Goal: Task Accomplishment & Management: Use online tool/utility

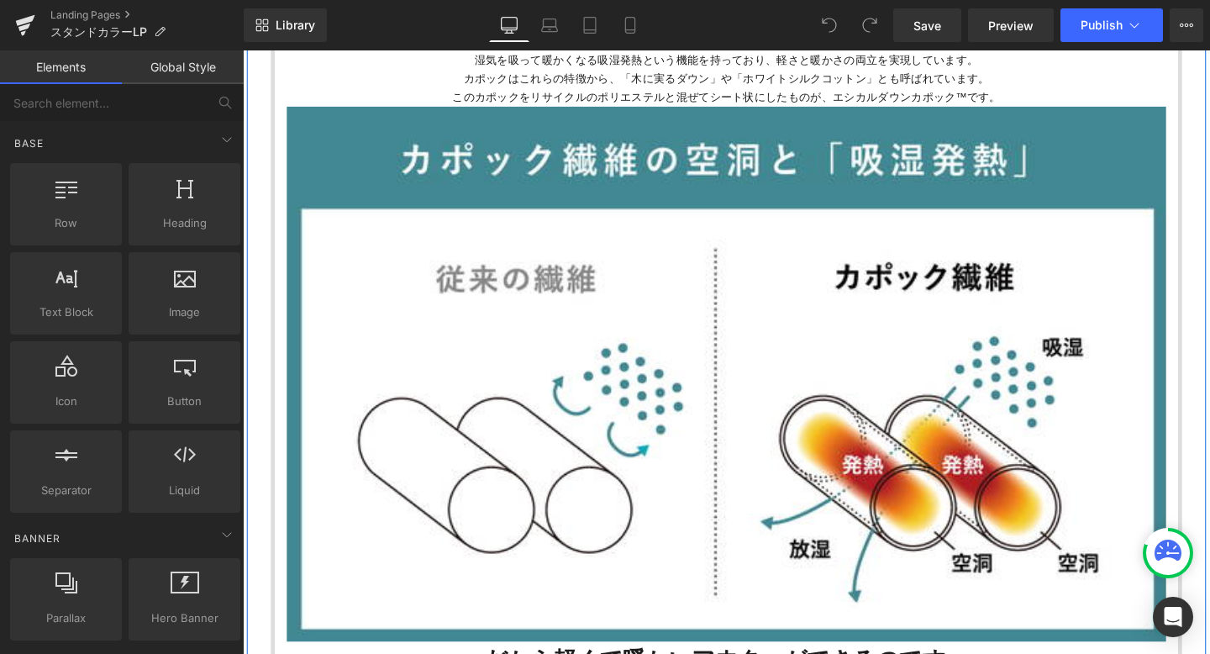
scroll to position [1922, 0]
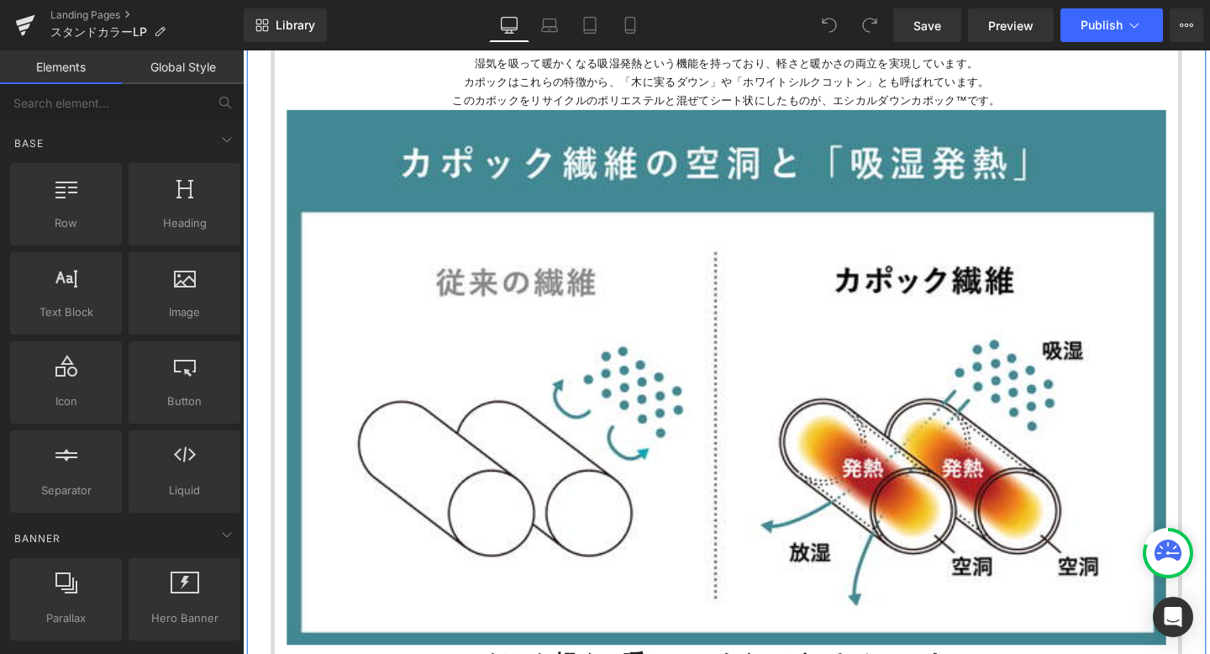
click at [737, 282] on img at bounding box center [751, 394] width 925 height 562
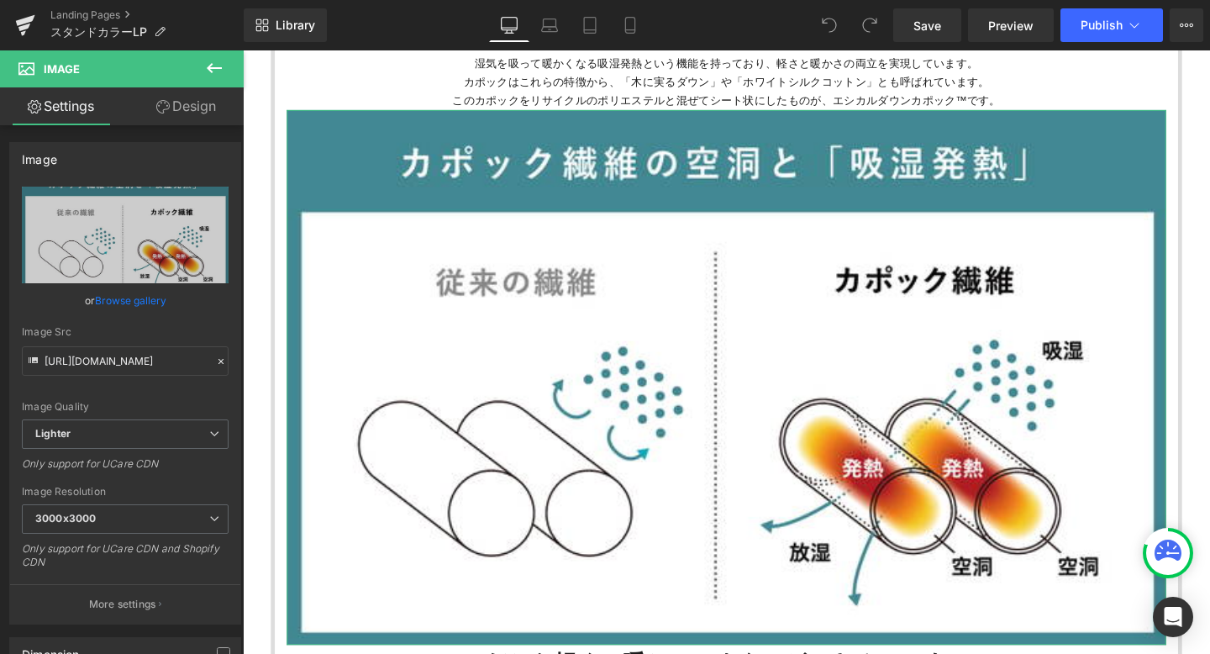
click at [170, 112] on link "Design" at bounding box center [186, 106] width 122 height 38
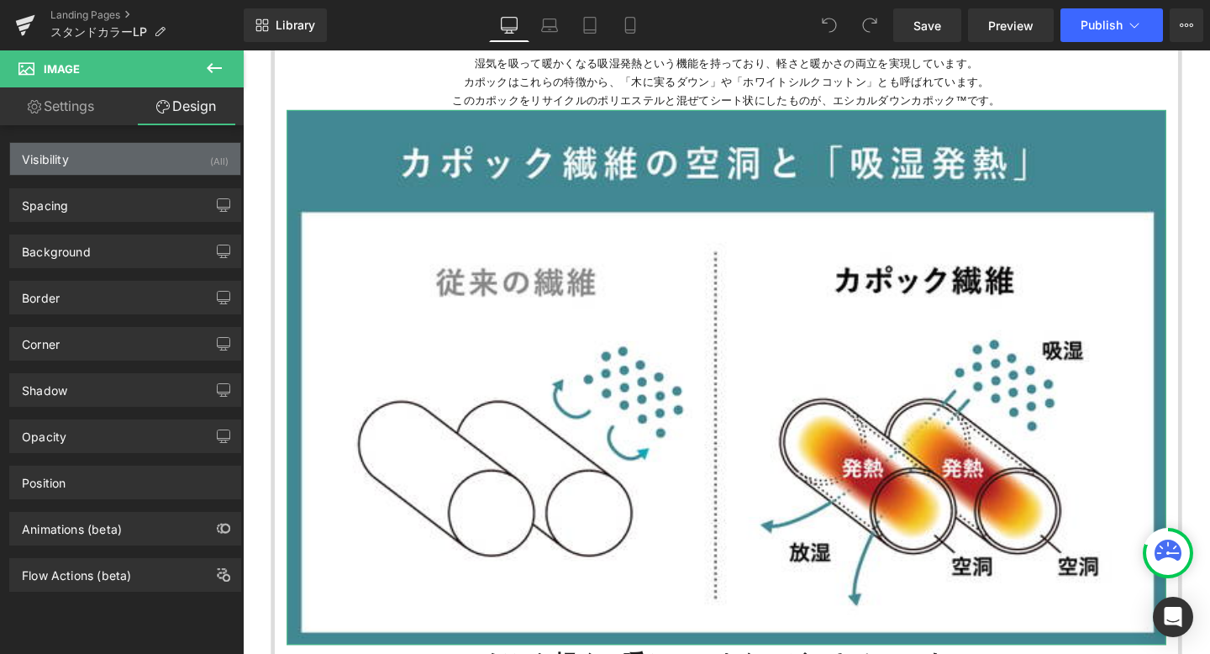
click at [106, 151] on div "Visibility (All)" at bounding box center [125, 159] width 230 height 32
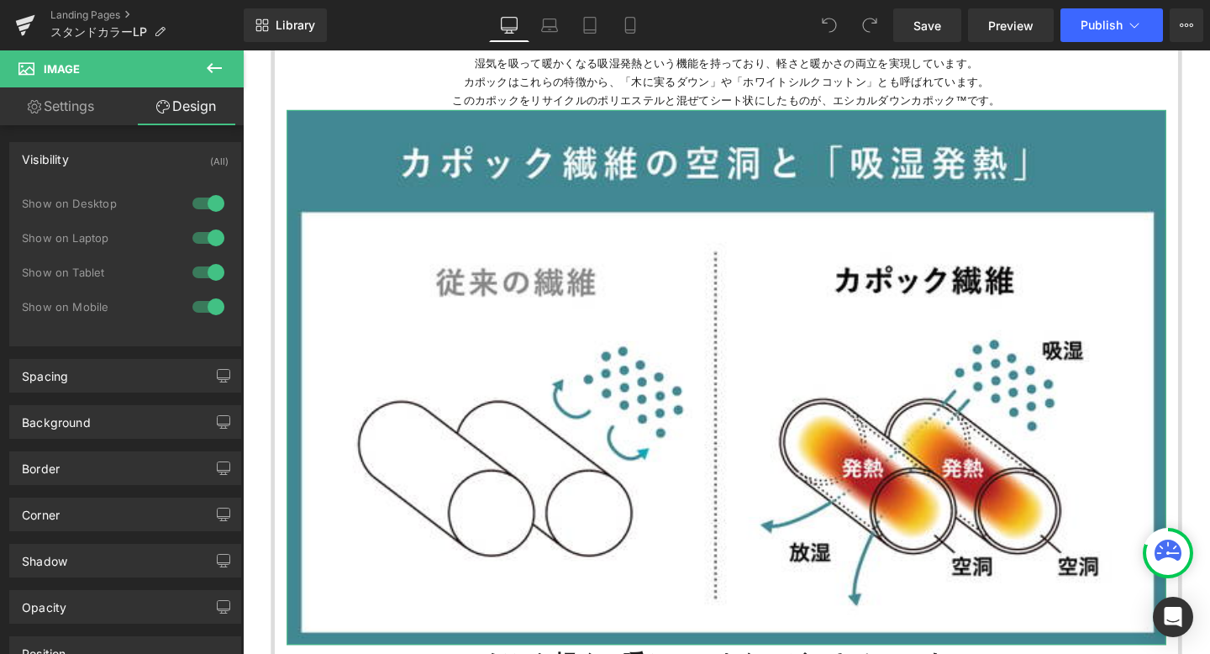
click at [106, 151] on div "Visibility (All)" at bounding box center [125, 159] width 230 height 32
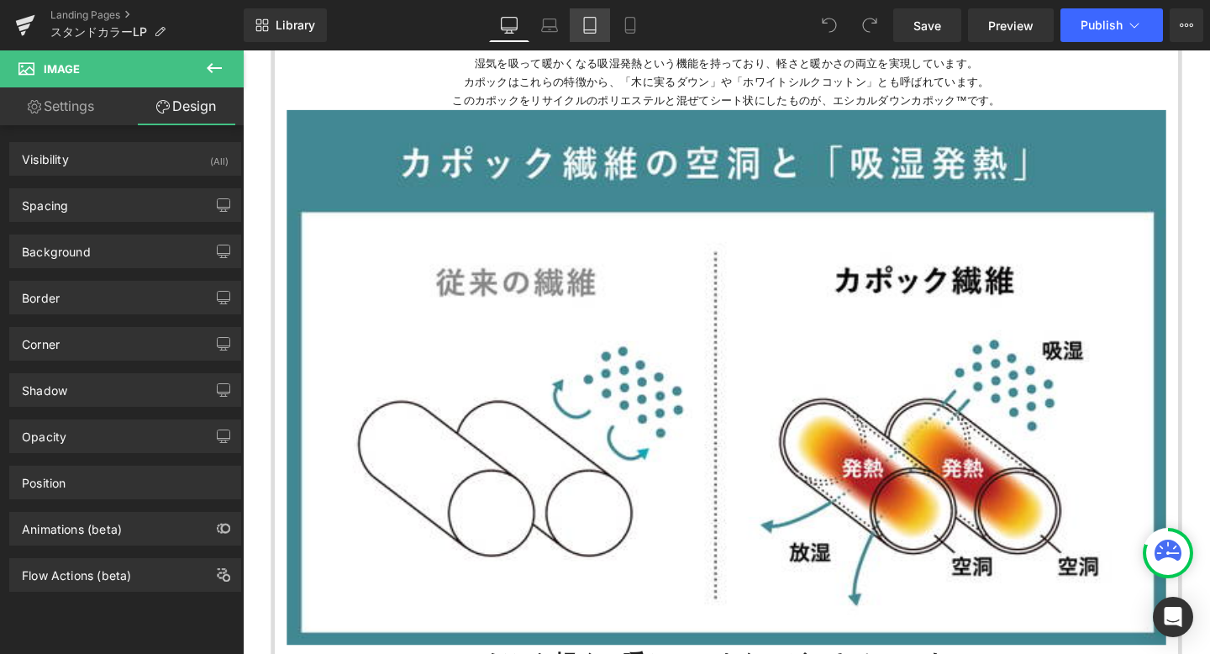
click at [596, 28] on icon at bounding box center [590, 26] width 12 height 16
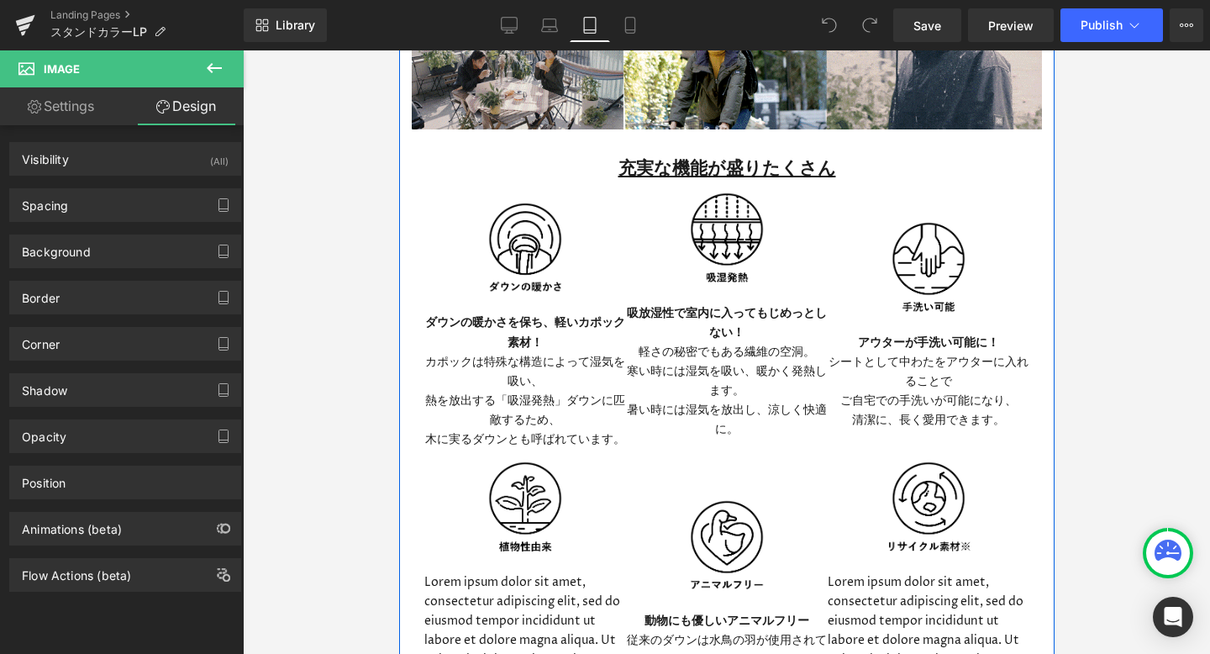
scroll to position [2462, 0]
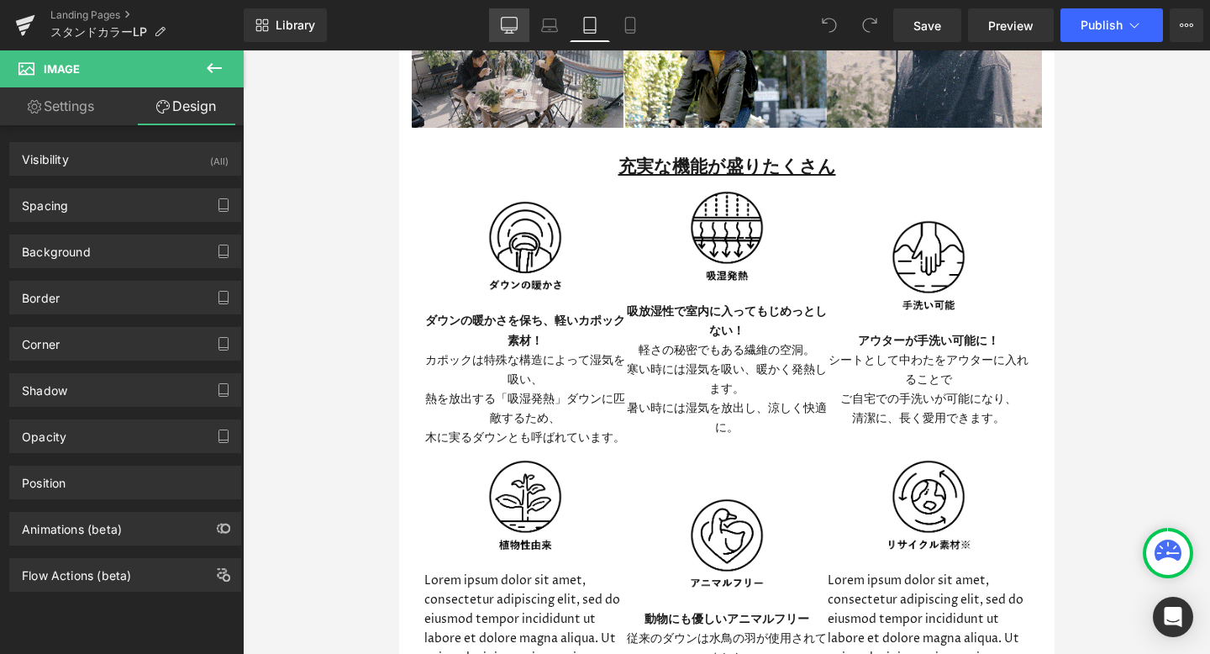
click at [512, 24] on icon at bounding box center [509, 25] width 17 height 17
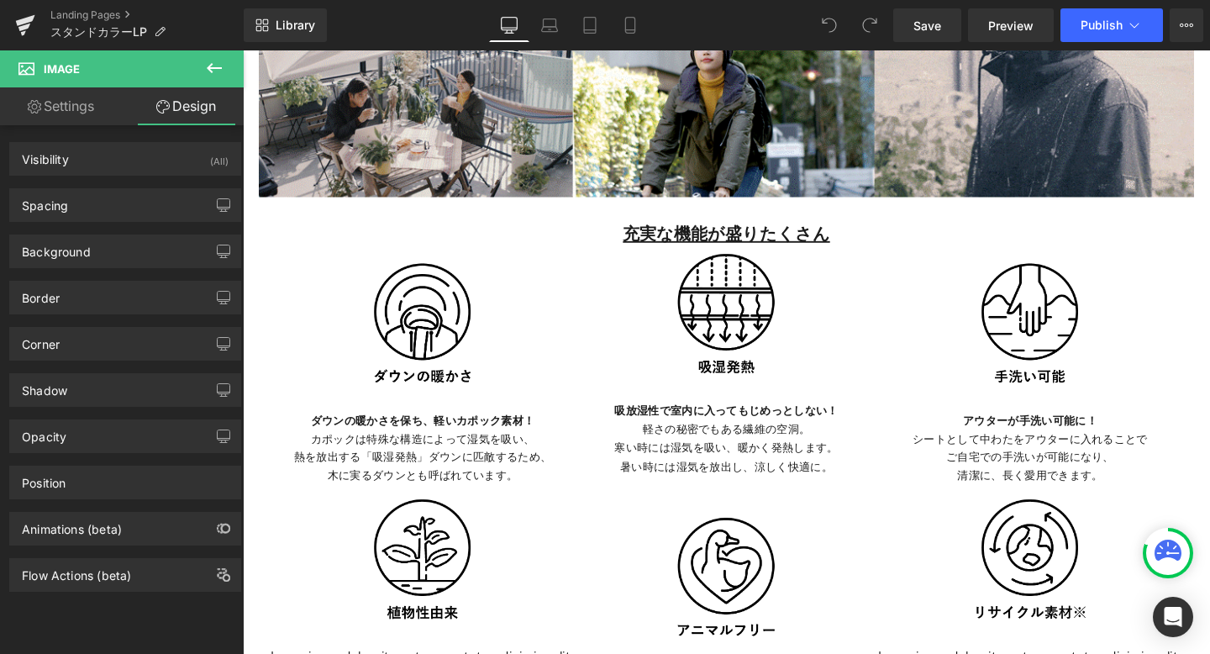
scroll to position [3319, 0]
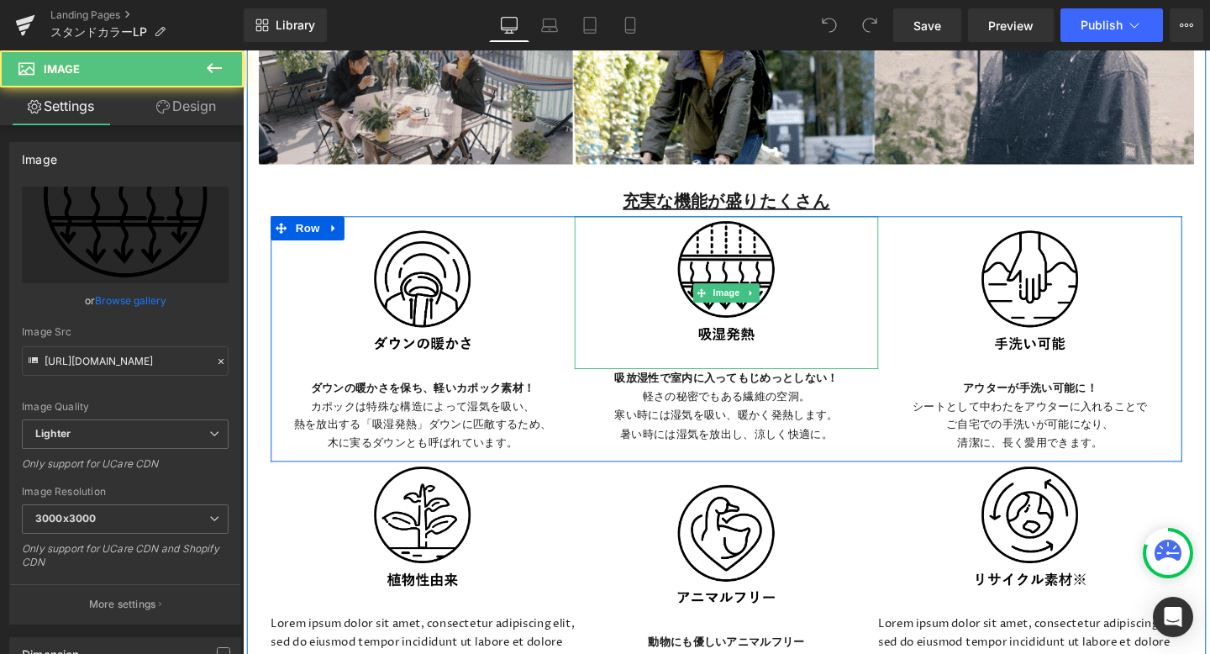
click at [819, 280] on div at bounding box center [751, 304] width 319 height 161
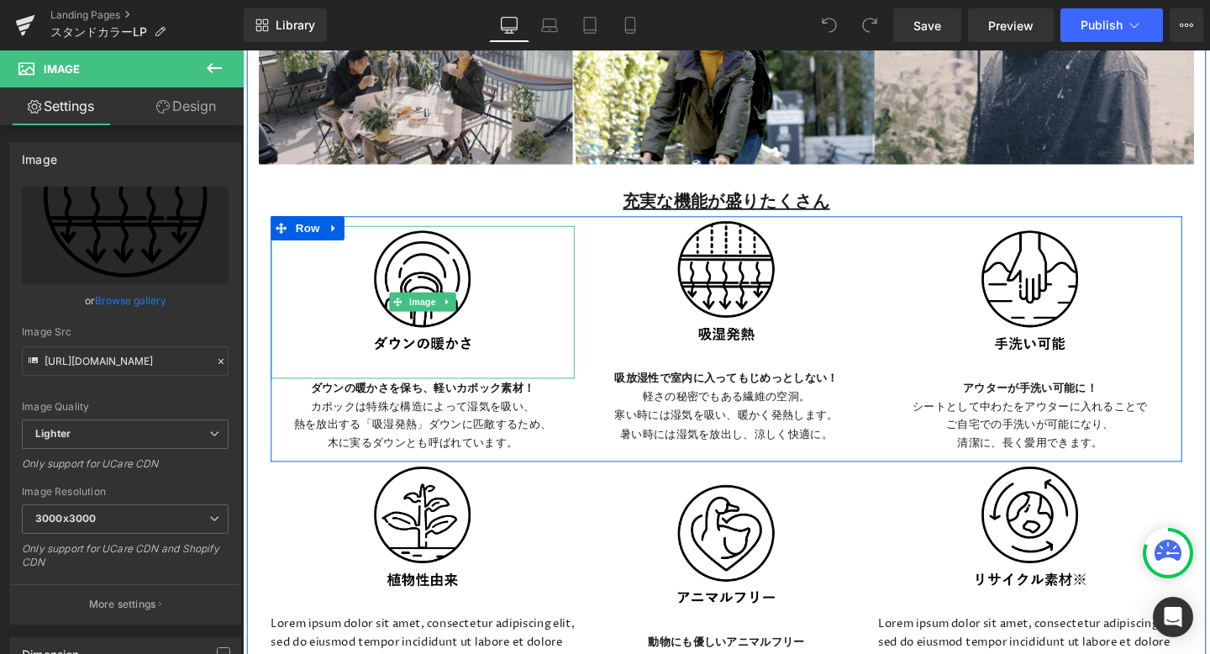
click at [398, 299] on img at bounding box center [431, 315] width 129 height 161
click at [342, 272] on div at bounding box center [431, 315] width 319 height 161
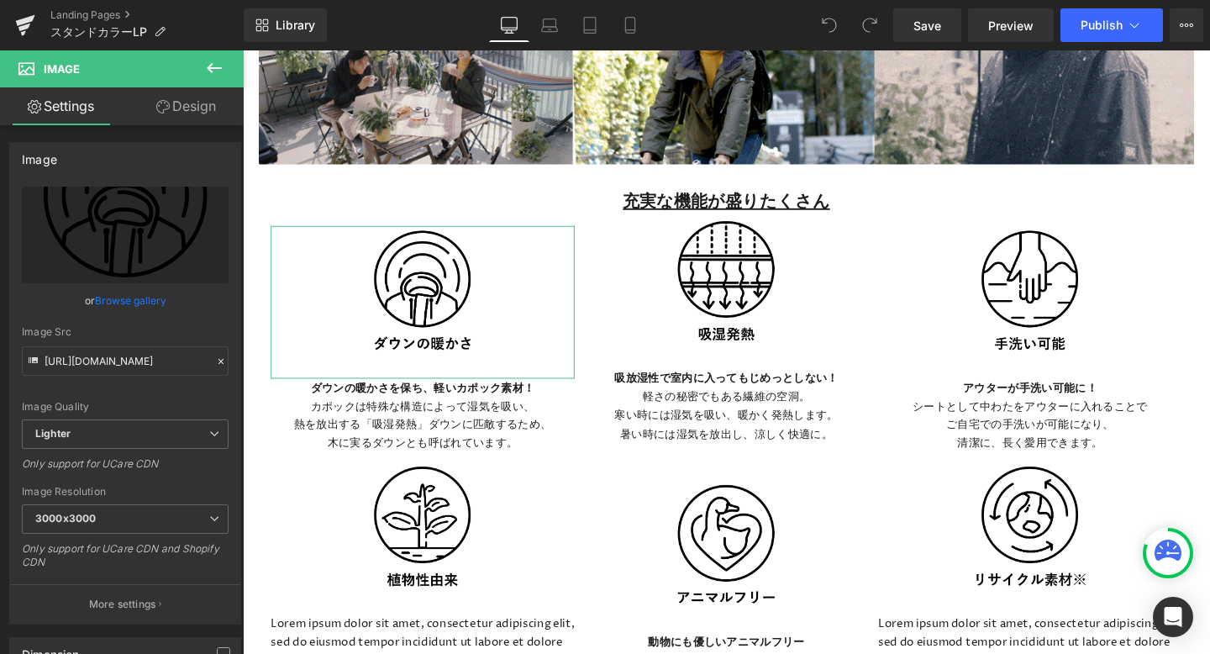
click at [197, 108] on link "Design" at bounding box center [186, 106] width 122 height 38
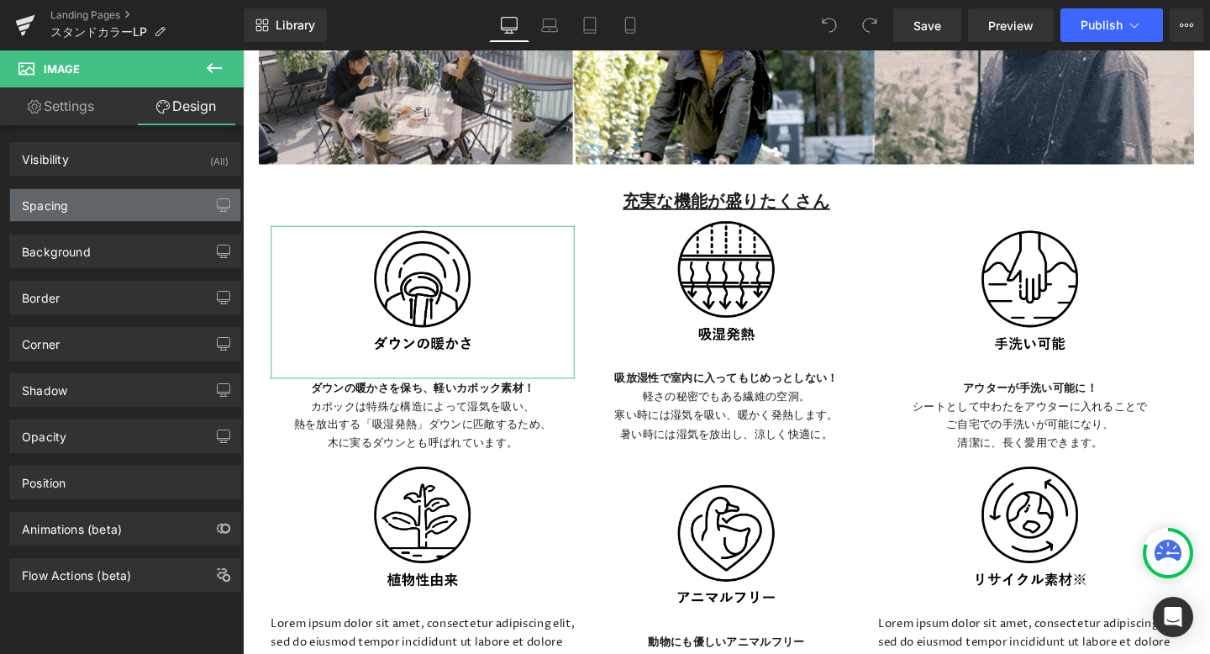
click at [134, 213] on div "Spacing" at bounding box center [125, 205] width 230 height 32
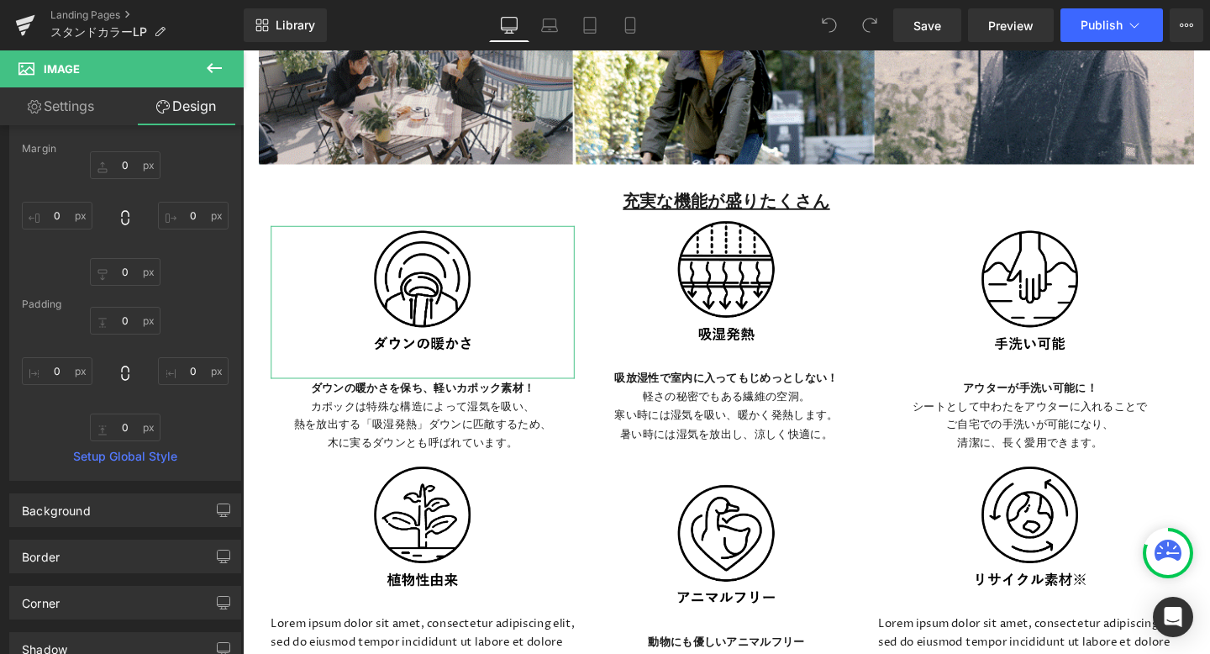
scroll to position [92, 0]
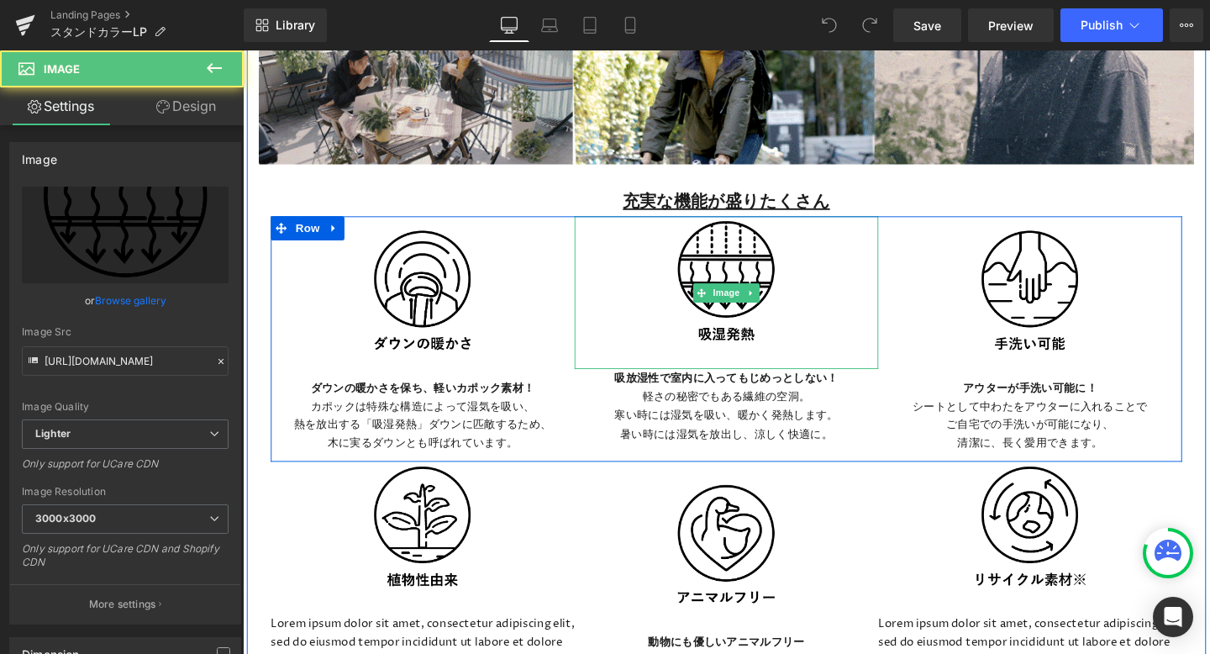
click at [667, 330] on div at bounding box center [751, 304] width 319 height 161
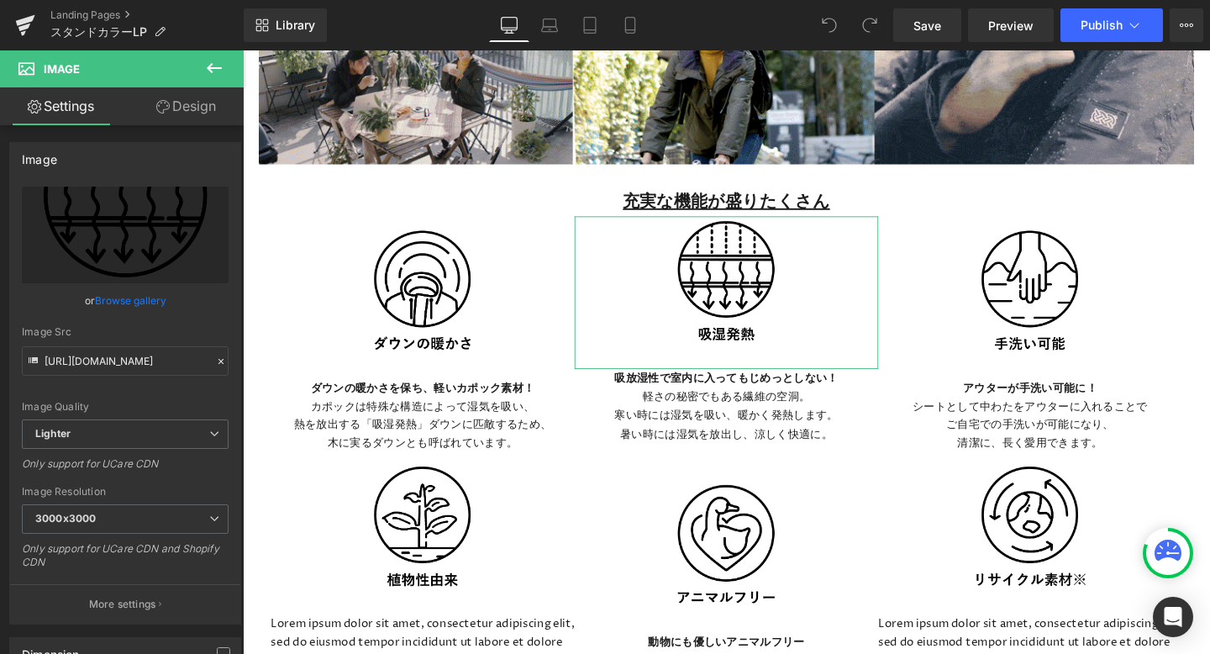
click at [176, 110] on link "Design" at bounding box center [186, 106] width 122 height 38
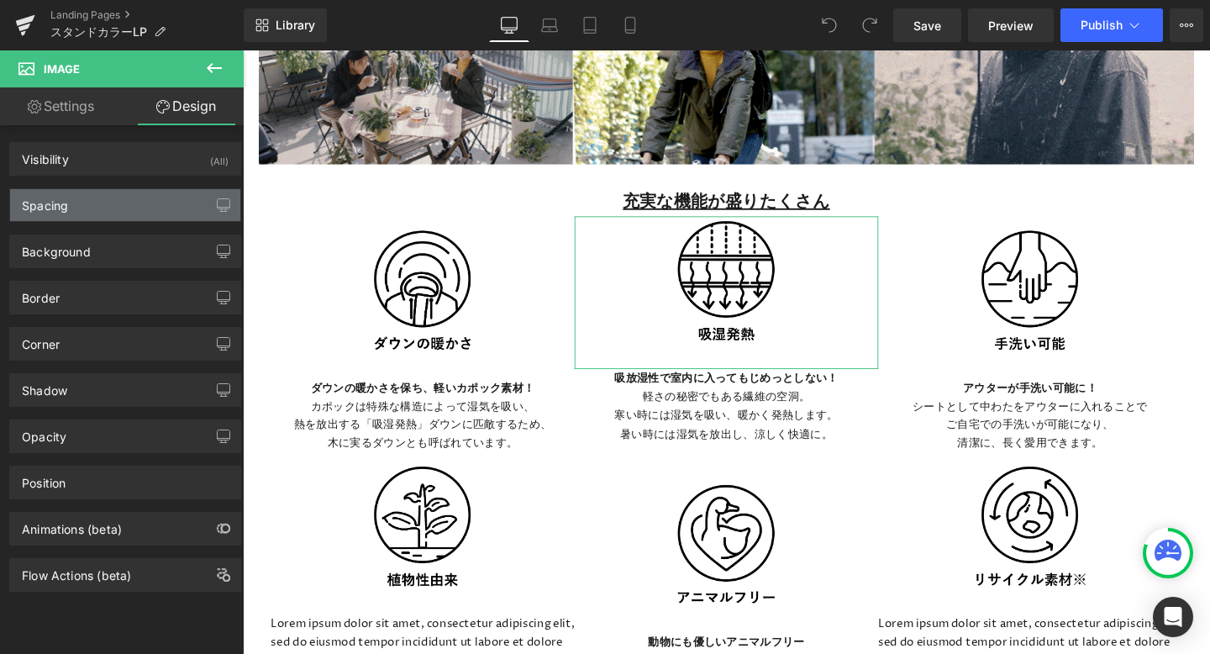
click at [113, 215] on div "Spacing" at bounding box center [125, 205] width 230 height 32
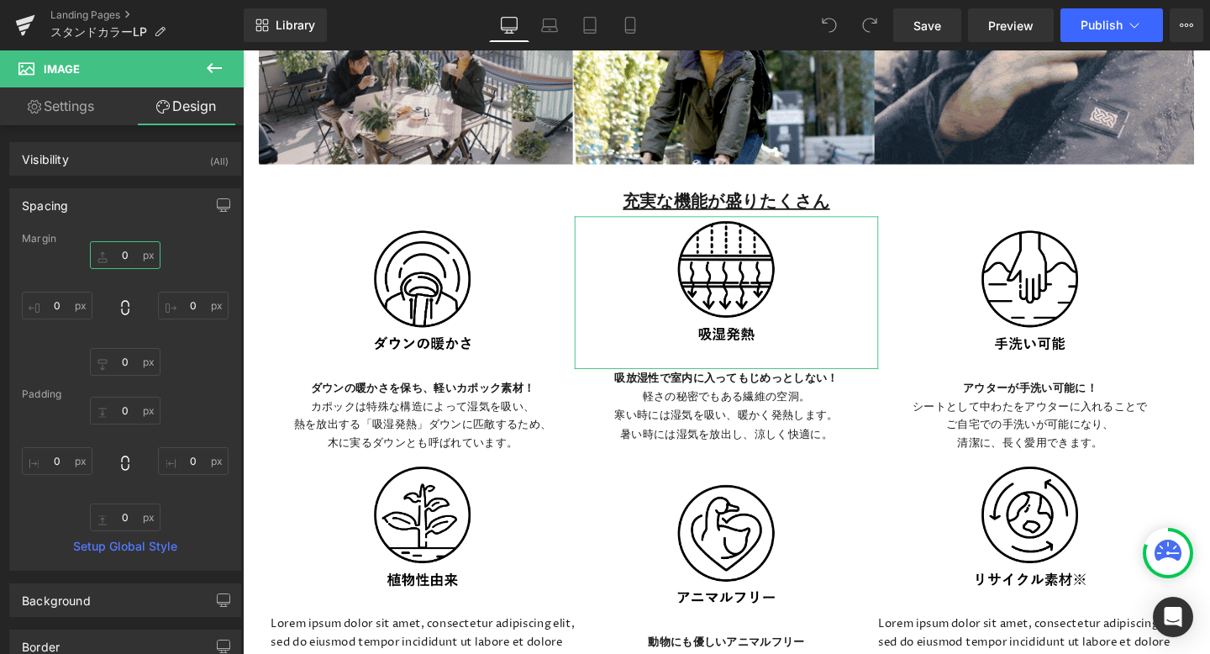
click at [130, 257] on input "0" at bounding box center [125, 255] width 71 height 28
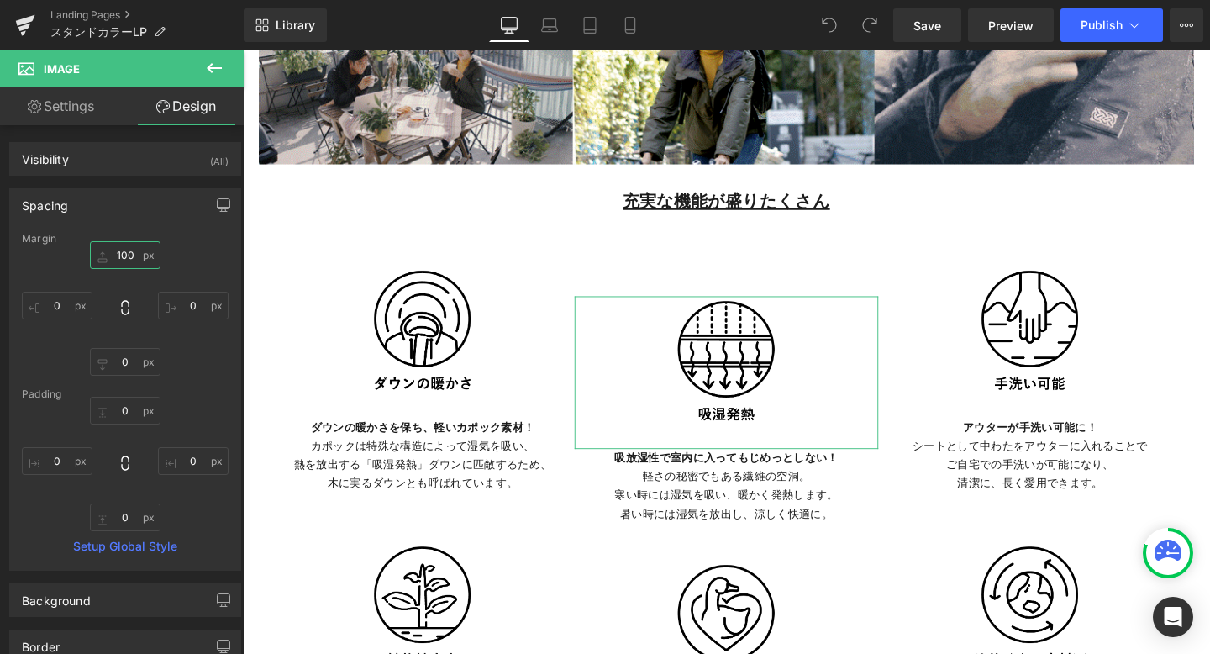
type input "10"
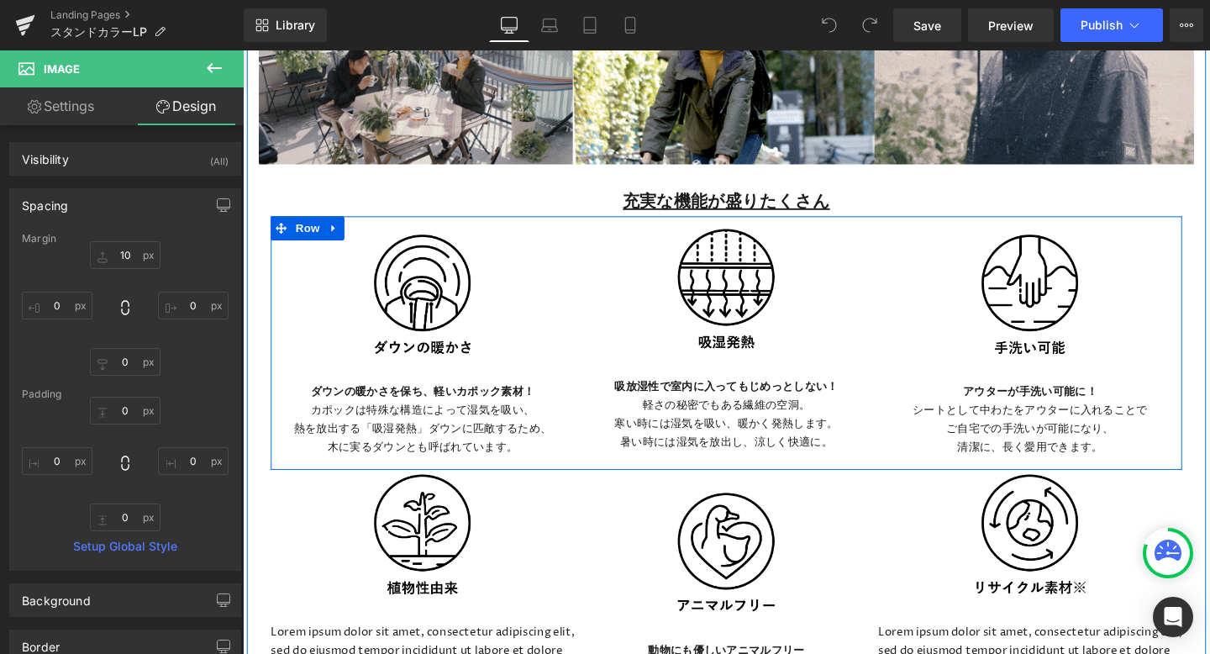
click at [1028, 304] on img at bounding box center [1070, 319] width 129 height 161
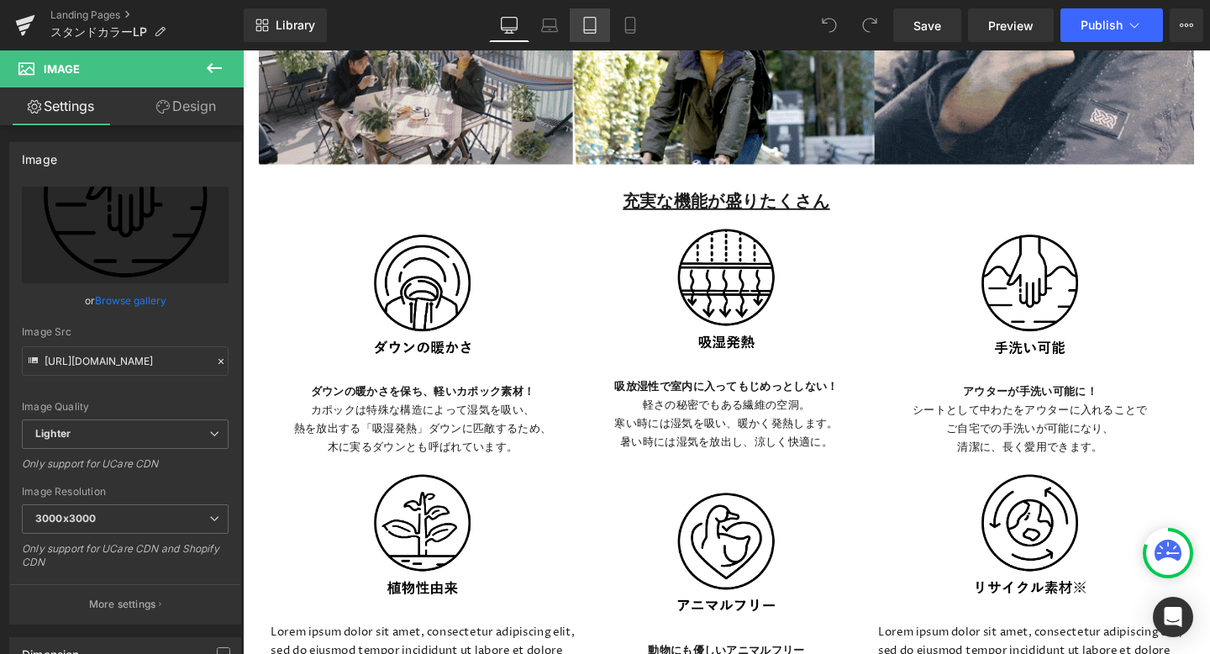
click at [588, 31] on icon at bounding box center [590, 25] width 17 height 17
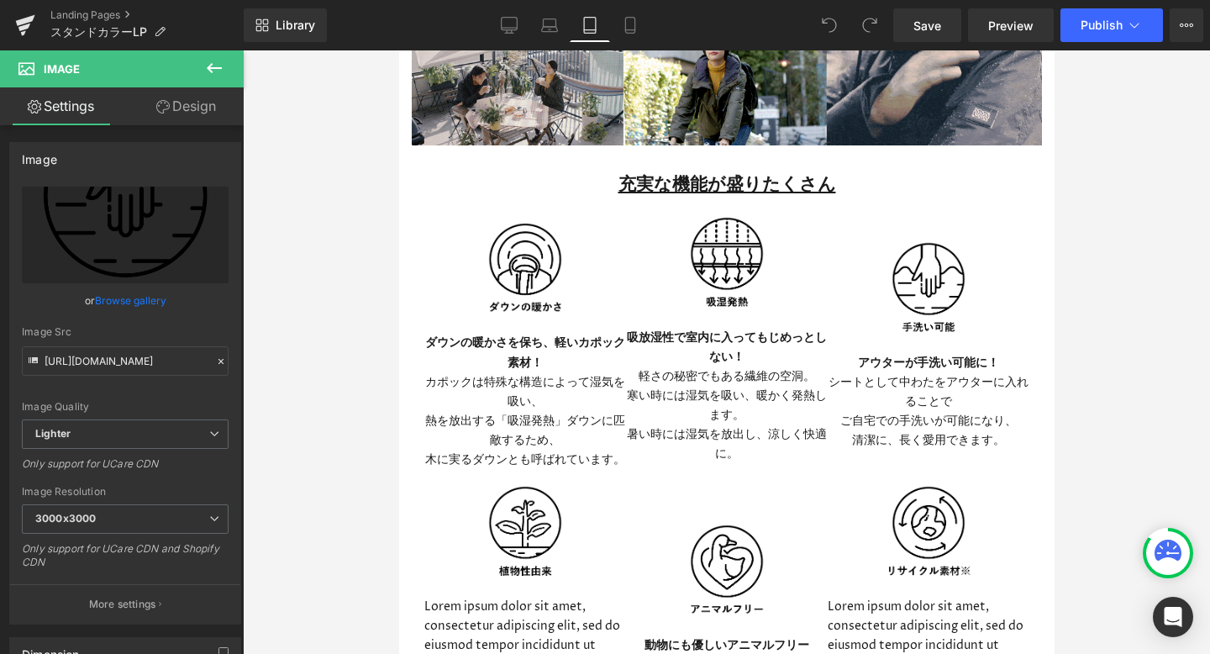
scroll to position [2445, 0]
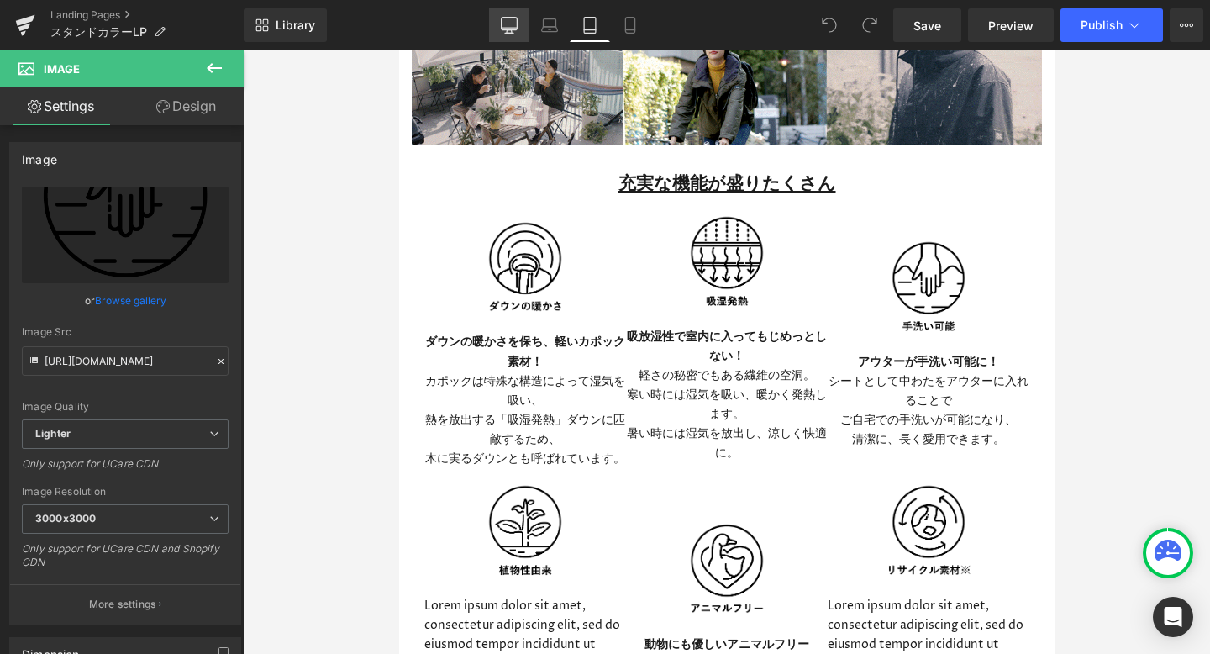
click at [510, 31] on icon at bounding box center [509, 25] width 17 height 17
type input "153"
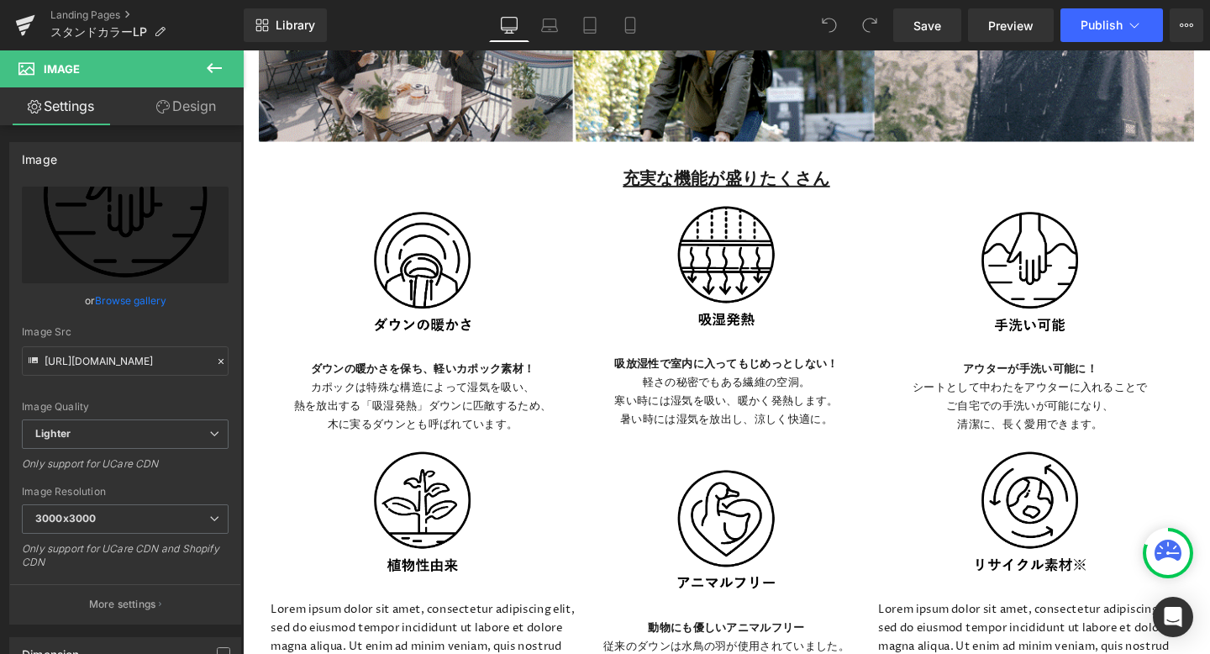
scroll to position [3324, 0]
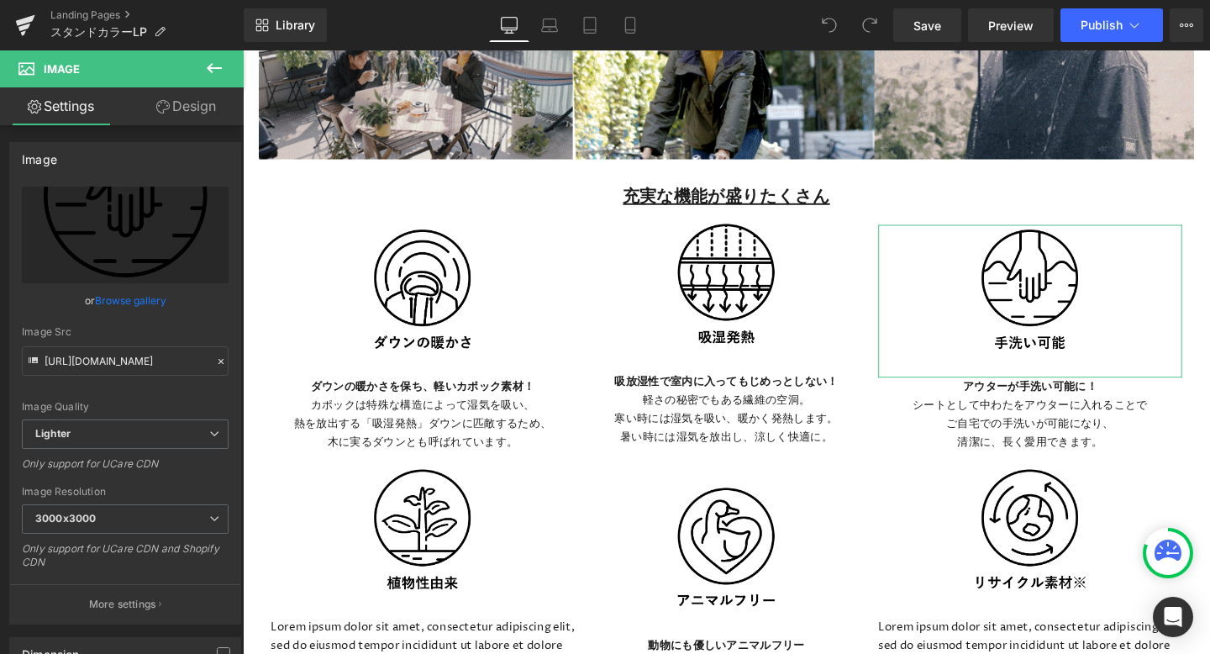
click at [200, 105] on link "Design" at bounding box center [186, 106] width 122 height 38
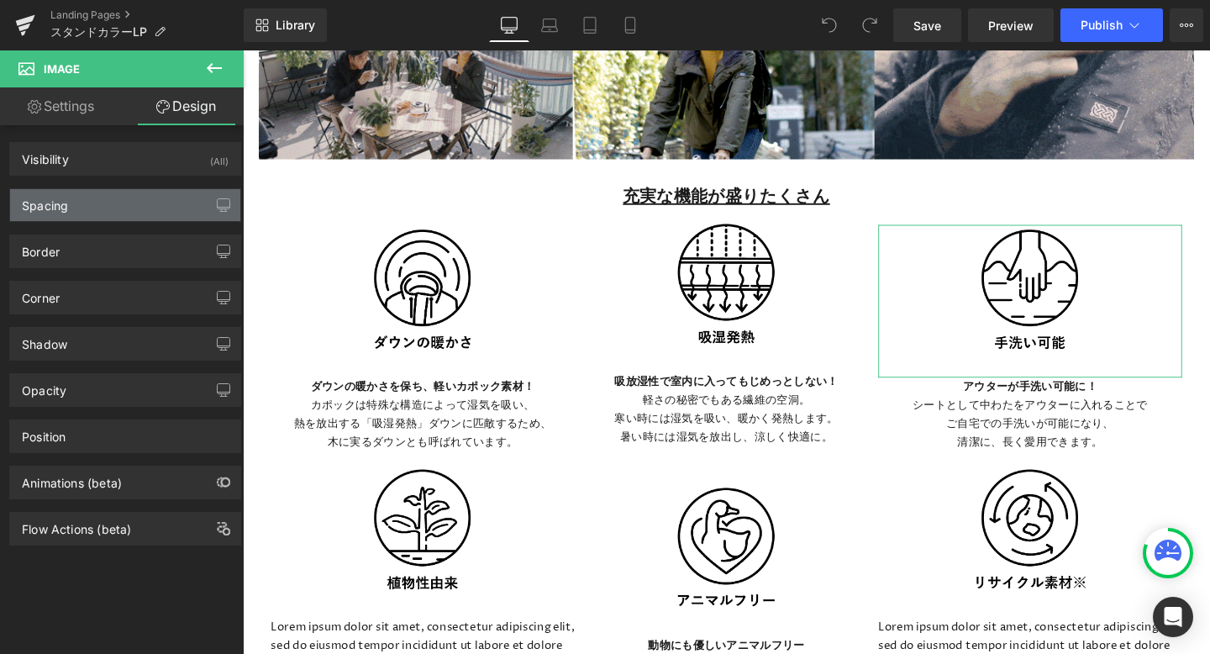
click at [133, 202] on div "Spacing" at bounding box center [125, 205] width 230 height 32
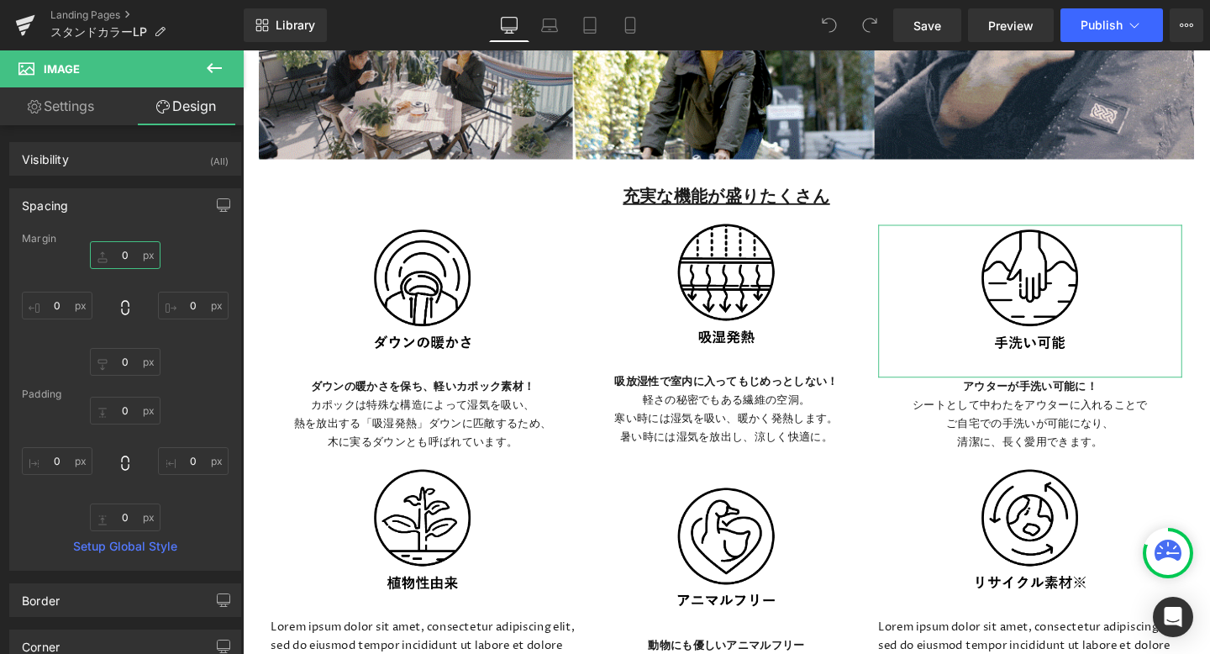
click at [129, 255] on input "0" at bounding box center [125, 255] width 71 height 28
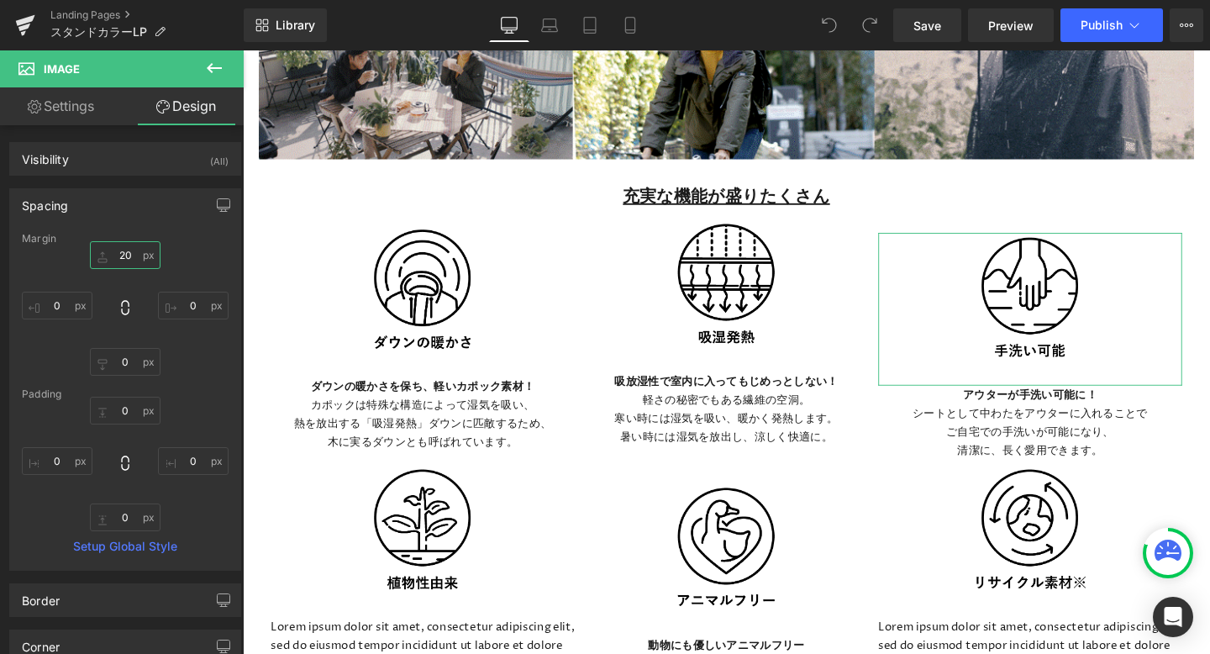
type input "2"
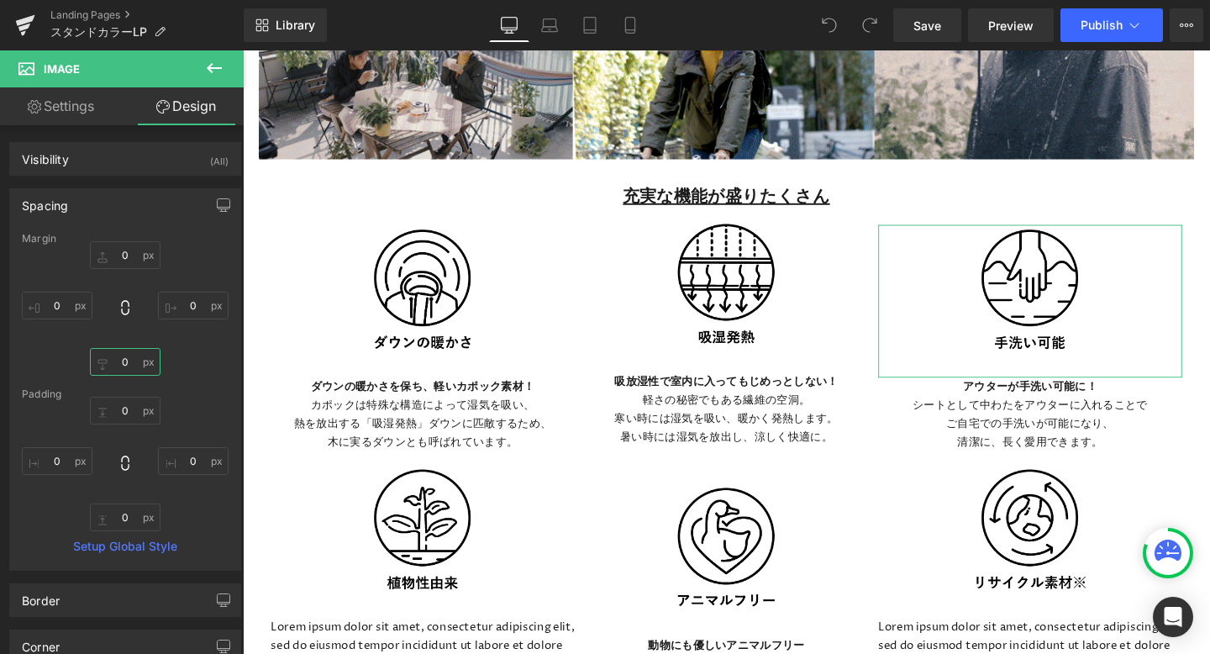
click at [129, 366] on input "0" at bounding box center [125, 362] width 71 height 28
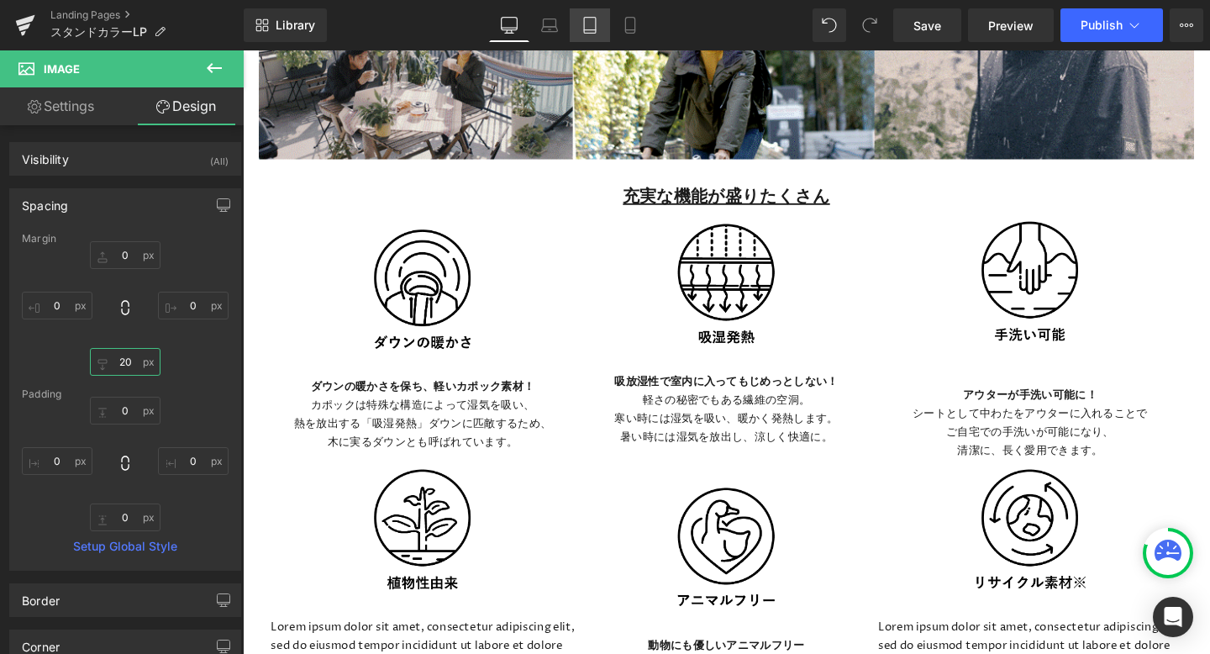
type input "20"
click at [598, 28] on icon at bounding box center [590, 25] width 17 height 17
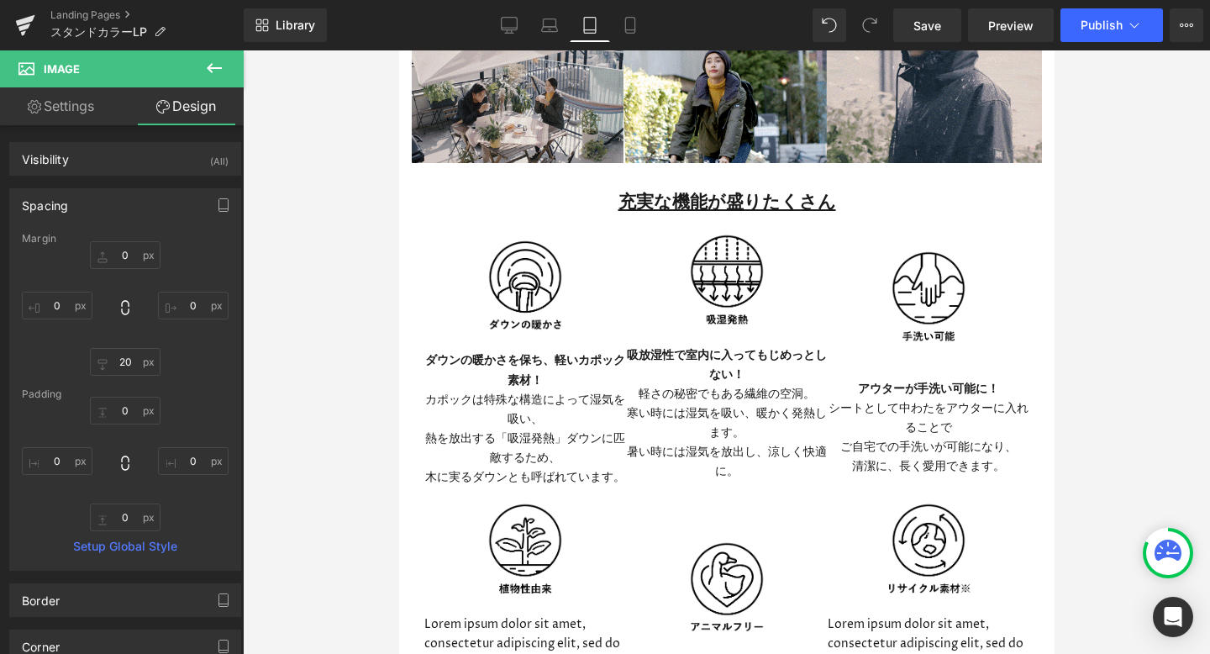
type input "0"
type input "20"
type input "0"
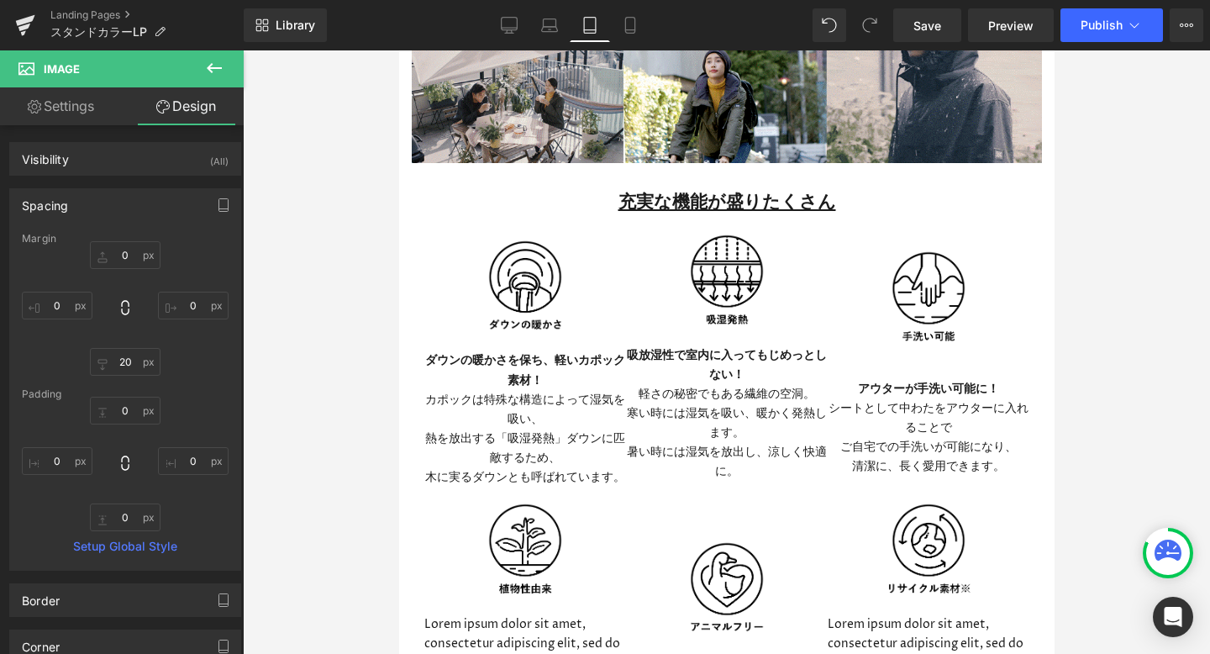
type input "0"
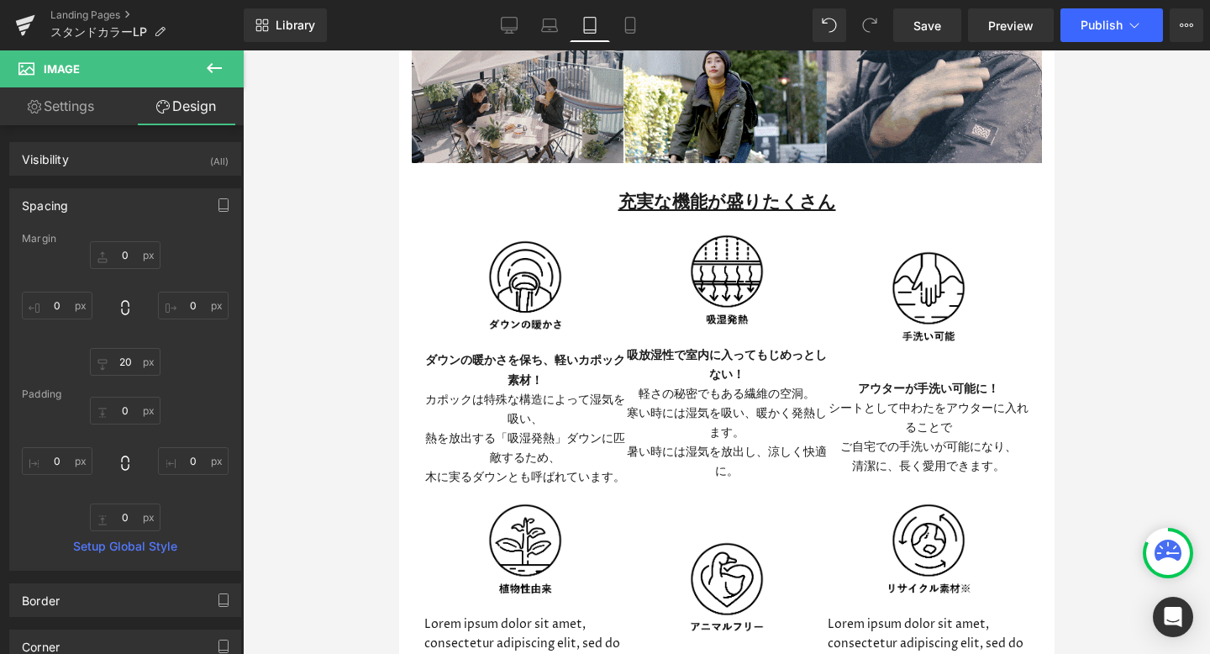
type input "0"
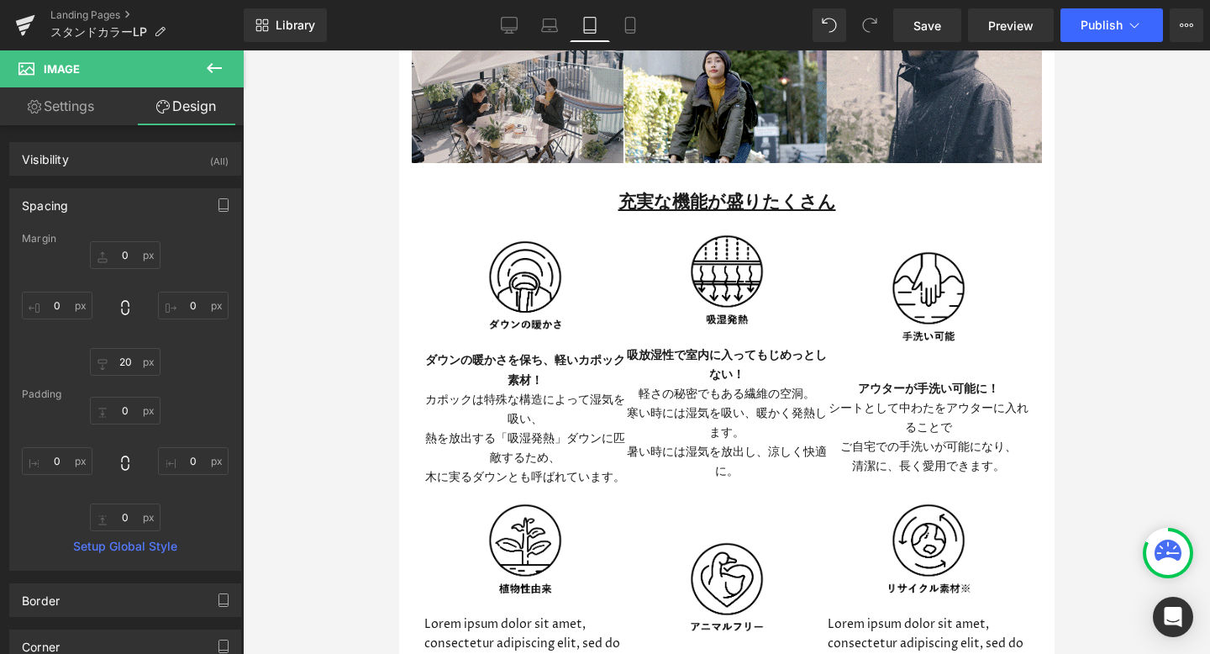
type input "0"
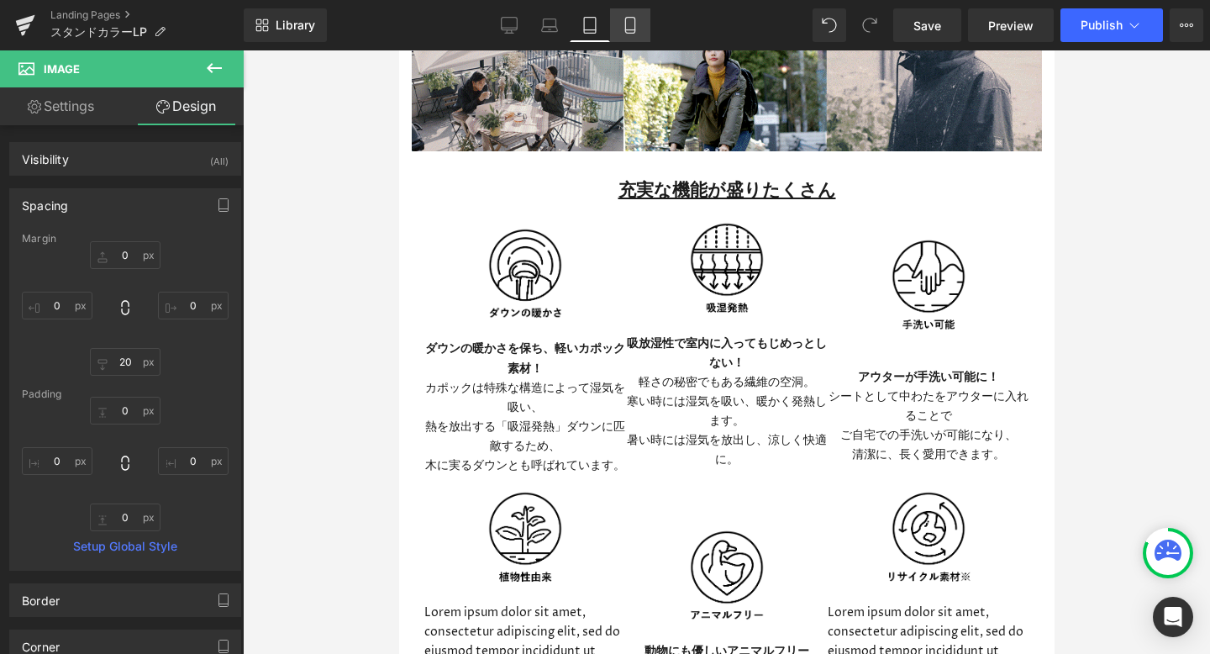
scroll to position [2450, 0]
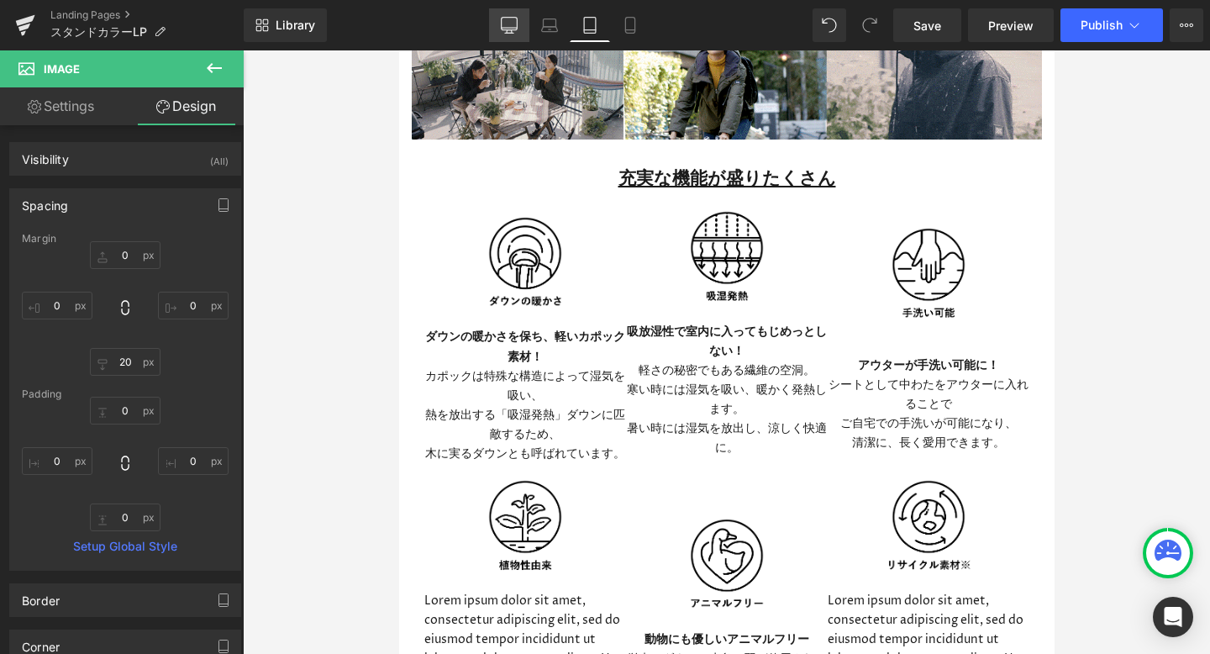
click at [515, 26] on icon at bounding box center [509, 25] width 17 height 17
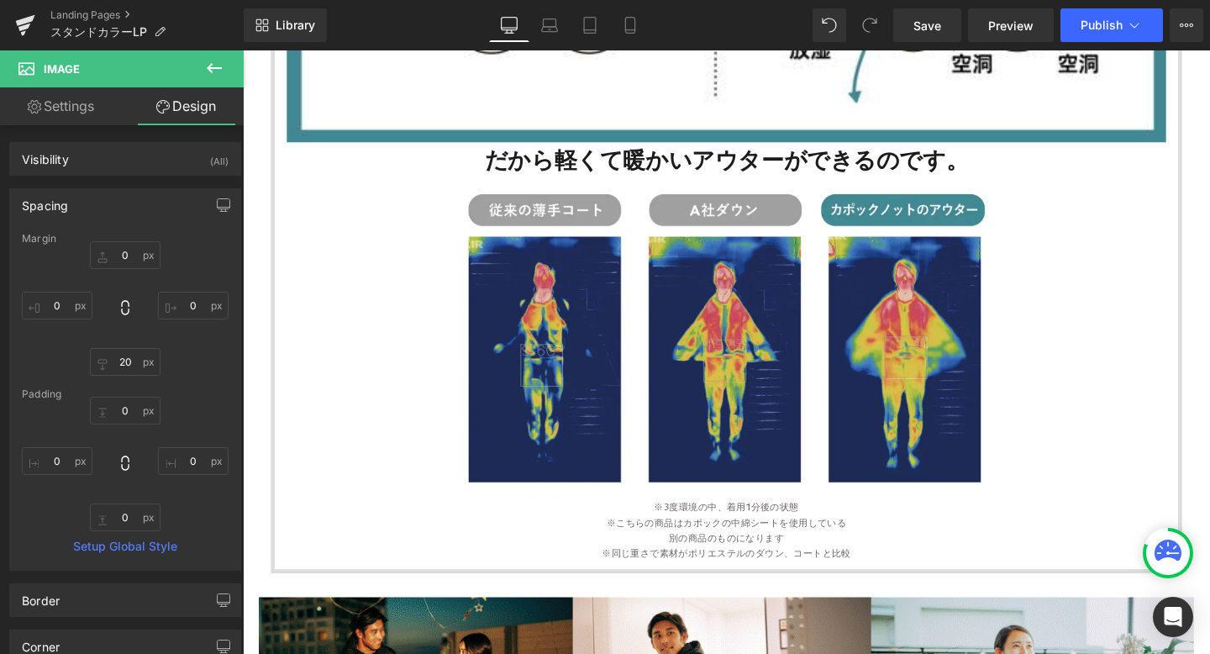
type input "0"
type input "20"
type input "0"
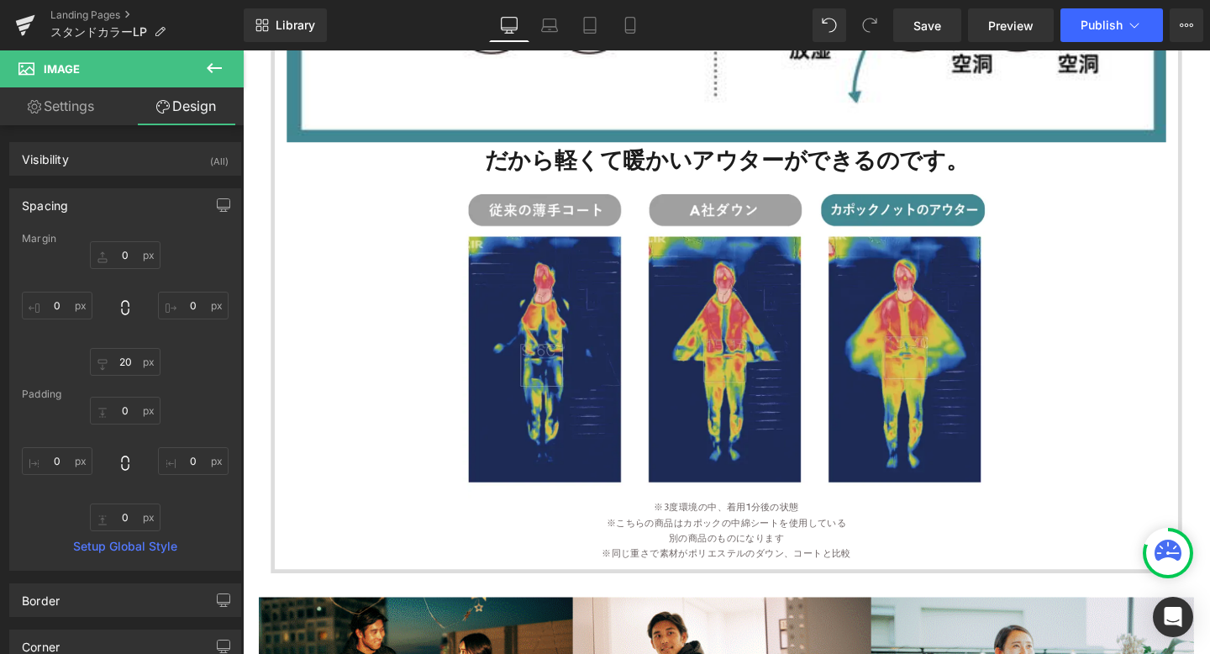
type input "0"
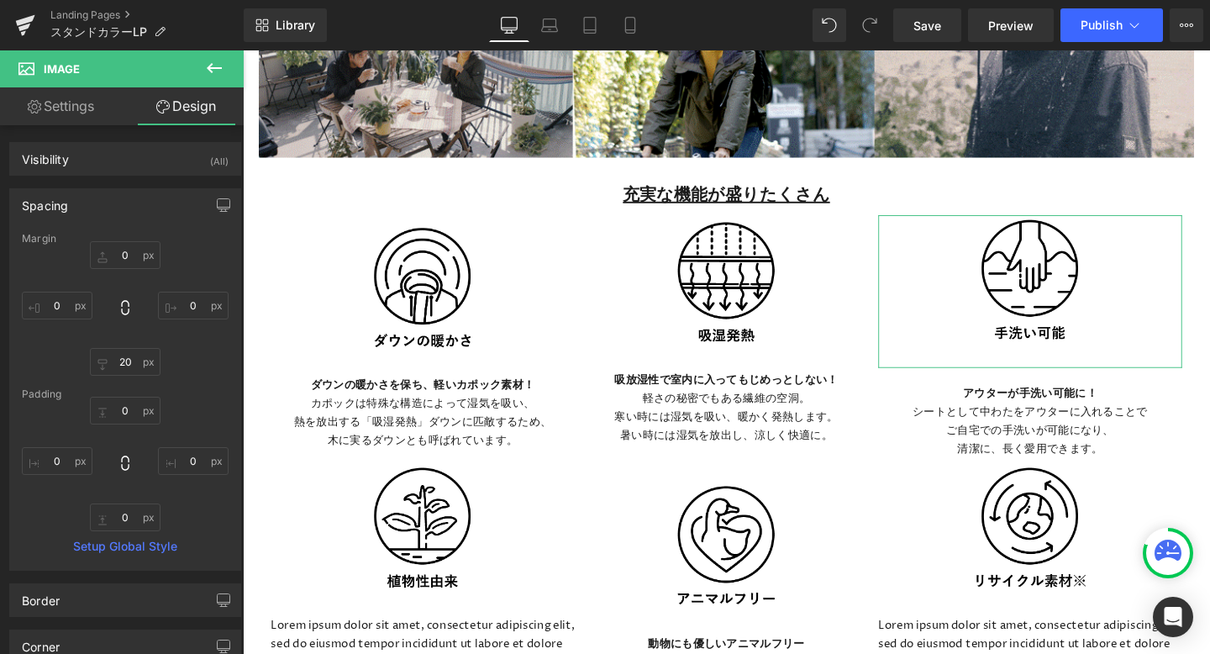
scroll to position [3324, 0]
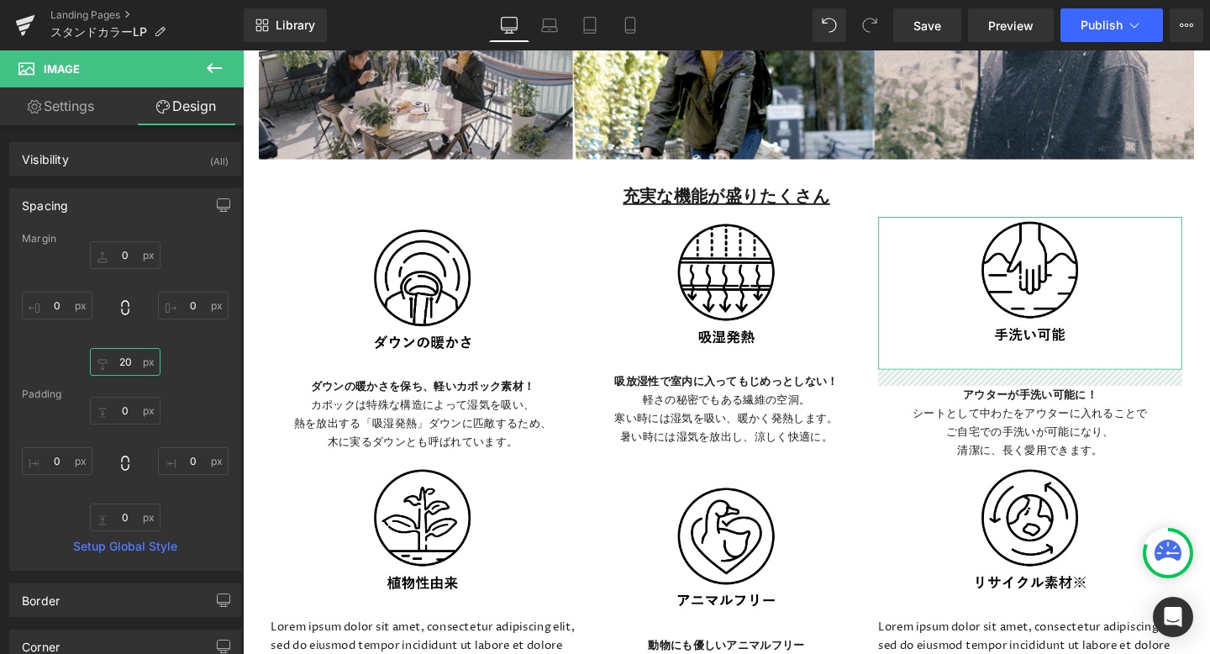
click at [131, 363] on input "20" at bounding box center [125, 362] width 71 height 28
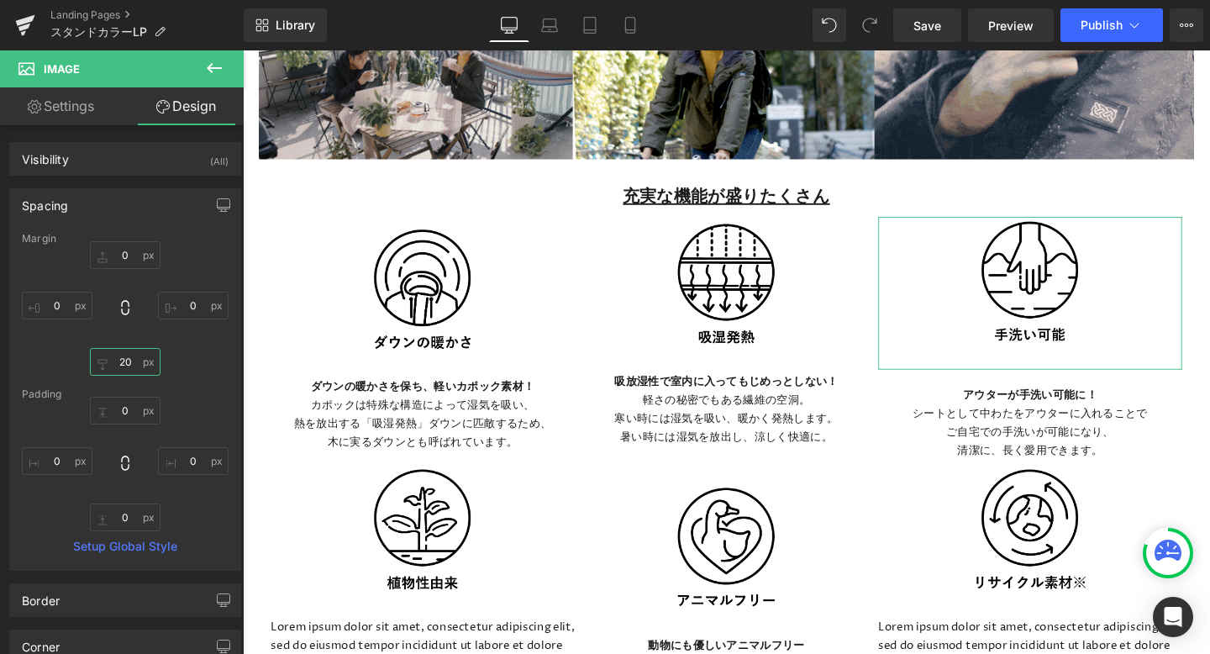
type input "2"
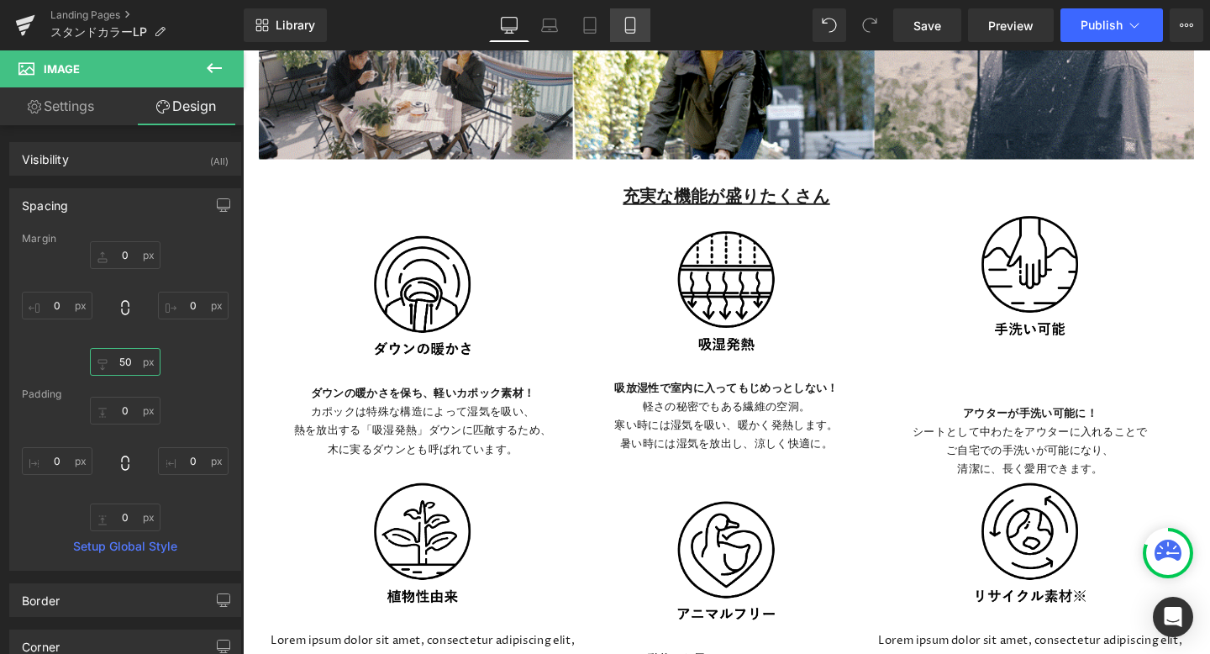
type input "50"
click at [631, 29] on icon at bounding box center [630, 25] width 17 height 17
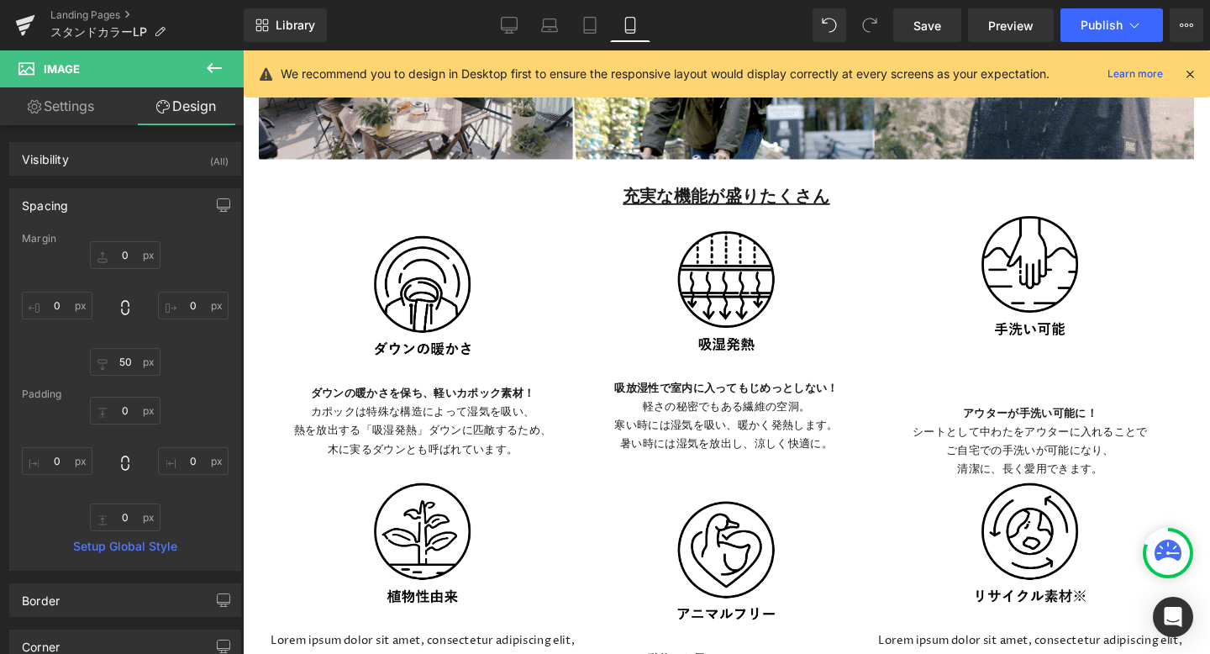
type input "0"
type input "50"
type input "0"
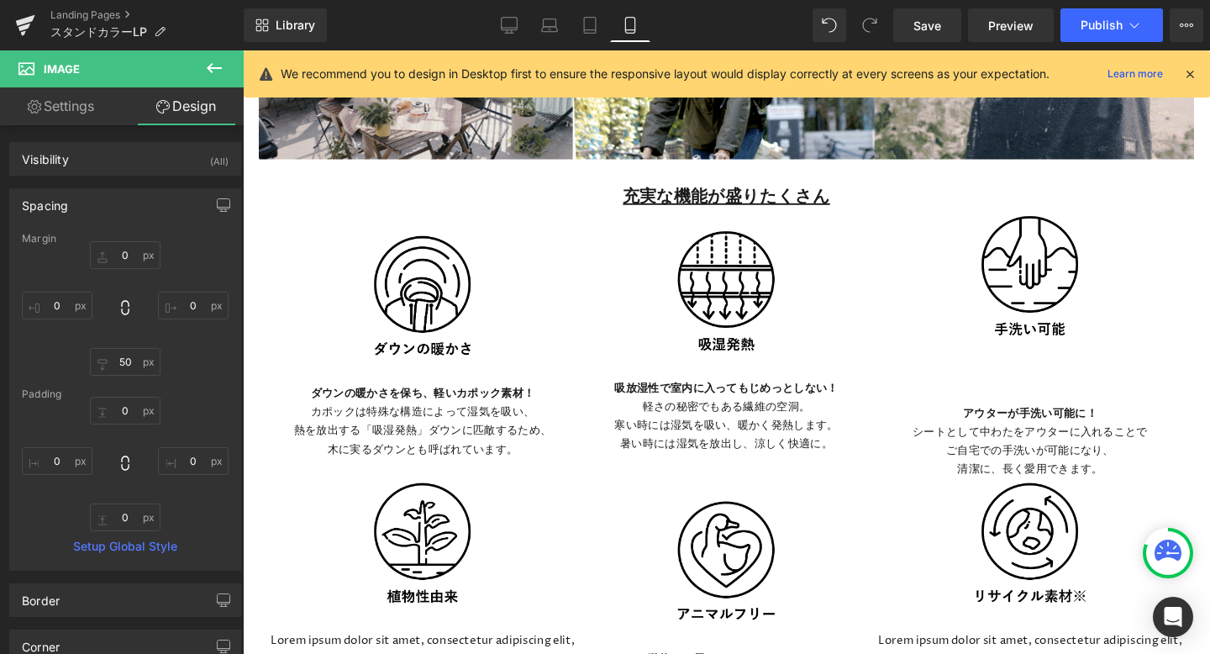
type input "0"
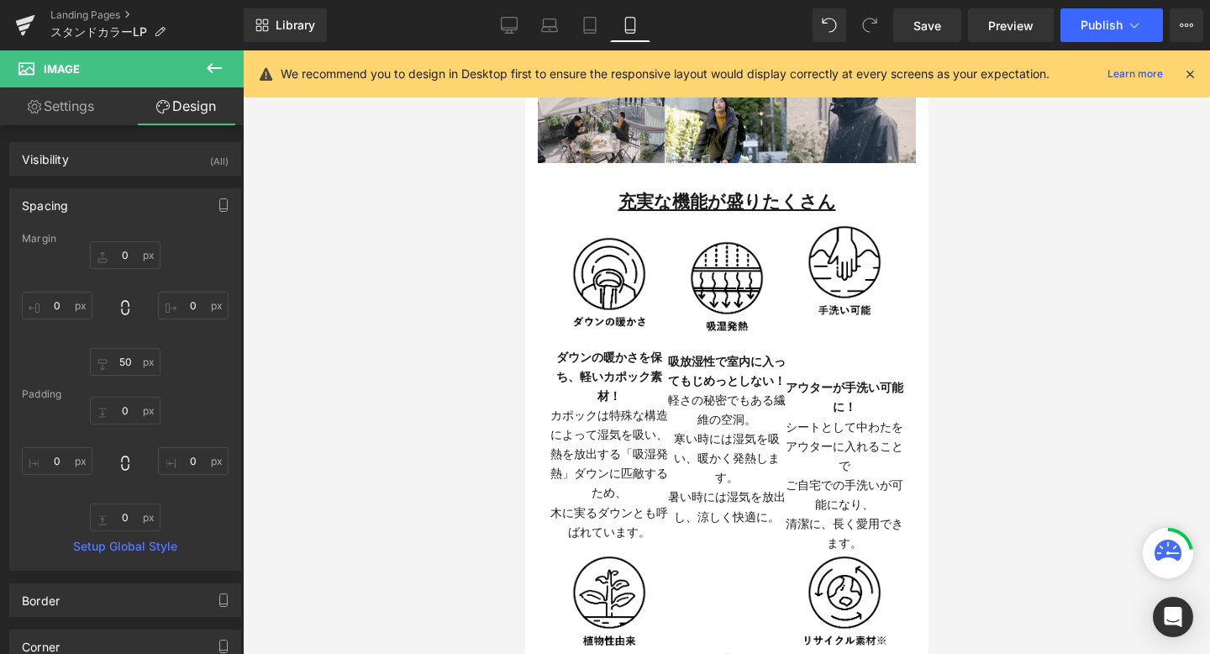
scroll to position [1880, 0]
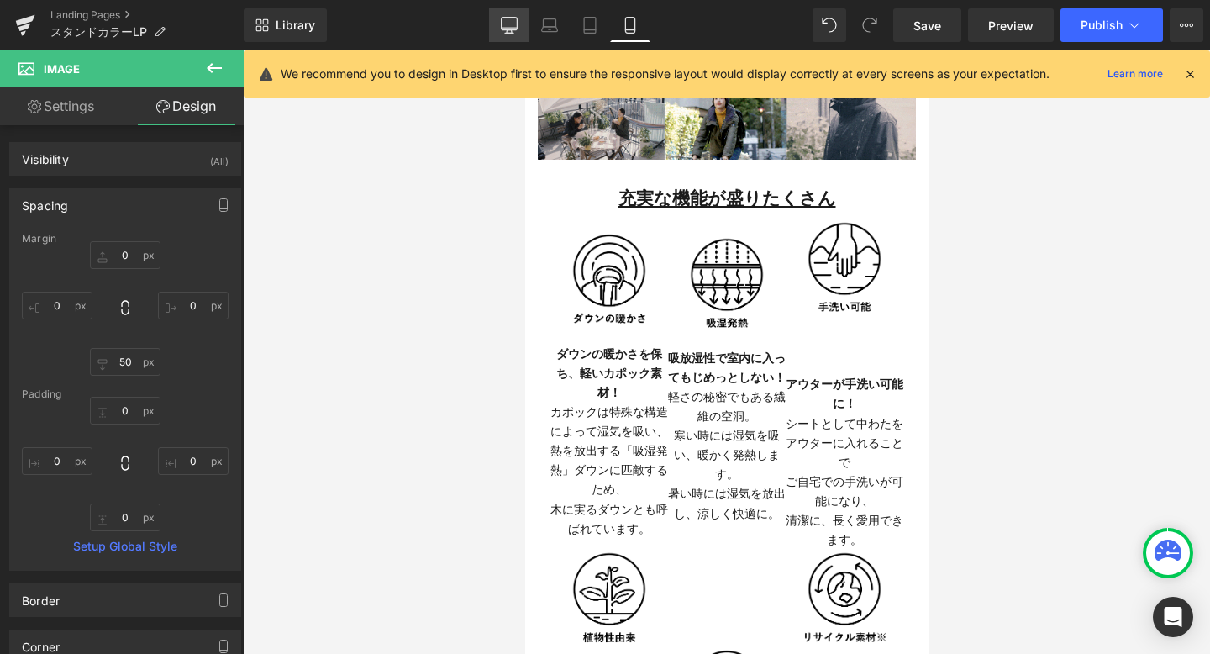
click at [519, 22] on link "Desktop" at bounding box center [509, 25] width 40 height 34
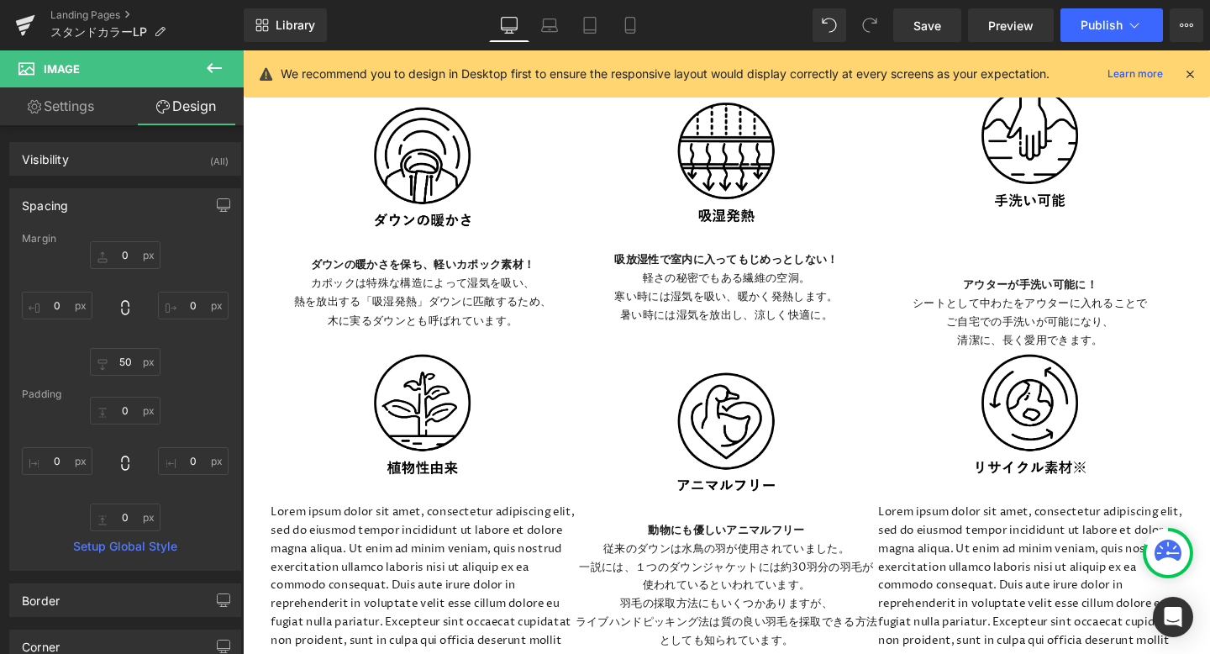
type input "0"
type input "50"
type input "0"
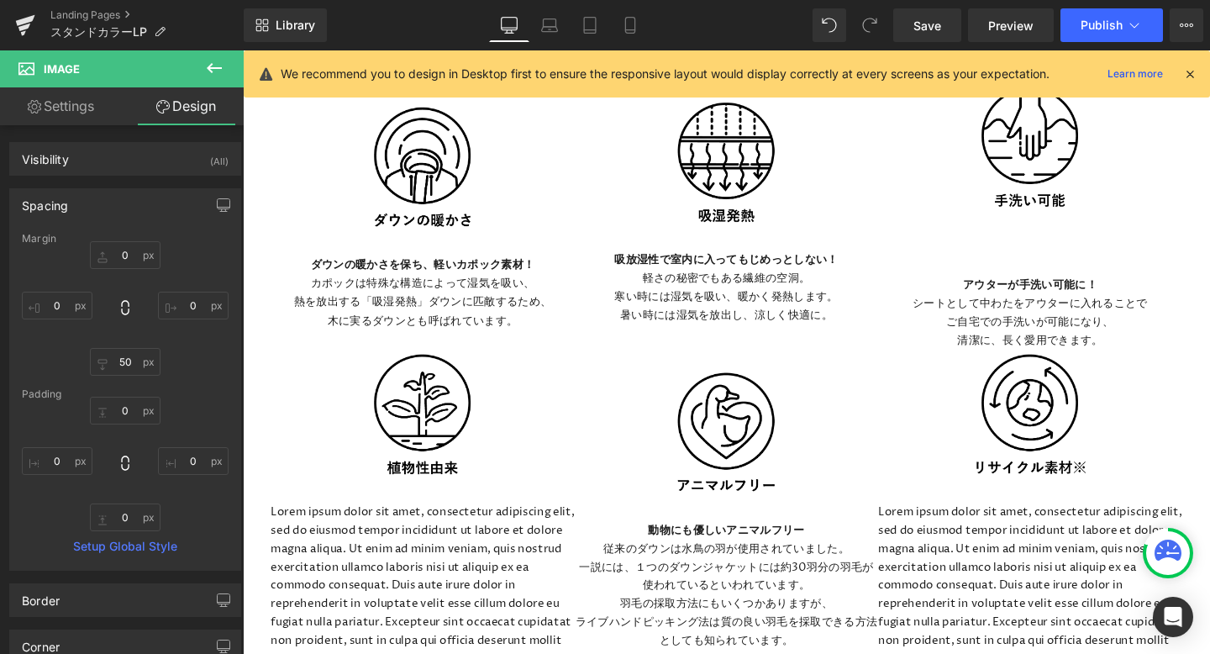
type input "0"
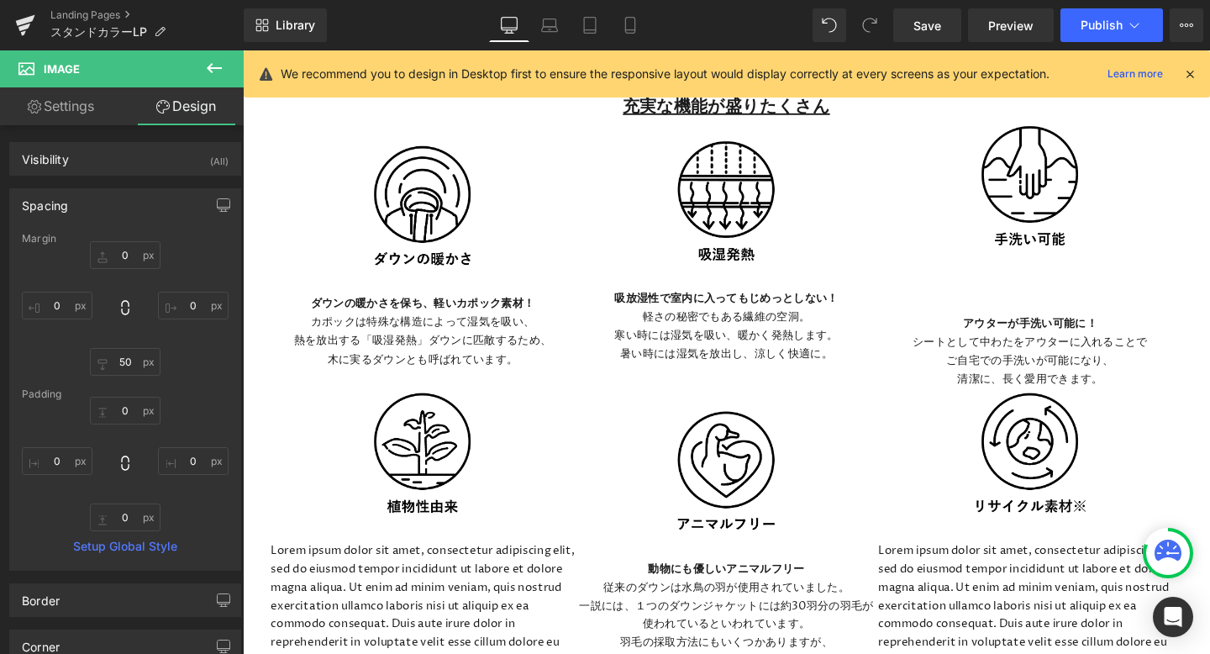
scroll to position [3324, 0]
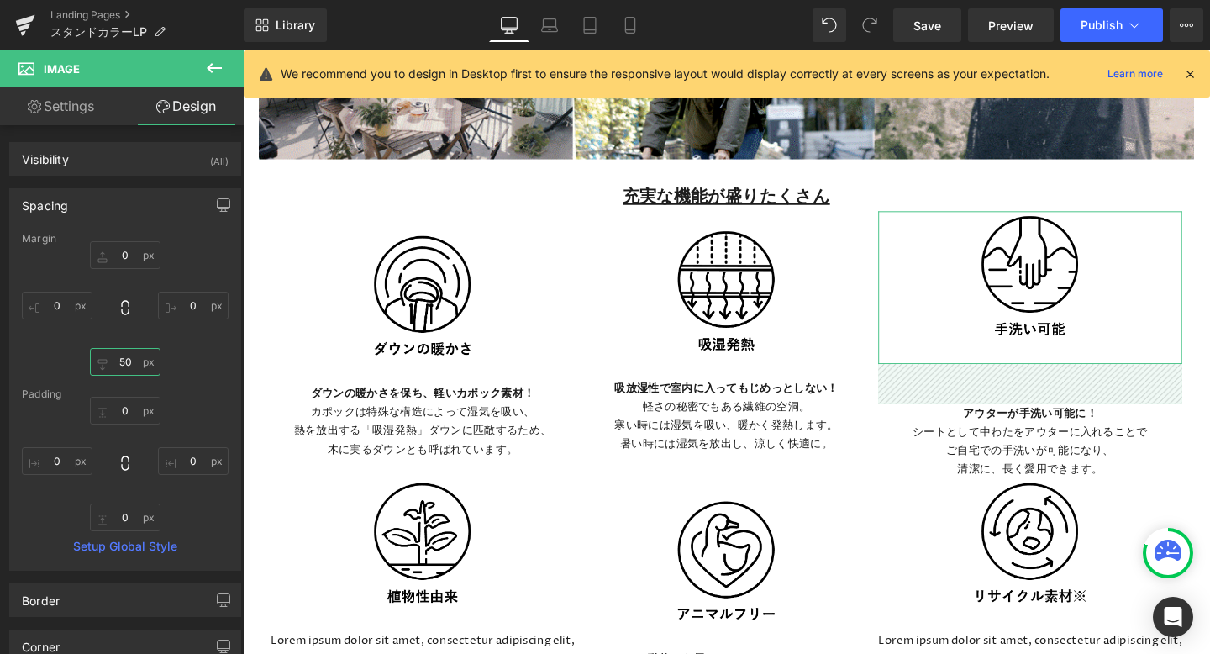
click at [120, 363] on input "50" at bounding box center [125, 362] width 71 height 28
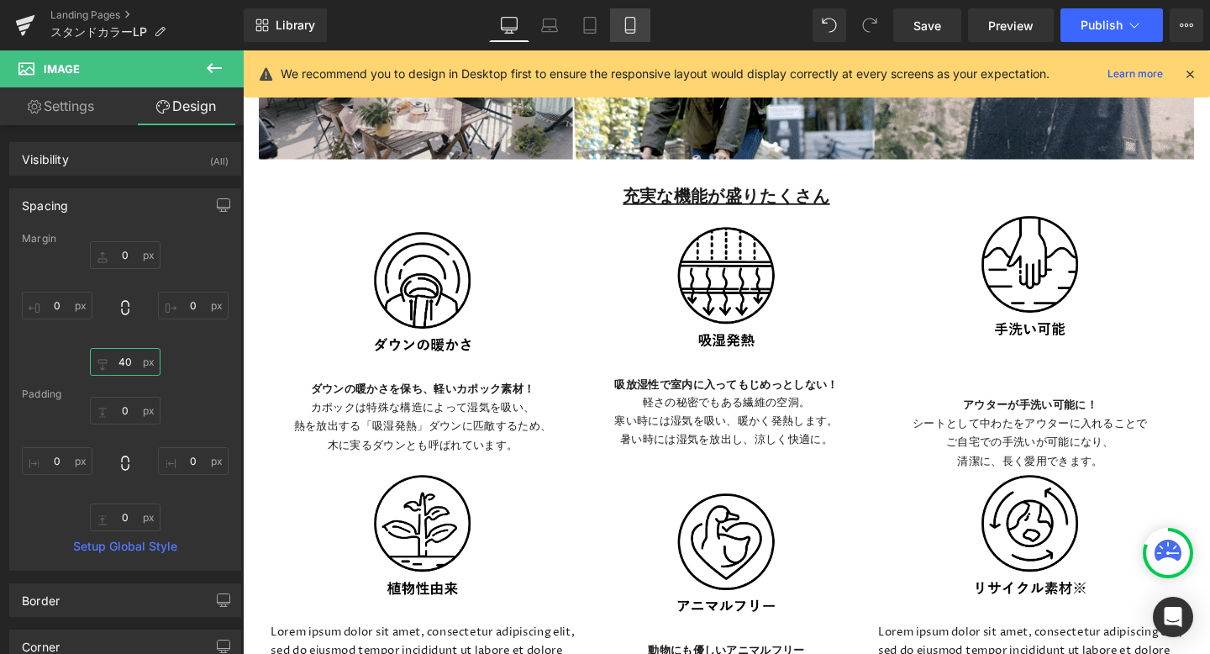
type input "40"
click at [628, 29] on icon at bounding box center [630, 25] width 17 height 17
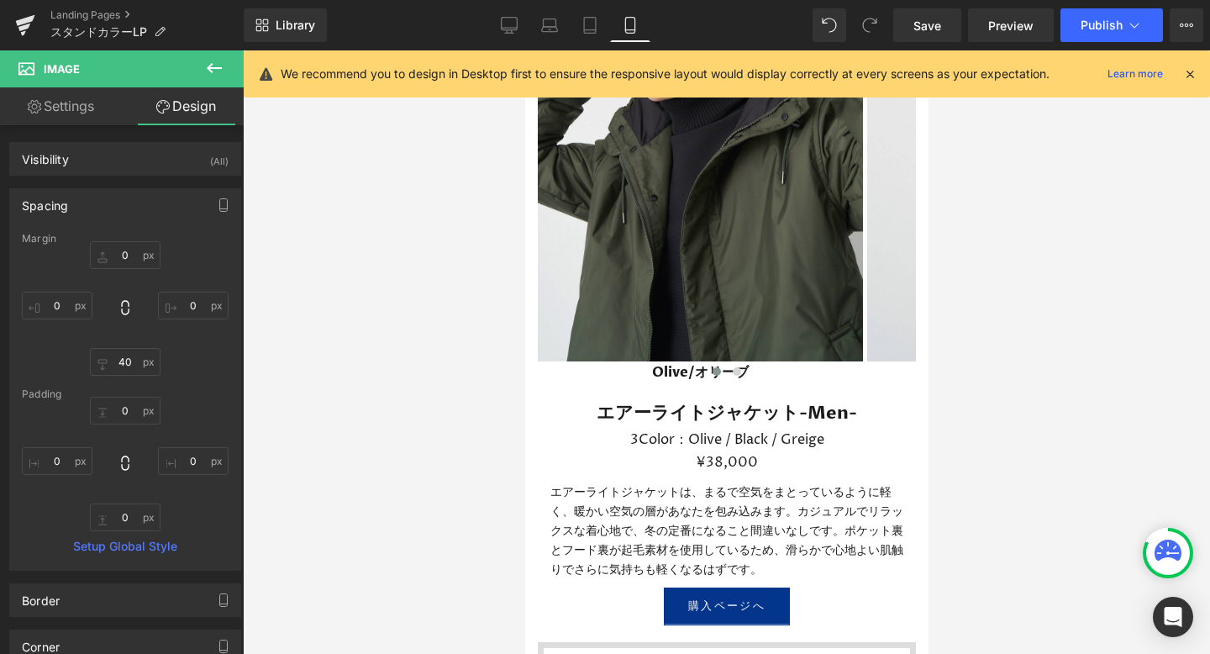
type input "0"
type input "40"
type input "0"
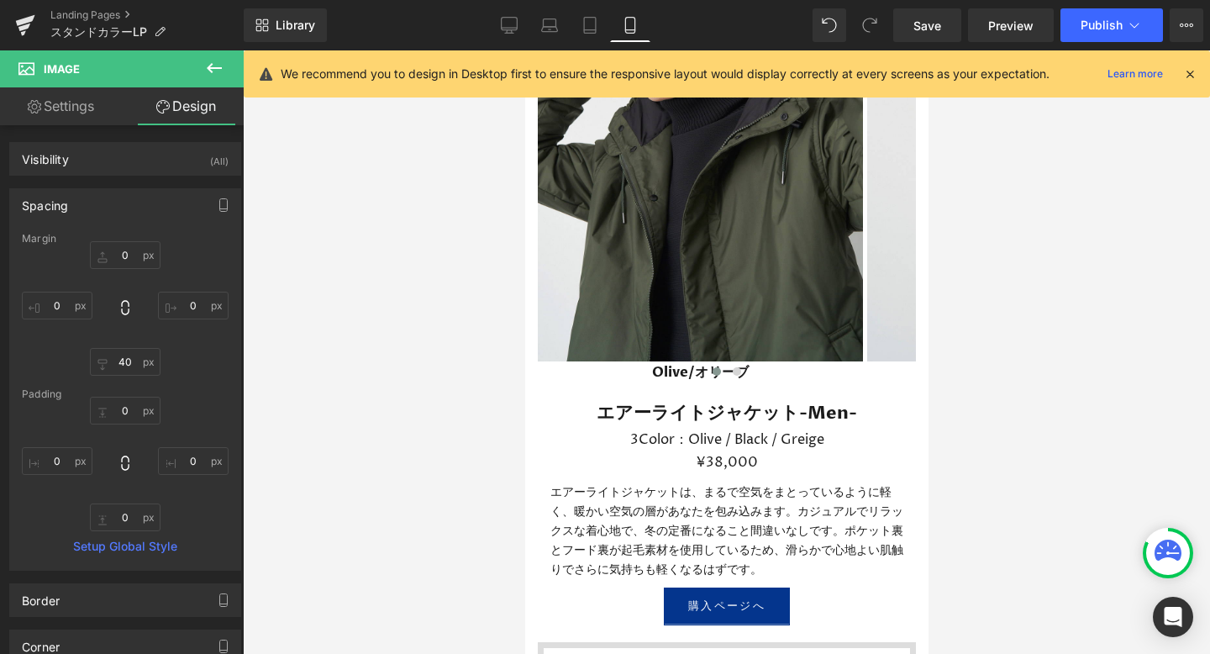
type input "0"
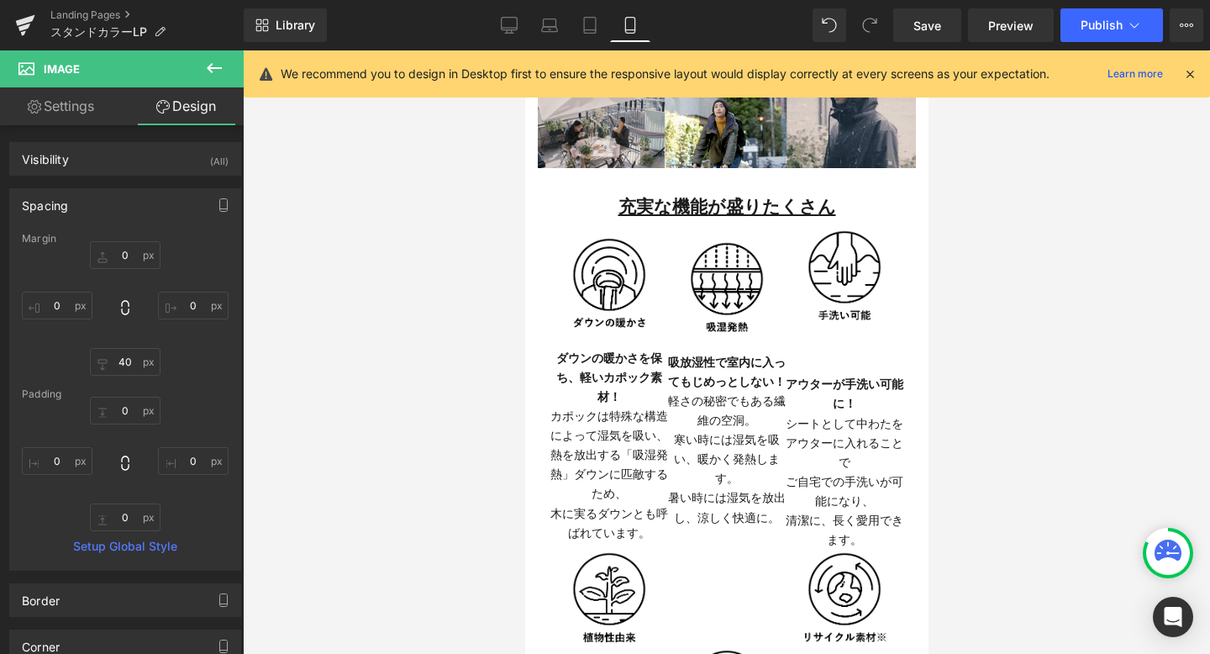
scroll to position [1880, 0]
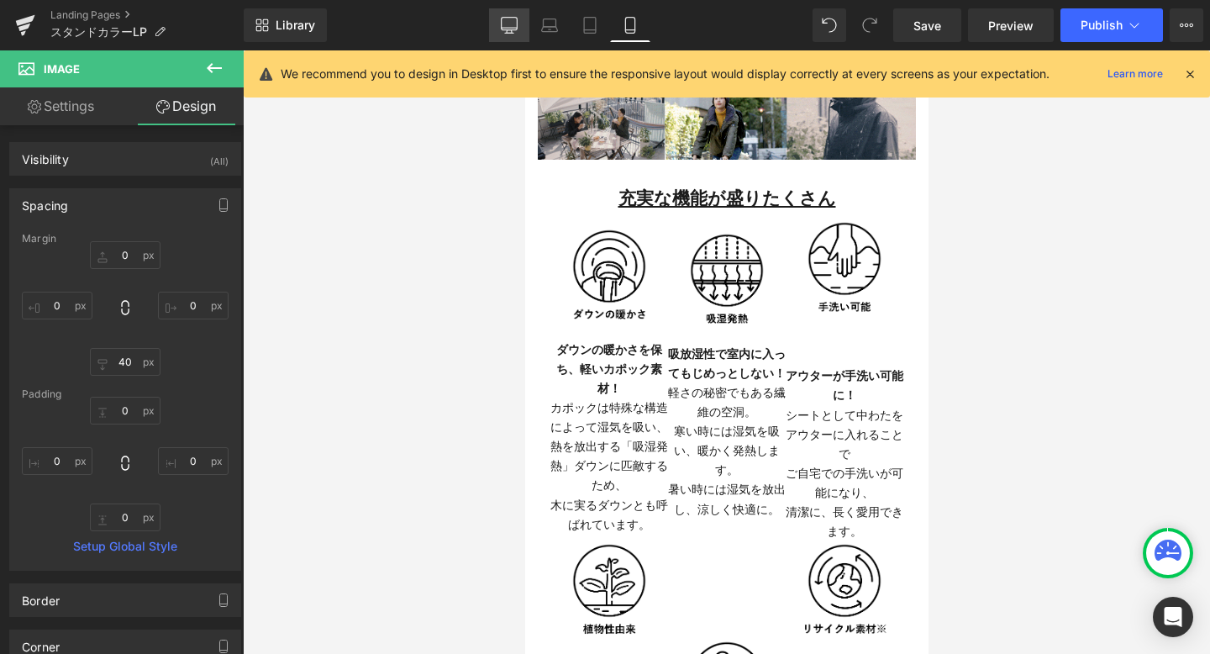
click at [503, 29] on icon at bounding box center [510, 24] width 16 height 13
type input "0"
type input "40"
type input "0"
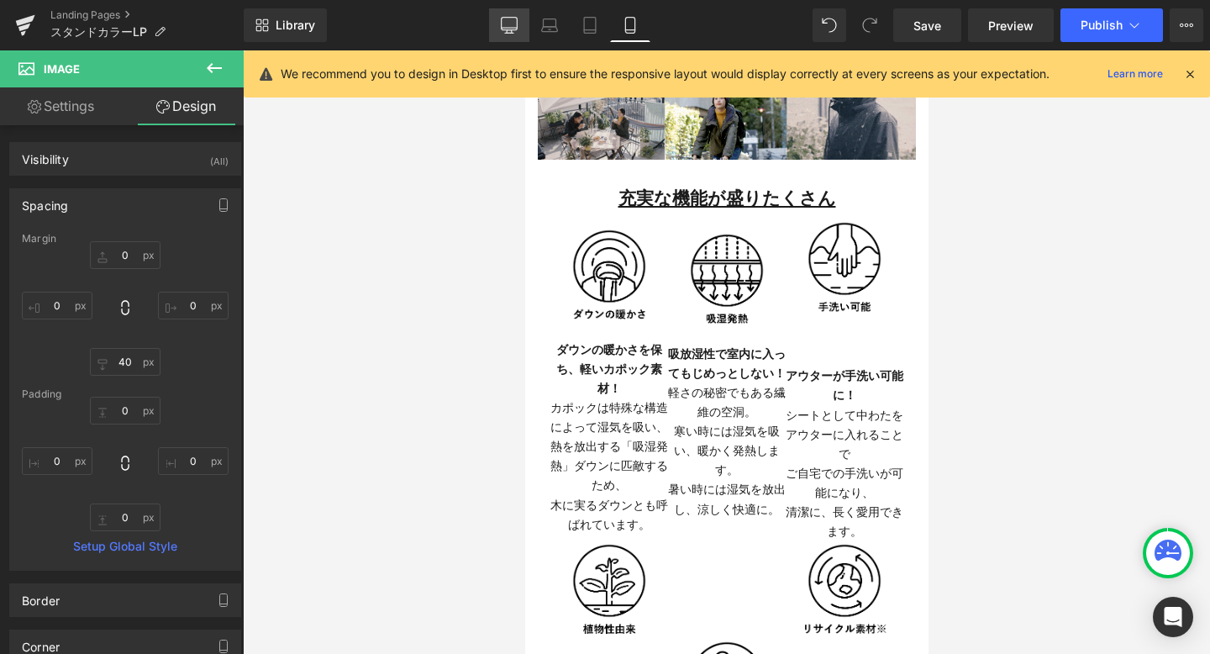
type input "0"
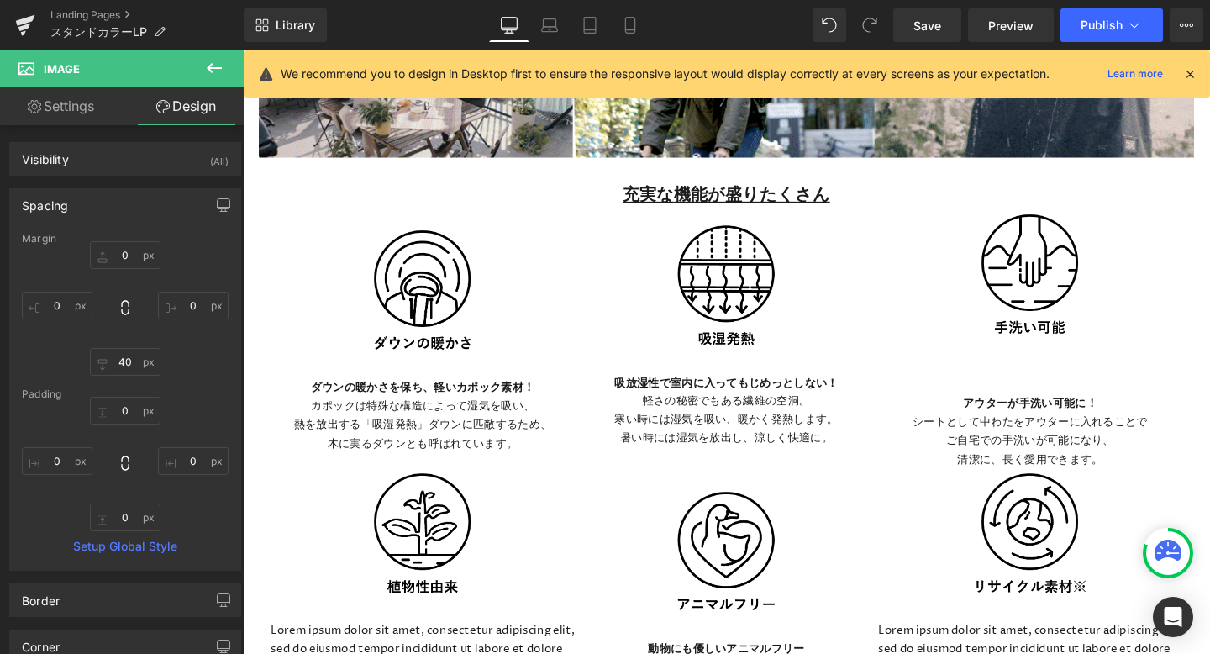
scroll to position [3324, 0]
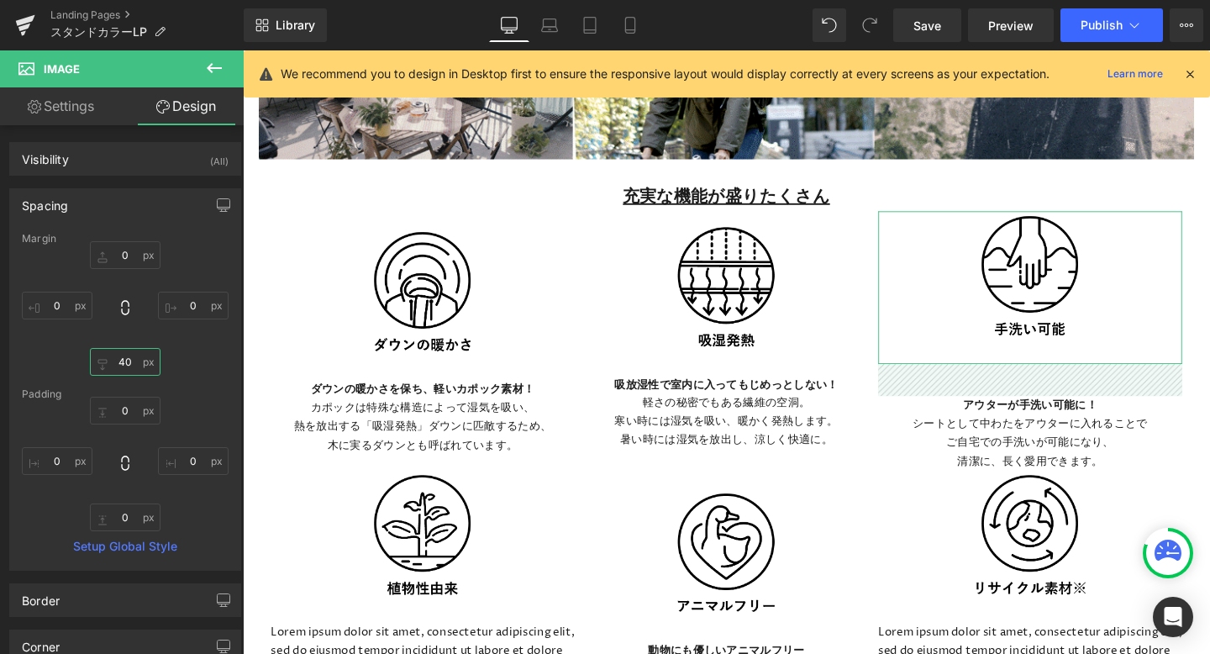
click at [128, 365] on input "40" at bounding box center [125, 362] width 71 height 28
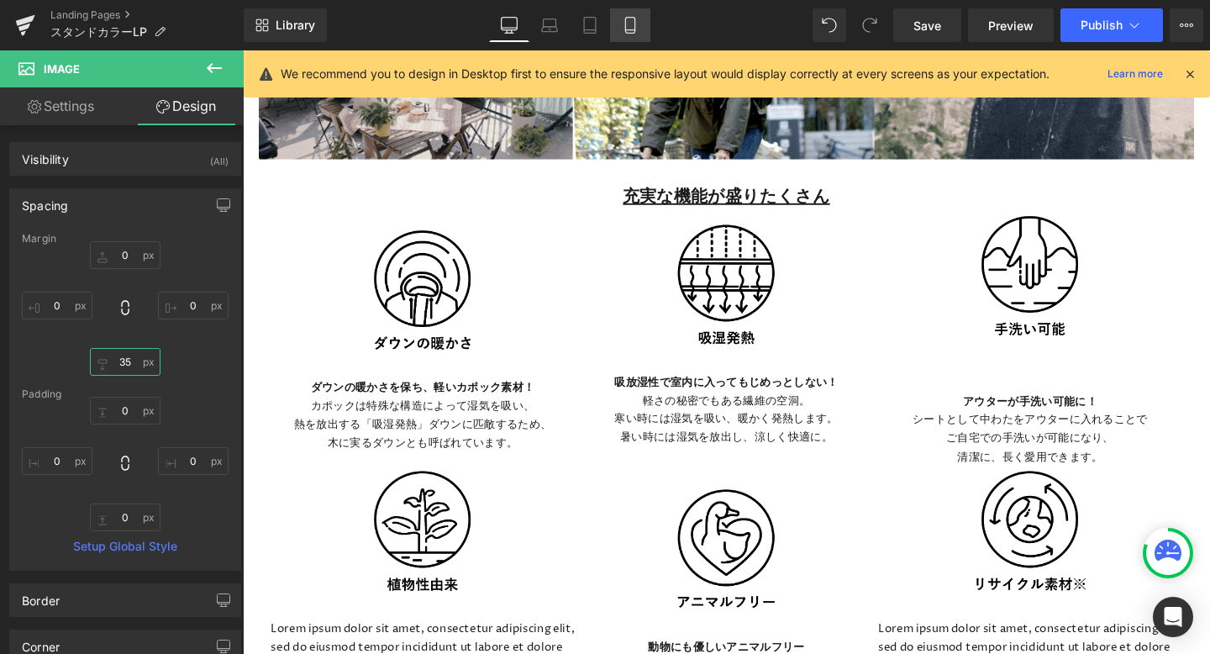
type input "35"
click at [625, 29] on icon at bounding box center [630, 25] width 17 height 17
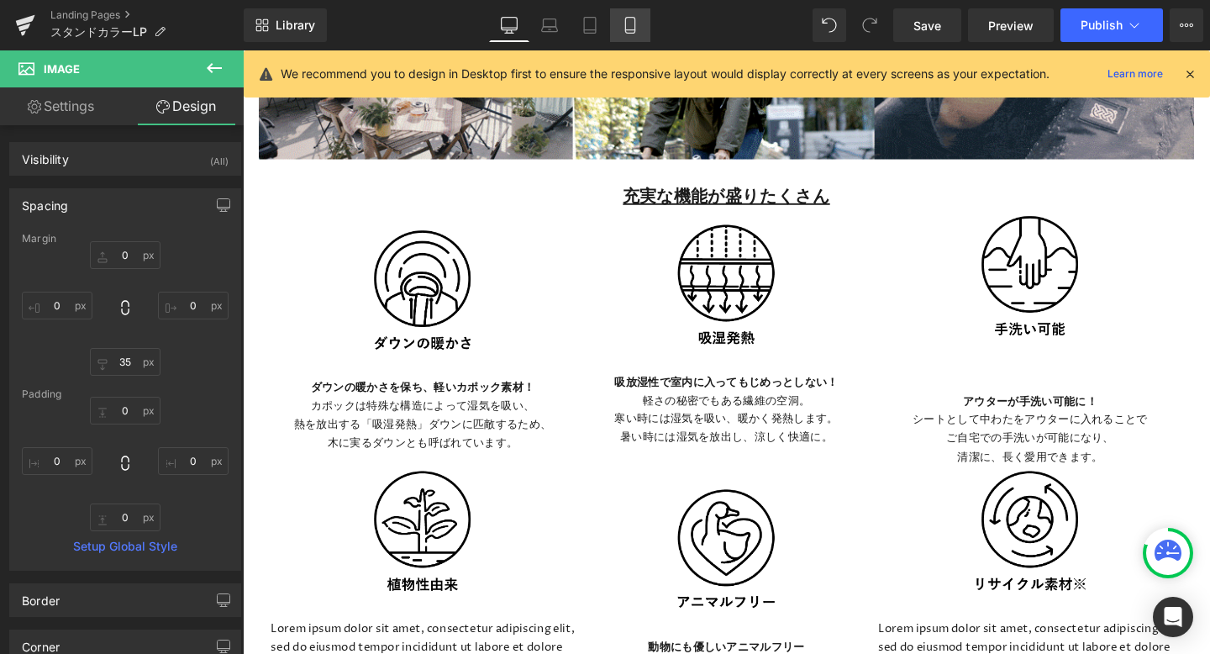
type input "0"
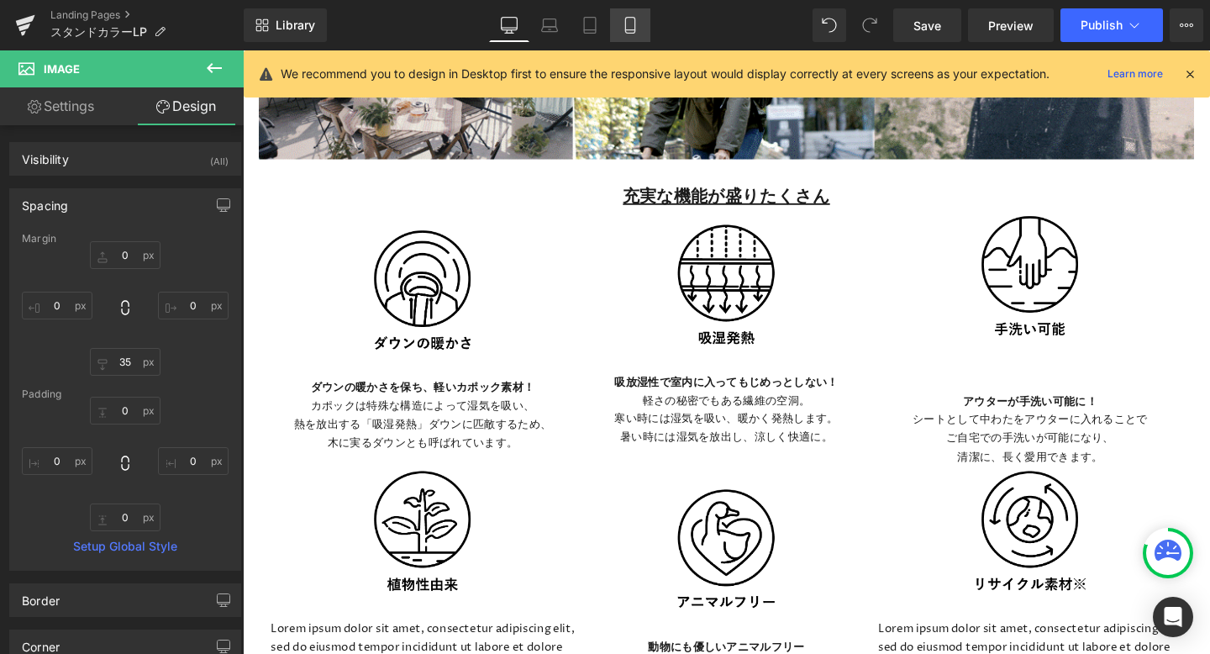
type input "0"
type input "35"
type input "0"
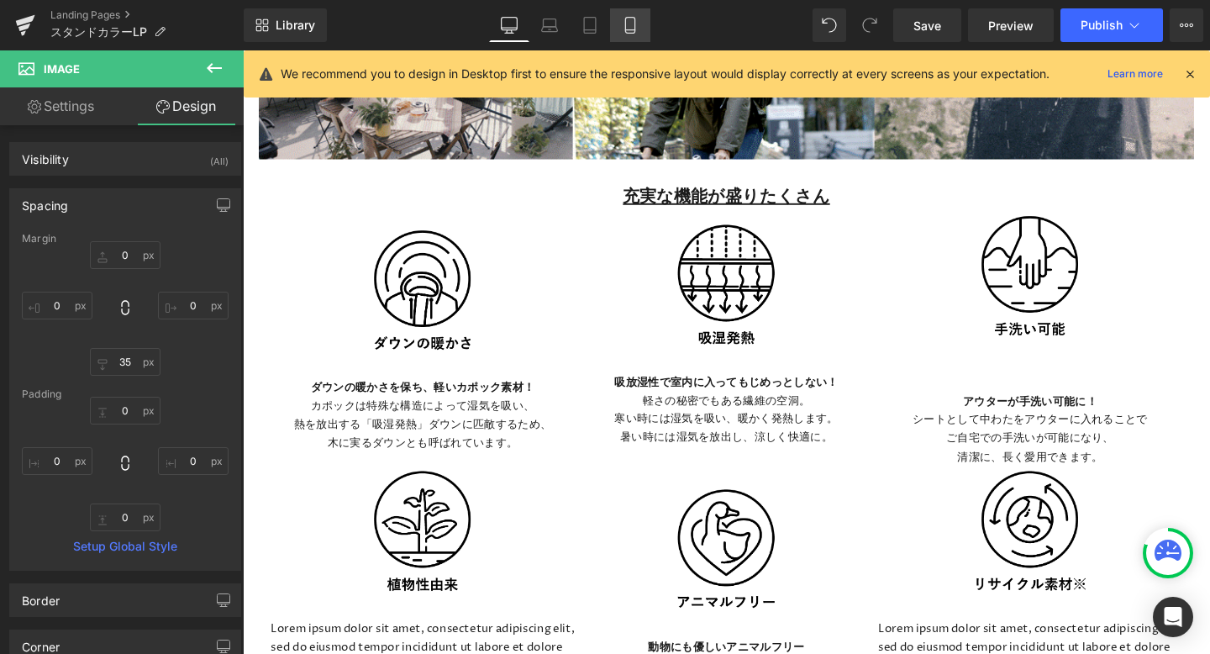
type input "0"
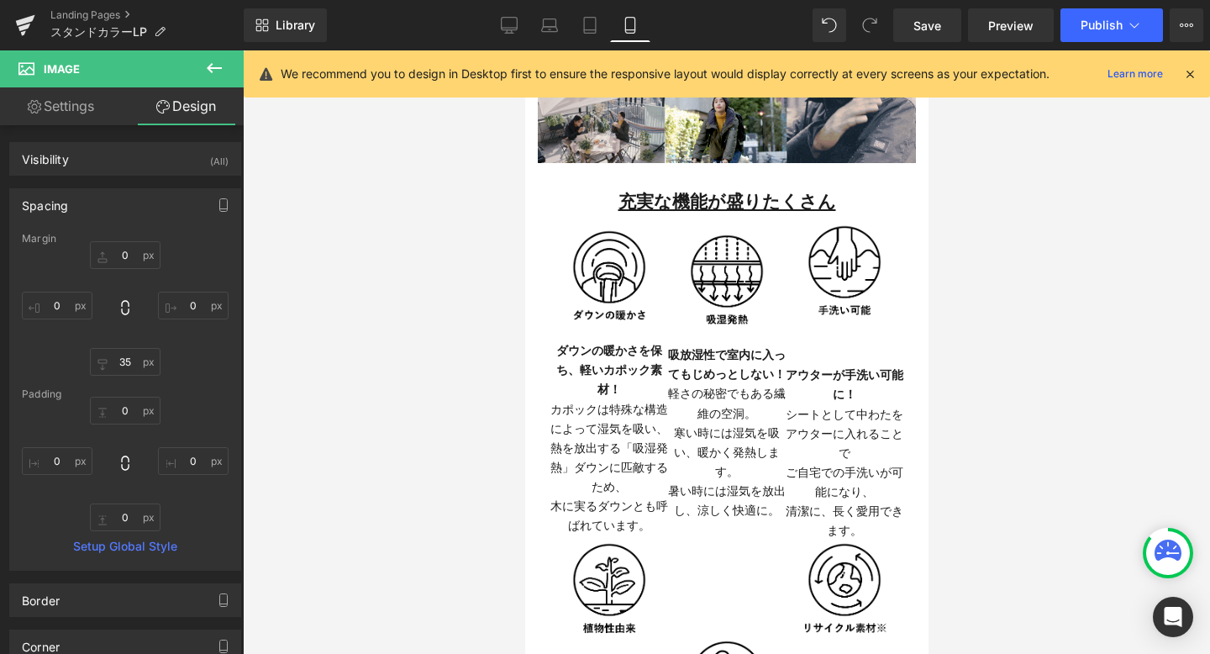
scroll to position [1880, 0]
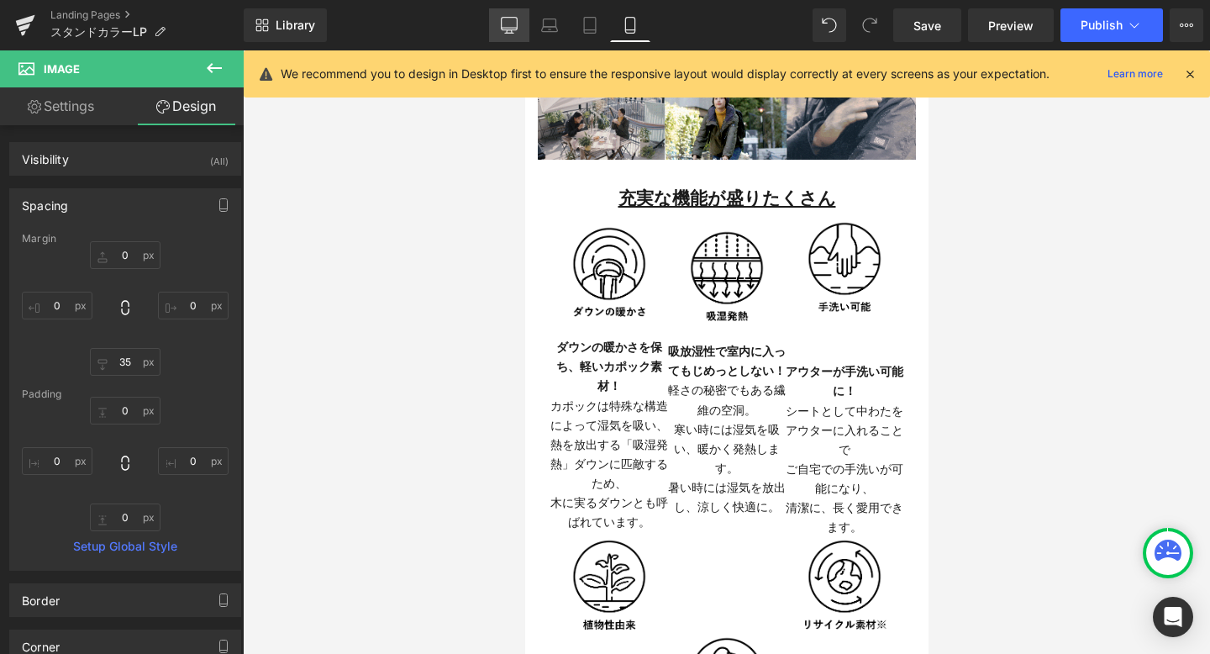
click at [515, 28] on icon at bounding box center [510, 28] width 16 height 0
type input "0"
type input "35"
type input "0"
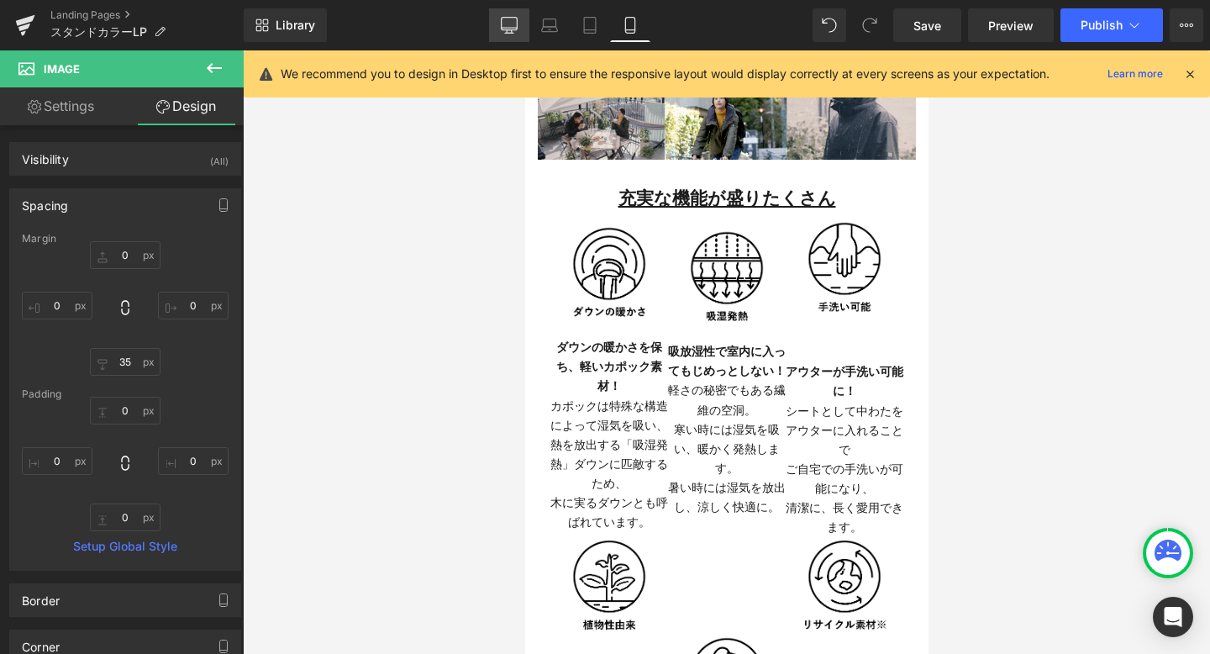
type input "0"
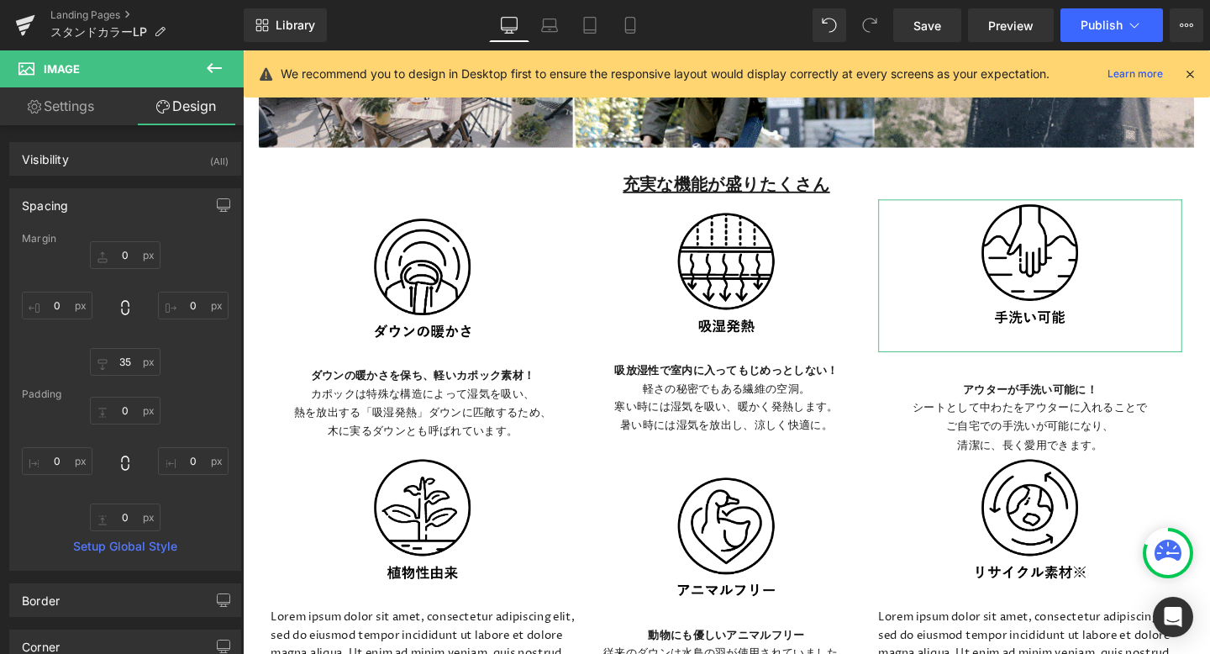
scroll to position [3335, 0]
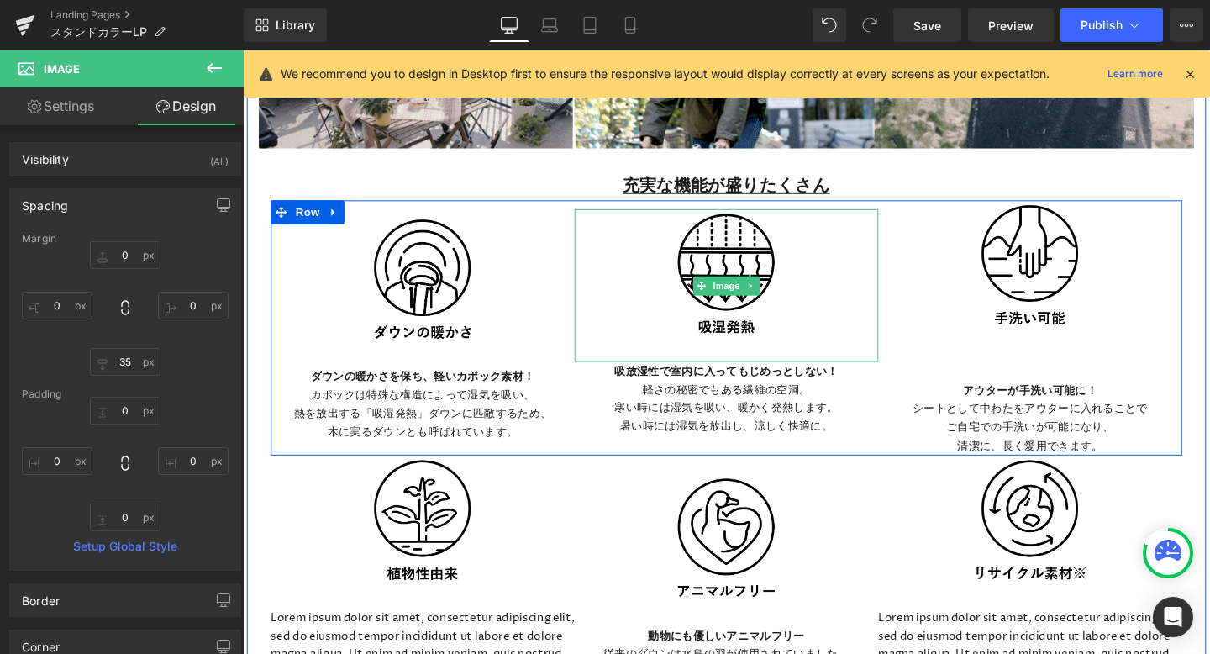
click at [760, 276] on img at bounding box center [751, 298] width 129 height 161
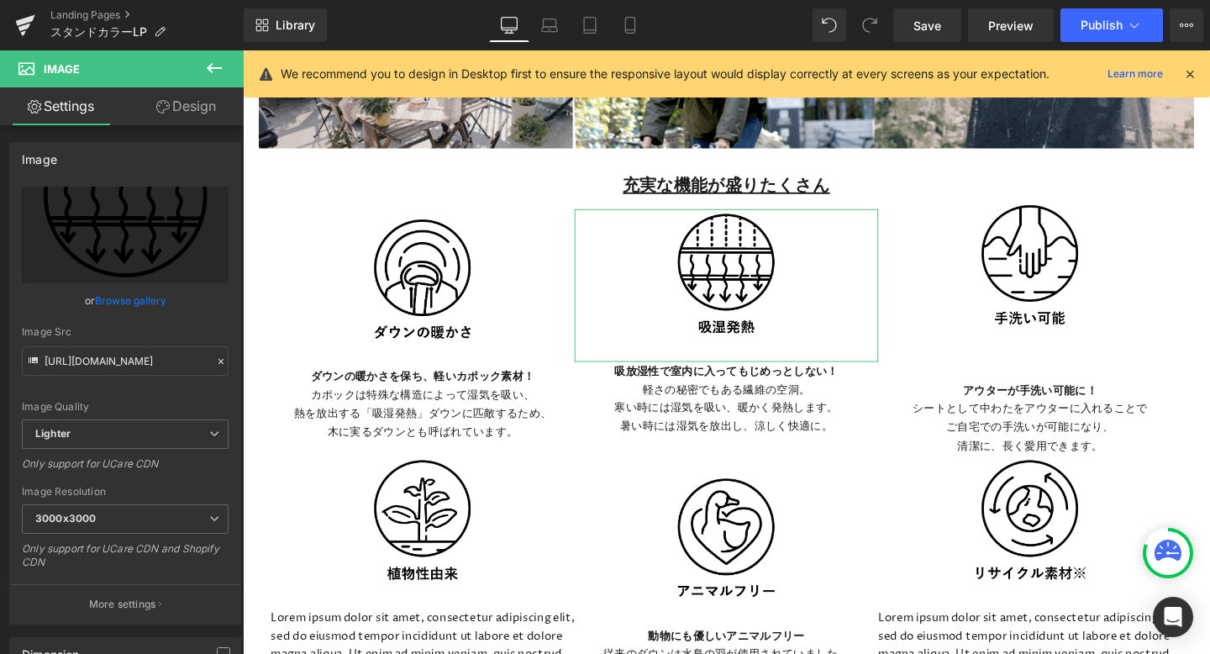
click at [177, 107] on link "Design" at bounding box center [186, 106] width 122 height 38
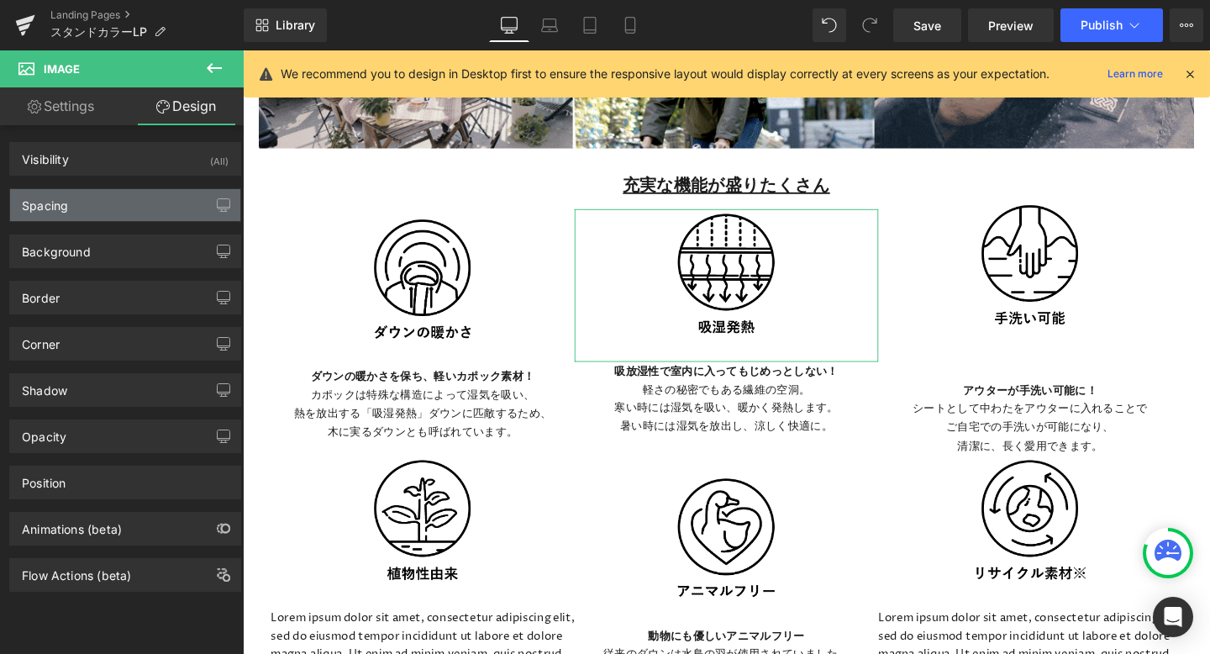
click at [134, 208] on div "Spacing" at bounding box center [125, 205] width 230 height 32
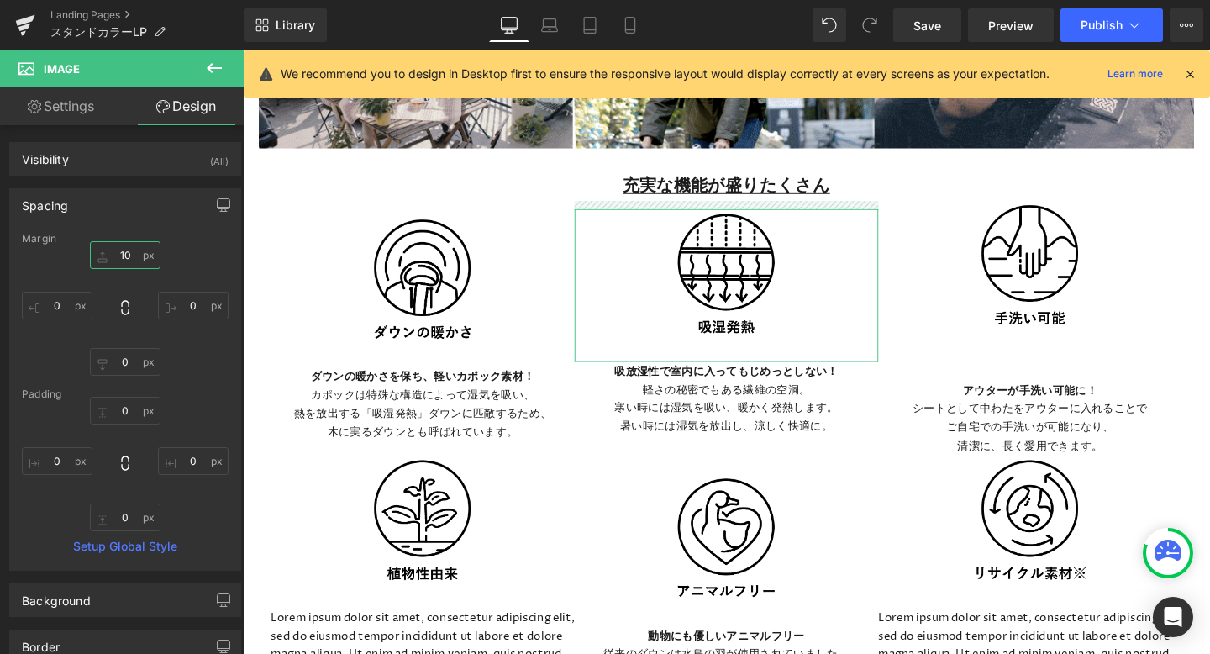
click at [129, 256] on input "10" at bounding box center [125, 255] width 71 height 28
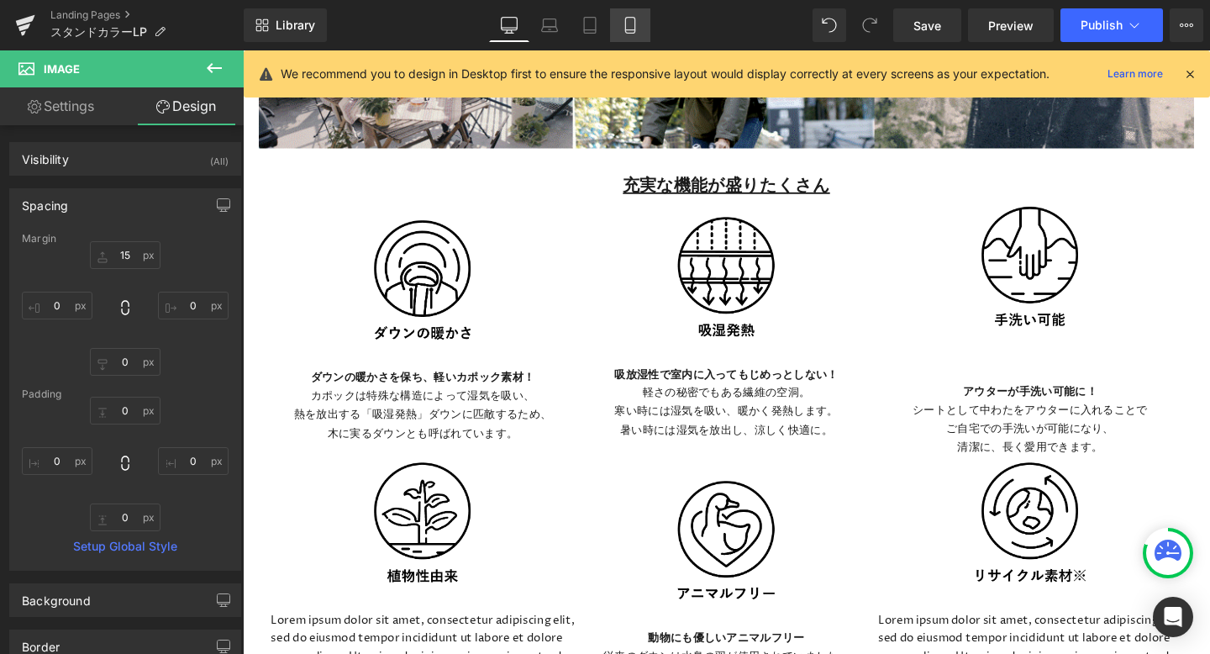
click at [632, 24] on icon at bounding box center [630, 25] width 17 height 17
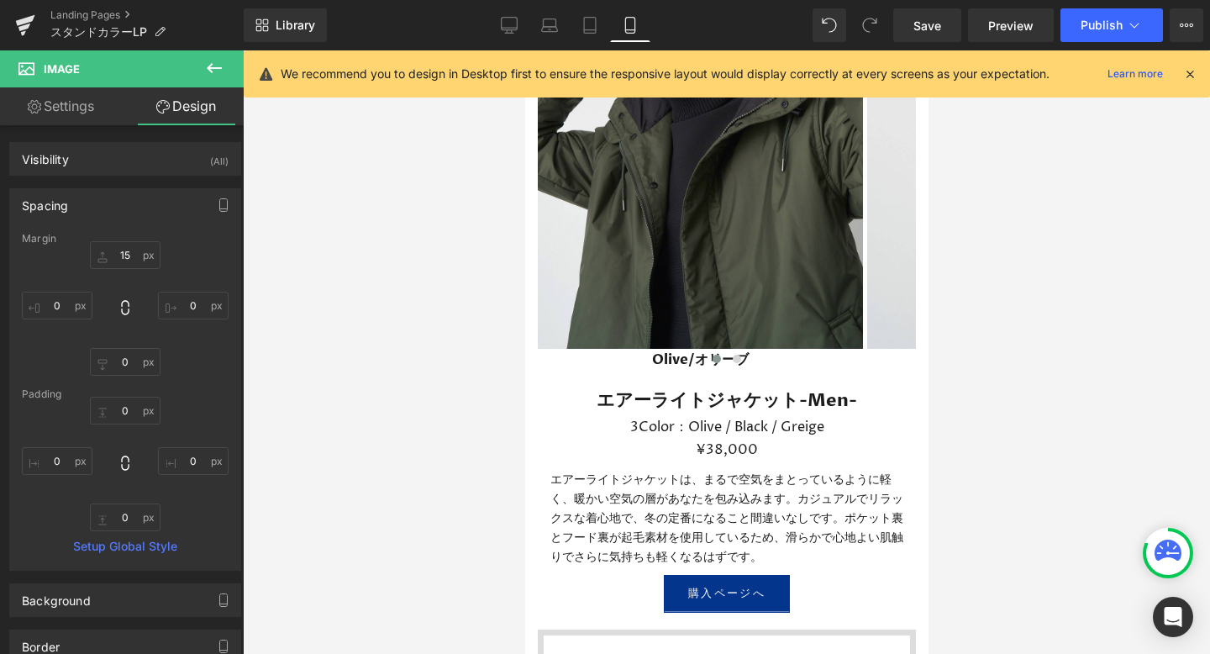
type input "15"
type input "0"
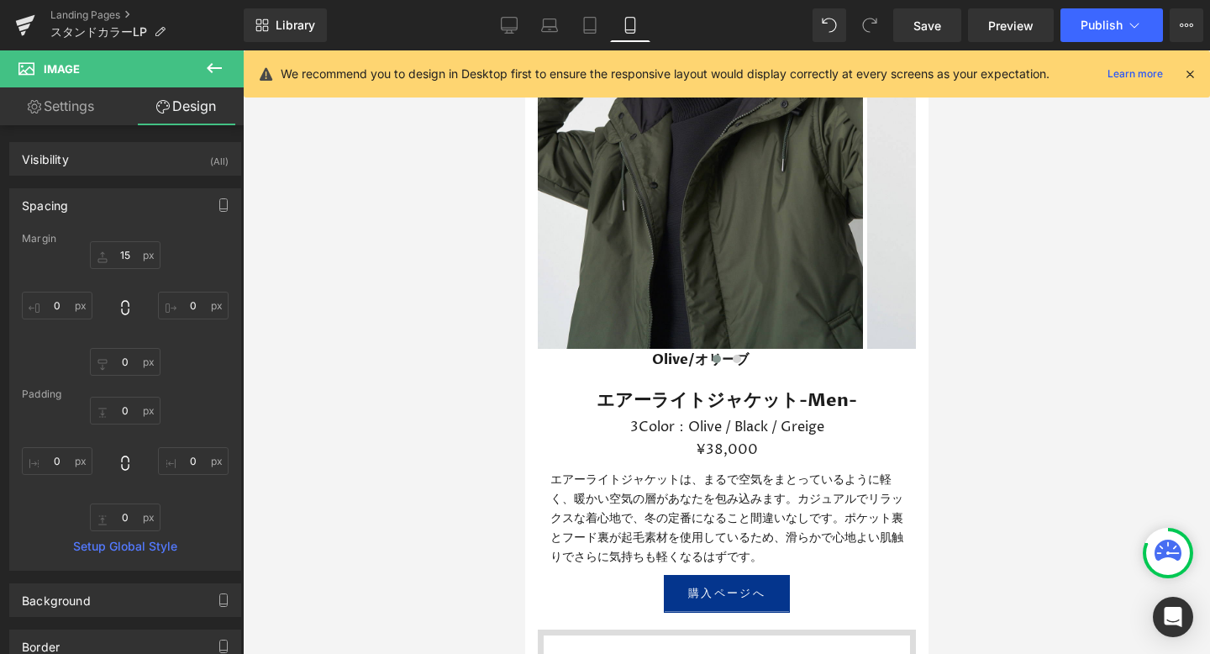
type input "0"
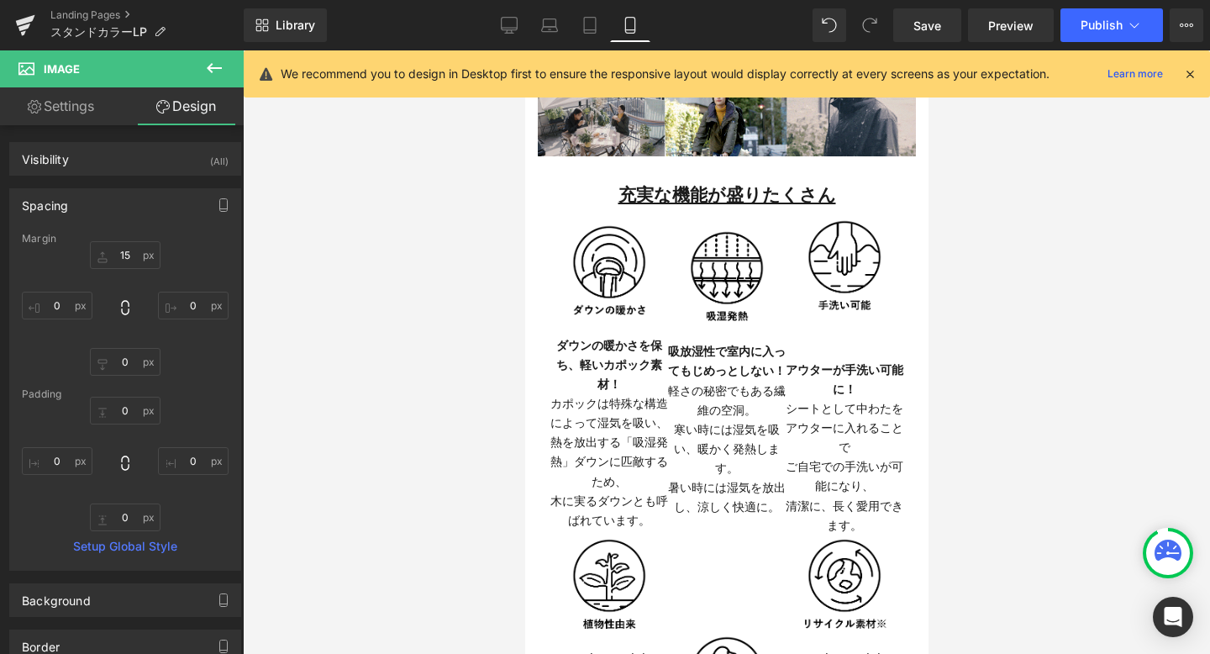
scroll to position [1885, 0]
click at [132, 252] on input "15" at bounding box center [125, 255] width 71 height 28
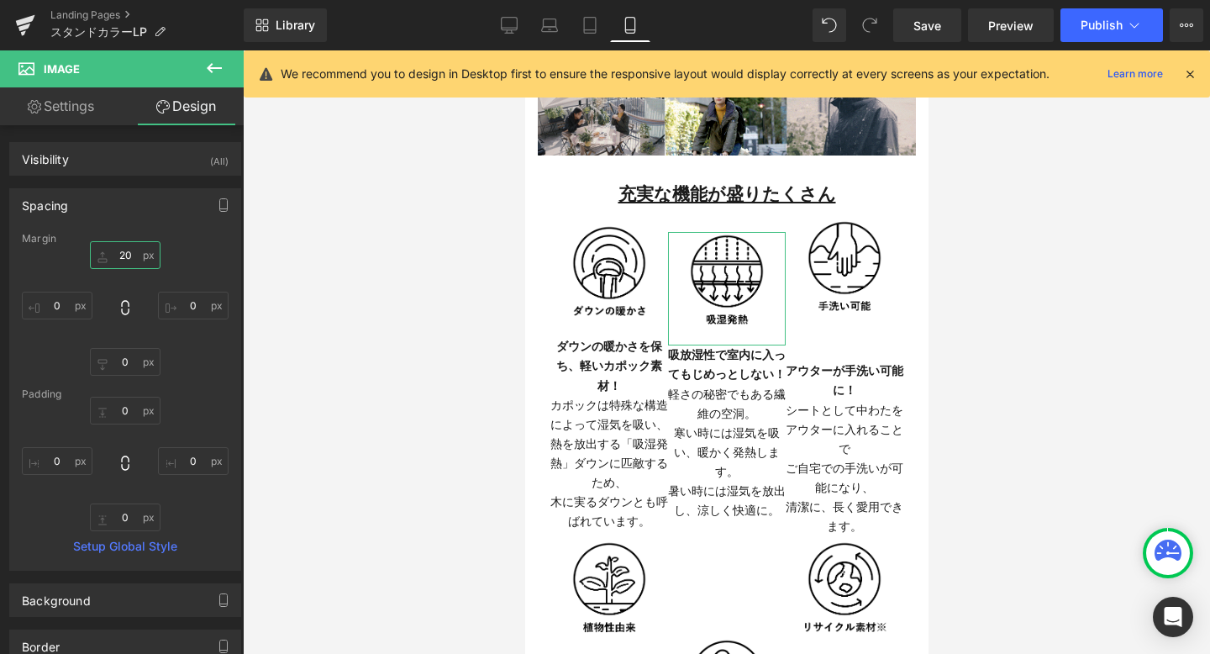
type input "2"
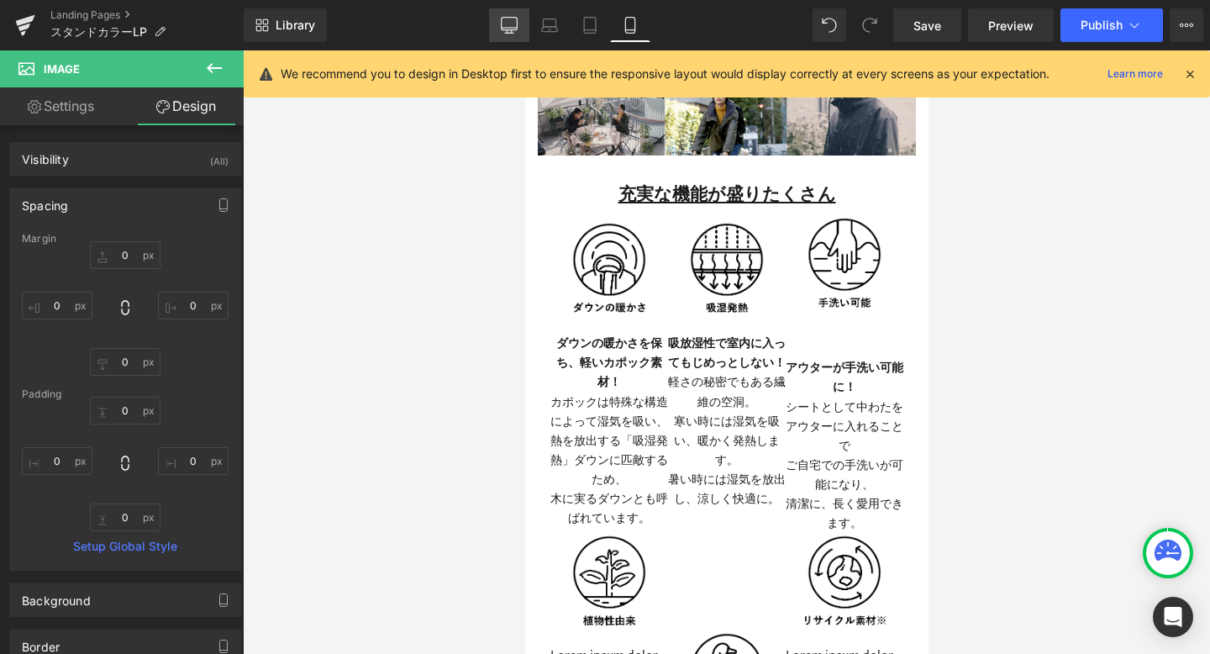
click at [513, 29] on icon at bounding box center [510, 24] width 16 height 13
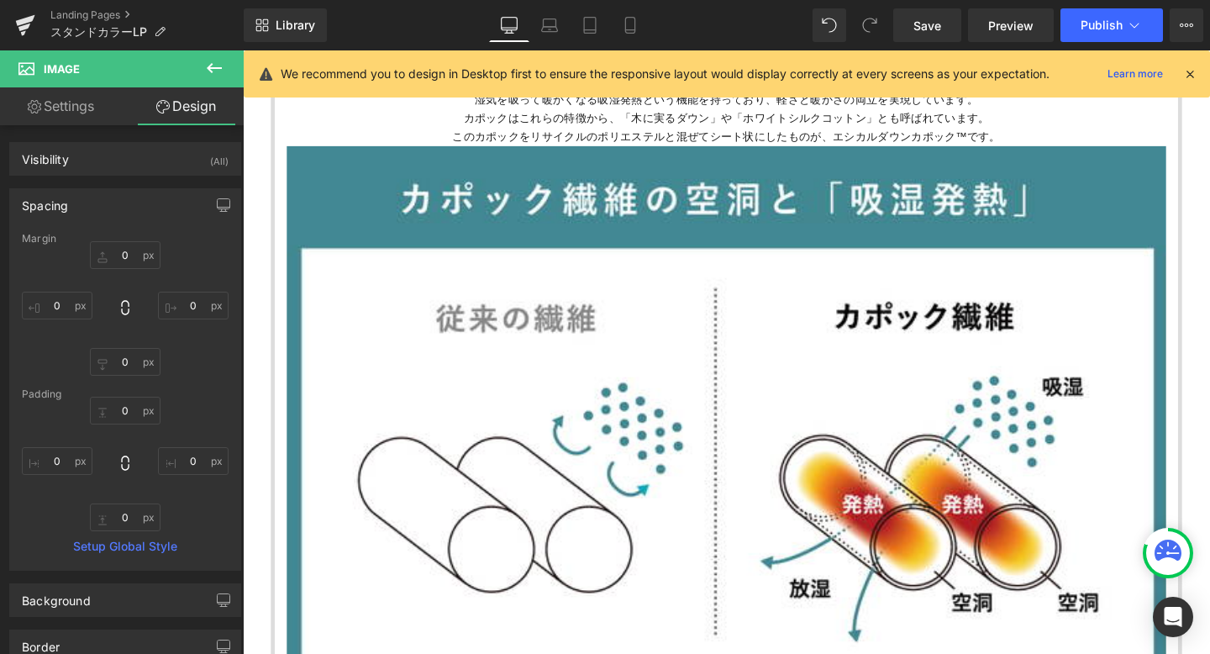
type input "15"
type input "0"
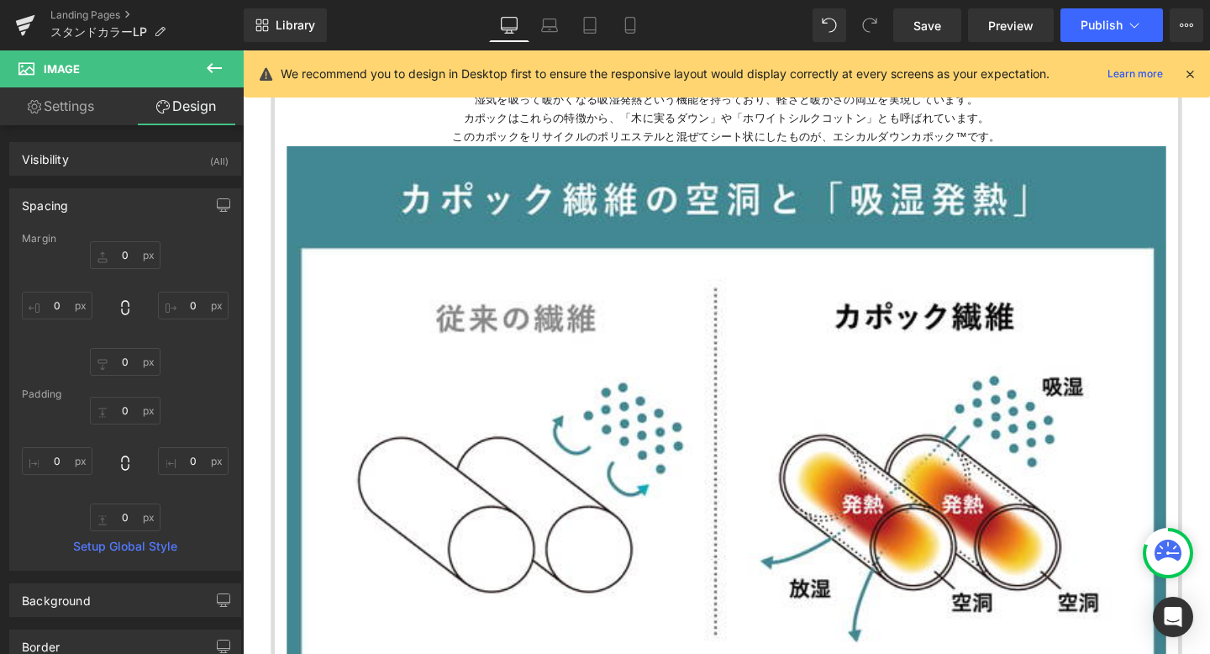
type input "0"
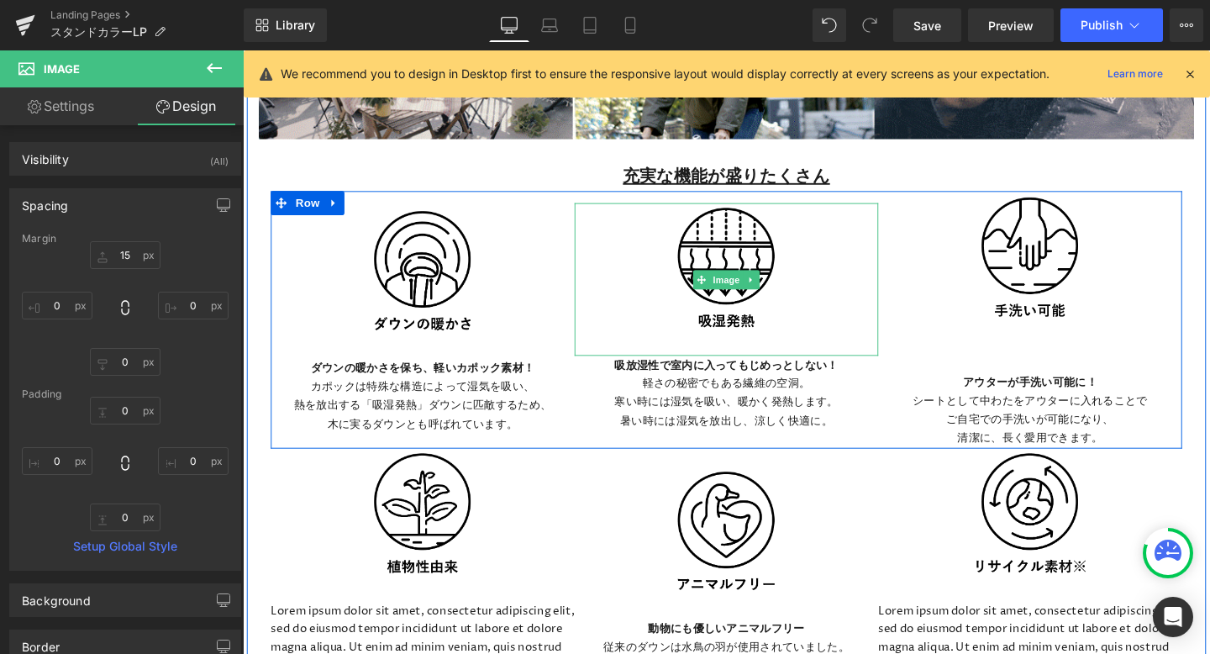
scroll to position [3361, 0]
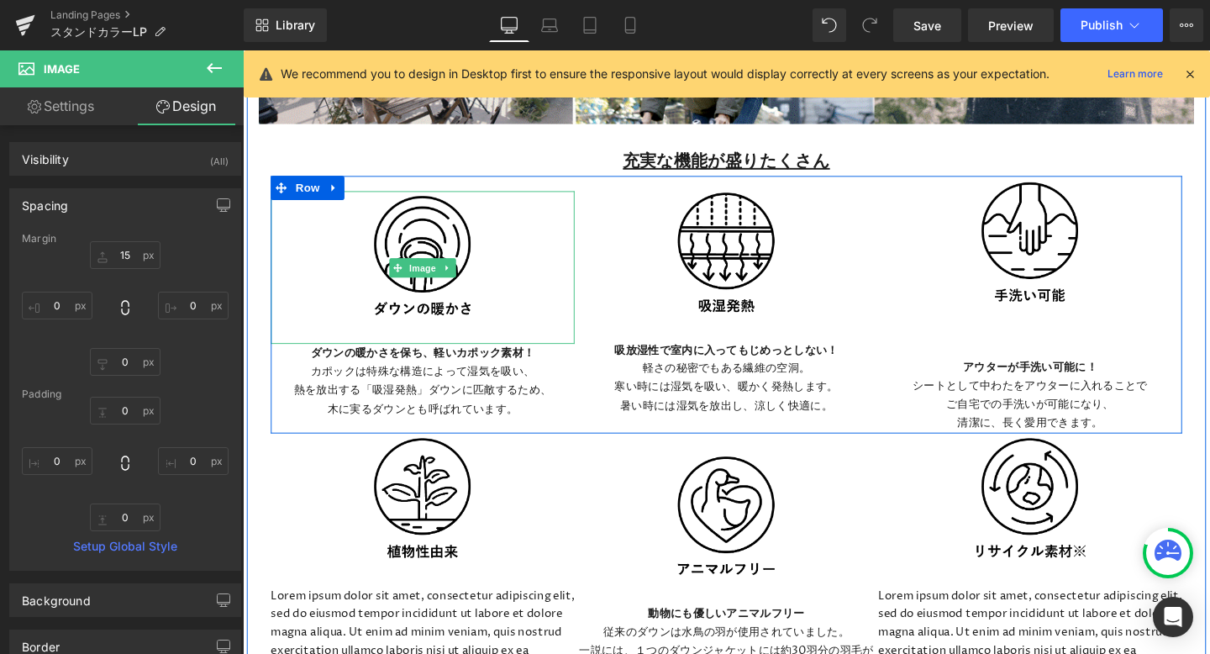
click at [392, 324] on img at bounding box center [431, 278] width 129 height 161
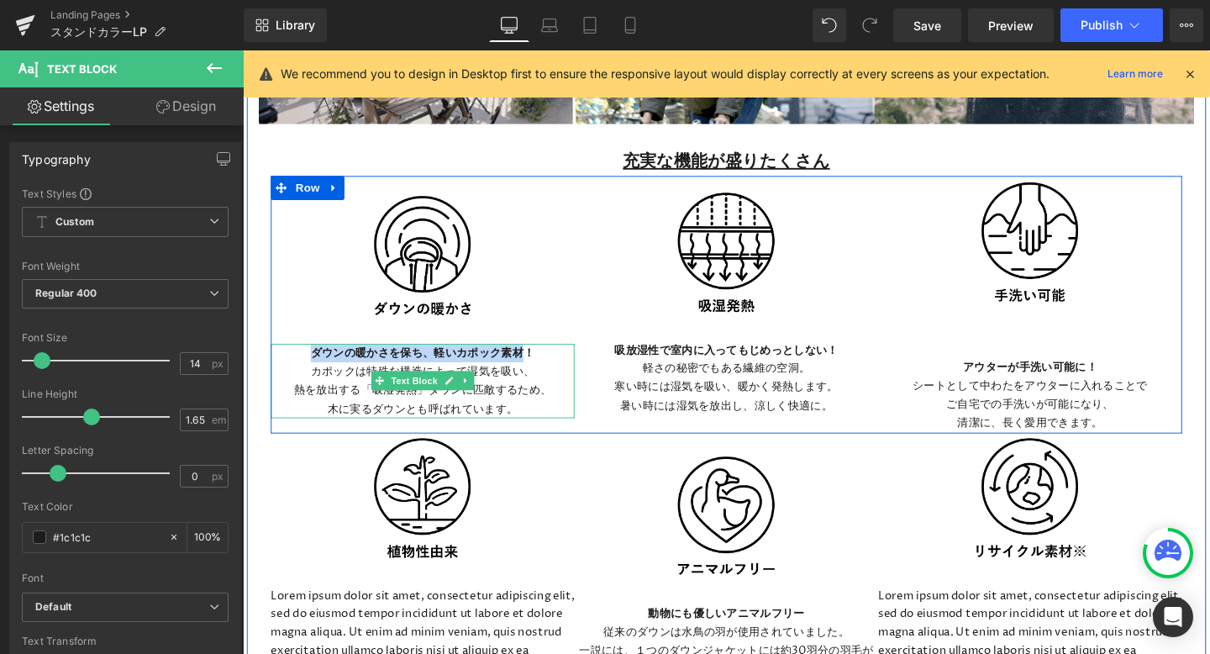
drag, startPoint x: 315, startPoint y: 370, endPoint x: 539, endPoint y: 363, distance: 223.7
click at [539, 363] on strong "ダウンの暖かさを保ち、軽いカポック素材！" at bounding box center [431, 369] width 235 height 16
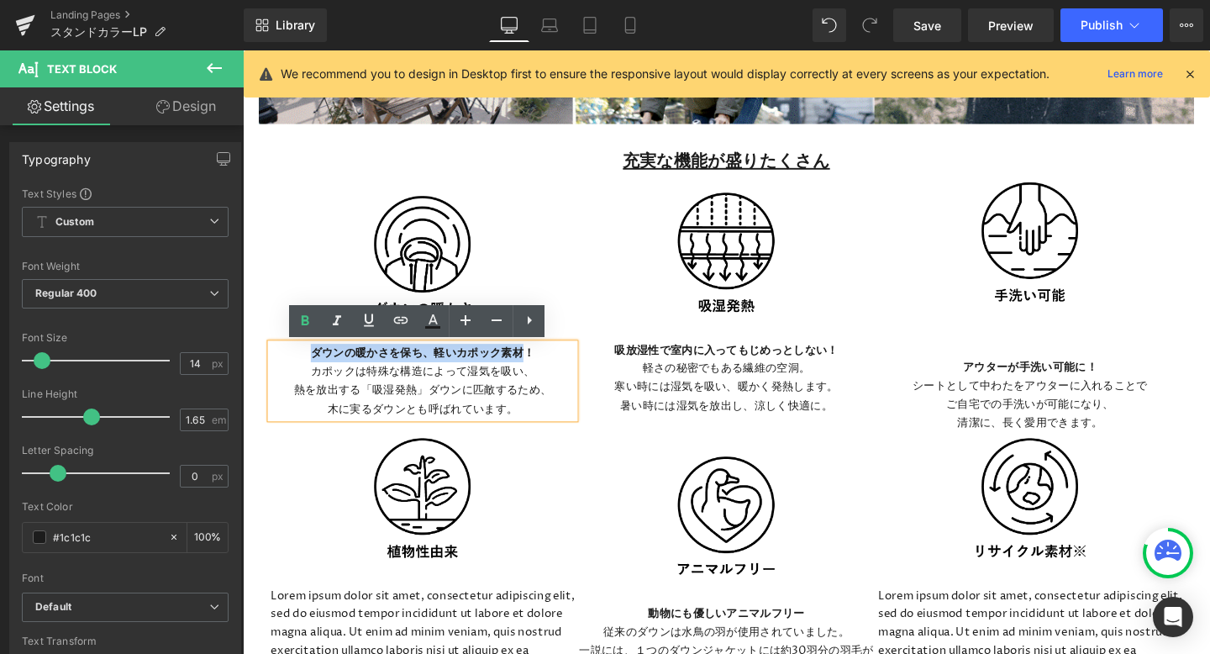
copy strong "ダウンの暖かさを保ち、軽いカポック素材"
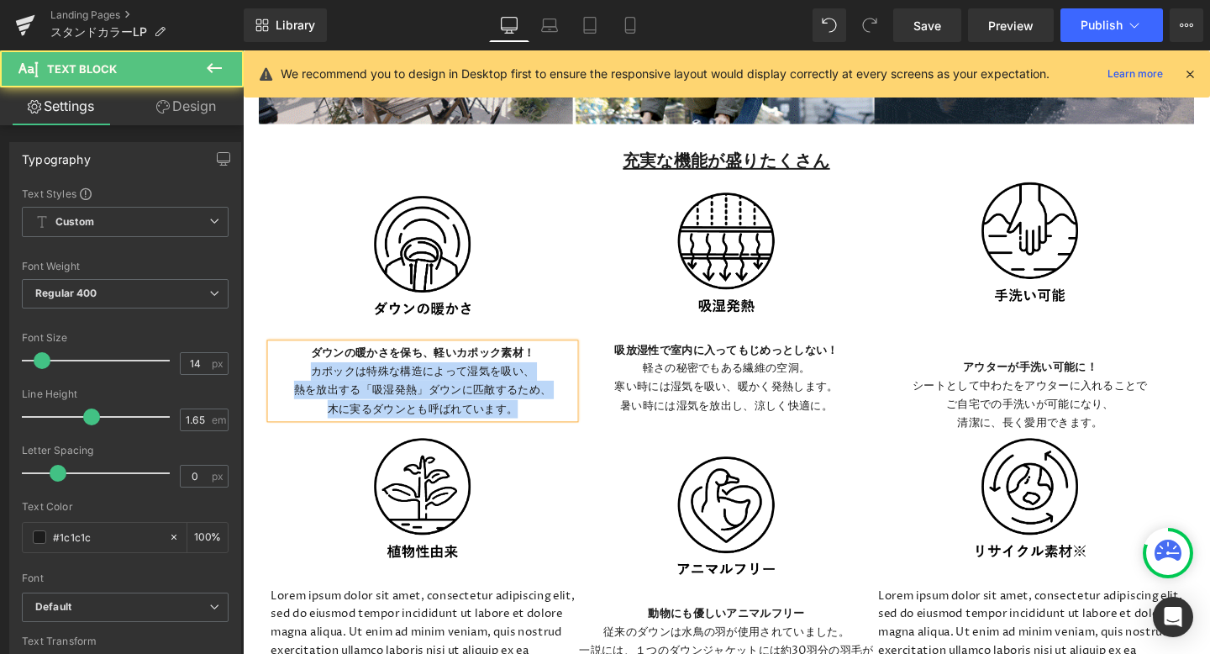
drag, startPoint x: 316, startPoint y: 390, endPoint x: 552, endPoint y: 421, distance: 238.2
click at [552, 421] on div "ダウンの暖かさを保ち、軽いカポック素材！ カポックは特殊な構造によって湿気を吸い、 熱を放出する「吸湿発熱」ダウンに匹敵するため、 木に実るダウンとも呼ばれて…" at bounding box center [431, 397] width 319 height 77
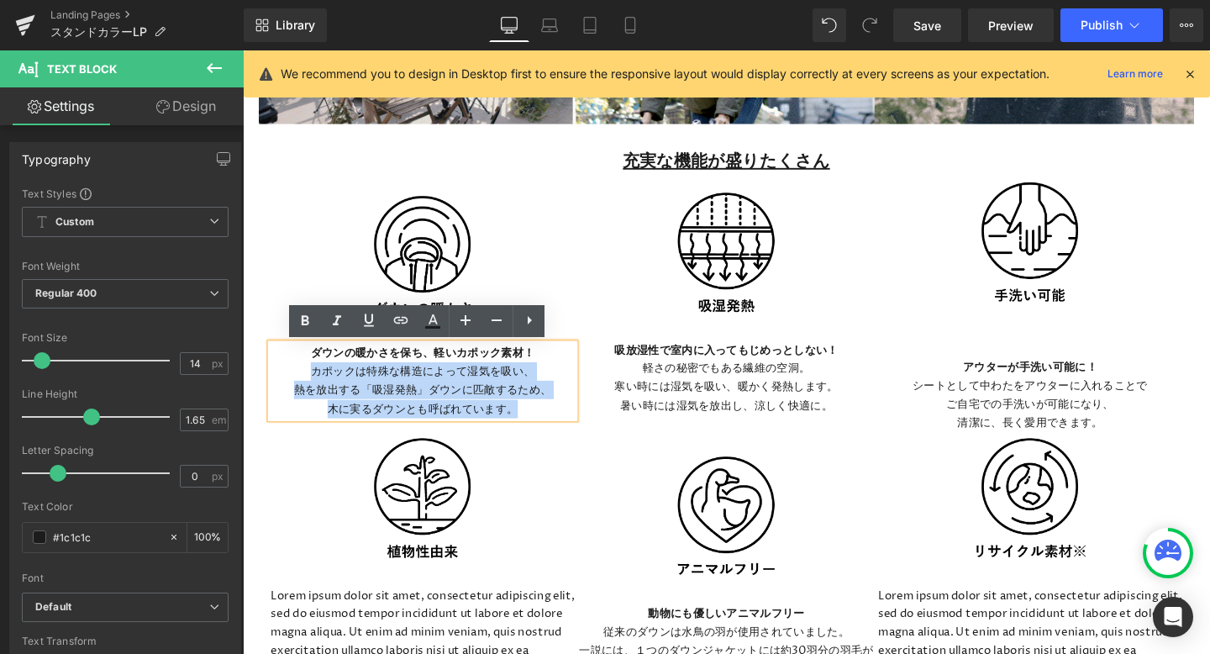
copy div "カポックは特殊な構造によって湿気を吸い、 熱を放出する「吸湿発熱」ダウンに匹敵するため、 木に実るダウンとも呼ばれています。"
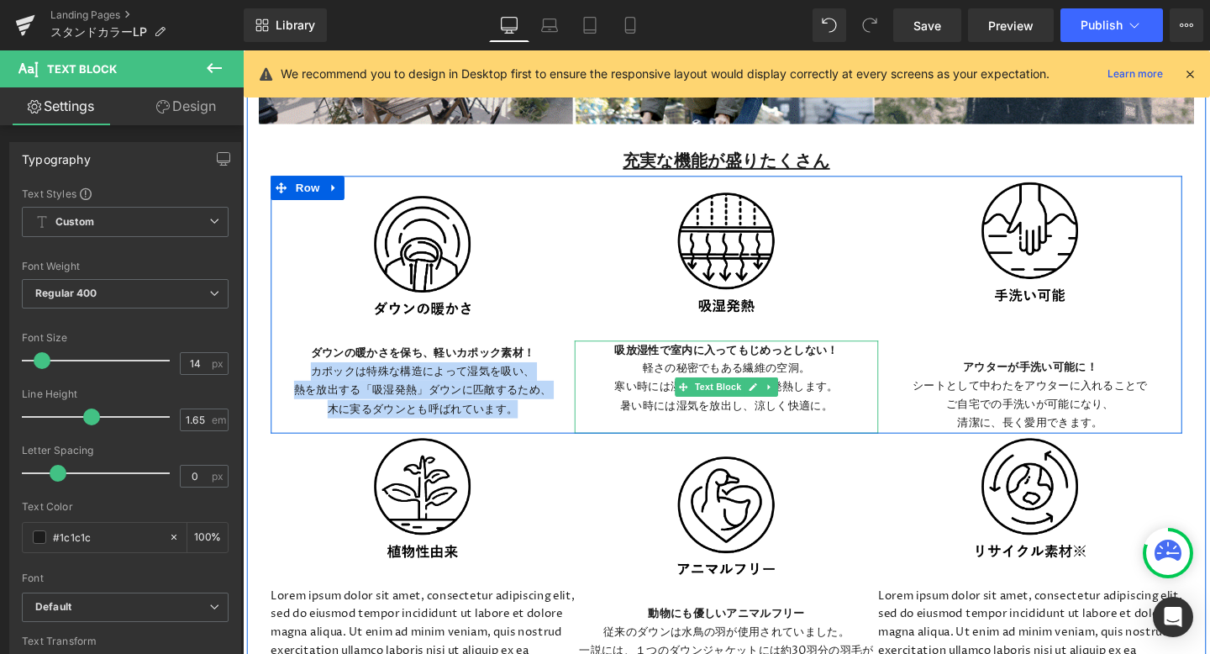
click at [638, 369] on span "吸放湿性で室内に入ってもじめっとしない！" at bounding box center [751, 365] width 235 height 16
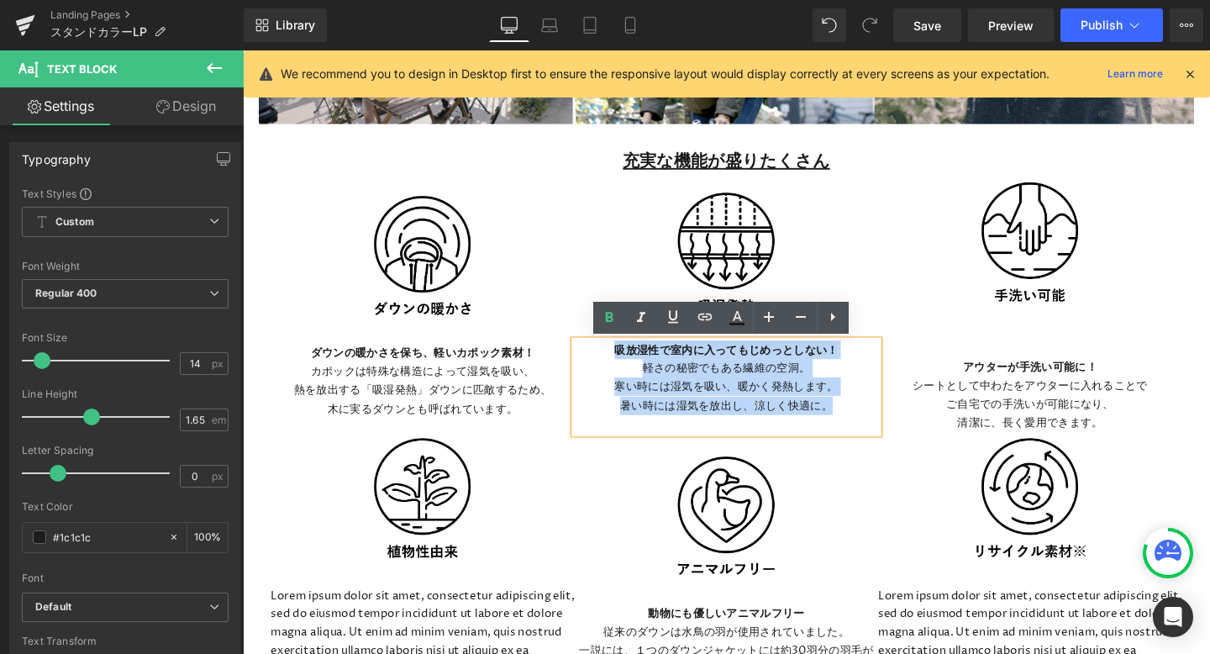
drag, startPoint x: 636, startPoint y: 363, endPoint x: 867, endPoint y: 423, distance: 238.7
click at [869, 424] on div "吸放湿性で室内に入ってもじめっとしない！ 軽さの秘密でもある繊維の空洞。 寒い時には湿気を吸い、暖かく発熱します。 暑い時には湿気を放出し、涼しく快適に。" at bounding box center [751, 404] width 319 height 97
copy div "吸放湿性で室内に入ってもじめっとしない！ 軽さの秘密でもある繊維の空洞。 寒い時には湿気を吸い、暖かく発熱します。 暑い時には湿気を放出し、涼しく快適に。"
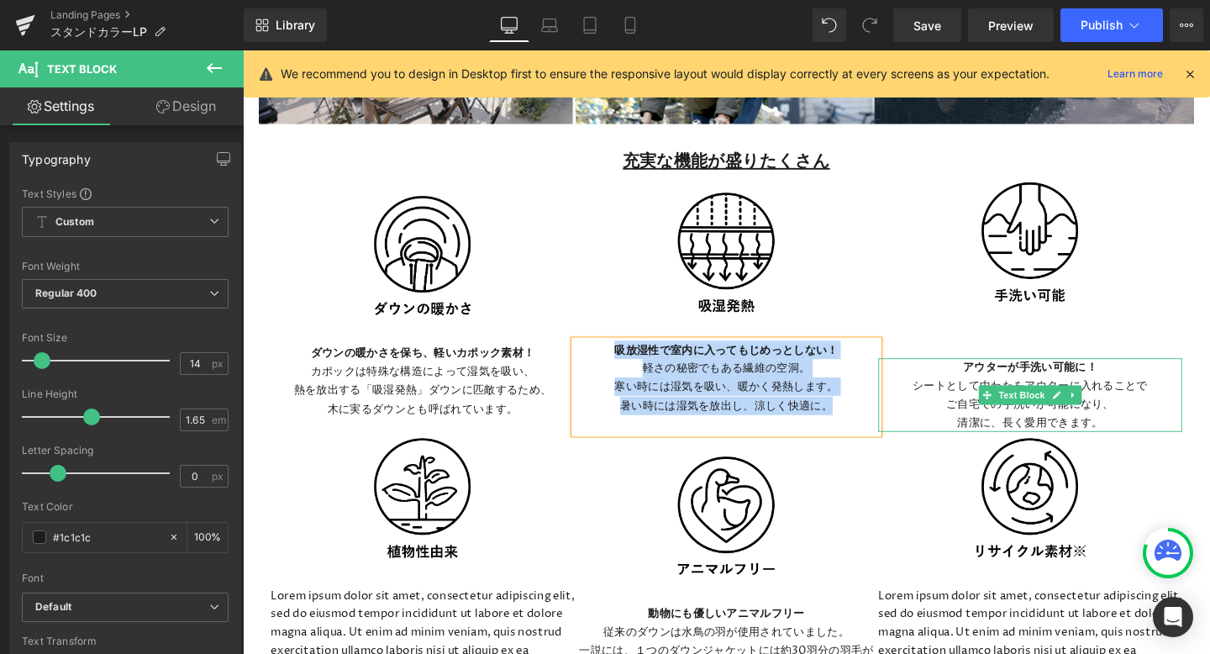
click at [995, 383] on p "アウターが手洗い可能に！ シートとして中わたをアウターに入れることで" at bounding box center [1070, 393] width 319 height 39
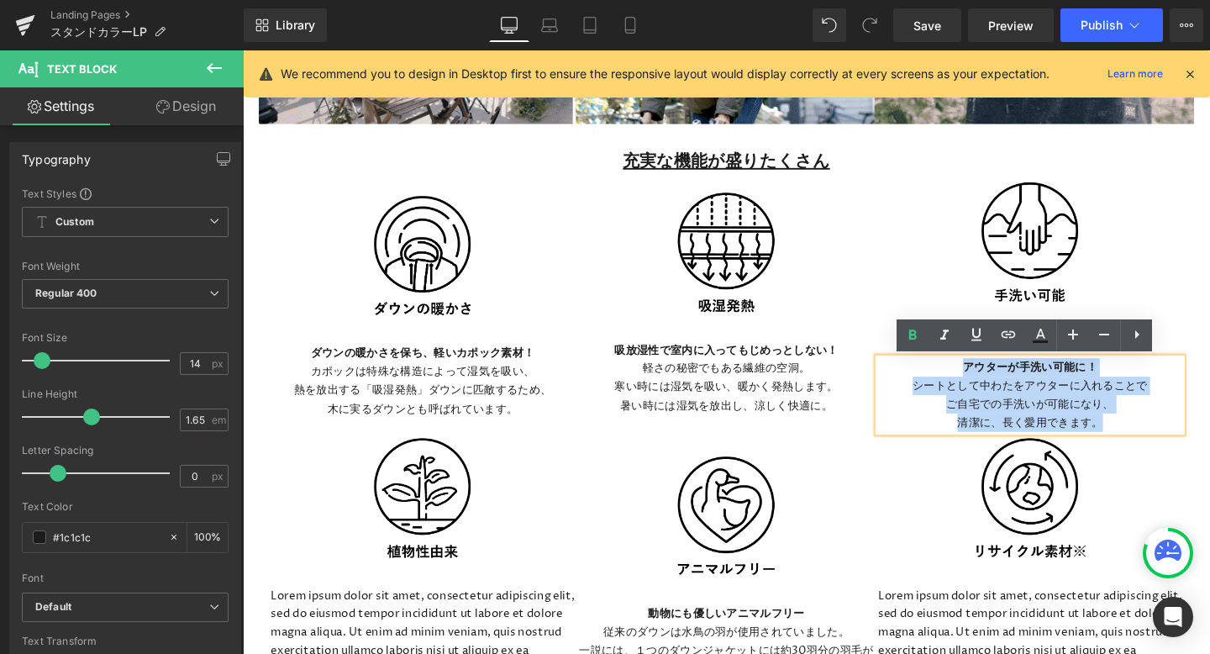
drag, startPoint x: 997, startPoint y: 382, endPoint x: 1144, endPoint y: 448, distance: 161.0
click at [1147, 448] on div "アウターが手洗い可能に！ シートとして中わたをアウターに入れることで ご自宅での手洗いが可能になり、 清潔に、長く愛用できます。" at bounding box center [1070, 412] width 319 height 77
copy div "アウターが手洗い可能に！ シートとして中わたをアウターに入れることで ご自宅での手洗いが可能になり、 清潔に、長く愛用できます。"
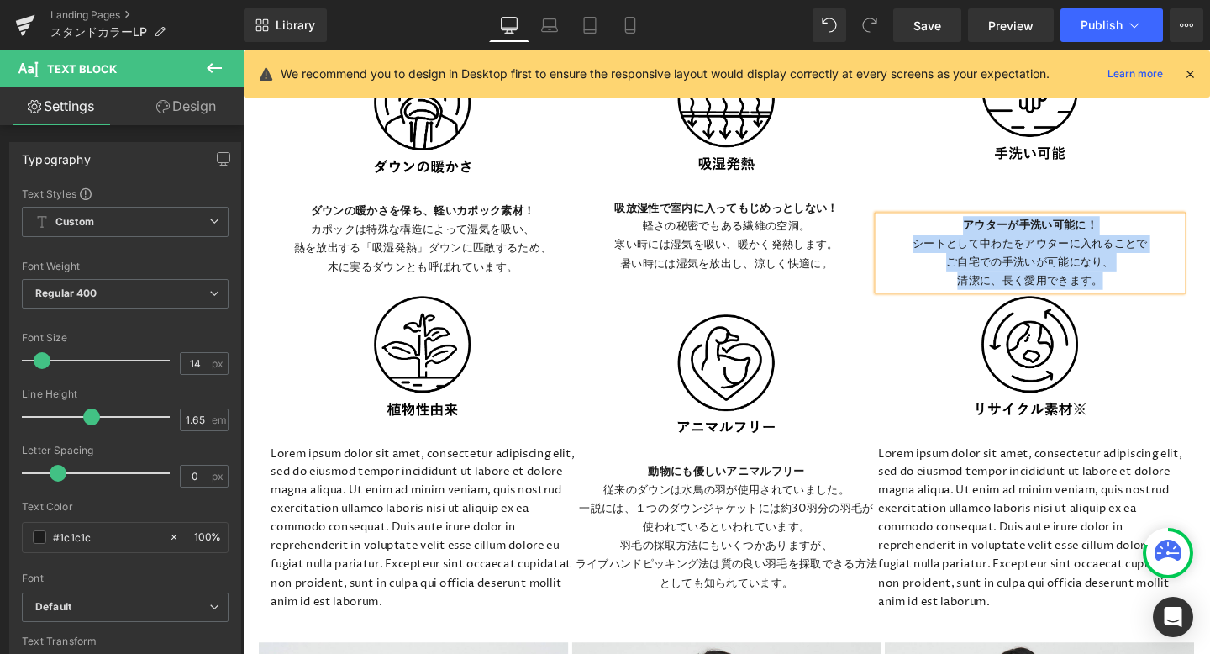
scroll to position [3517, 0]
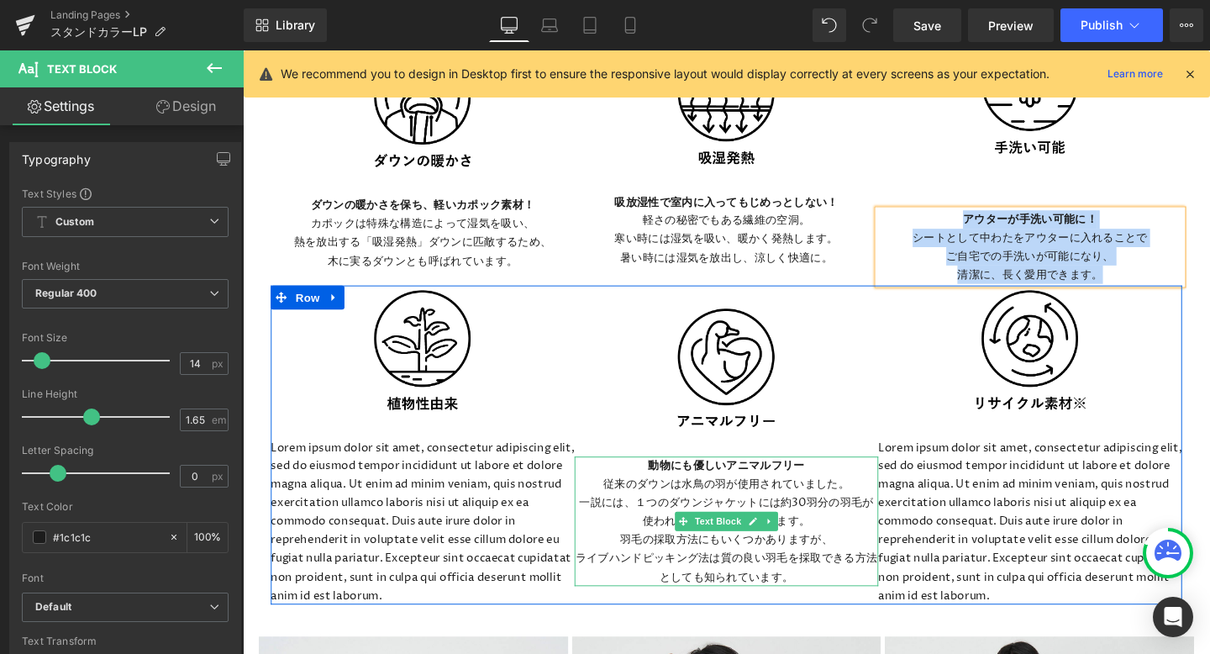
click at [673, 486] on strong "動物にも優しいアニマルフリー" at bounding box center [751, 487] width 165 height 16
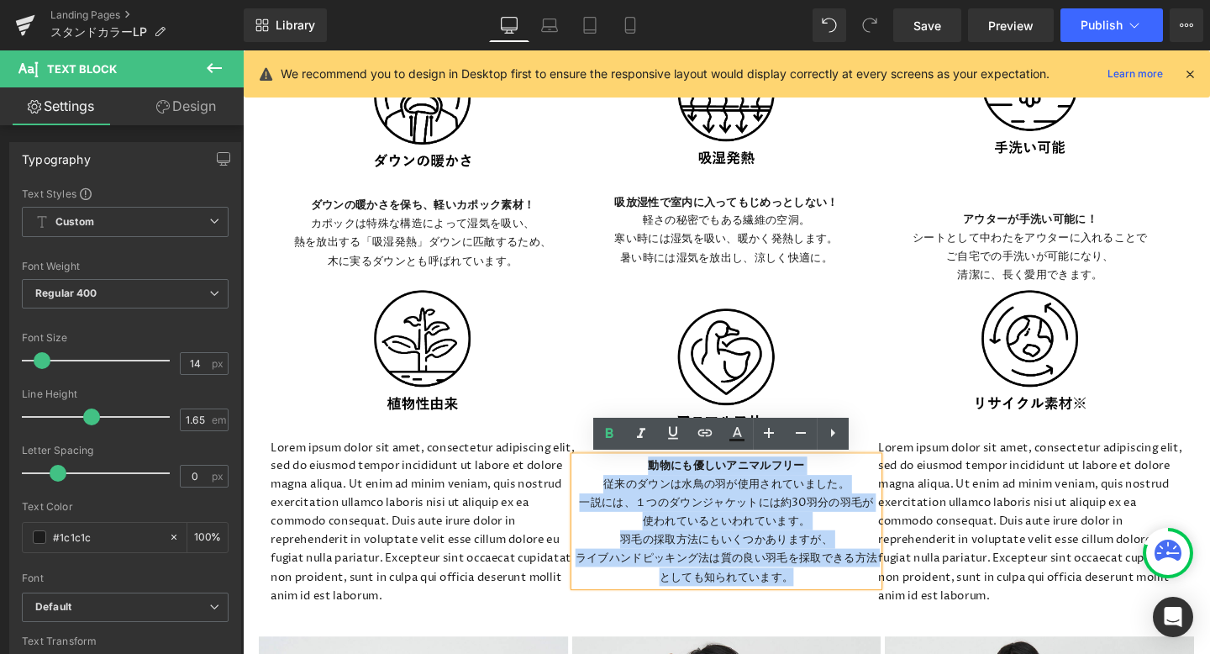
drag, startPoint x: 673, startPoint y: 486, endPoint x: 838, endPoint y: 605, distance: 203.4
click at [838, 605] on div "動物にも優しいアニマルフリー 従来のダウンは水鳥の羽が使用されていました。 一説には、１つのダウンジャケットには約30羽分の羽毛が使われているといわれています…" at bounding box center [751, 545] width 319 height 136
copy div "動物にも優しいアニマルフリー 従来のダウンは水鳥の羽が使用されていました。 一説には、１つのダウンジャケットには約30羽分の羽毛が使われているといわれています…"
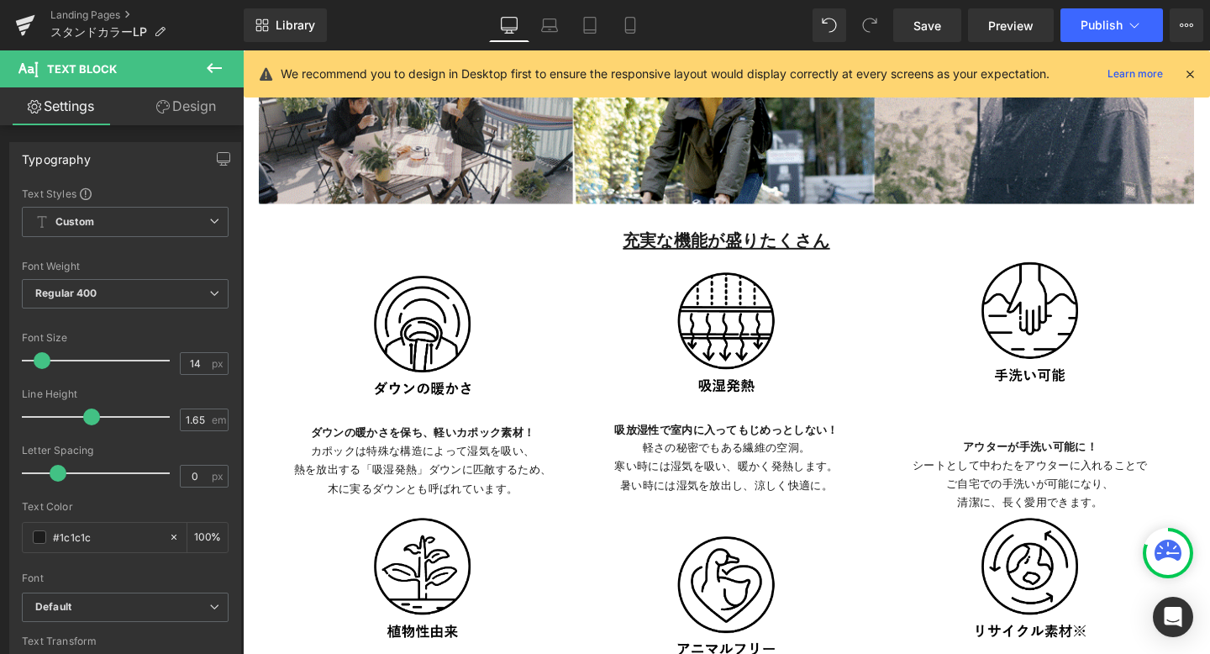
scroll to position [3254, 0]
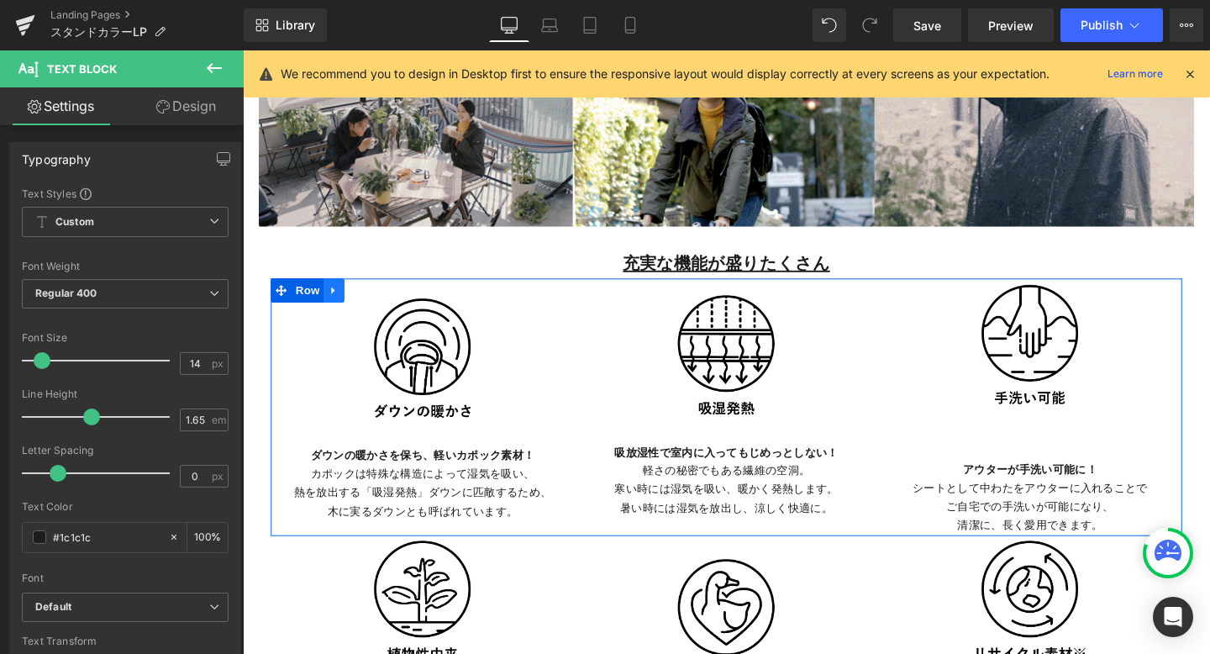
click at [343, 304] on icon at bounding box center [339, 303] width 12 height 13
click at [377, 302] on link at bounding box center [383, 302] width 22 height 25
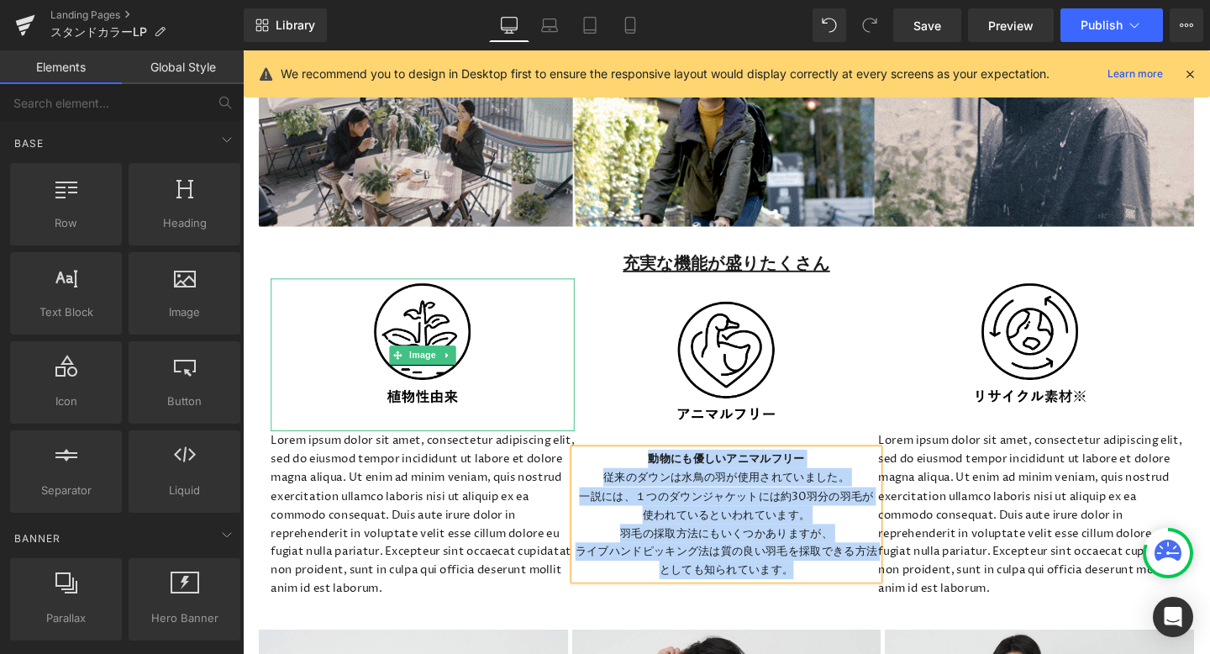
click at [294, 324] on div at bounding box center [431, 370] width 319 height 161
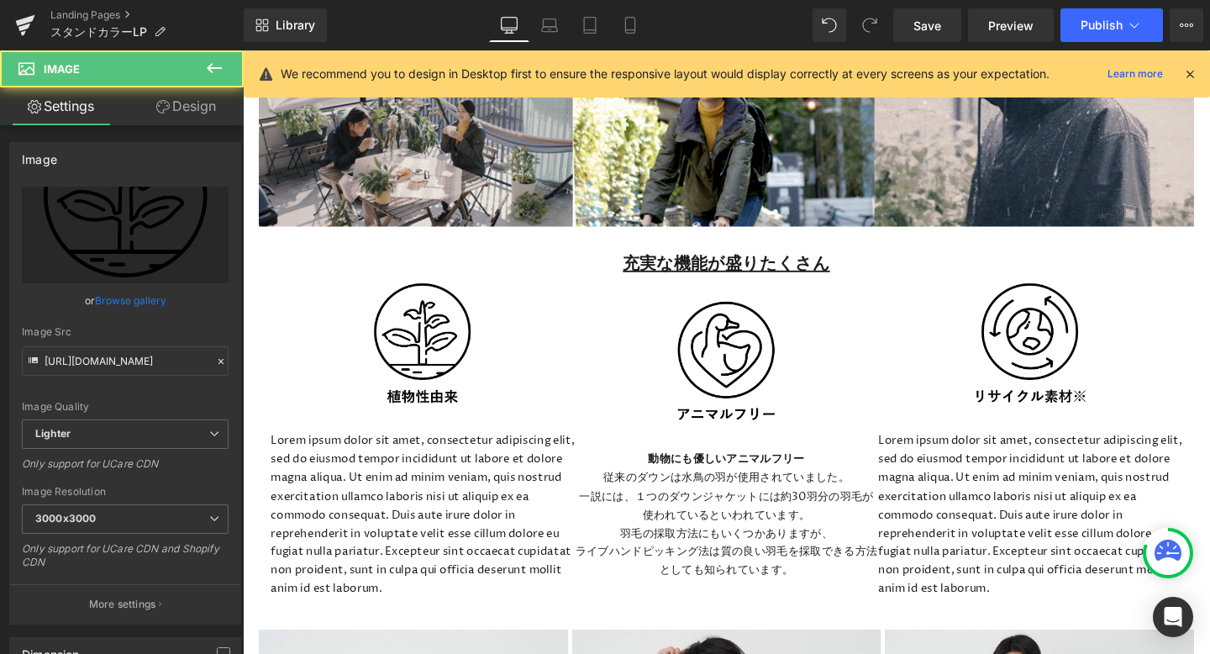
click at [388, 287] on div "充実な機能が盛りたくさん Heading" at bounding box center [751, 275] width 958 height 29
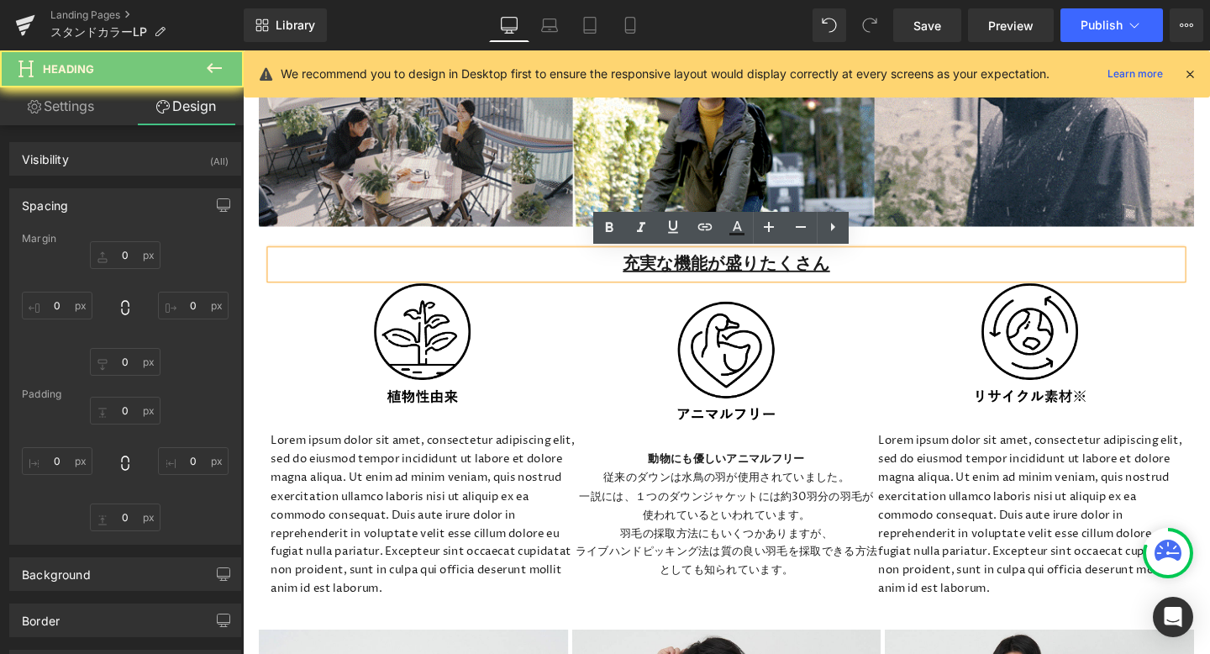
type input "0"
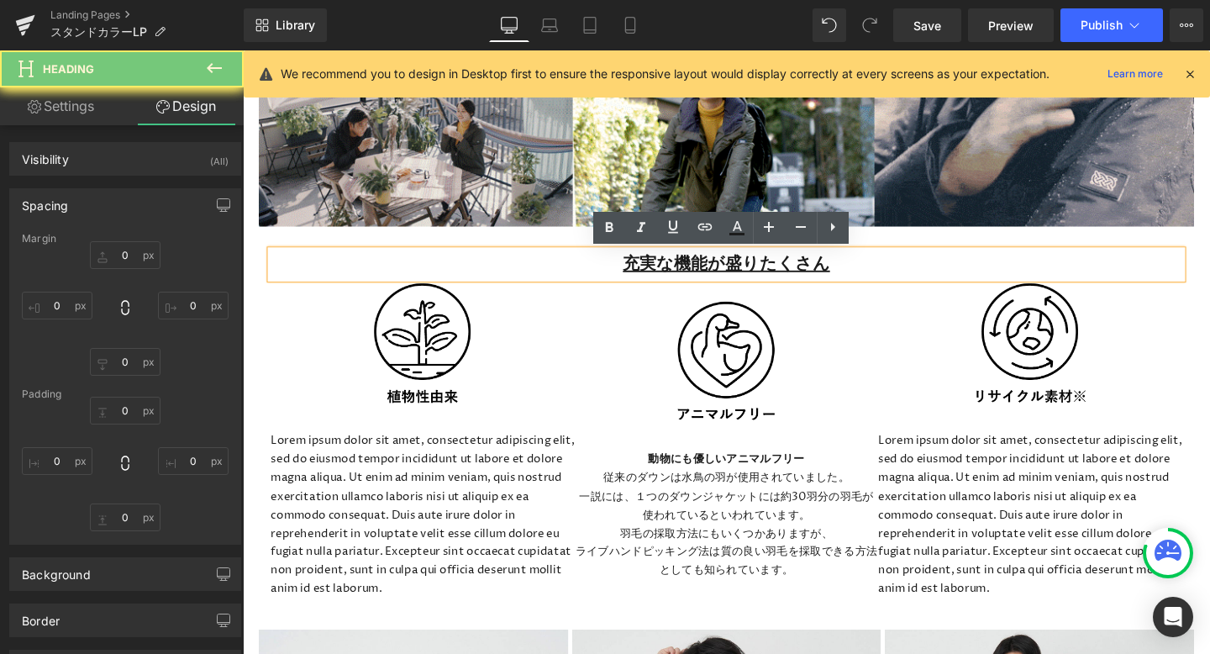
type input "0"
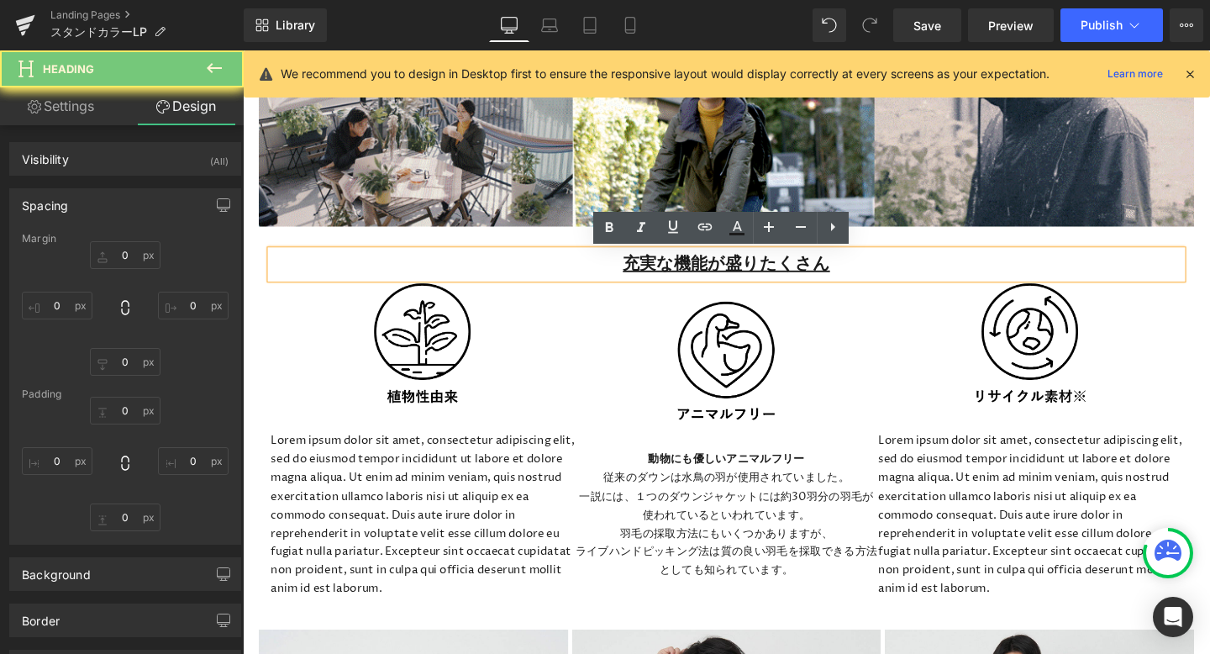
type input "0"
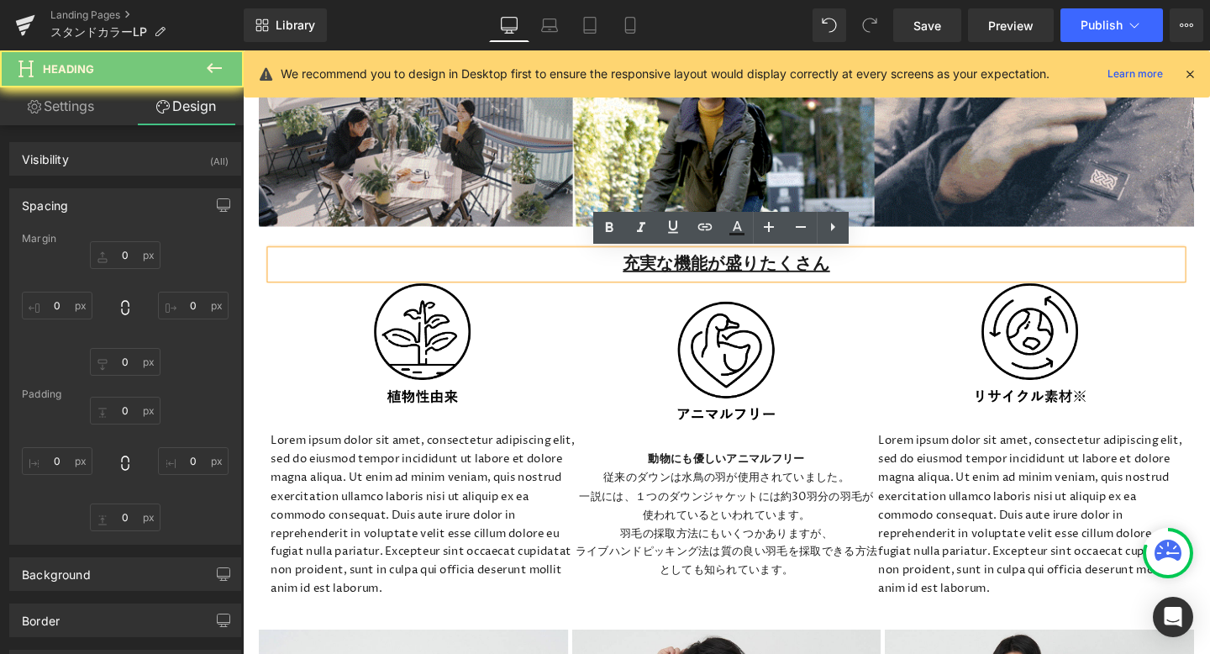
type input "0"
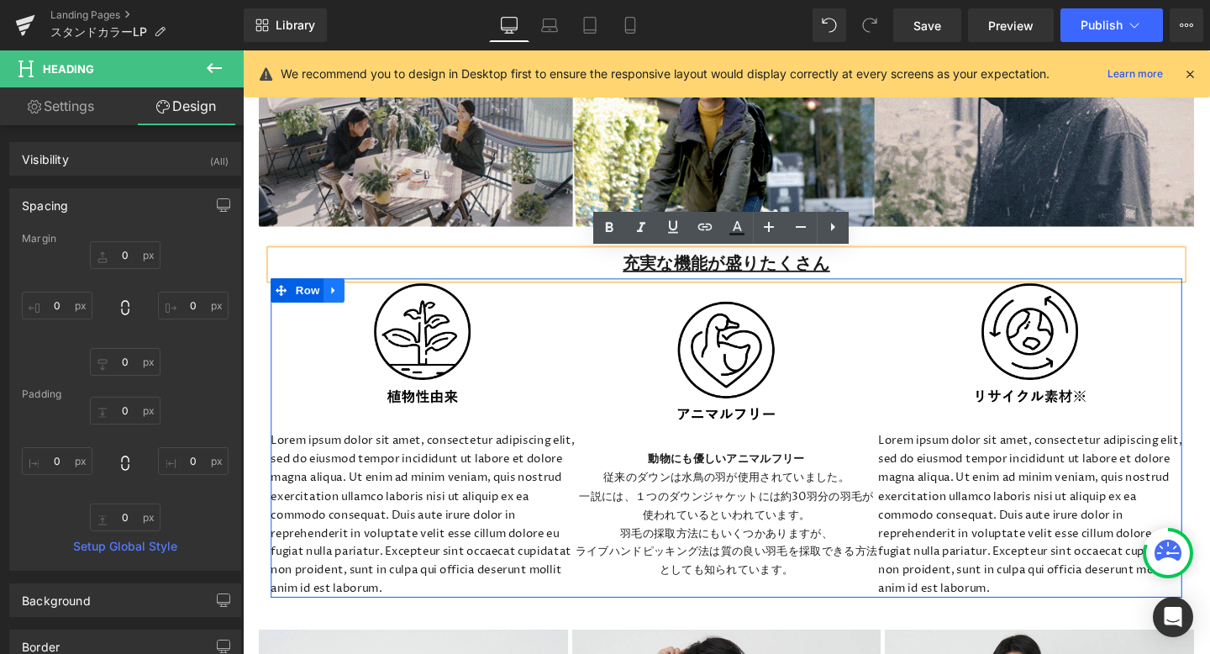
click at [340, 303] on icon at bounding box center [337, 303] width 3 height 8
click at [382, 302] on icon at bounding box center [383, 303] width 12 height 12
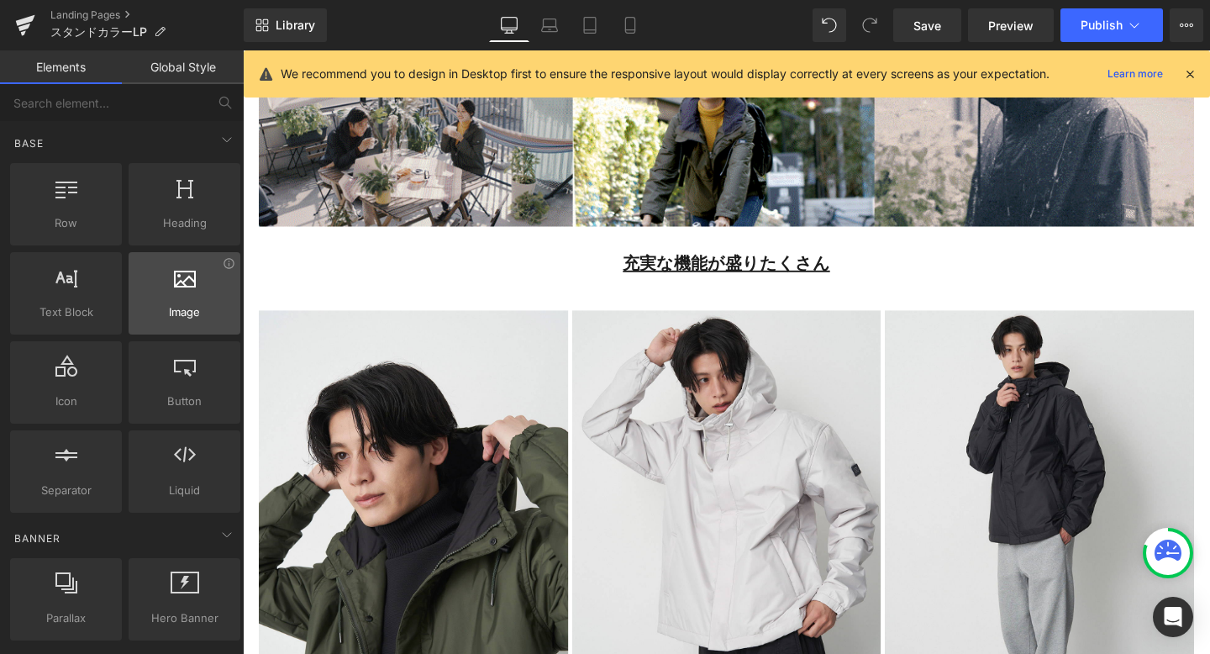
click at [177, 293] on div at bounding box center [185, 285] width 102 height 38
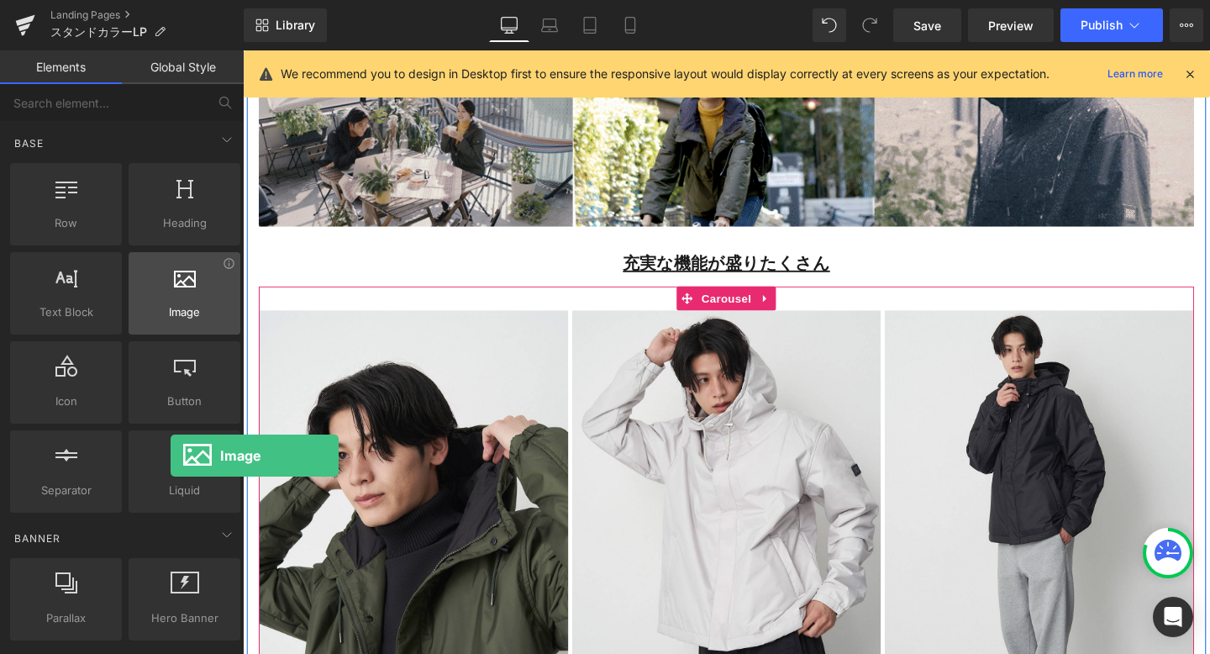
drag, startPoint x: 178, startPoint y: 293, endPoint x: 171, endPoint y: 297, distance: 8.7
click at [171, 297] on div at bounding box center [185, 285] width 102 height 38
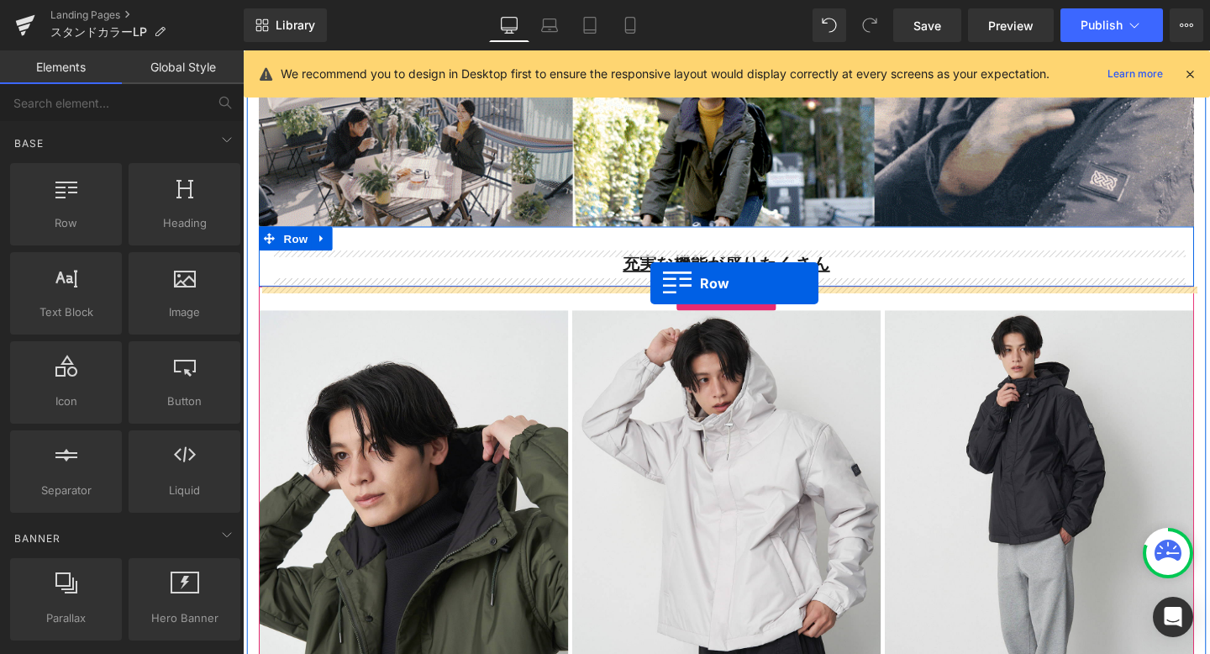
drag, startPoint x: 325, startPoint y: 261, endPoint x: 672, endPoint y: 294, distance: 347.9
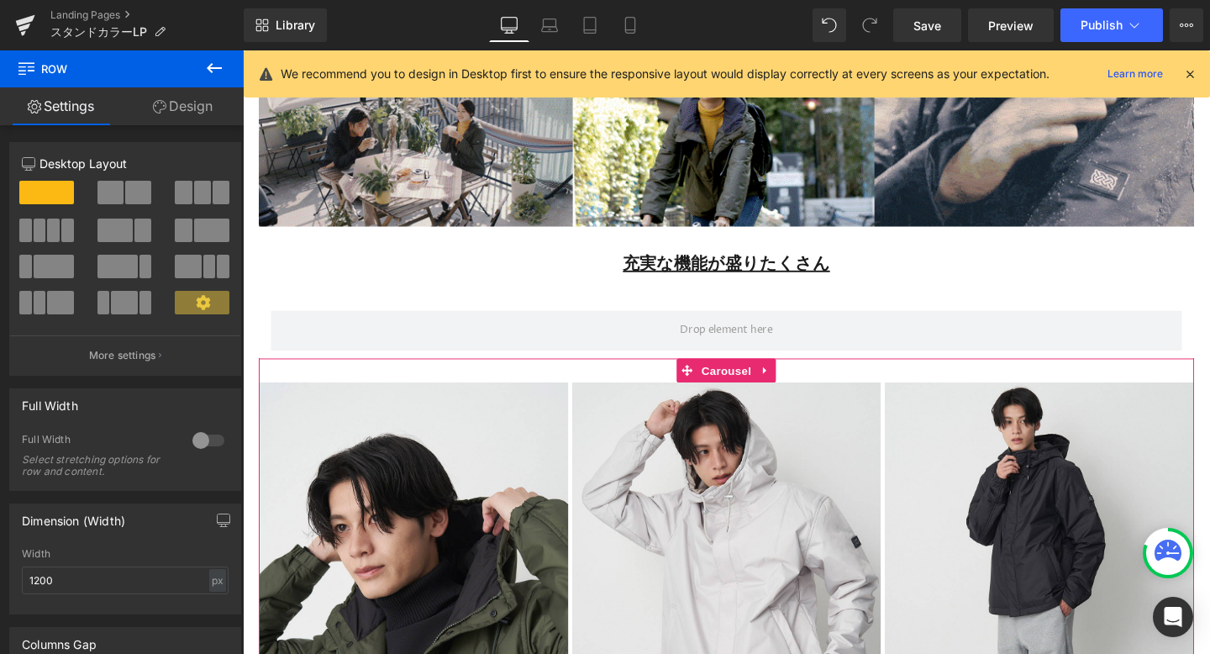
click at [213, 71] on icon at bounding box center [214, 68] width 20 height 20
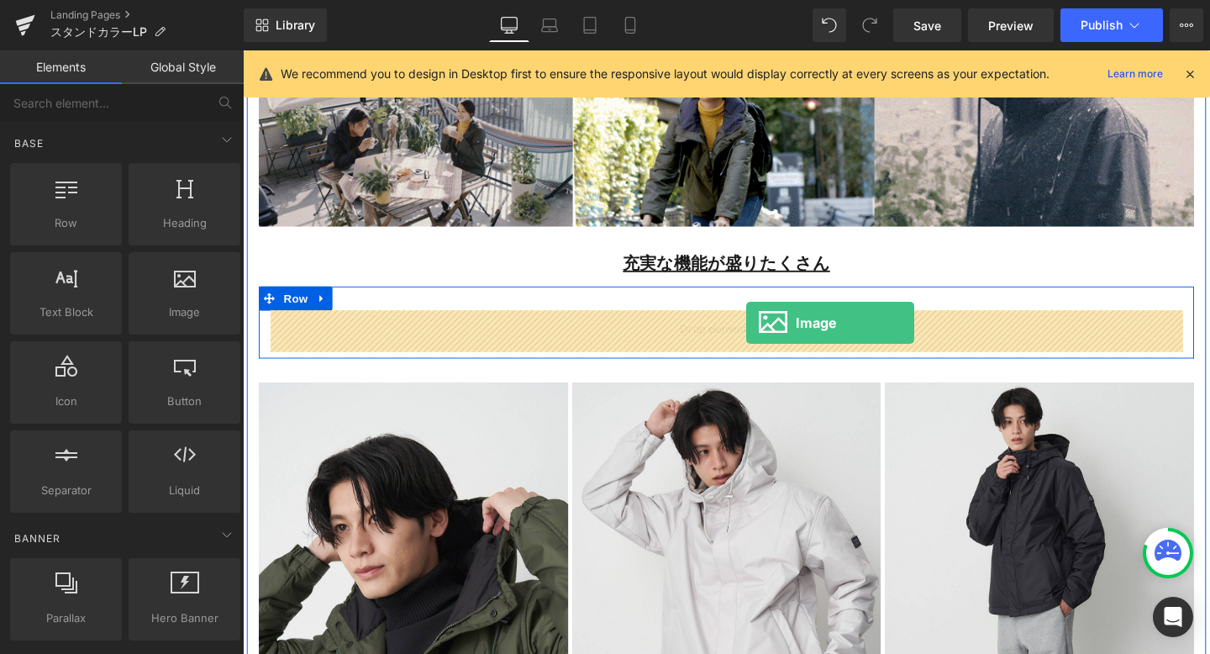
drag, startPoint x: 420, startPoint y: 343, endPoint x: 772, endPoint y: 336, distance: 352.3
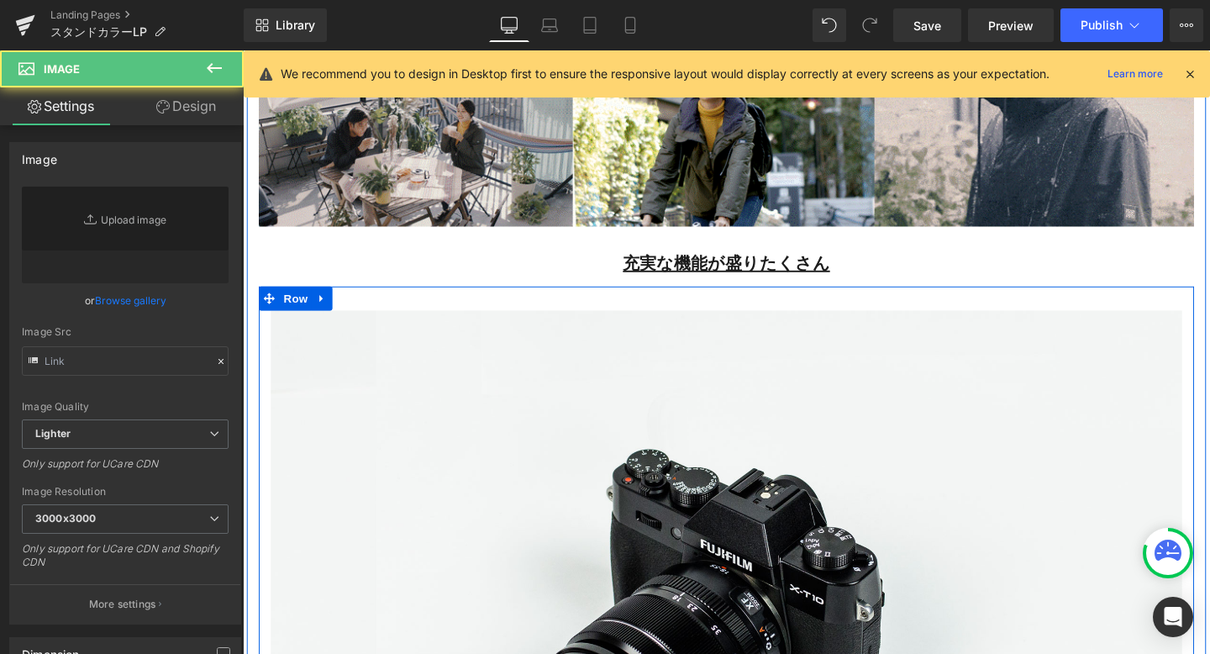
type input "//[DOMAIN_NAME][URL]"
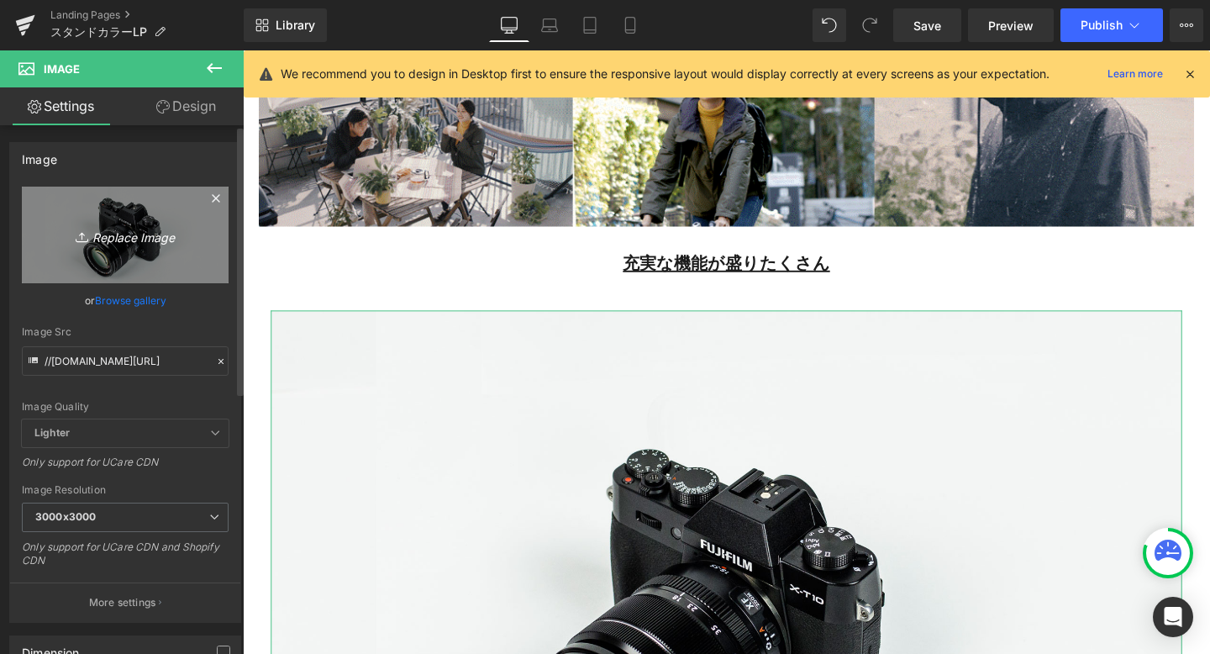
click at [132, 256] on link "Replace Image" at bounding box center [125, 235] width 207 height 97
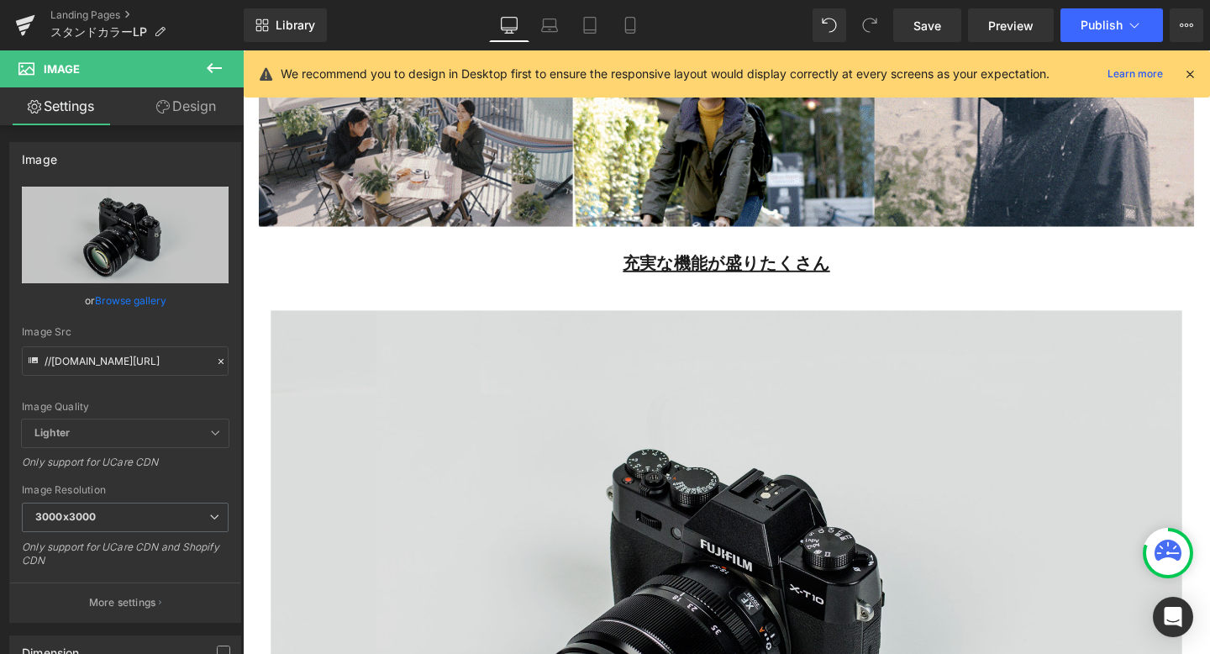
type input "C:\fakepath\KK_LINEリッチ (54).png"
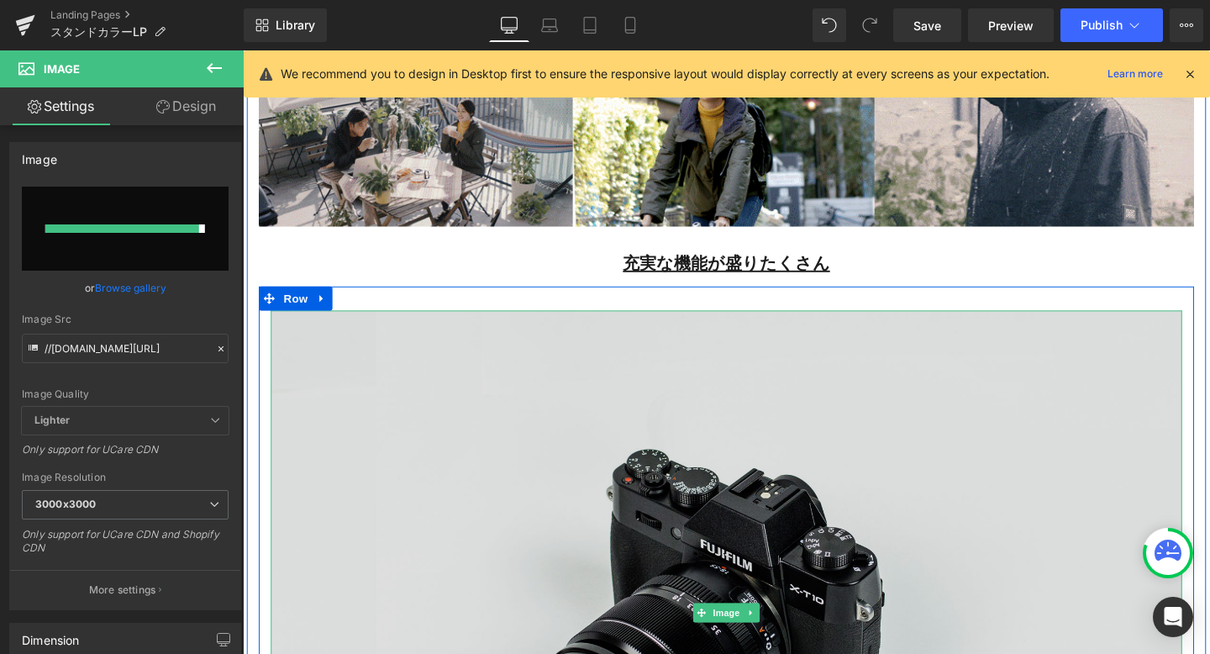
type input "[URL][DOMAIN_NAME]"
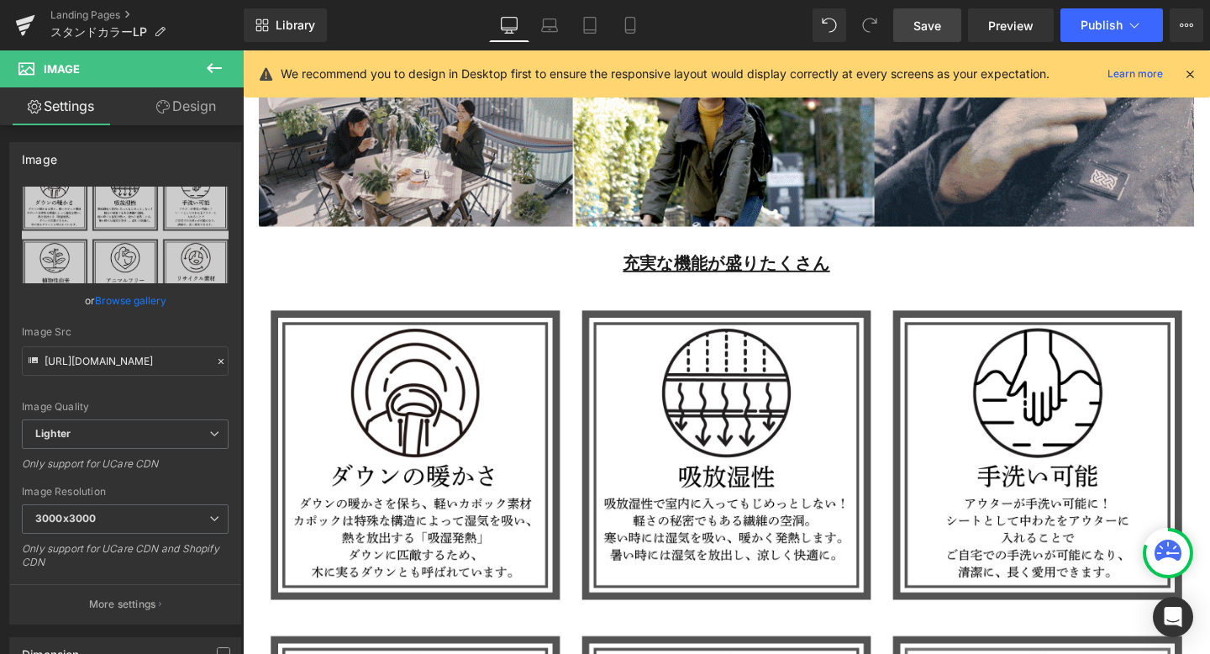
click at [930, 18] on span "Save" at bounding box center [928, 26] width 28 height 18
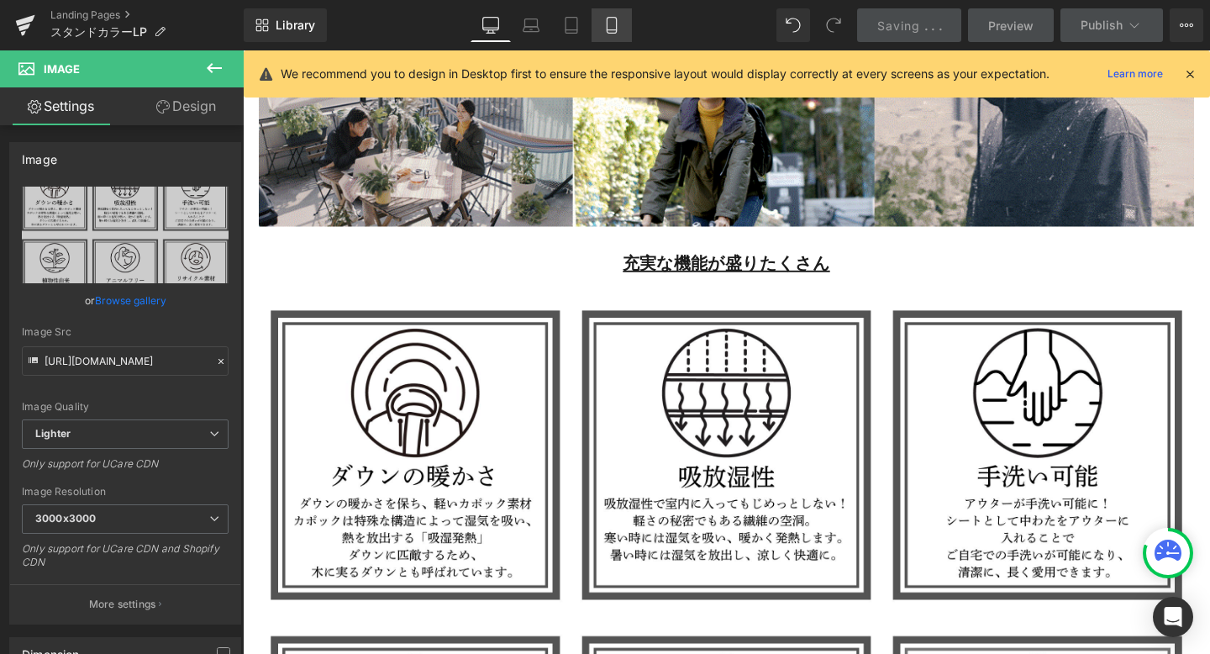
click at [615, 33] on icon at bounding box center [612, 26] width 9 height 16
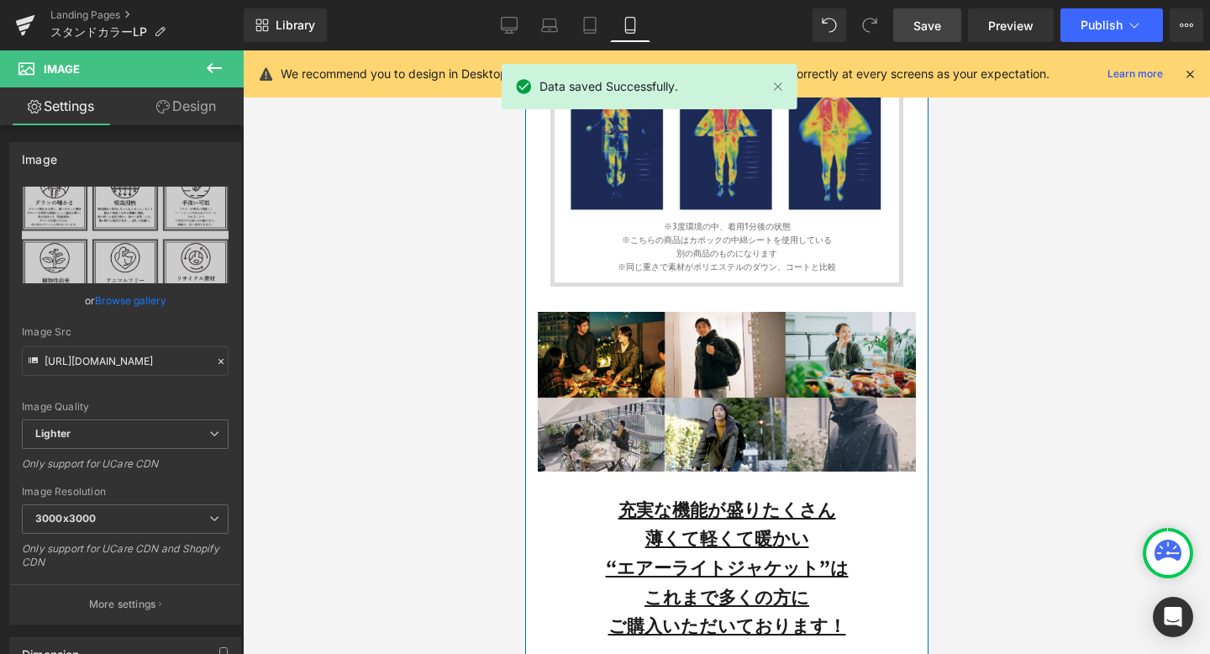
scroll to position [1804, 0]
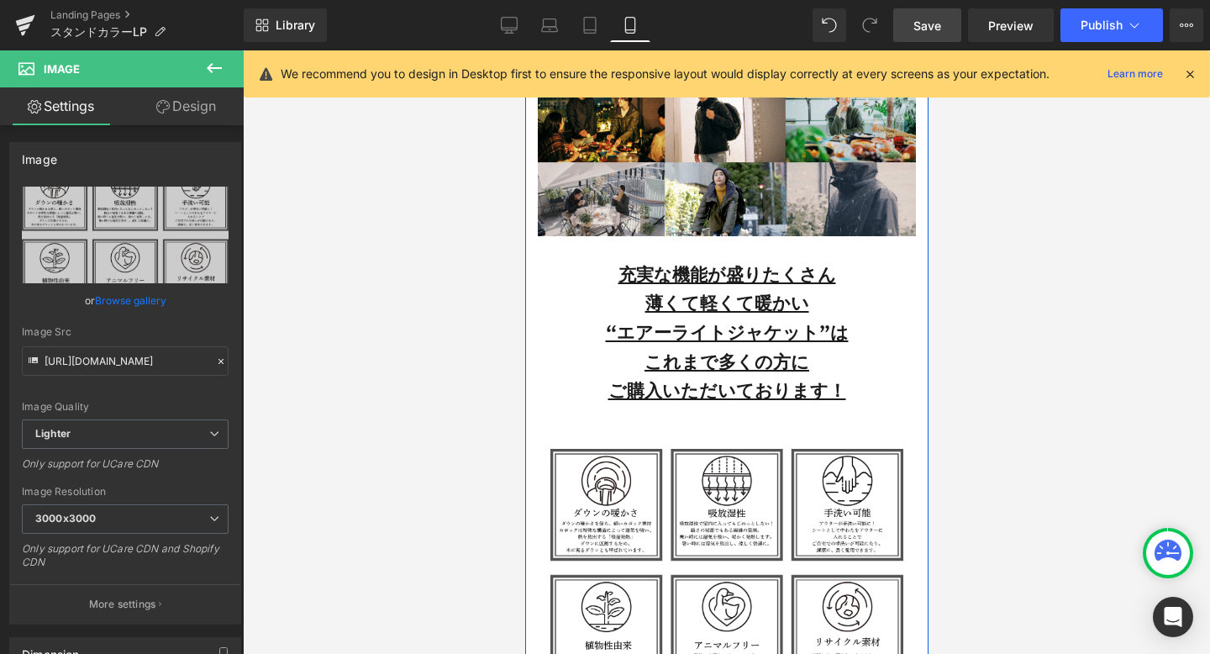
click at [756, 382] on h2 "ご購入いただいております！" at bounding box center [726, 391] width 353 height 29
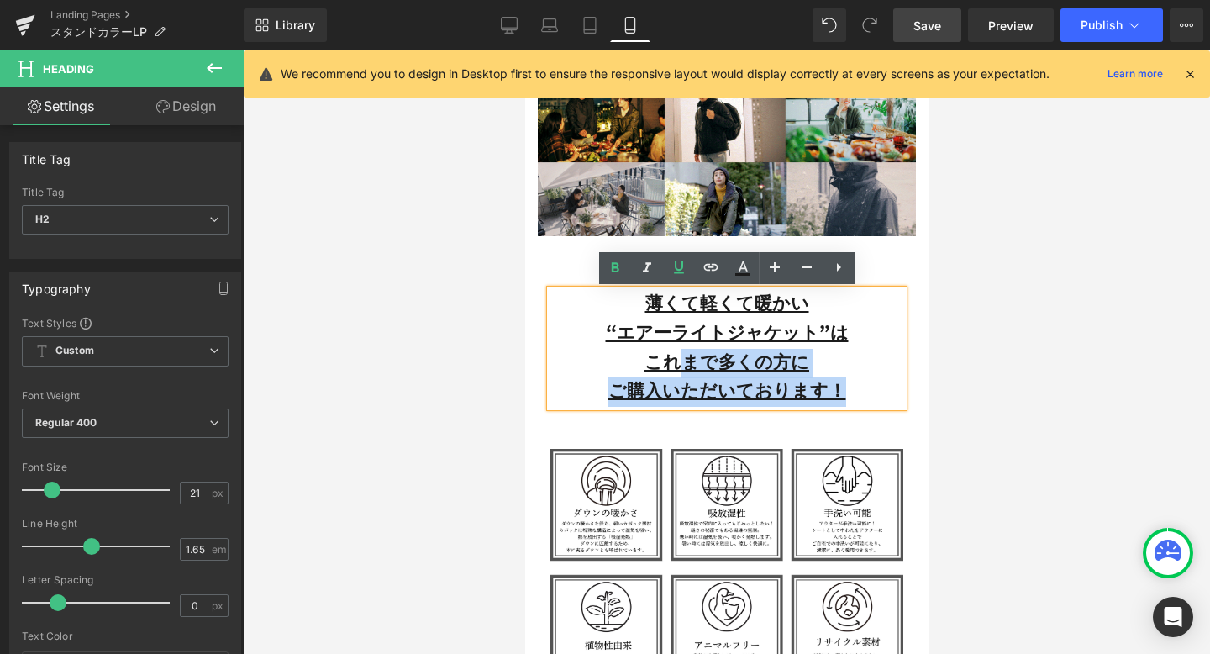
drag, startPoint x: 841, startPoint y: 397, endPoint x: 675, endPoint y: 353, distance: 172.1
click at [675, 353] on div "薄くて軽くて暖かい “エアーライトジャケット”は これまで多くの方に ご購入いただいております！" at bounding box center [726, 348] width 353 height 117
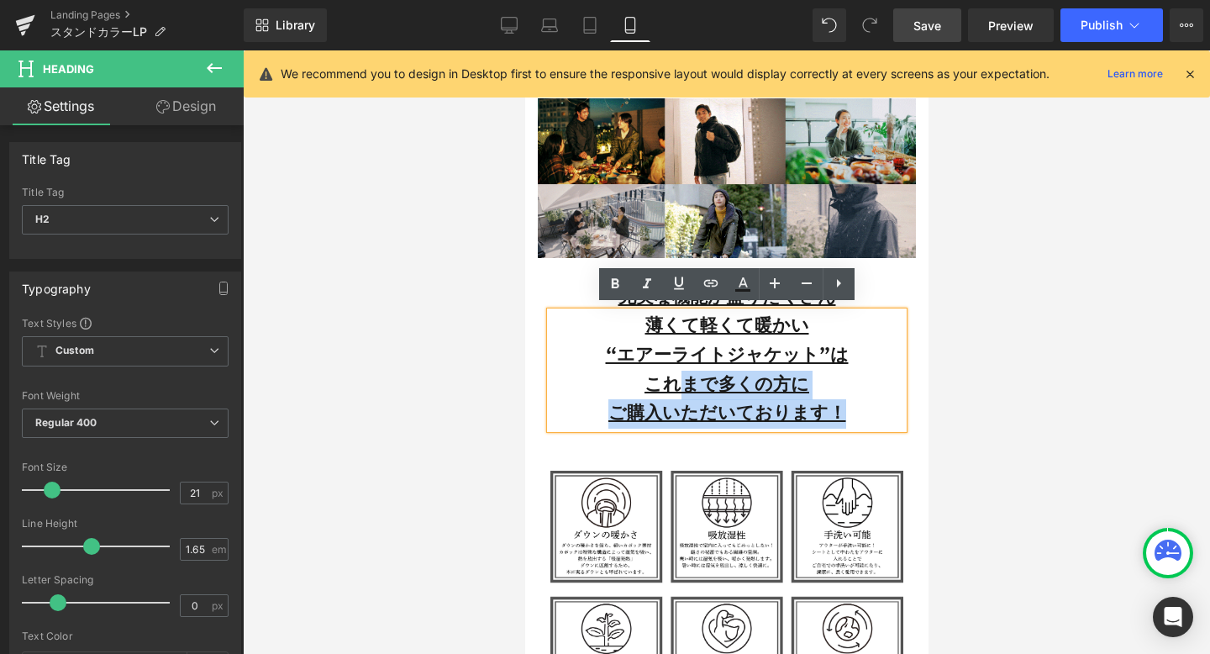
scroll to position [1780, 0]
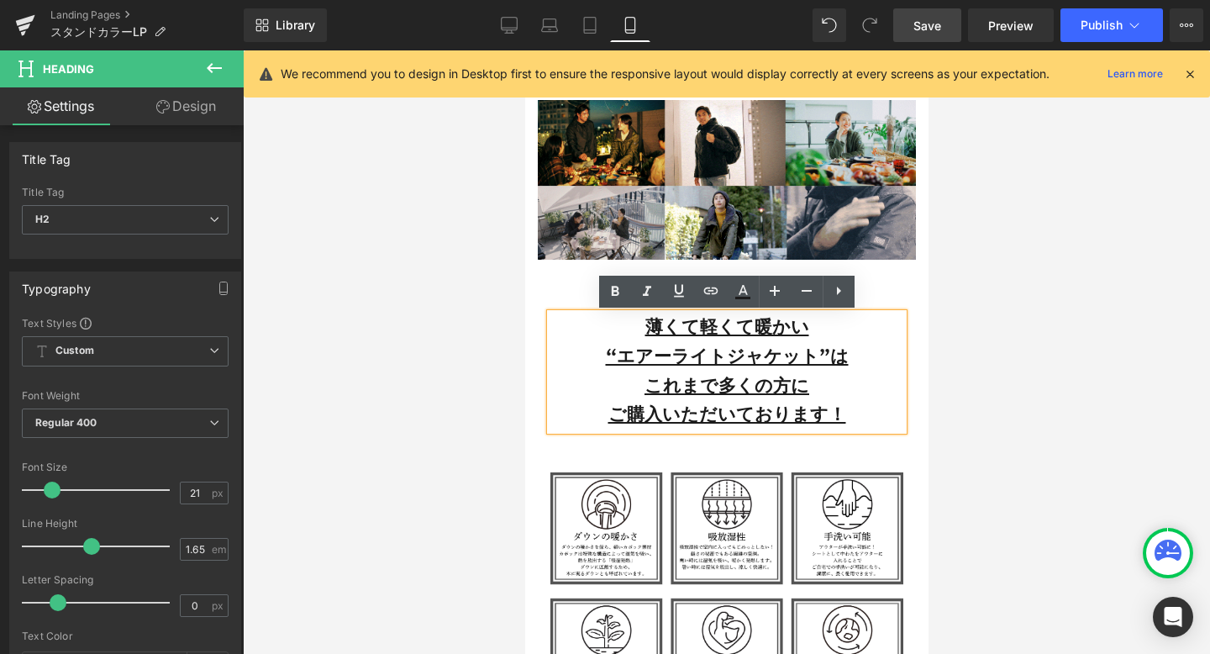
click at [588, 336] on h2 "薄くて軽くて暖かい" at bounding box center [726, 328] width 353 height 29
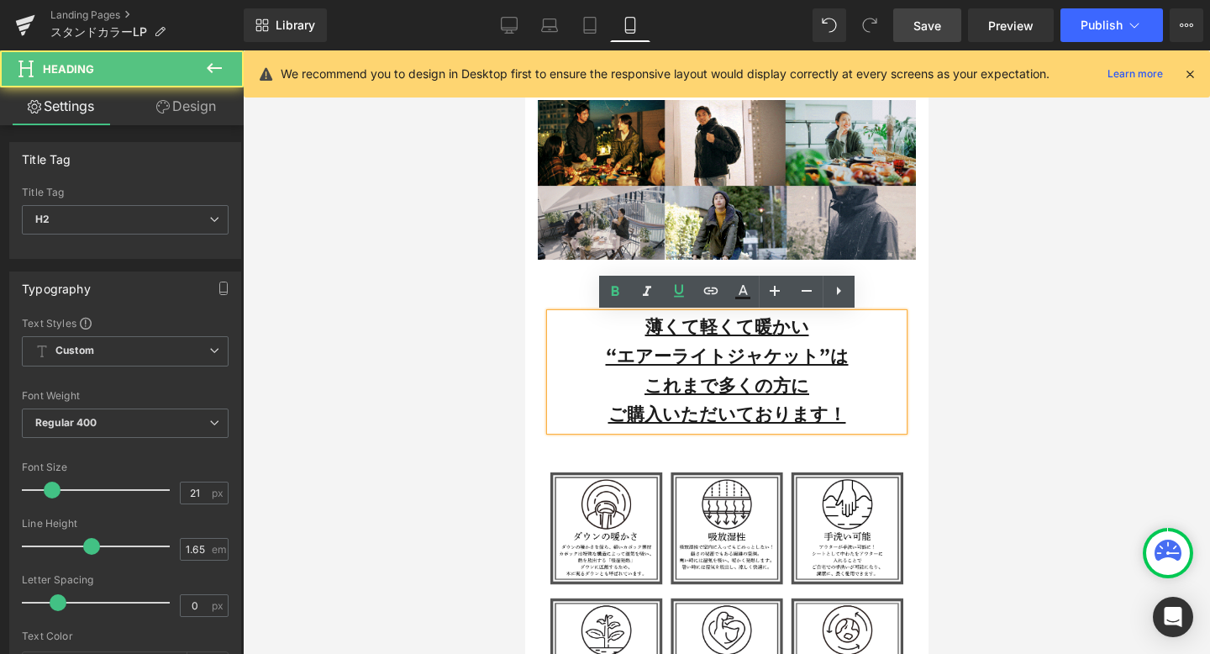
click at [550, 335] on div "薄くて軽くて暖かい “エアーライトジャケット”は これまで多くの方に ご購入いただいております！" at bounding box center [726, 372] width 353 height 117
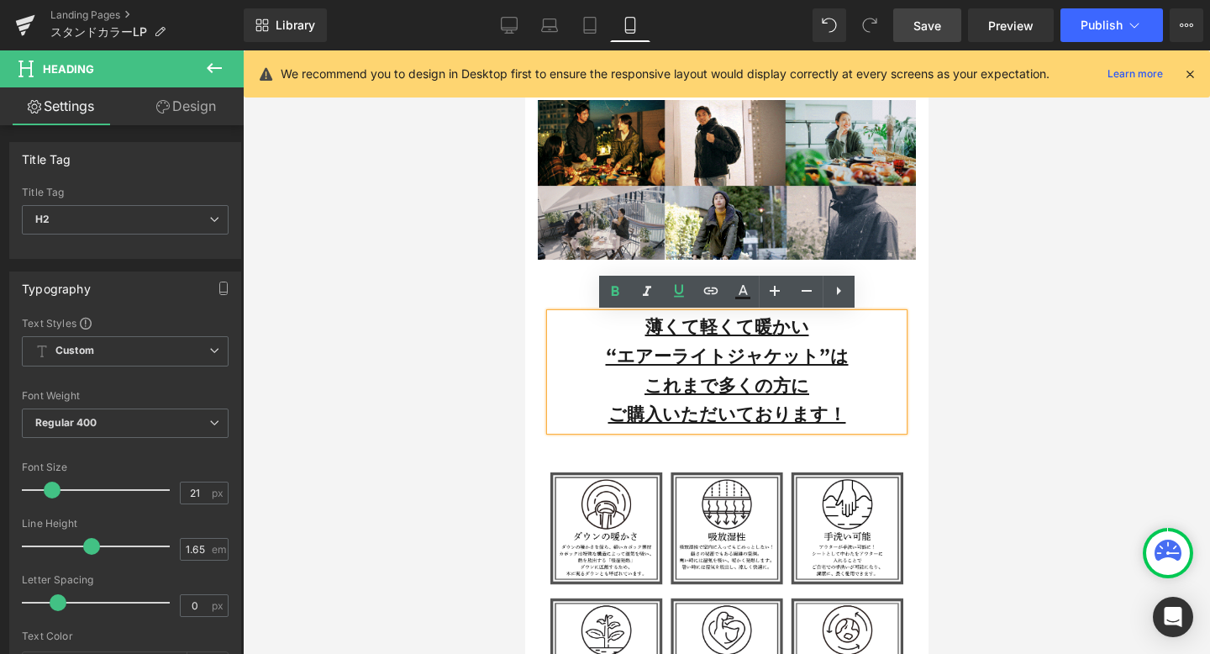
click at [891, 384] on h2 "これまで多くの方に" at bounding box center [726, 386] width 353 height 29
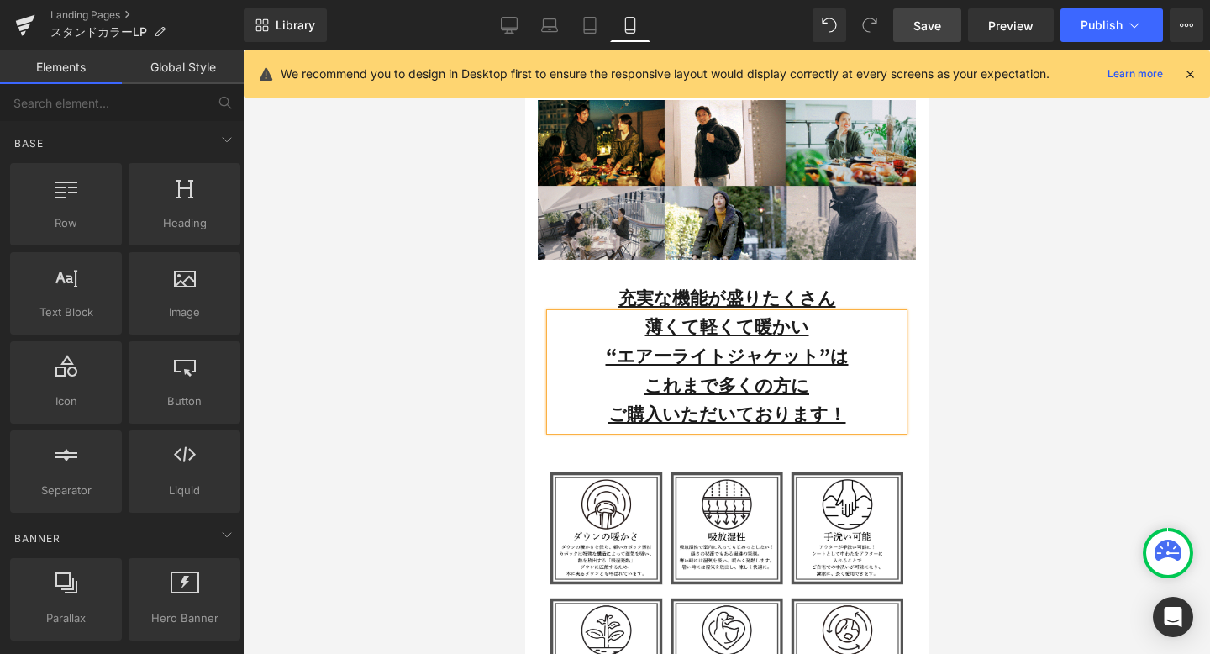
click at [952, 370] on div at bounding box center [726, 352] width 967 height 604
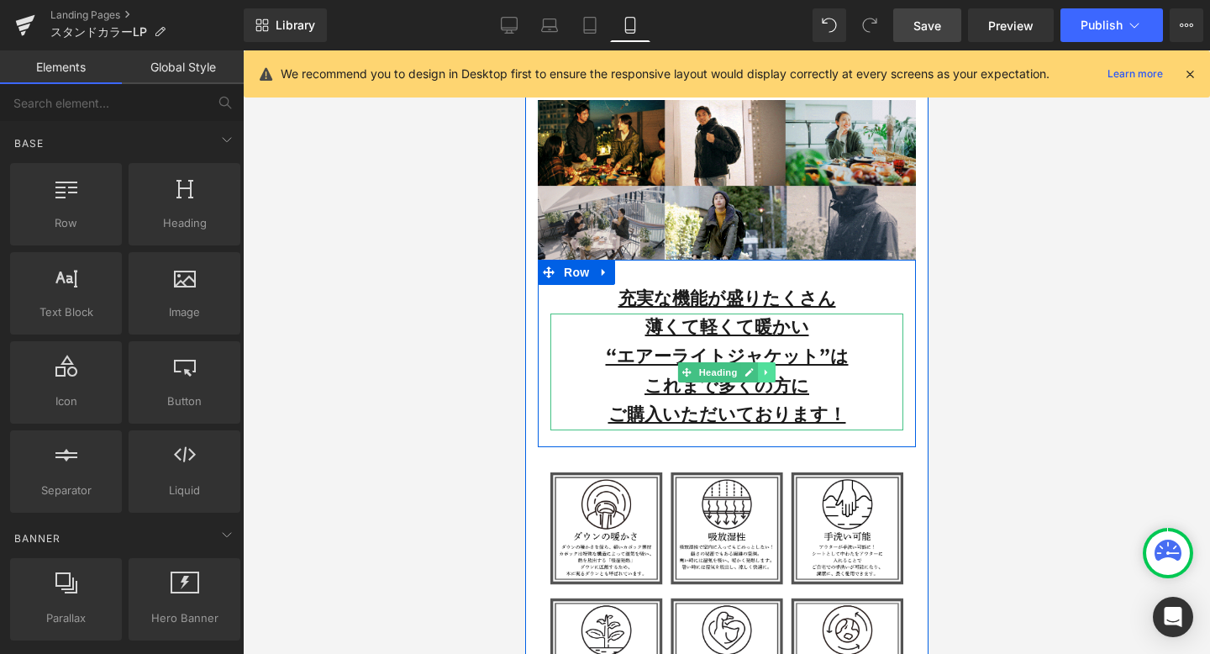
click at [767, 372] on icon at bounding box center [766, 372] width 9 height 10
click at [778, 369] on icon at bounding box center [775, 371] width 9 height 9
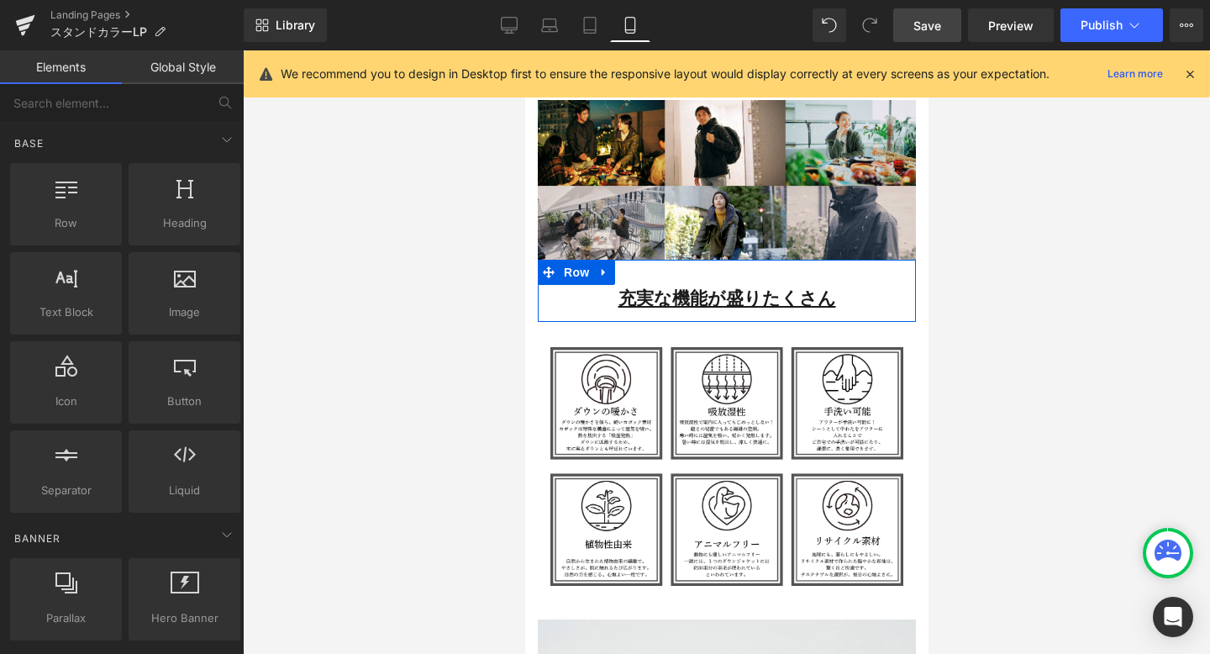
click at [969, 317] on div at bounding box center [726, 352] width 967 height 604
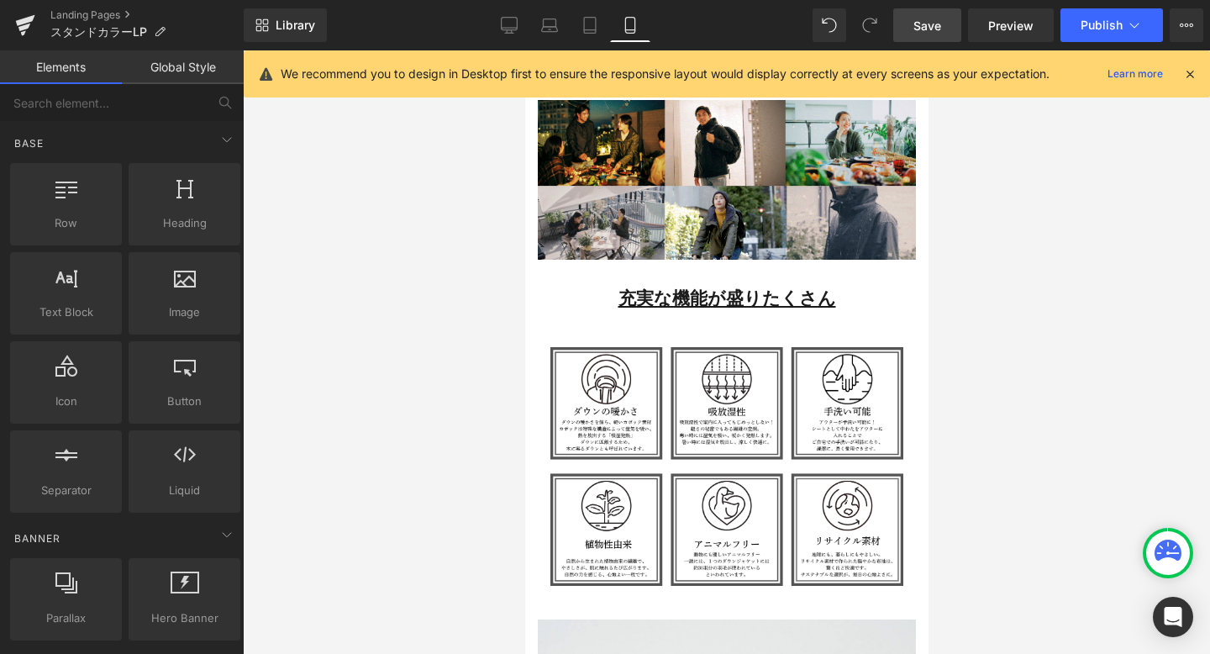
click at [917, 18] on span "Save" at bounding box center [928, 26] width 28 height 18
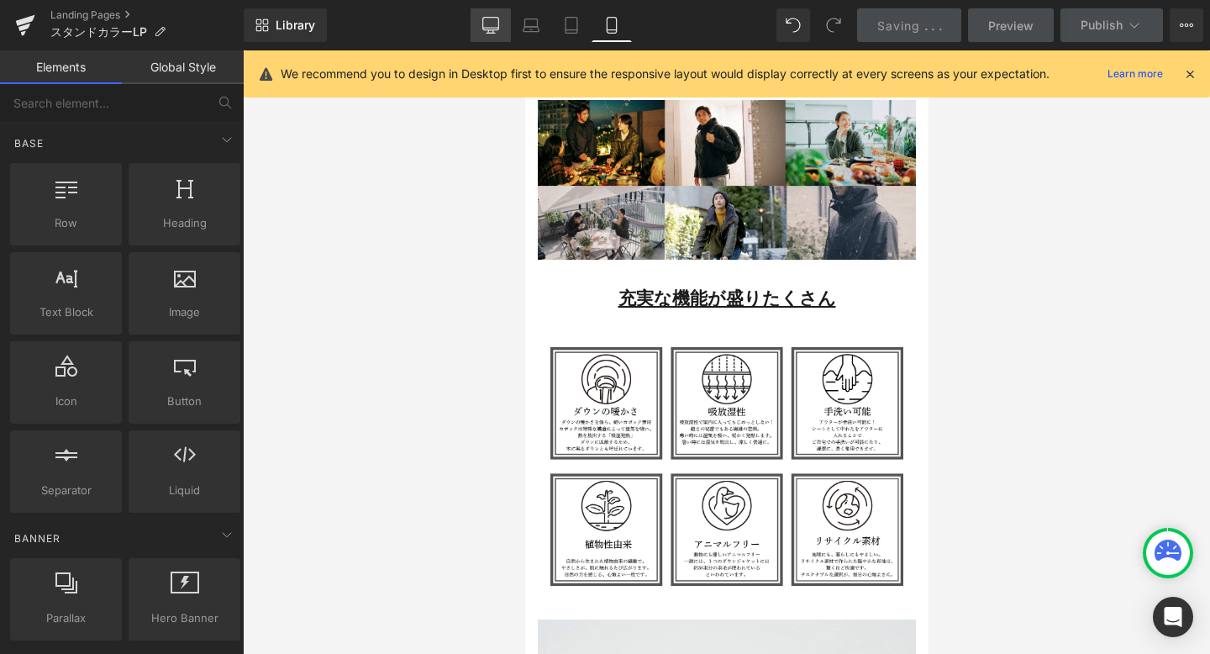
click at [494, 34] on link "Desktop" at bounding box center [491, 25] width 40 height 34
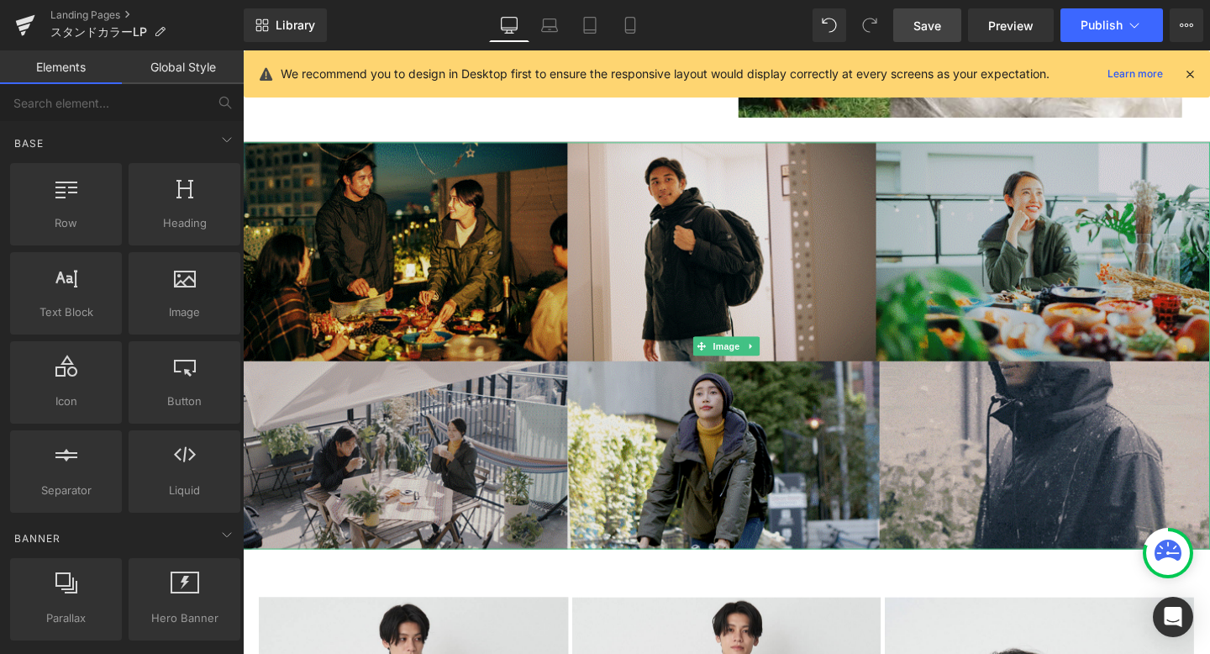
scroll to position [5531, 0]
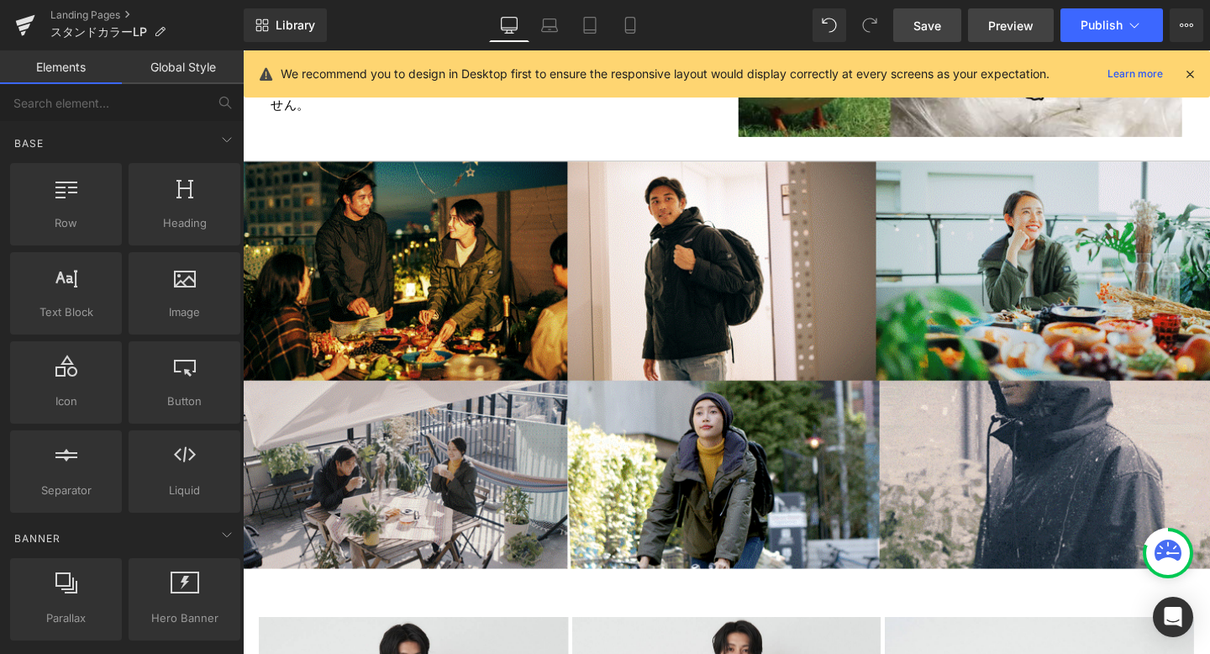
click at [996, 21] on span "Preview" at bounding box center [1011, 26] width 45 height 18
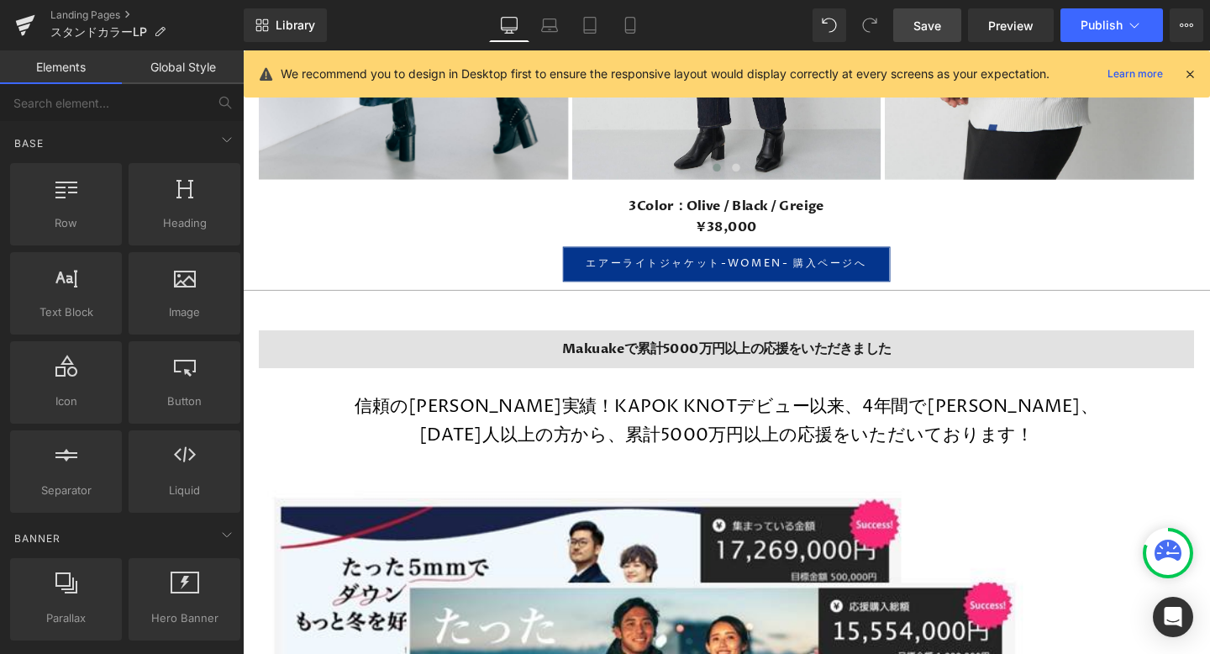
scroll to position [7213, 0]
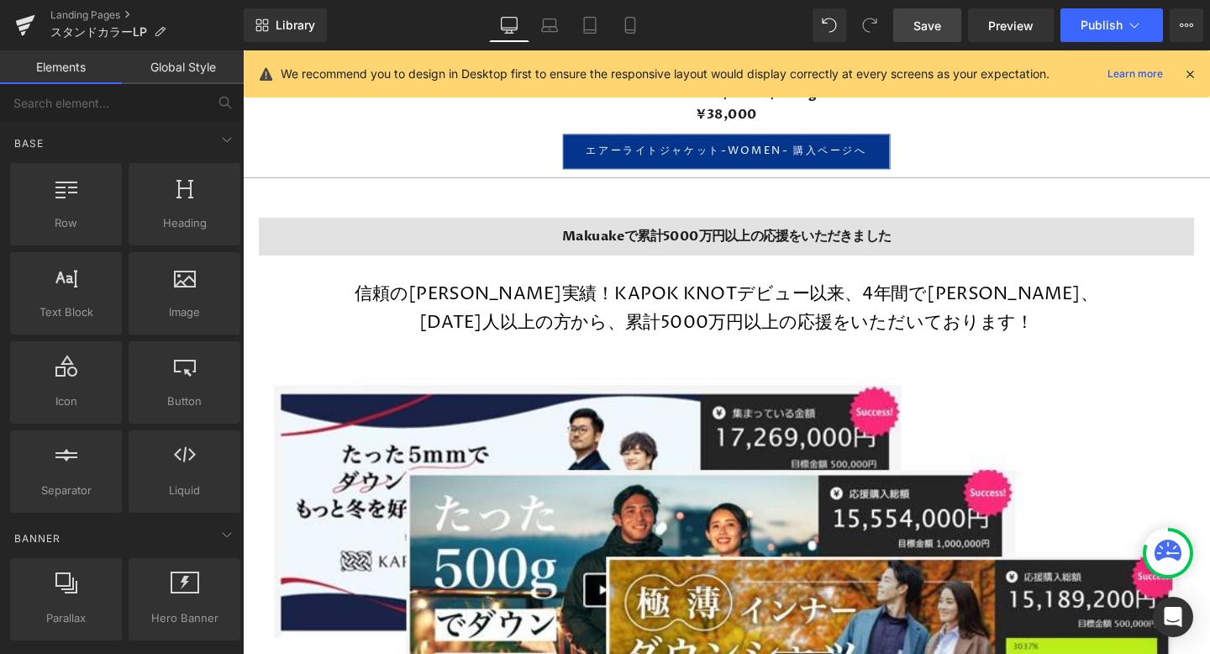
click at [406, 240] on h3 "Makuakeで累計5000万円以上の応援をいただきました" at bounding box center [751, 246] width 983 height 23
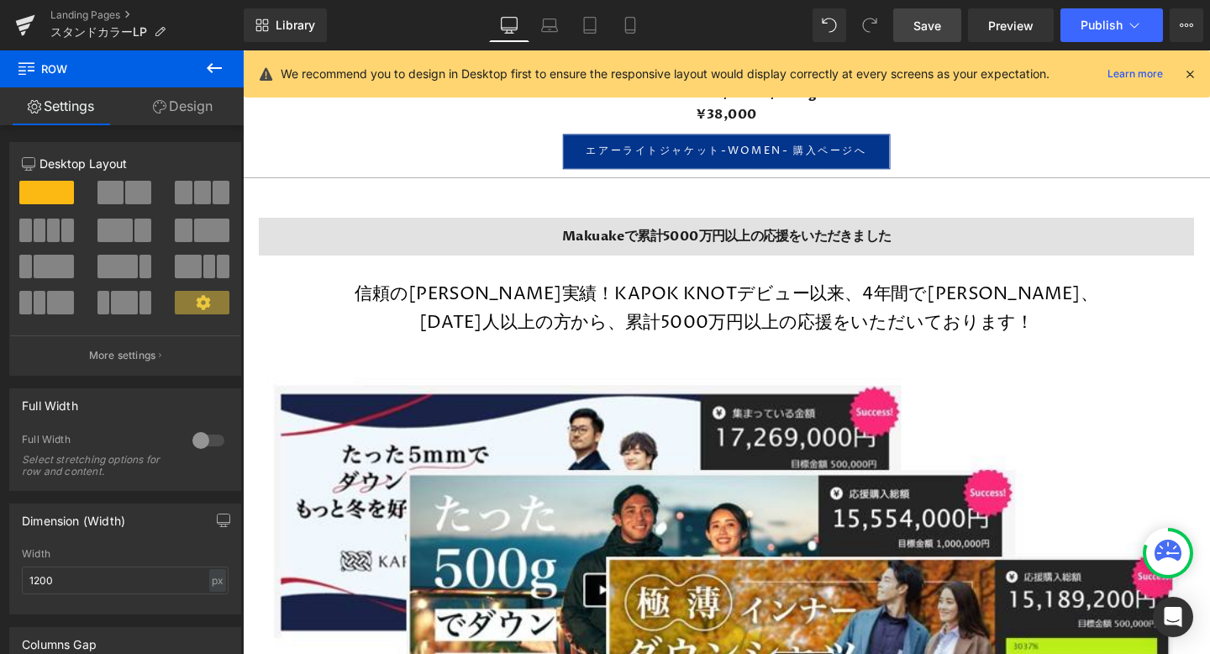
click at [337, 258] on h3 "Makuakeで累計5000万円以上の応援をいただきました" at bounding box center [751, 246] width 983 height 23
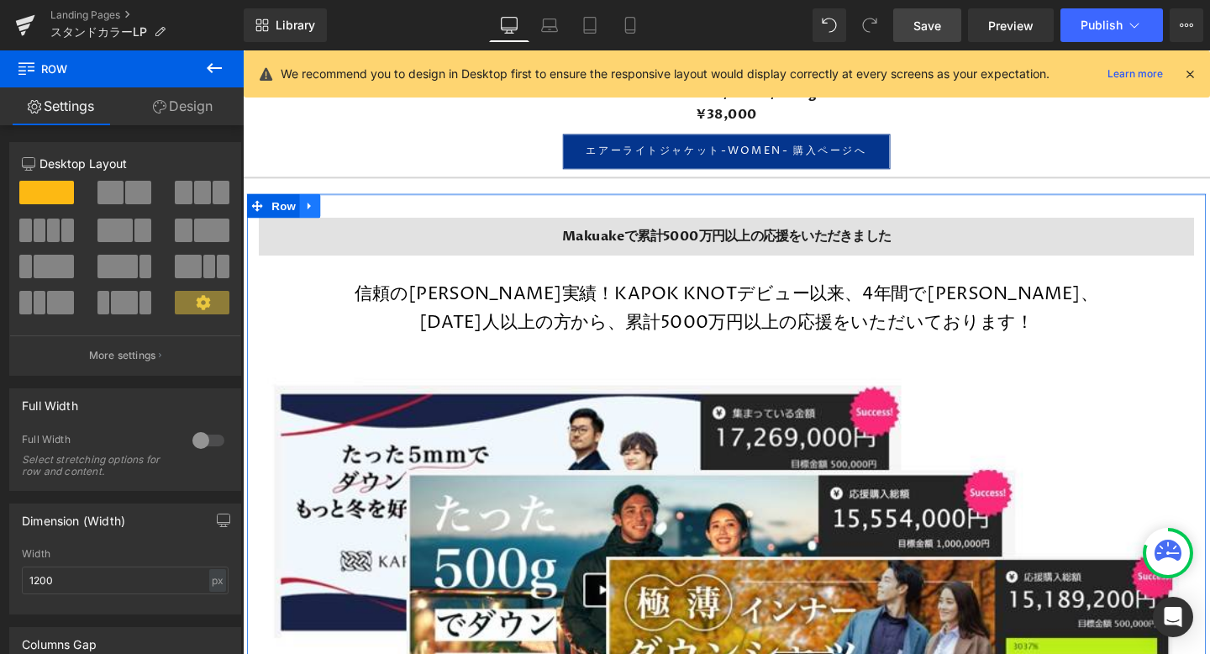
click at [310, 218] on icon at bounding box center [314, 214] width 12 height 13
click at [355, 216] on icon at bounding box center [357, 214] width 12 height 12
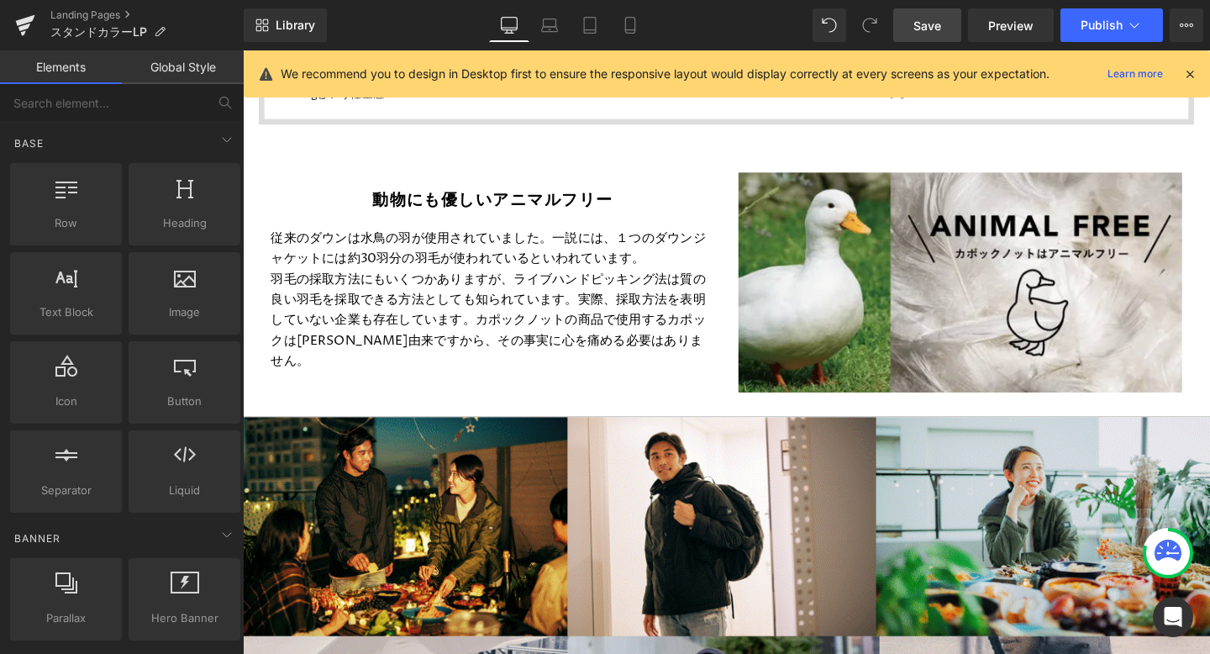
scroll to position [5175, 0]
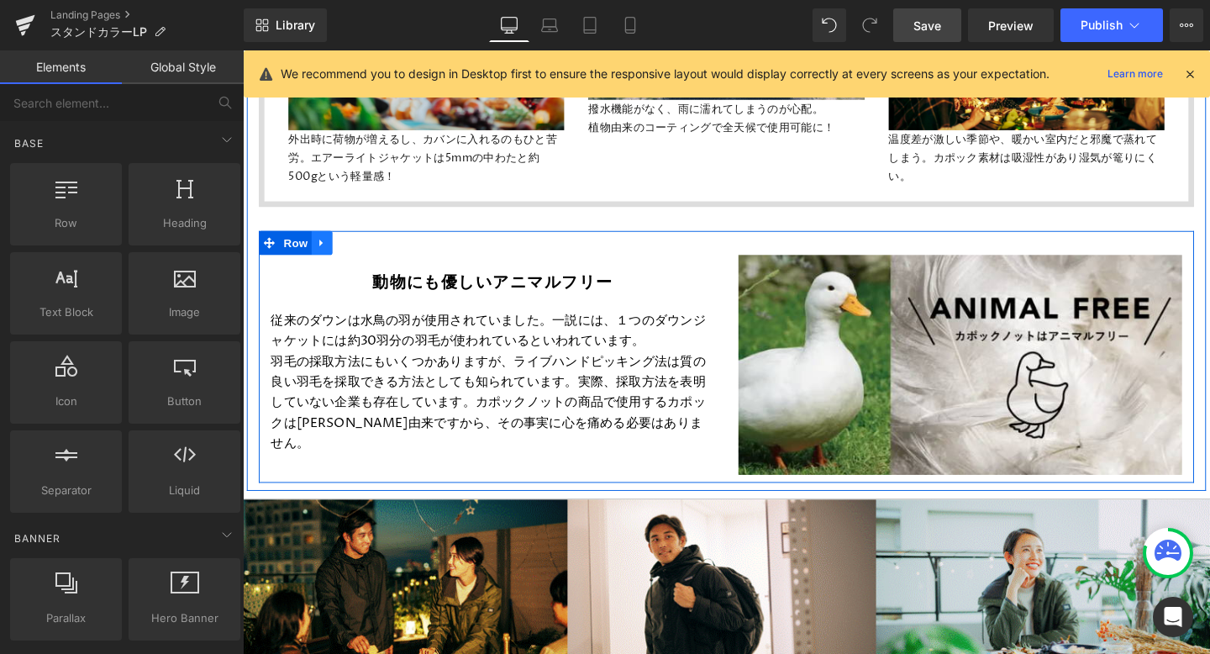
click at [326, 250] on icon at bounding box center [326, 252] width 12 height 13
click at [368, 251] on icon at bounding box center [370, 253] width 12 height 12
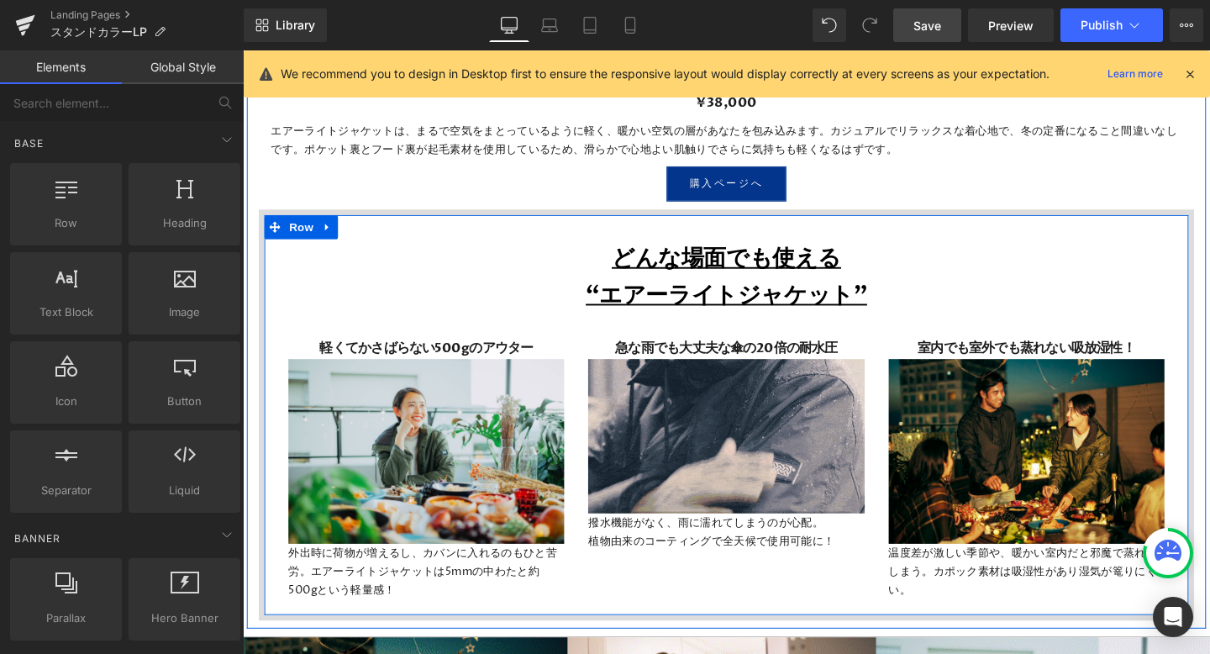
scroll to position [4725, 0]
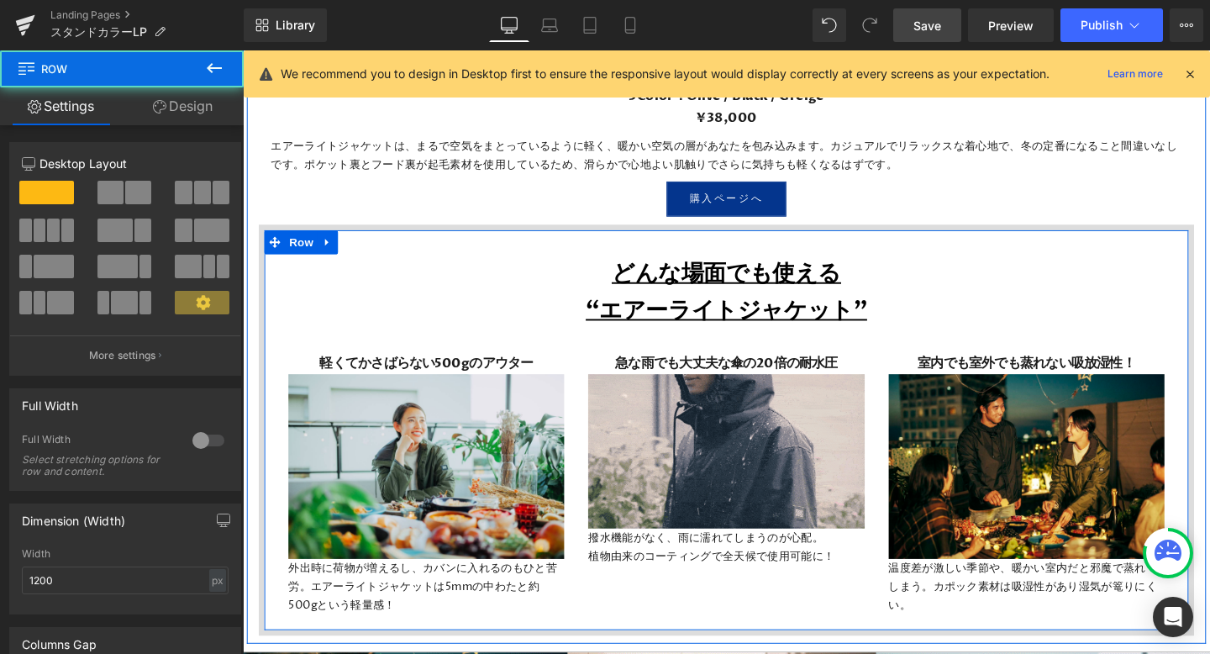
click at [477, 235] on div "どんな場面でも使える “エアーライトジャケット” Heading 軽くてかさばらない500gのアウター Heading Image 外出時に荷物が増えるし、カ…" at bounding box center [751, 450] width 983 height 432
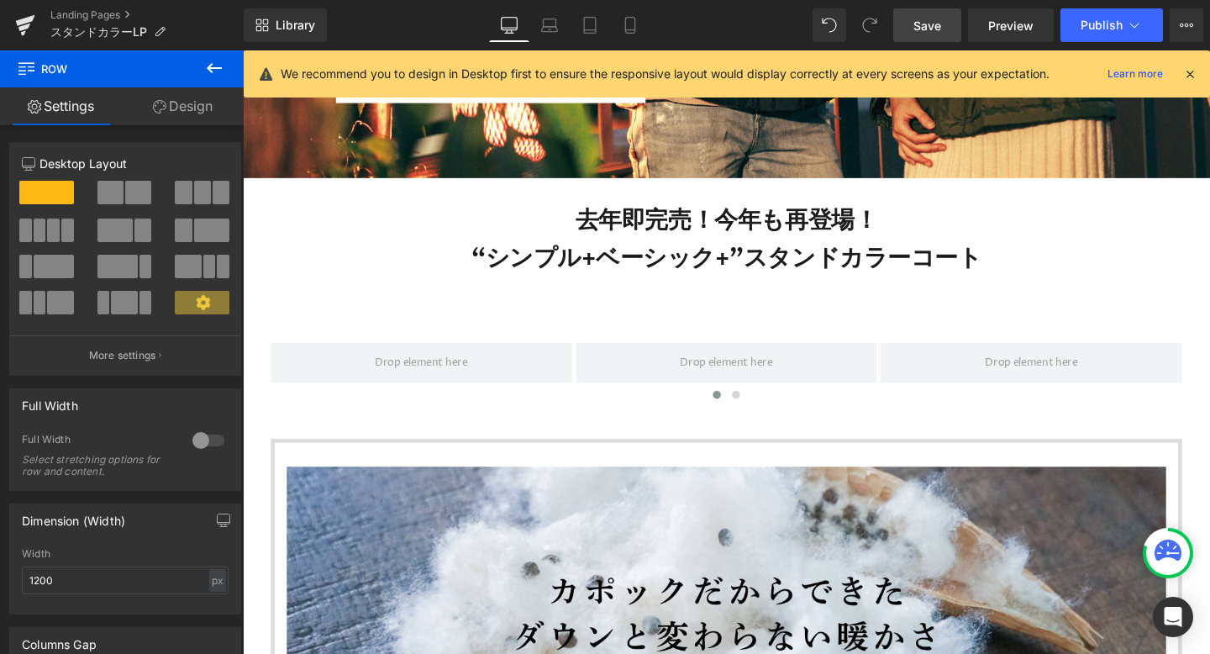
scroll to position [826, 0]
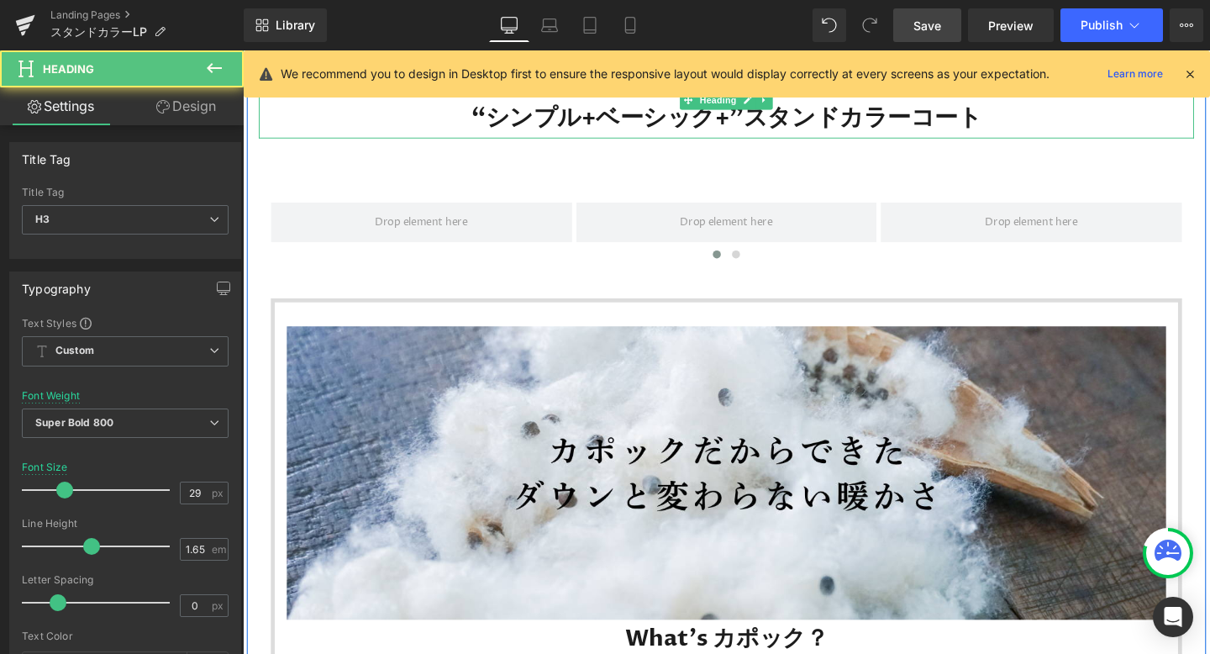
click at [493, 117] on h3 "去年即完売！今年も再登場！ “シンプル+ベーシック+” スタンドカラーコート" at bounding box center [751, 102] width 983 height 81
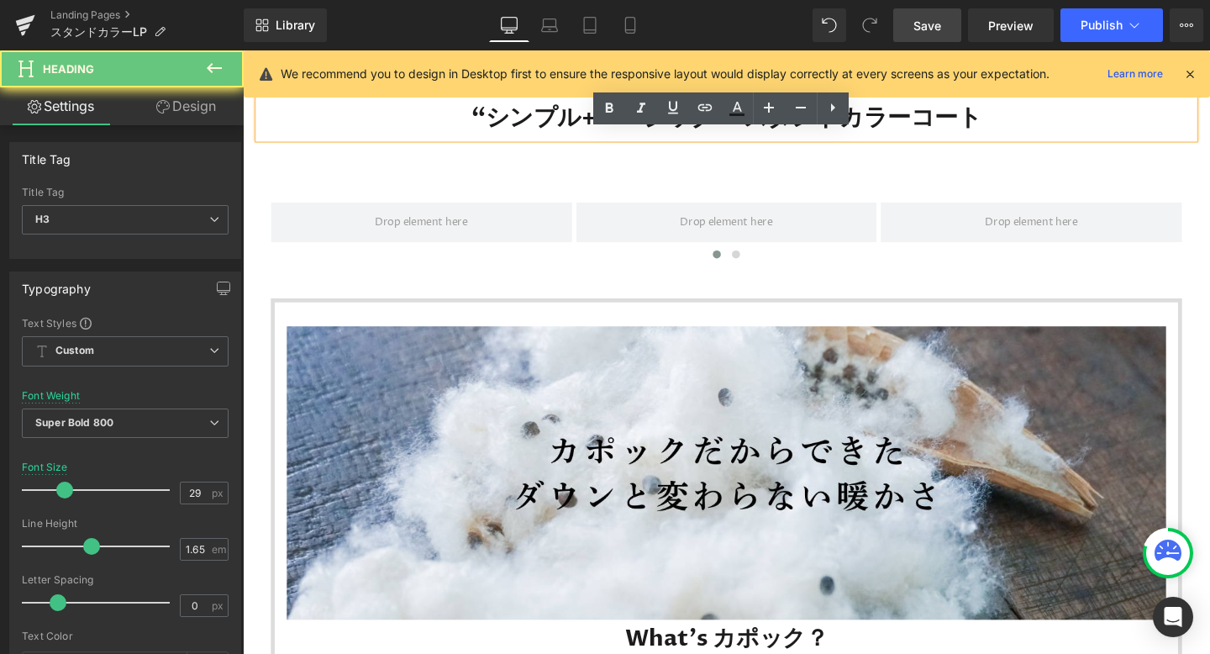
click at [493, 117] on h3 "去年即完売！今年も再登場！ “シンプル+ベーシック+” スタンドカラーコート" at bounding box center [751, 102] width 983 height 81
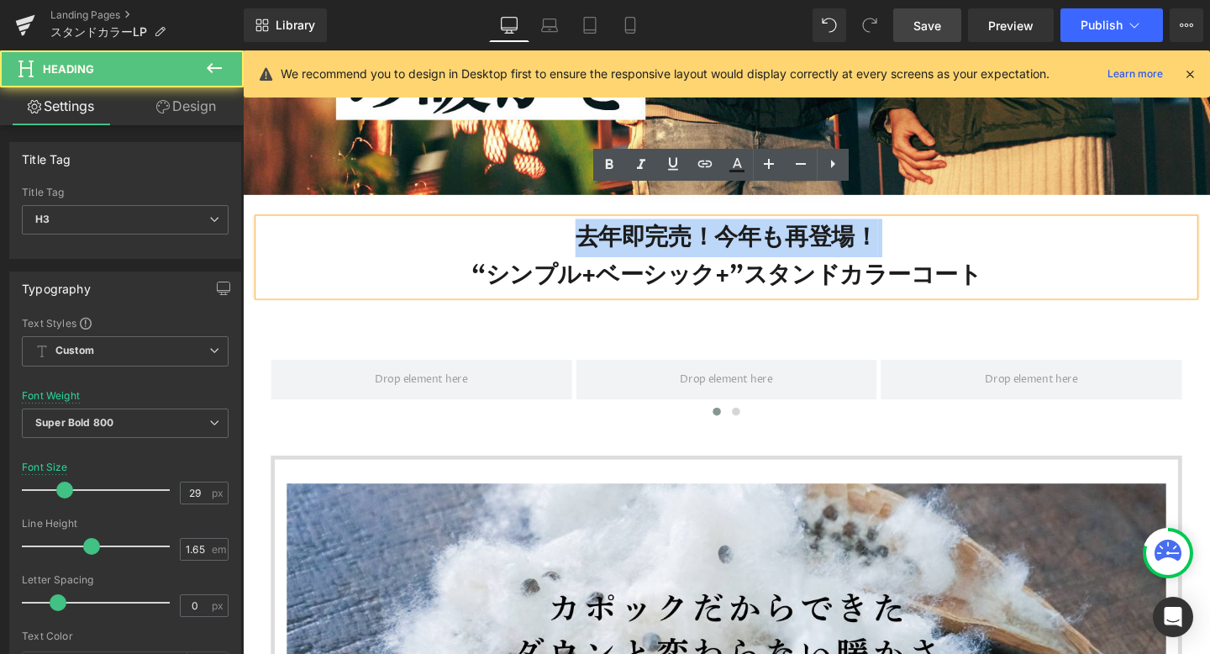
scroll to position [658, 0]
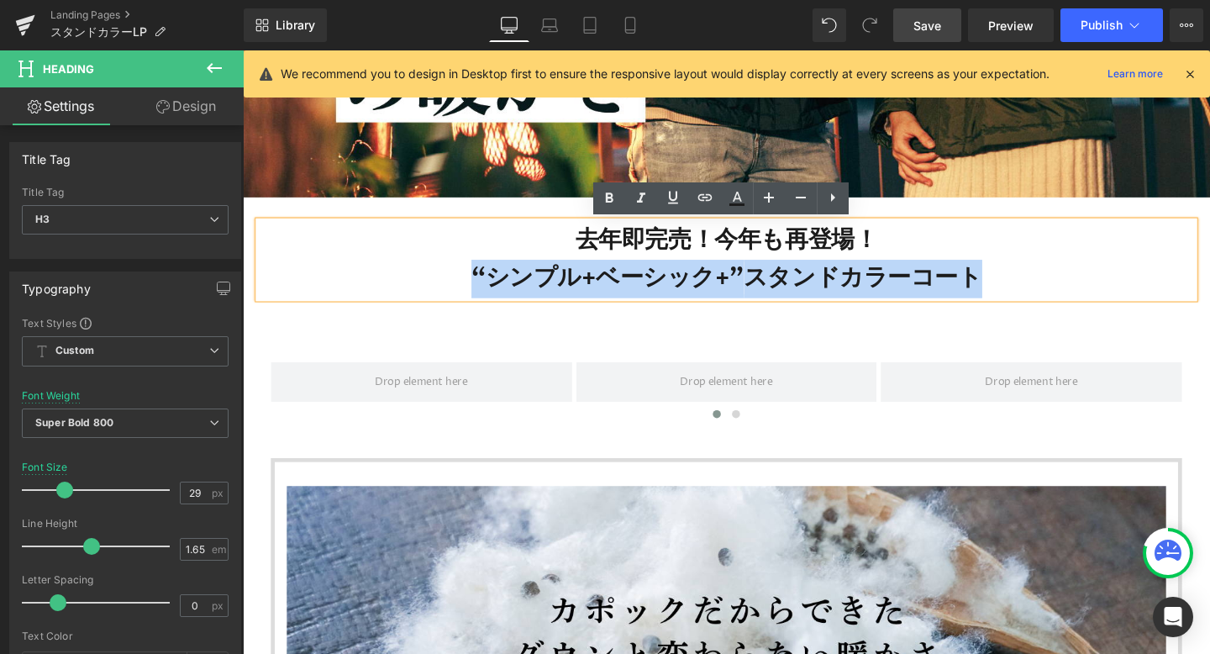
drag, startPoint x: 492, startPoint y: 192, endPoint x: 1038, endPoint y: 285, distance: 554.3
click at [1038, 287] on h3 "去年即完売！今年も再登場！ “シンプル+ベーシック+” スタンドカラーコート" at bounding box center [751, 270] width 983 height 81
copy h3 "“シンプル+ベーシック+” スタンドカラーコート"
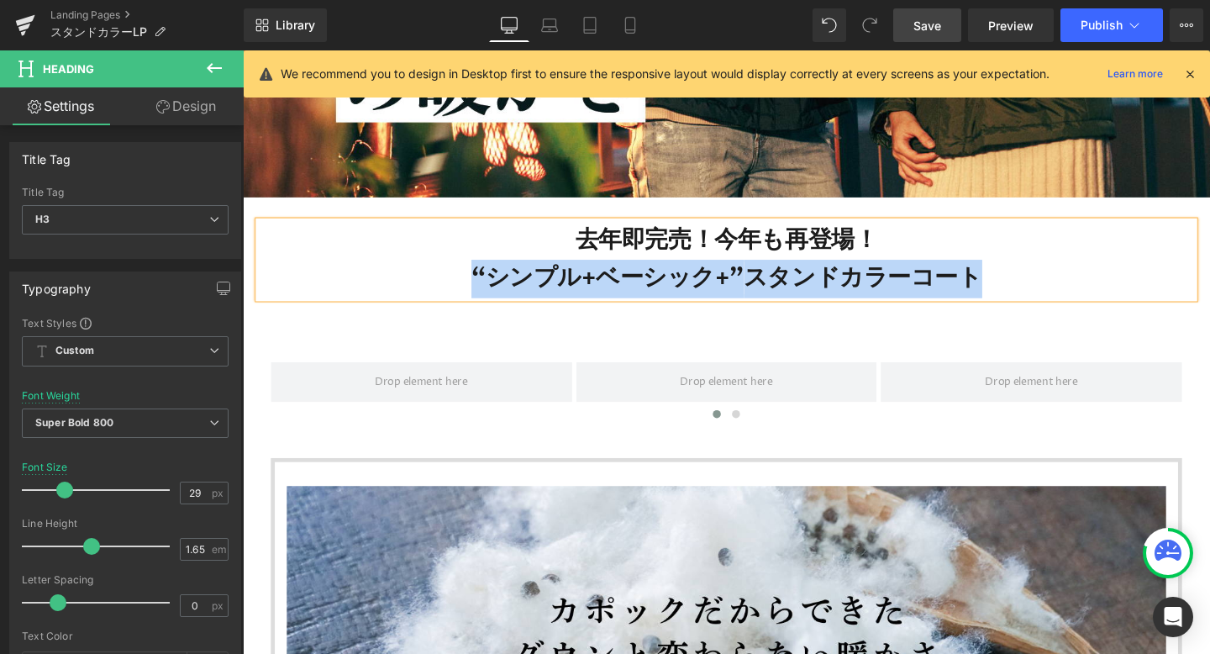
click at [675, 293] on h3 "去年即完売！今年も再登場！ “シンプル+ベーシック+” スタンドカラーコート" at bounding box center [751, 270] width 983 height 81
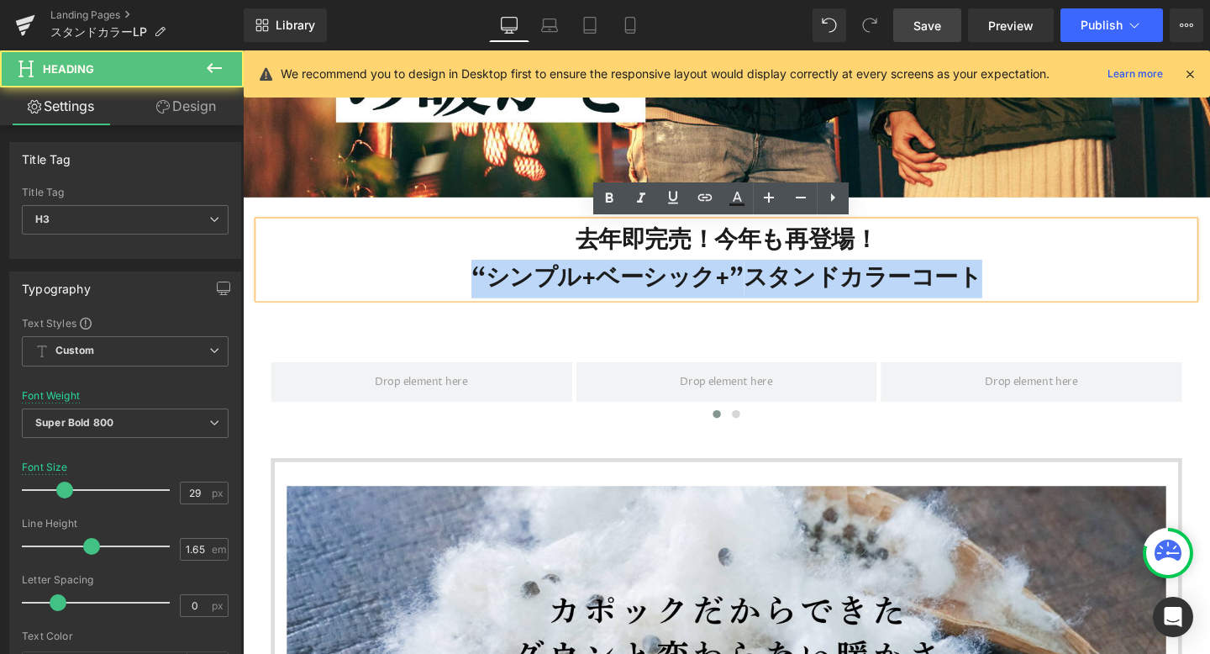
drag, startPoint x: 1005, startPoint y: 290, endPoint x: 485, endPoint y: 284, distance: 520.3
click at [485, 284] on h3 "去年即完売！今年も再登場！ “シンプル+ベーシック+” スタンドカラーコート" at bounding box center [751, 270] width 983 height 81
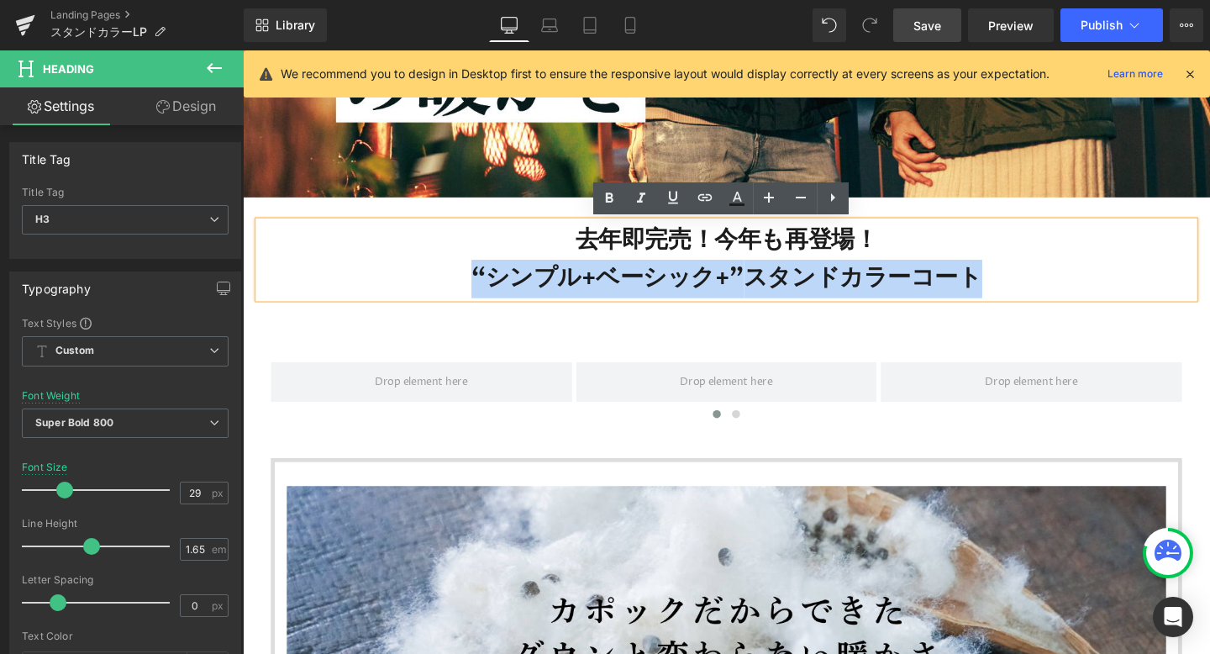
paste div
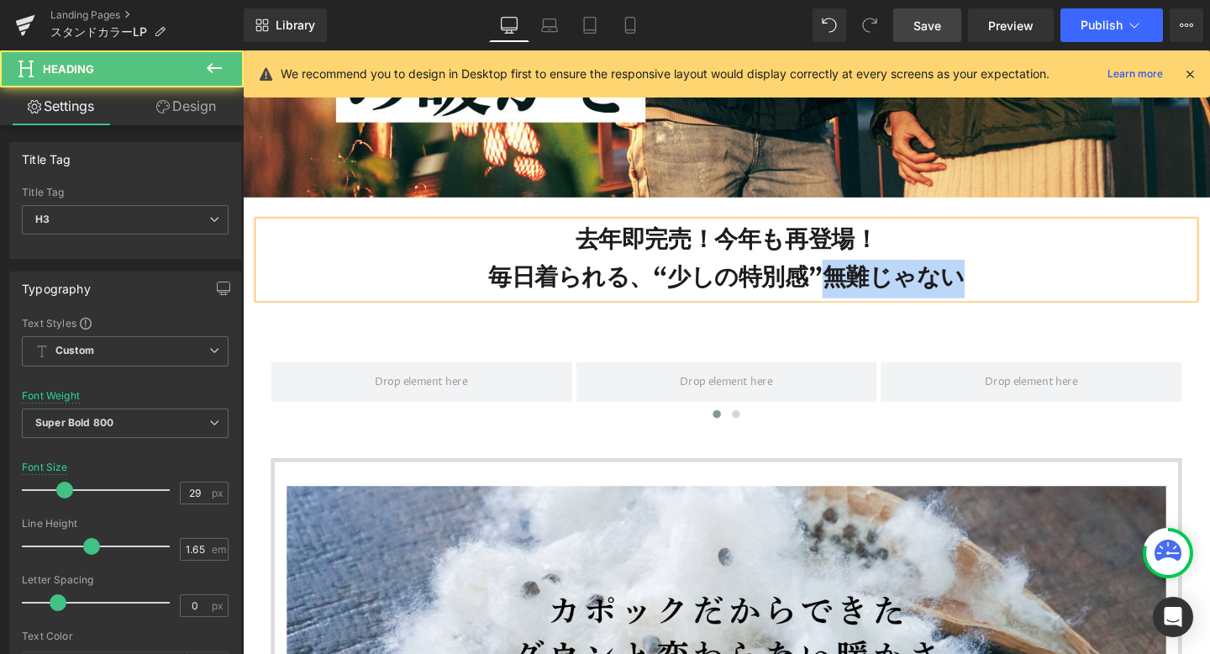
drag, startPoint x: 850, startPoint y: 294, endPoint x: 998, endPoint y: 293, distance: 147.9
click at [998, 293] on h3 "去年即完売！今年も再登場！ 毎日着られる、“少しの特別感”無難じゃない" at bounding box center [751, 270] width 983 height 81
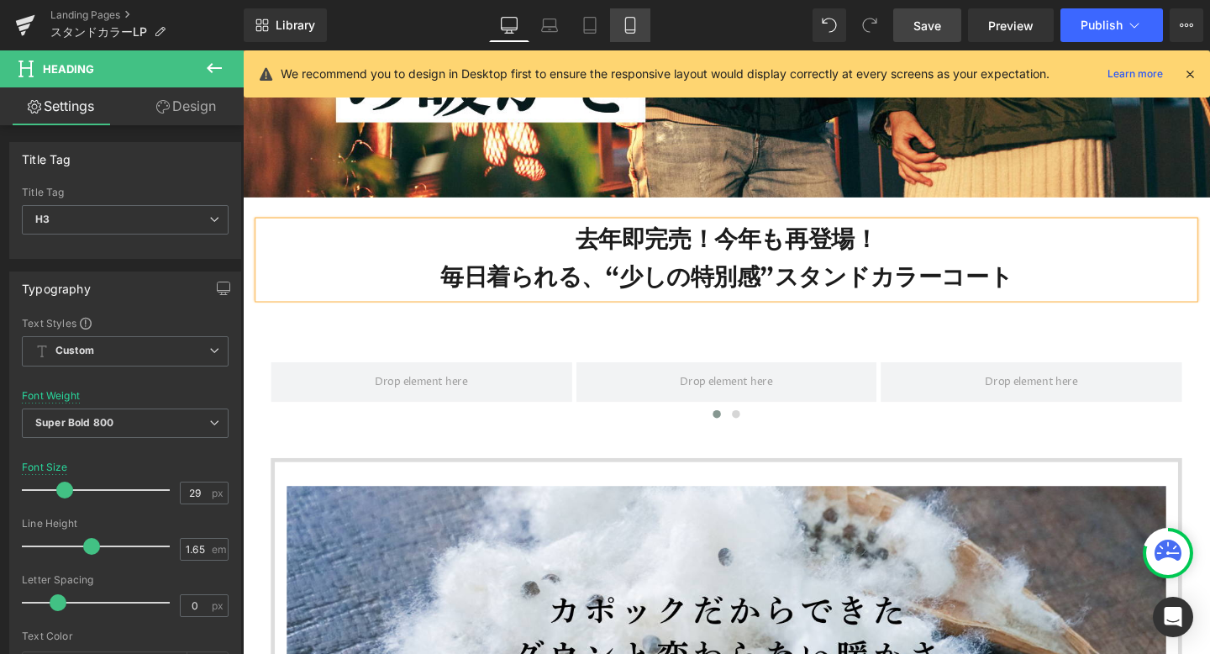
click at [629, 34] on link "Mobile" at bounding box center [630, 25] width 40 height 34
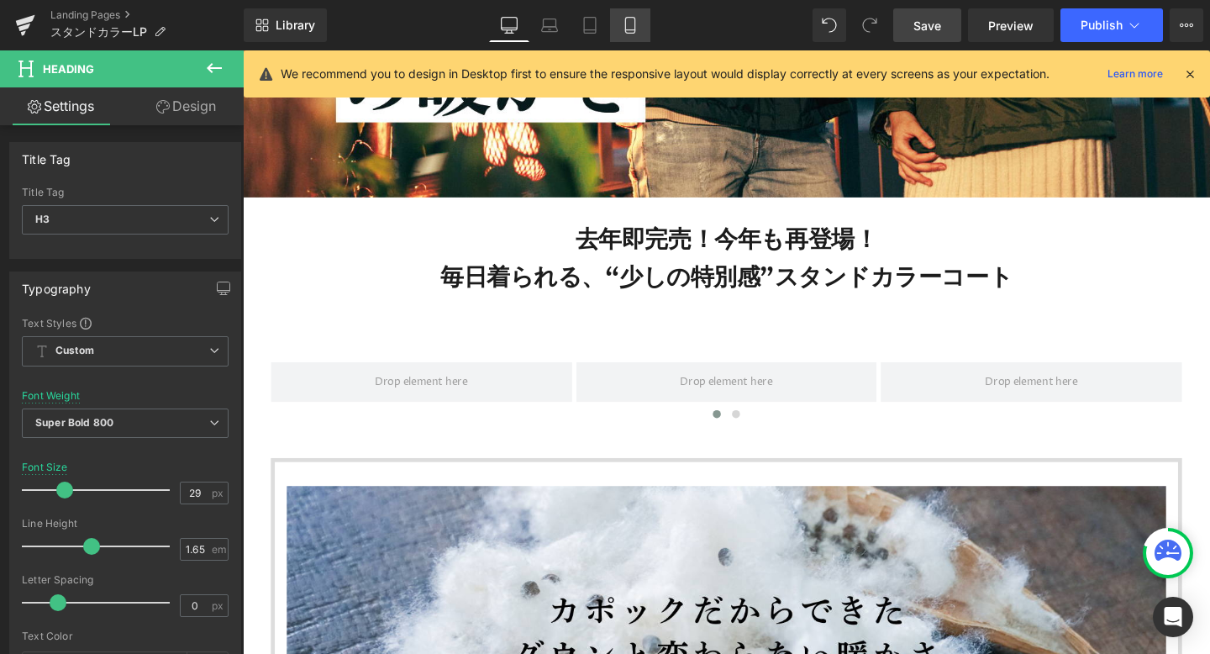
type input "16"
type input "100"
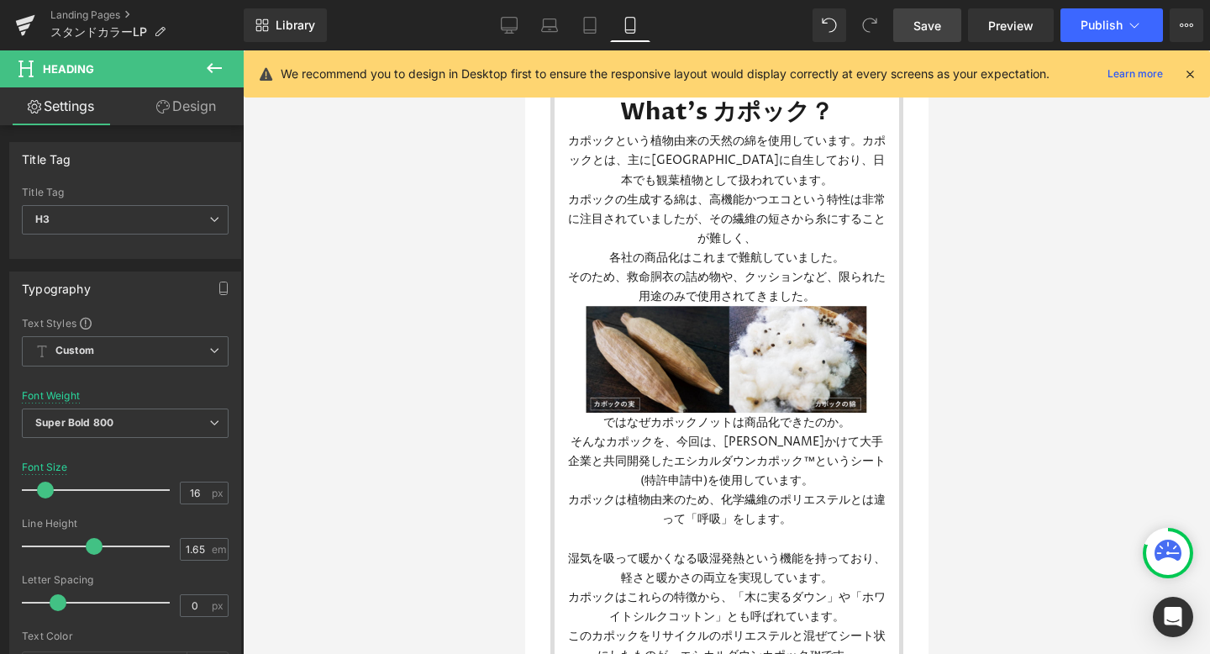
scroll to position [198, 0]
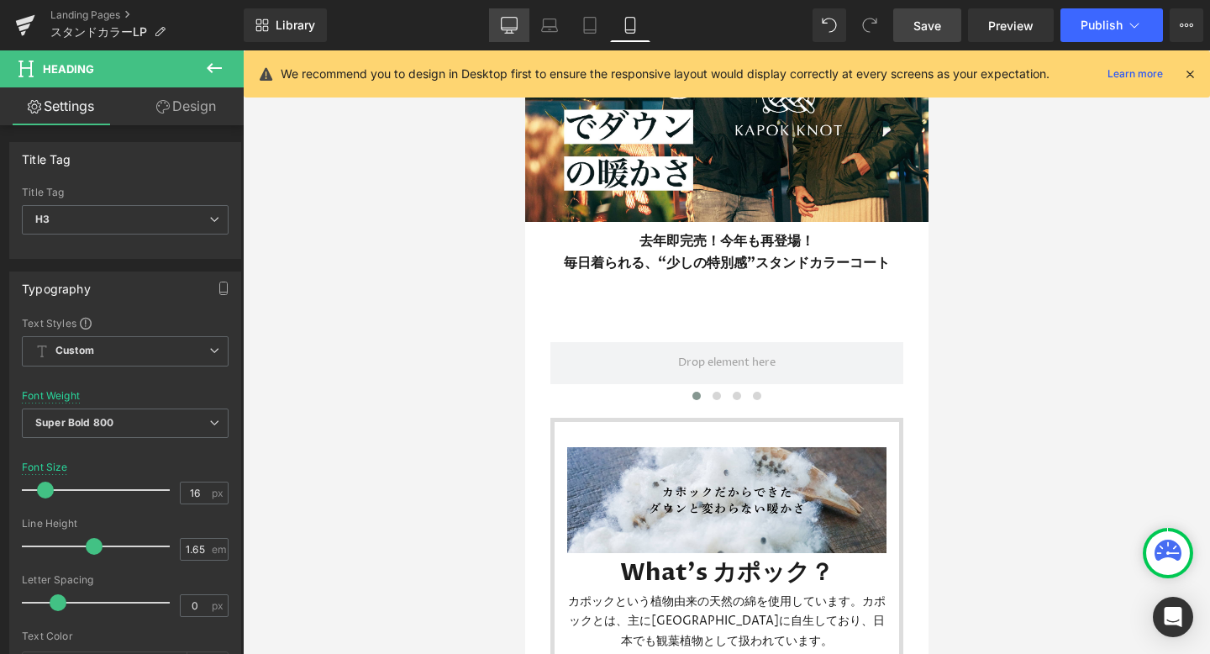
click at [512, 14] on link "Desktop" at bounding box center [509, 25] width 40 height 34
type input "29"
type input "100"
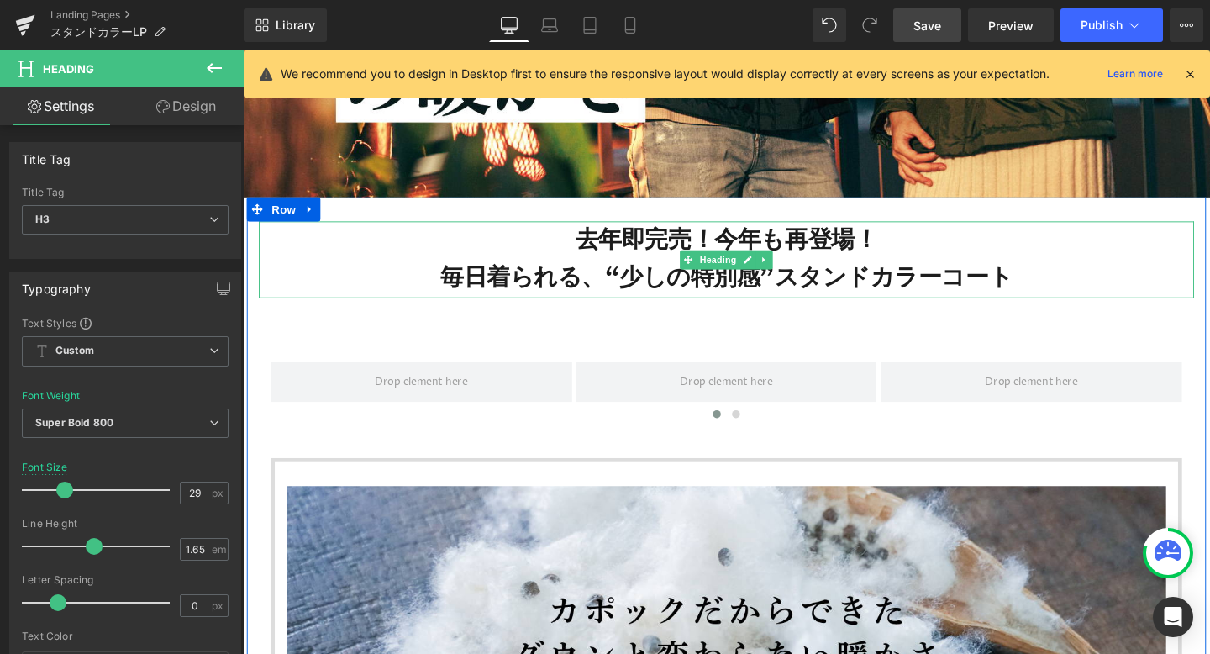
scroll to position [677, 0]
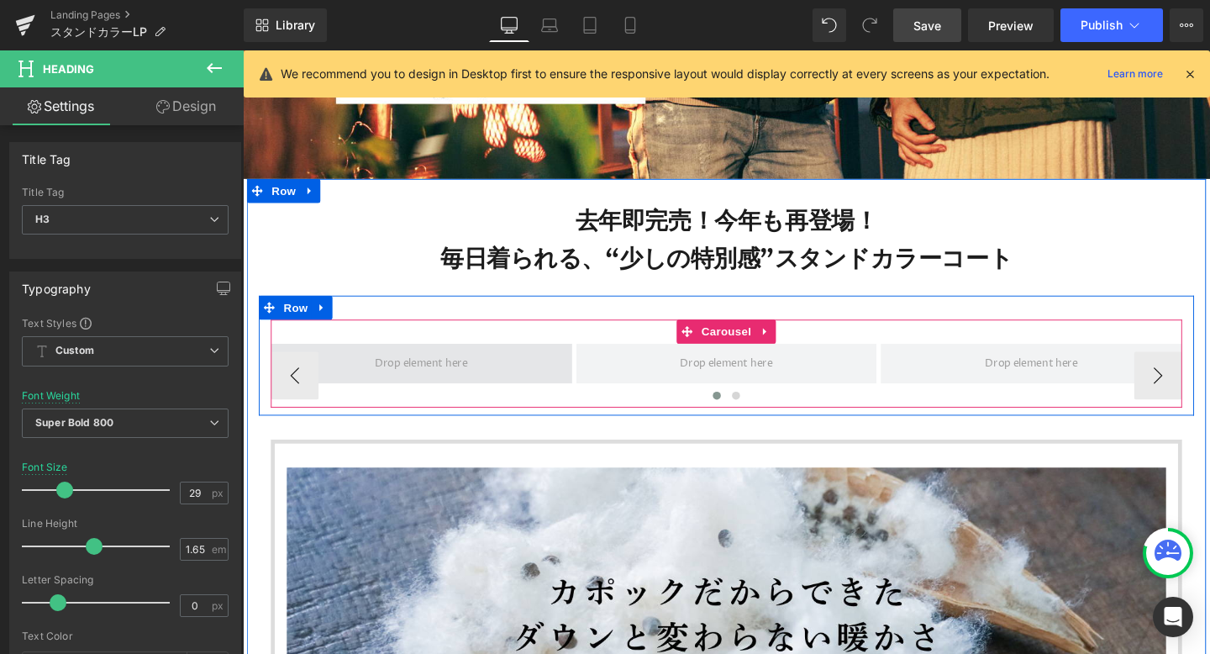
click at [451, 383] on span at bounding box center [430, 379] width 109 height 26
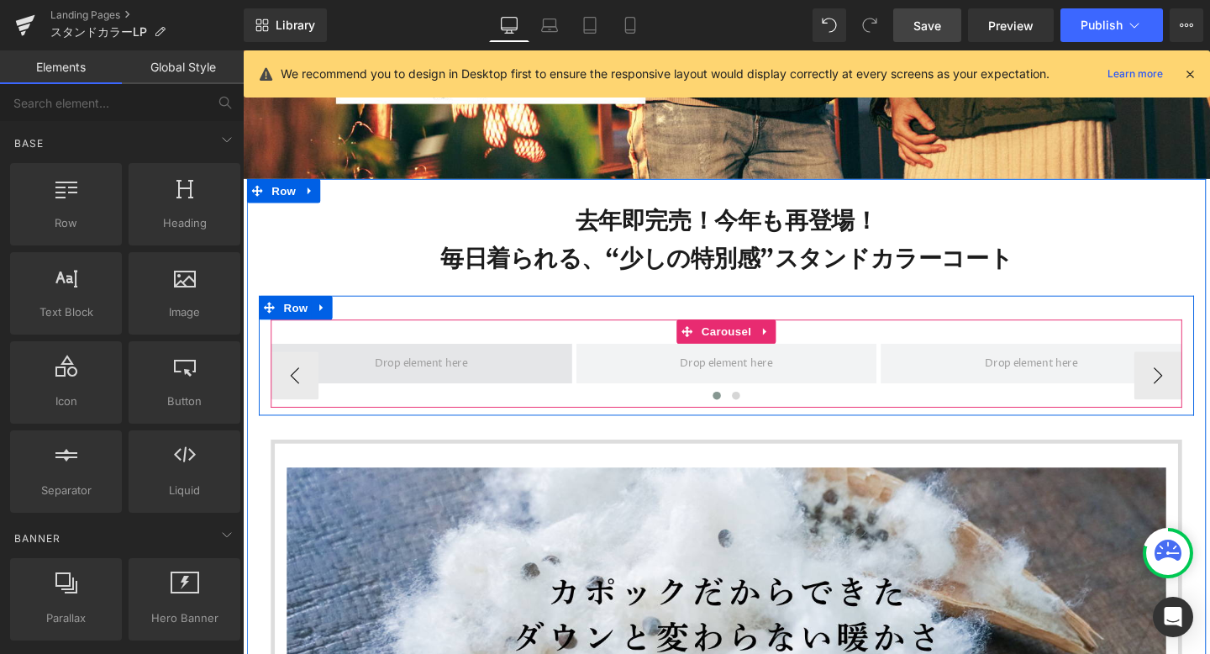
click at [422, 377] on span at bounding box center [430, 379] width 109 height 26
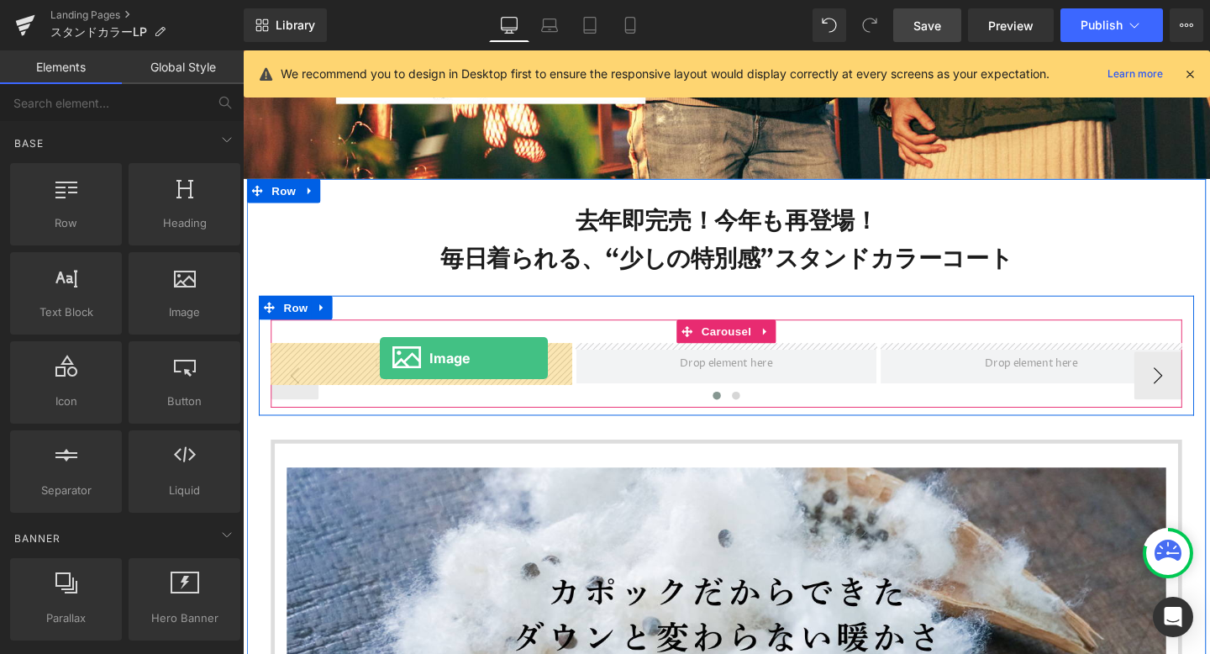
drag, startPoint x: 435, startPoint y: 352, endPoint x: 386, endPoint y: 373, distance: 53.1
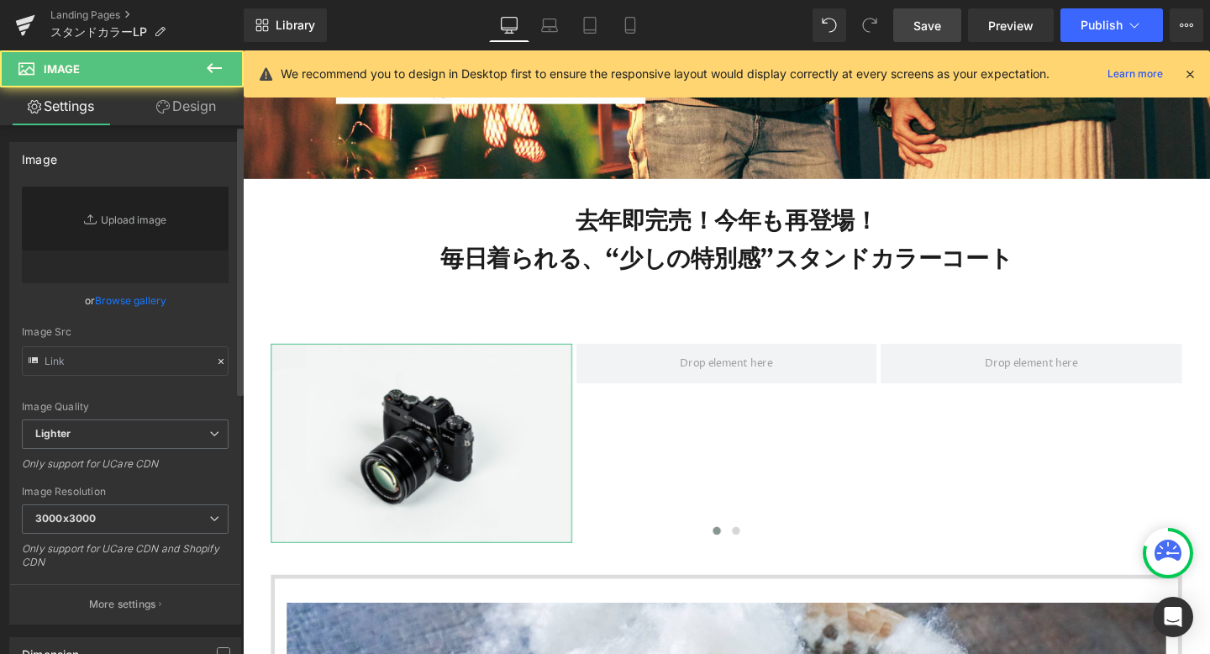
type input "//[DOMAIN_NAME][URL]"
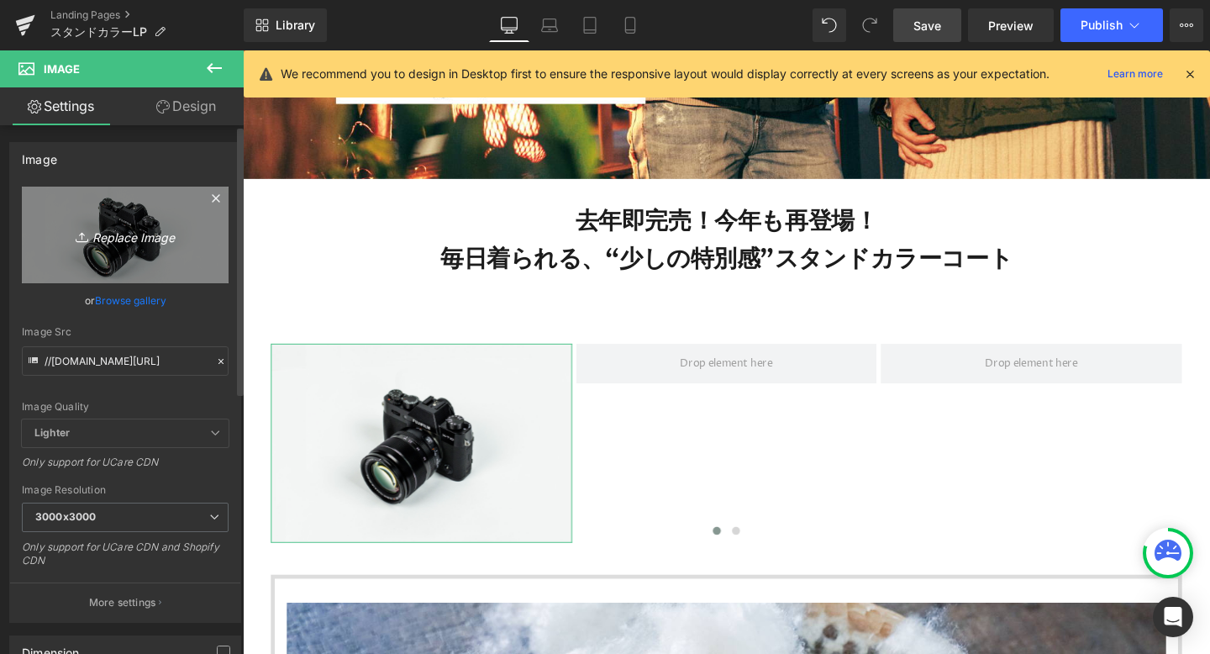
click at [147, 235] on icon "Replace Image" at bounding box center [125, 234] width 134 height 21
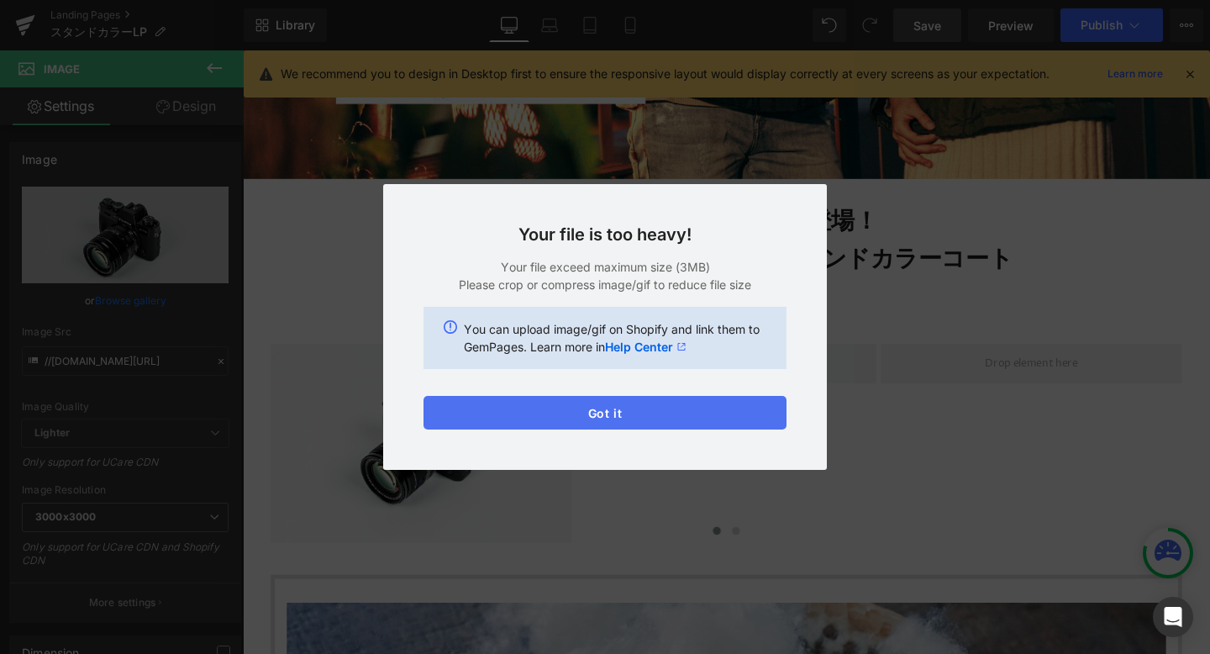
click at [669, 409] on button "Got it" at bounding box center [605, 413] width 363 height 34
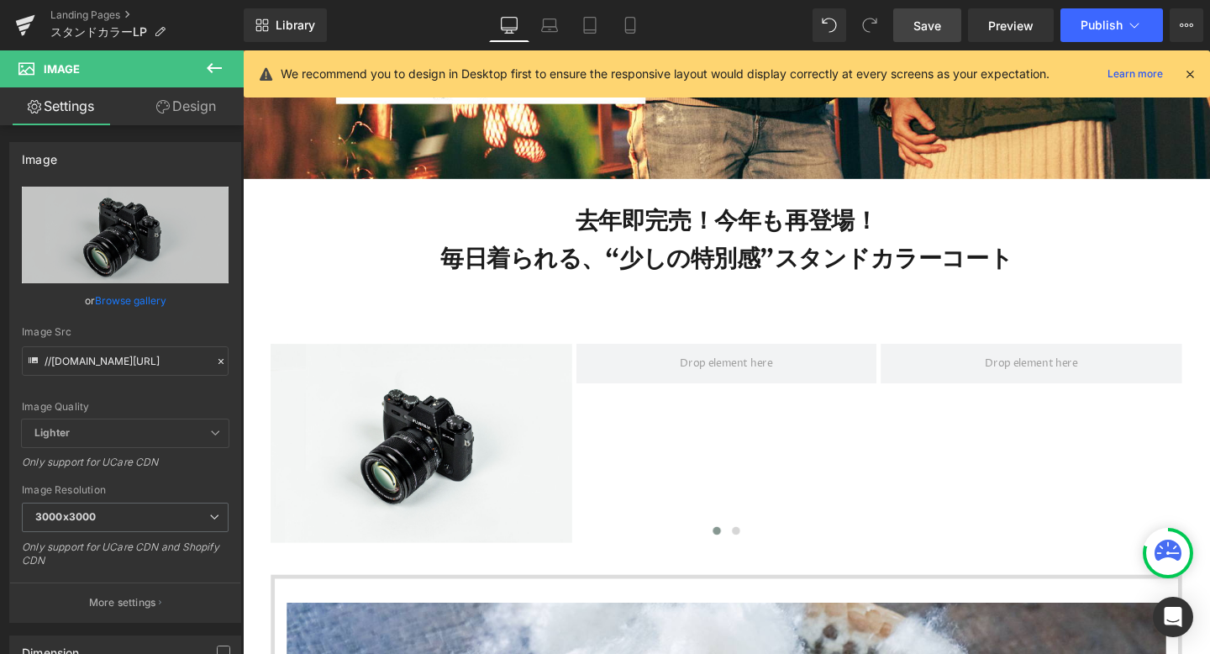
click at [214, 61] on icon at bounding box center [214, 68] width 20 height 20
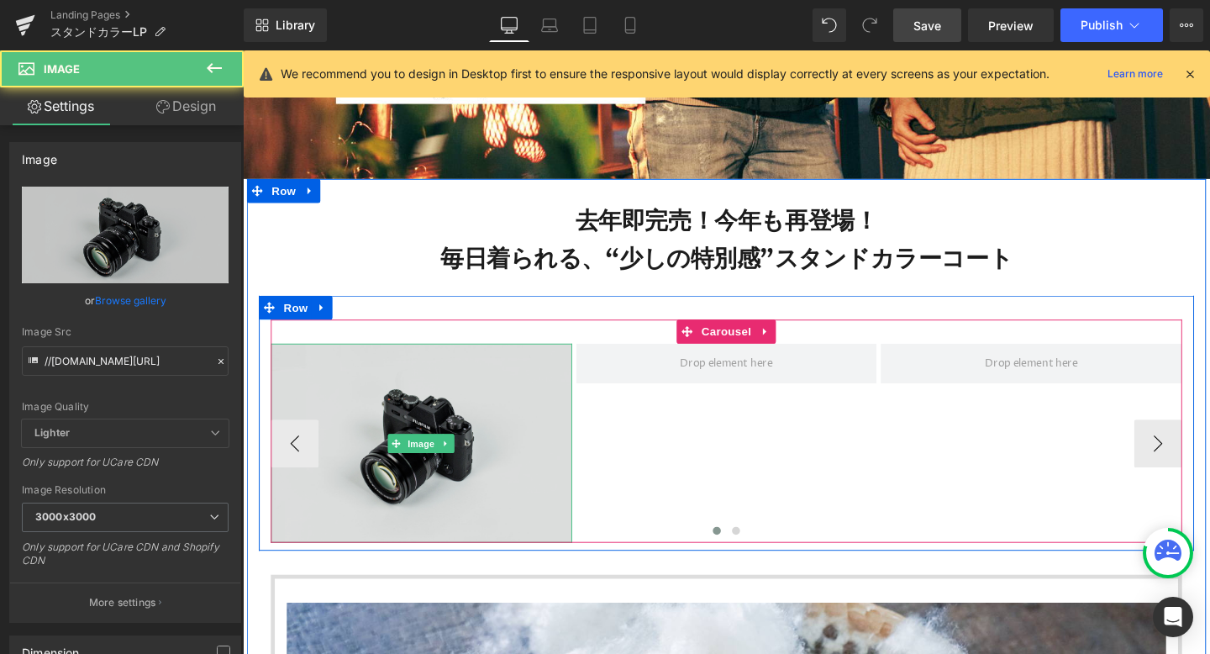
click at [421, 431] on img at bounding box center [430, 464] width 317 height 210
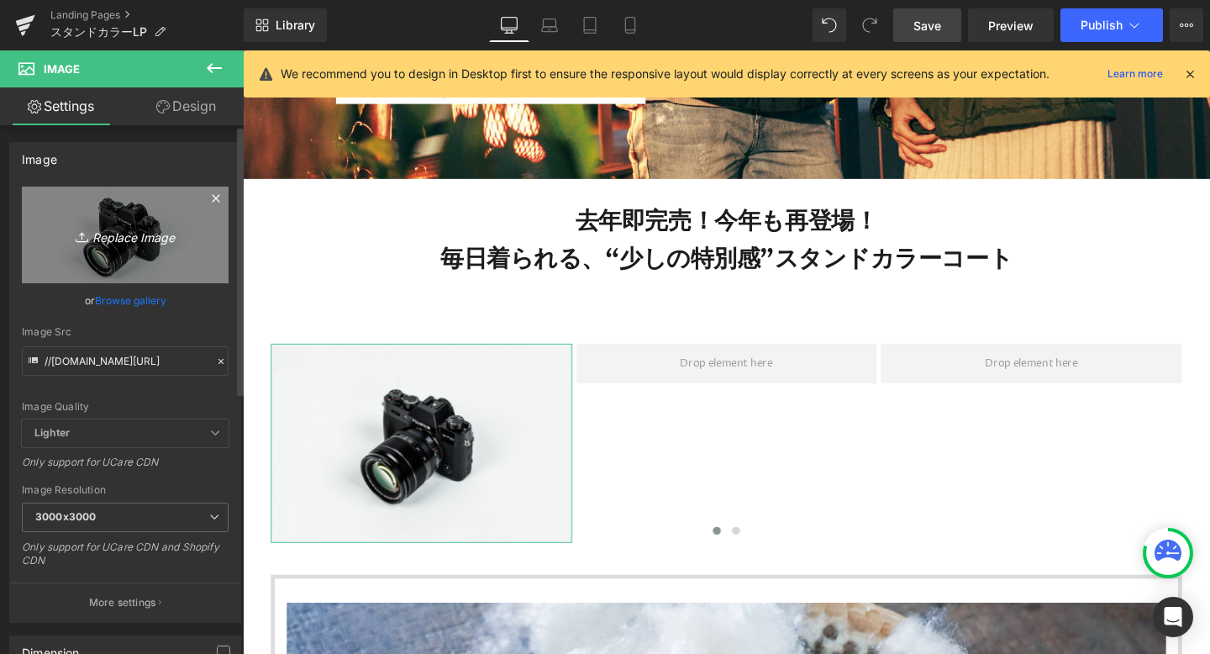
click at [143, 236] on icon "Replace Image" at bounding box center [125, 234] width 134 height 21
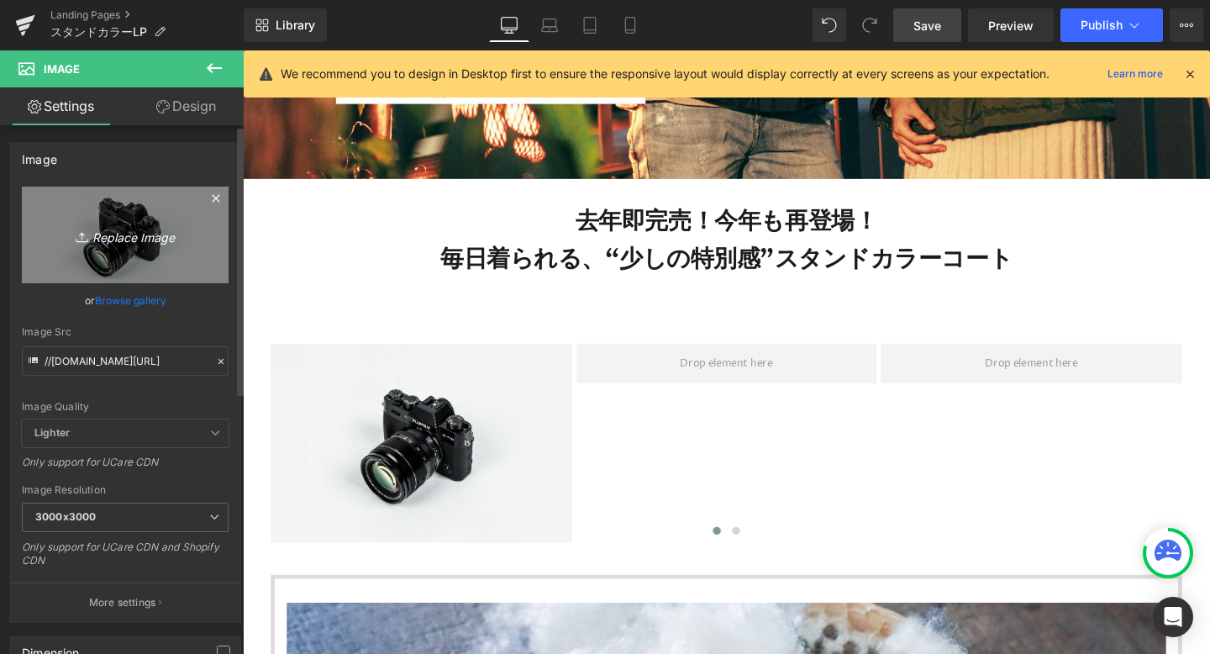
type input "C:\fakepath\95.jpeg"
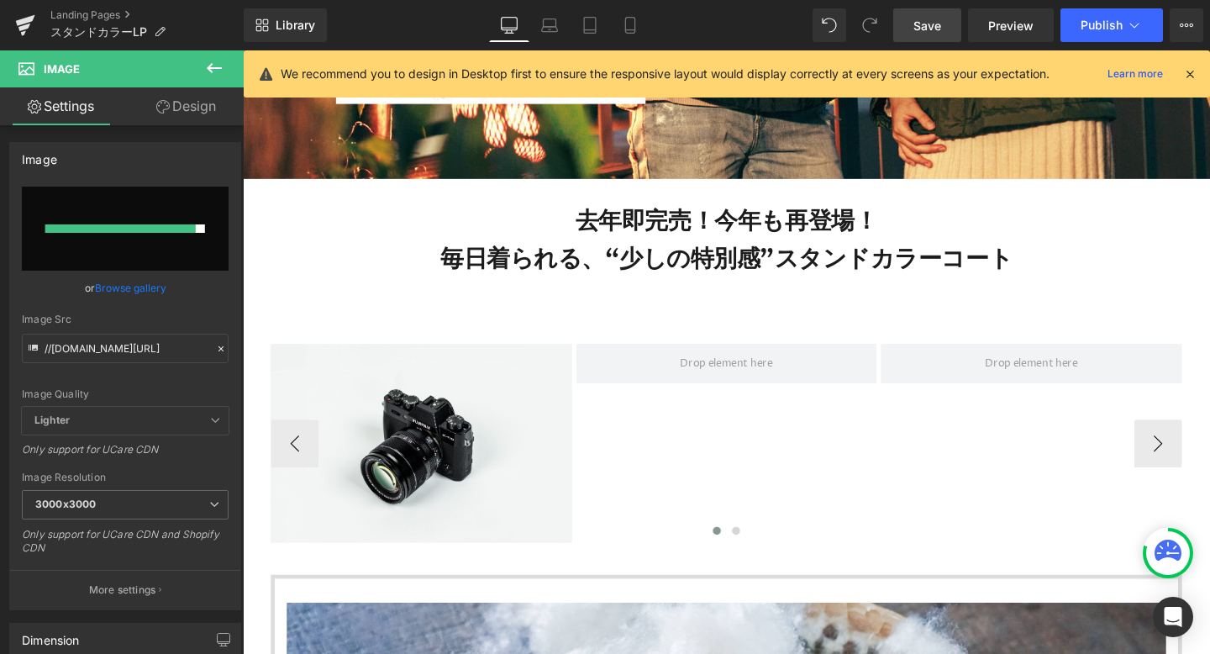
type input "[URL][DOMAIN_NAME]"
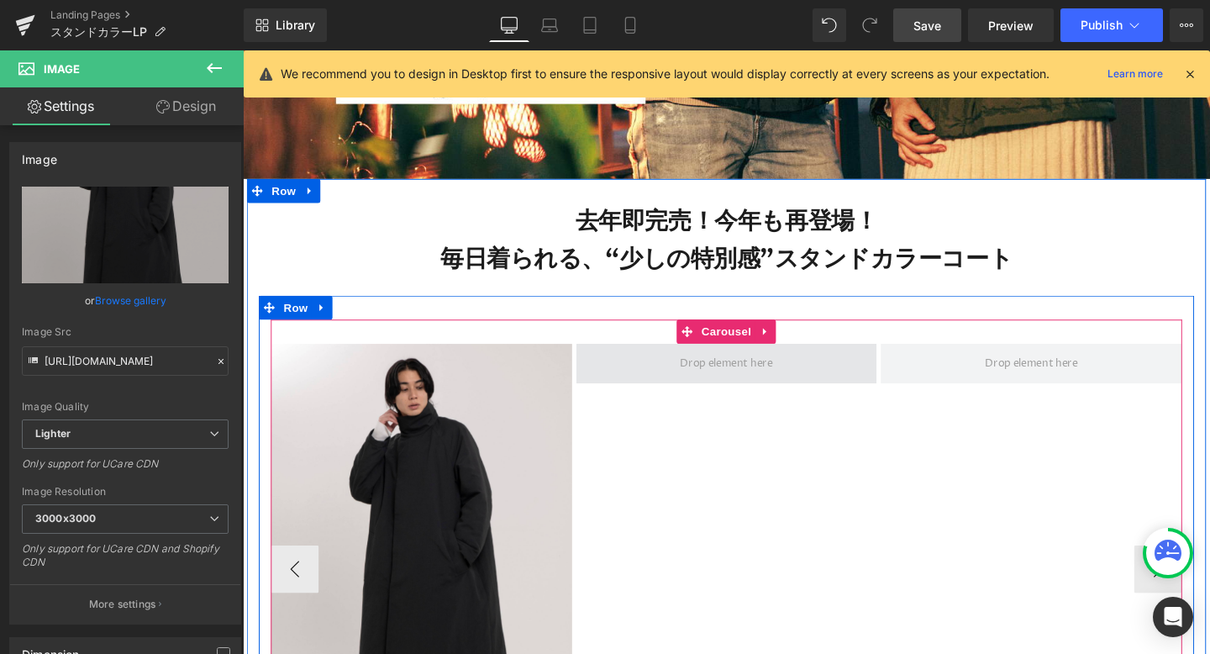
click at [762, 377] on span at bounding box center [751, 379] width 109 height 26
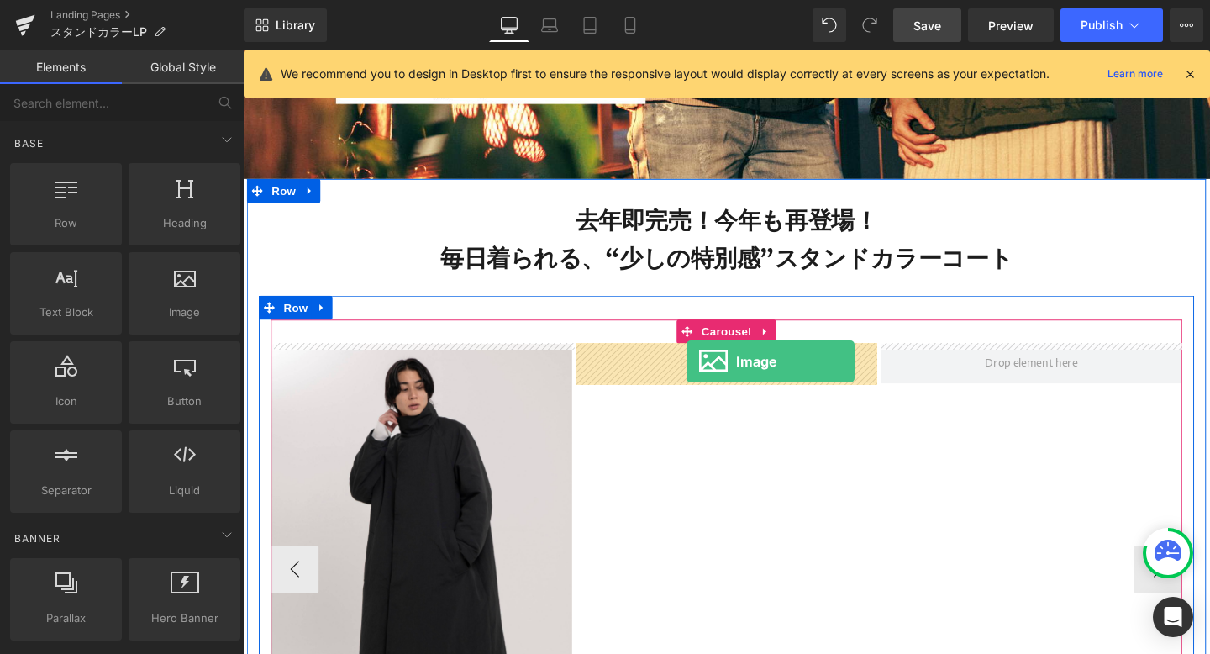
drag, startPoint x: 436, startPoint y: 336, endPoint x: 712, endPoint y: 381, distance: 279.3
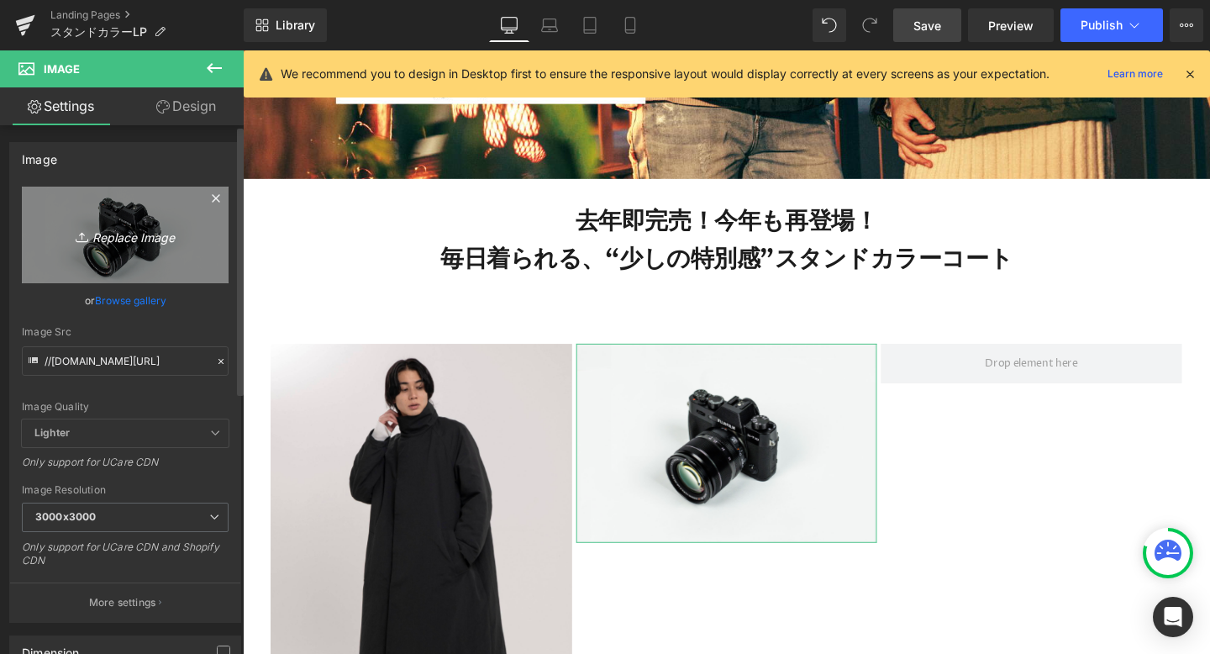
click at [130, 240] on icon "Replace Image" at bounding box center [125, 234] width 134 height 21
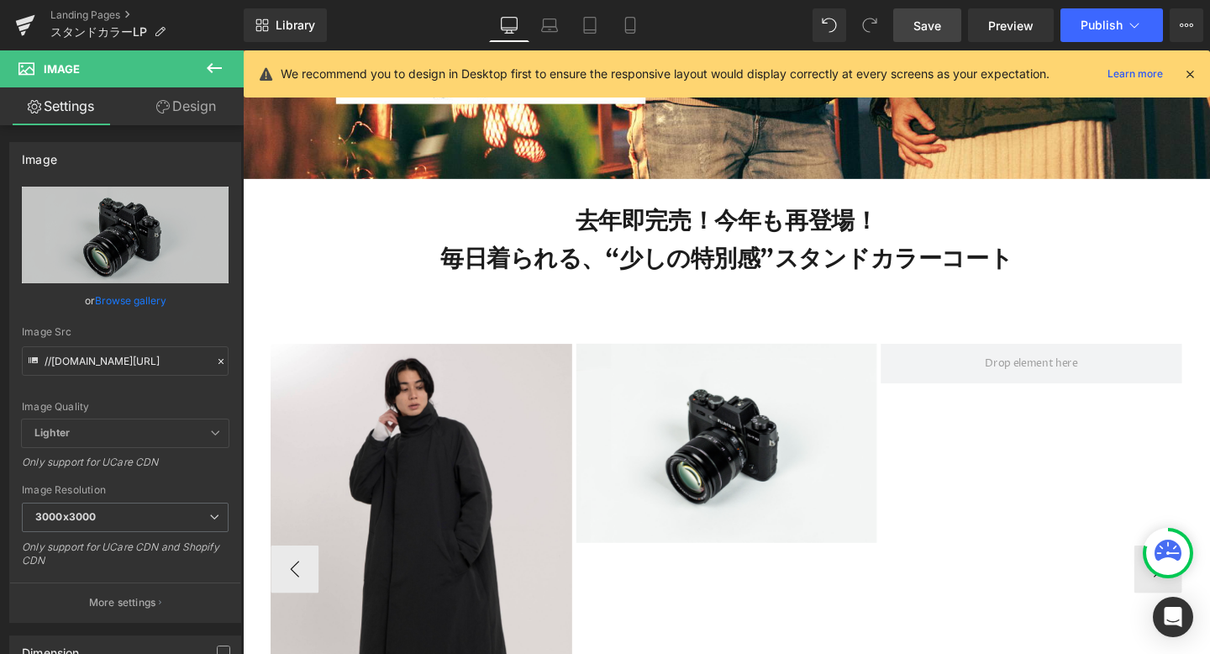
type input "C:\fakepath\96.jpeg"
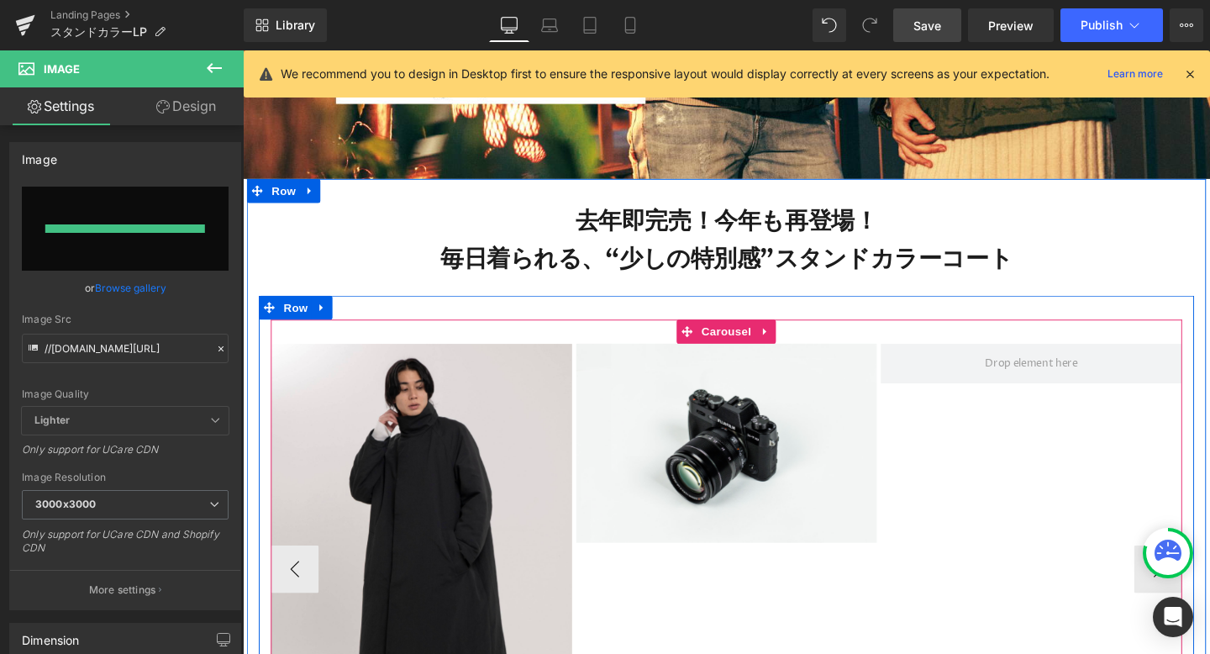
type input "[URL][DOMAIN_NAME]"
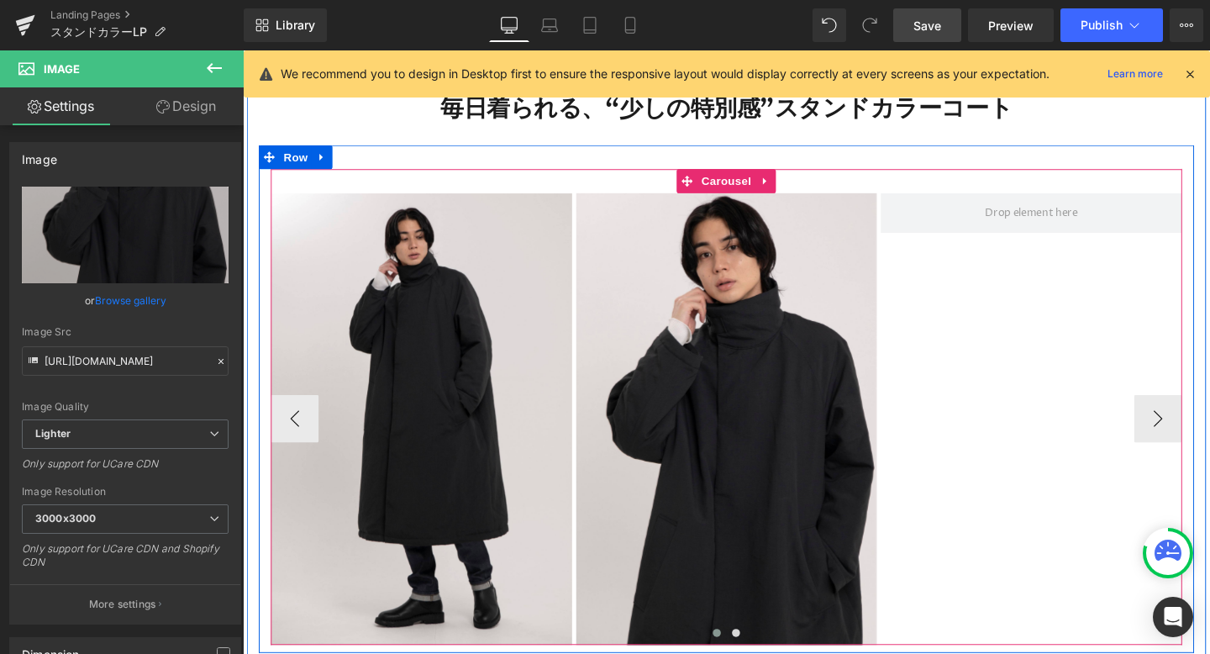
scroll to position [876, 0]
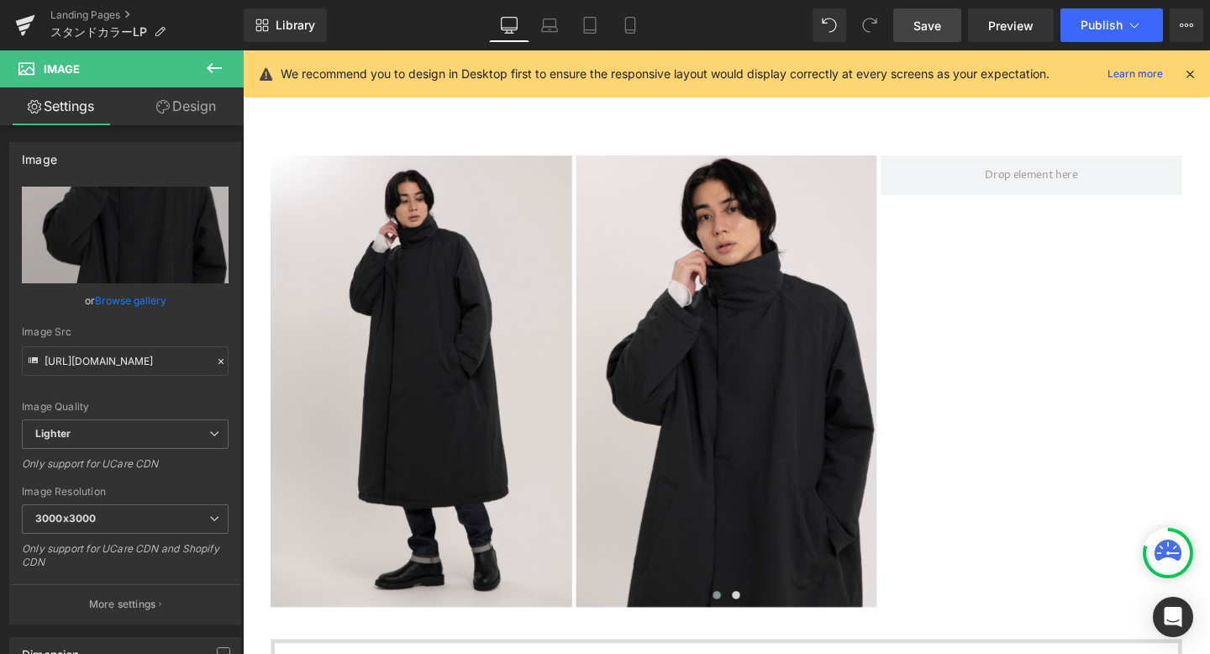
click at [212, 51] on button at bounding box center [214, 68] width 59 height 37
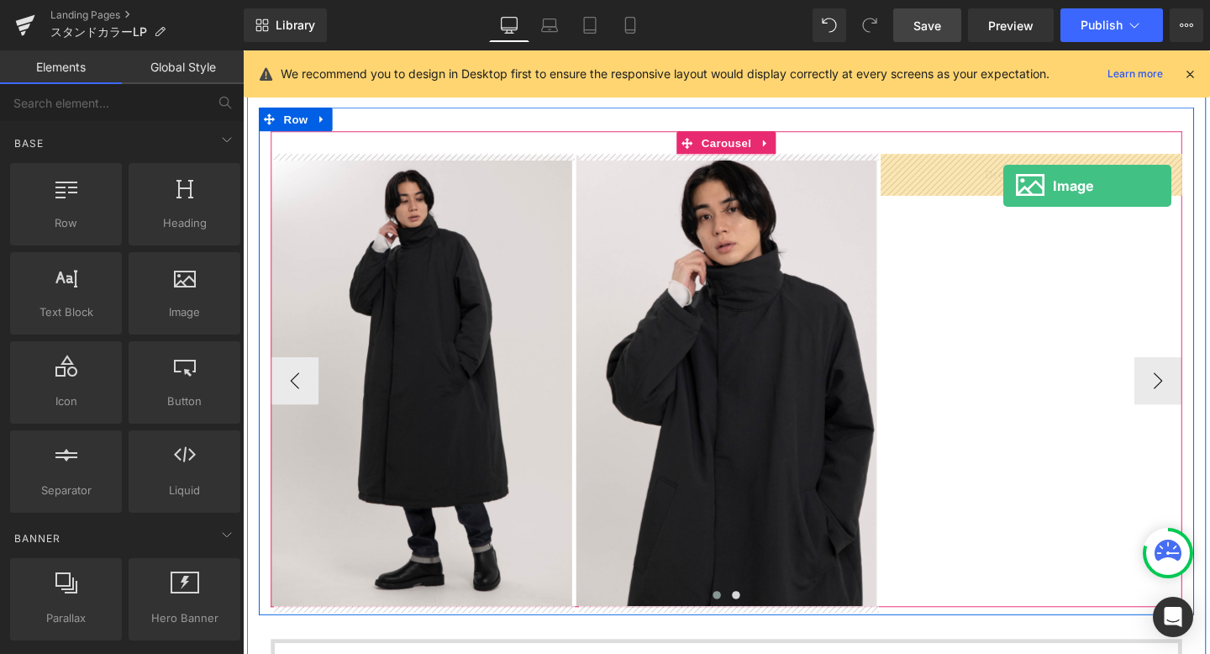
drag, startPoint x: 424, startPoint y: 331, endPoint x: 1041, endPoint y: 191, distance: 633.6
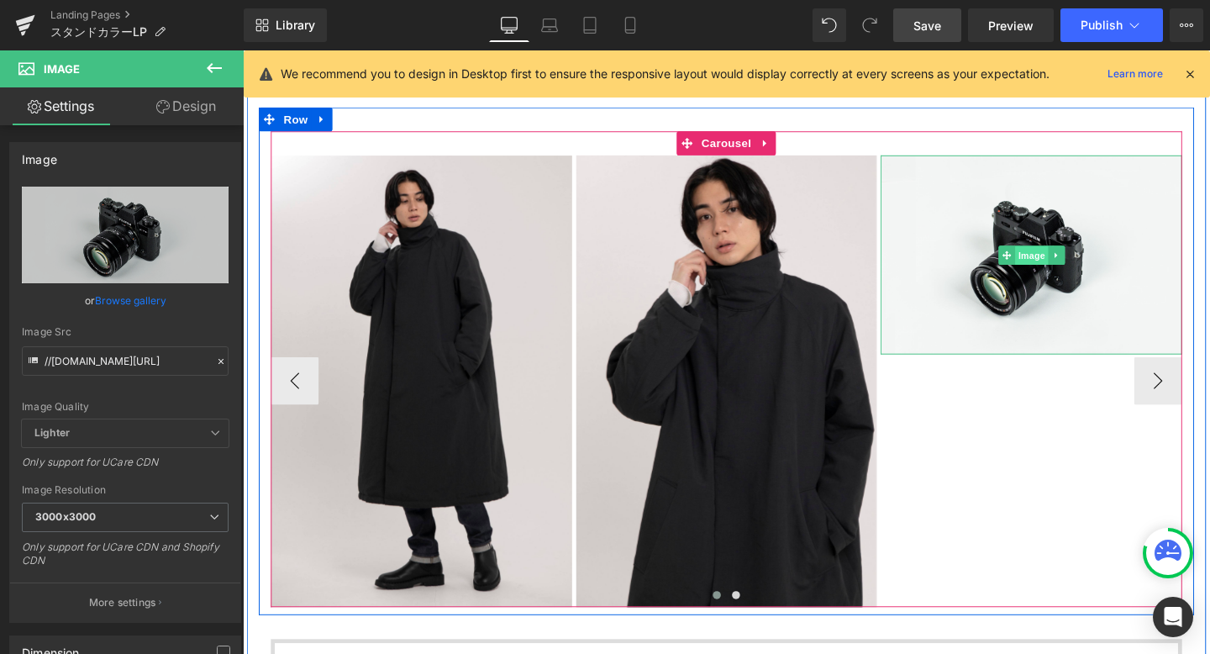
click at [1070, 265] on span "Image" at bounding box center [1072, 266] width 35 height 20
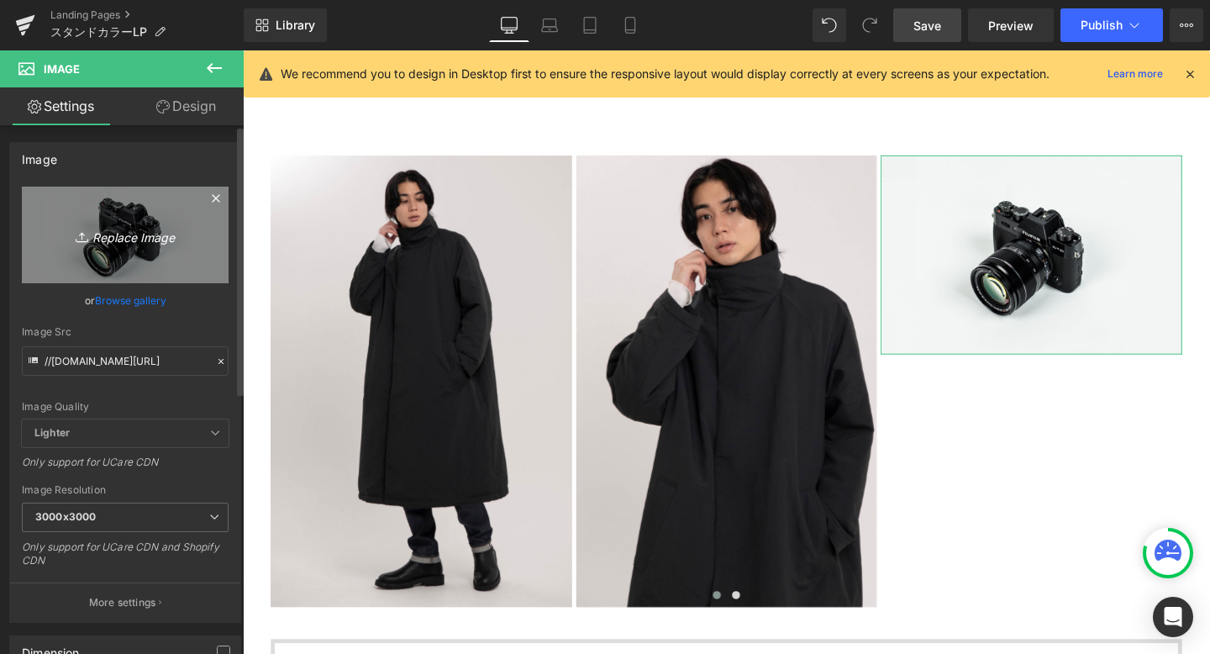
click at [150, 235] on icon "Replace Image" at bounding box center [125, 234] width 134 height 21
type input "C:\fakepath\453.jpeg"
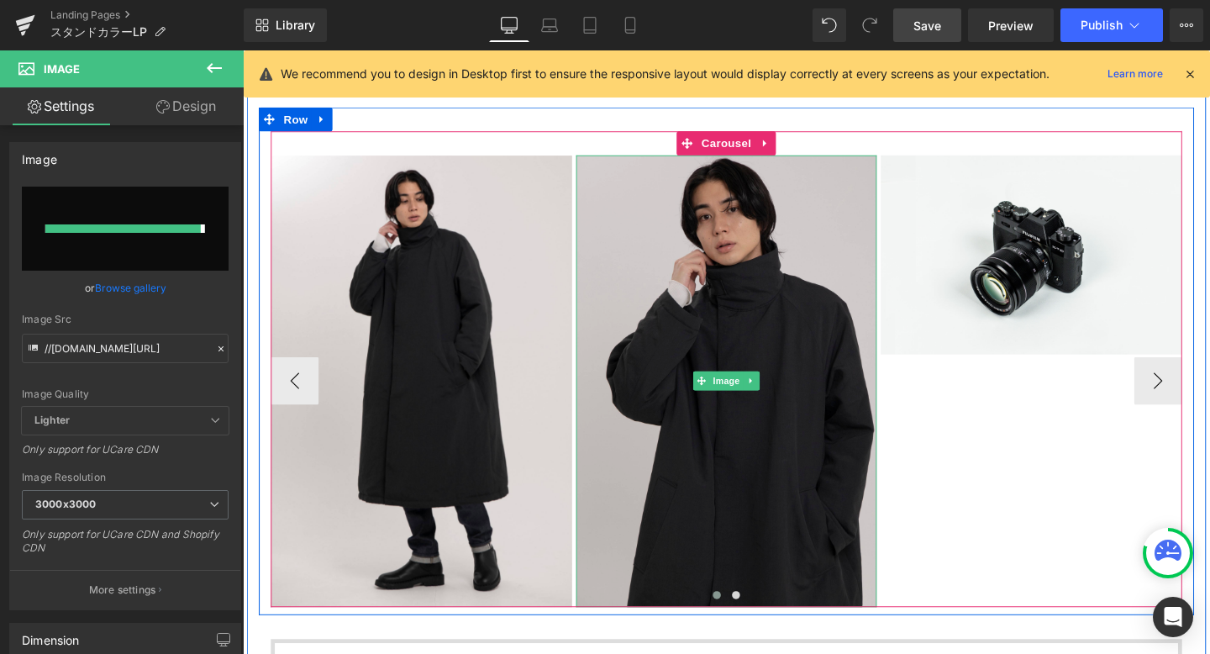
type input "[URL][DOMAIN_NAME]"
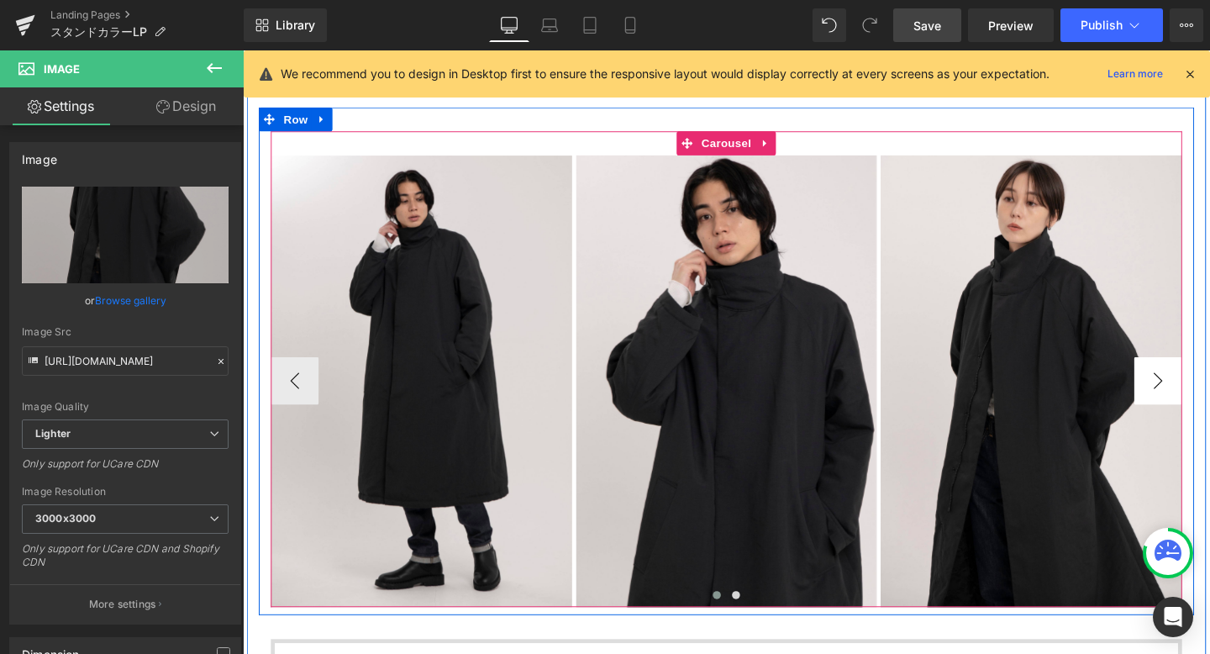
click at [1204, 394] on button "›" at bounding box center [1205, 397] width 50 height 50
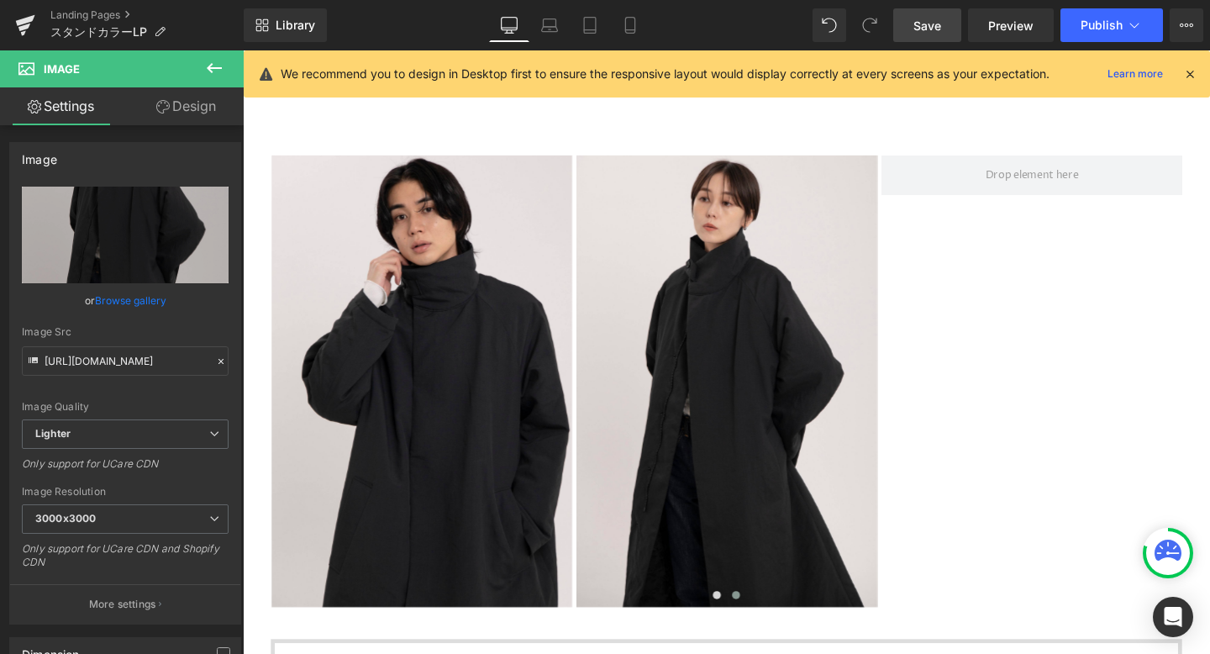
click at [211, 63] on icon at bounding box center [214, 68] width 15 height 10
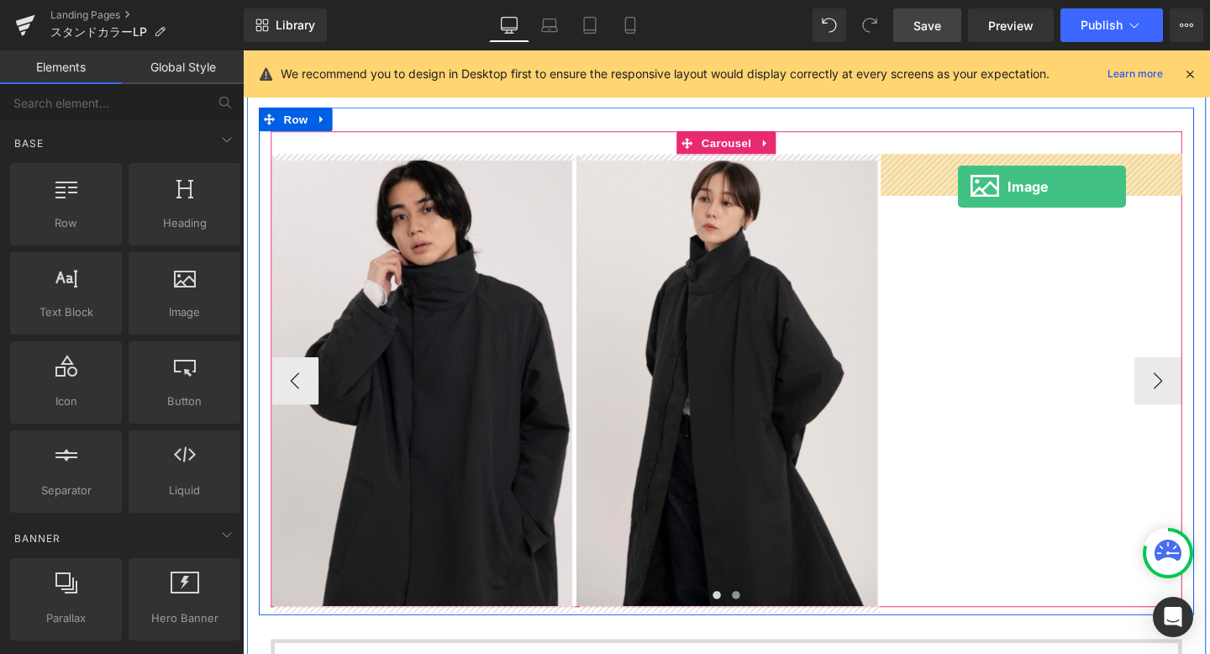
drag, startPoint x: 415, startPoint y: 362, endPoint x: 995, endPoint y: 194, distance: 603.9
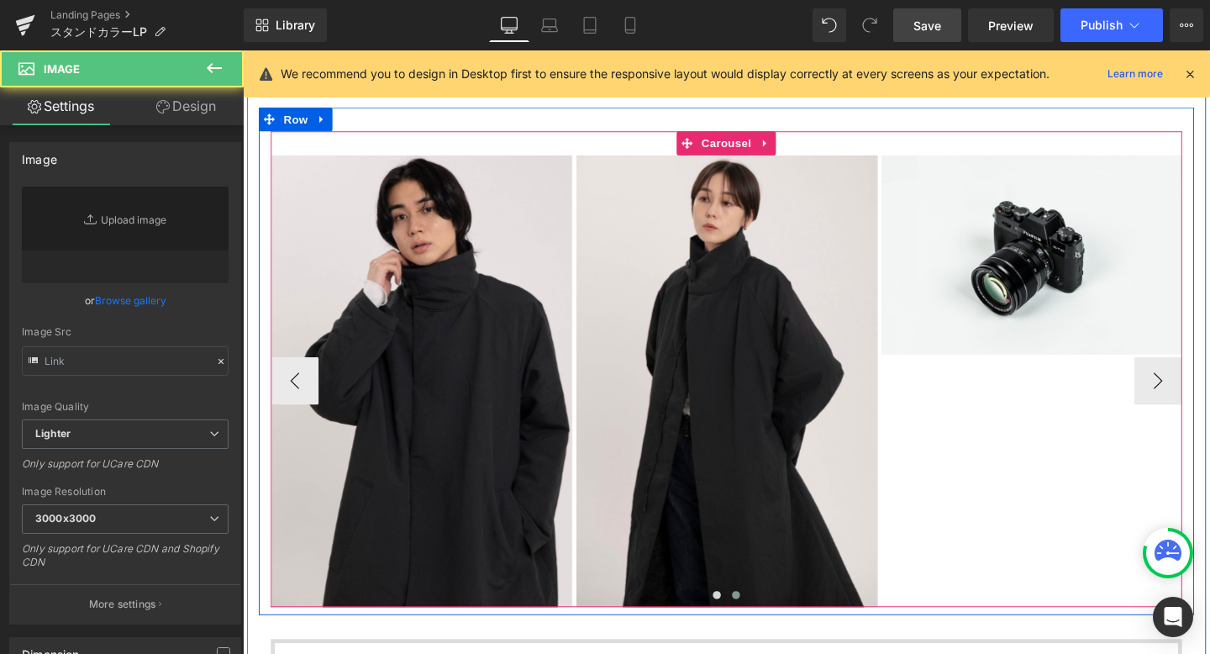
type input "//[DOMAIN_NAME][URL]"
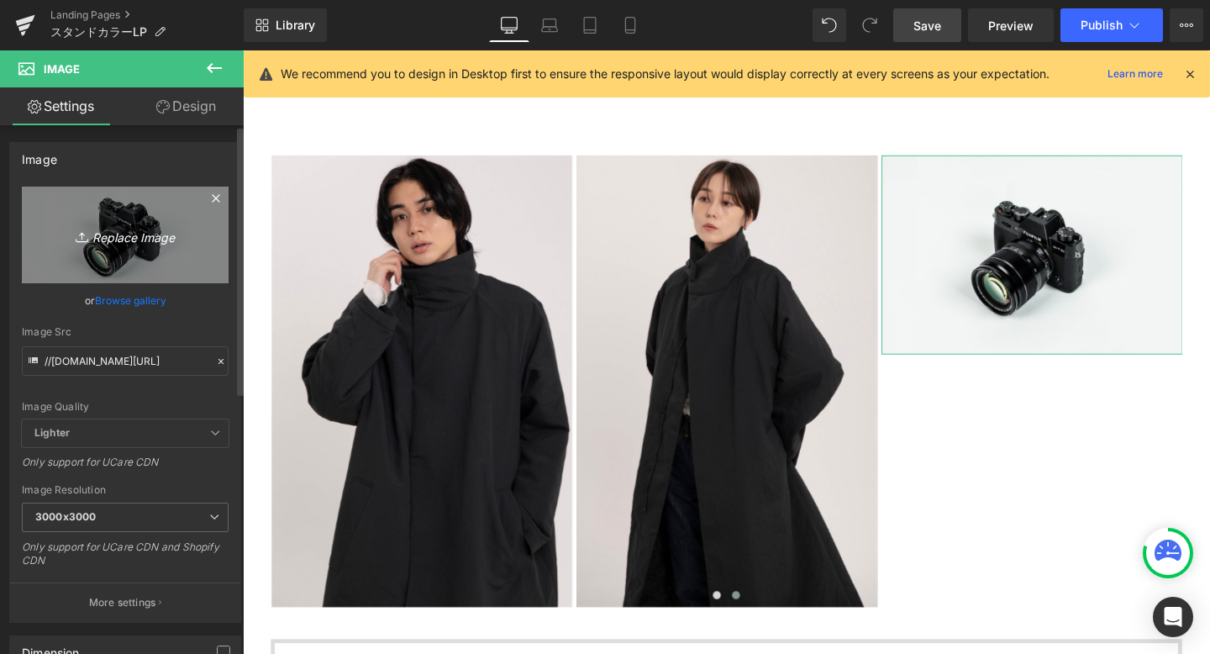
click at [121, 238] on icon "Replace Image" at bounding box center [125, 234] width 134 height 21
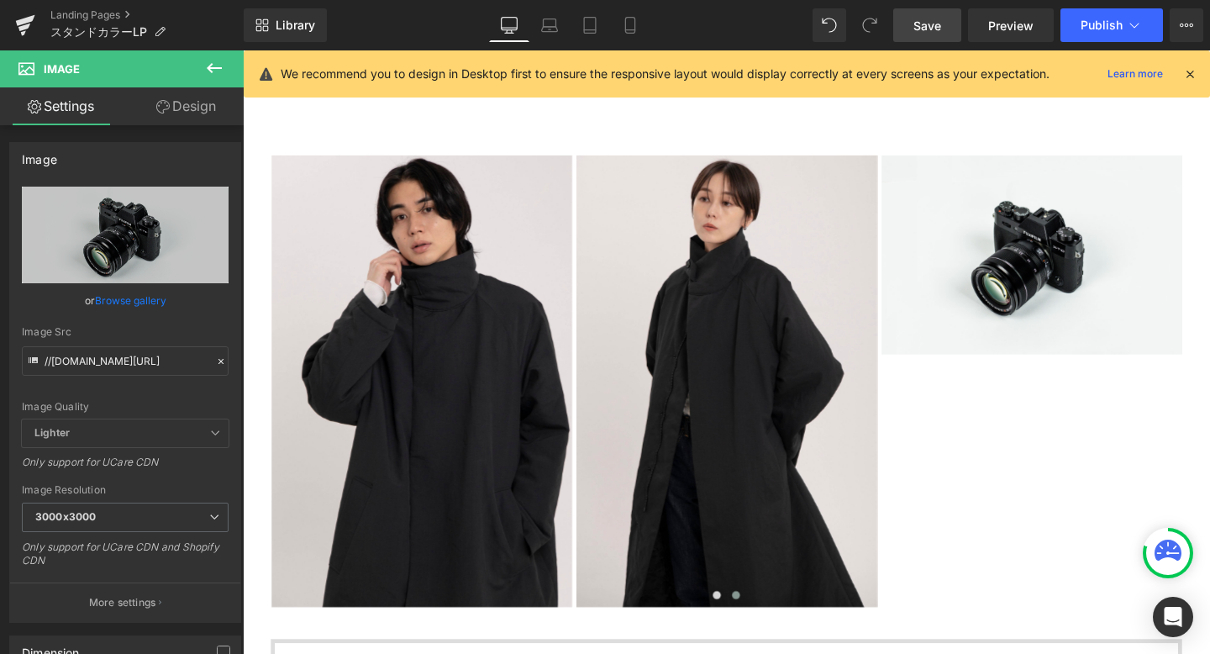
type input "C:\fakepath\334.jpeg"
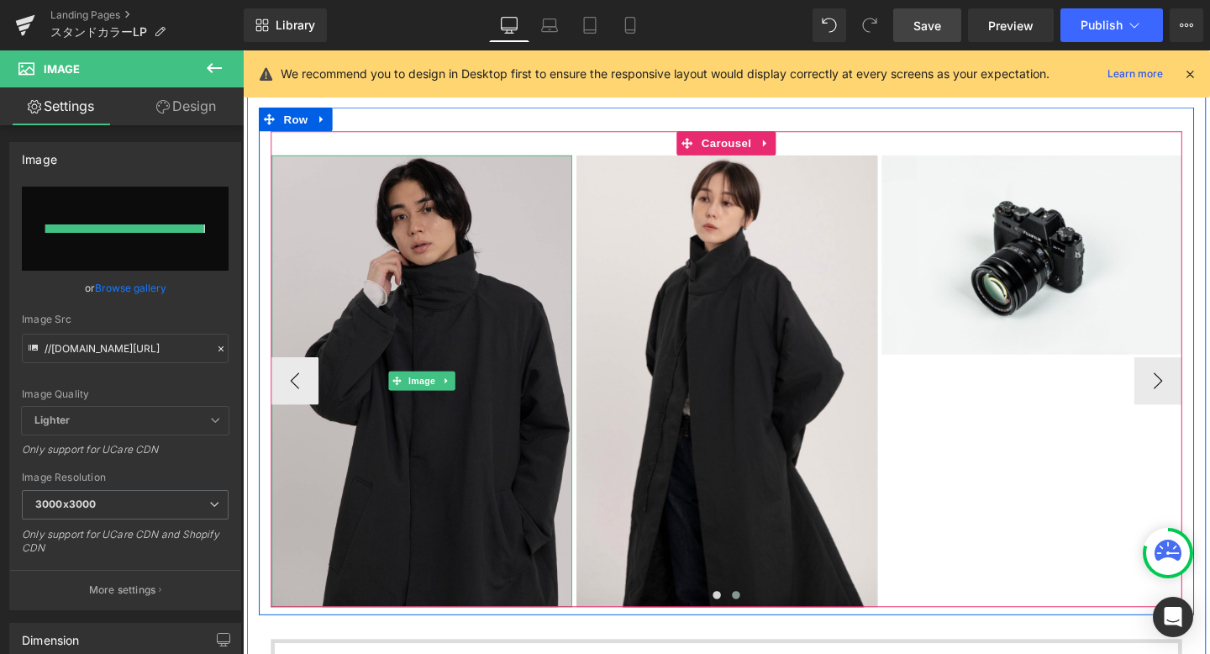
type input "[URL][DOMAIN_NAME]"
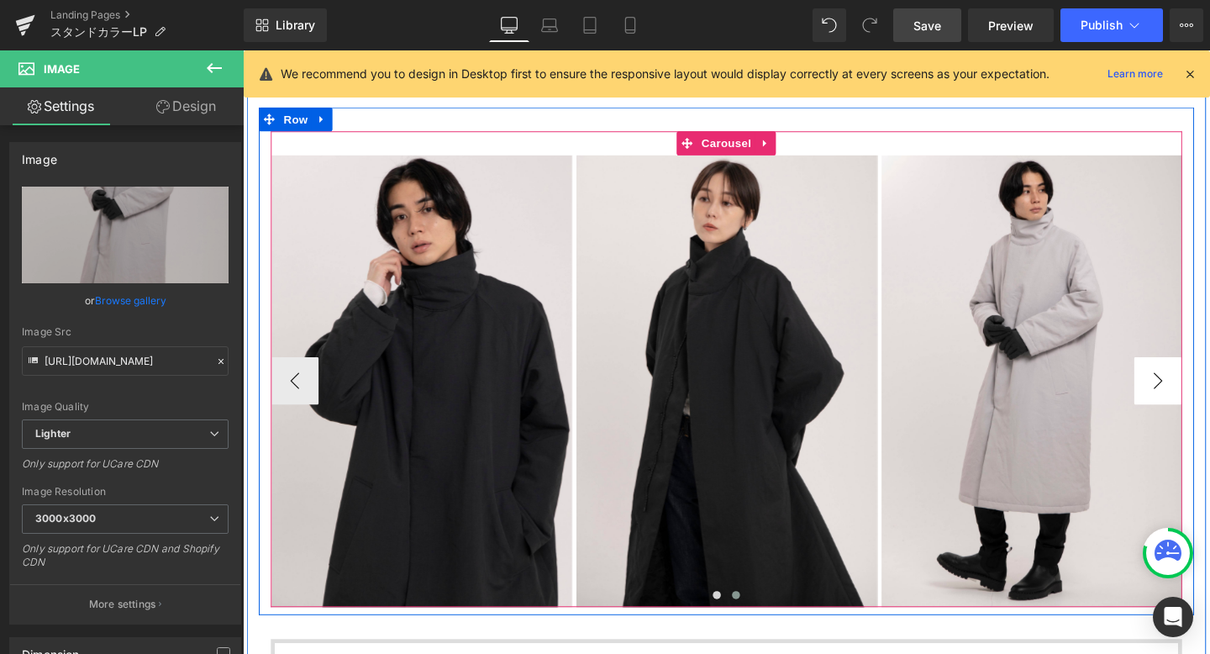
click at [1199, 391] on button "›" at bounding box center [1205, 397] width 50 height 50
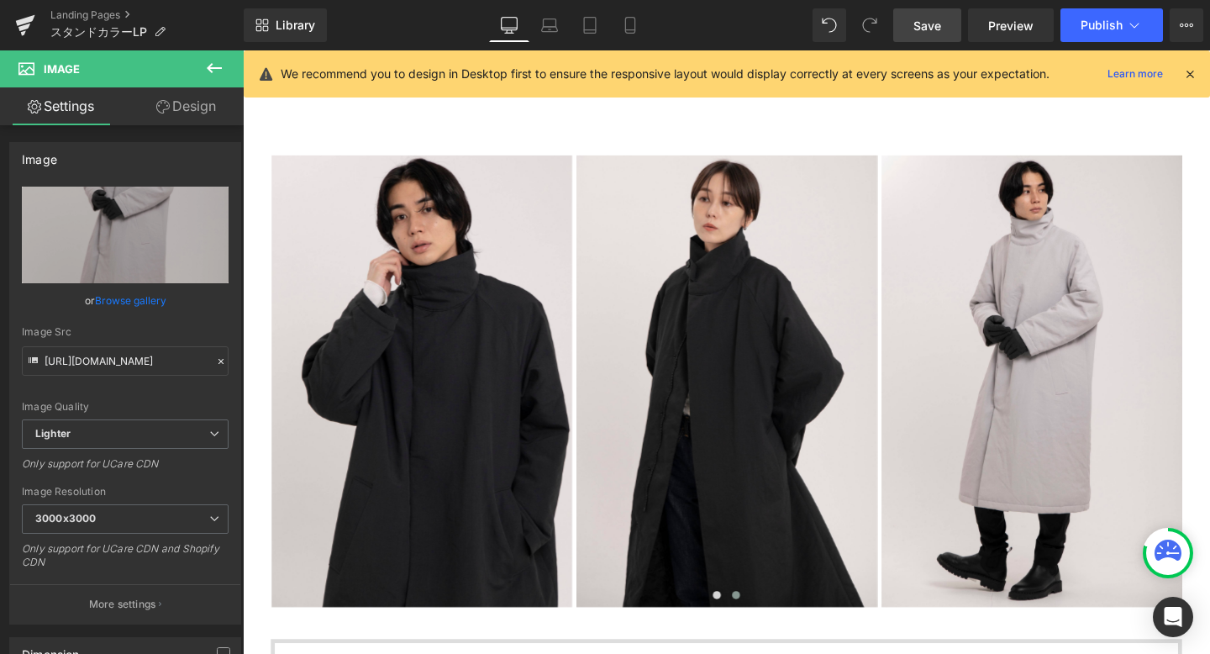
click at [214, 68] on icon at bounding box center [214, 68] width 15 height 10
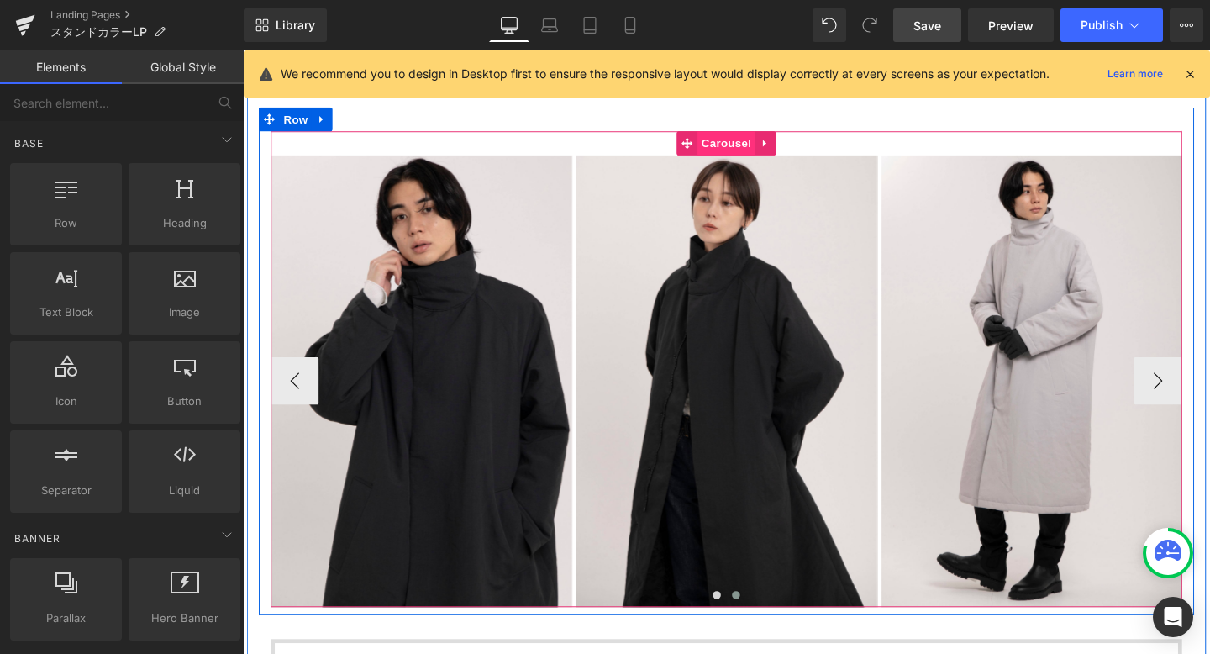
click at [753, 151] on span "Carousel" at bounding box center [751, 147] width 61 height 25
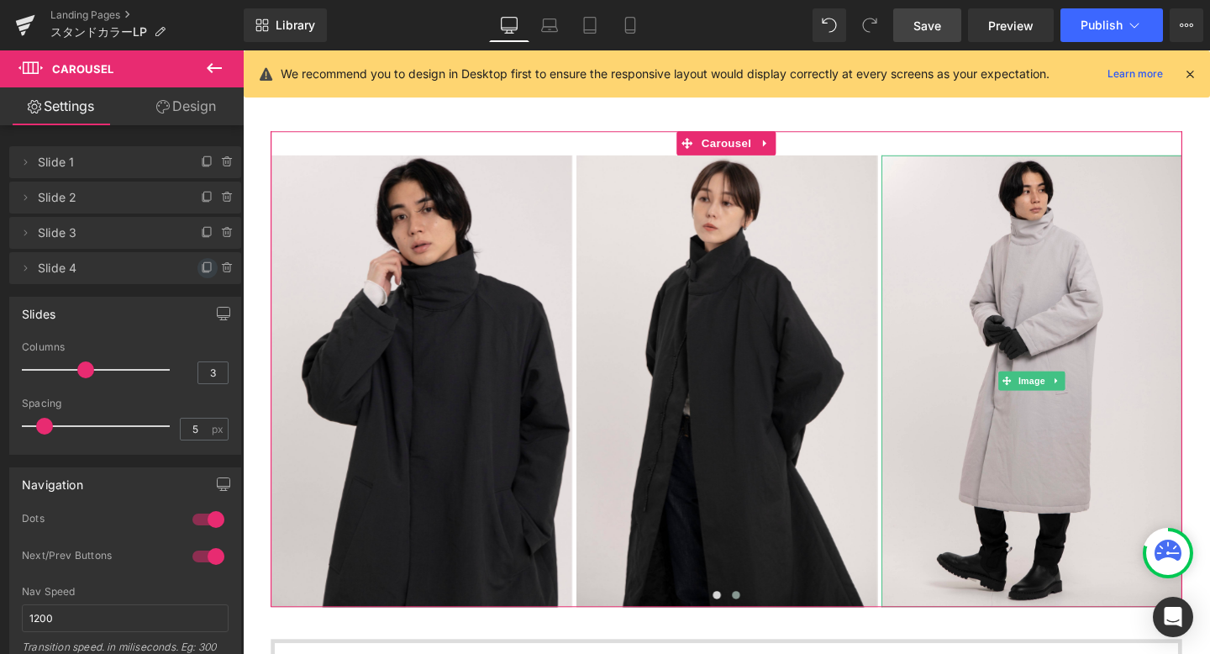
click at [202, 270] on icon at bounding box center [207, 267] width 13 height 13
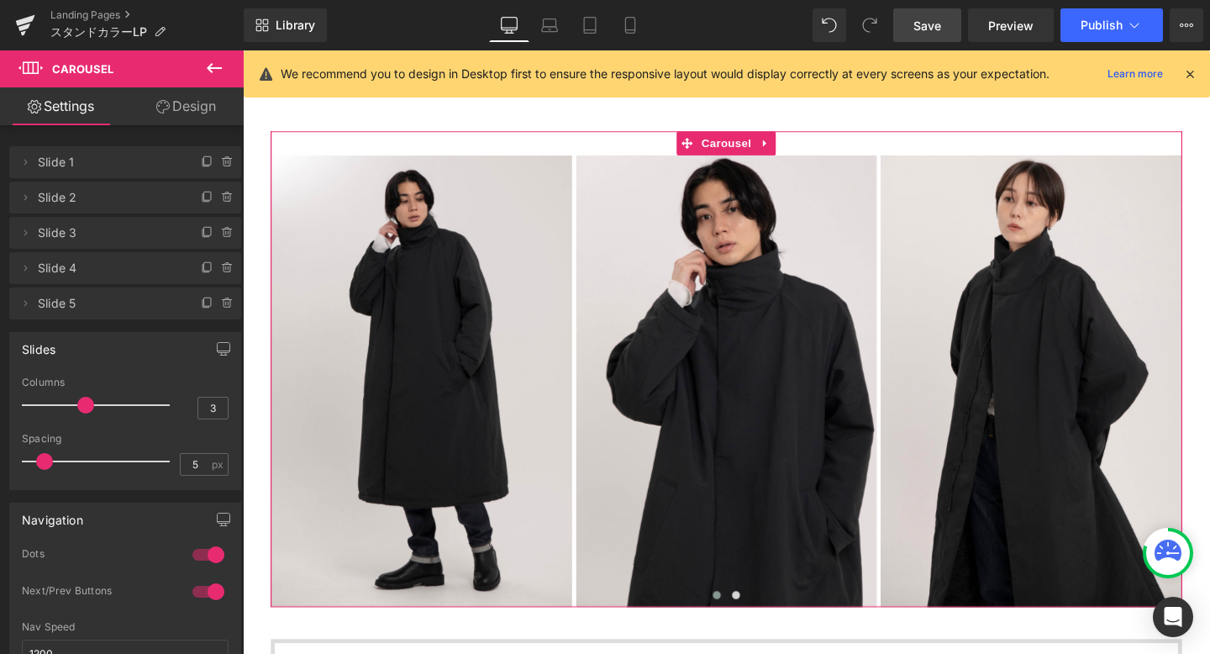
click at [202, 270] on icon at bounding box center [207, 267] width 13 height 13
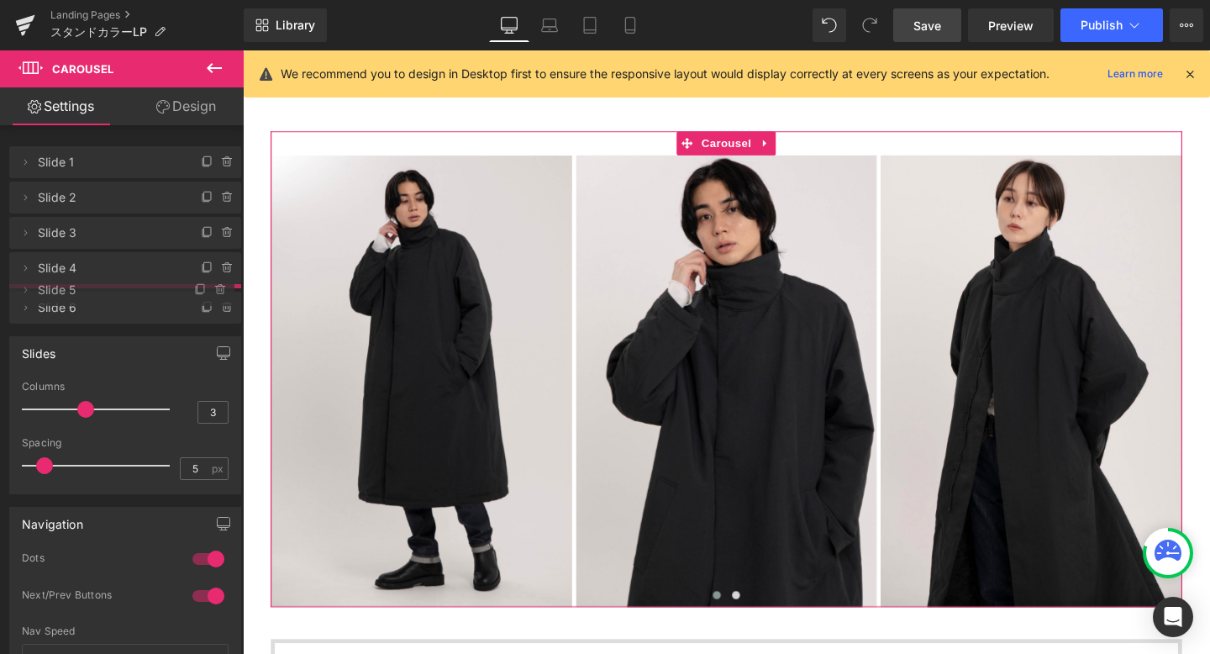
drag, startPoint x: 76, startPoint y: 344, endPoint x: 82, endPoint y: 294, distance: 49.9
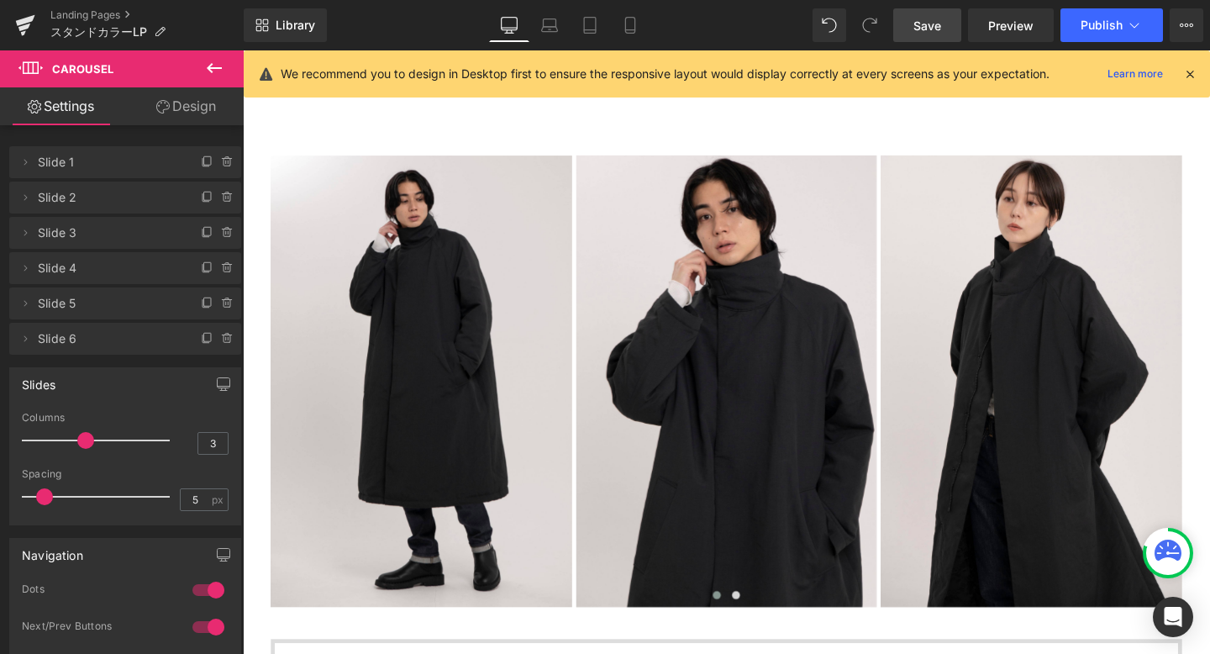
click at [113, 282] on span "Slide 4" at bounding box center [108, 268] width 141 height 32
click at [108, 269] on span "Slide 4" at bounding box center [108, 268] width 141 height 32
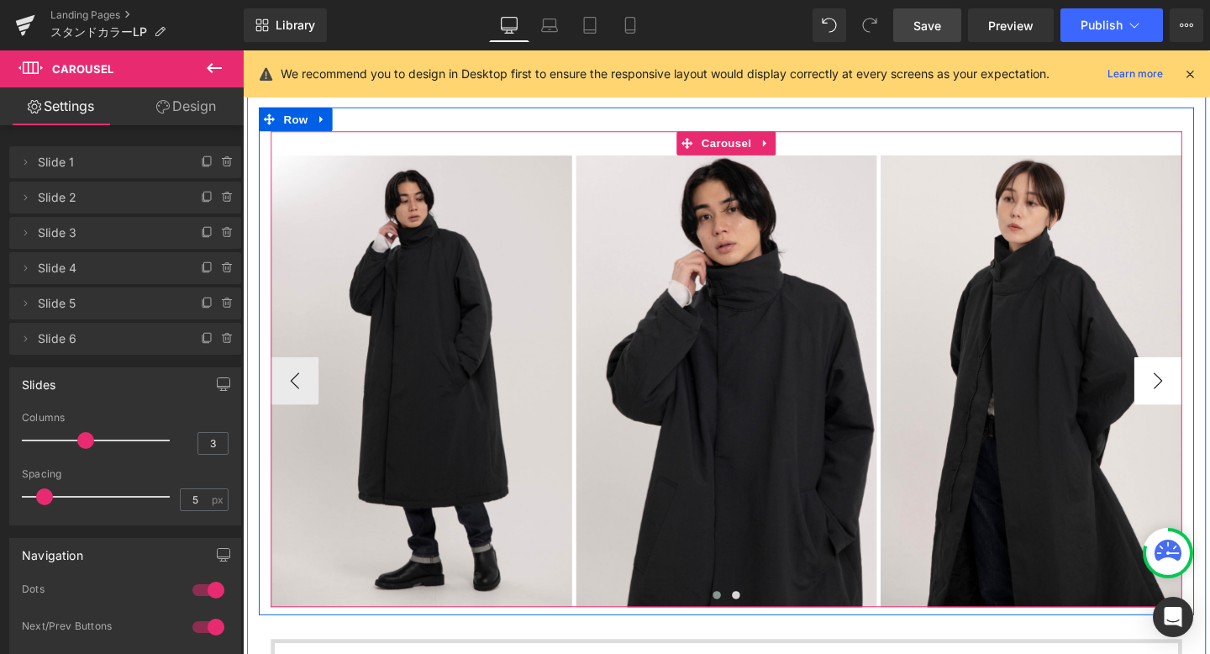
click at [1201, 388] on button "›" at bounding box center [1205, 397] width 50 height 50
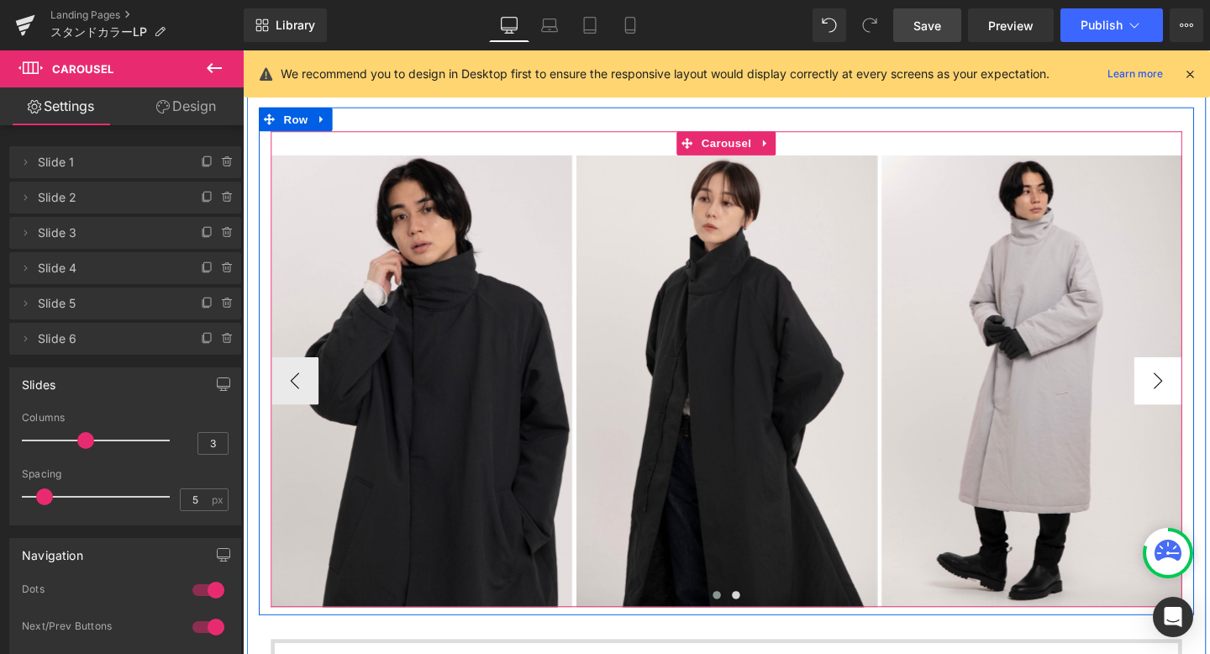
click at [1201, 388] on button "›" at bounding box center [1205, 397] width 50 height 50
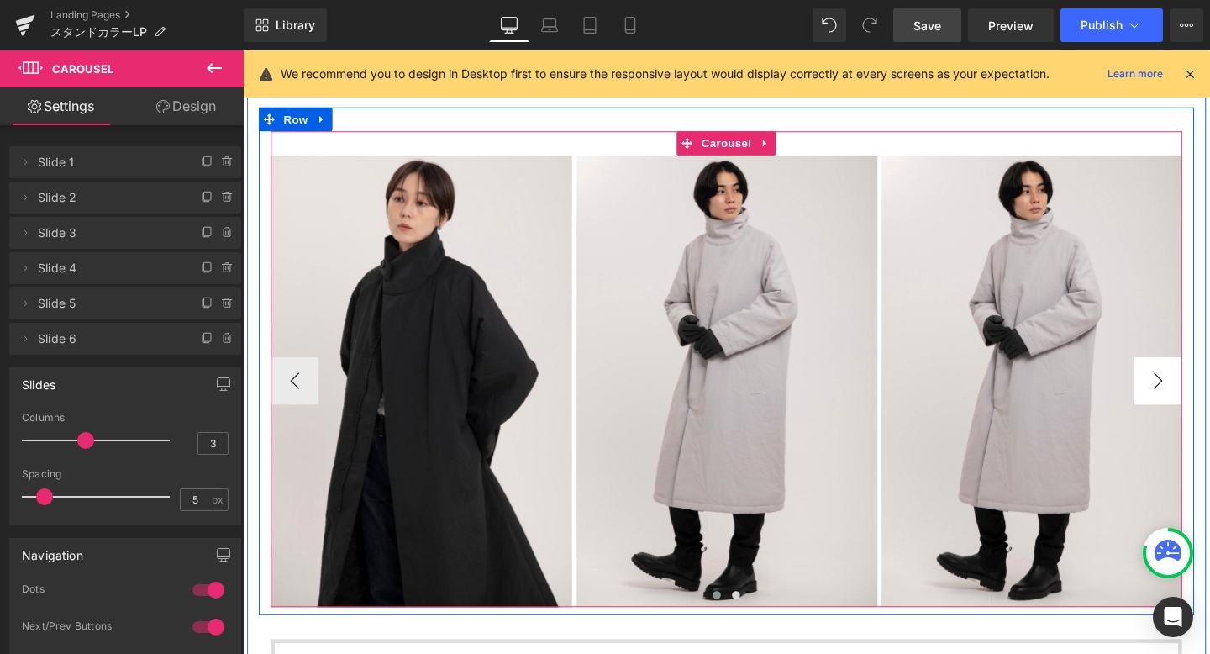
click at [1201, 388] on button "›" at bounding box center [1205, 397] width 50 height 50
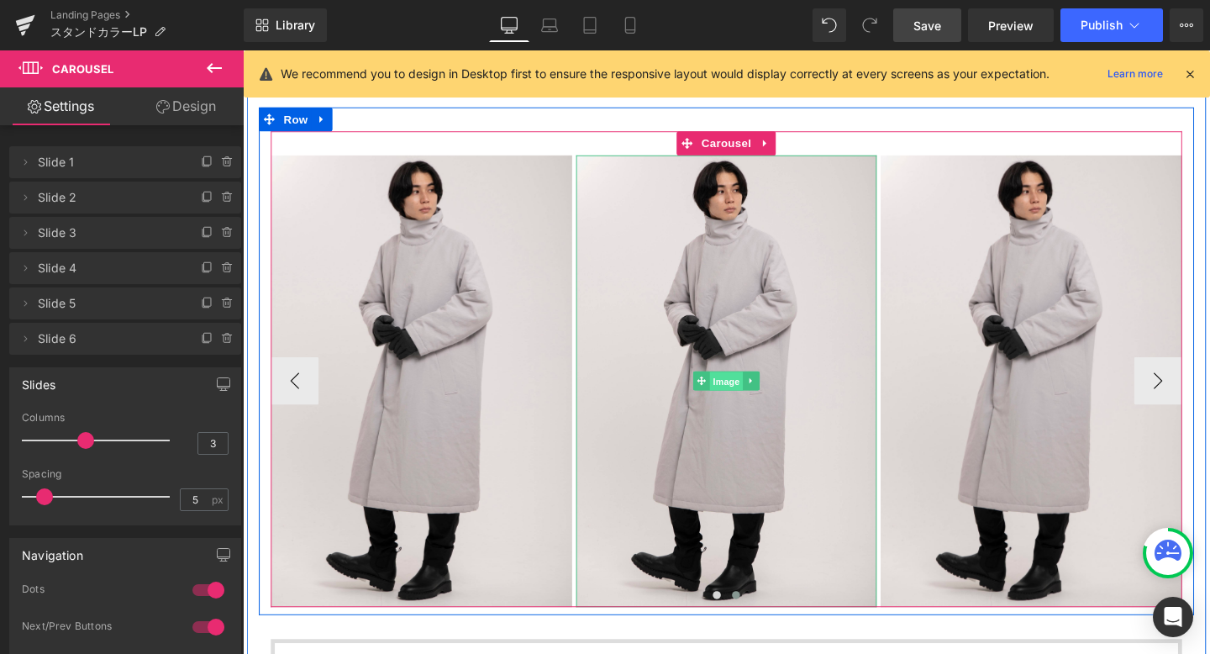
click at [748, 392] on span "Image" at bounding box center [751, 398] width 35 height 20
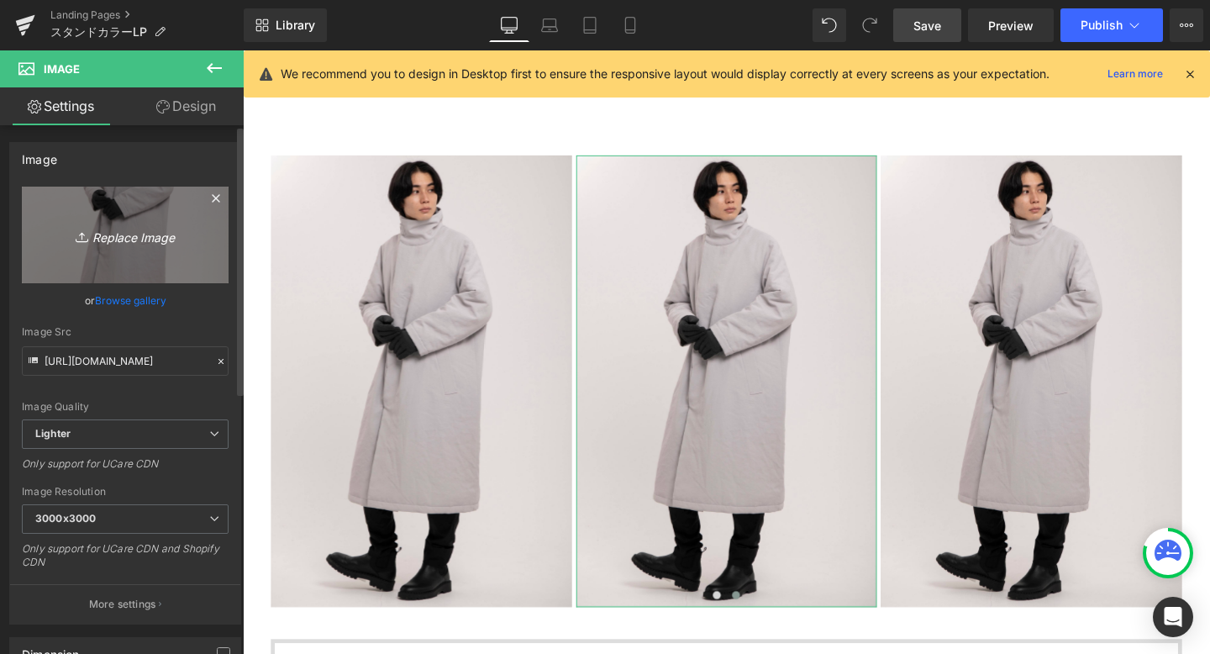
click at [129, 235] on icon "Replace Image" at bounding box center [125, 234] width 134 height 21
type input "C:\fakepath\609.jpeg"
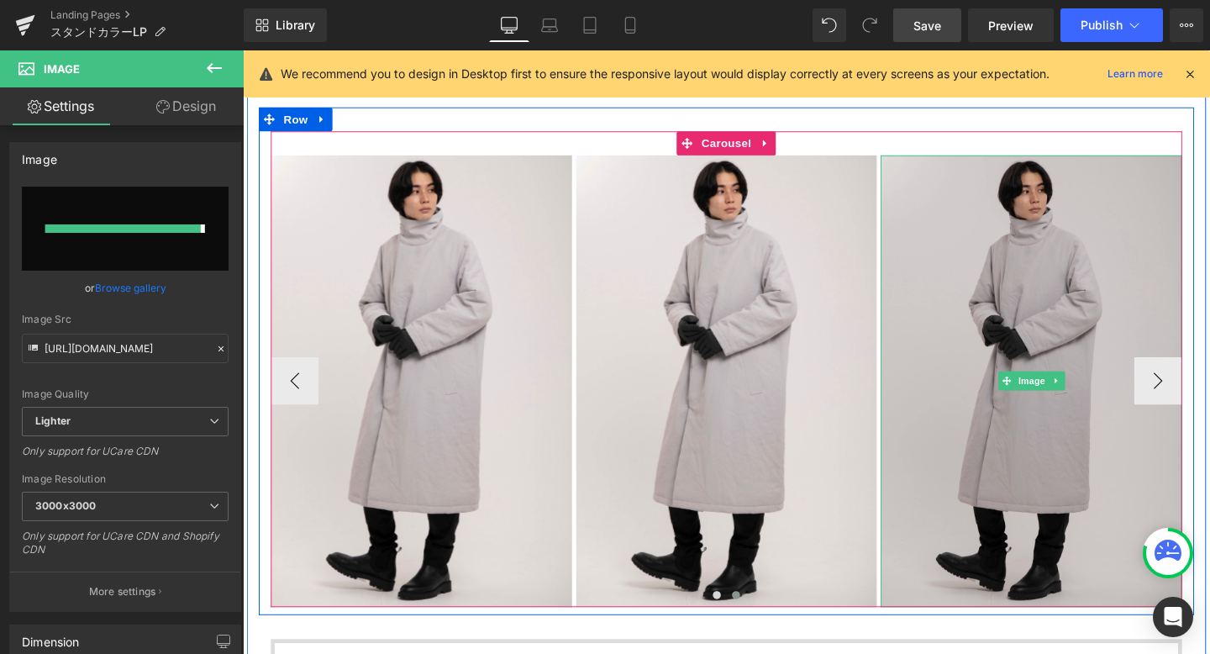
type input "[URL][DOMAIN_NAME]"
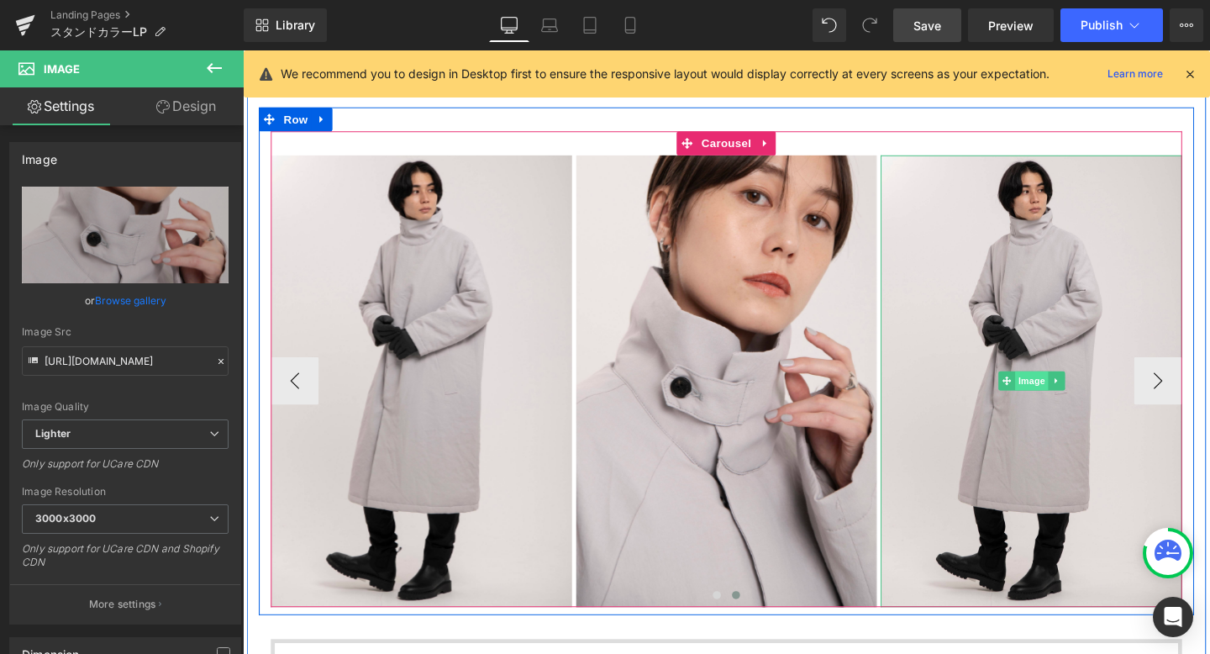
click at [1061, 398] on span "Image" at bounding box center [1072, 397] width 35 height 20
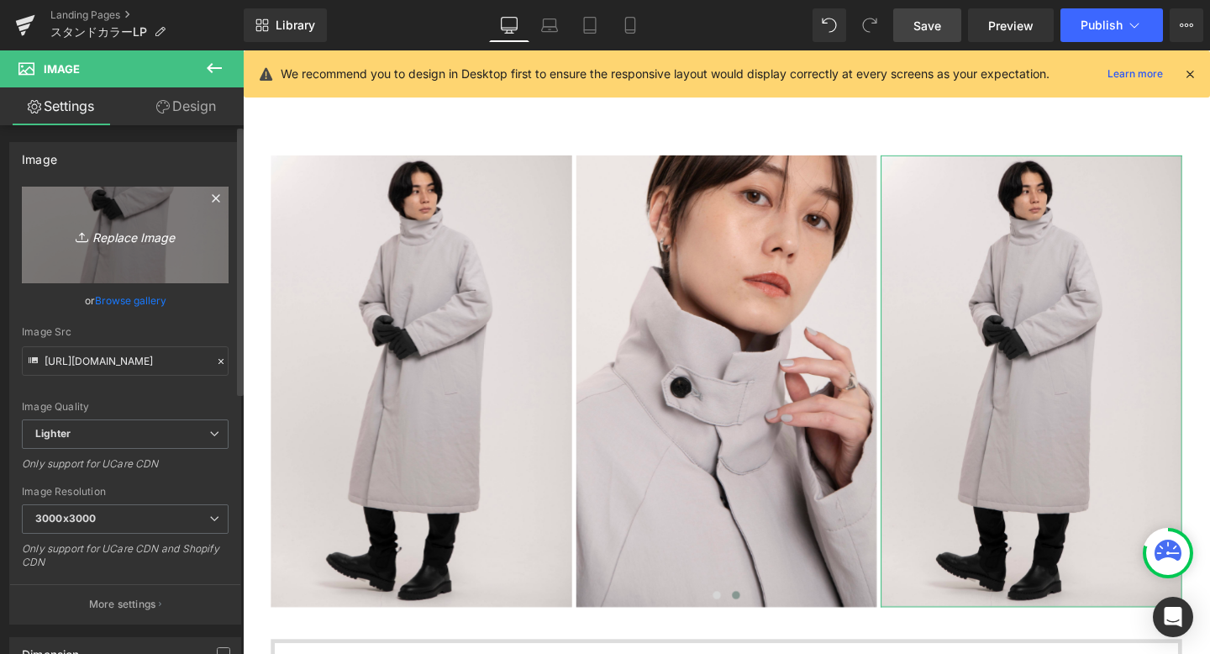
click at [115, 235] on icon "Replace Image" at bounding box center [125, 234] width 134 height 21
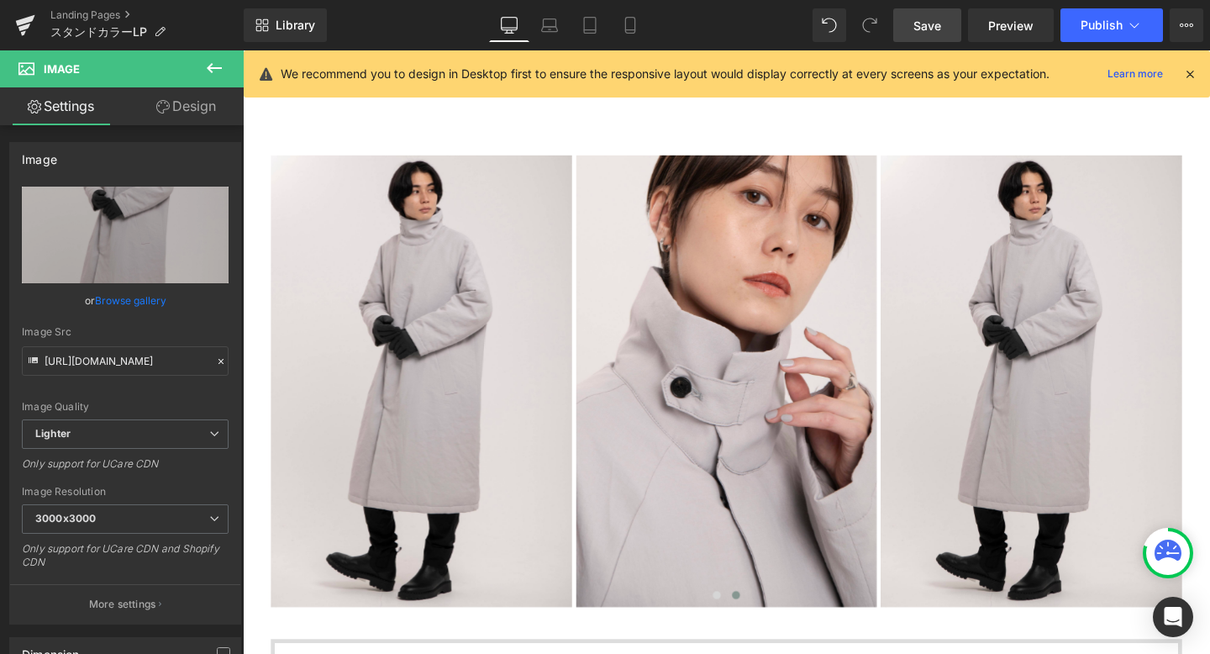
type input "C:\fakepath\607.jpeg"
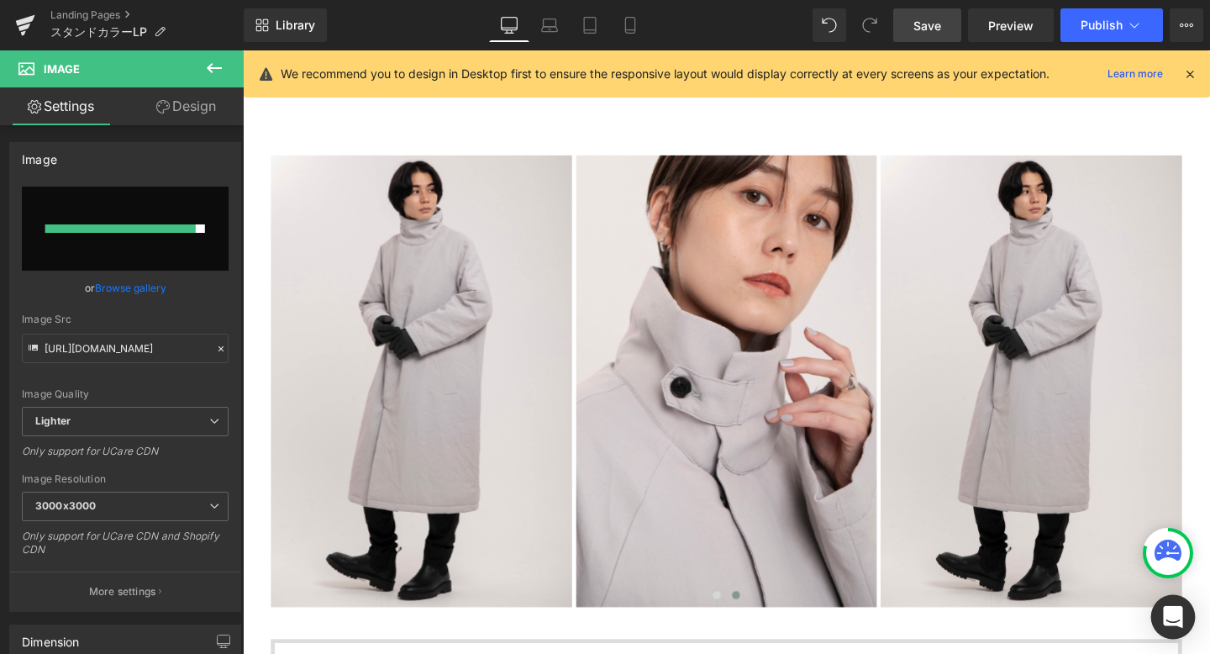
type input "[URL][DOMAIN_NAME]"
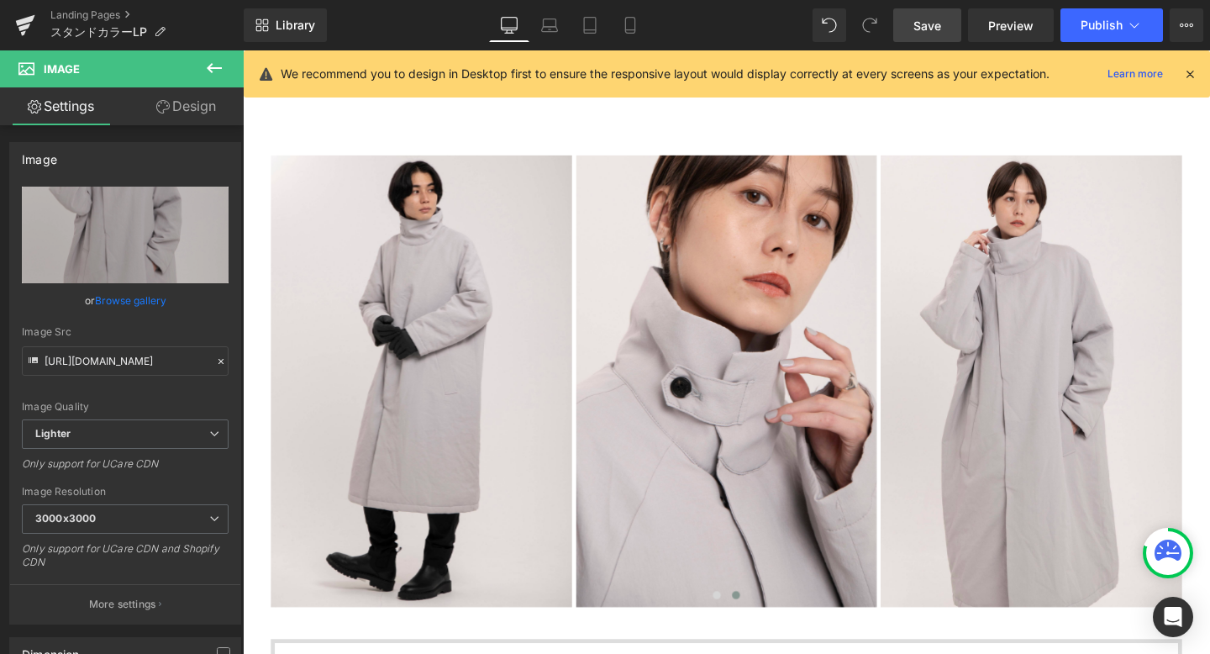
click at [216, 63] on icon at bounding box center [214, 68] width 20 height 20
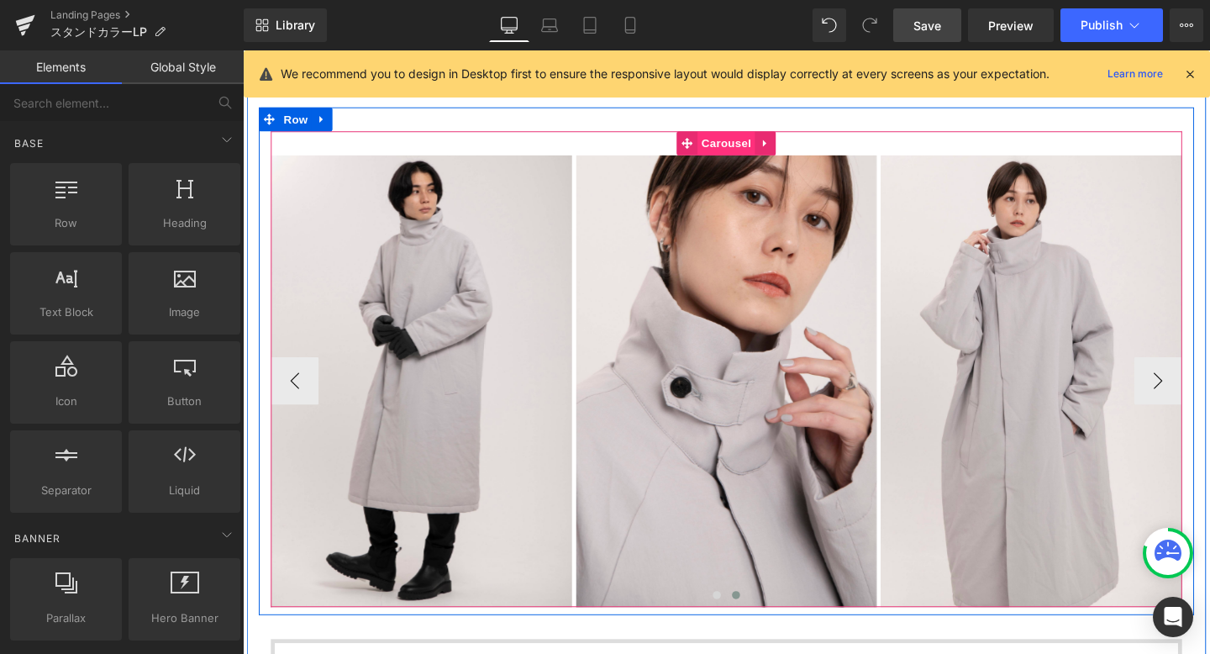
click at [735, 156] on span "Carousel" at bounding box center [751, 147] width 61 height 25
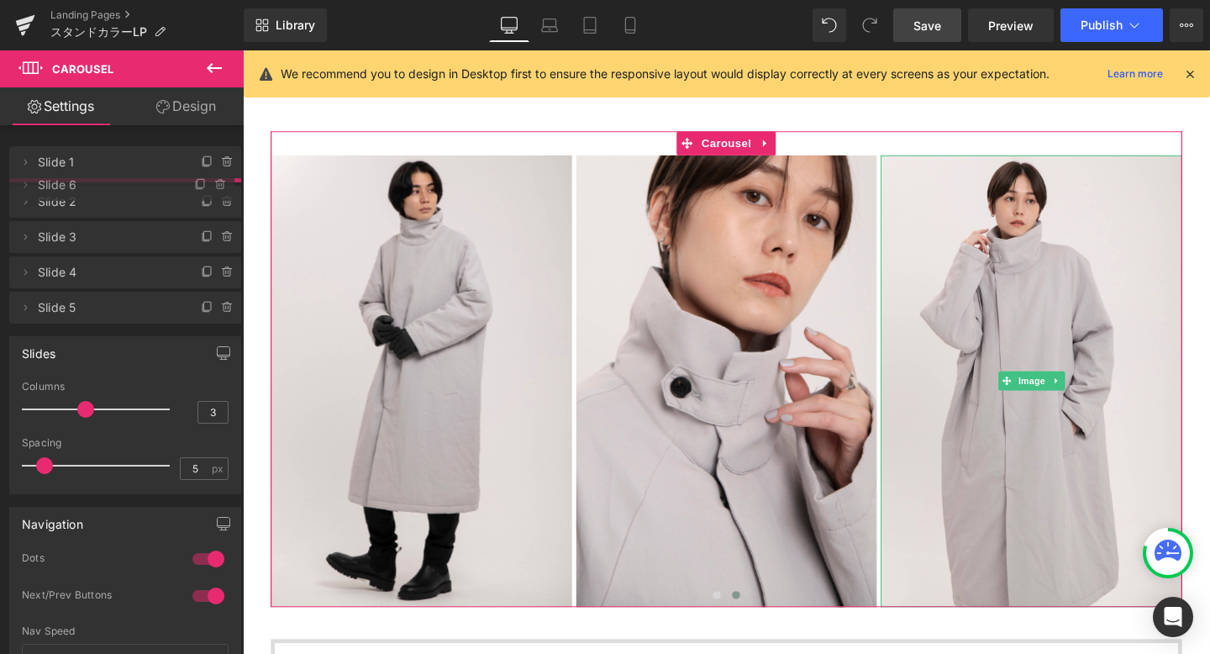
drag, startPoint x: 103, startPoint y: 338, endPoint x: 116, endPoint y: 185, distance: 153.6
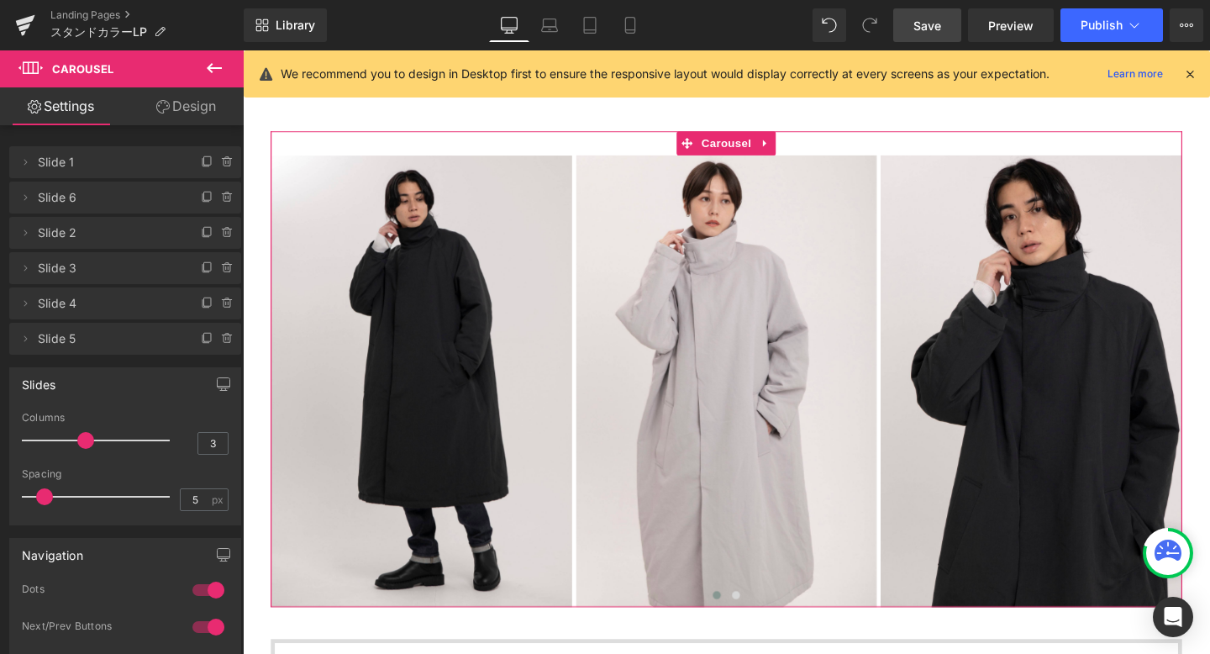
click at [113, 276] on span "Slide 3" at bounding box center [108, 268] width 141 height 32
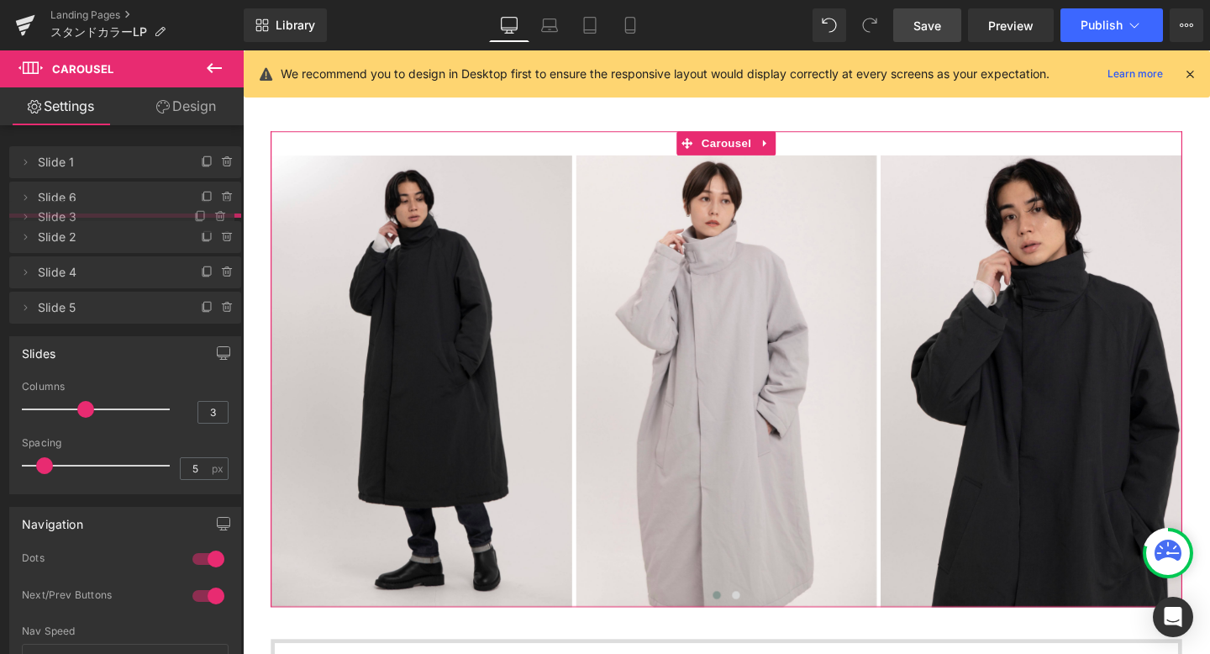
drag, startPoint x: 113, startPoint y: 266, endPoint x: 117, endPoint y: 216, distance: 50.6
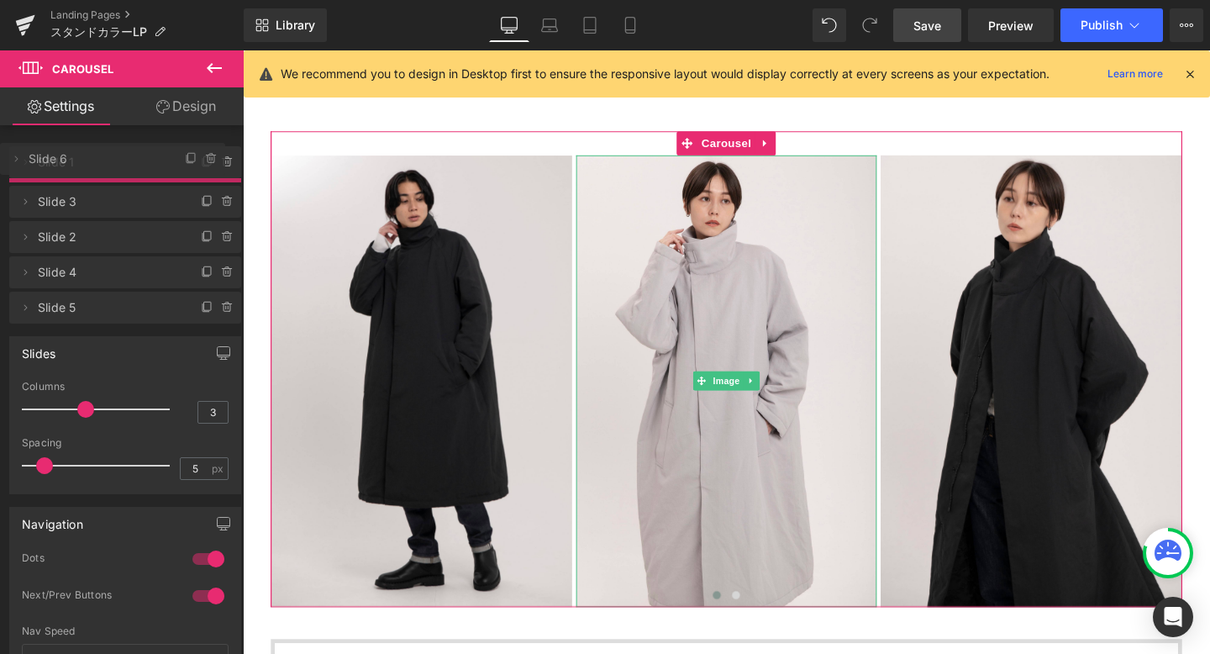
drag, startPoint x: 124, startPoint y: 204, endPoint x: 130, endPoint y: 166, distance: 39.2
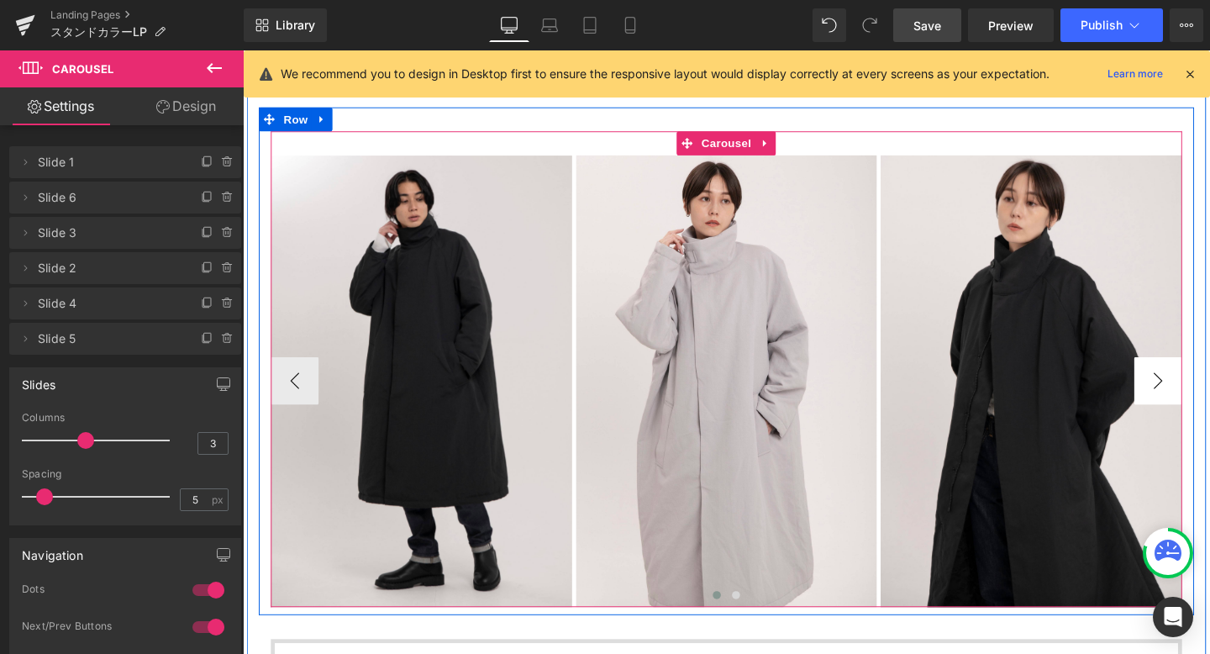
click at [1199, 398] on button "›" at bounding box center [1205, 397] width 50 height 50
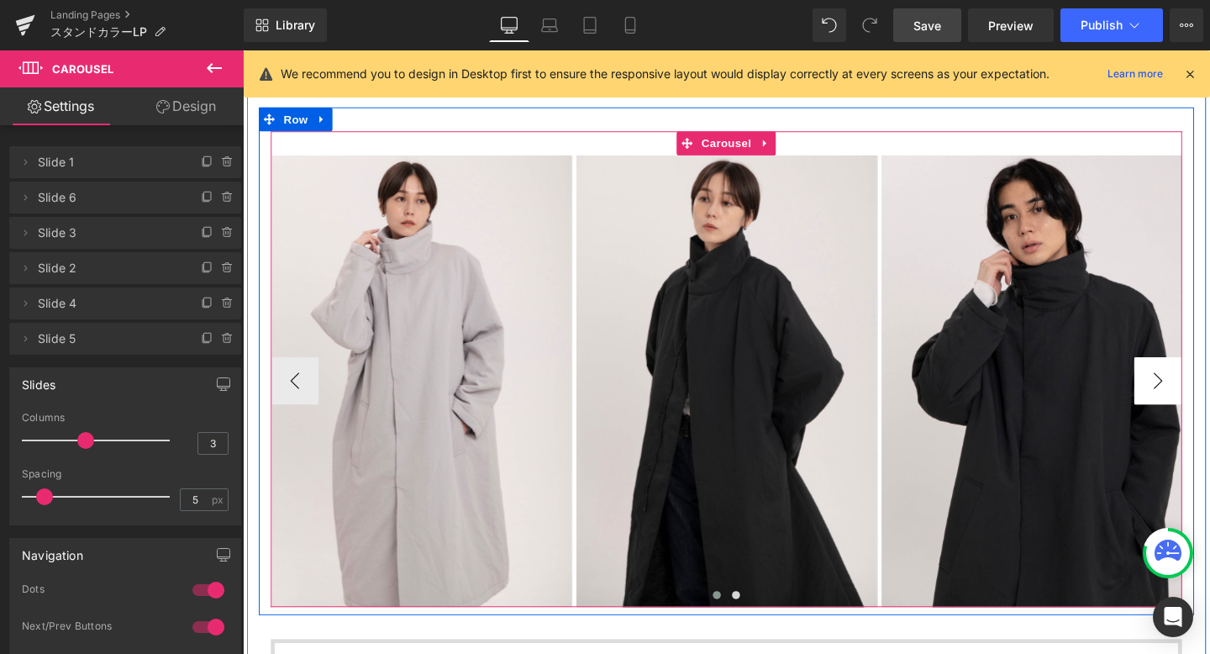
click at [1199, 398] on button "›" at bounding box center [1205, 397] width 50 height 50
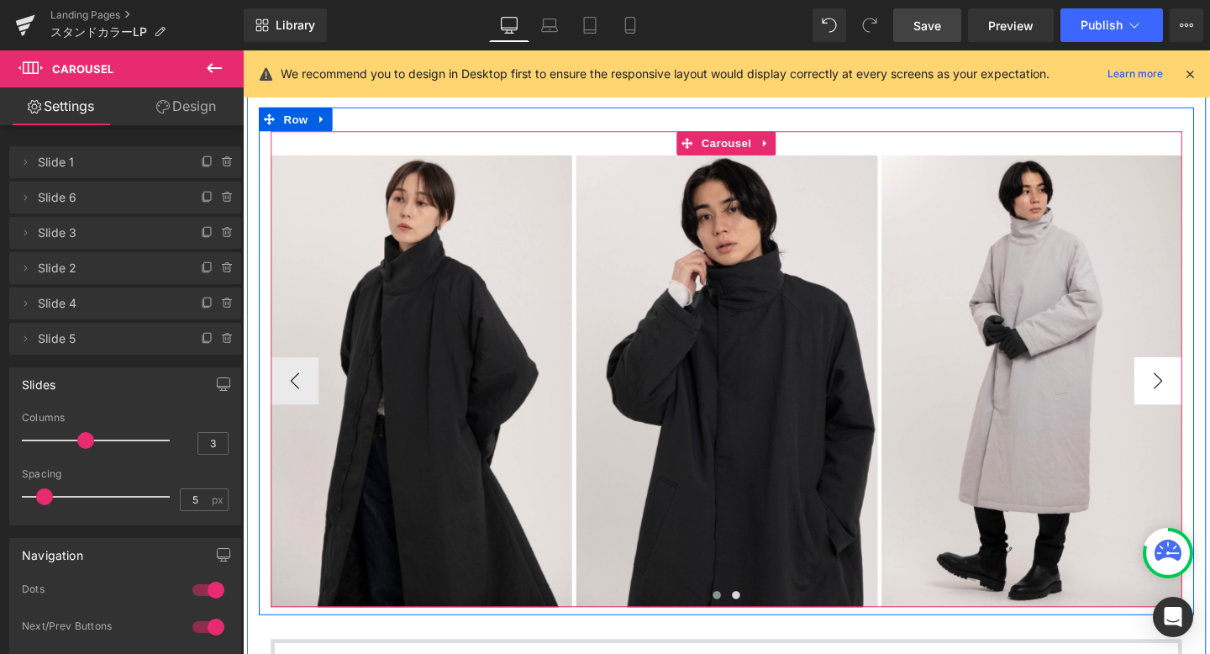
click at [1199, 398] on button "›" at bounding box center [1205, 397] width 50 height 50
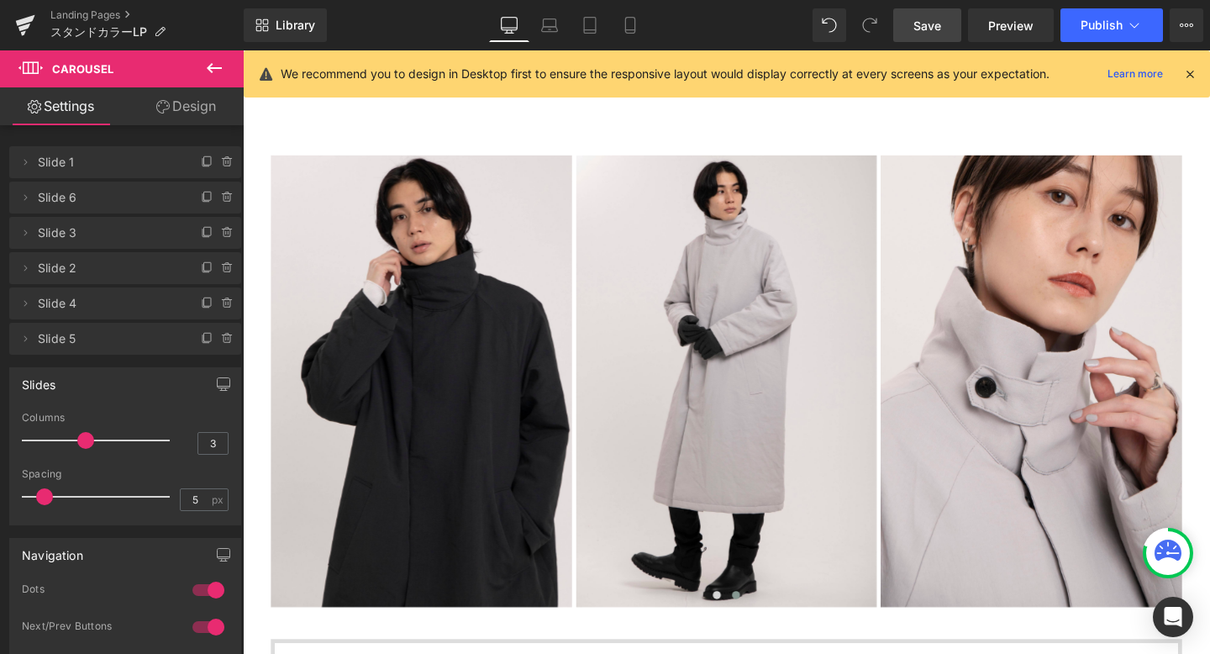
click at [928, 29] on span "Save" at bounding box center [928, 26] width 28 height 18
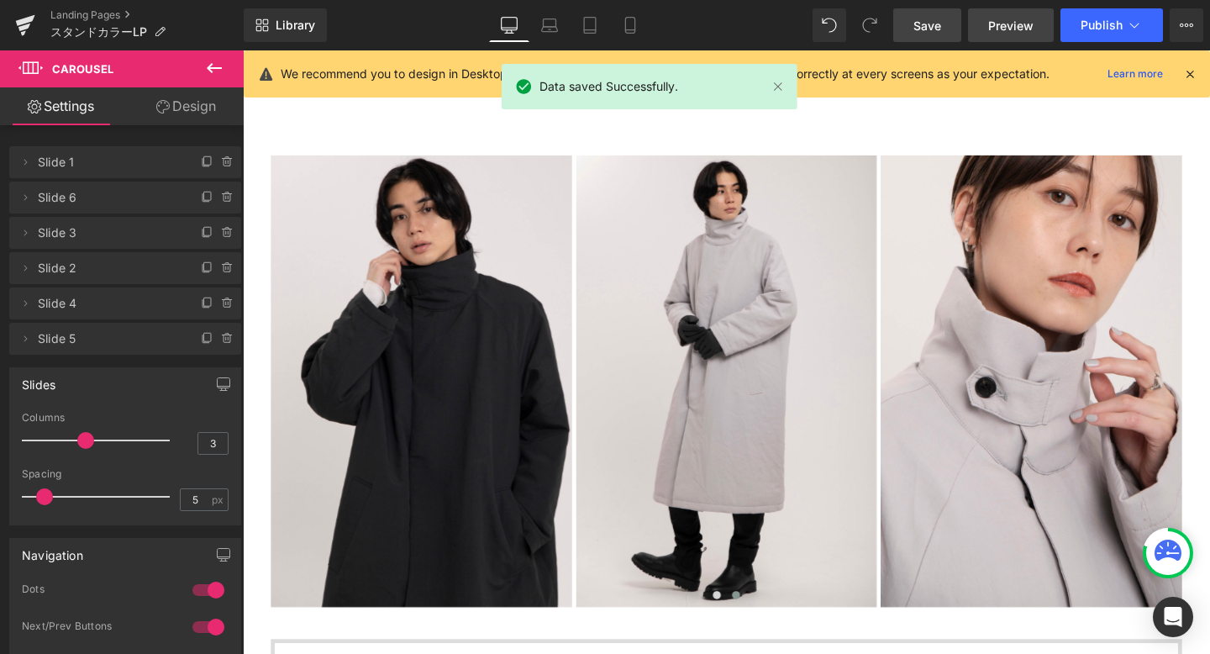
click at [1016, 18] on span "Preview" at bounding box center [1011, 26] width 45 height 18
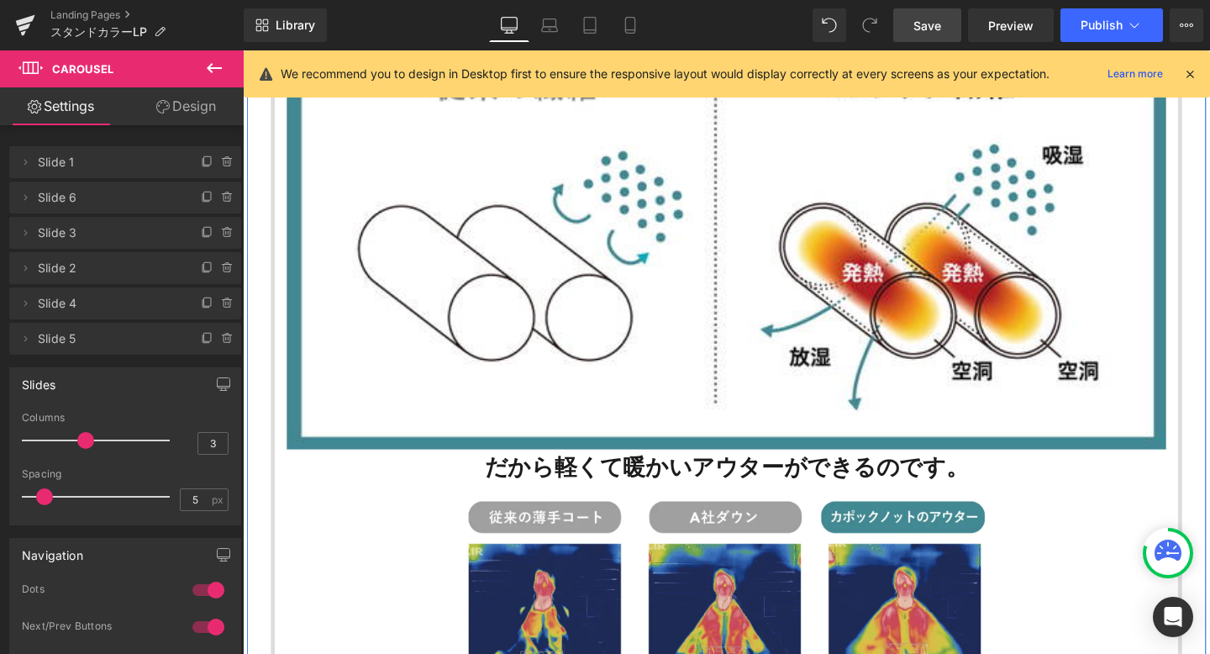
scroll to position [2534, 0]
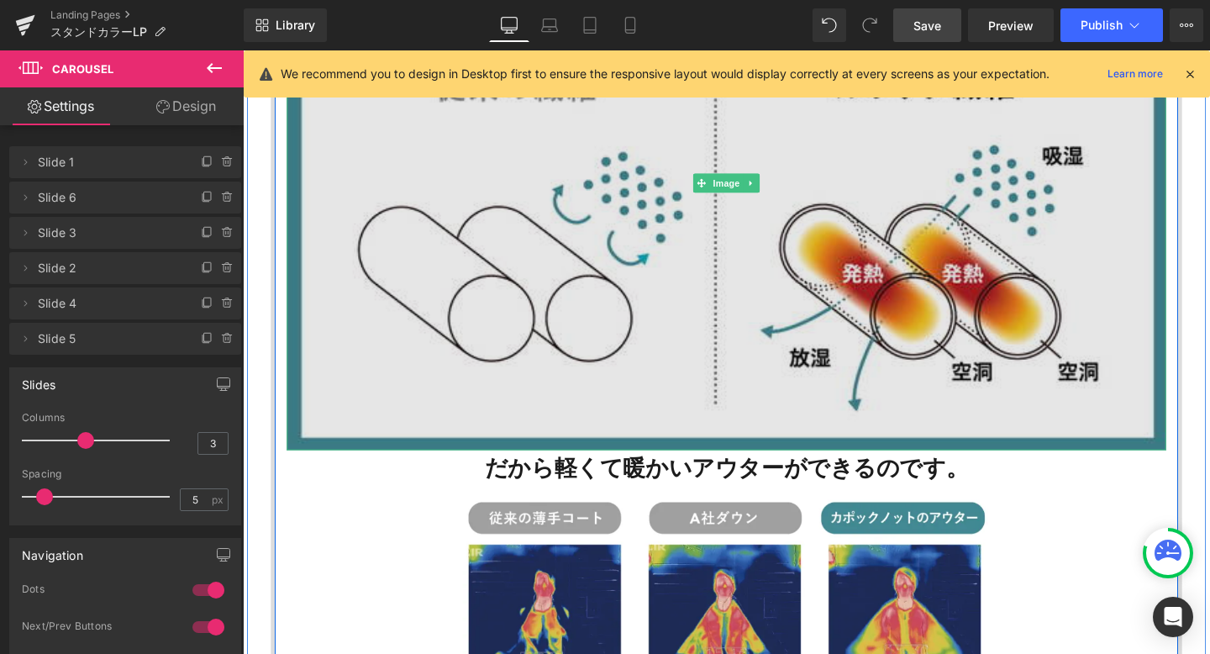
click at [647, 358] on img at bounding box center [751, 189] width 925 height 562
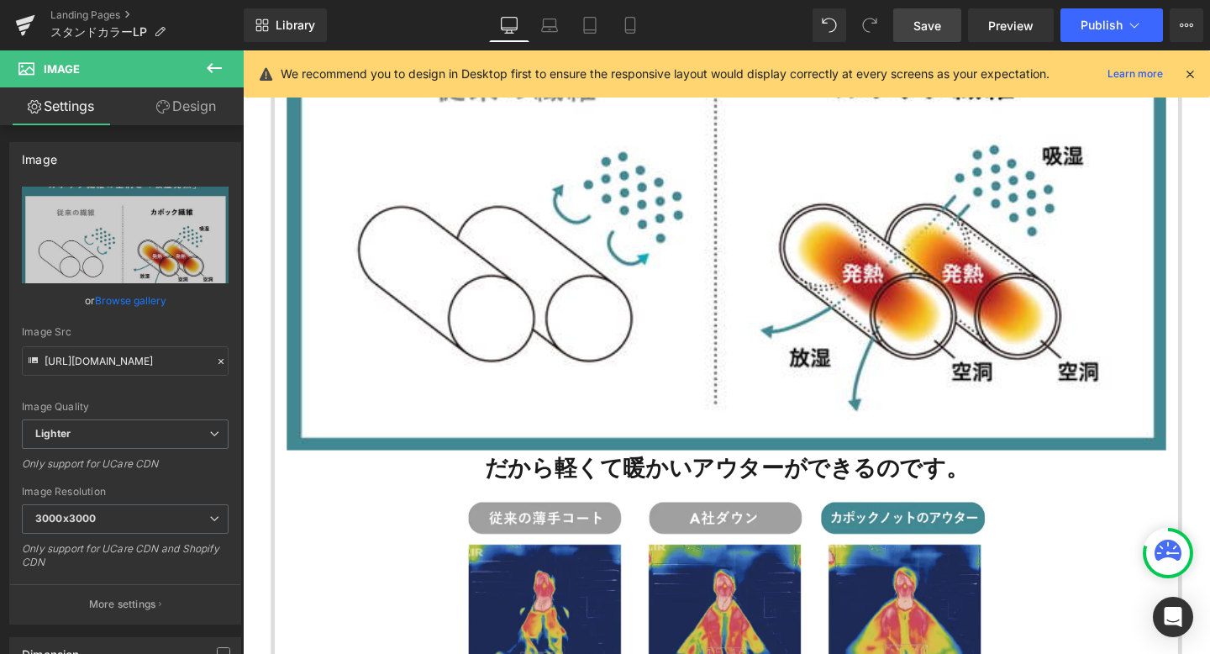
click at [209, 71] on icon at bounding box center [214, 68] width 20 height 20
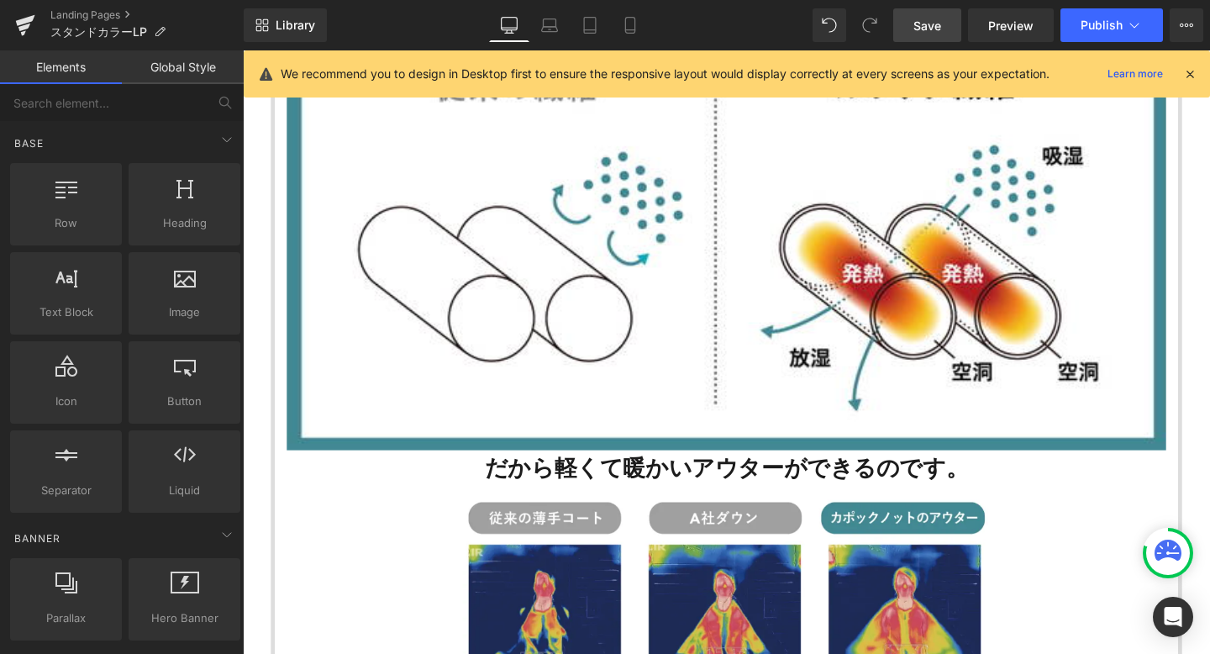
click at [198, 69] on link "Global Style" at bounding box center [183, 67] width 122 height 34
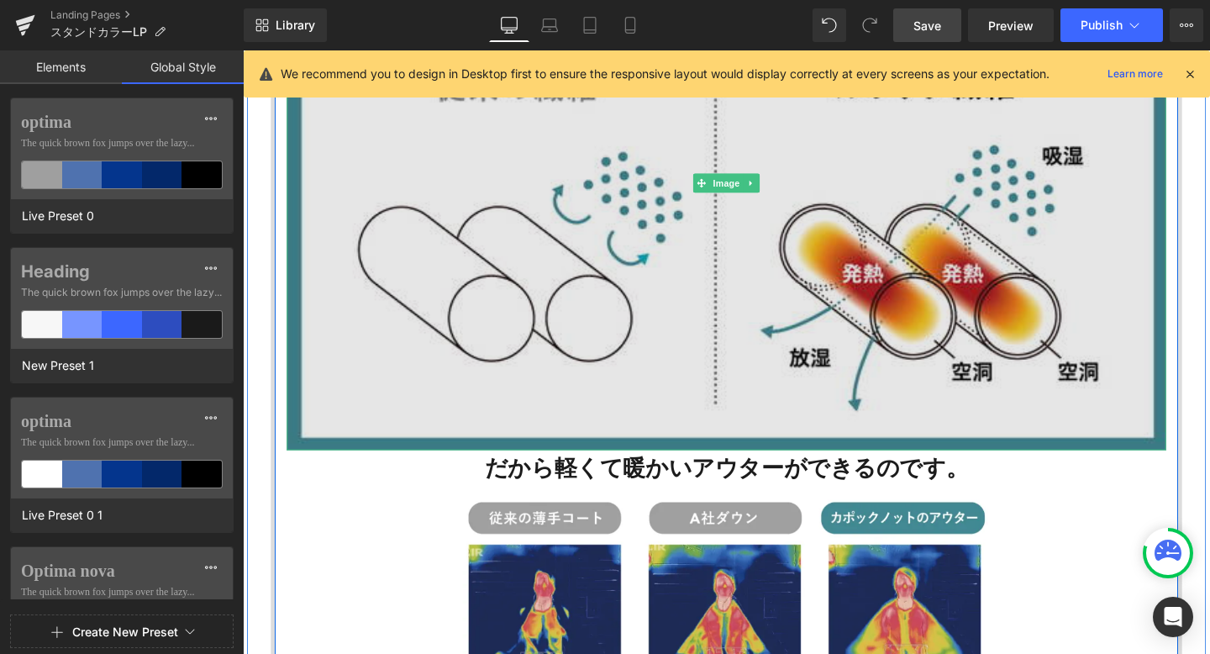
click at [424, 213] on img at bounding box center [751, 189] width 925 height 562
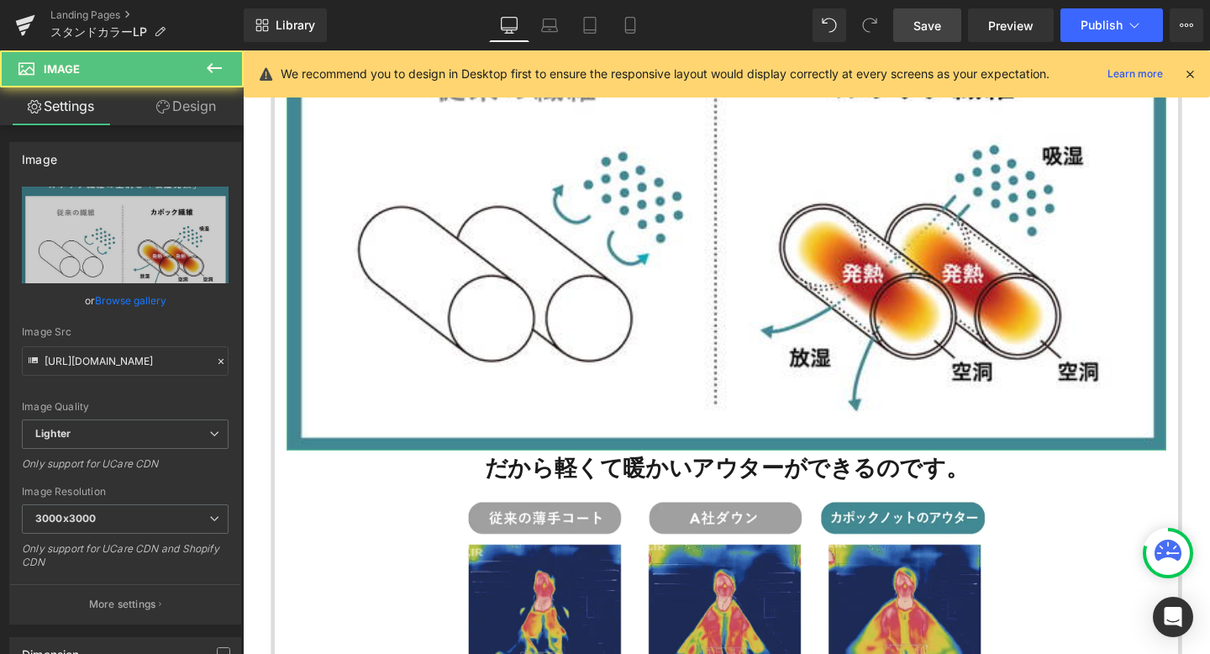
click at [185, 110] on link "Design" at bounding box center [186, 106] width 122 height 38
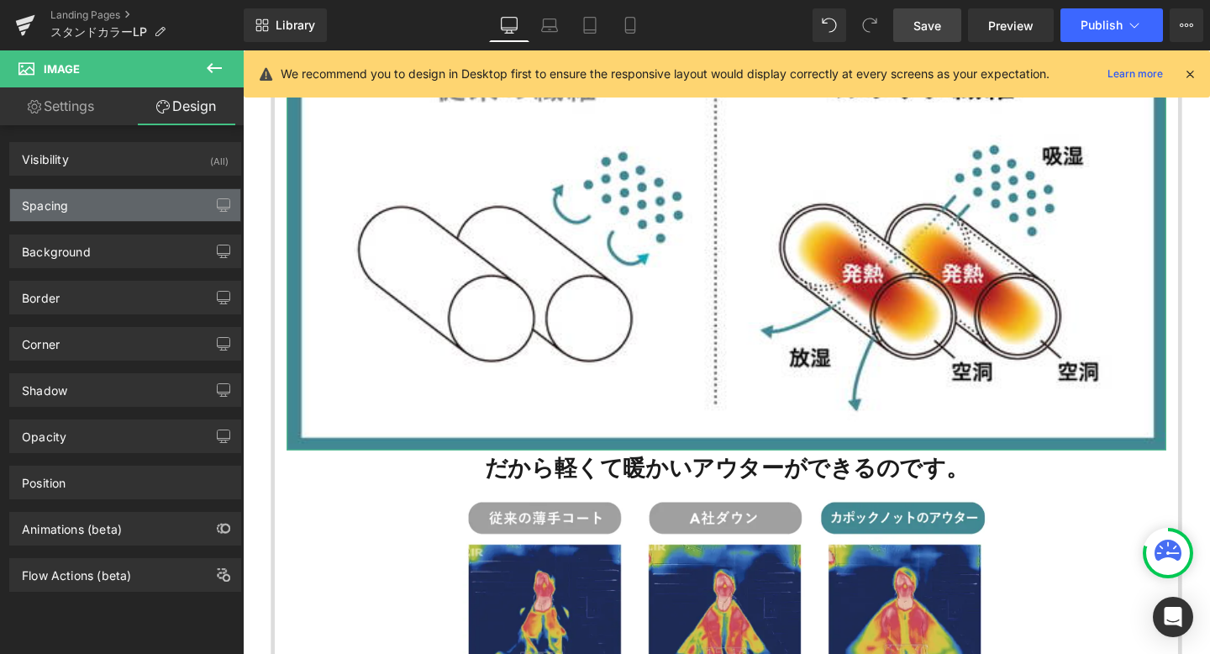
click at [108, 215] on div "Spacing" at bounding box center [125, 205] width 230 height 32
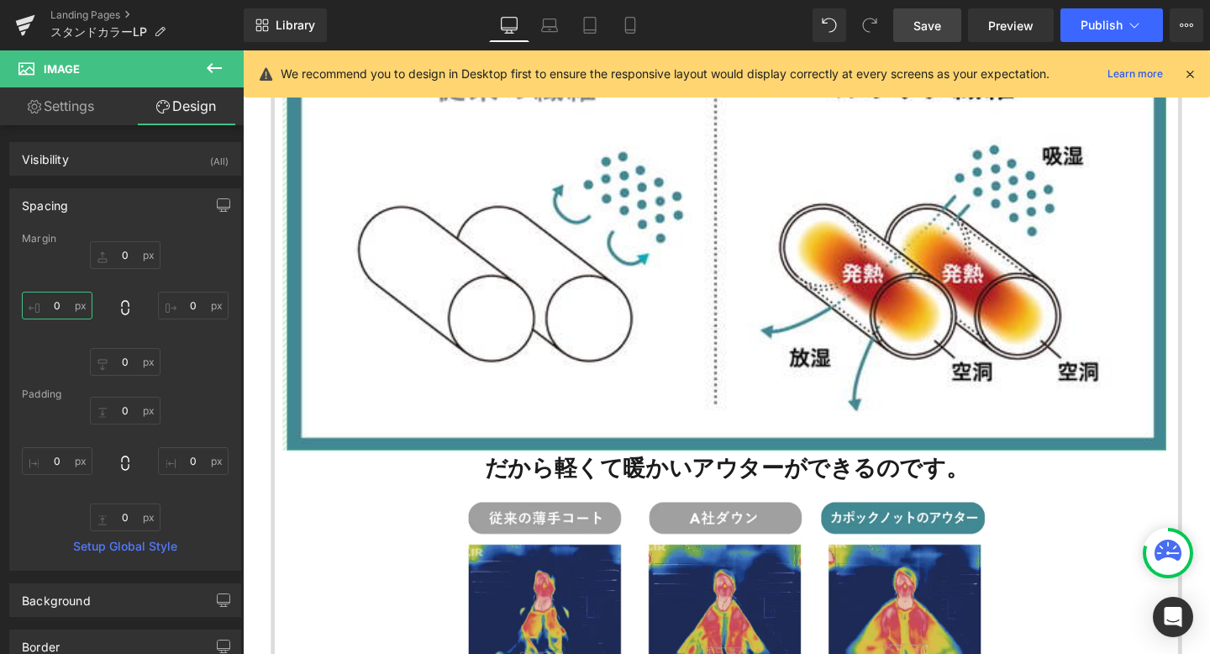
click at [66, 307] on input "0" at bounding box center [57, 306] width 71 height 28
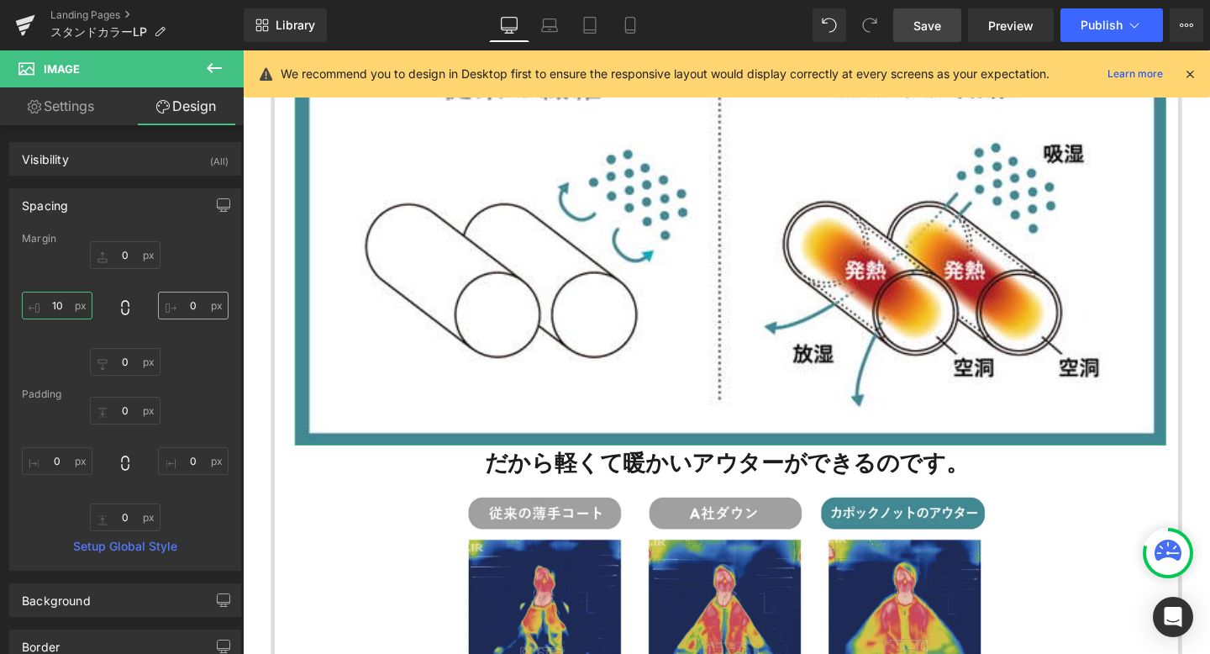
type input "10"
click at [187, 309] on input "0" at bounding box center [193, 306] width 71 height 28
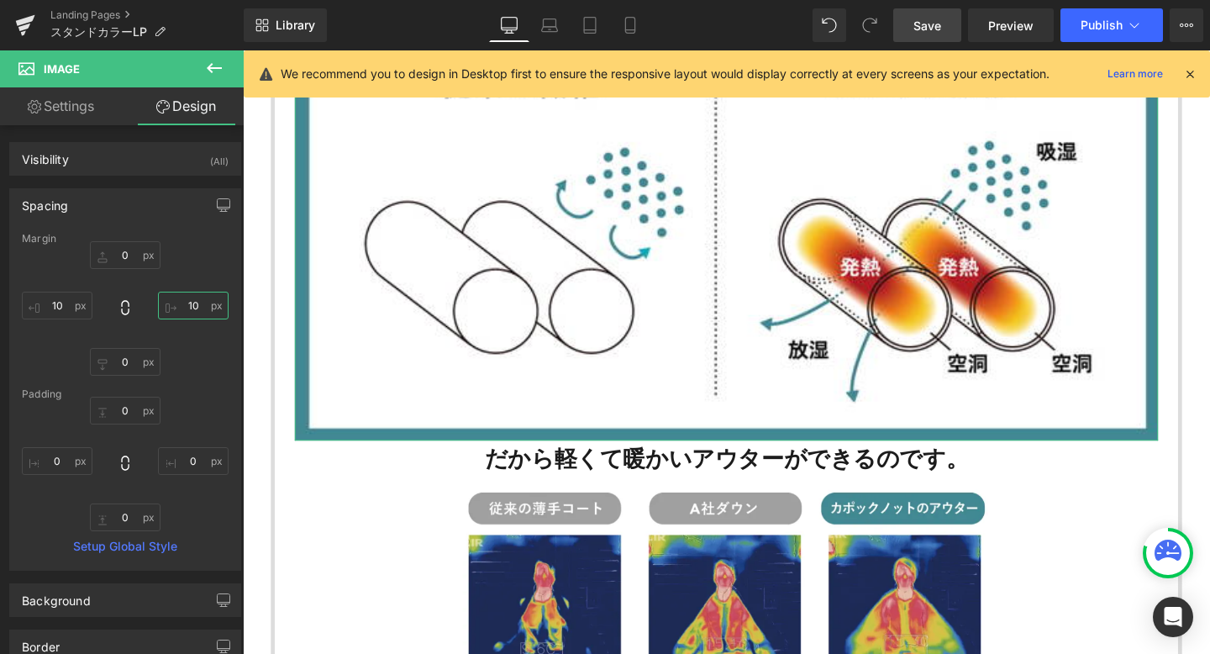
type input "10"
click at [210, 351] on div "0px 0 10 10 0px 0 10 10" at bounding box center [125, 308] width 207 height 134
click at [929, 24] on span "Save" at bounding box center [928, 26] width 28 height 18
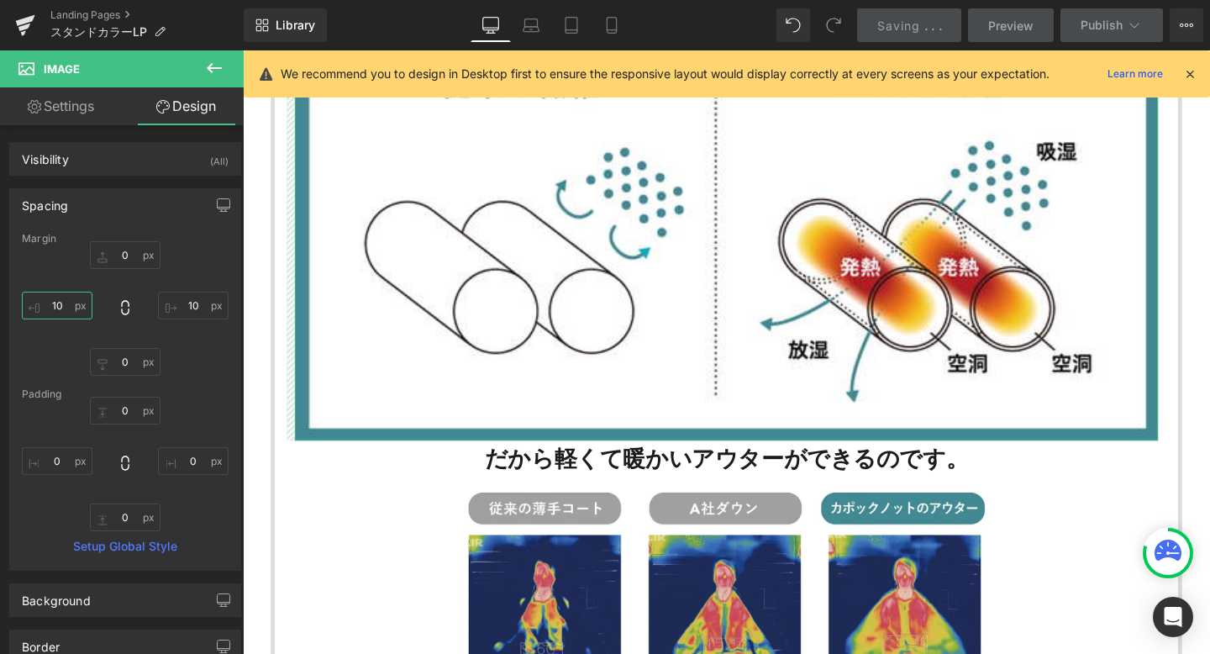
click at [66, 308] on input "10" at bounding box center [57, 306] width 71 height 28
type input "x"
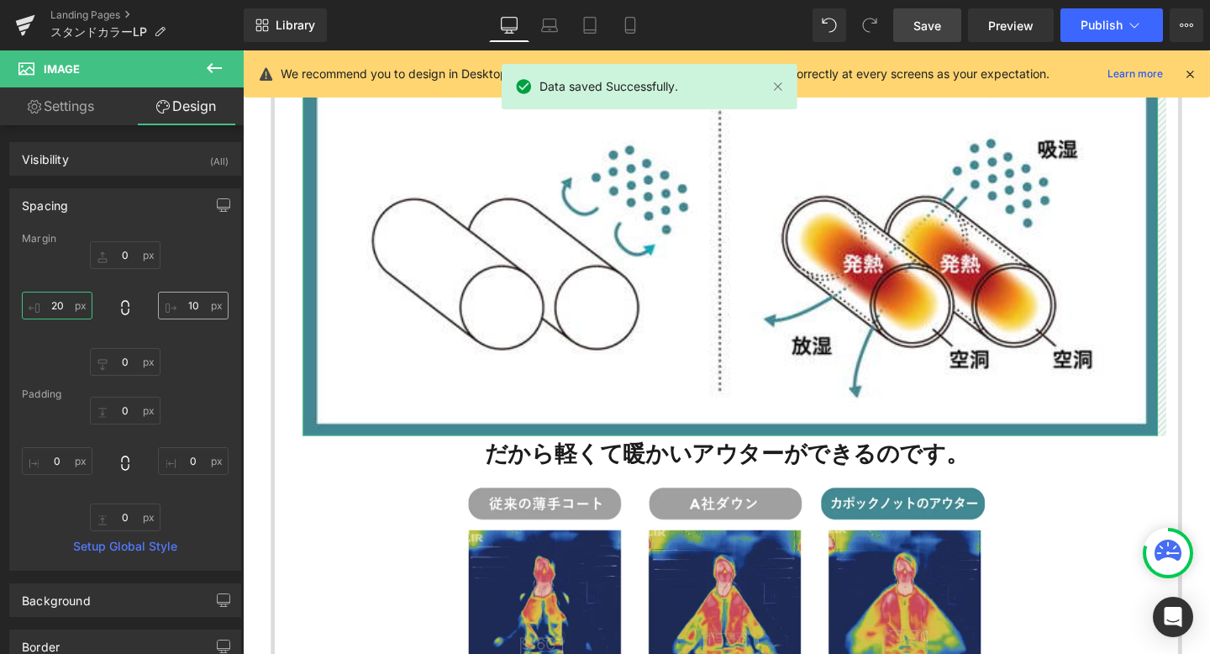
type input "20"
click at [192, 309] on input "10" at bounding box center [193, 306] width 71 height 28
type input "20"
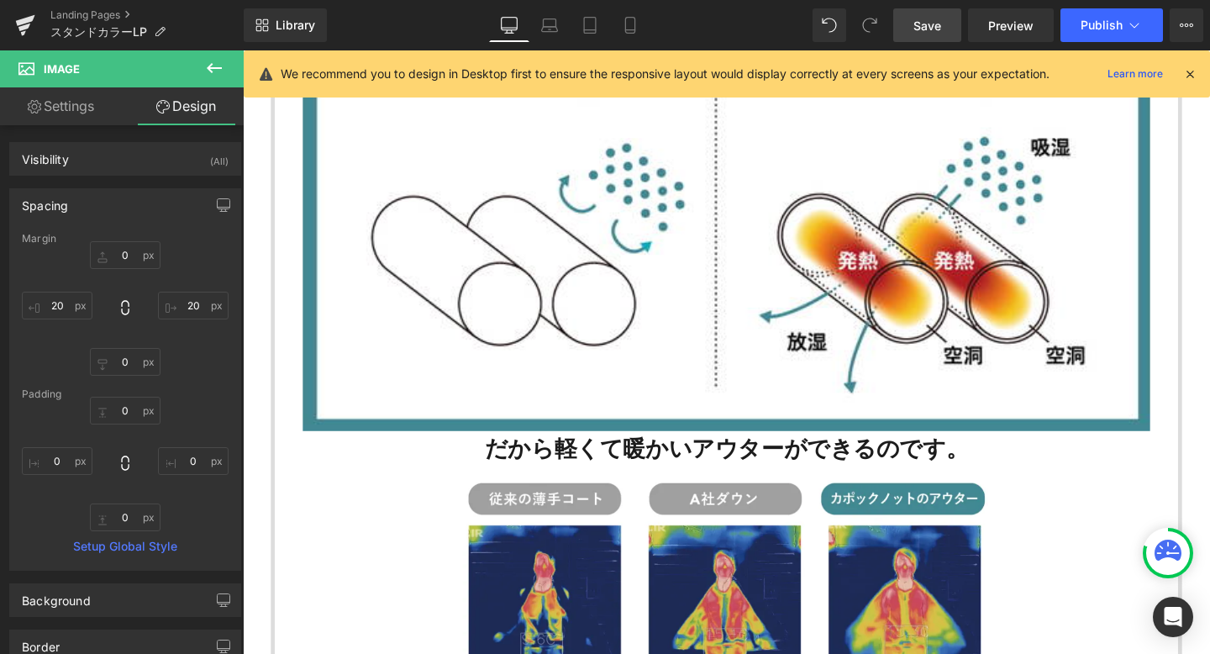
click at [319, 517] on div at bounding box center [751, 657] width 925 height 337
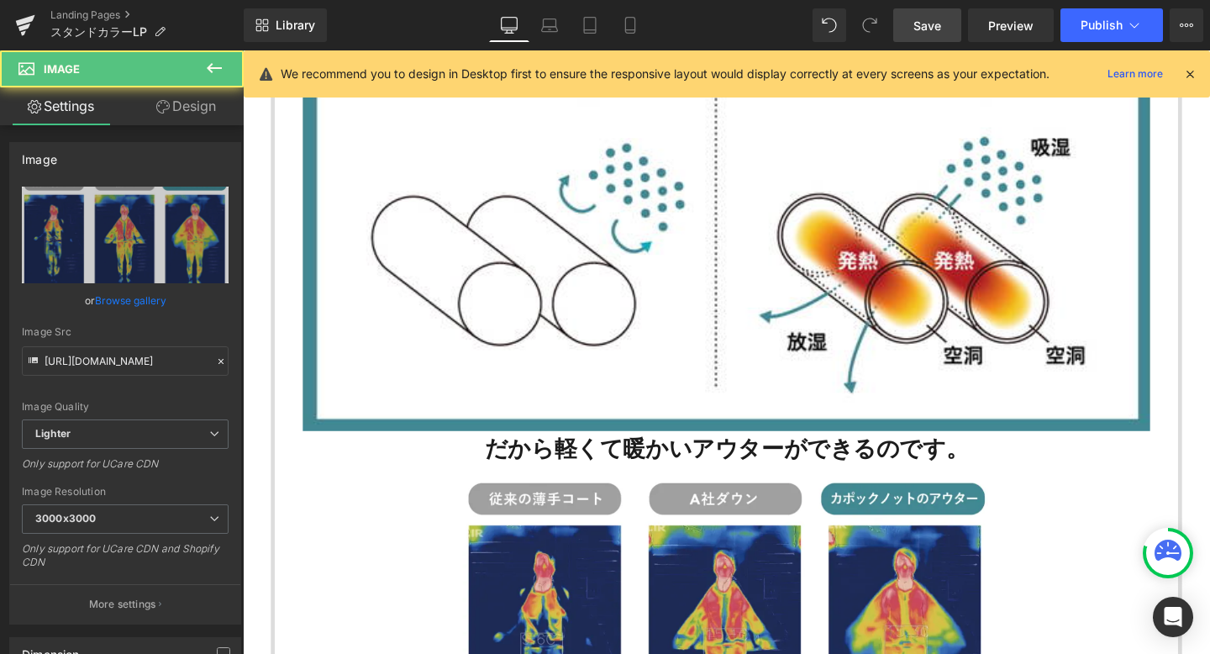
click at [928, 24] on span "Save" at bounding box center [928, 26] width 28 height 18
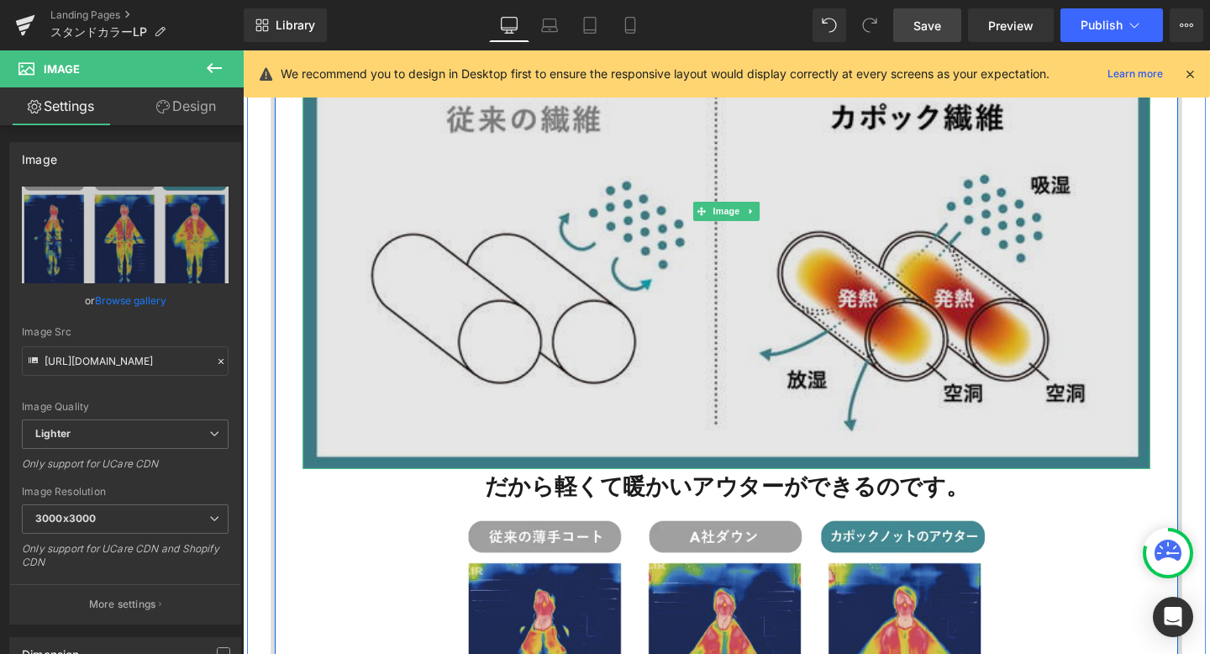
scroll to position [2499, 0]
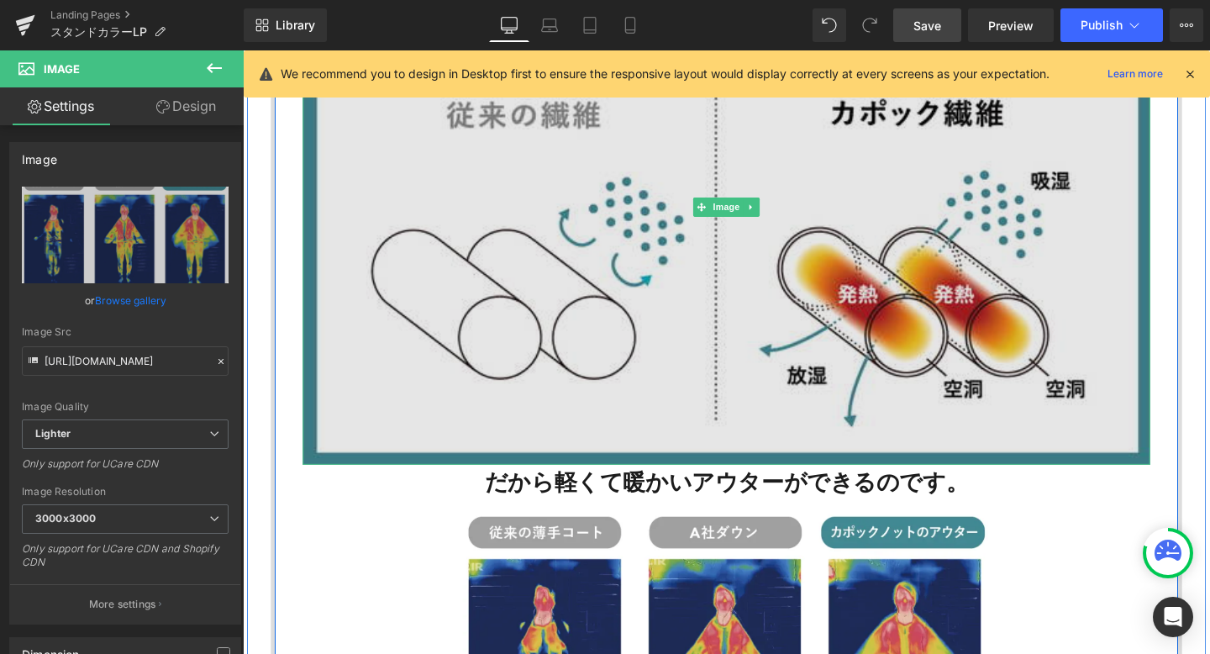
click at [611, 303] on img at bounding box center [751, 214] width 891 height 541
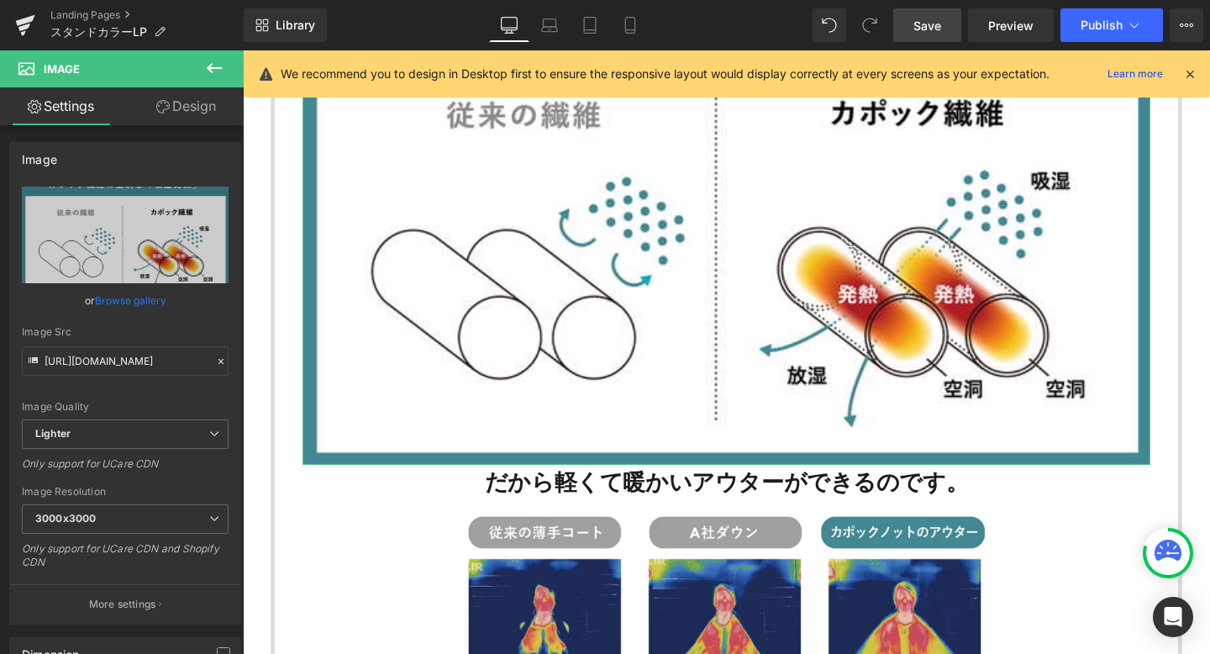
click at [187, 106] on link "Design" at bounding box center [186, 106] width 122 height 38
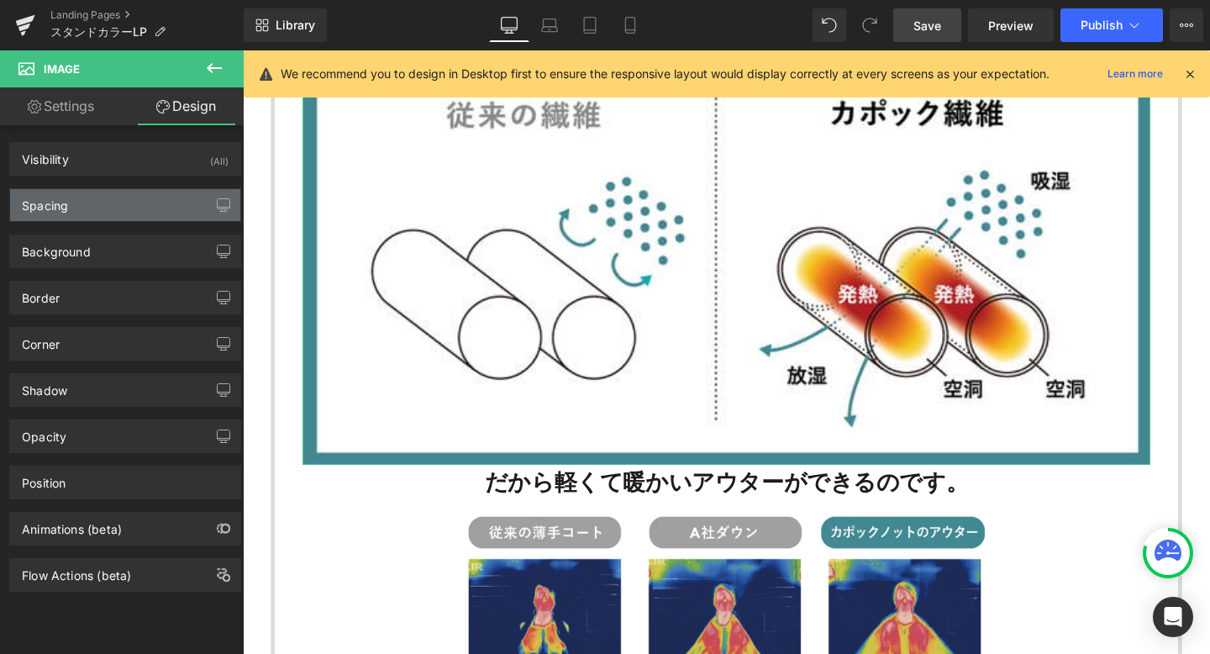
click at [101, 210] on div "Spacing" at bounding box center [125, 205] width 230 height 32
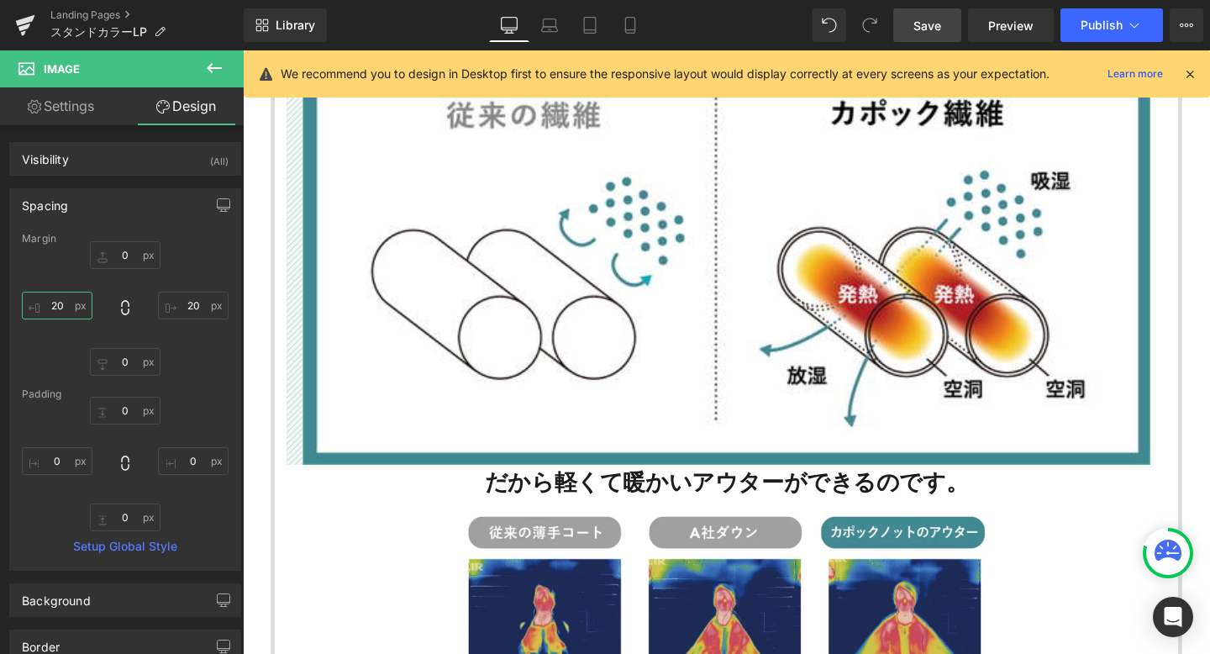
click at [62, 307] on input "20" at bounding box center [57, 306] width 71 height 28
type input "2"
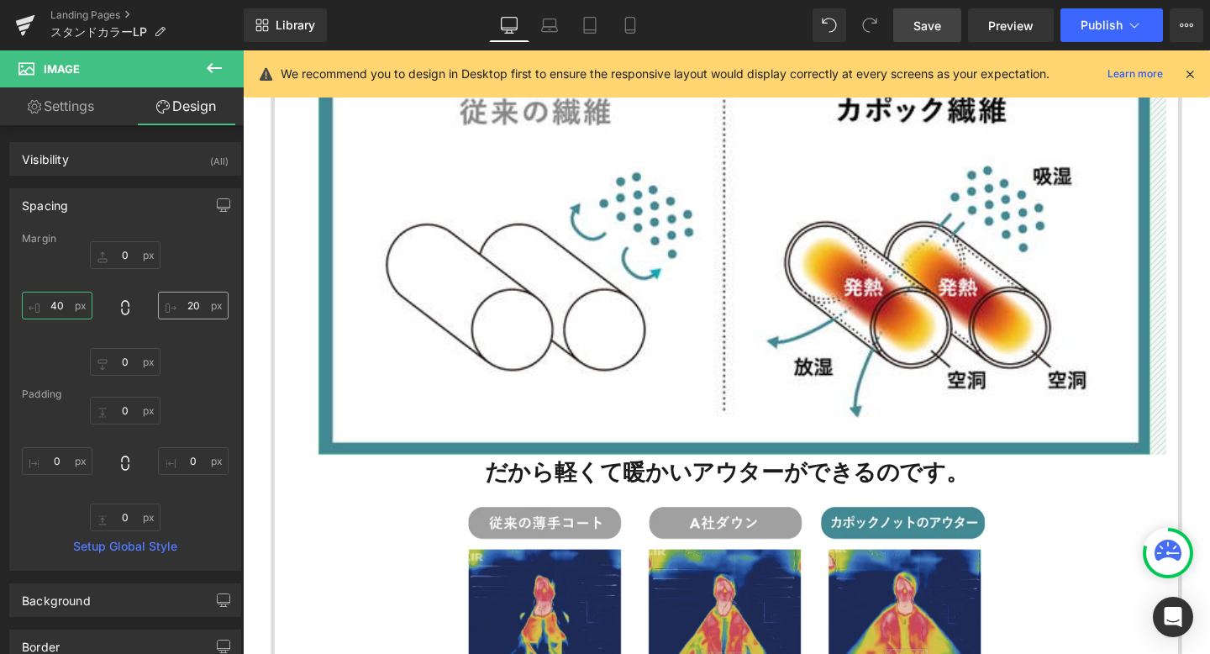
type input "40"
click at [192, 308] on input "20" at bounding box center [193, 306] width 71 height 28
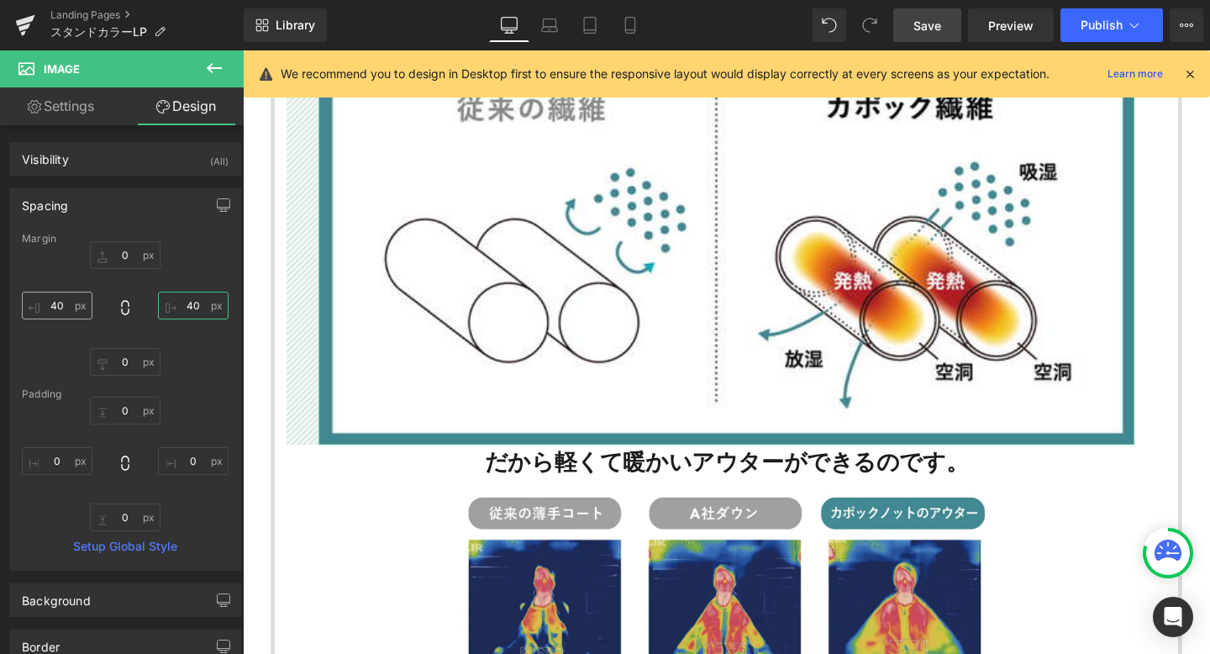
type input "40"
click at [65, 305] on input "40" at bounding box center [57, 306] width 71 height 28
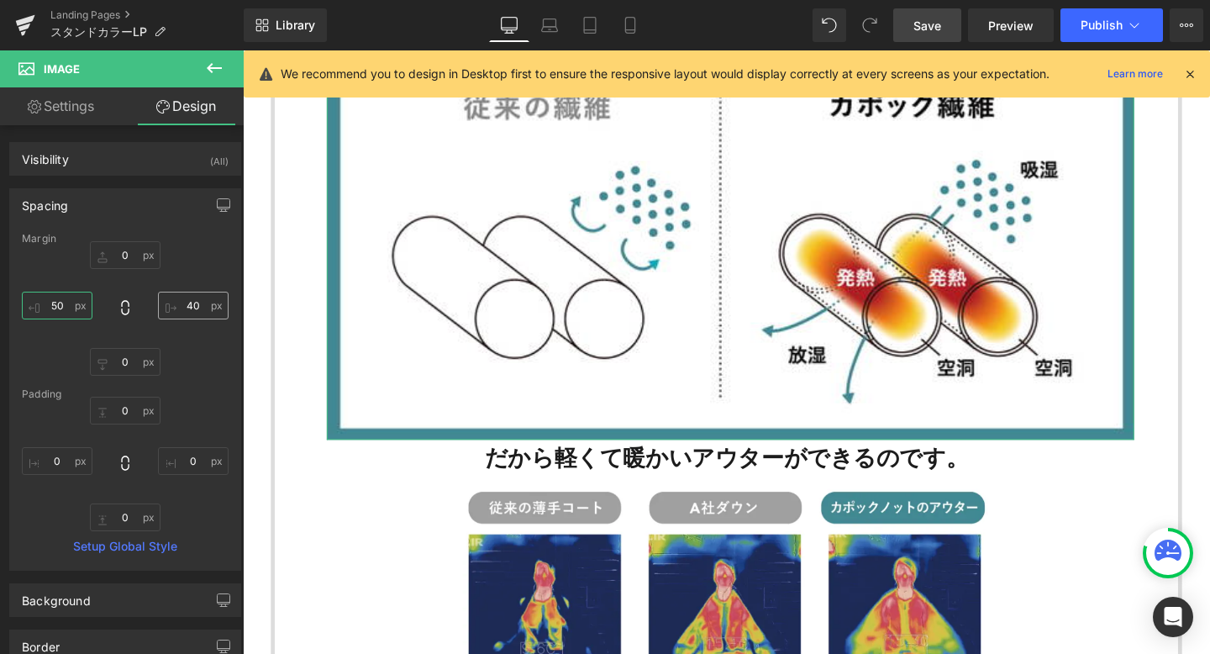
type input "50"
click at [188, 304] on input "40" at bounding box center [193, 306] width 71 height 28
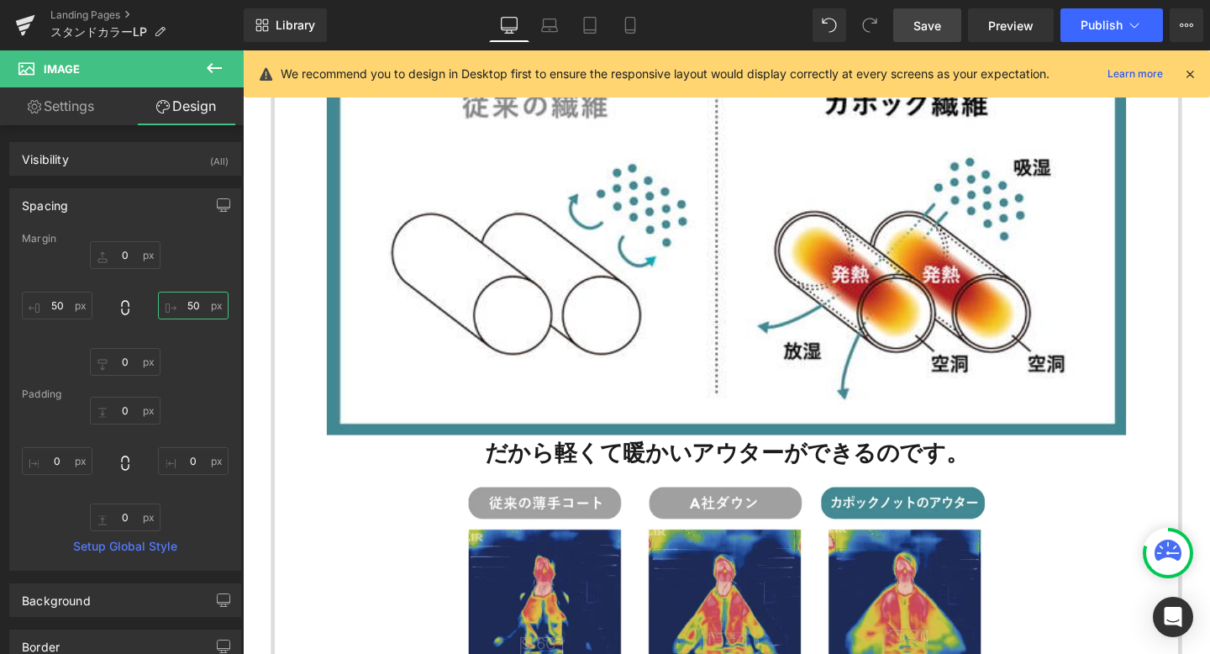
type input "50"
click at [920, 24] on span "Save" at bounding box center [928, 26] width 28 height 18
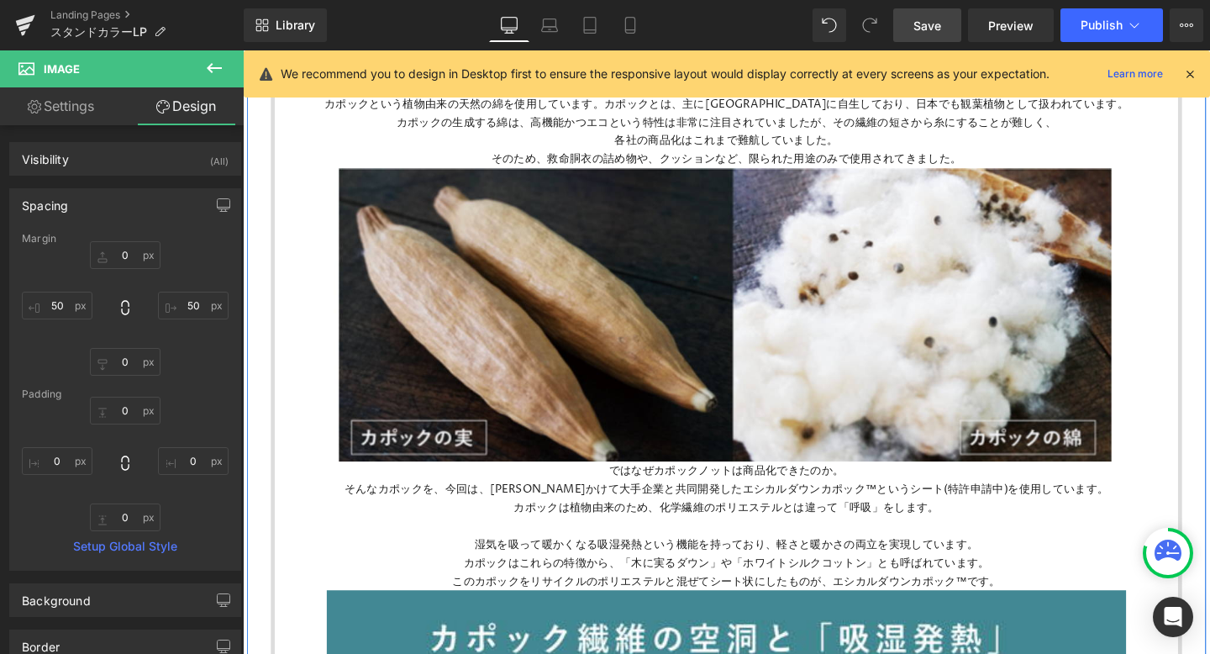
scroll to position [1821, 0]
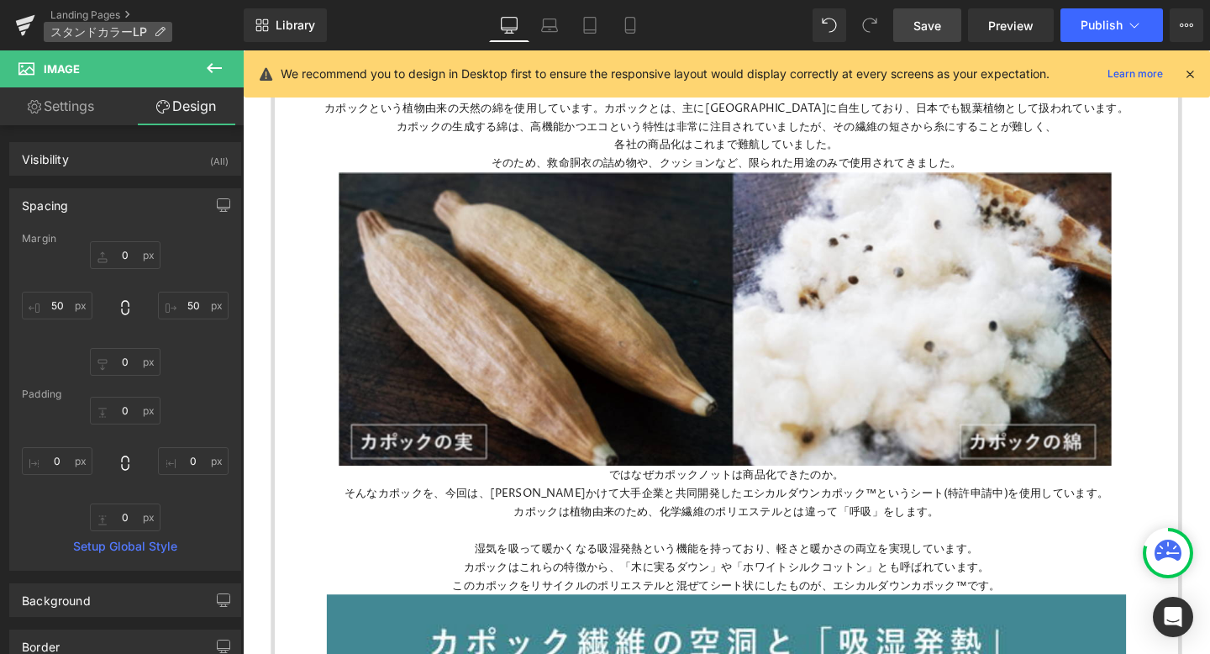
click at [105, 27] on span "スタンドカラーLP" at bounding box center [98, 31] width 97 height 13
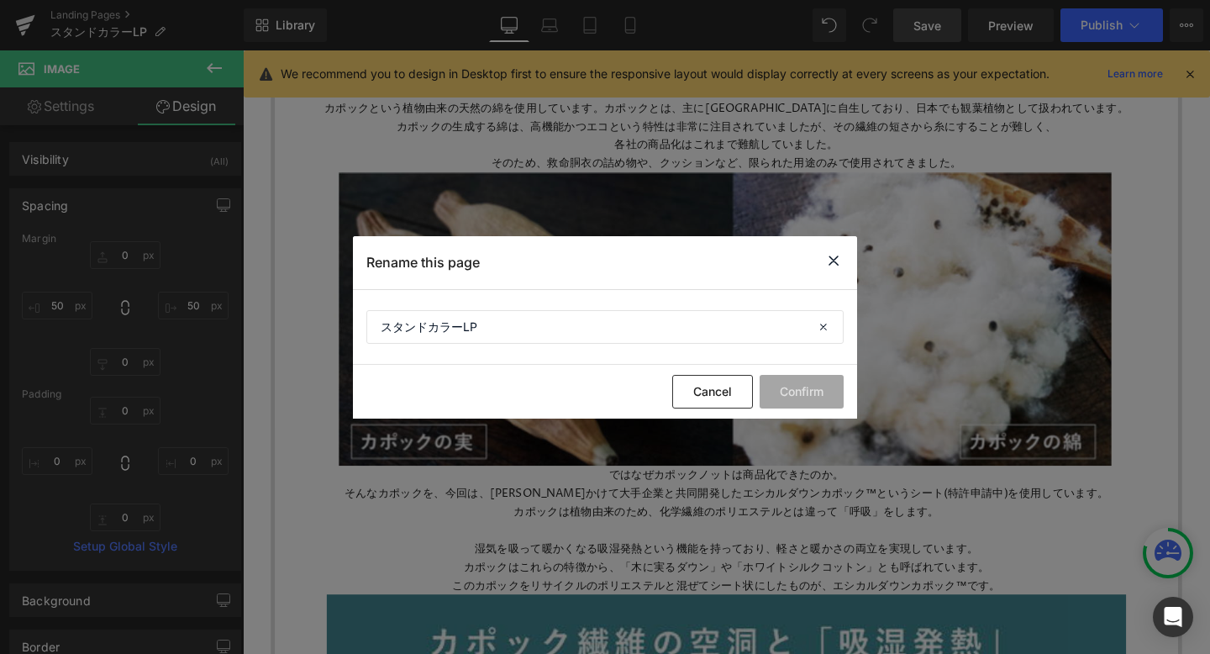
click at [832, 261] on icon at bounding box center [834, 260] width 20 height 21
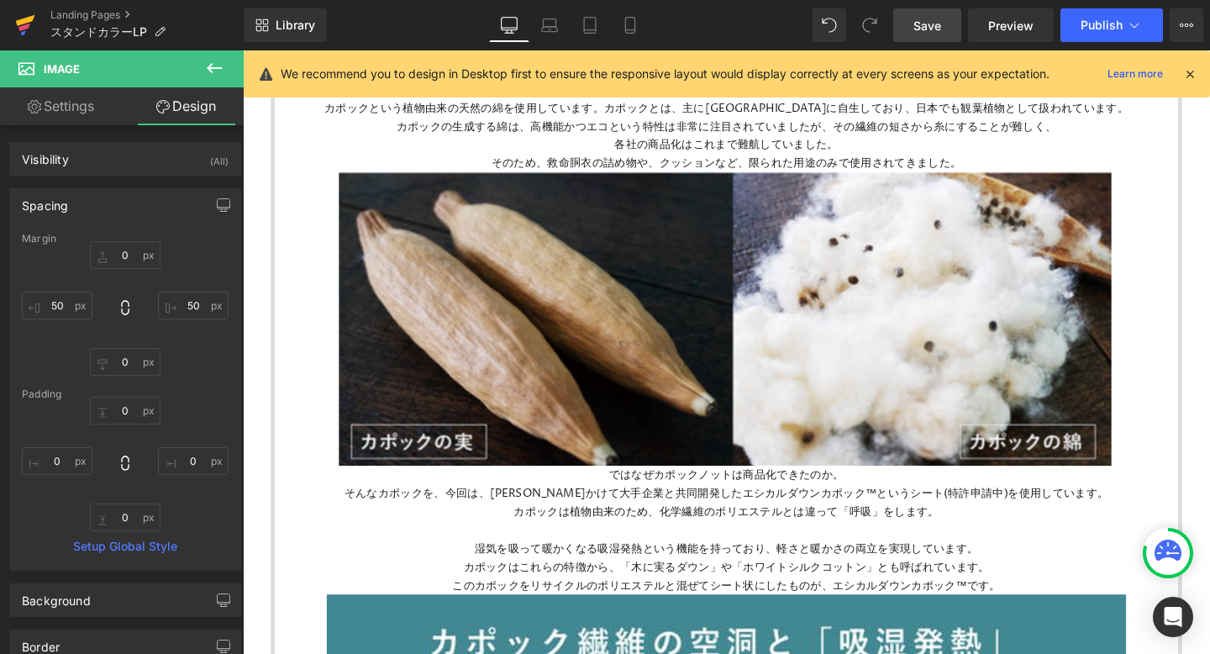
click at [25, 21] on icon at bounding box center [25, 20] width 19 height 11
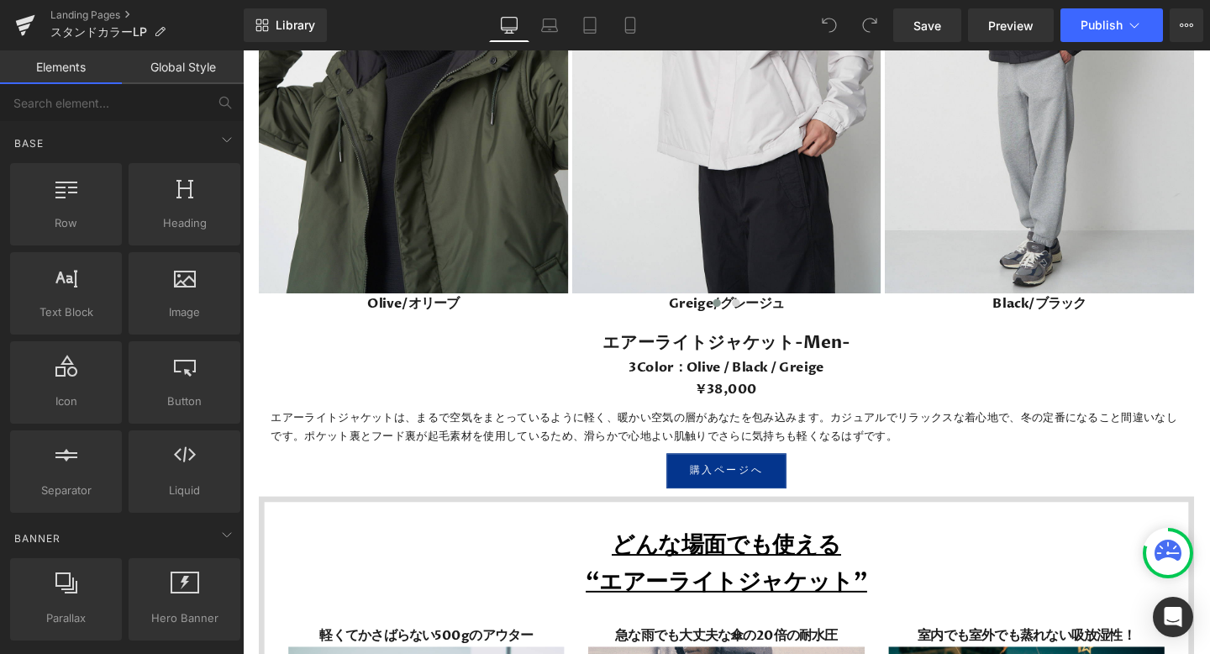
scroll to position [4878, 0]
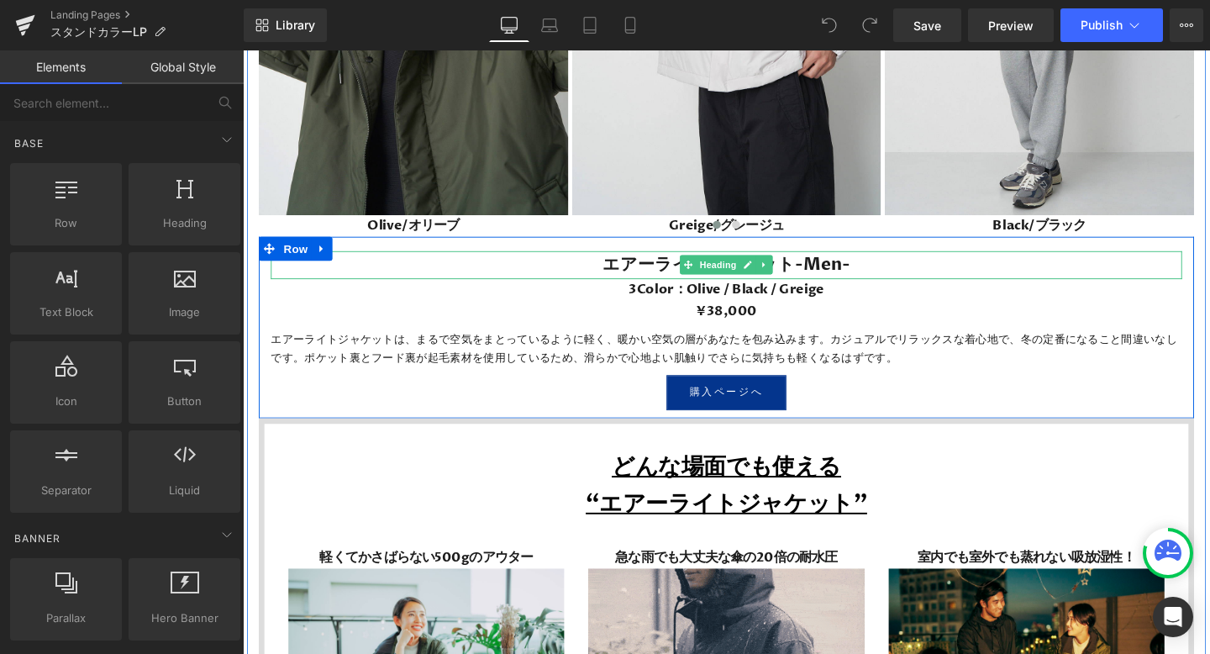
click at [812, 277] on h2 "エアーライトジャケット-Men-" at bounding box center [751, 275] width 958 height 29
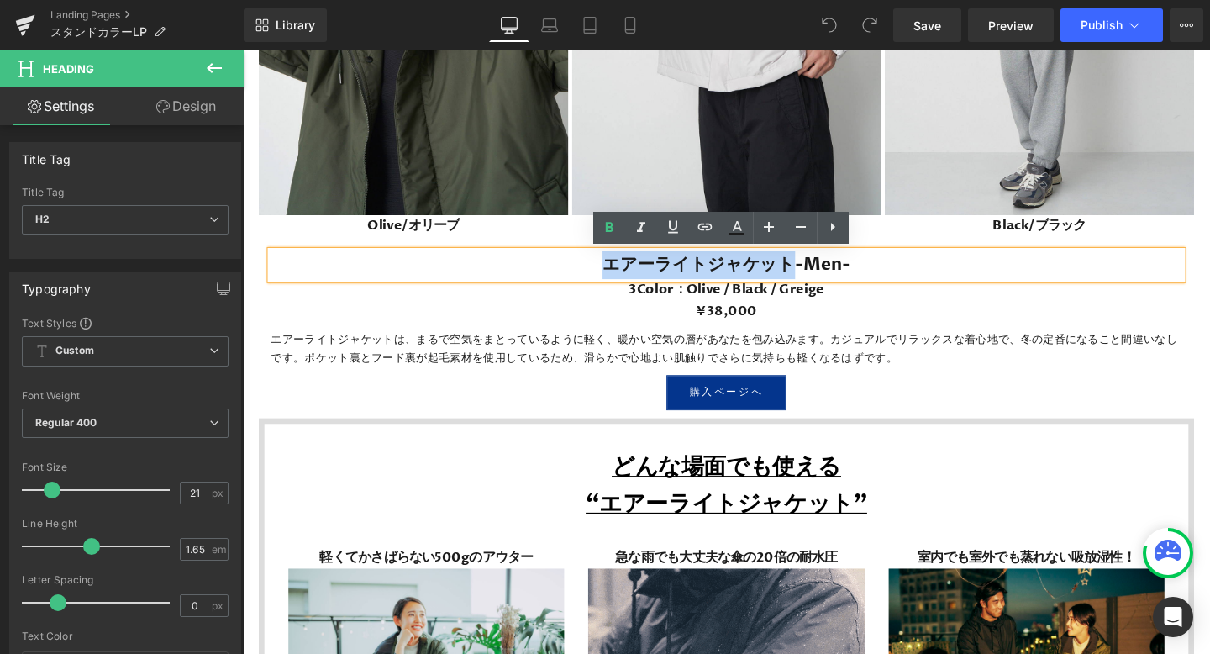
drag, startPoint x: 815, startPoint y: 277, endPoint x: 622, endPoint y: 277, distance: 193.3
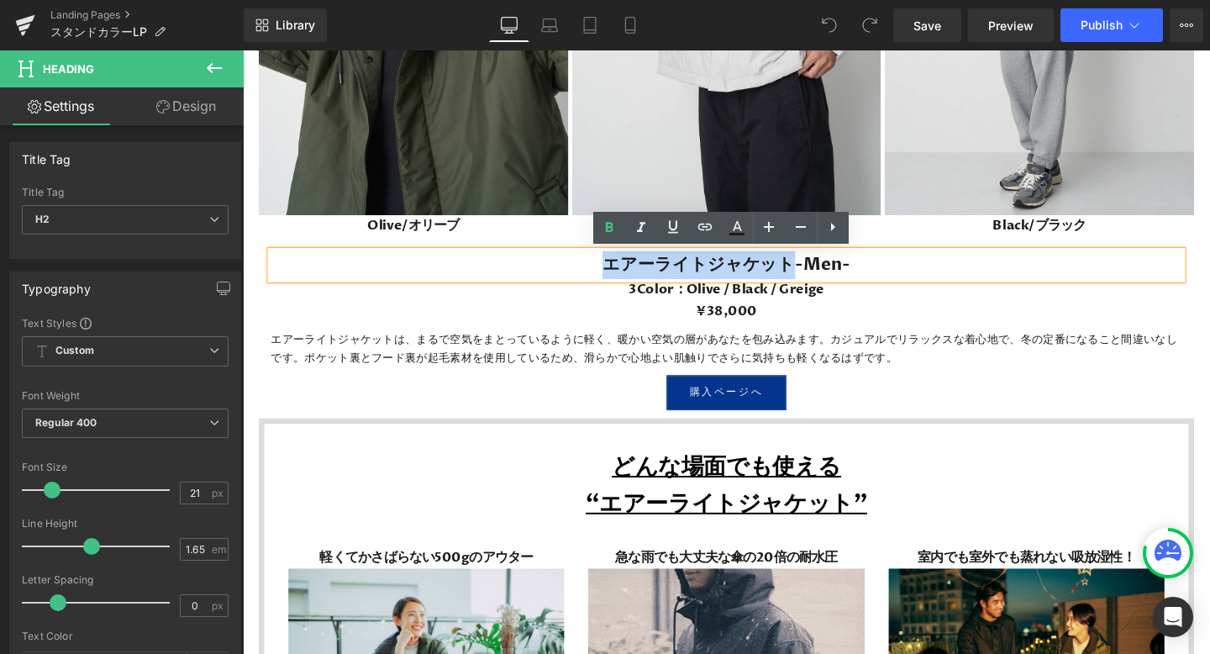
click at [622, 277] on h2 "エアーライトジャケット-Men-" at bounding box center [751, 275] width 958 height 29
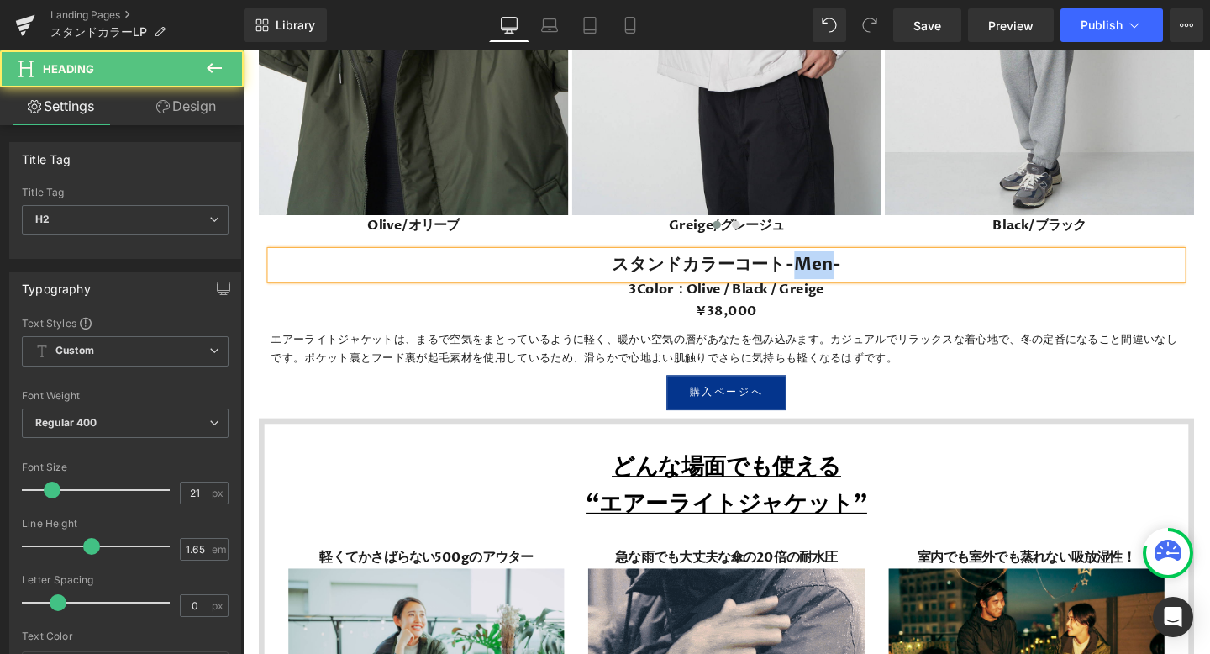
drag, startPoint x: 825, startPoint y: 277, endPoint x: 856, endPoint y: 280, distance: 31.3
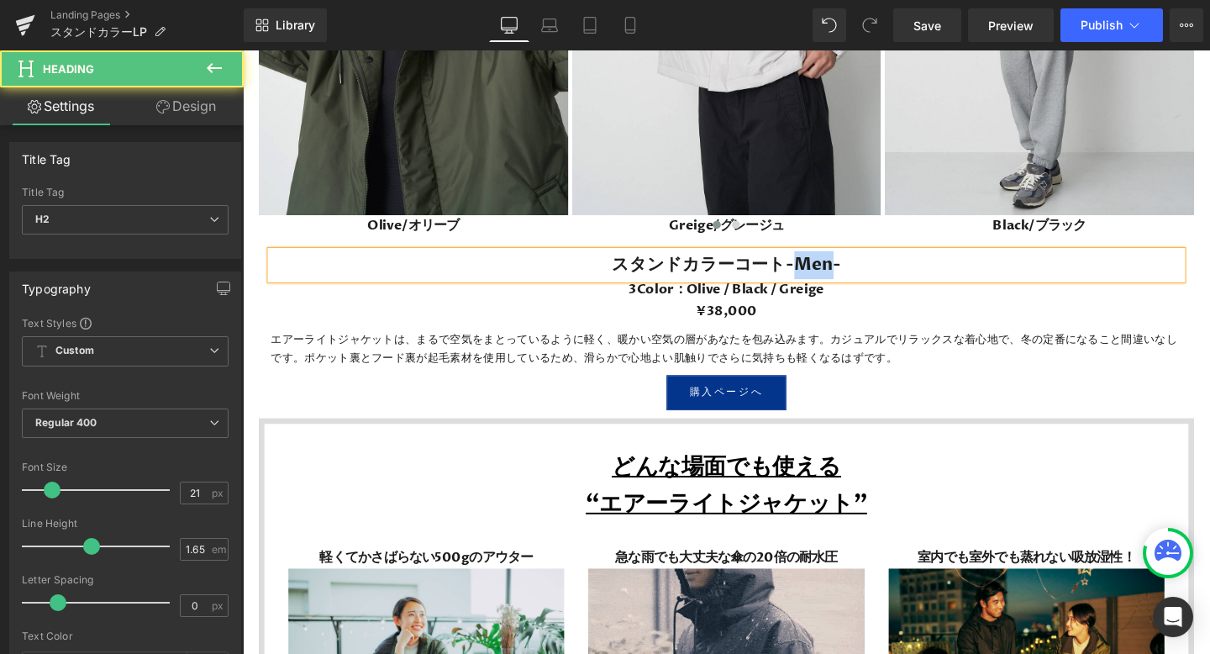
click at [856, 280] on h2 "スタンドカラーコート-Men-" at bounding box center [751, 275] width 958 height 29
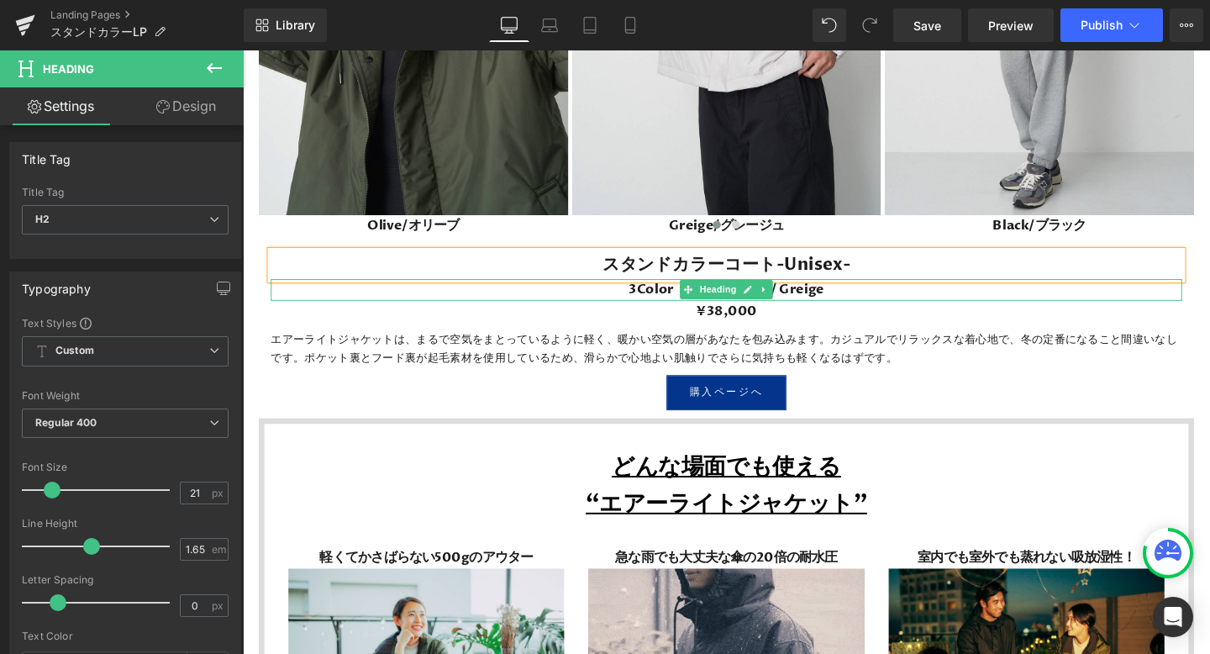
click at [651, 298] on h3 "3Color：Olive / Black / Greige" at bounding box center [751, 302] width 958 height 23
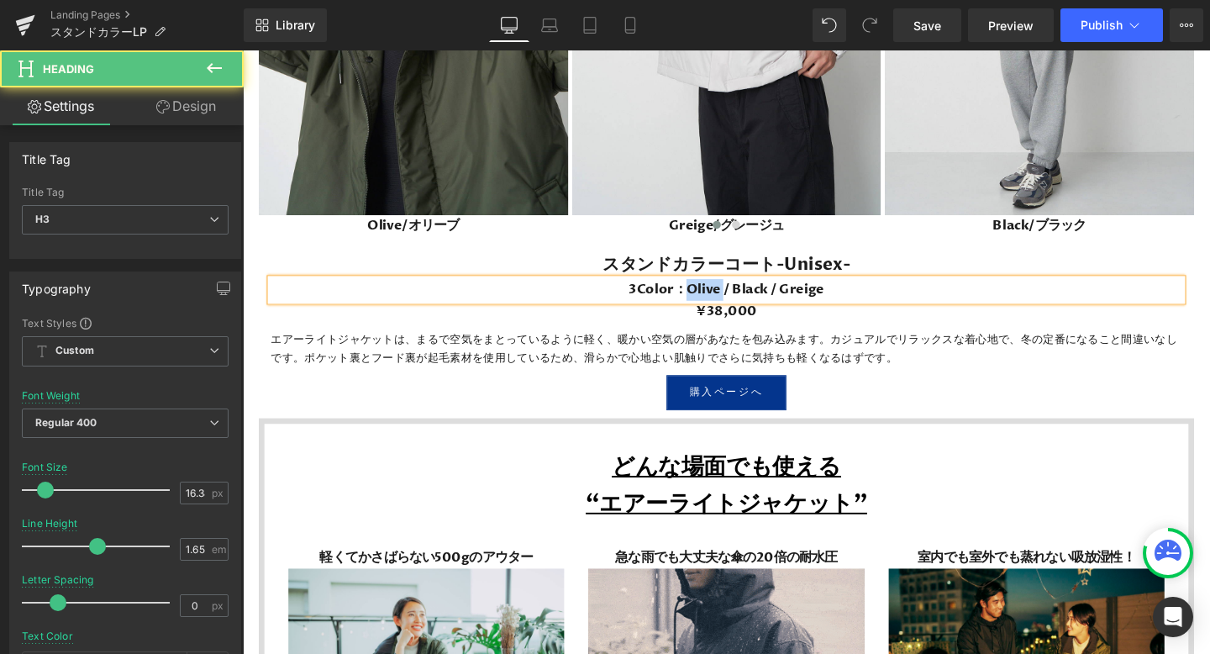
drag, startPoint x: 704, startPoint y: 302, endPoint x: 743, endPoint y: 302, distance: 38.7
click at [743, 302] on h3 "3Color：Olive / Black / Greige" at bounding box center [751, 302] width 958 height 23
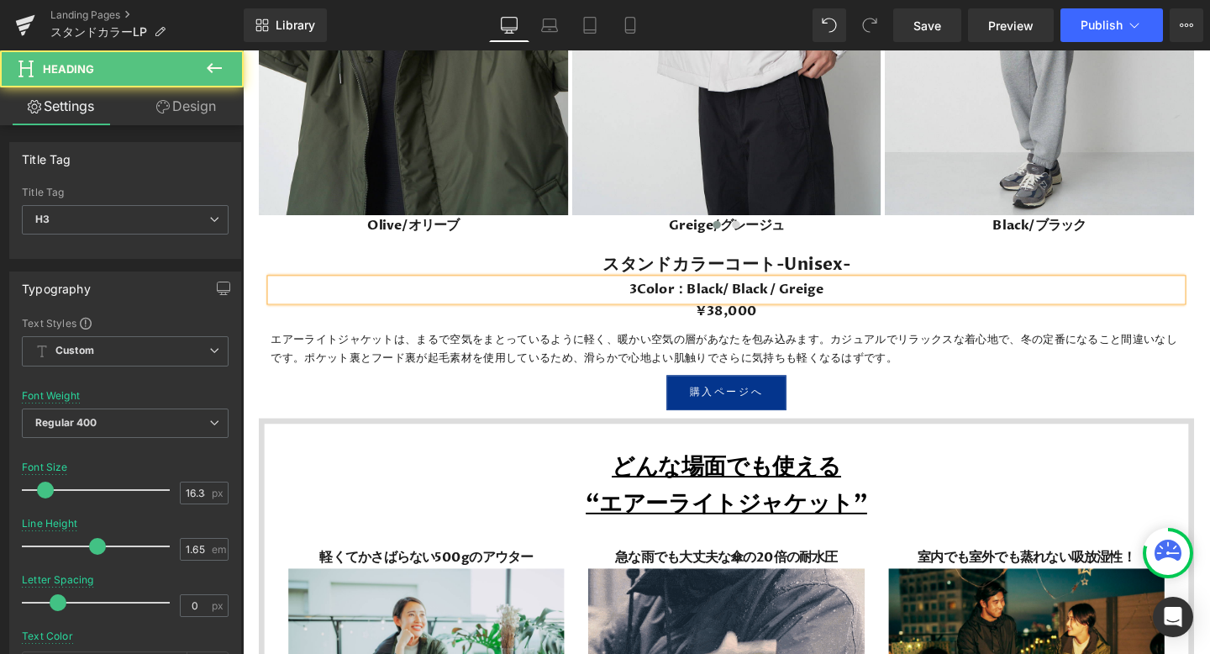
click at [793, 303] on h3 "3Color：Black/ Black / Greige" at bounding box center [751, 302] width 958 height 23
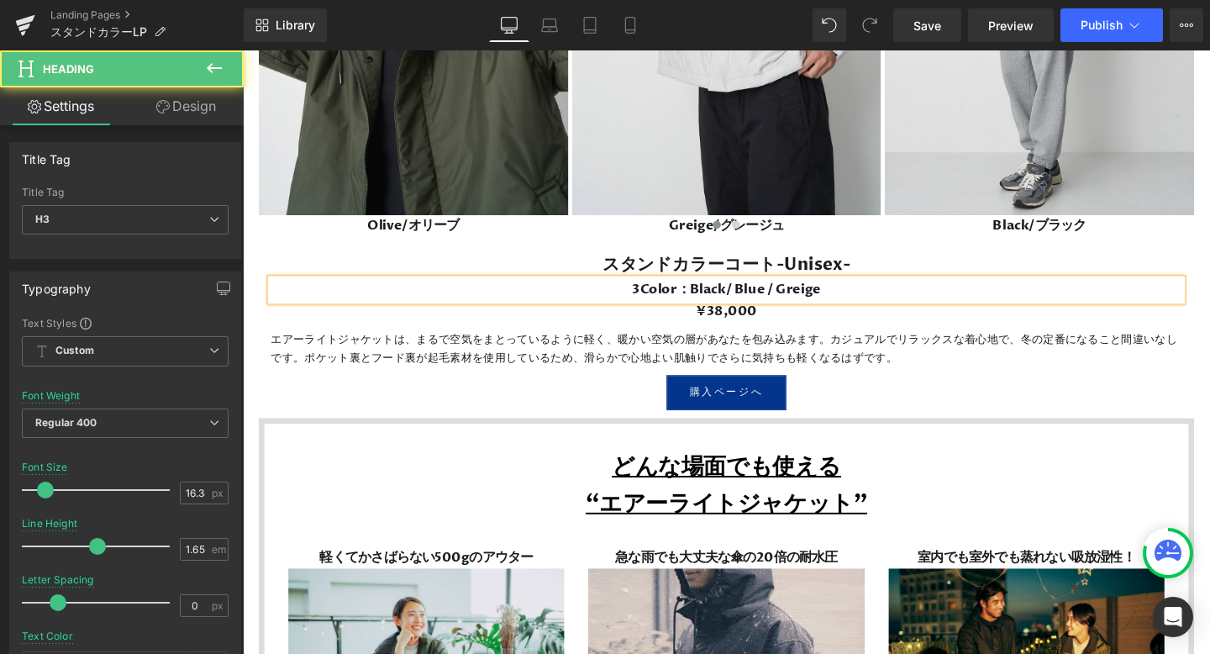
click at [655, 301] on h3 "3Color：Black/ Blue / Greige" at bounding box center [751, 302] width 958 height 23
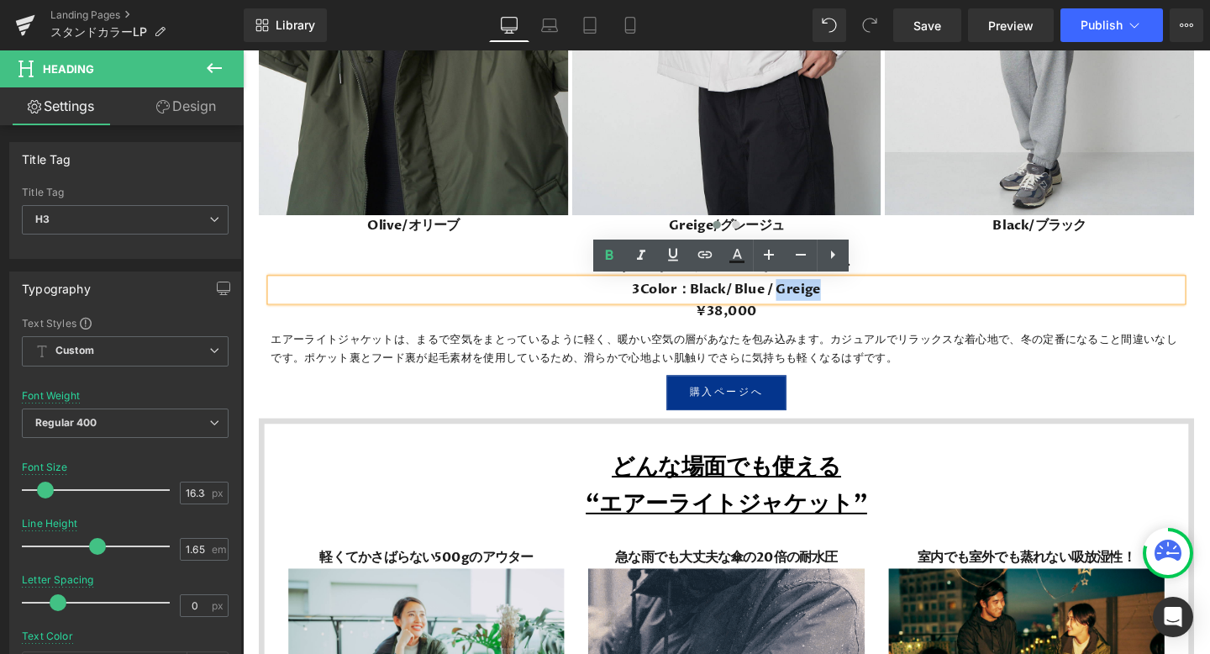
drag, startPoint x: 856, startPoint y: 304, endPoint x: 813, endPoint y: 304, distance: 42.9
click at [813, 304] on h3 "3Color：Black/ Blue / Greige" at bounding box center [751, 302] width 958 height 23
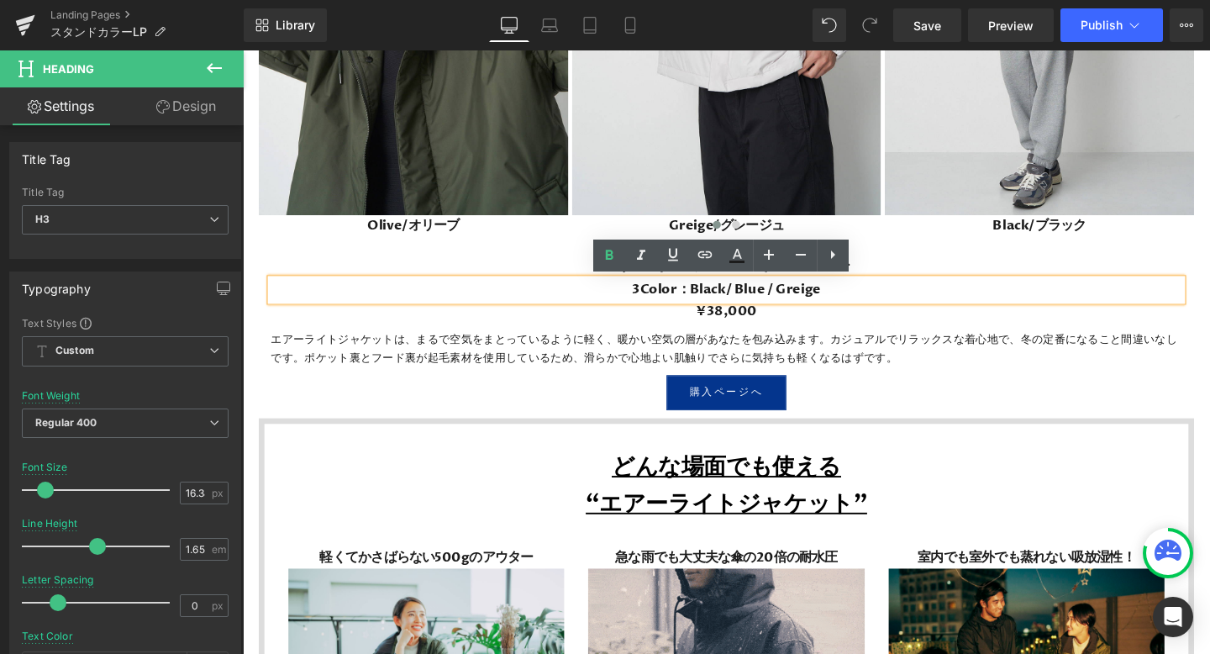
click at [747, 302] on h3 "3Color：Black/ Blue / Greige" at bounding box center [751, 302] width 958 height 23
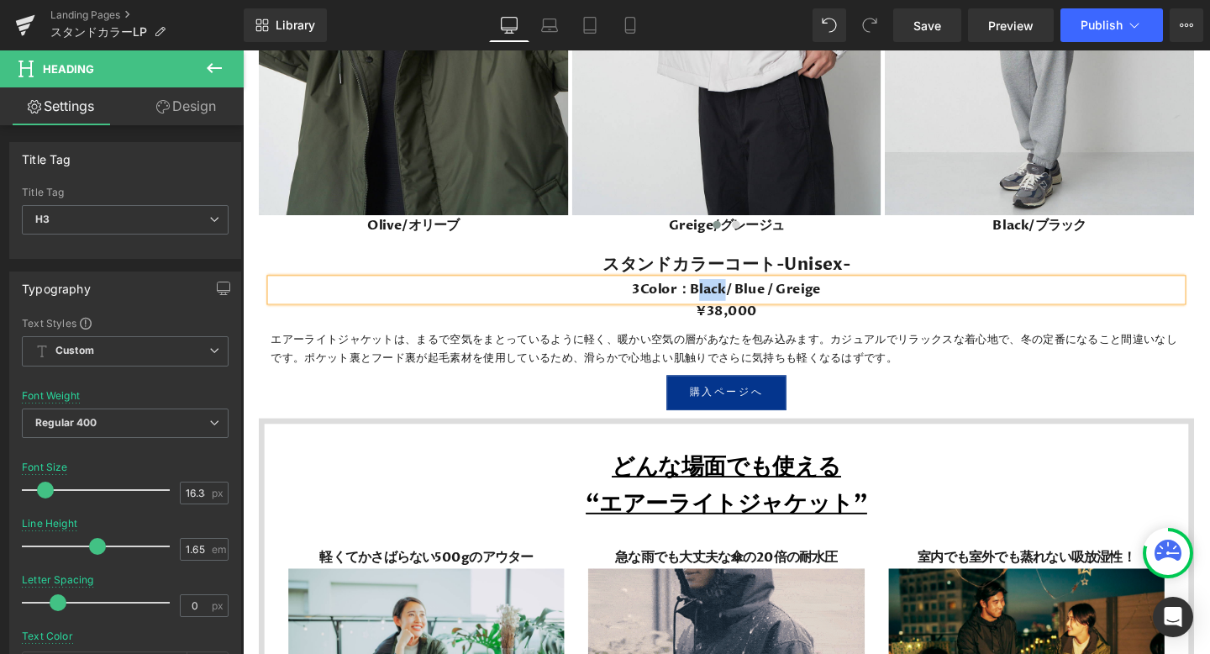
drag, startPoint x: 749, startPoint y: 302, endPoint x: 717, endPoint y: 303, distance: 32.0
click at [717, 303] on h3 "3Color：Black/ Blue / Greige" at bounding box center [751, 302] width 958 height 23
click at [925, 303] on h3 "3Color：Beige(WebLimitedcolor)/ Blue / Greige" at bounding box center [751, 302] width 958 height 23
click at [574, 299] on h3 "3Color：Beige(WebLimitedcolor)/ Blue / Blue/Gray" at bounding box center [751, 302] width 958 height 23
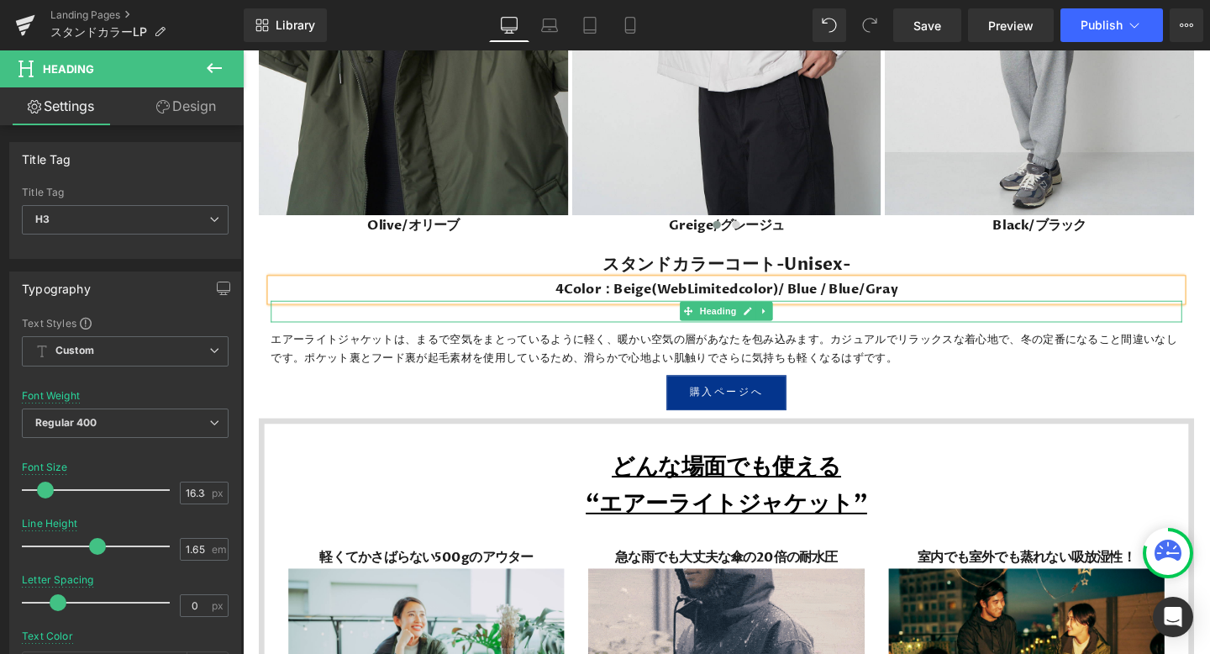
click at [851, 324] on h3 "¥38,000" at bounding box center [751, 325] width 958 height 23
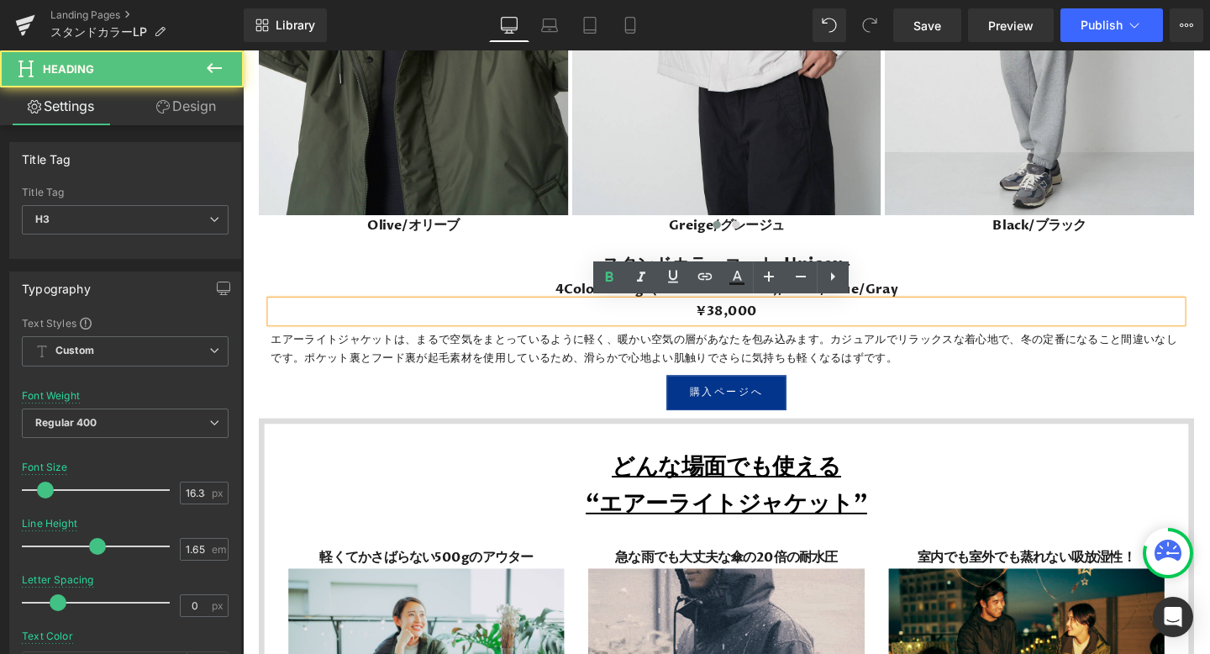
click at [747, 324] on h3 "¥38,000" at bounding box center [751, 325] width 958 height 23
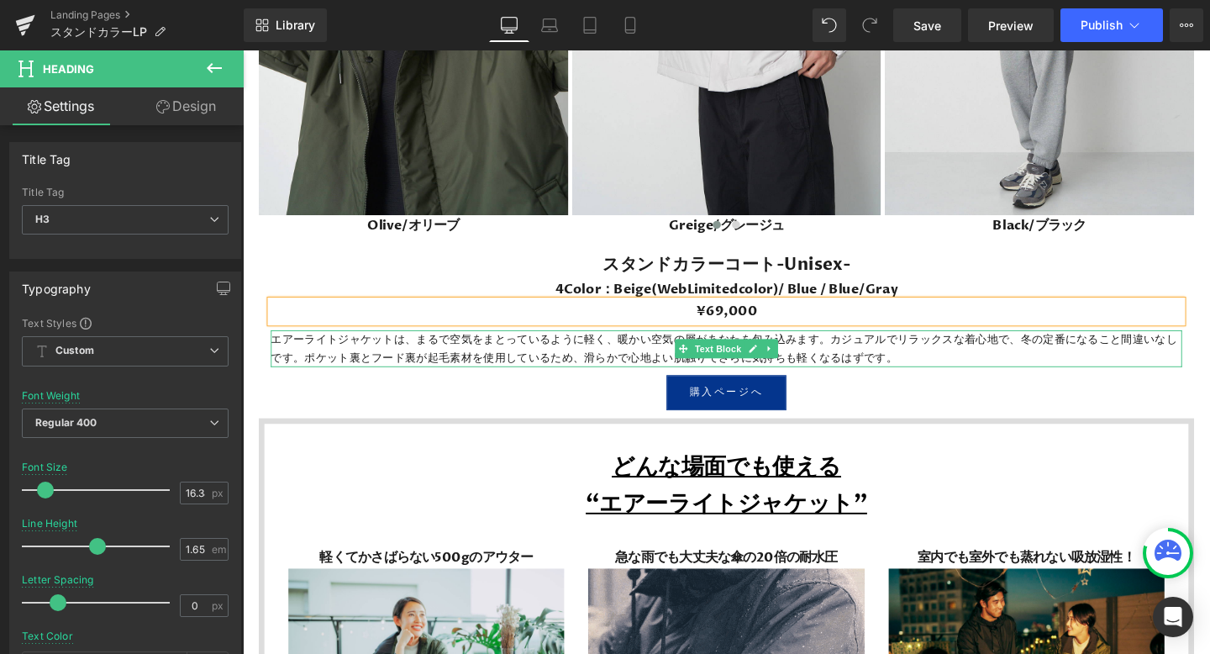
click at [876, 373] on p "エアーライトジャケットは、まるで空気をまとっているように軽く、暖かい空気の層があなたを包み込みます。カジュアルでリラックスな着心地で、冬の定番になること間違い…" at bounding box center [751, 364] width 958 height 39
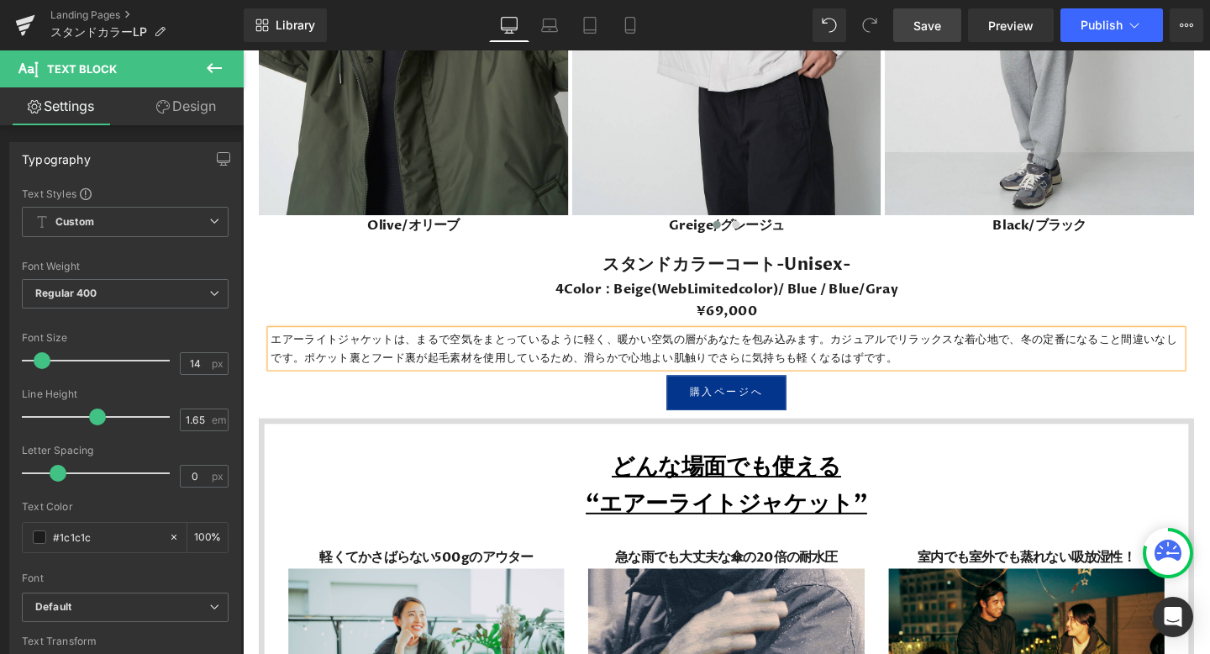
click at [928, 25] on span "Save" at bounding box center [928, 26] width 28 height 18
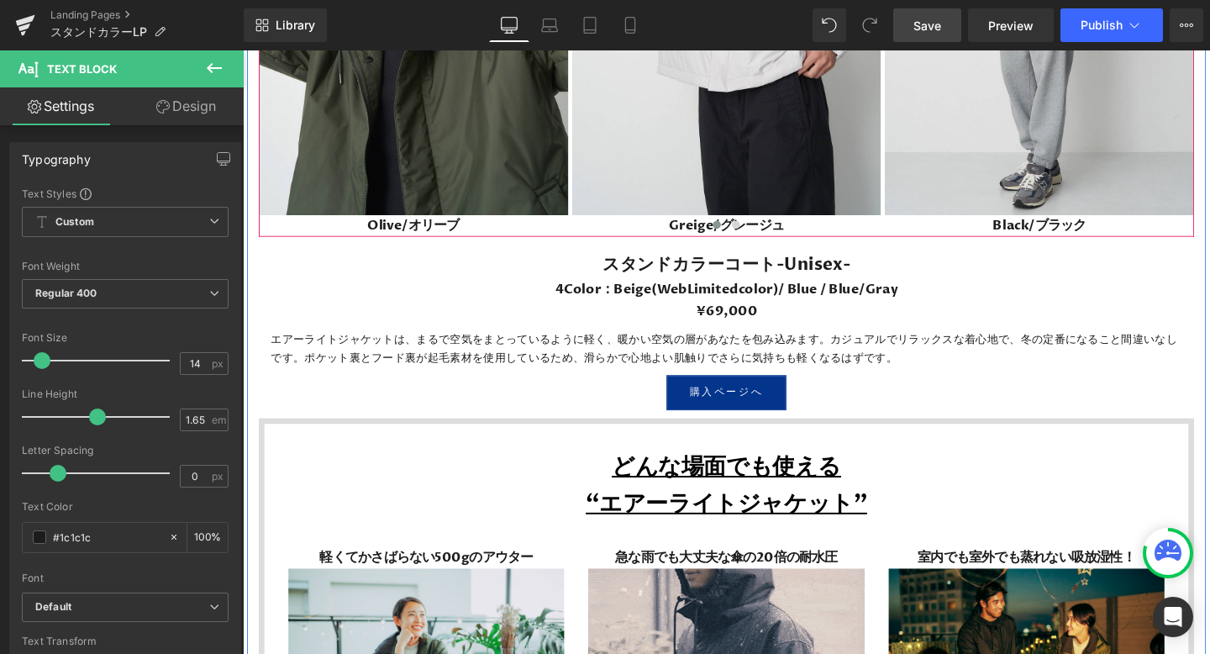
click at [408, 230] on div at bounding box center [751, 236] width 983 height 23
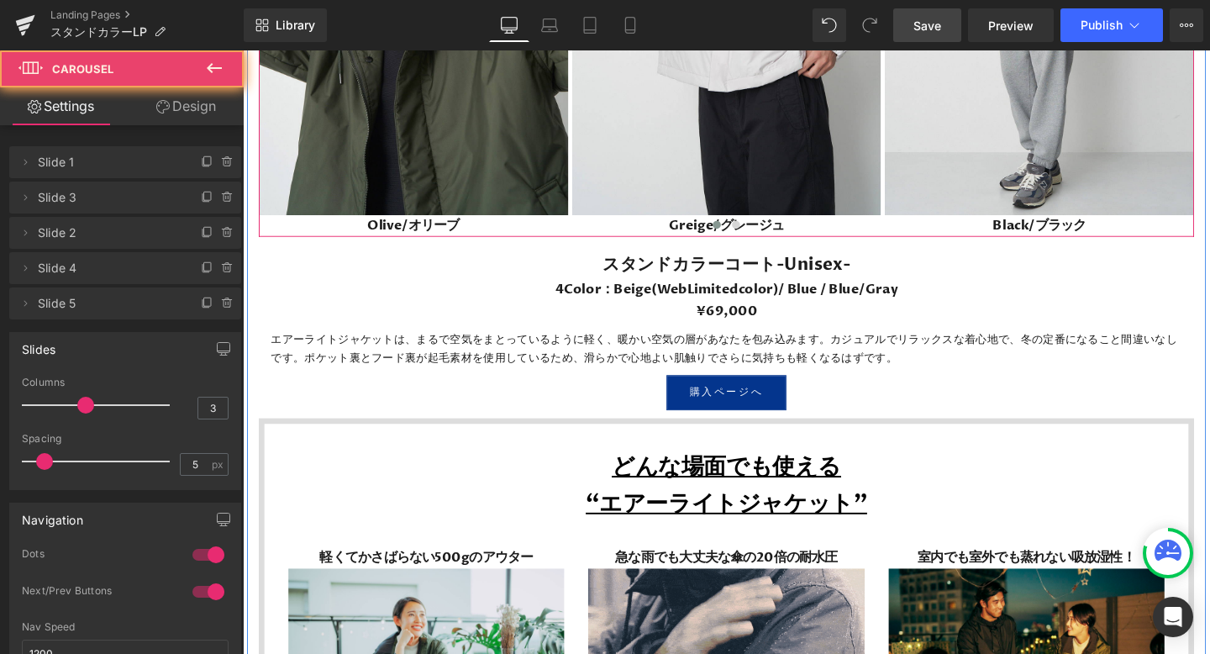
click at [408, 239] on div at bounding box center [751, 236] width 983 height 23
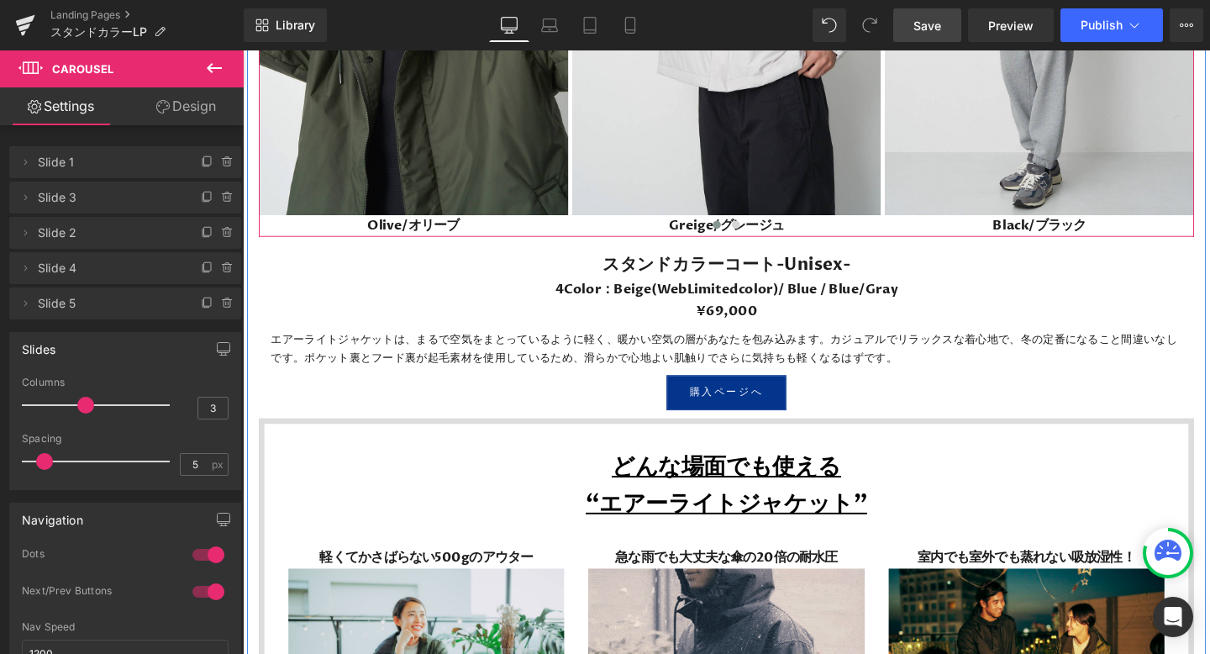
click at [408, 233] on div at bounding box center [751, 236] width 983 height 23
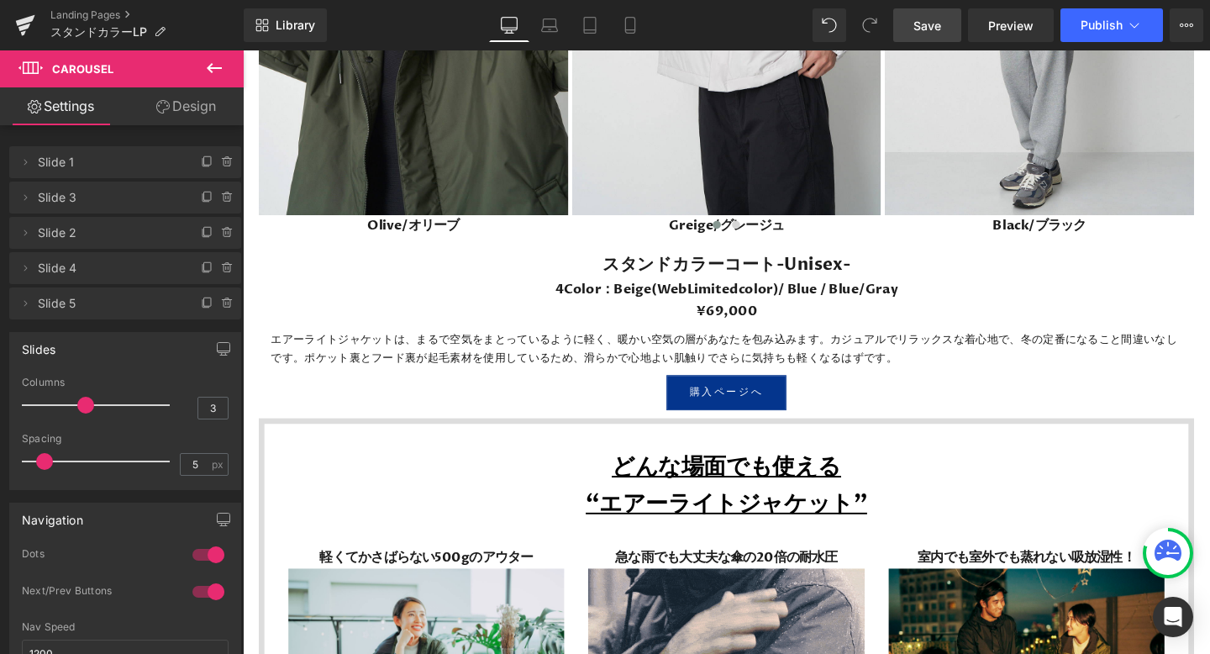
click at [210, 63] on icon at bounding box center [214, 68] width 20 height 20
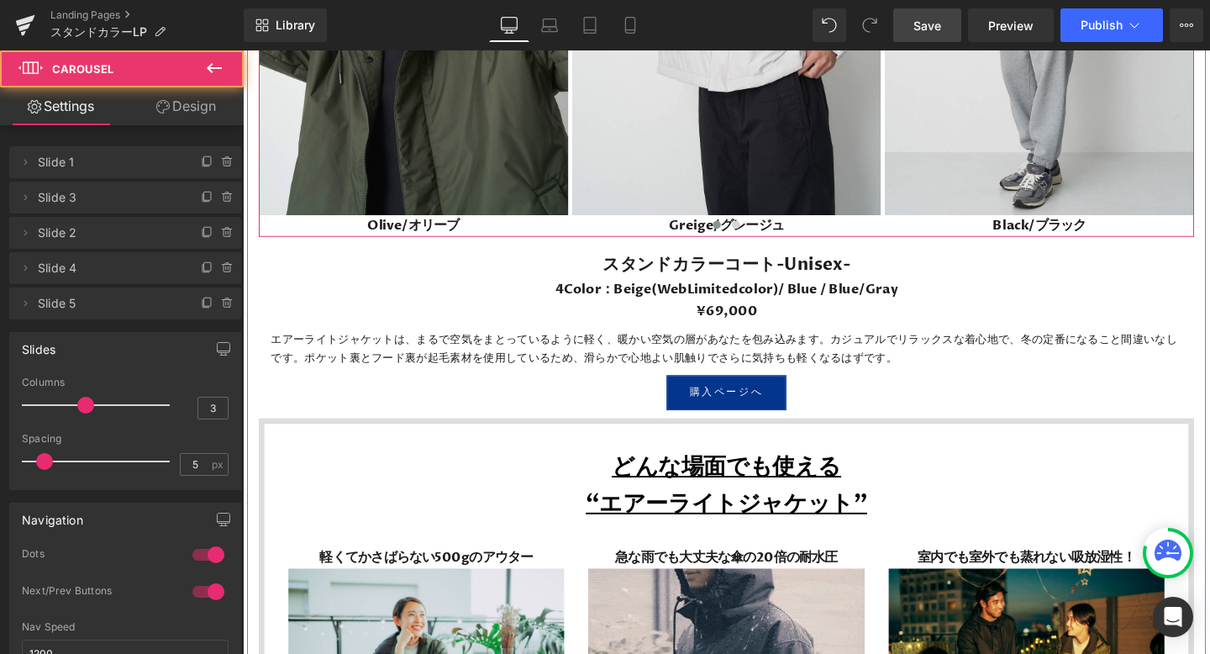
click at [396, 235] on div at bounding box center [751, 236] width 983 height 23
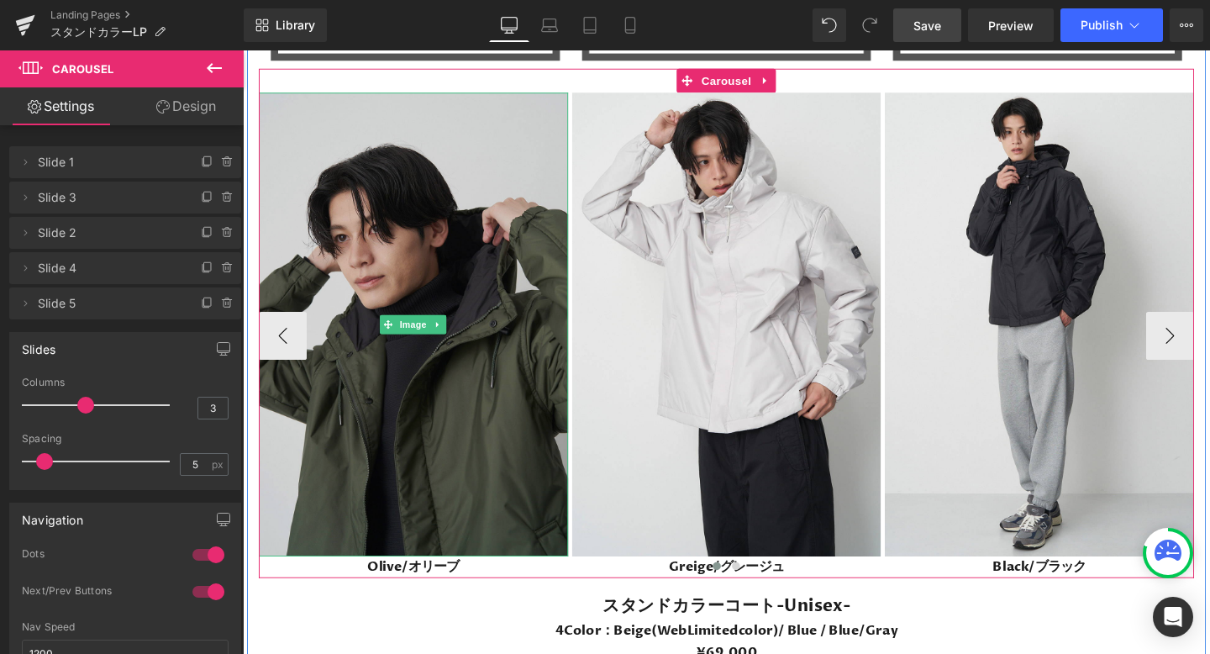
scroll to position [4502, 0]
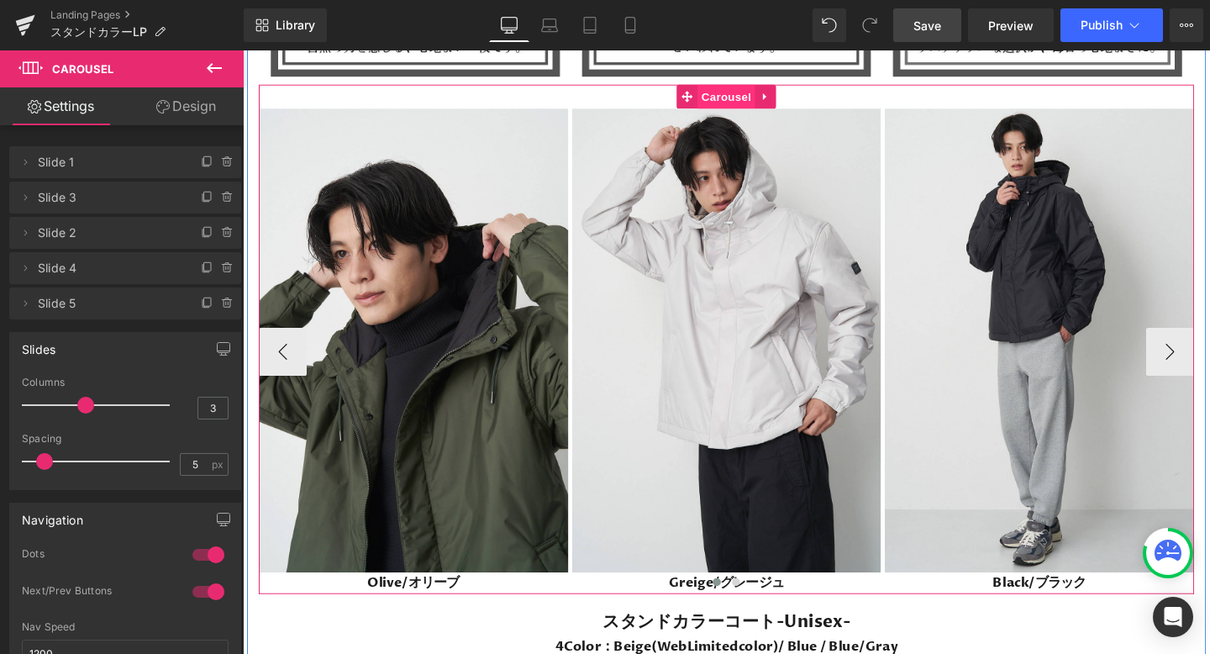
click at [745, 95] on span "Carousel" at bounding box center [751, 99] width 61 height 25
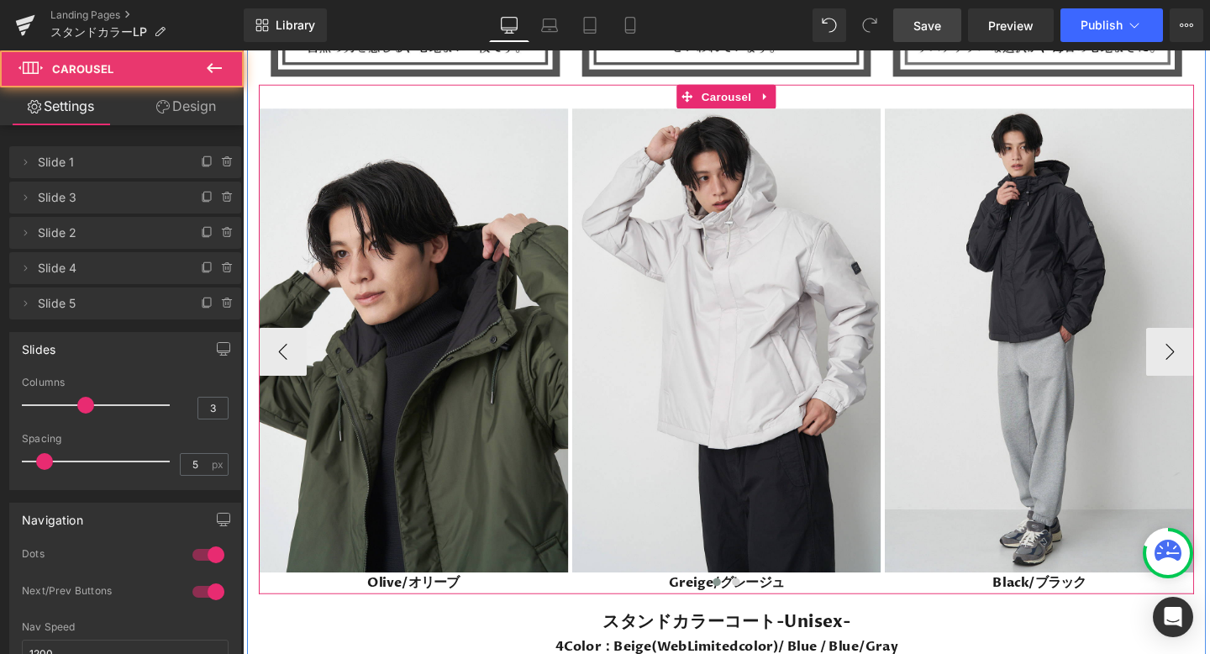
click at [404, 611] on div at bounding box center [751, 612] width 983 height 23
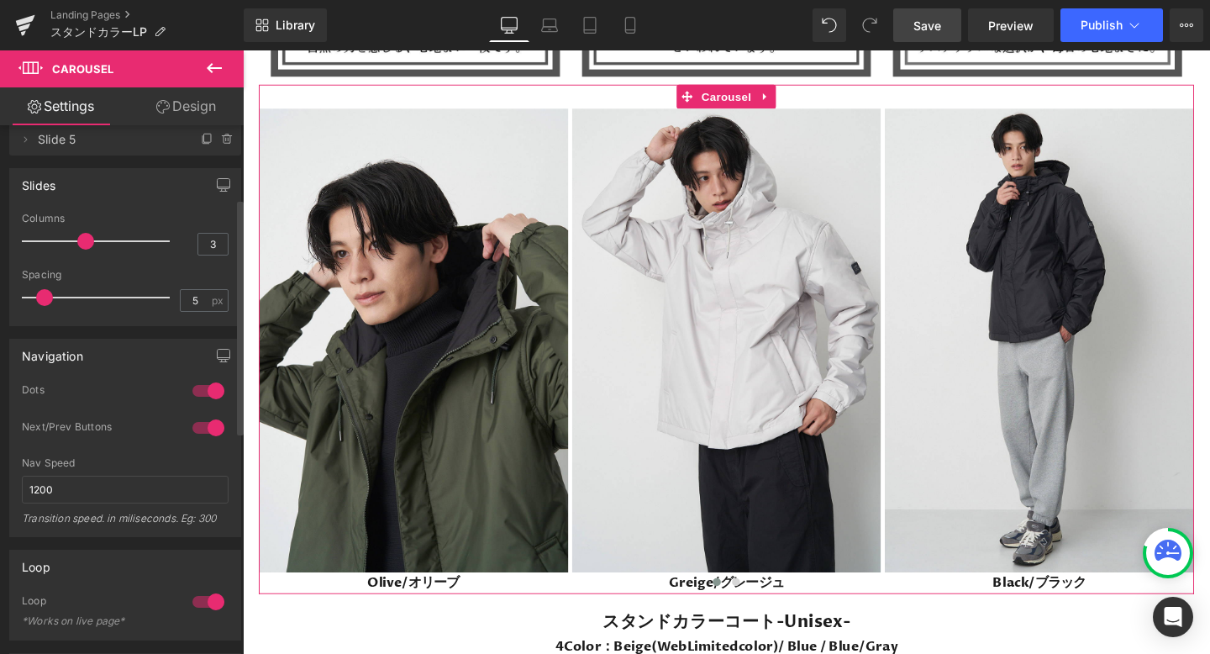
scroll to position [173, 0]
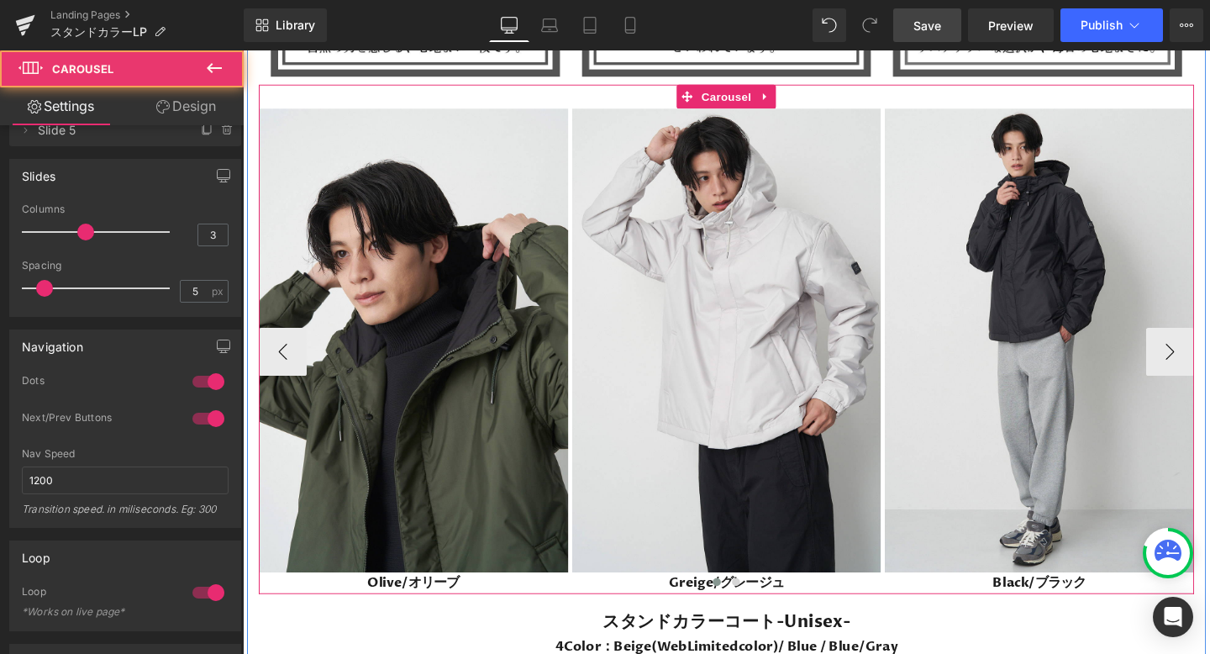
click at [699, 612] on div at bounding box center [751, 612] width 983 height 23
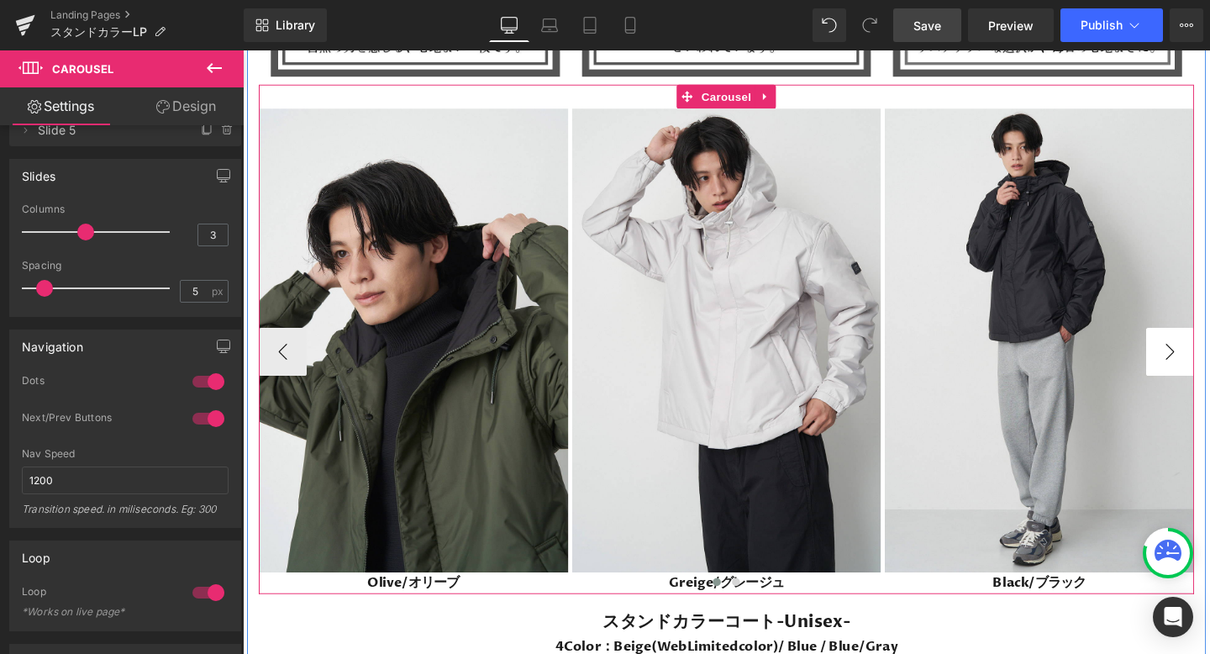
click at [1209, 358] on button "›" at bounding box center [1218, 367] width 50 height 50
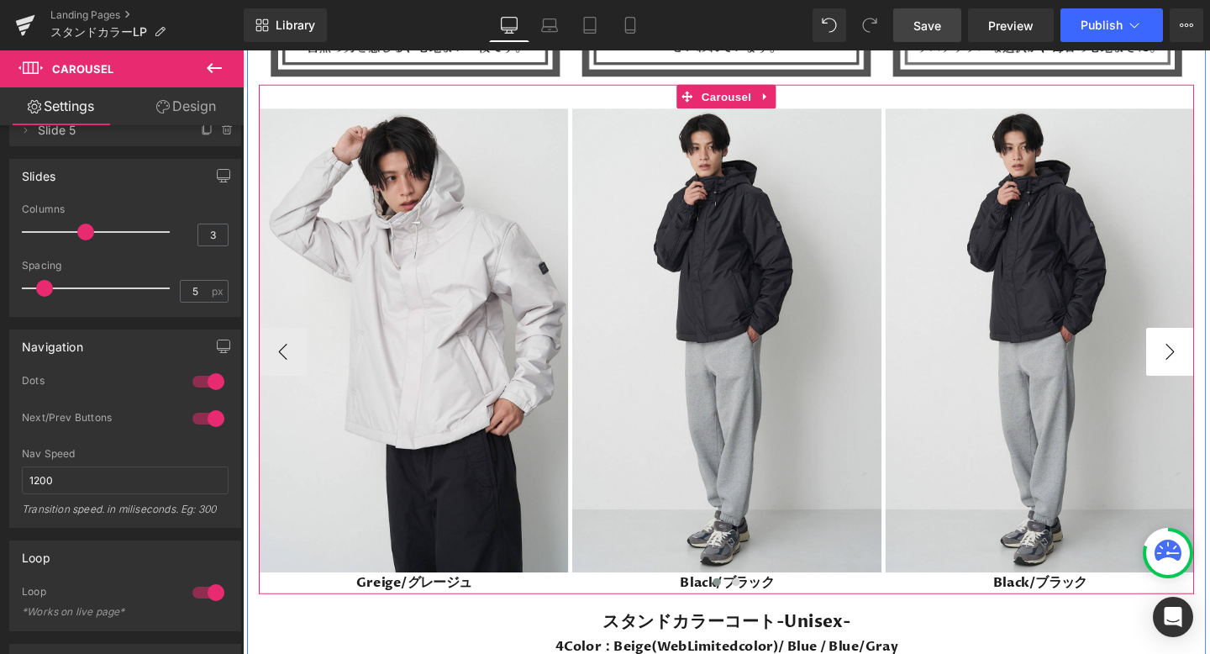
click at [1209, 359] on button "›" at bounding box center [1218, 367] width 50 height 50
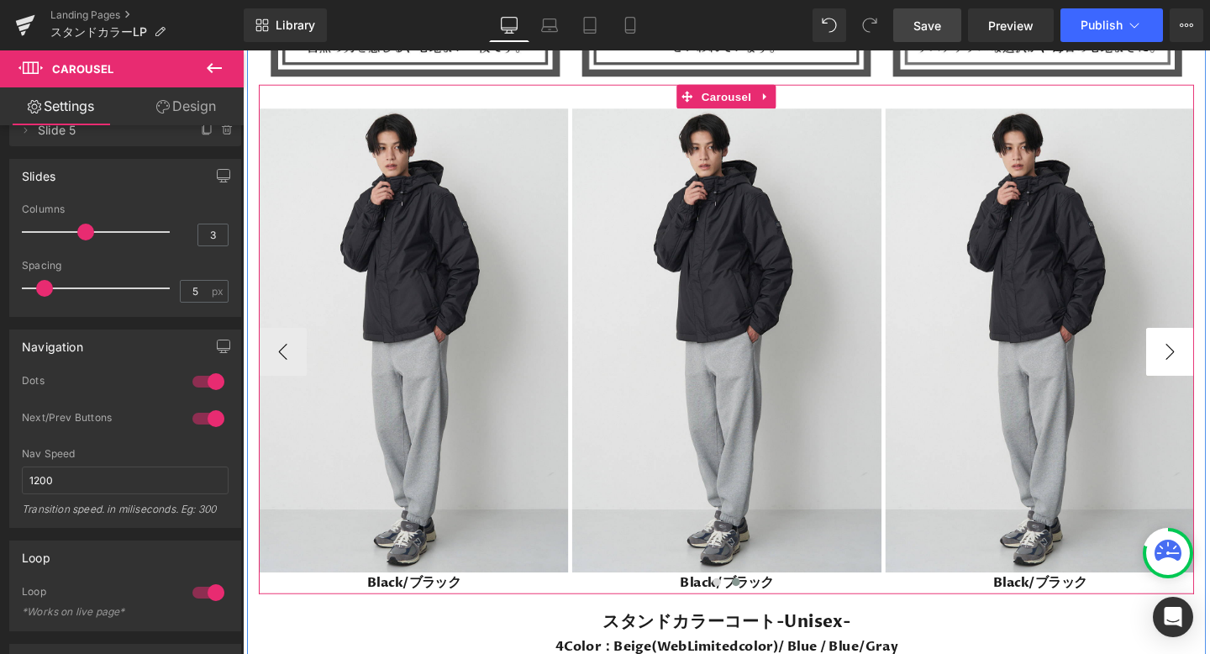
click at [1209, 359] on button "›" at bounding box center [1218, 367] width 50 height 50
click at [1209, 361] on button "›" at bounding box center [1218, 367] width 50 height 50
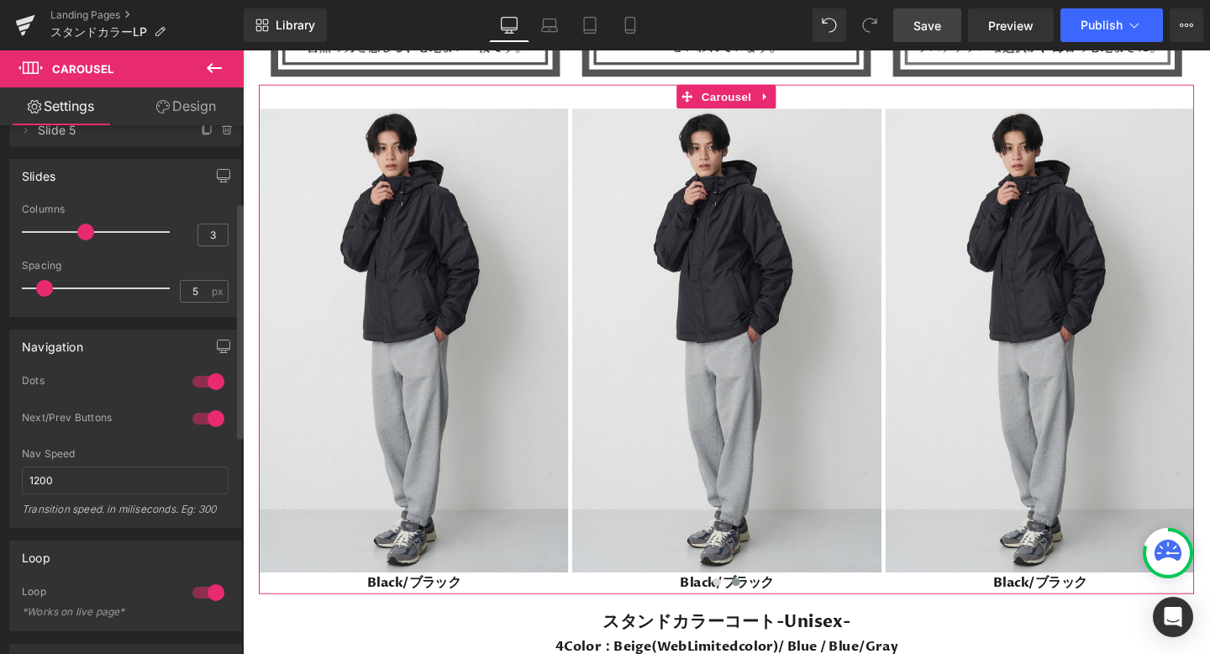
scroll to position [0, 0]
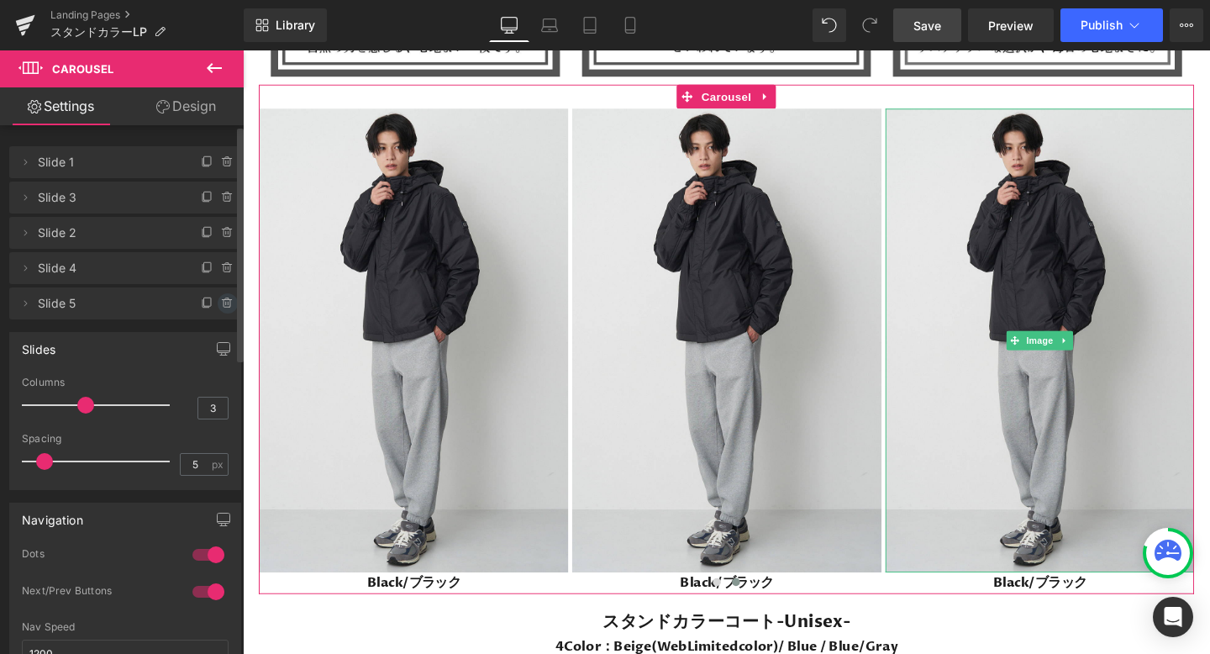
click at [224, 302] on icon at bounding box center [227, 304] width 7 height 8
click at [217, 302] on button "Delete" at bounding box center [209, 304] width 53 height 22
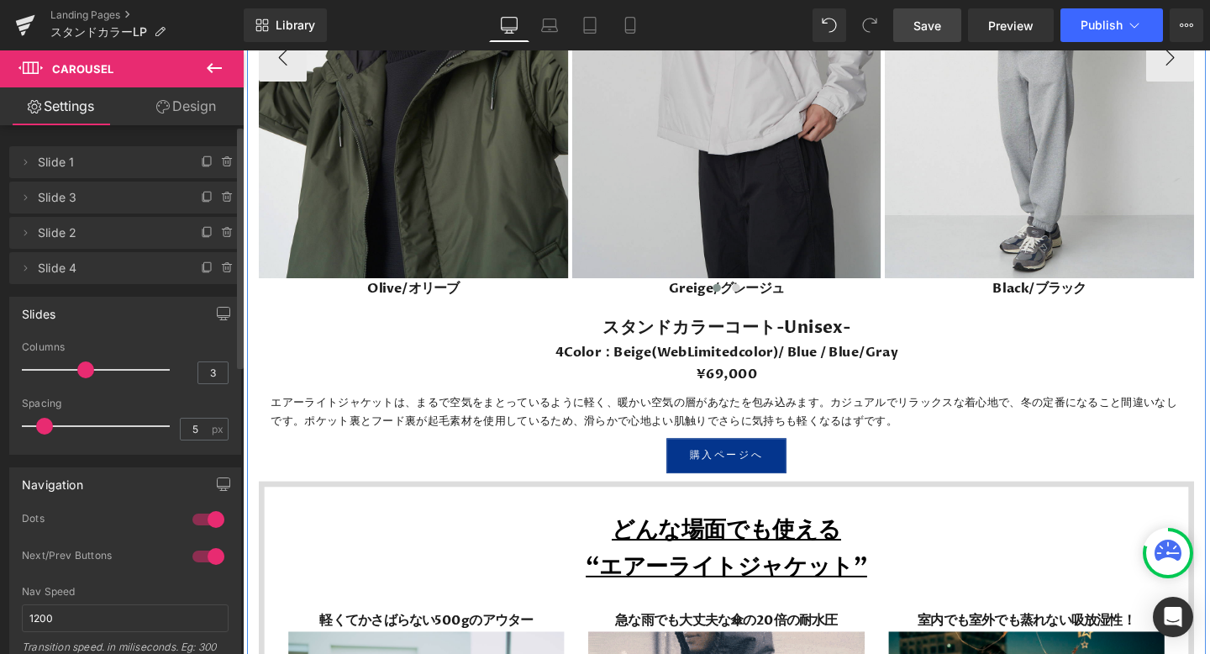
scroll to position [4815, 0]
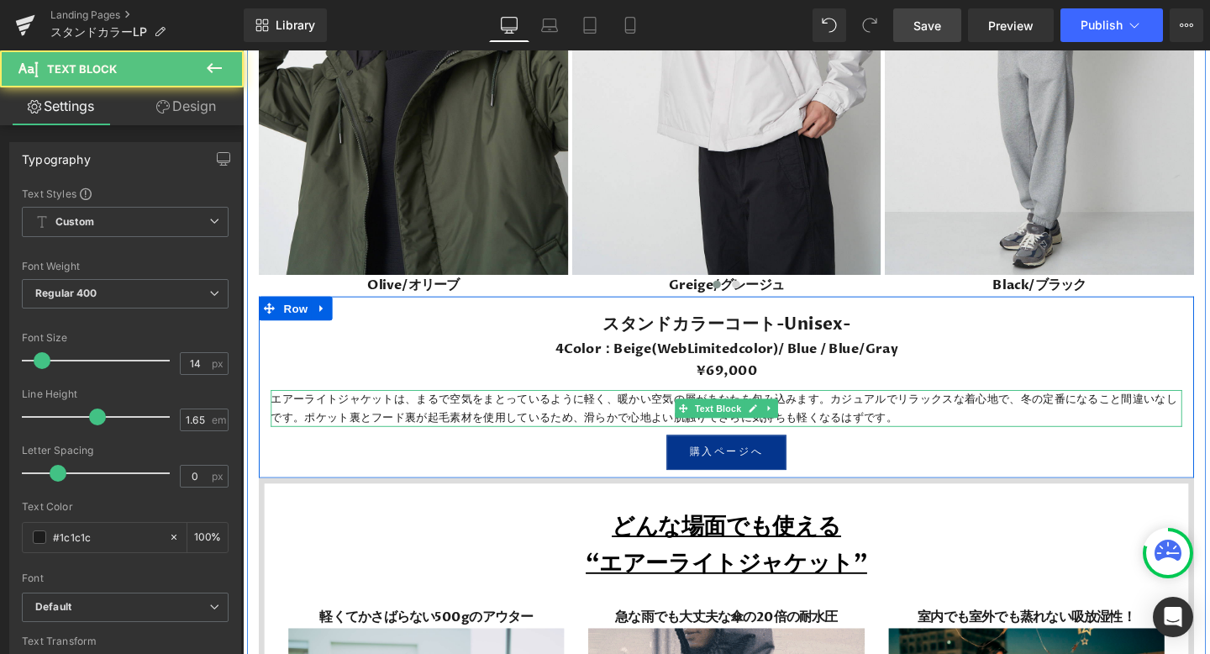
click at [933, 433] on p "エアーライトジャケットは、まるで空気をまとっているように軽く、暖かい空気の層があなたを包み込みます。カジュアルでリラックスな着心地で、冬の定番になること間違い…" at bounding box center [751, 427] width 958 height 39
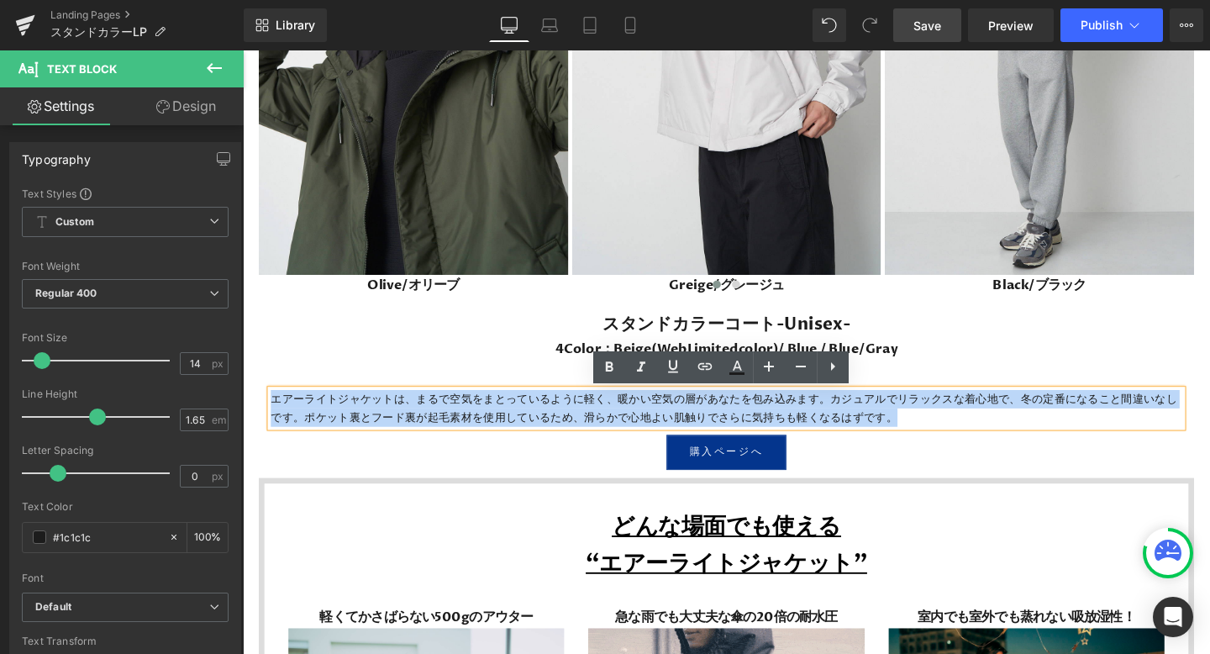
drag, startPoint x: 930, startPoint y: 437, endPoint x: 344, endPoint y: 400, distance: 587.0
click at [344, 400] on div "スタンドカラーコート-Unisex- Heading 4Color：Beige(WebLimitedcolor)/ Blue / Blue/Gray Head…" at bounding box center [751, 407] width 983 height 167
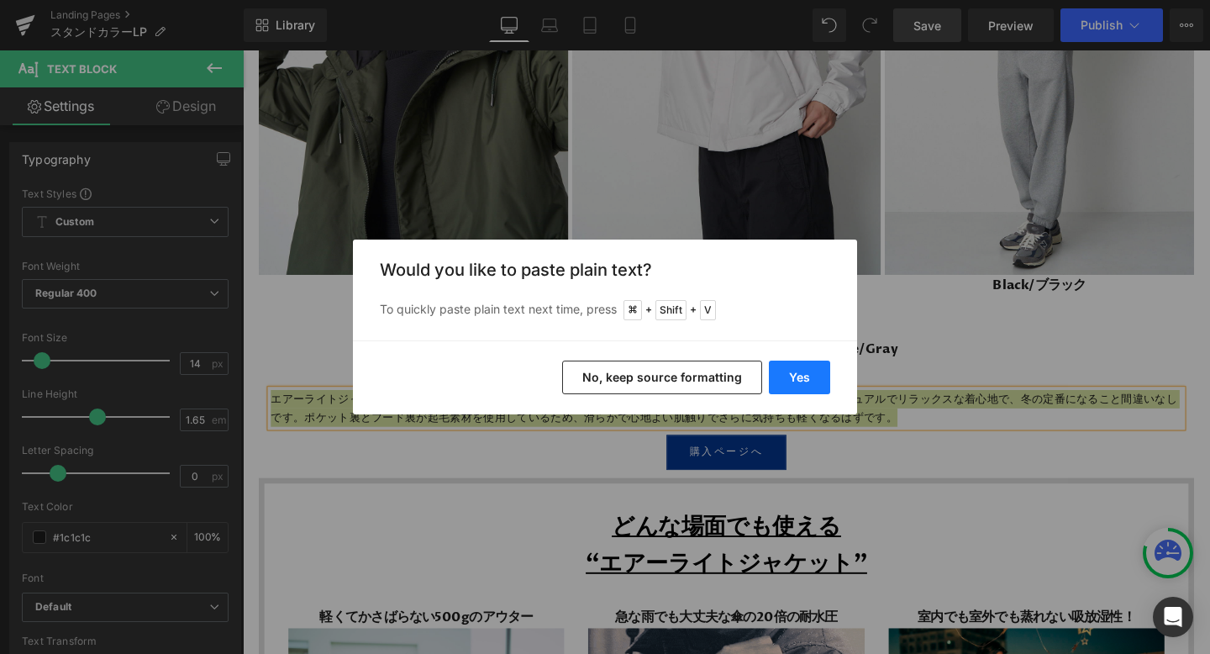
click at [825, 368] on button "Yes" at bounding box center [799, 378] width 61 height 34
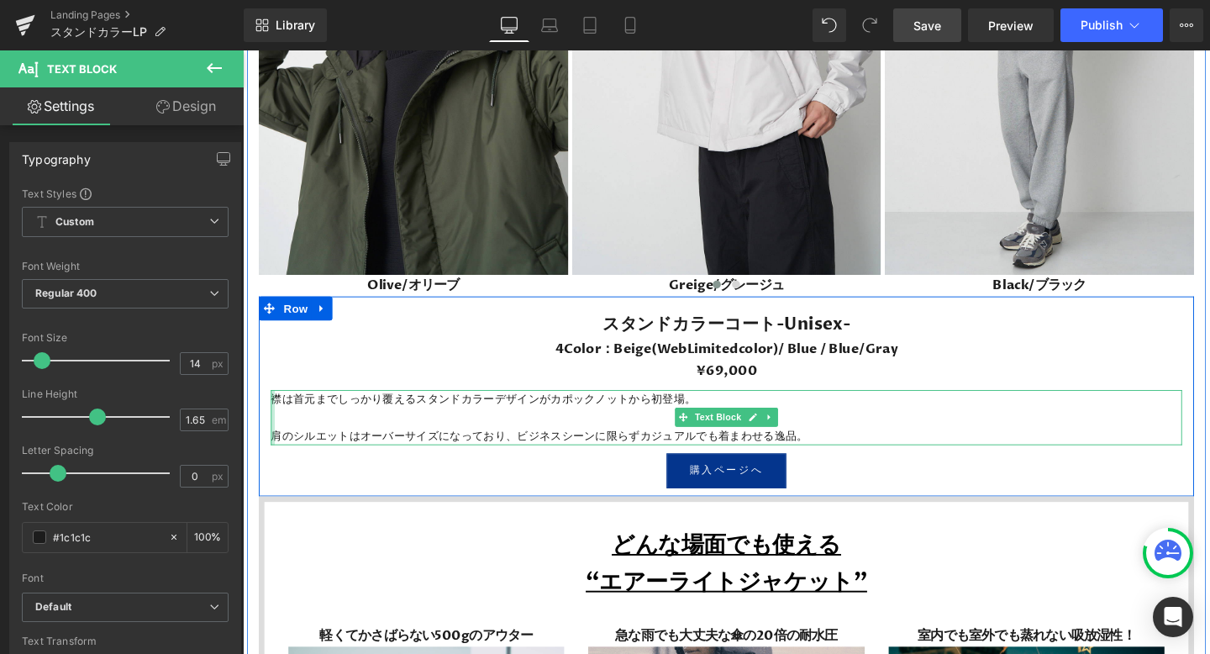
click at [274, 451] on div "襟は首元までしっかり覆えるスタンドカラーデザインがカポックノットから初登場。 肩のシルエットはオーバーサイズになっており、ビジネスシーンに限らずカジュアルでも…" at bounding box center [751, 437] width 958 height 58
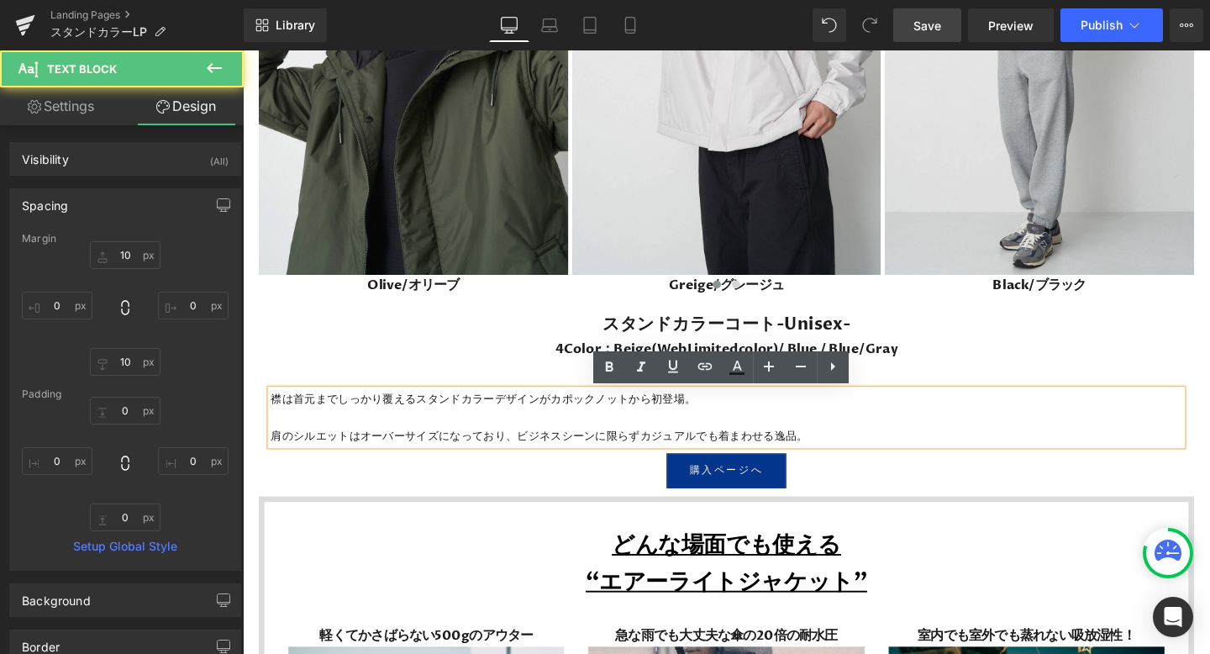
click at [276, 453] on p "肩のシルエットはオーバーサイズになっており、ビジネスシーンに限らずカジュアルでも着まわせる逸品。" at bounding box center [751, 455] width 958 height 19
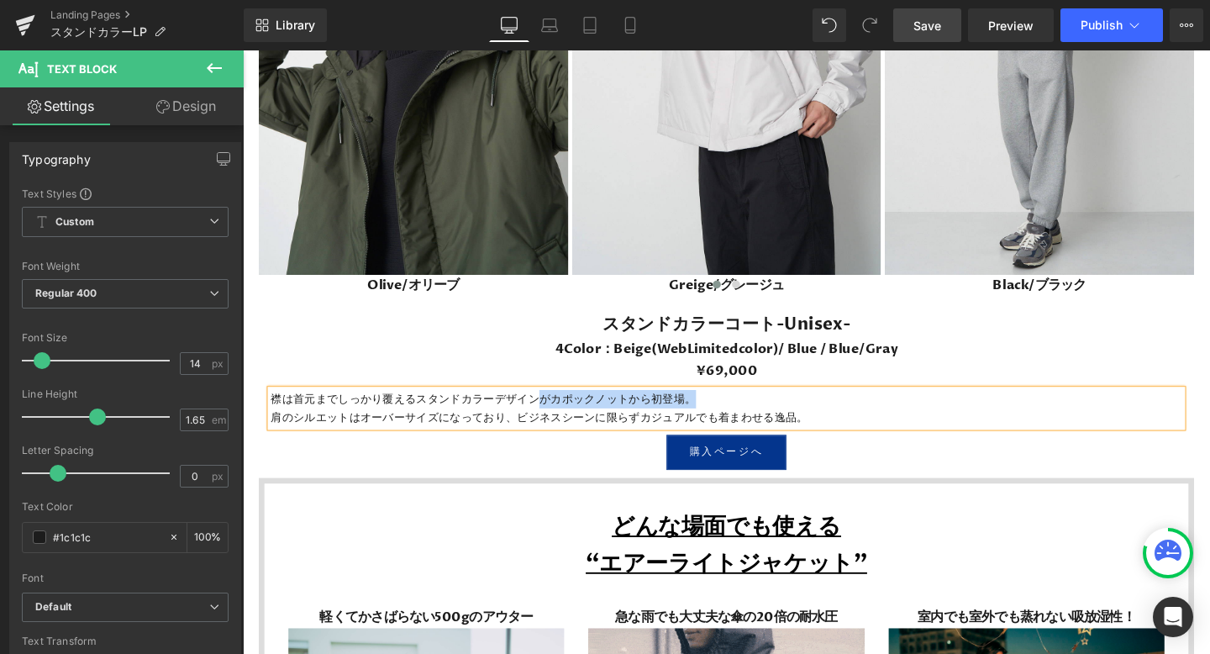
drag, startPoint x: 718, startPoint y: 417, endPoint x: 555, endPoint y: 414, distance: 163.1
click at [555, 414] on p "襟は首元までしっかり覆えるスタンドカラーデザインがカポックノットから初登場。" at bounding box center [751, 417] width 958 height 19
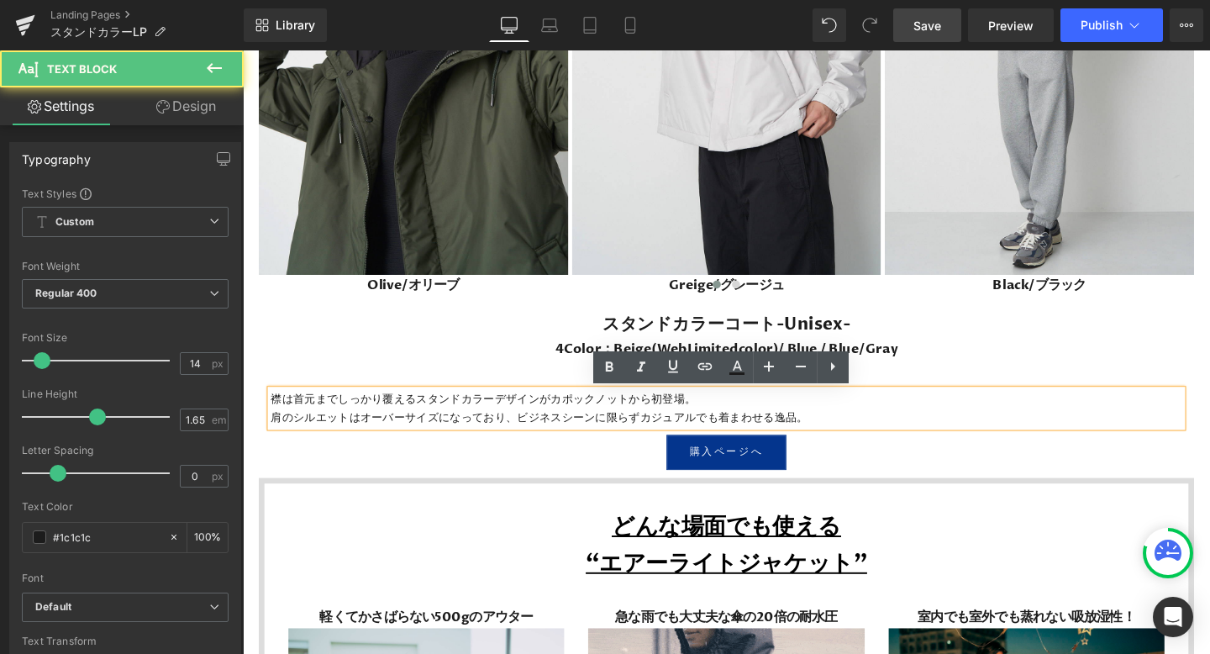
click at [706, 420] on p "襟は首元までしっかり覆えるスタンドカラーデザインがカポックノットから初登場。" at bounding box center [751, 417] width 958 height 19
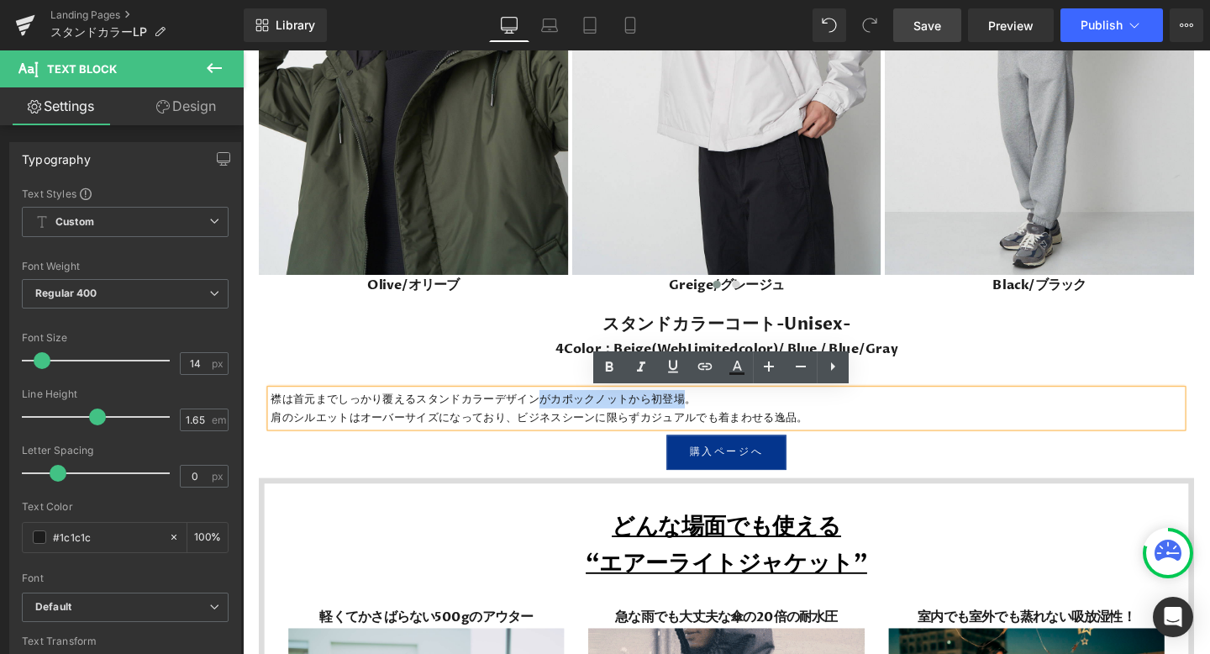
drag, startPoint x: 706, startPoint y: 420, endPoint x: 556, endPoint y: 418, distance: 149.6
click at [556, 419] on p "襟は首元までしっかり覆えるスタンドカラーデザインがカポックノットから初登場。" at bounding box center [751, 417] width 958 height 19
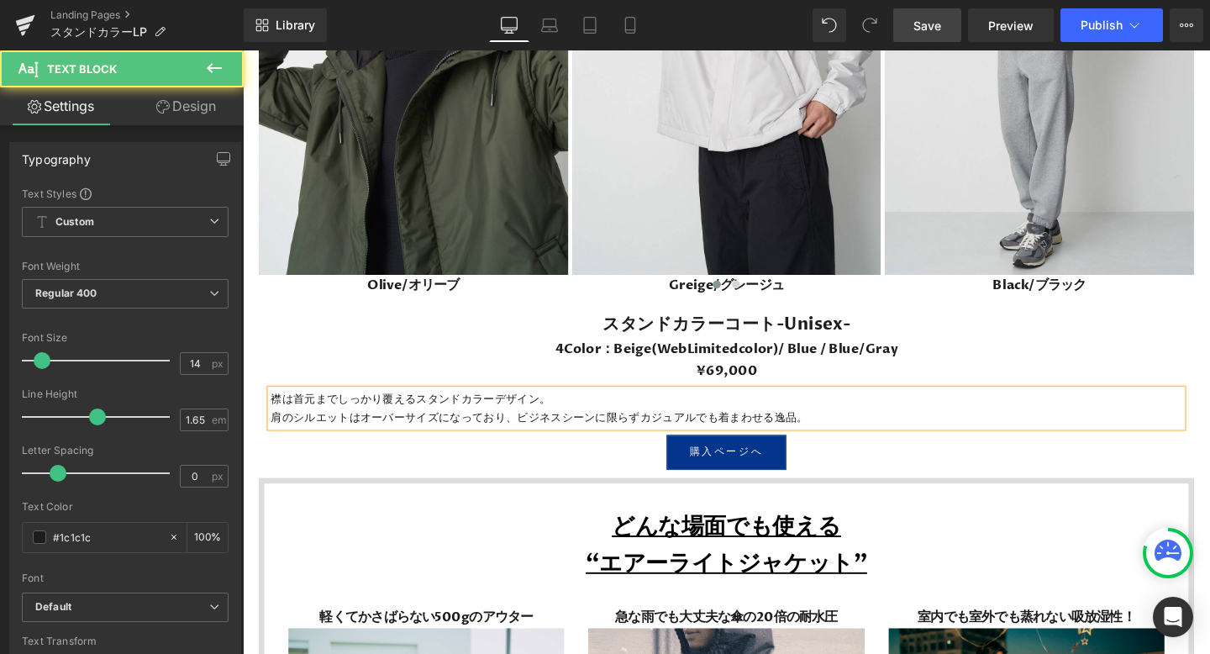
drag, startPoint x: 845, startPoint y: 439, endPoint x: 272, endPoint y: 410, distance: 574.0
click at [272, 410] on div "襟は首元までしっかり覆えるスタンドカラーデザイン。 肩のシルエットはオーバーサイズになっており、ビジネスシーンに限らずカジュアルでも着まわせる逸品。" at bounding box center [751, 427] width 958 height 39
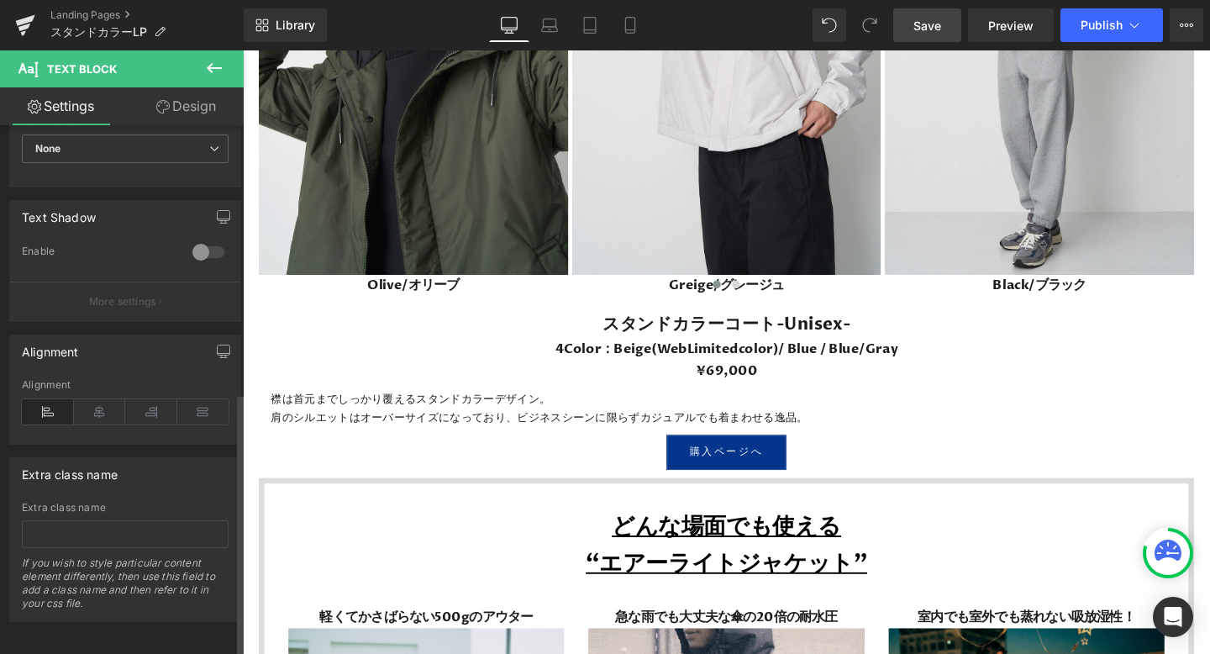
scroll to position [535, 0]
click at [91, 397] on icon at bounding box center [100, 409] width 52 height 25
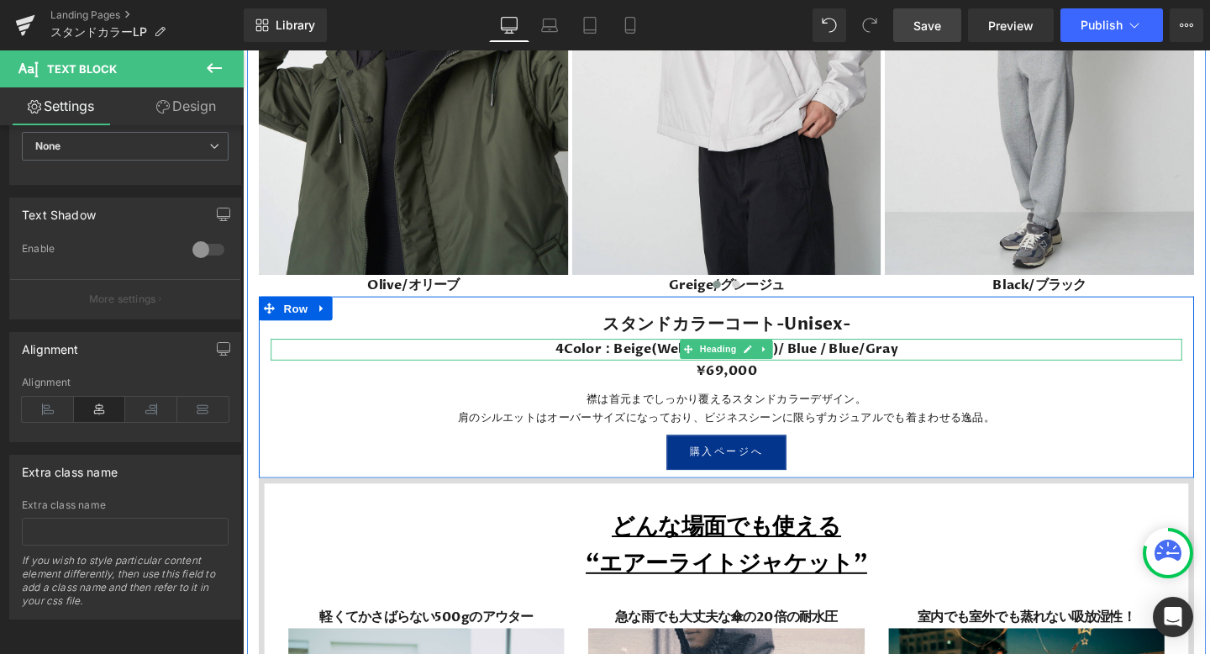
click at [807, 366] on h3 "4Color：Beige(WebLimitedcolor)/ Blue / Blue/Gray" at bounding box center [751, 365] width 958 height 23
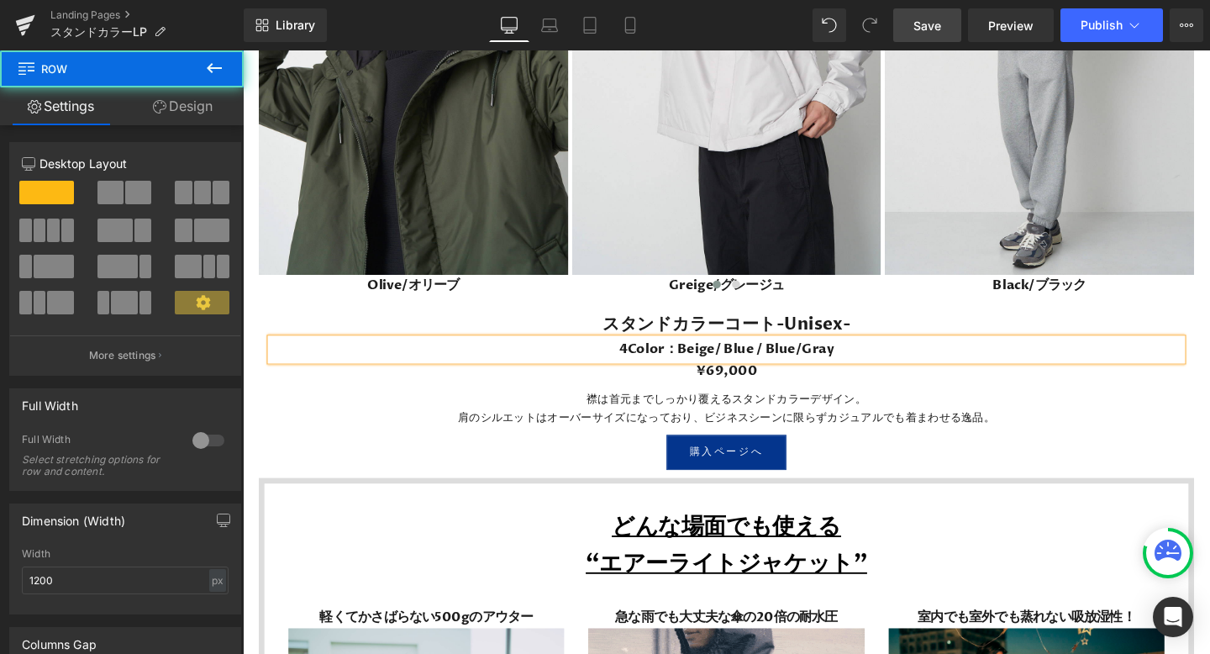
click at [903, 402] on div "スタンドカラーコート-Unisex- Heading 4Color：Beige/ Blue / Blue/Gray Heading ¥69,000 Headi…" at bounding box center [751, 407] width 983 height 167
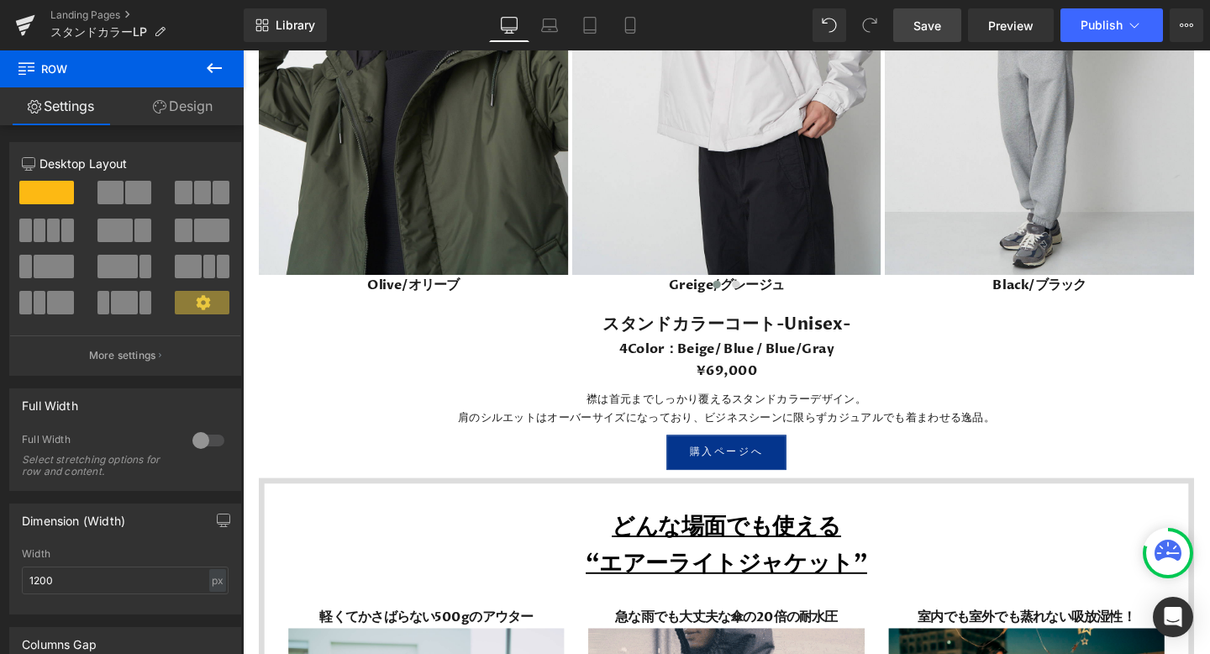
click at [918, 20] on span "Save" at bounding box center [928, 26] width 28 height 18
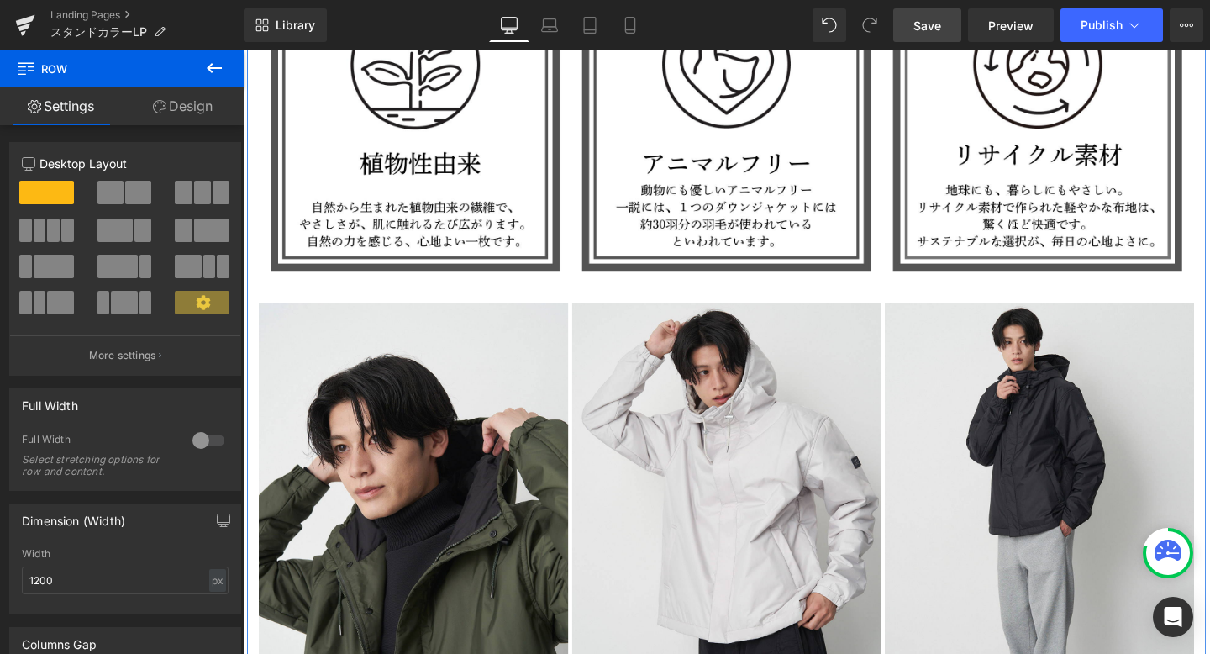
scroll to position [4292, 0]
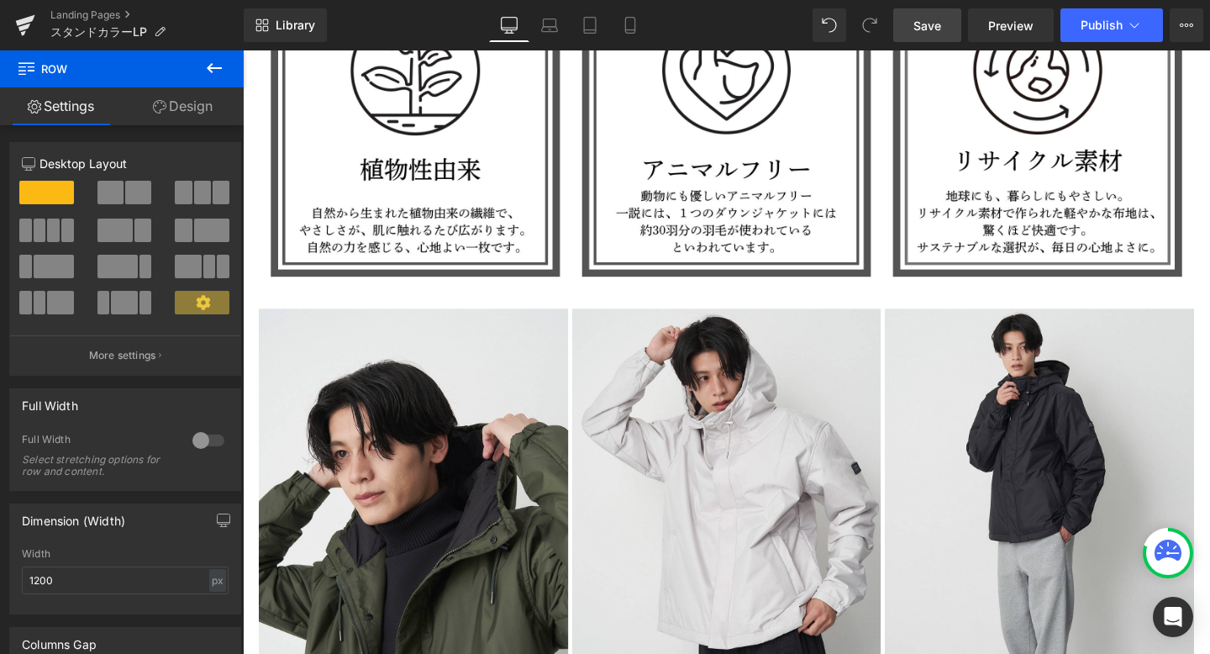
click at [934, 12] on link "Save" at bounding box center [928, 25] width 68 height 34
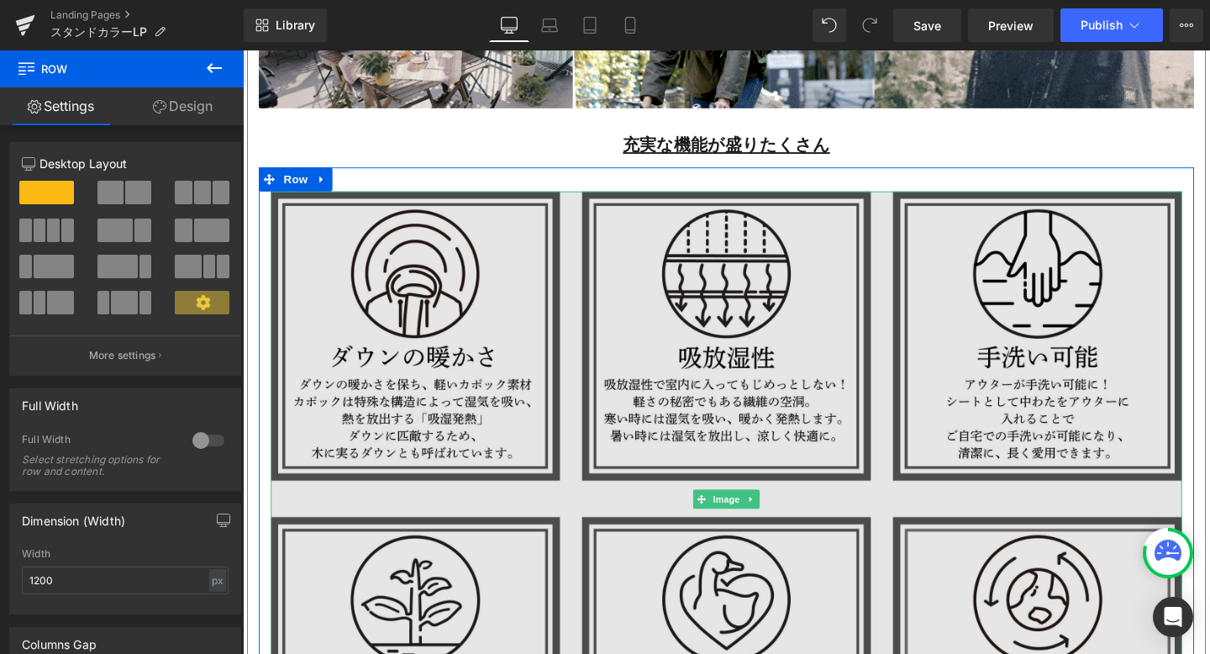
scroll to position [3715, 0]
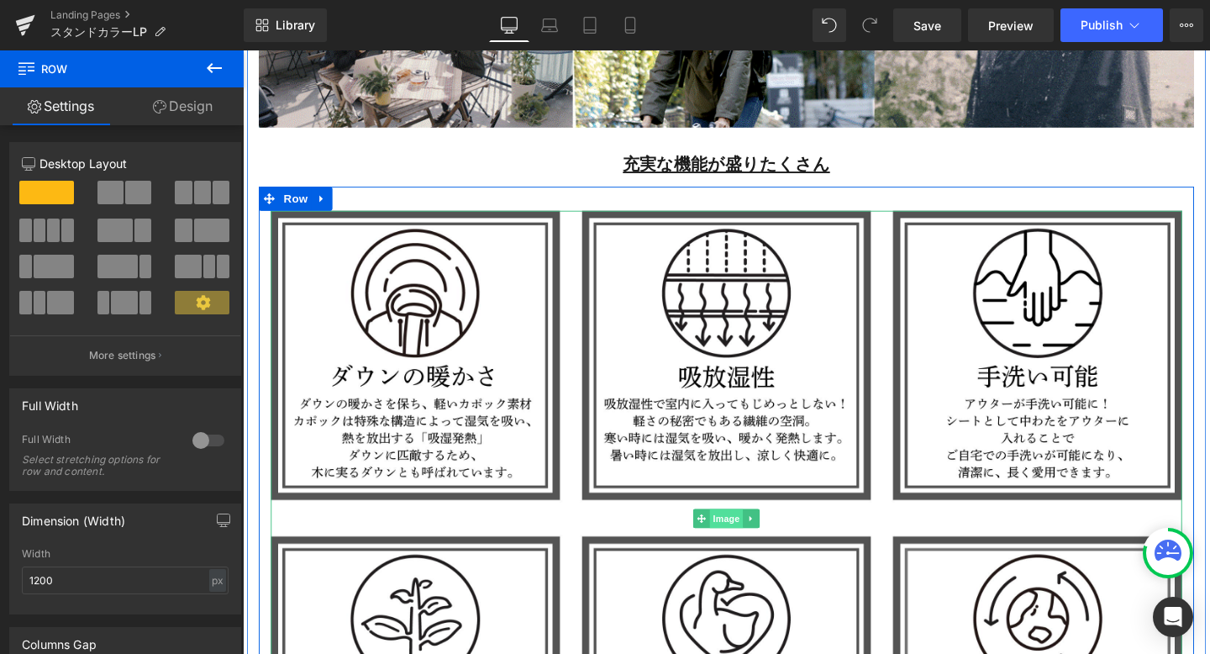
click at [754, 542] on span "Image" at bounding box center [751, 542] width 35 height 20
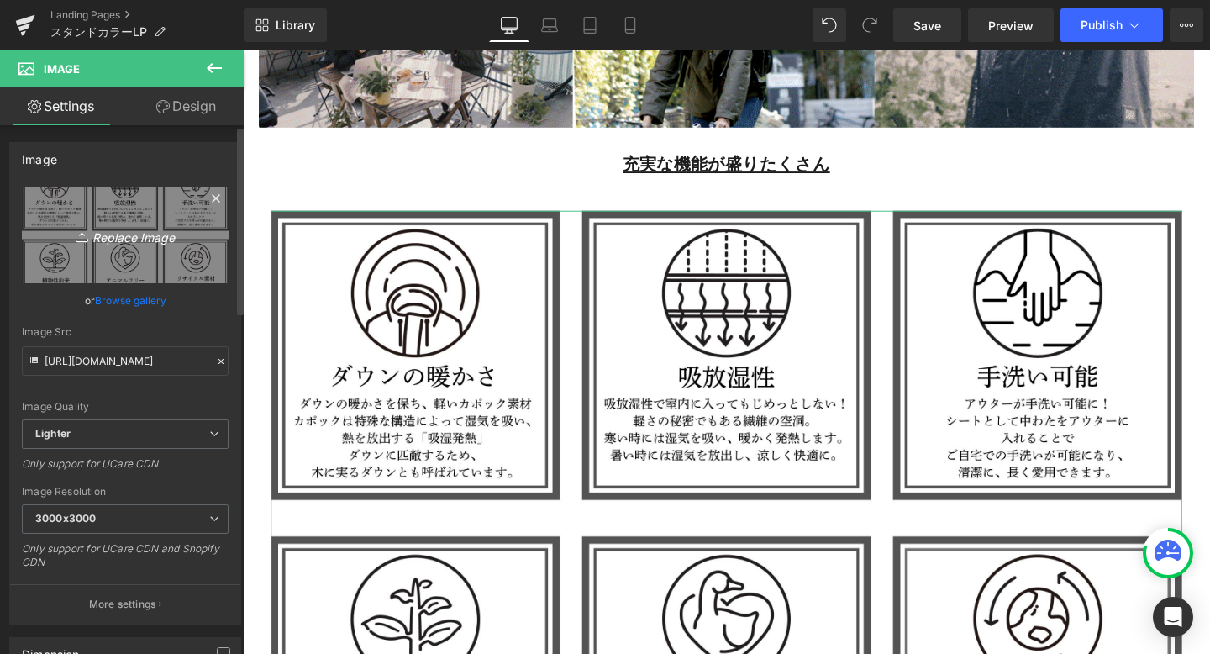
click at [134, 231] on icon "Replace Image" at bounding box center [125, 234] width 134 height 21
type input "C:\fakepath\KK_LINEリッチ (55).png"
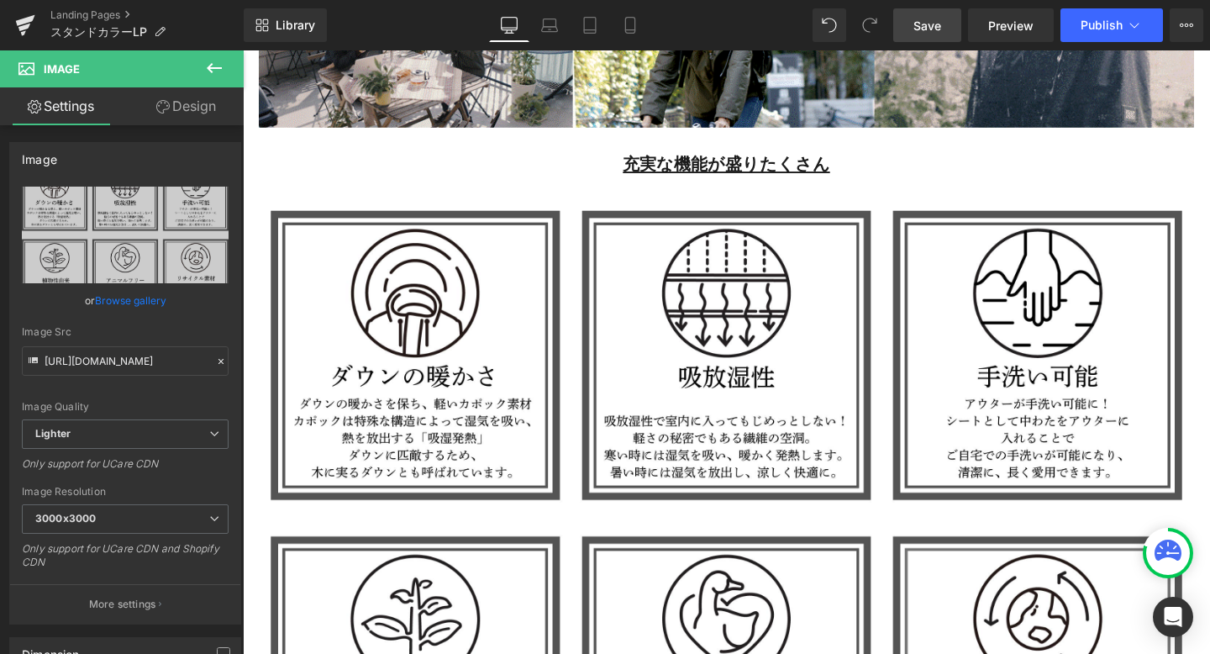
click at [926, 18] on span "Save" at bounding box center [928, 26] width 28 height 18
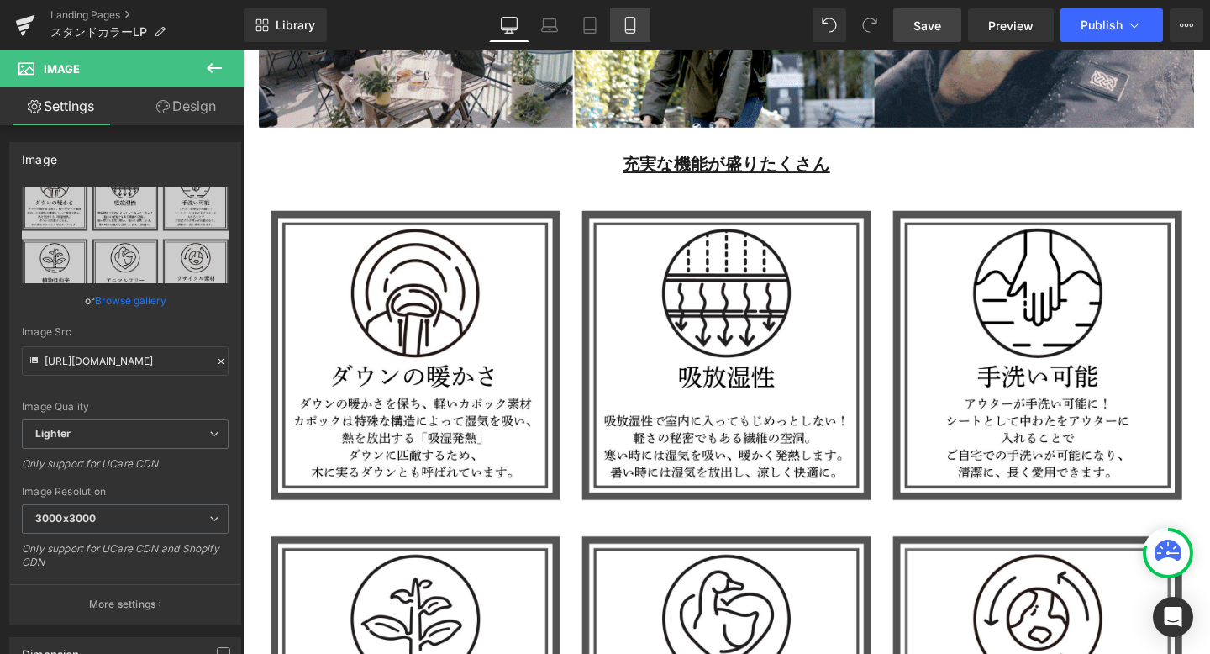
click at [635, 24] on icon at bounding box center [630, 25] width 17 height 17
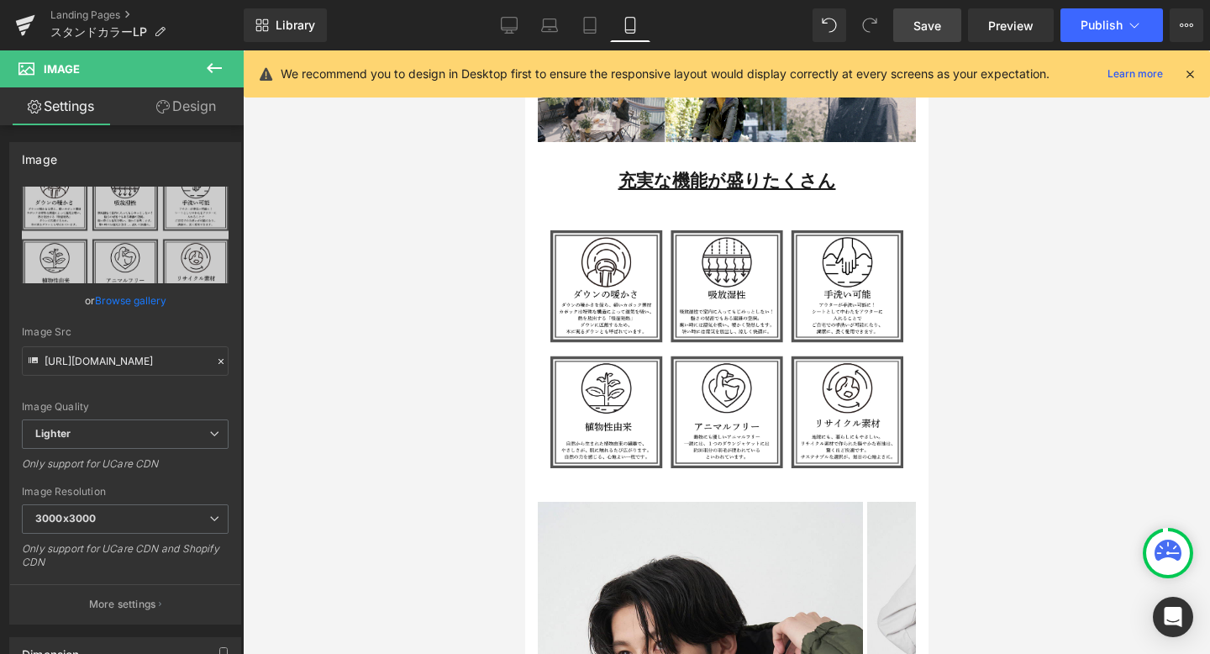
scroll to position [2312, 0]
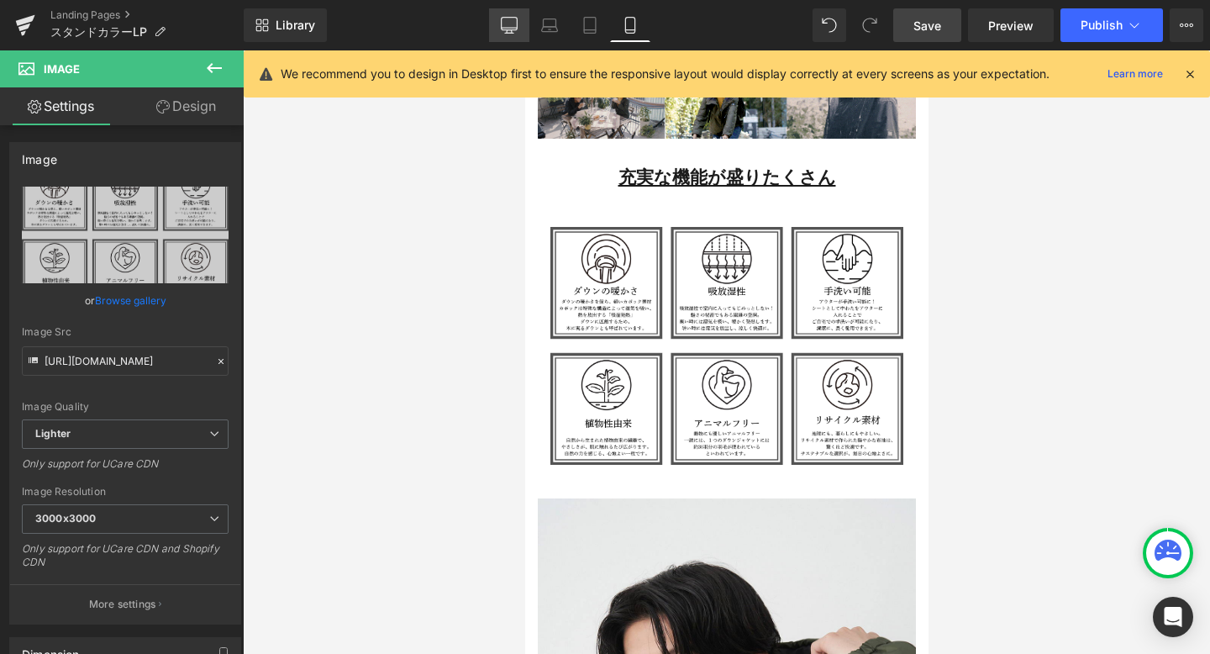
click at [511, 29] on icon at bounding box center [510, 24] width 16 height 13
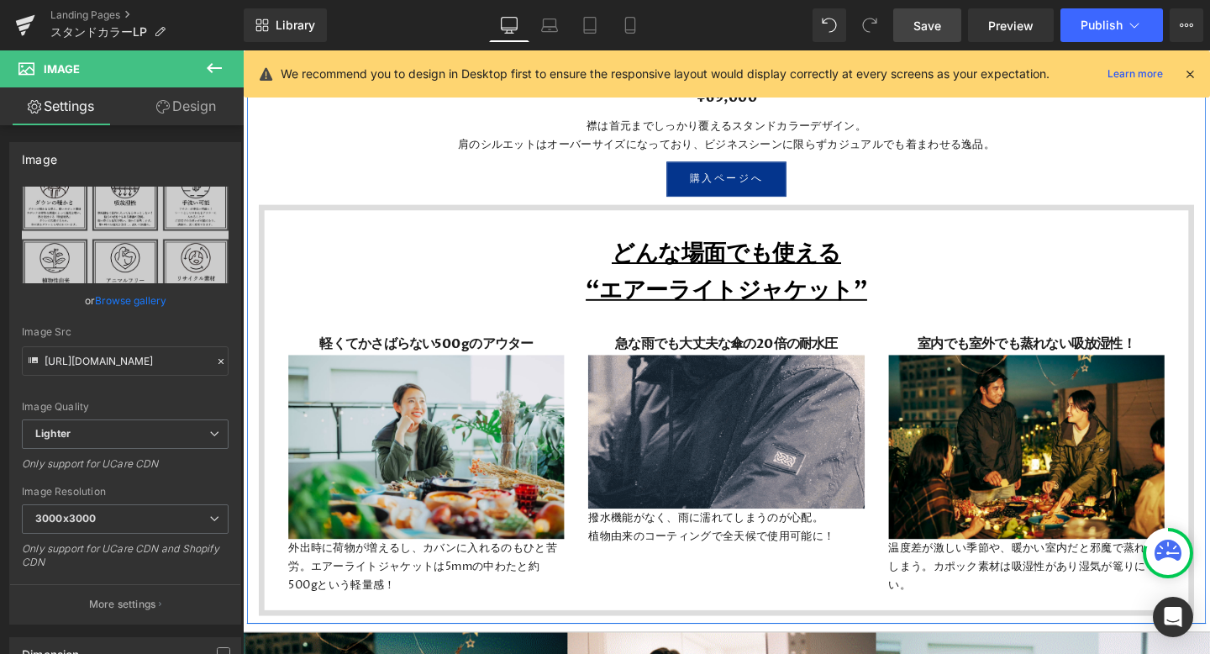
scroll to position [5103, 0]
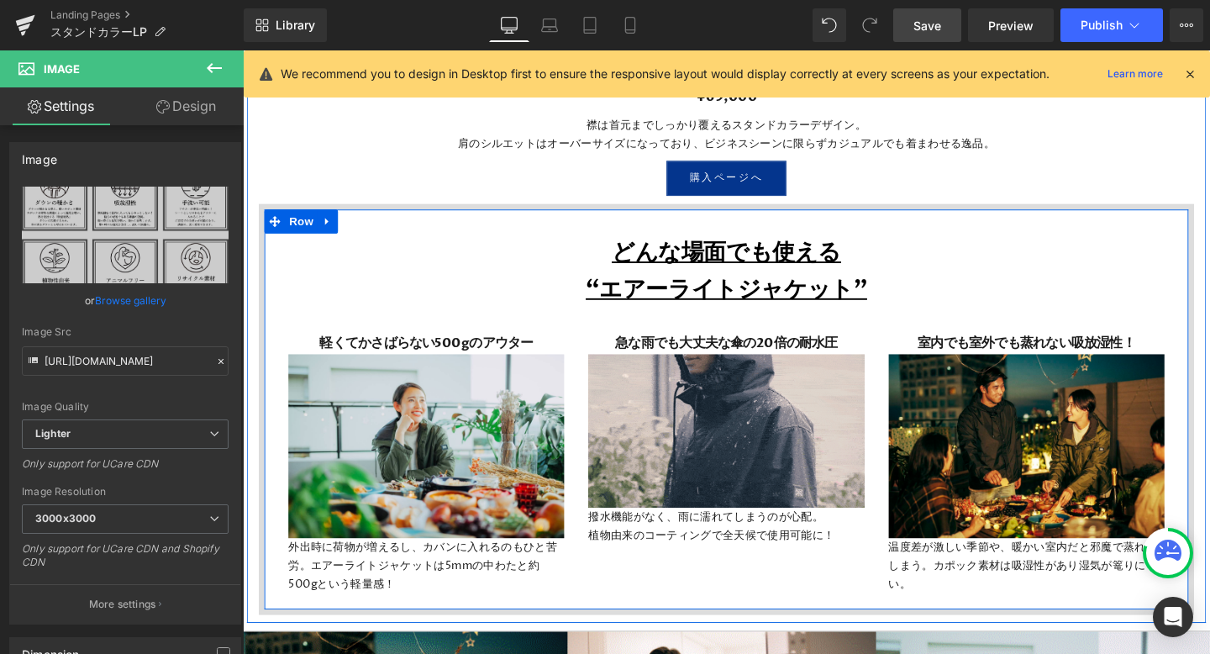
click at [319, 214] on div "どんな場面でも使える “エアーライトジャケット” Heading 軽くてかさばらない500gのアウター Heading Image 外出時に荷物が増えるし、カ…" at bounding box center [751, 428] width 983 height 432
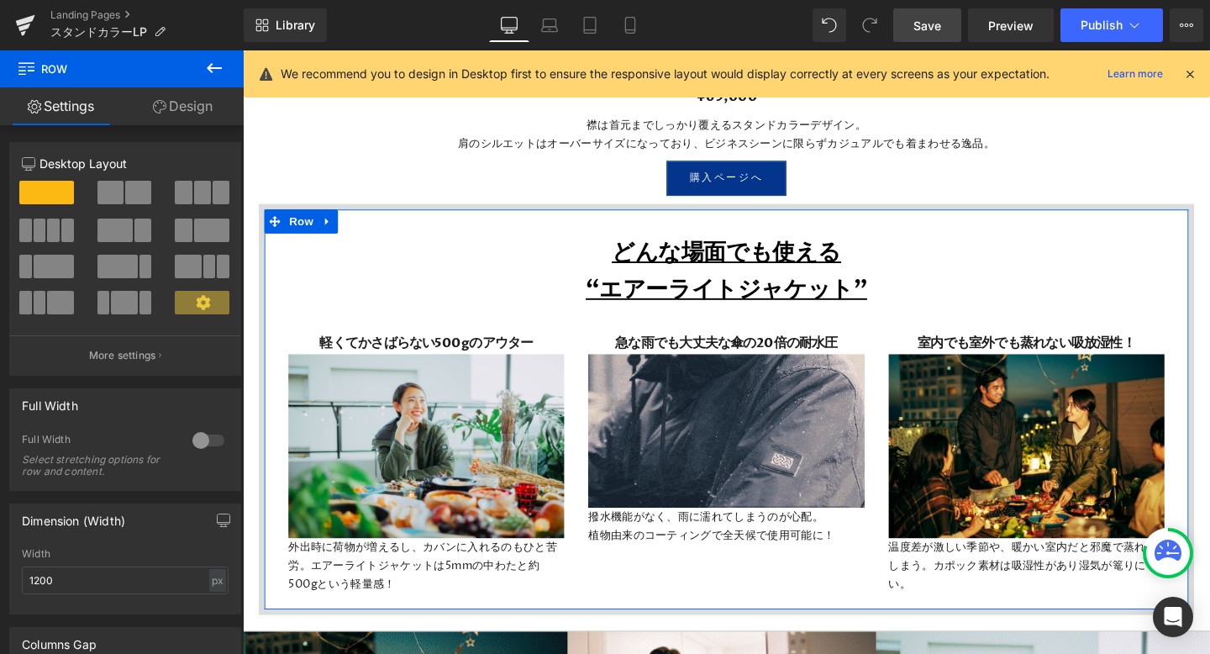
click at [213, 105] on link "Design" at bounding box center [183, 106] width 122 height 38
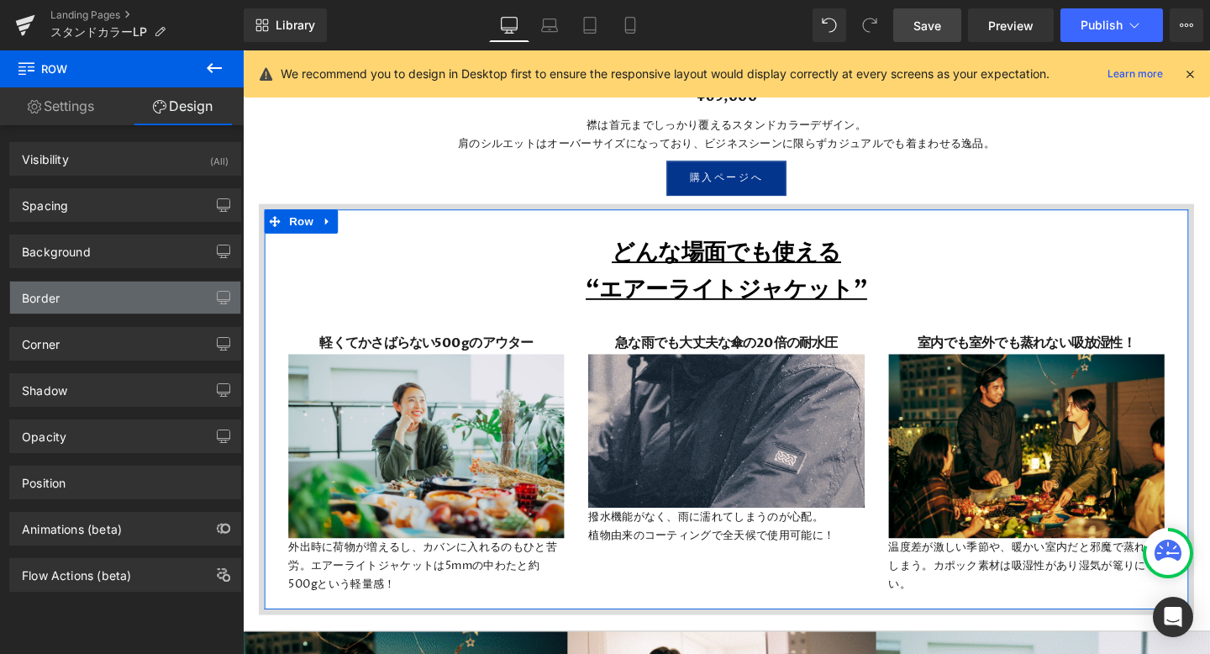
click at [142, 284] on div "Border" at bounding box center [125, 298] width 230 height 32
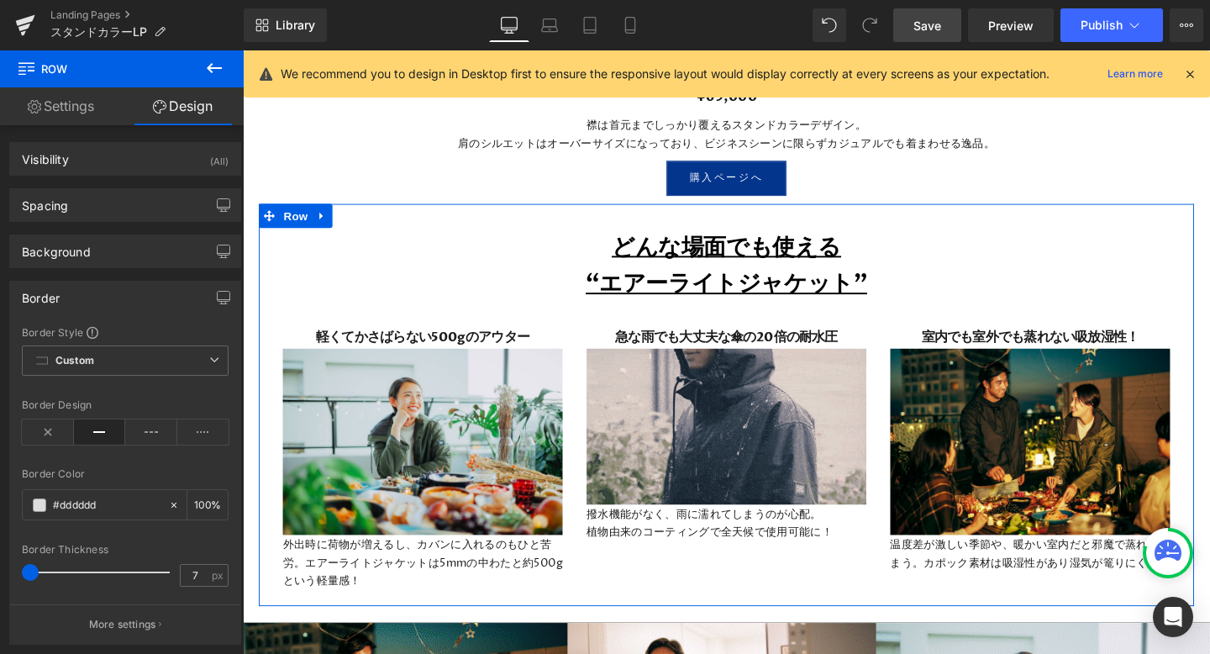
drag, startPoint x: 47, startPoint y: 568, endPoint x: 14, endPoint y: 572, distance: 33.0
click at [14, 572] on div "Border Style Custom Custom Setup Global Style Custom Setup Global Style Border …" at bounding box center [125, 484] width 230 height 319
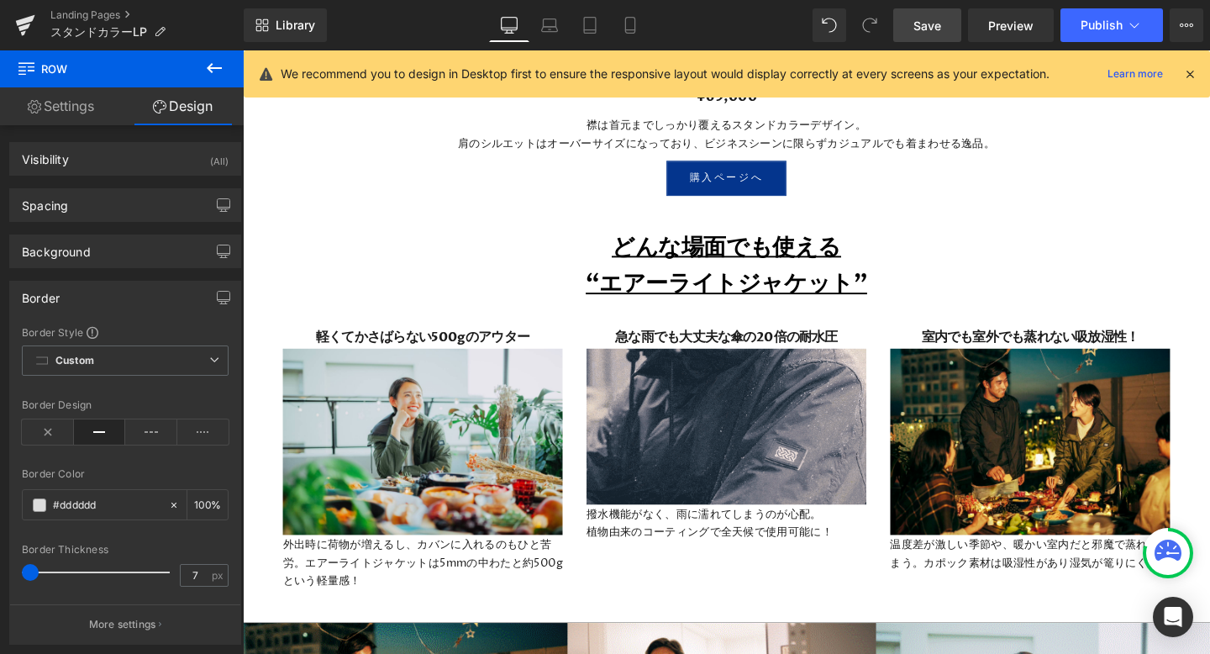
click at [208, 66] on icon at bounding box center [214, 68] width 20 height 20
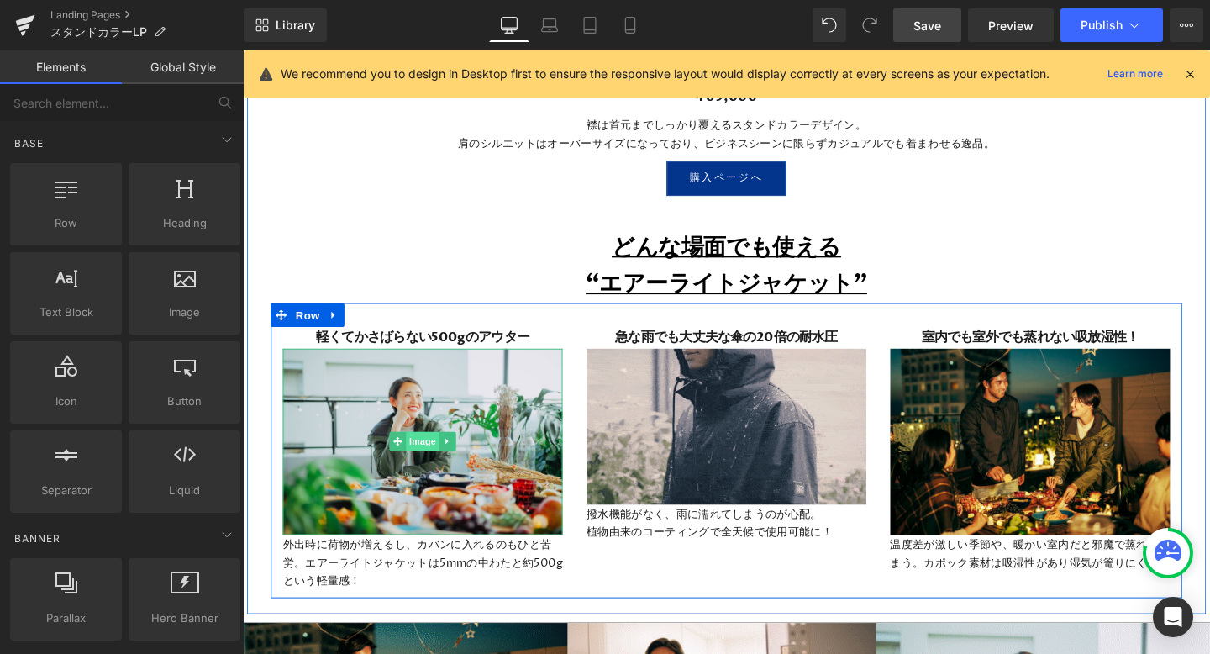
click at [430, 464] on span "Image" at bounding box center [431, 461] width 35 height 20
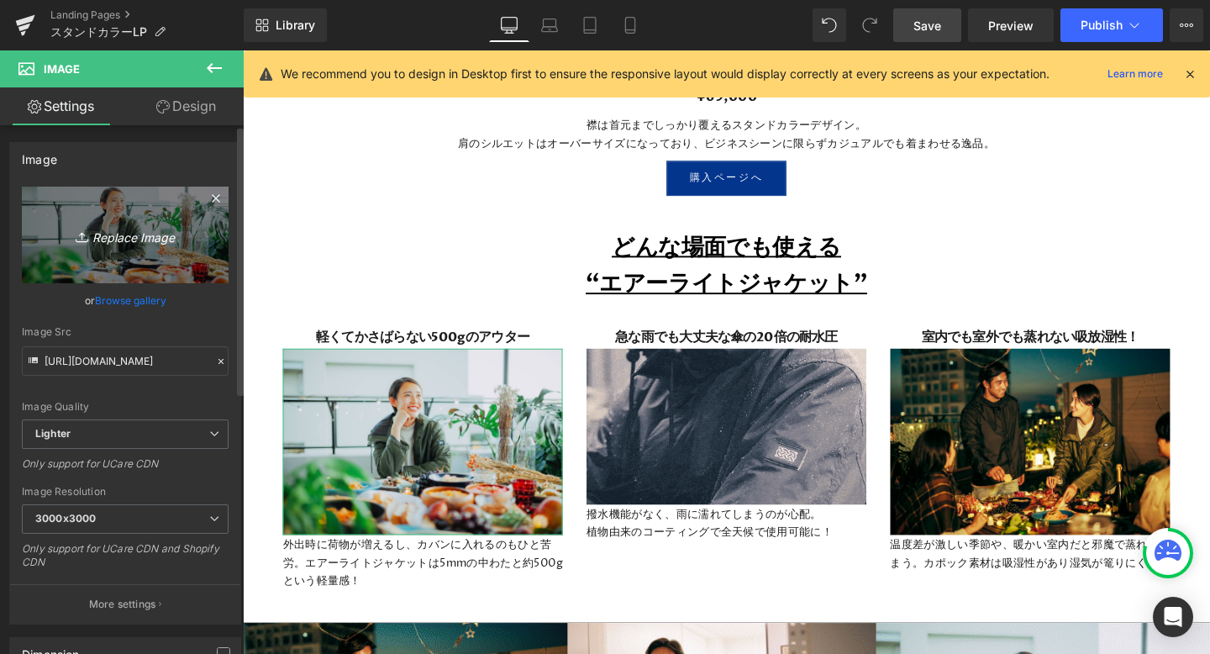
click at [142, 234] on icon "Replace Image" at bounding box center [125, 234] width 134 height 21
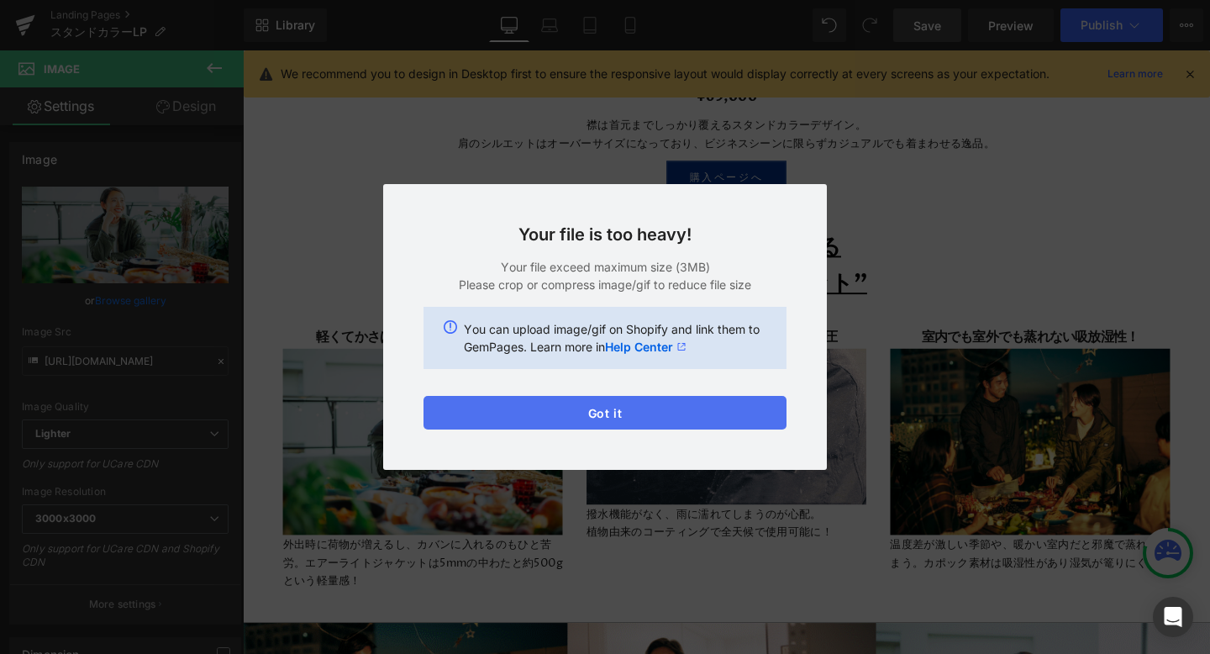
click at [689, 411] on button "Got it" at bounding box center [605, 413] width 363 height 34
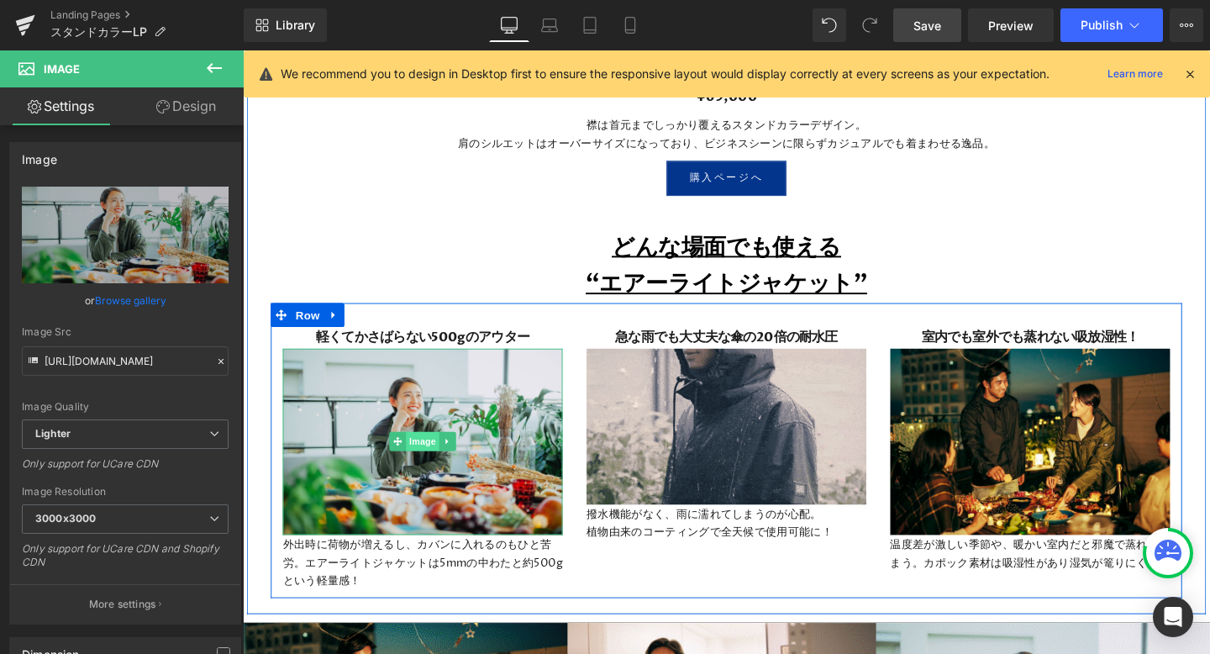
click at [430, 461] on span "Image" at bounding box center [431, 461] width 35 height 20
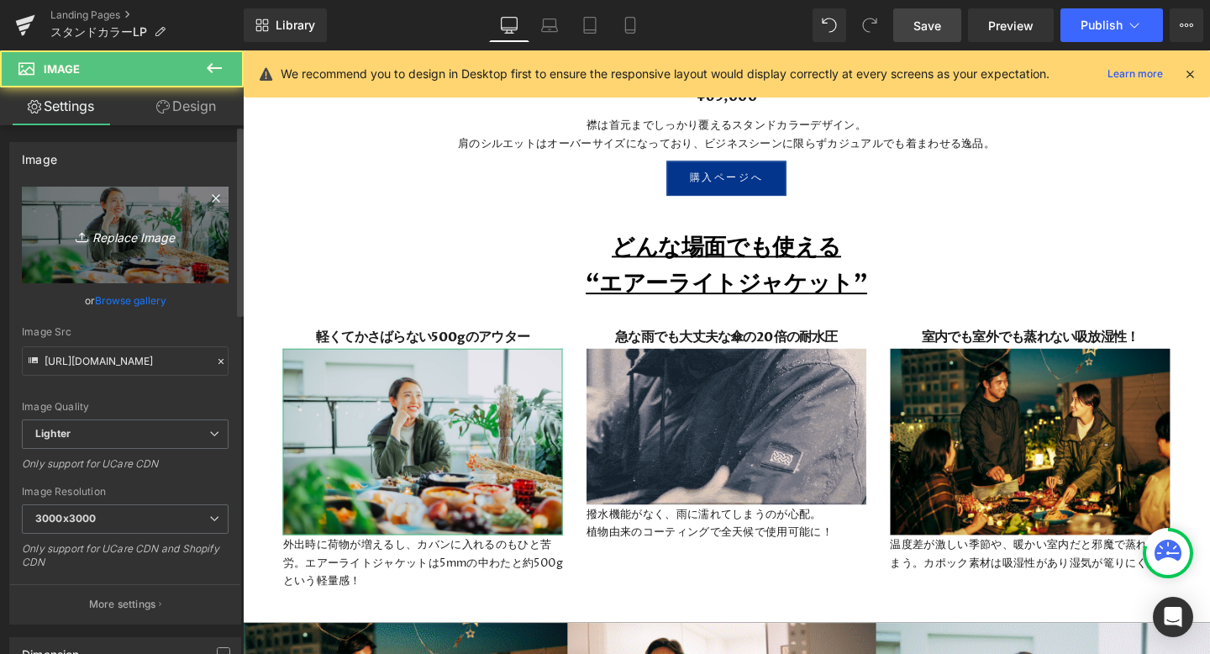
click at [141, 235] on icon "Replace Image" at bounding box center [125, 234] width 134 height 21
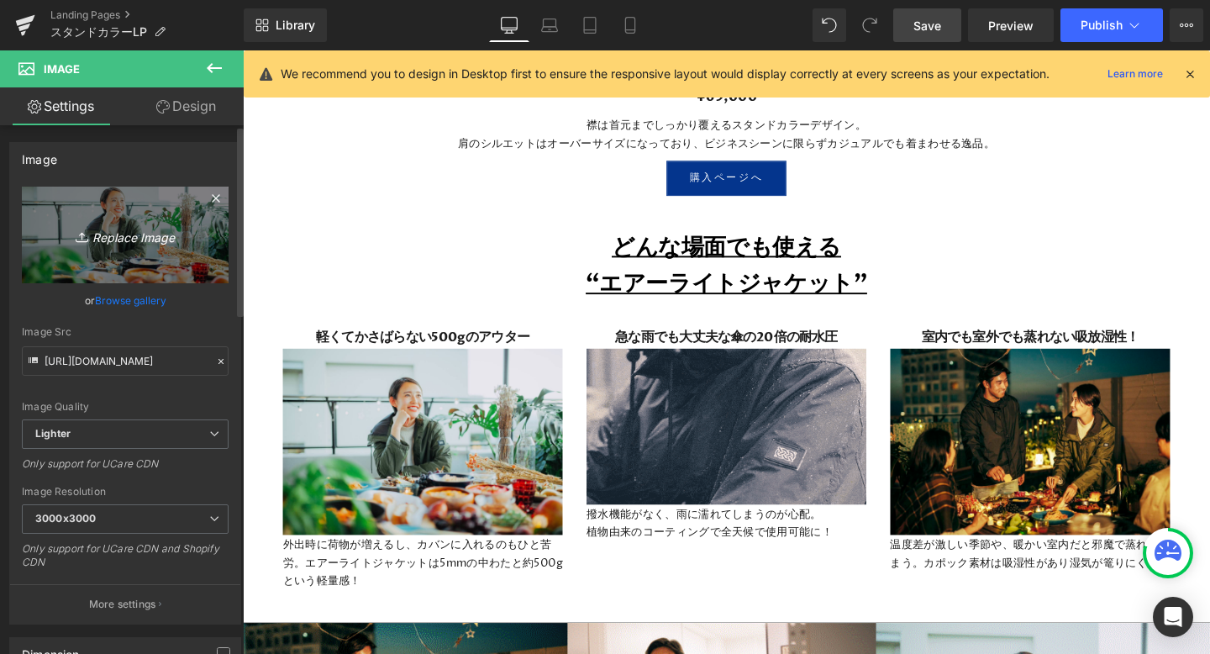
type input "C:\fakepath\43.jpeg"
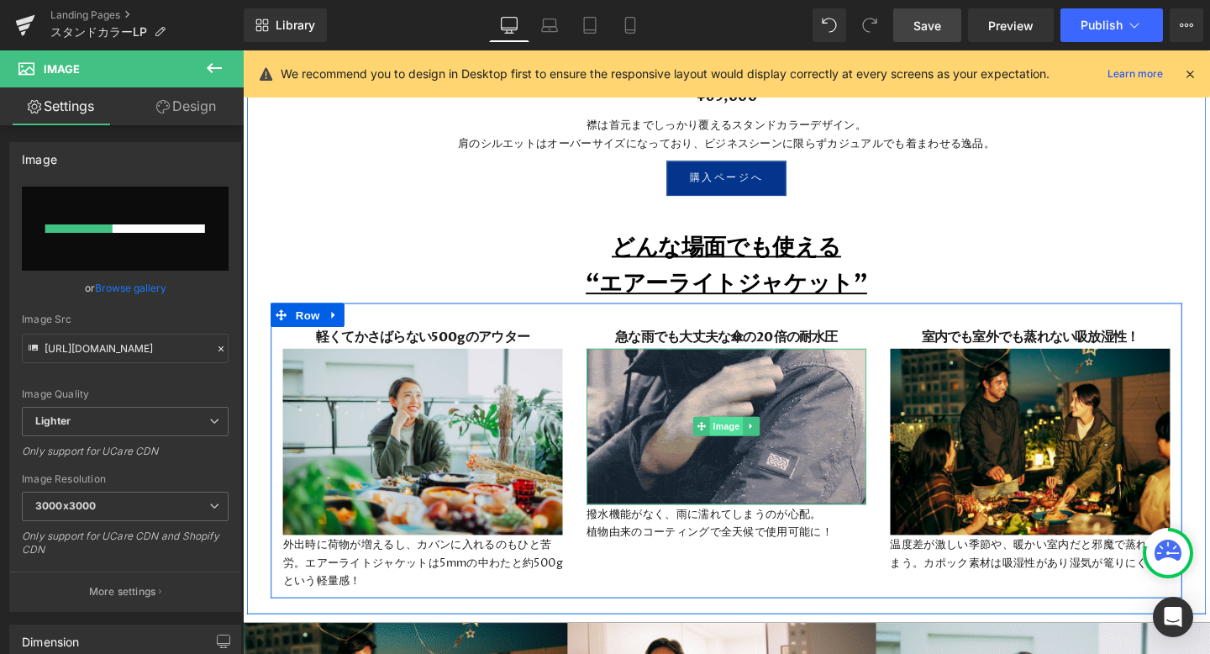
click at [748, 445] on span "Image" at bounding box center [751, 445] width 35 height 20
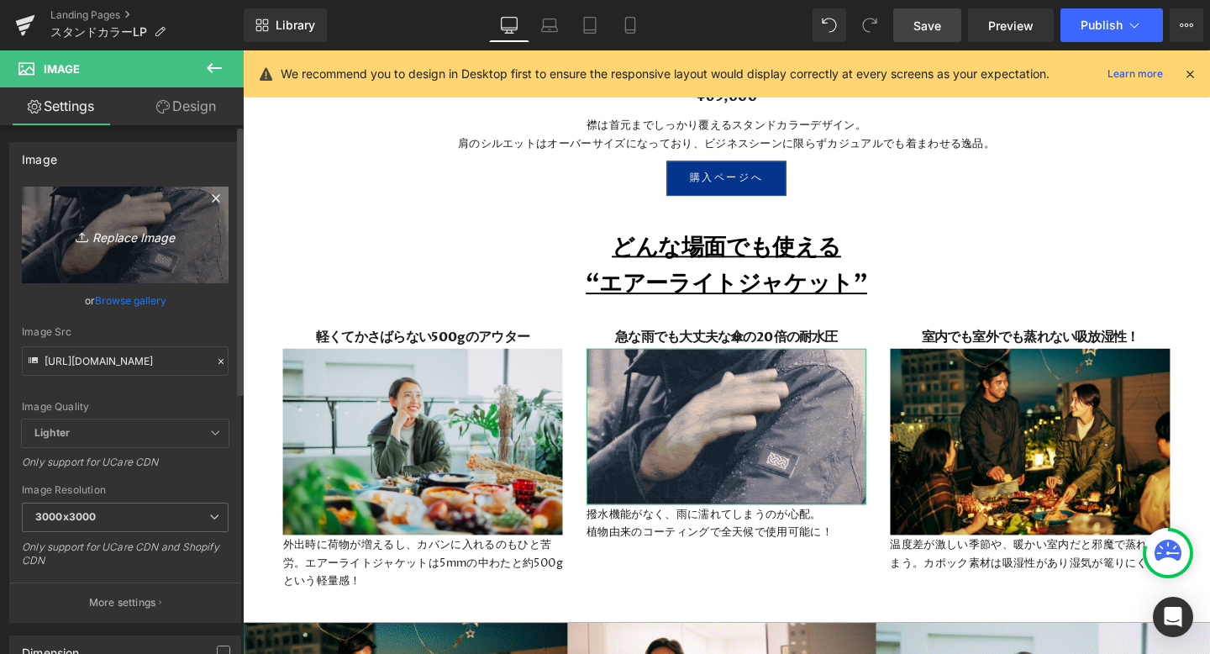
click at [140, 235] on icon "Replace Image" at bounding box center [125, 234] width 134 height 21
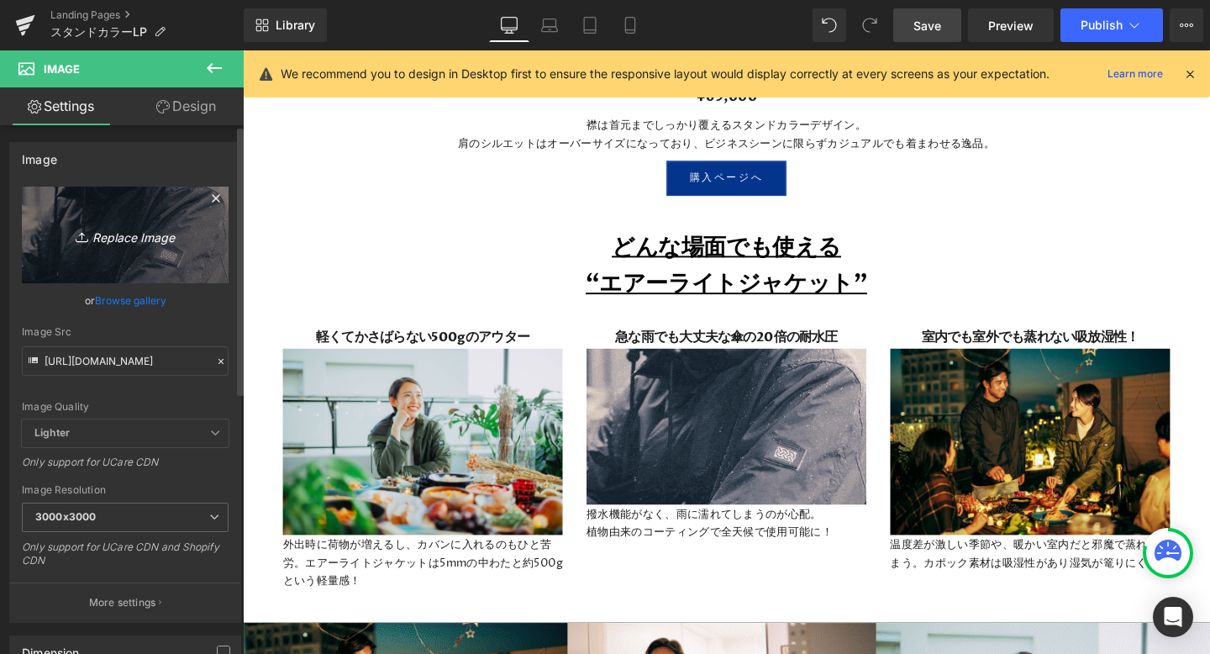
type input "C:\fakepath\44.jpeg"
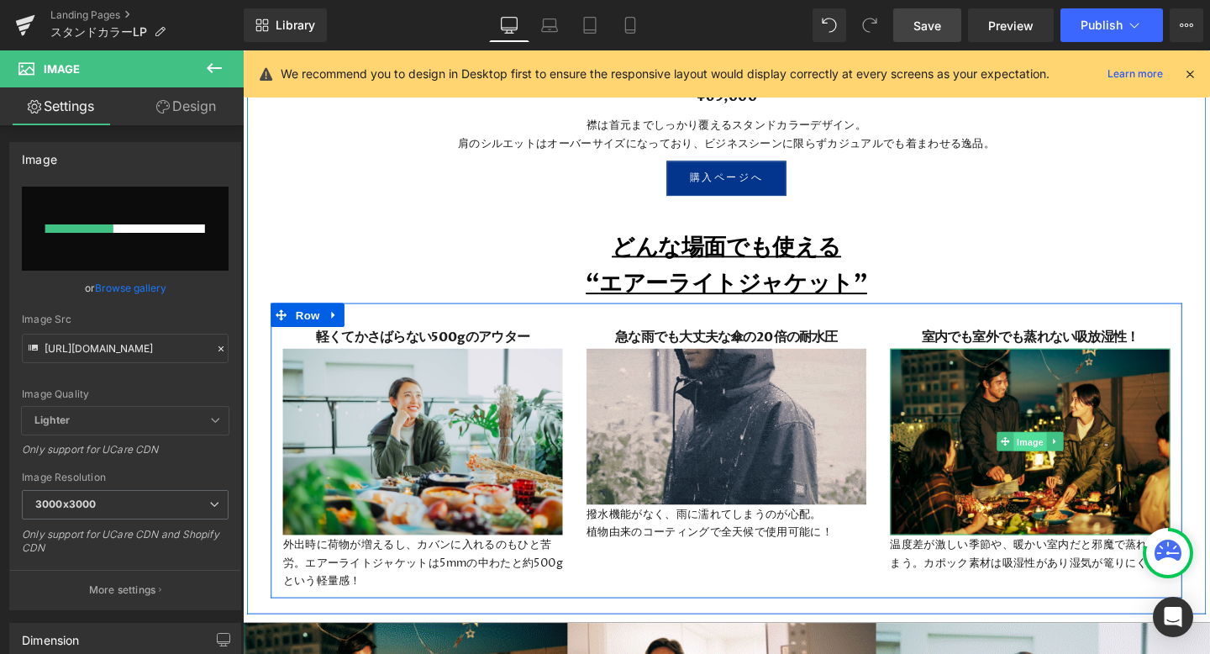
click at [1063, 458] on span "Image" at bounding box center [1070, 462] width 35 height 20
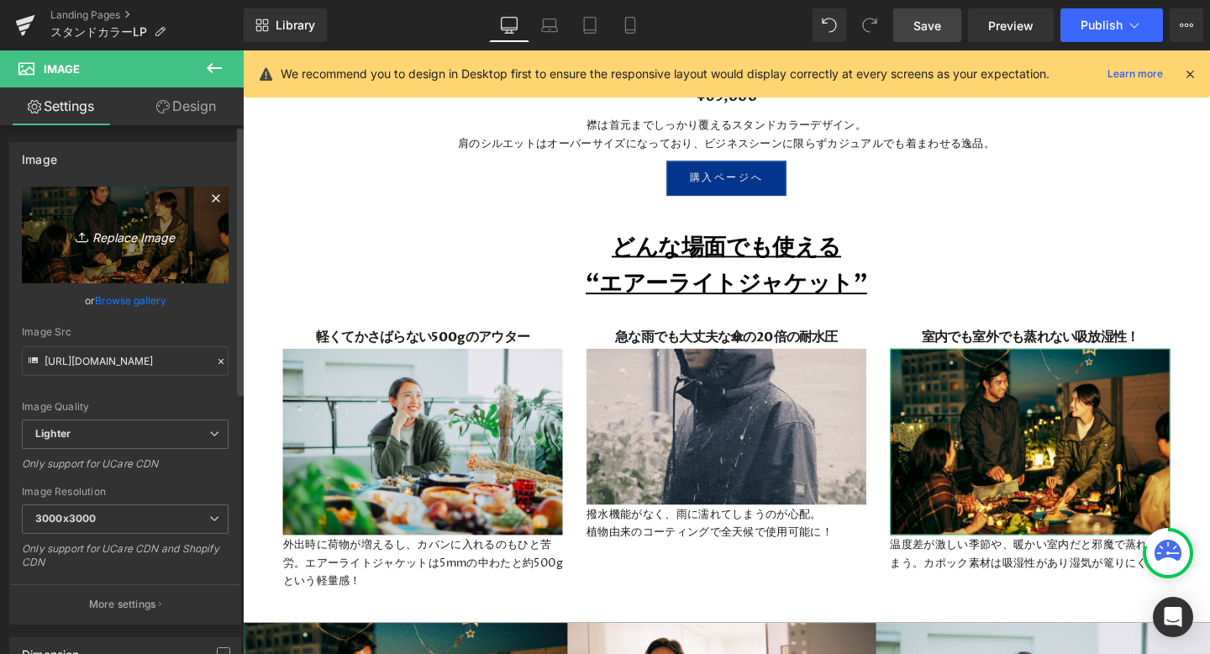
click at [117, 231] on icon "Replace Image" at bounding box center [125, 234] width 134 height 21
type input "C:\fakepath\45.jpeg"
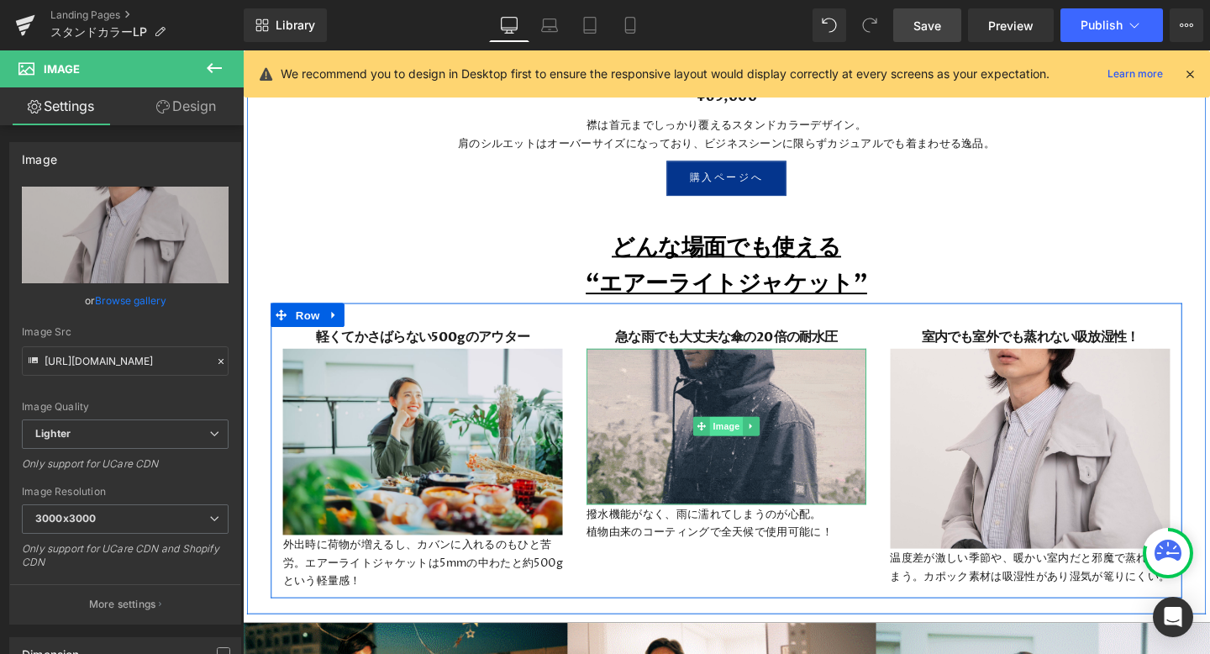
click at [748, 439] on span "Image" at bounding box center [751, 445] width 35 height 20
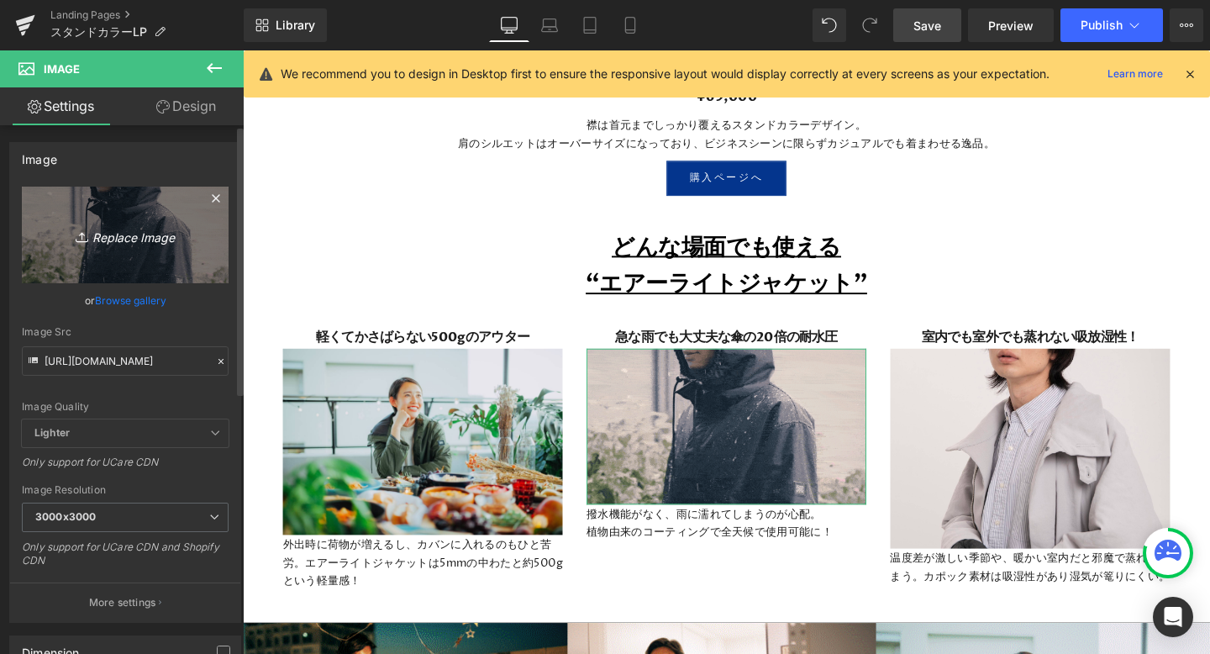
click at [126, 240] on icon "Replace Image" at bounding box center [125, 234] width 134 height 21
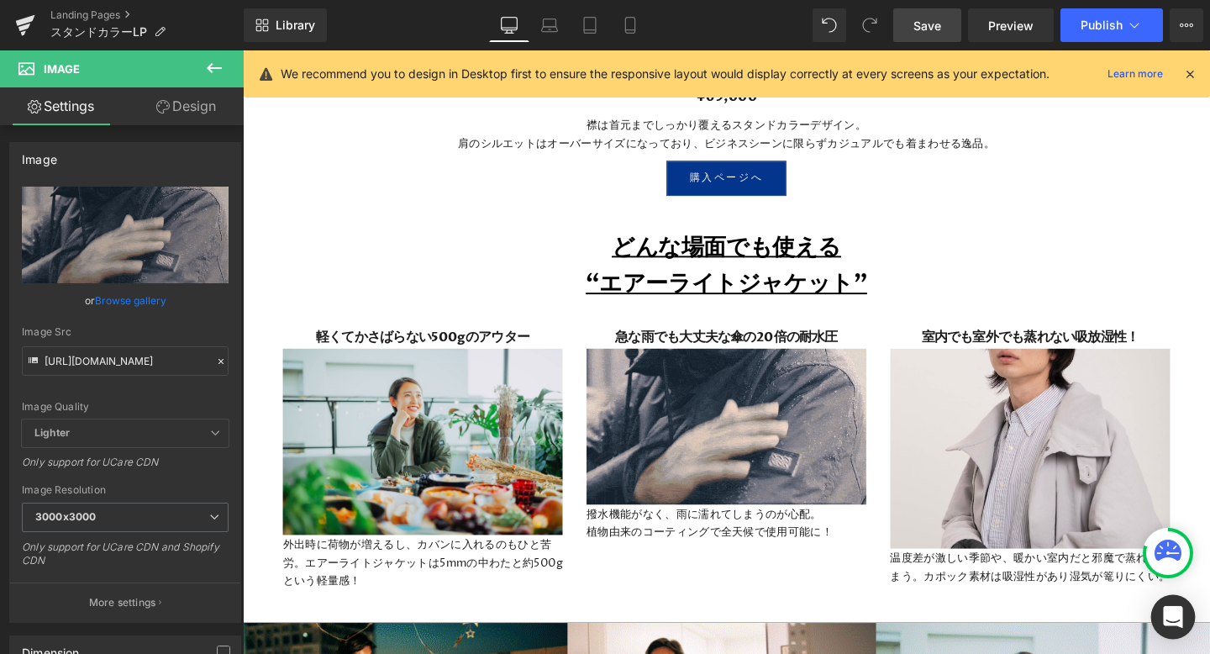
type input "C:\fakepath\44.jpeg"
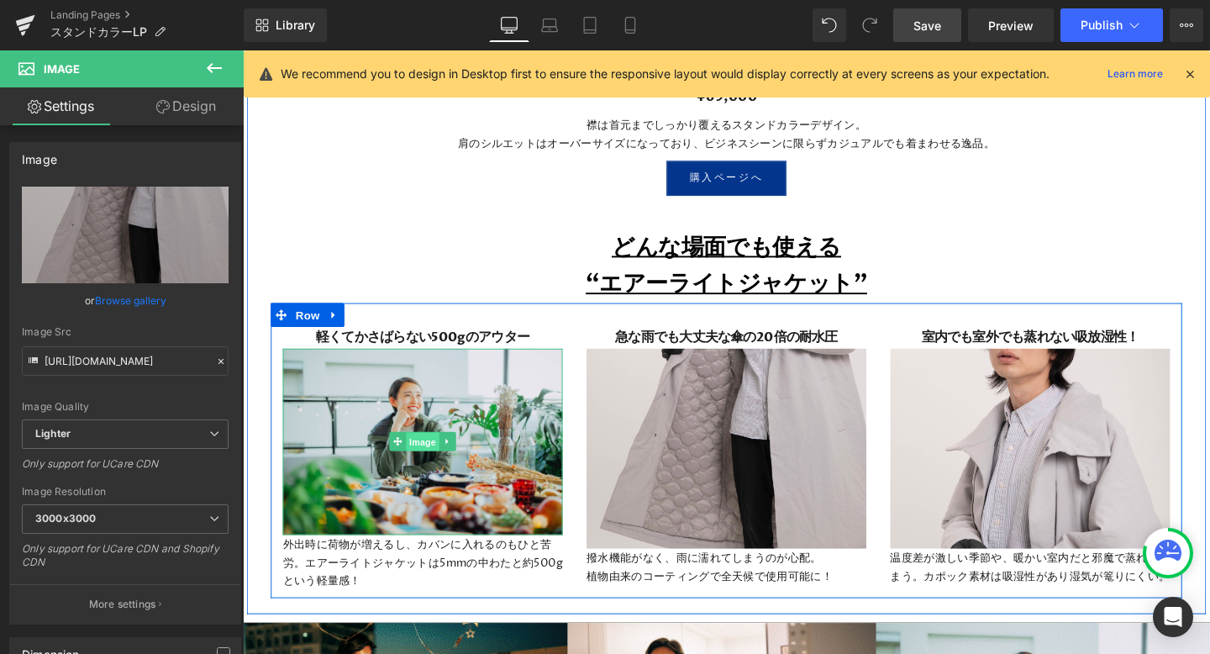
click at [428, 462] on span "Image" at bounding box center [431, 462] width 35 height 20
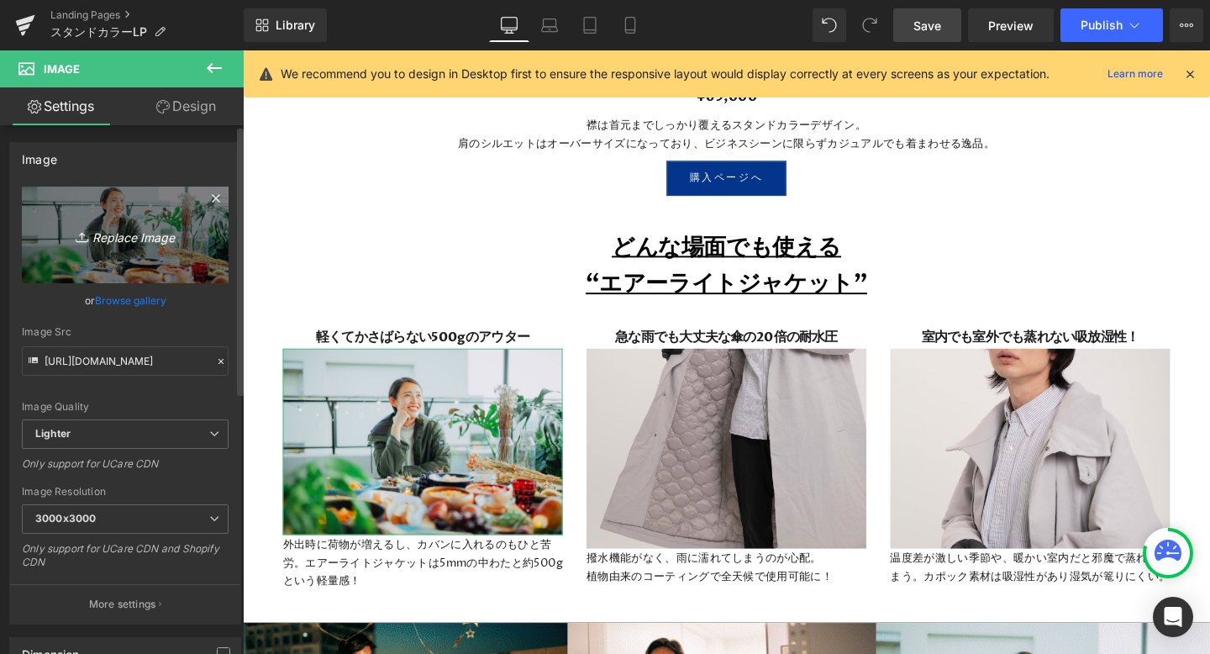
click at [120, 230] on icon "Replace Image" at bounding box center [125, 234] width 134 height 21
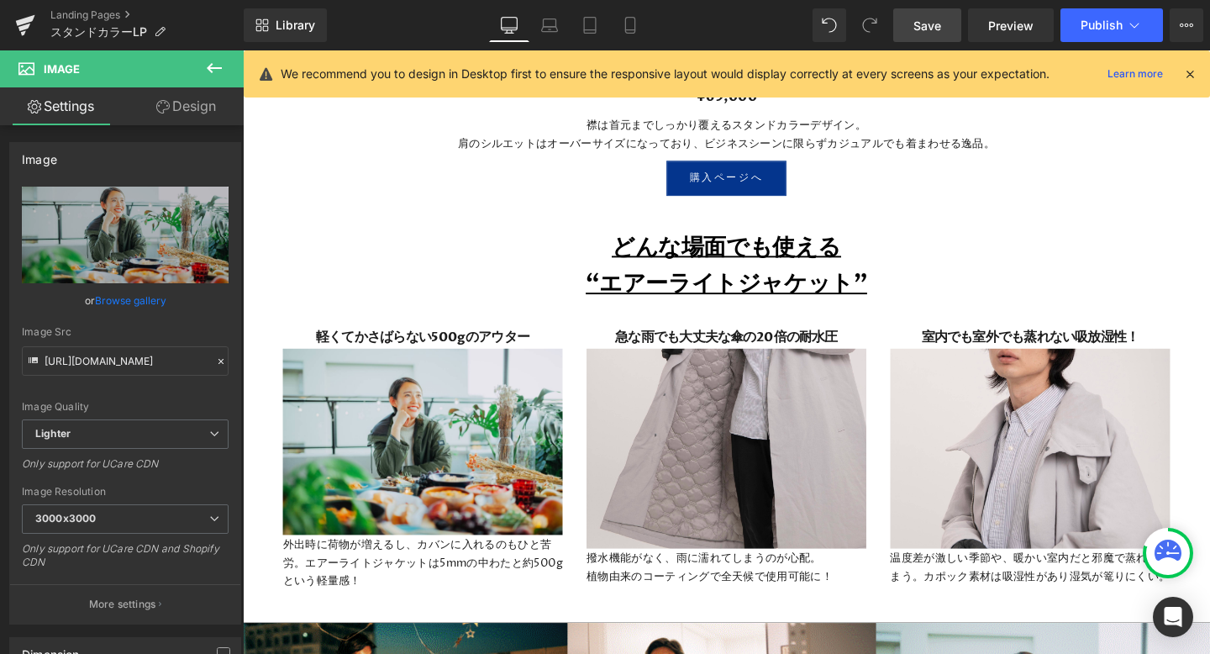
type input "C:\fakepath\43.jpeg"
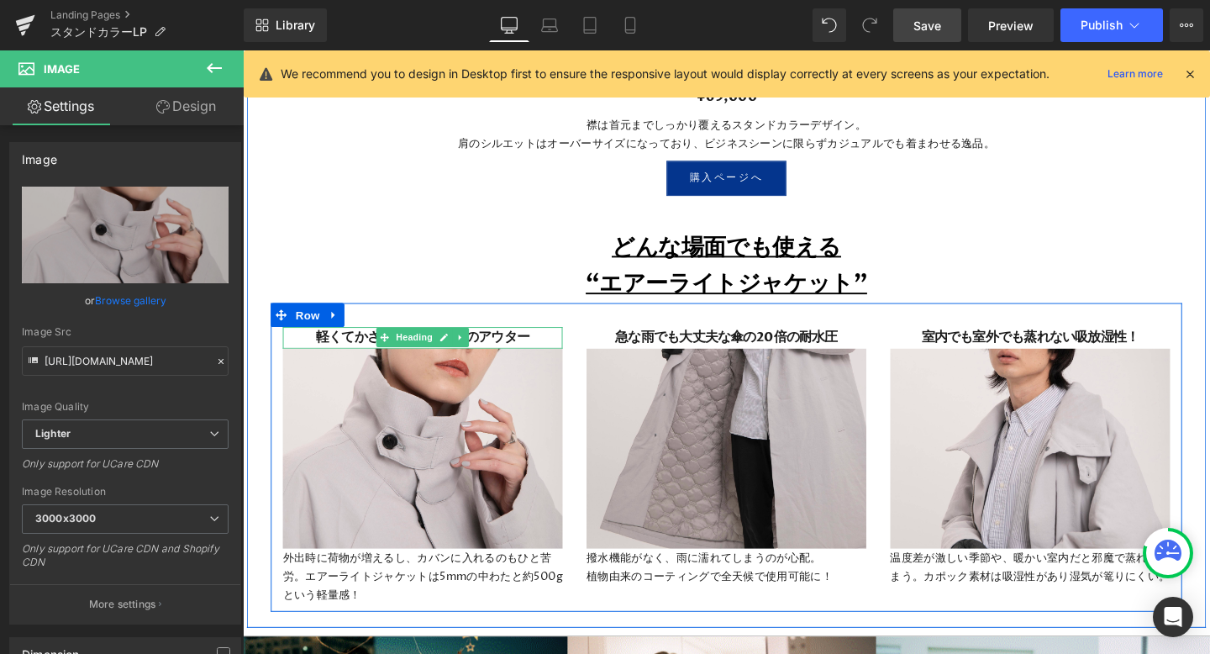
click at [535, 354] on h3 "軽くてかさばらない500gのアウター" at bounding box center [432, 352] width 294 height 23
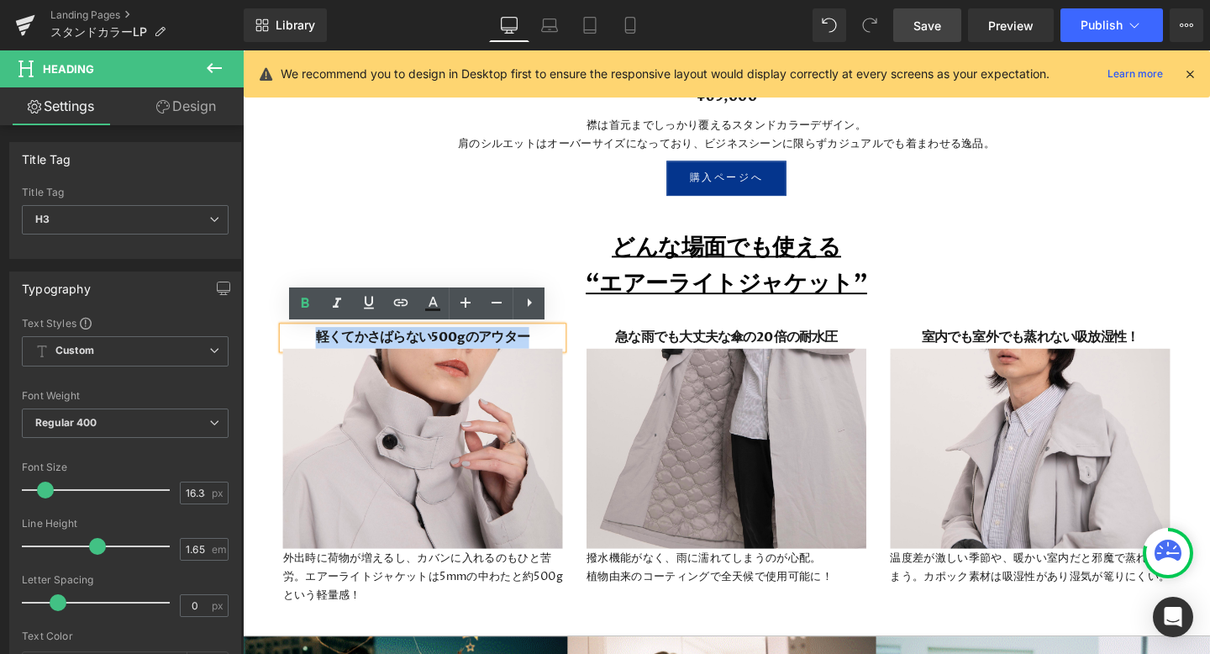
drag, startPoint x: 547, startPoint y: 354, endPoint x: 308, endPoint y: 355, distance: 239.6
click at [308, 355] on h3 "軽くてかさばらない500gのアウター" at bounding box center [432, 352] width 294 height 23
paste div
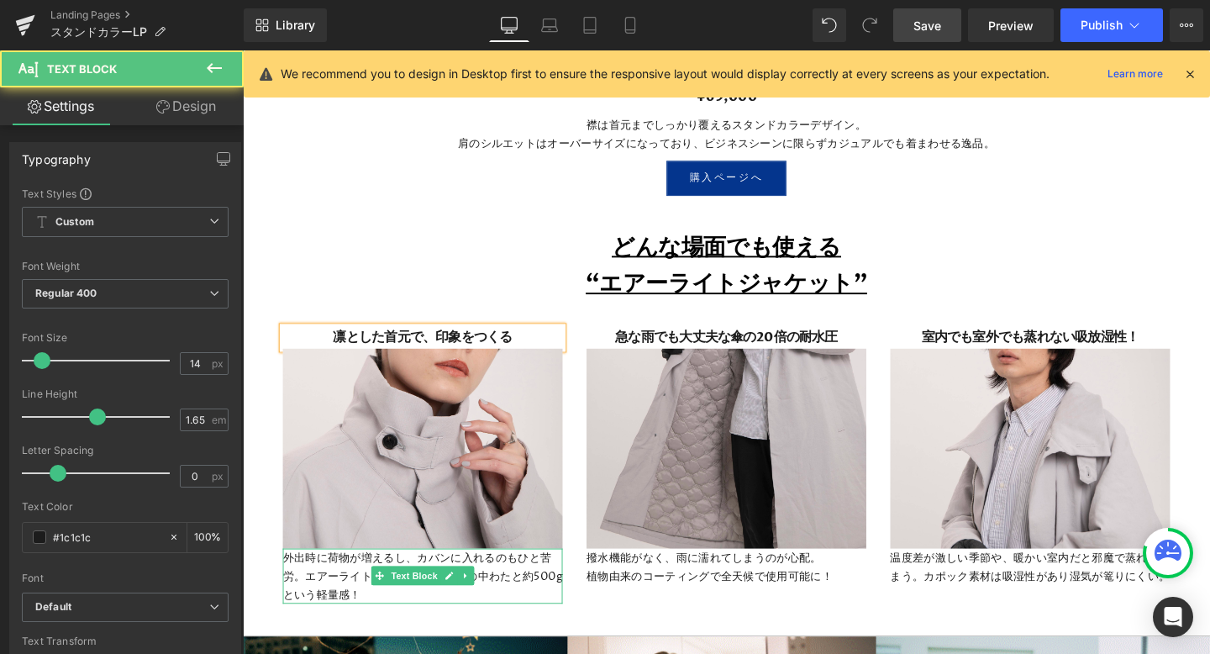
click at [397, 616] on p "外出時に荷物が増えるし、カバンに入れるのもひと苦労。エアーライトジャケットは5mmの中わたと約500gという軽量感！" at bounding box center [432, 603] width 294 height 58
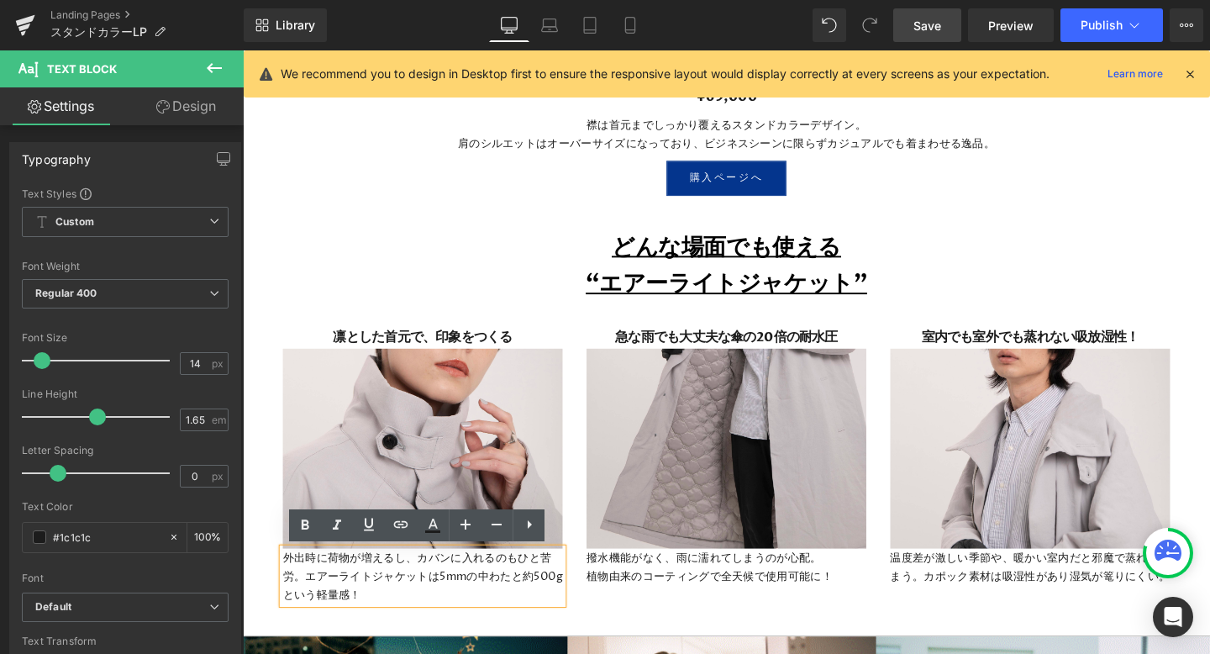
drag, startPoint x: 397, startPoint y: 624, endPoint x: 284, endPoint y: 587, distance: 118.6
click at [285, 587] on p "外出時に荷物が増えるし、カバンに入れるのもひと苦労。エアーライトジャケットは5mmの中わたと約500gという軽量感！" at bounding box center [432, 603] width 294 height 58
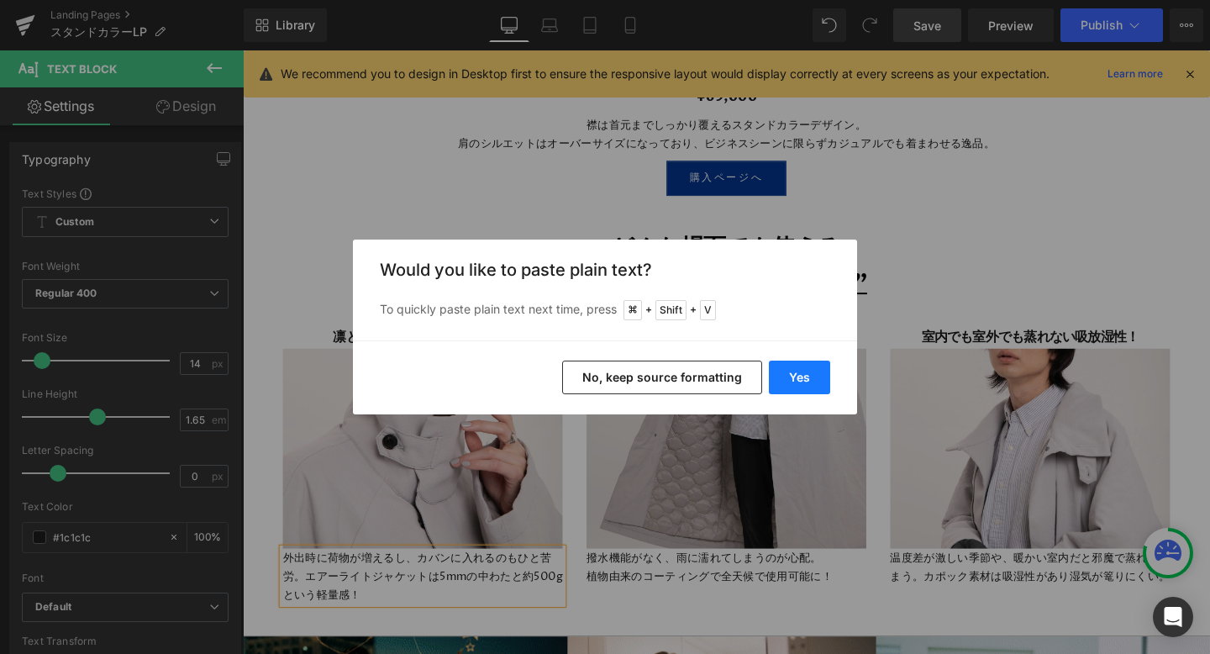
click at [793, 380] on button "Yes" at bounding box center [799, 378] width 61 height 34
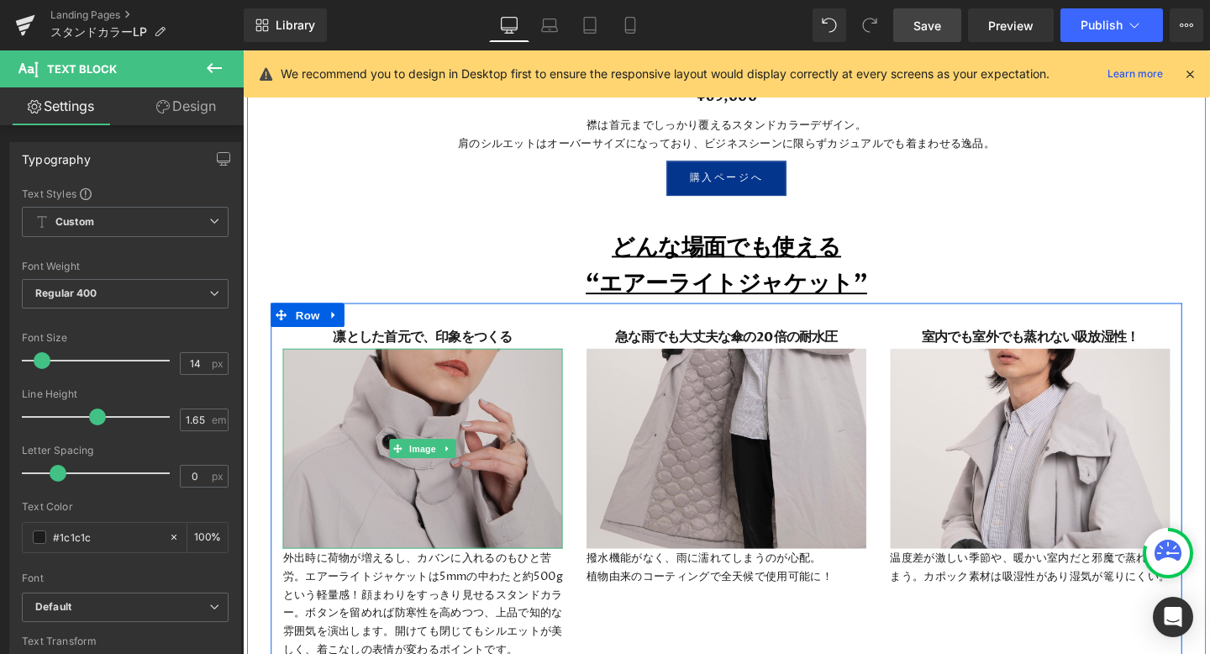
scroll to position [5169, 0]
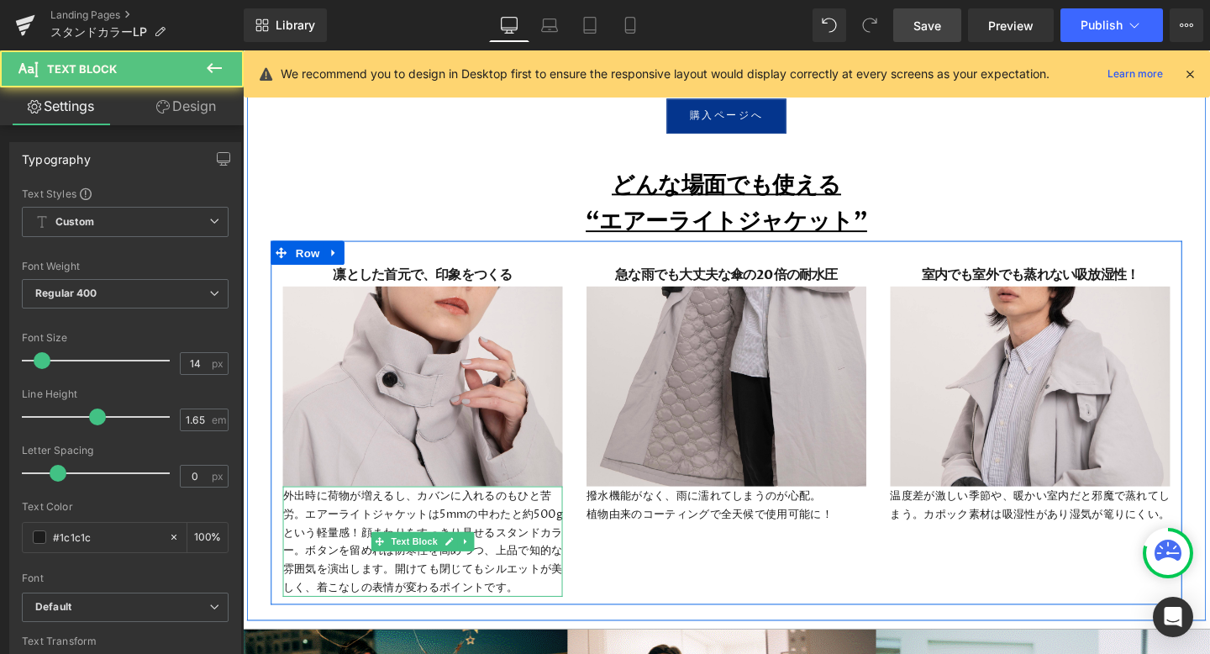
click at [449, 583] on p "外出時に荷物が増えるし、カバンに入れるのもひと苦労。エアーライトジャケットは5mmの中わたと約500gという軽量感！顔まわりをすっきり見せるスタンドカラー。ボ…" at bounding box center [432, 567] width 294 height 117
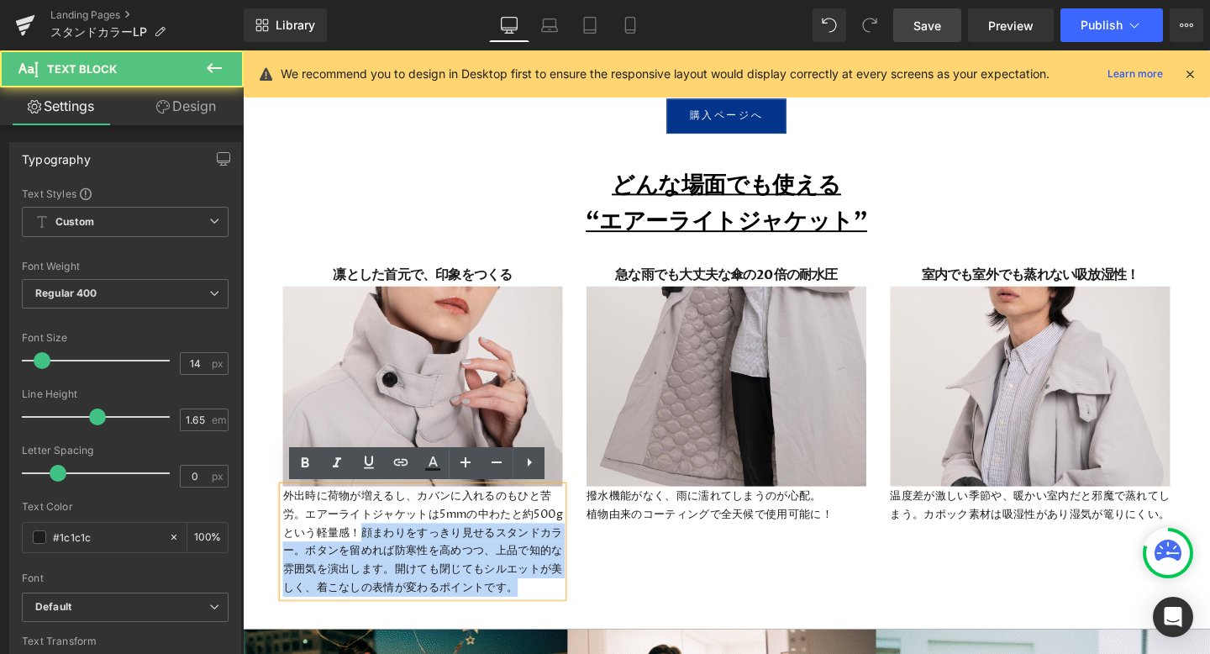
drag, startPoint x: 395, startPoint y: 561, endPoint x: 282, endPoint y: 520, distance: 119.6
click at [285, 520] on div "外出時に荷物が増えるし、カバンに入れるのもひと苦労。エアーライトジャケットは5mmの中わたと約500gという軽量感！顔まわりをすっきり見せるスタンドカラー。ボ…" at bounding box center [432, 567] width 294 height 117
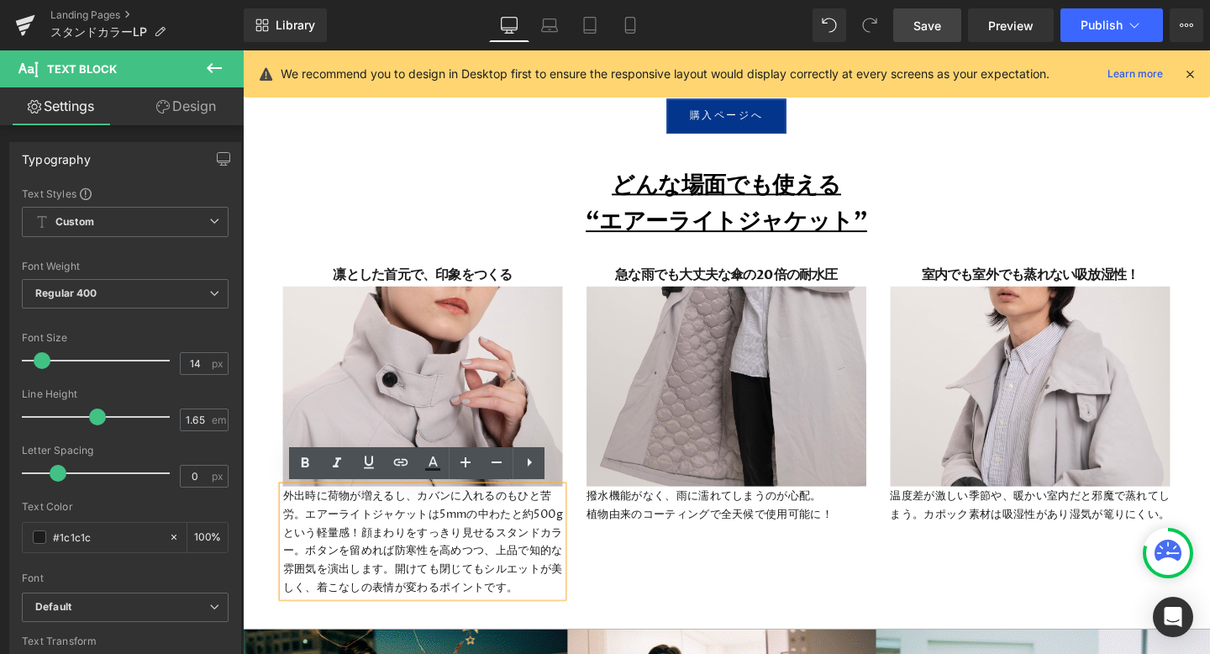
click at [285, 519] on div "外出時に荷物が増えるし、カバンに入れるのもひと苦労。エアーライトジャケットは5mmの中わたと約500gという軽量感！顔まわりをすっきり見せるスタンドカラー。ボ…" at bounding box center [432, 567] width 294 height 117
drag, startPoint x: 284, startPoint y: 519, endPoint x: 515, endPoint y: 582, distance: 239.4
click at [515, 582] on p "外出時に荷物が増えるし、カバンに入れるのもひと苦労。エアーライトジャケットは5mmの中わたと約500gという軽量感！顔まわりをすっきり見せるスタンドカラー。ボ…" at bounding box center [432, 567] width 294 height 117
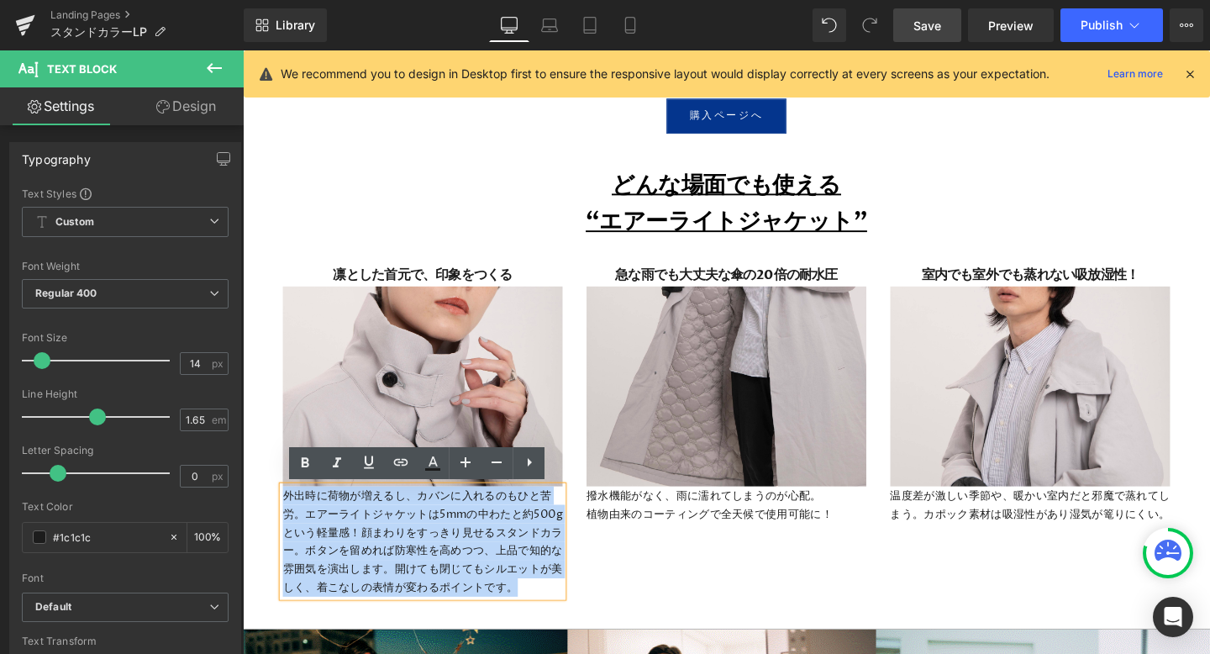
drag, startPoint x: 562, startPoint y: 616, endPoint x: 279, endPoint y: 519, distance: 299.3
click at [277, 519] on div "凛とした首元で、印象をつくる Heading Image 外出時に荷物が増えるし、カバンに入れるのもひと苦労。エアーライトジャケットは5mmの中わたと約500…" at bounding box center [431, 451] width 319 height 350
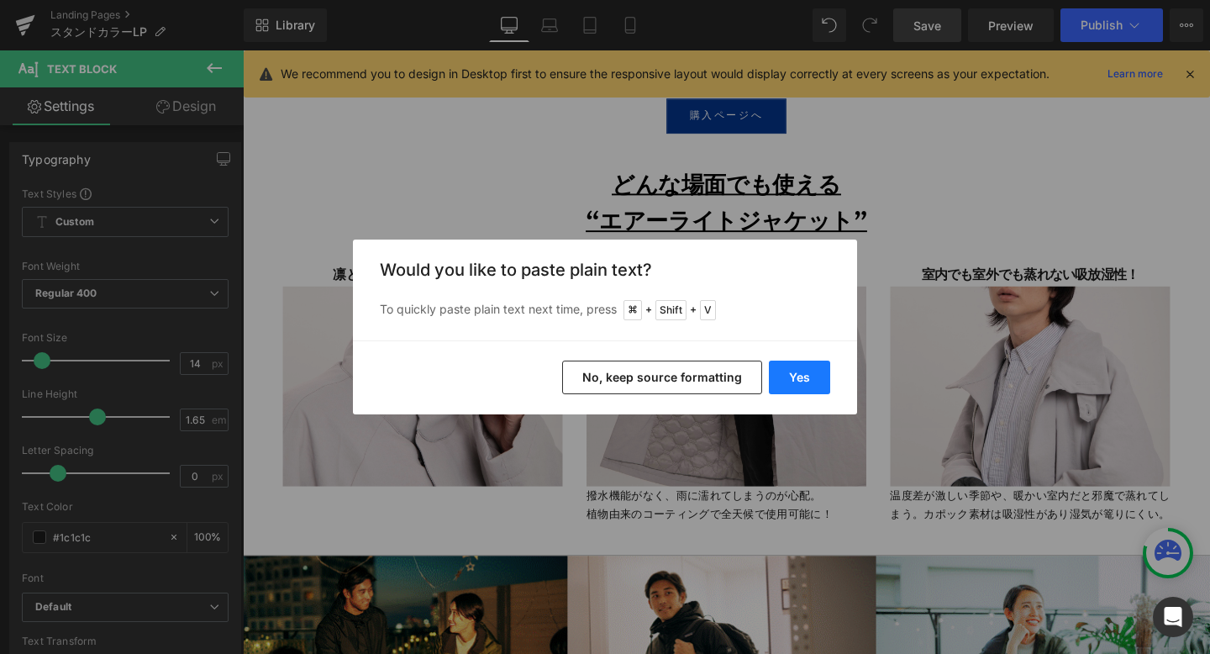
click at [804, 375] on button "Yes" at bounding box center [799, 378] width 61 height 34
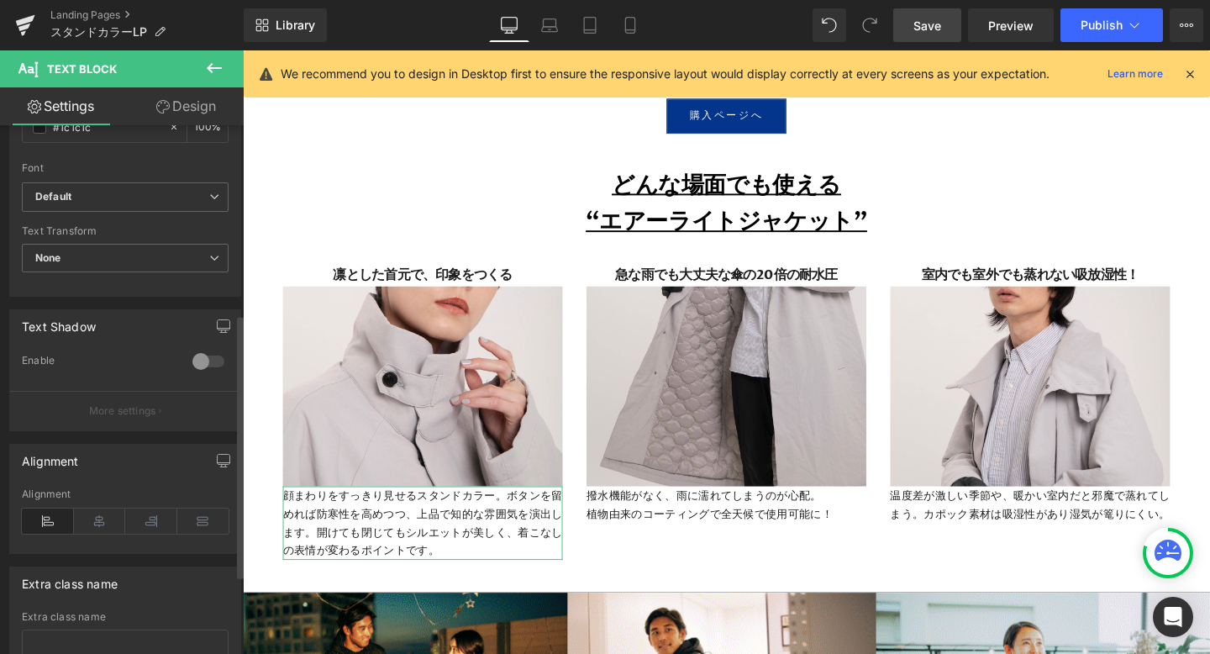
scroll to position [472, 0]
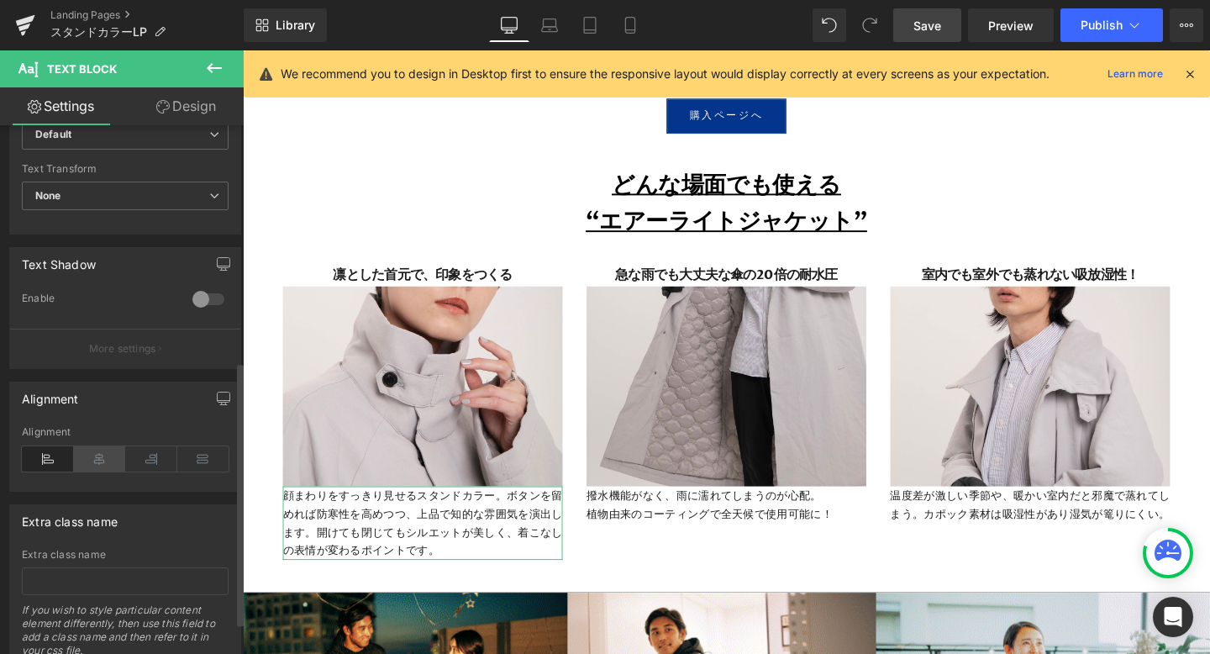
click at [93, 464] on icon at bounding box center [100, 458] width 52 height 25
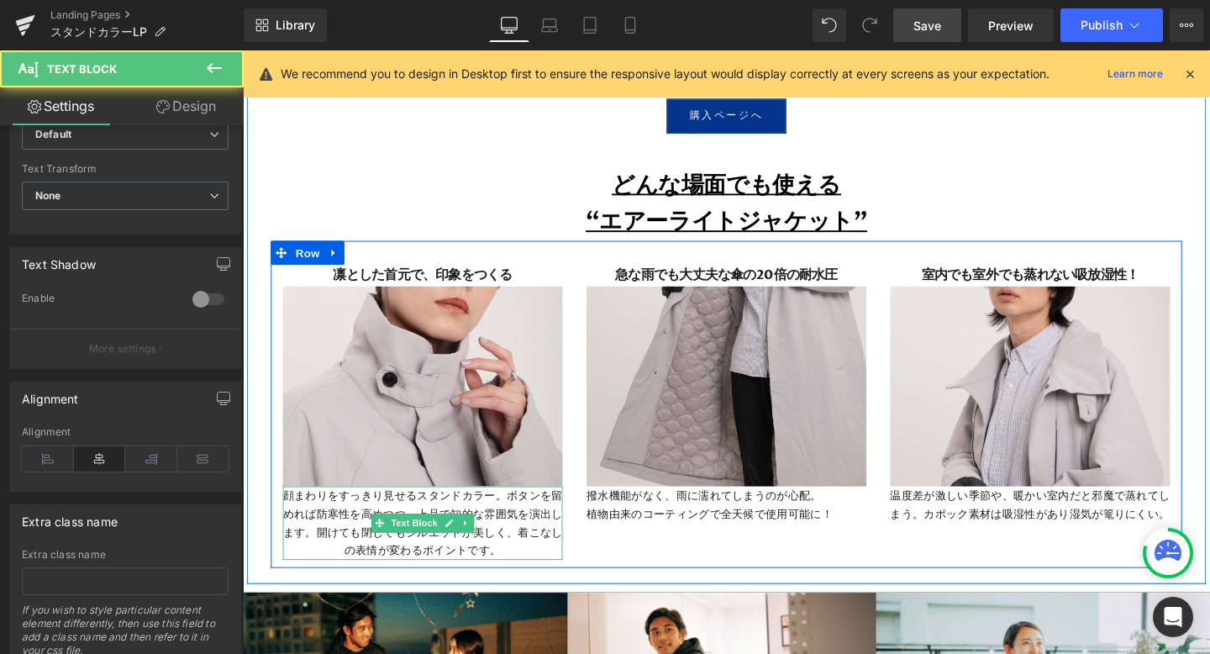
click at [519, 519] on p "顔まわりをすっきり見せるスタンドカラー。ボタンを留めれば防寒性を高めつつ、上品で知的な雰囲気を演出します。開けても閉じてもシルエットが美しく、着こなしの表情が…" at bounding box center [432, 547] width 294 height 77
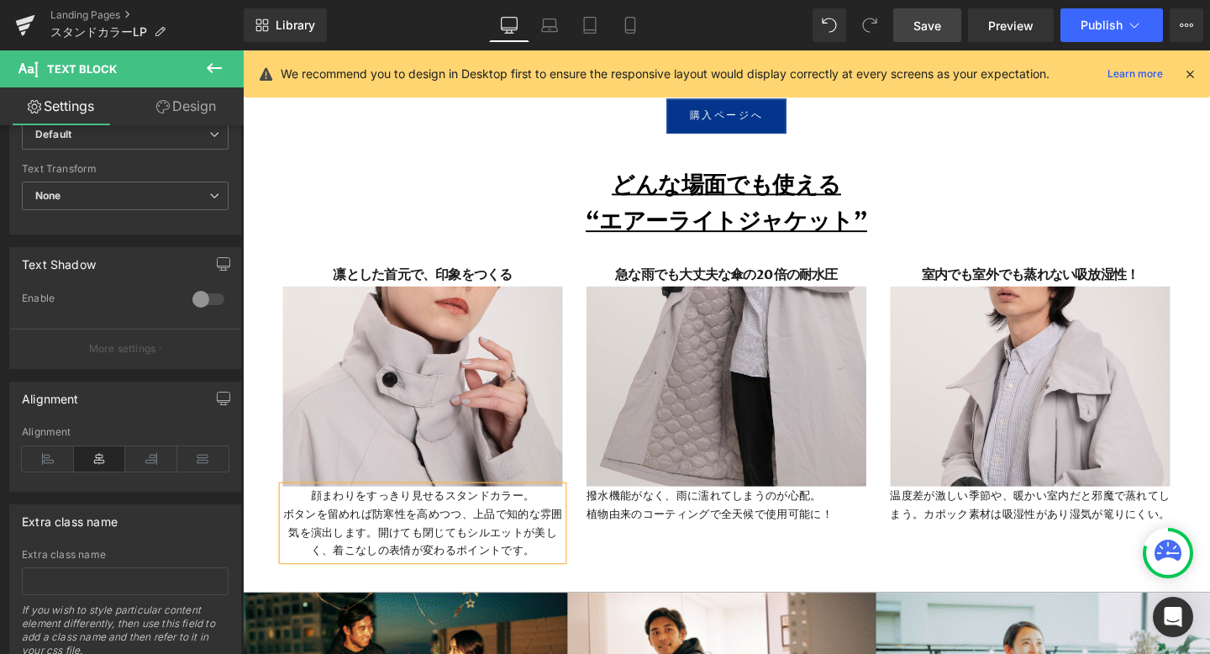
click at [384, 554] on p "ボタンを留めれば防寒性を高めつつ、上品で知的な雰囲気を演出します。開けても閉じてもシルエットが美しく、着こなしの表情が変わるポイントです。" at bounding box center [432, 557] width 294 height 58
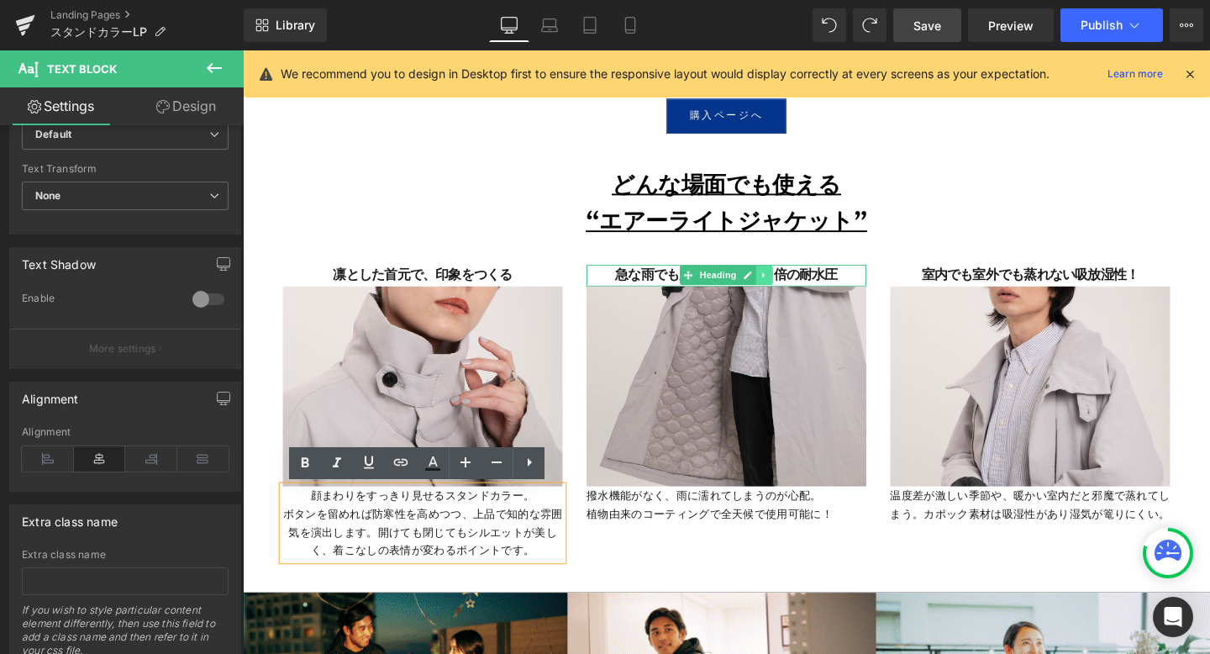
click at [787, 287] on icon at bounding box center [791, 287] width 9 height 10
click at [875, 288] on h3 "急な雨でも大丈夫な傘の20倍の耐水圧" at bounding box center [751, 287] width 294 height 23
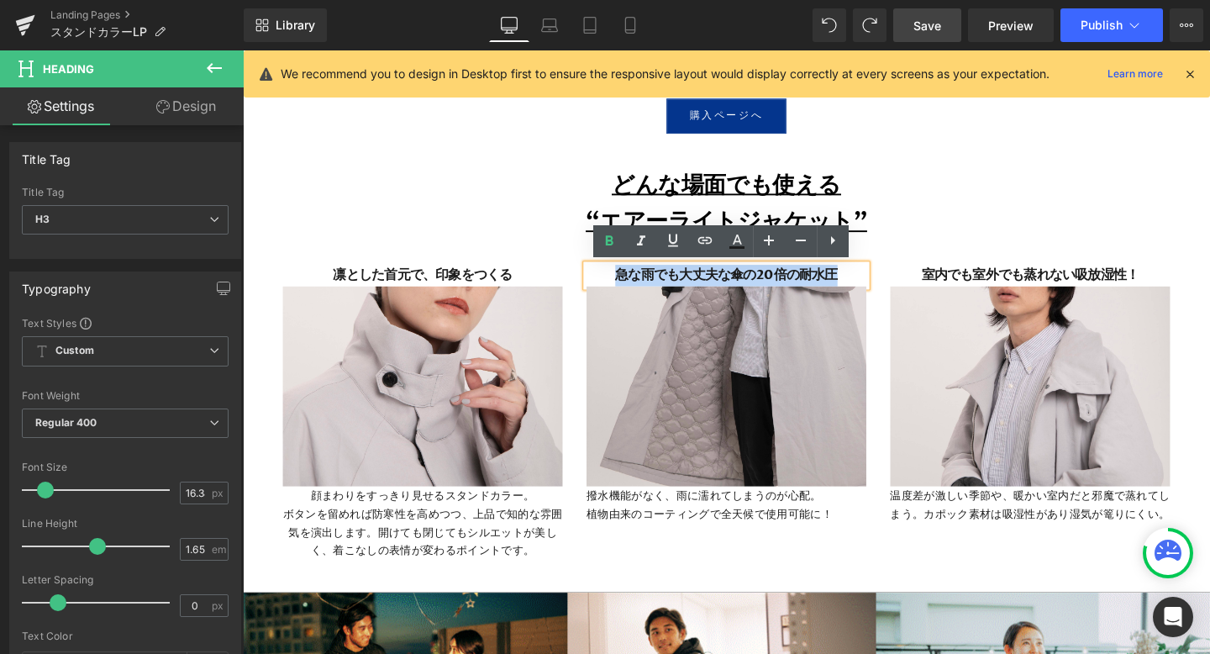
drag, startPoint x: 875, startPoint y: 288, endPoint x: 635, endPoint y: 288, distance: 240.4
click at [635, 288] on h3 "急な雨でも大丈夫な傘の20倍の耐水圧" at bounding box center [751, 287] width 294 height 23
paste div
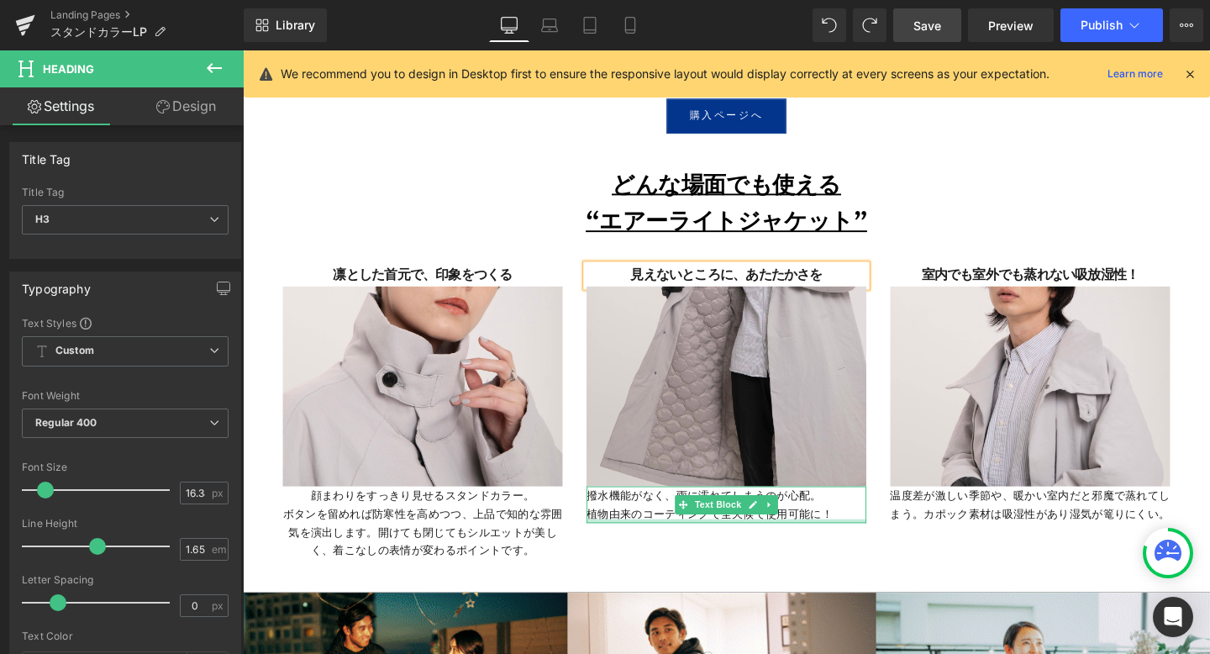
click at [799, 544] on div at bounding box center [751, 545] width 294 height 4
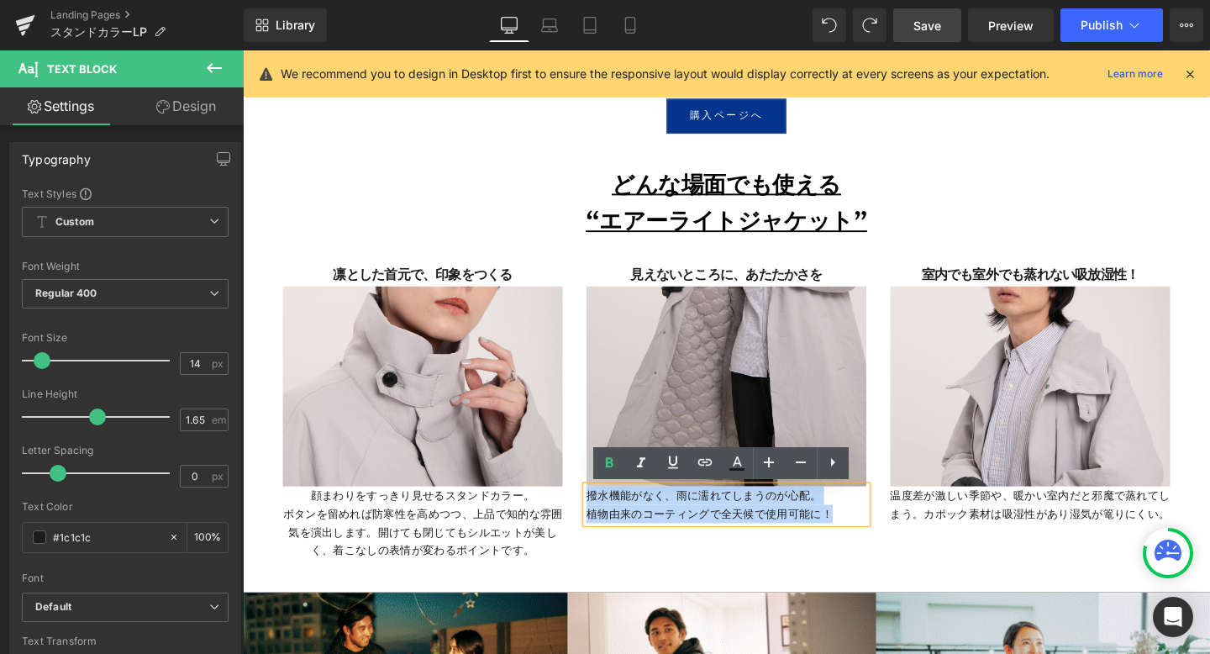
drag, startPoint x: 864, startPoint y: 540, endPoint x: 598, endPoint y: 518, distance: 267.4
click at [598, 518] on div "見えないところに、あたたかさを Heading Image 撥水機能がなく、雨に濡れてしまうのが心配。 植物由来のコーティングで全天候で使用可能に！ Text…" at bounding box center [751, 412] width 319 height 272
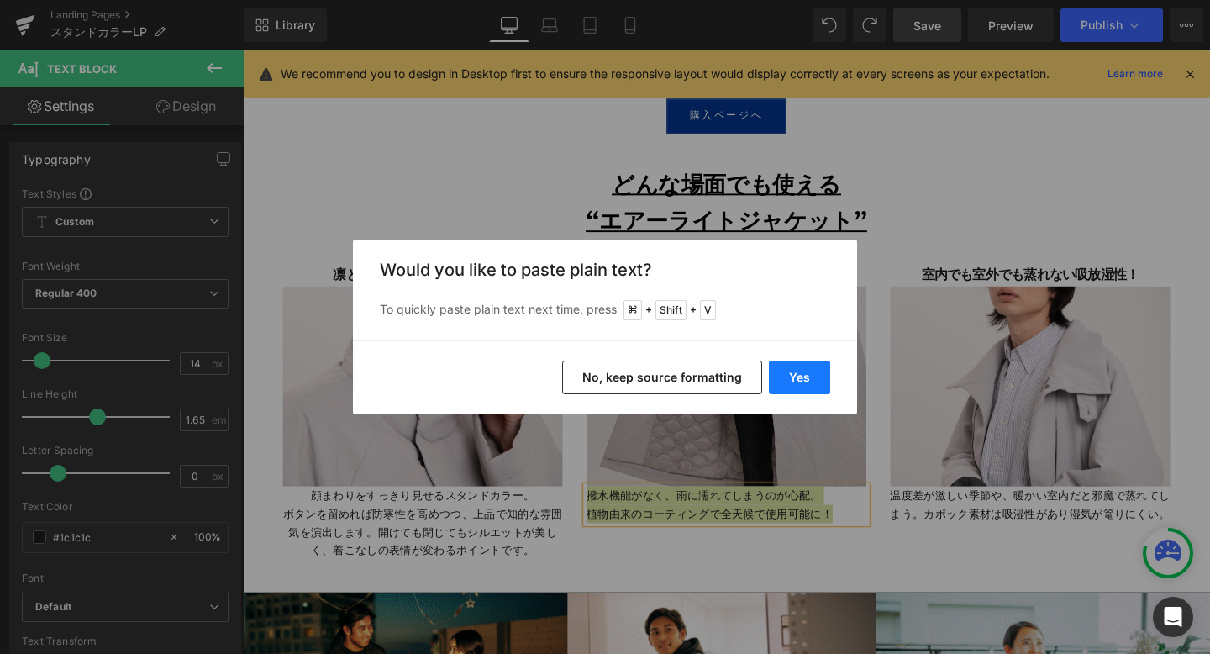
click at [786, 380] on button "Yes" at bounding box center [799, 378] width 61 height 34
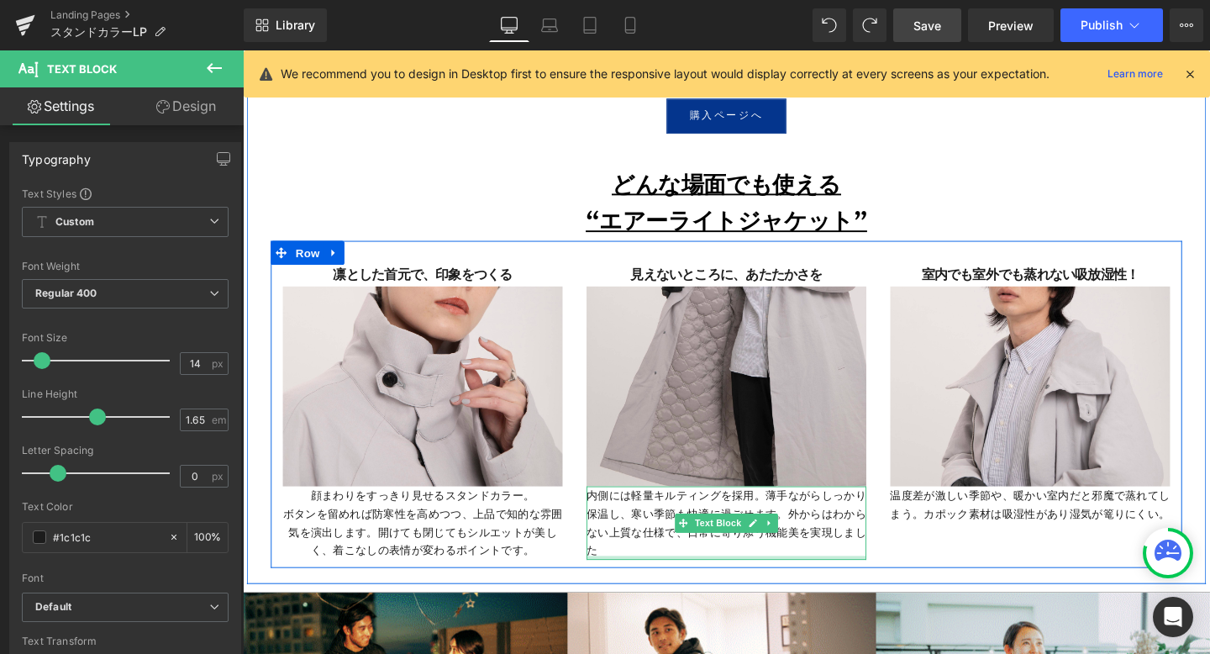
click at [628, 582] on div at bounding box center [751, 584] width 294 height 4
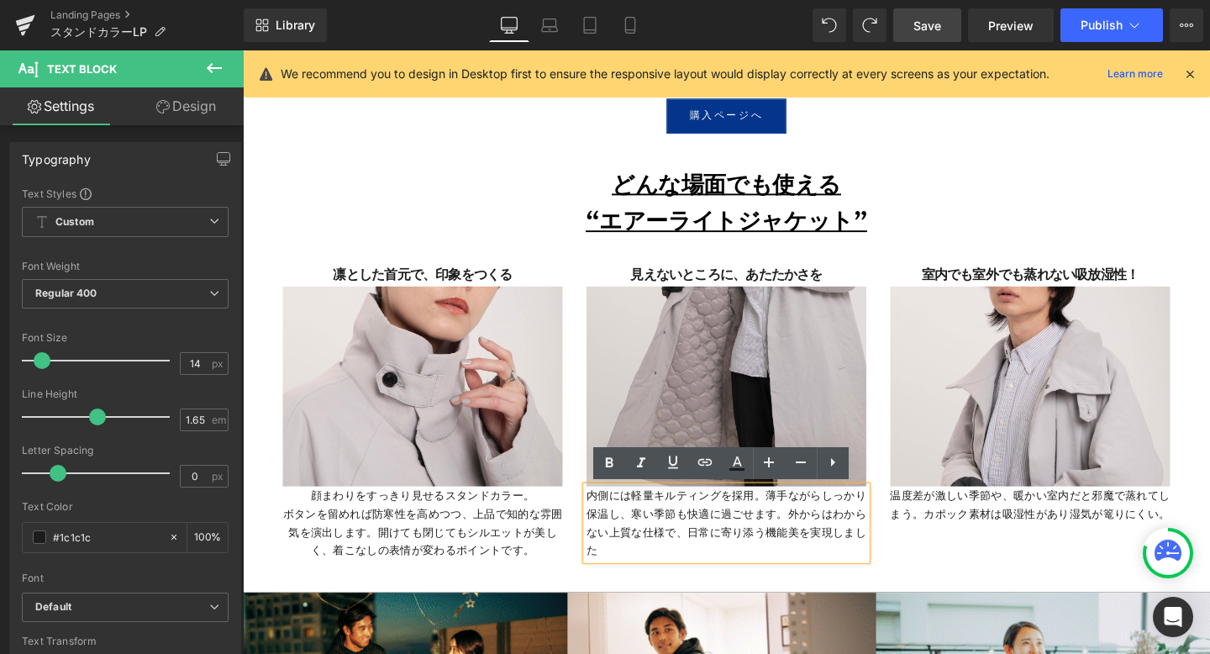
click at [627, 577] on p "内側には軽量キルティングを採用。薄手ながらしっかり保温し、寒い季節も快適に過ごせます。外からはわからない上質な仕様で、日常に寄り添う機能美を実現しました" at bounding box center [751, 547] width 294 height 77
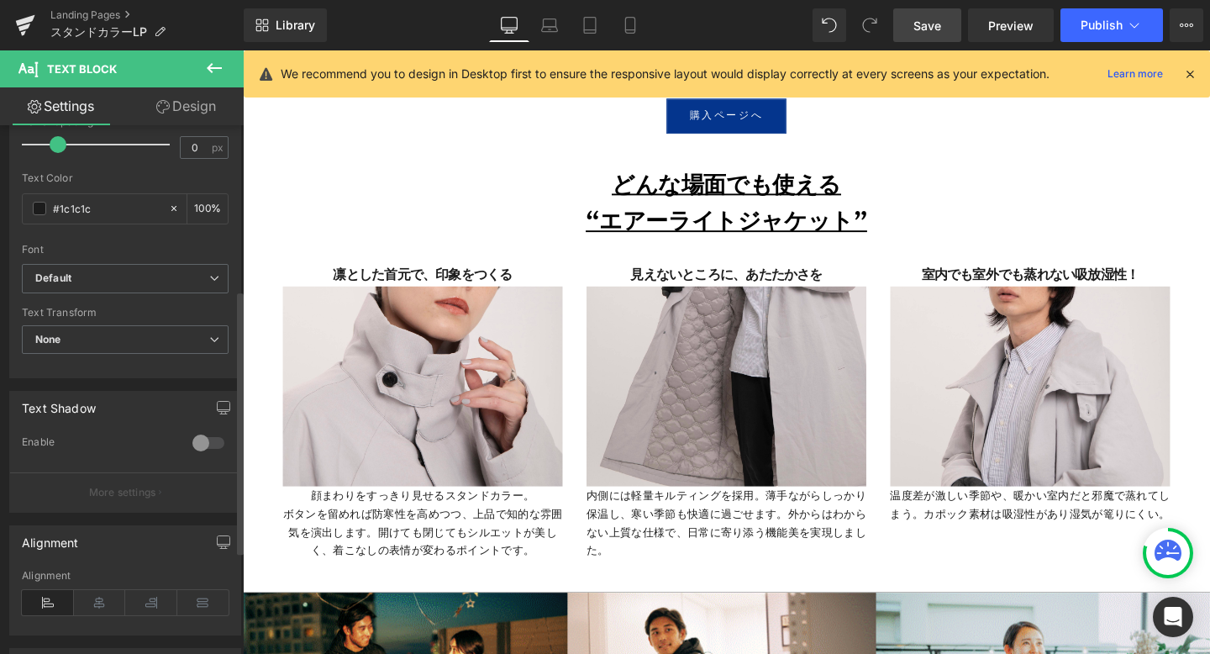
scroll to position [330, 0]
click at [99, 611] on icon at bounding box center [100, 601] width 52 height 25
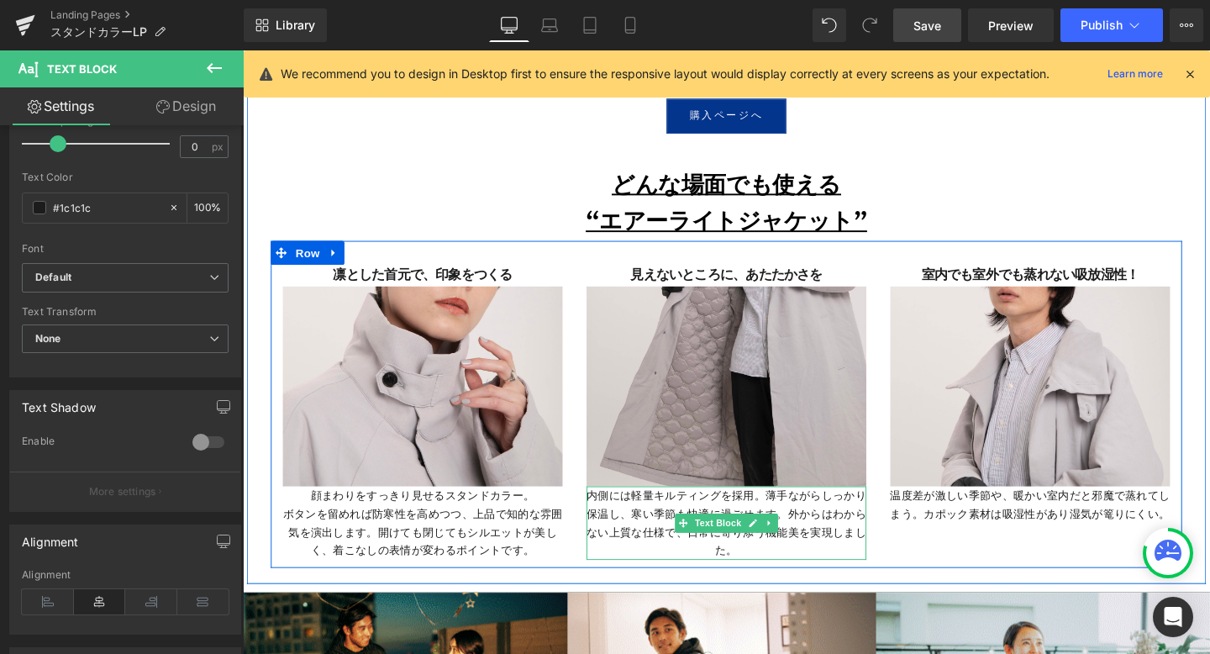
click at [818, 540] on p "内側には軽量キルティングを採用。薄手ながらしっかり保温し、寒い季節も快適に過ごせます。外からはわからない上質な仕様で、日常に寄り添う機能美を実現しました。" at bounding box center [751, 547] width 294 height 77
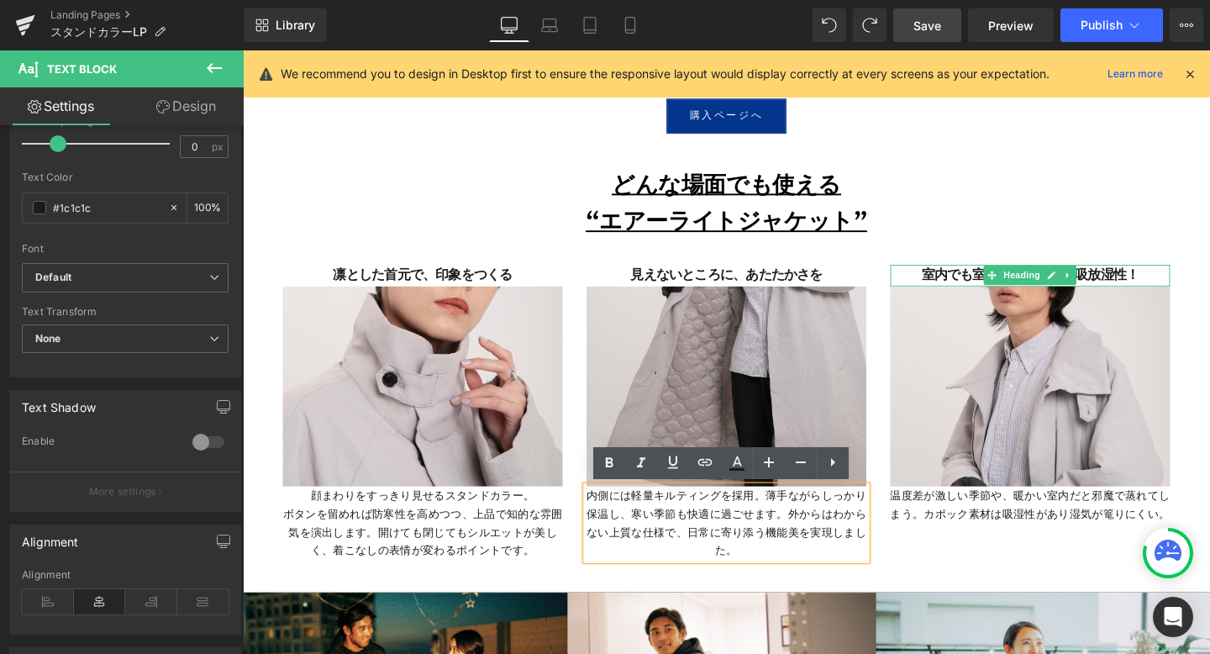
click at [1189, 286] on h3 "室内でも室外でも蒸れない吸放湿性！" at bounding box center [1071, 287] width 294 height 23
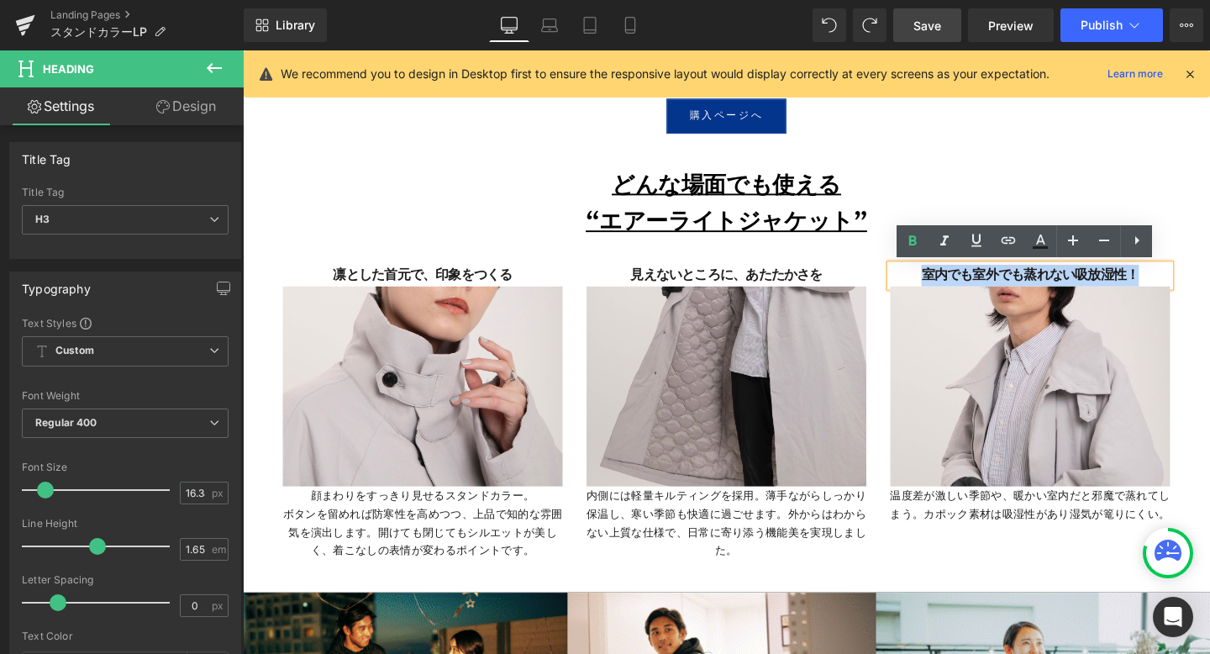
drag, startPoint x: 1185, startPoint y: 287, endPoint x: 931, endPoint y: 287, distance: 254.7
click at [931, 287] on h3 "室内でも室外でも蒸れない吸放湿性！" at bounding box center [1071, 287] width 294 height 23
paste div
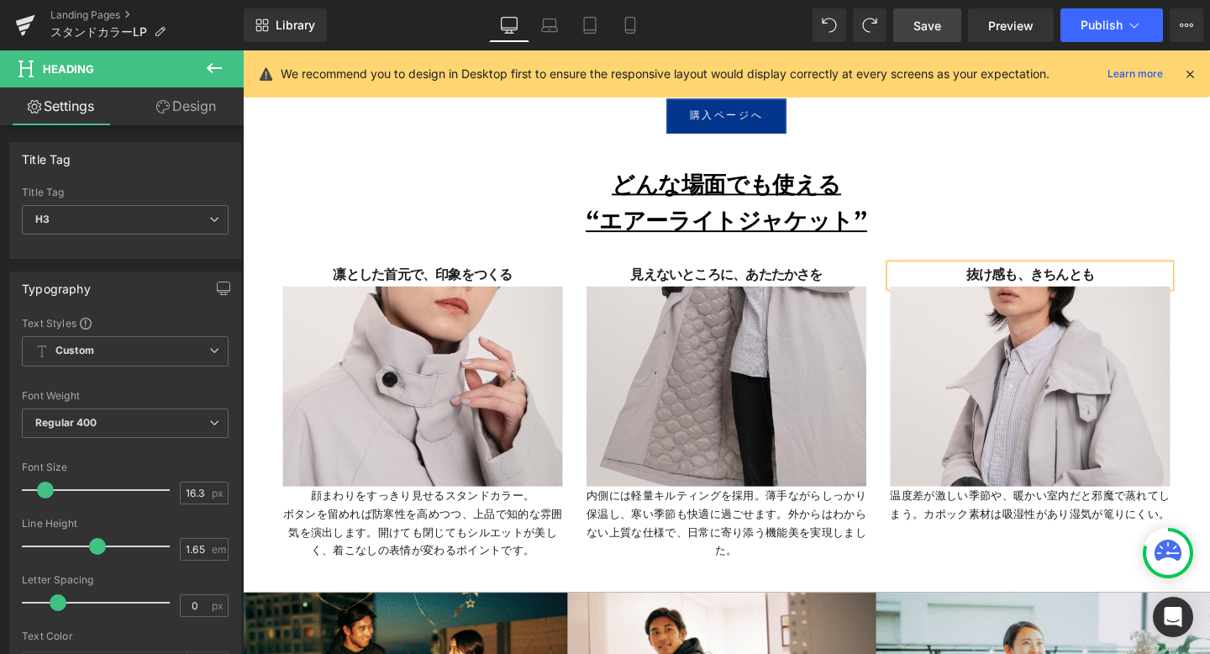
click at [1010, 536] on p "温度差が激しい季節や、暖かい室内だと邪魔で蒸れてしまう。カポック素材は吸湿性があり湿気が篭りにくい。" at bounding box center [1071, 528] width 294 height 39
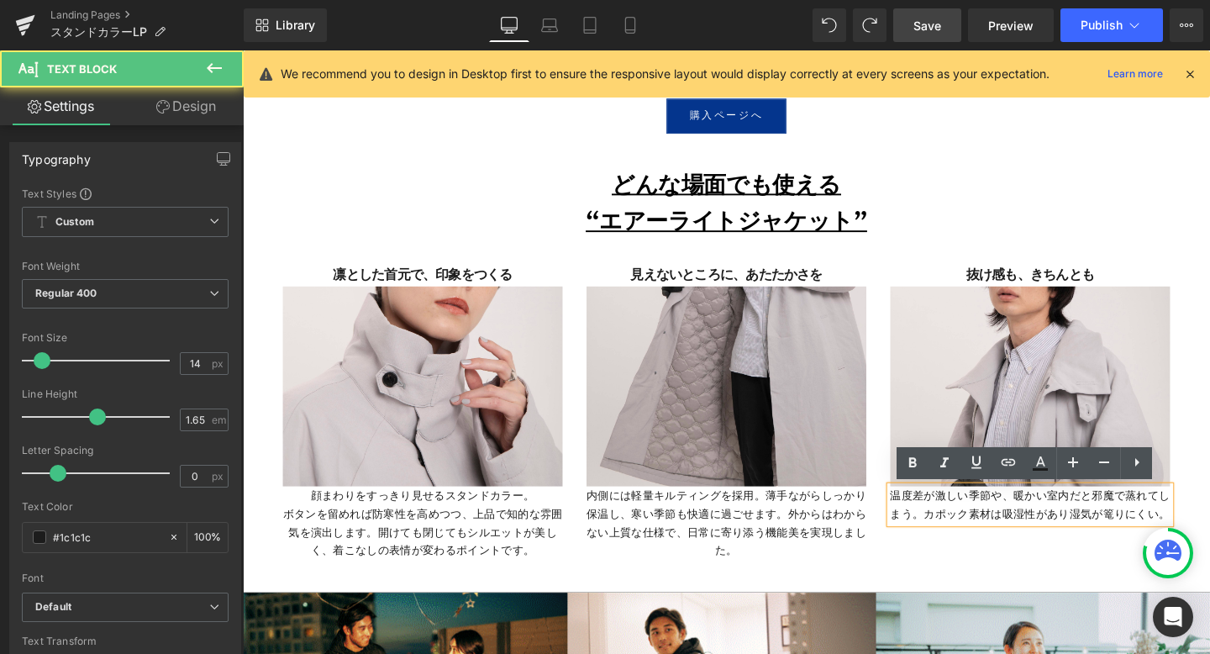
drag, startPoint x: 1212, startPoint y: 540, endPoint x: 922, endPoint y: 519, distance: 290.8
click at [924, 519] on div "温度差が激しい季節や、暖かい室内だと邪魔で蒸れてしまう。カポック素材は吸湿性があり湿気が篭りにくい。" at bounding box center [1071, 528] width 294 height 39
drag, startPoint x: 922, startPoint y: 519, endPoint x: 1162, endPoint y: 527, distance: 240.5
click at [1162, 527] on div "温度差が激しい季節や、暖かい室内だと邪魔で蒸れてしまう。カポック素材は吸湿性があり湿気が篭りにくい。" at bounding box center [1071, 528] width 294 height 39
click at [1210, 536] on p "温度差が激しい季節や、暖かい室内だと邪魔で蒸れてしまう。カポック素材は吸湿性があり湿気が篭りにくい。" at bounding box center [1071, 528] width 294 height 39
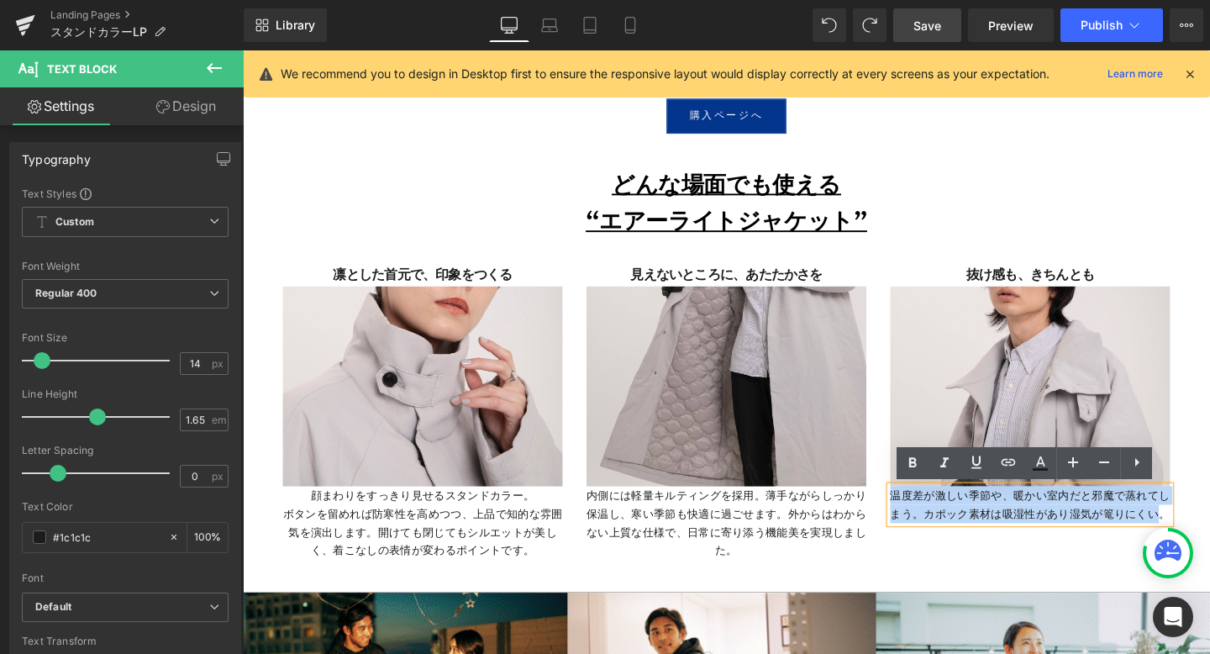
drag, startPoint x: 1210, startPoint y: 537, endPoint x: 926, endPoint y: 517, distance: 284.0
click at [926, 517] on p "温度差が激しい季節や、暖かい室内だと邪魔で蒸れてしまう。カポック素材は吸湿性があり湿気が篭りにくい。" at bounding box center [1071, 528] width 294 height 39
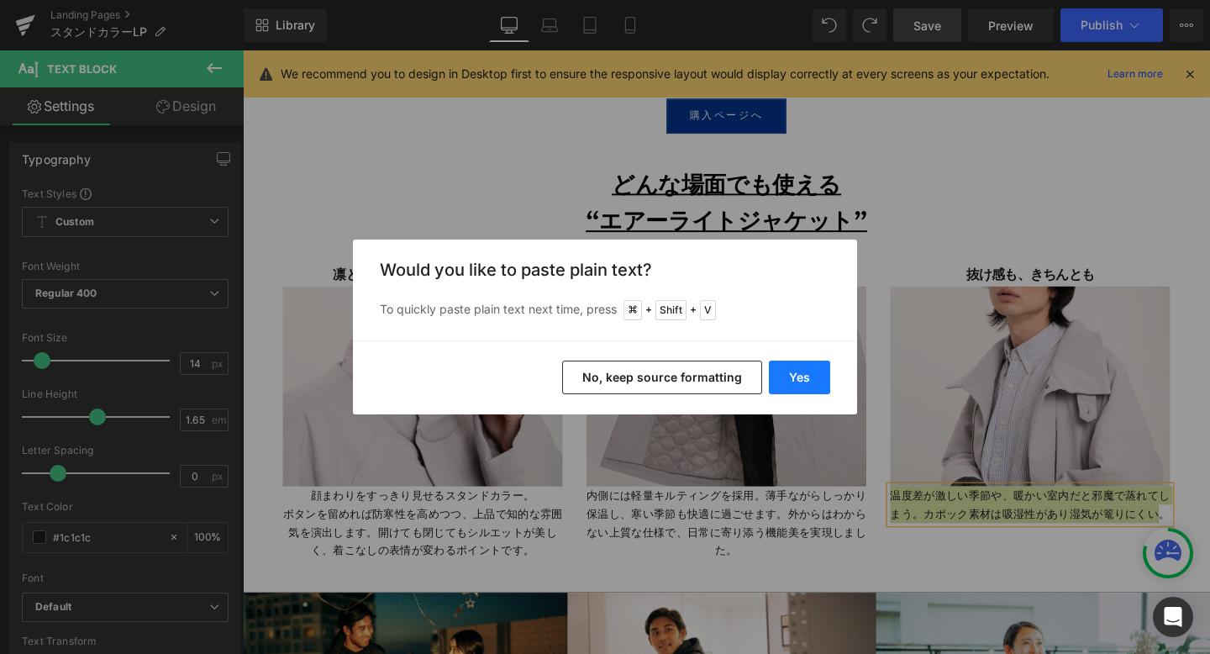
click at [794, 382] on button "Yes" at bounding box center [799, 378] width 61 height 34
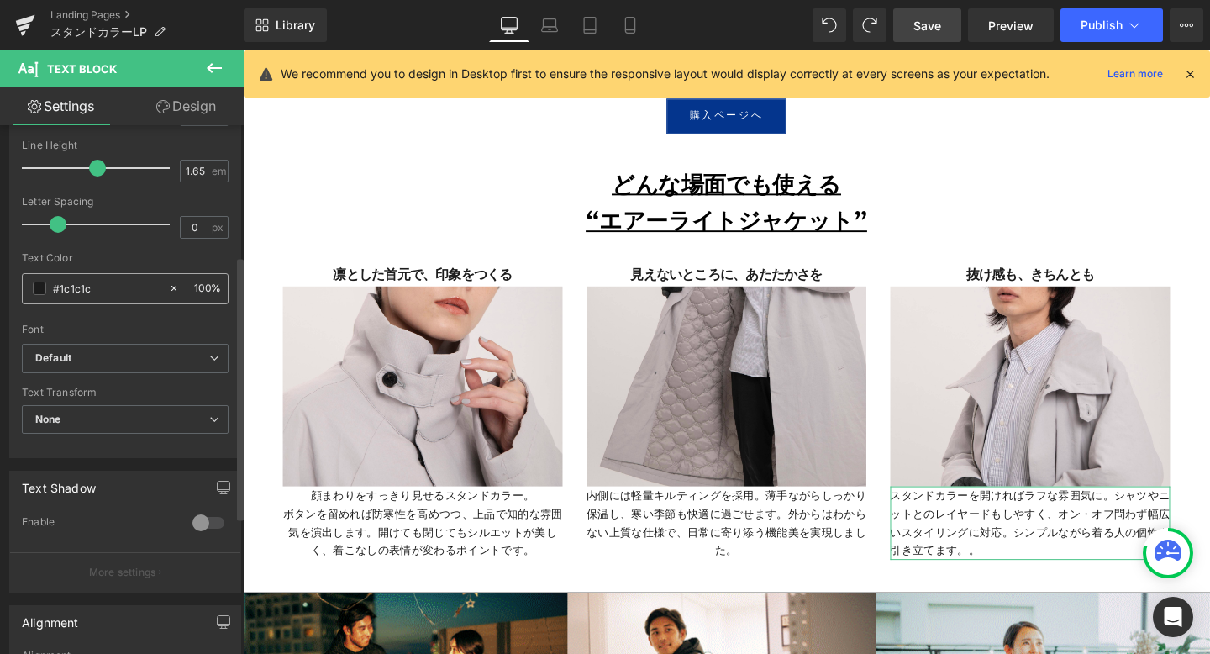
scroll to position [311, 0]
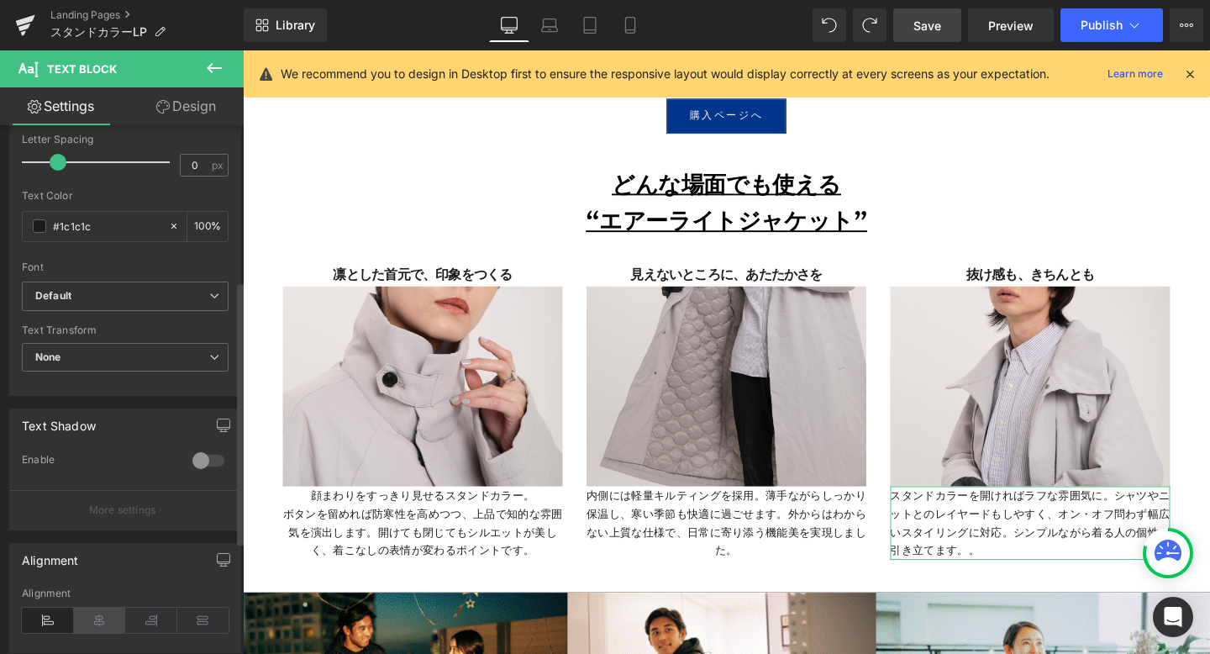
click at [103, 619] on icon at bounding box center [100, 620] width 52 height 25
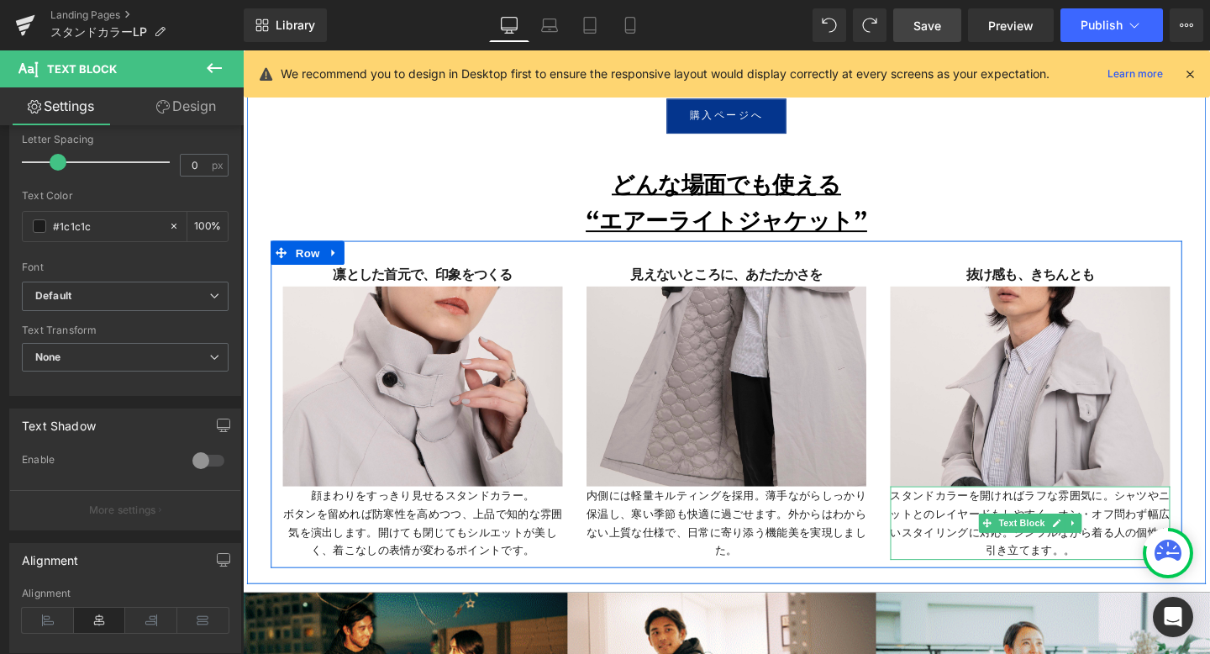
click at [1156, 519] on p "スタンドカラーを開ければラフな雰囲気に。シャツやニットとのレイヤードもしやすく、オン・オフ問わず幅広いスタイリングに対応。シンプルながら着る人の個性を引き立て…" at bounding box center [1071, 547] width 294 height 77
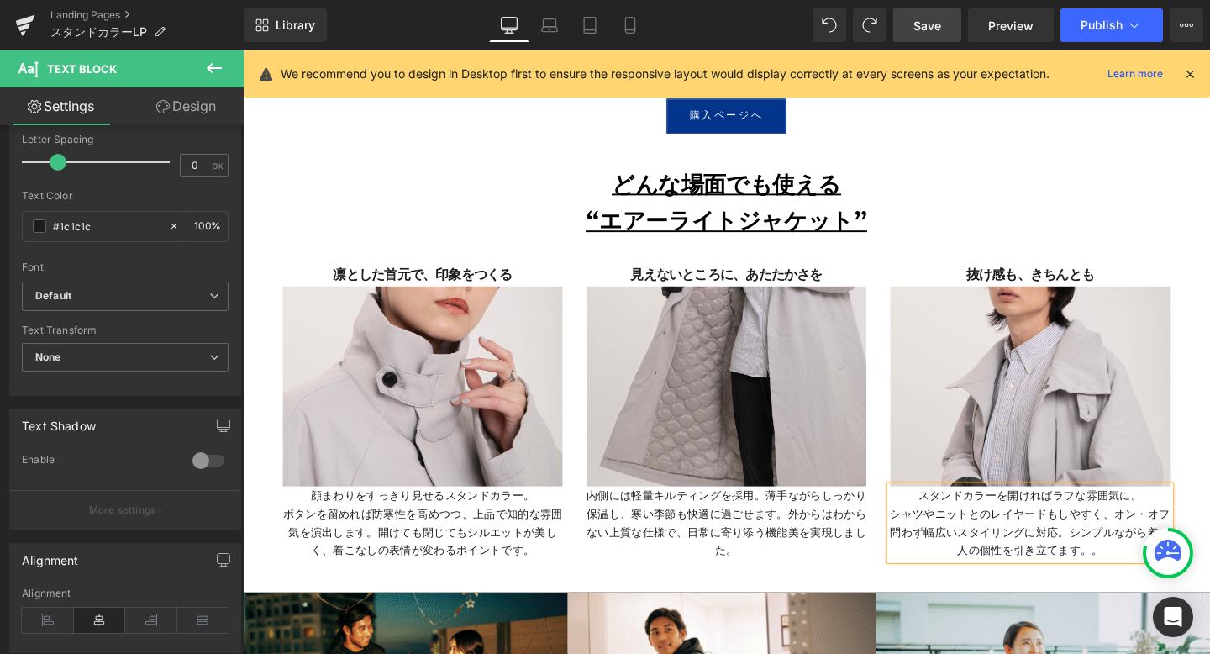
click at [1152, 580] on p "シャツやニットとのレイヤードもしやすく、オン・オフ問わず幅広いスタイリングに対応。シンプルながら着る人の個性を引き立てます。。" at bounding box center [1071, 557] width 294 height 58
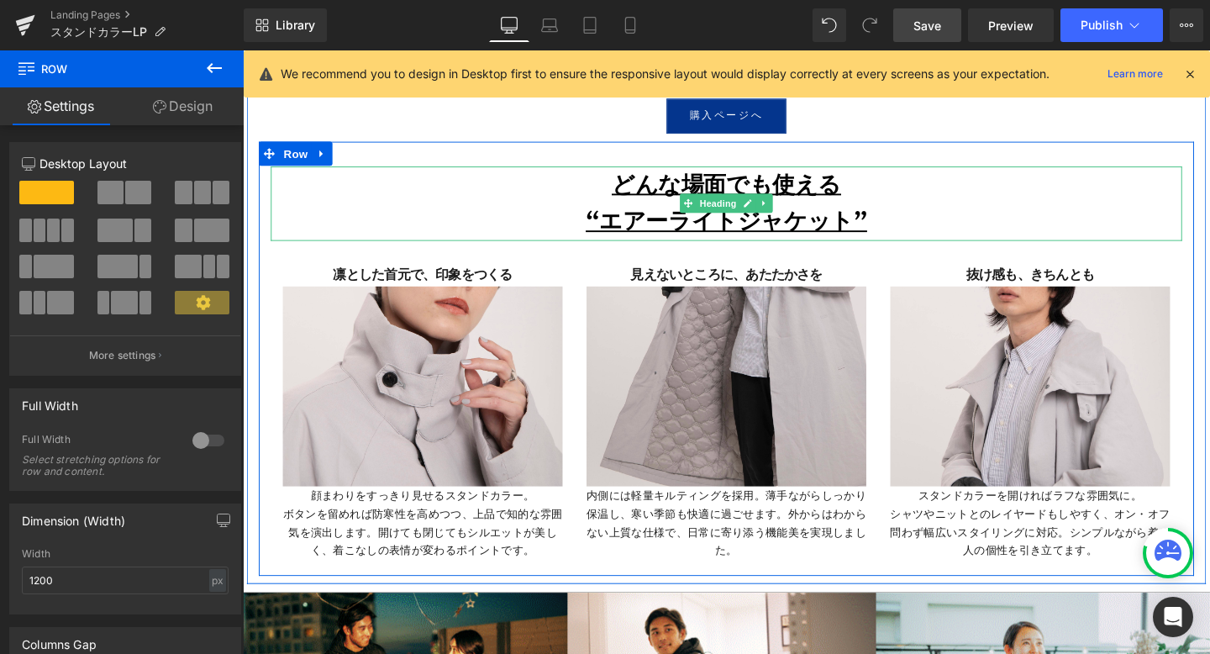
click at [836, 229] on u "“エアーライトジャケット”" at bounding box center [752, 230] width 296 height 32
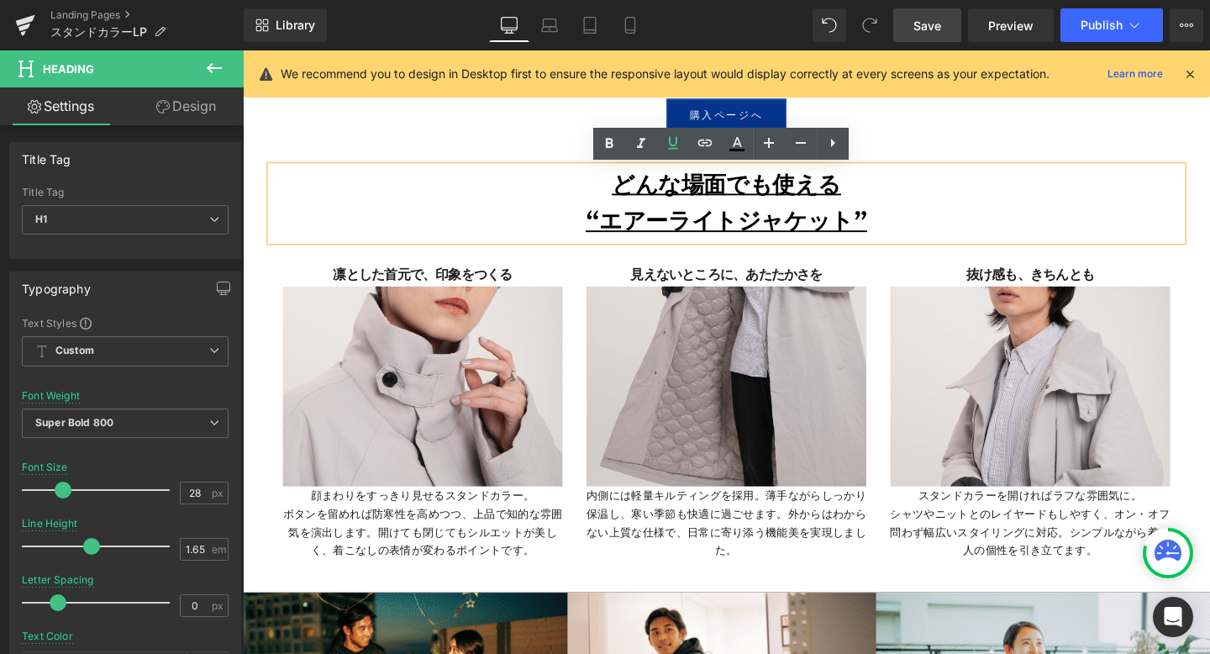
click at [857, 200] on u "どんな場面でも使える" at bounding box center [751, 192] width 241 height 32
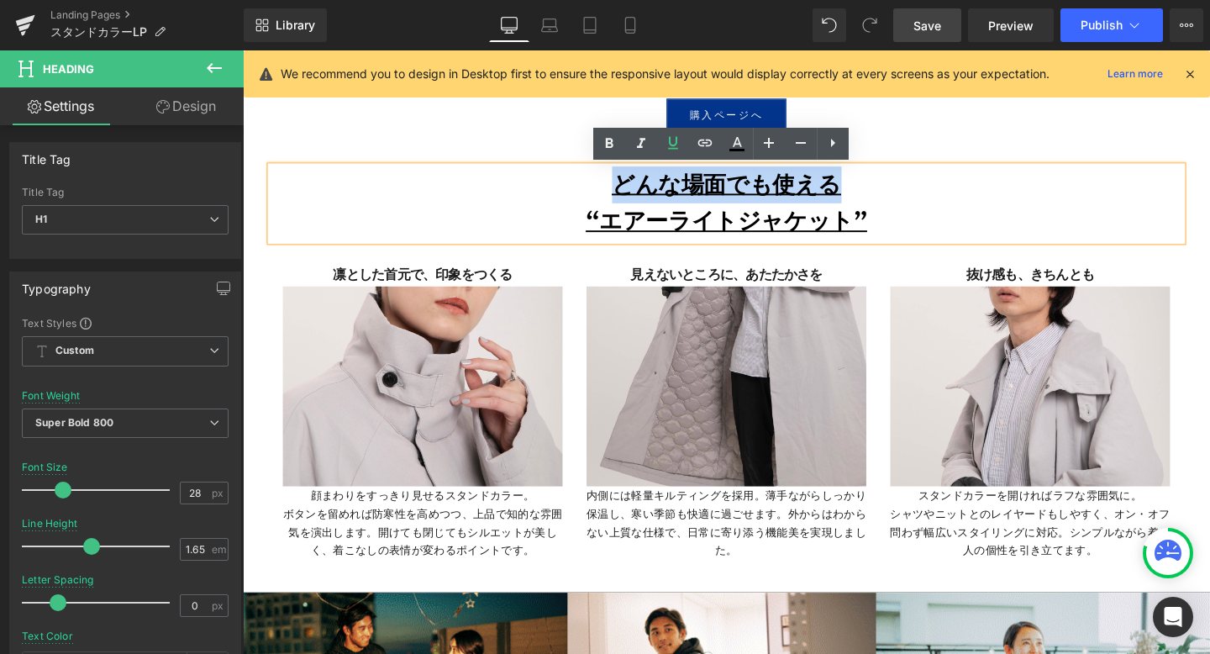
drag, startPoint x: 644, startPoint y: 190, endPoint x: 857, endPoint y: 188, distance: 212.7
click at [857, 189] on u "どんな場面でも使える" at bounding box center [751, 192] width 241 height 32
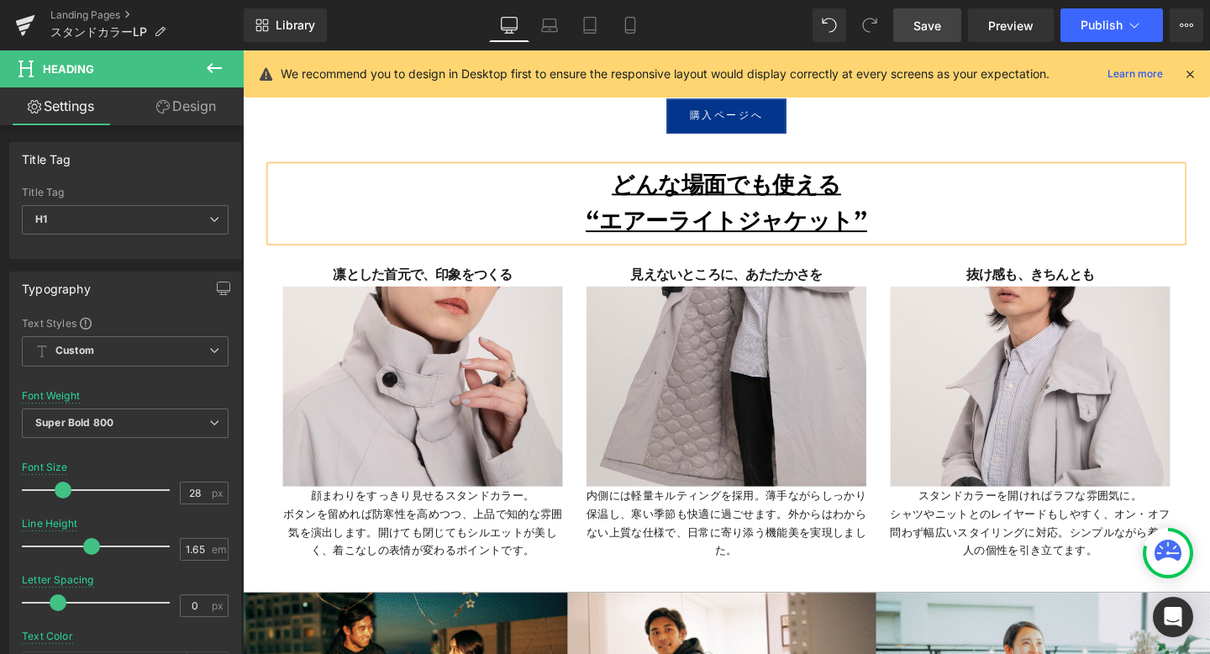
scroll to position [5164, 0]
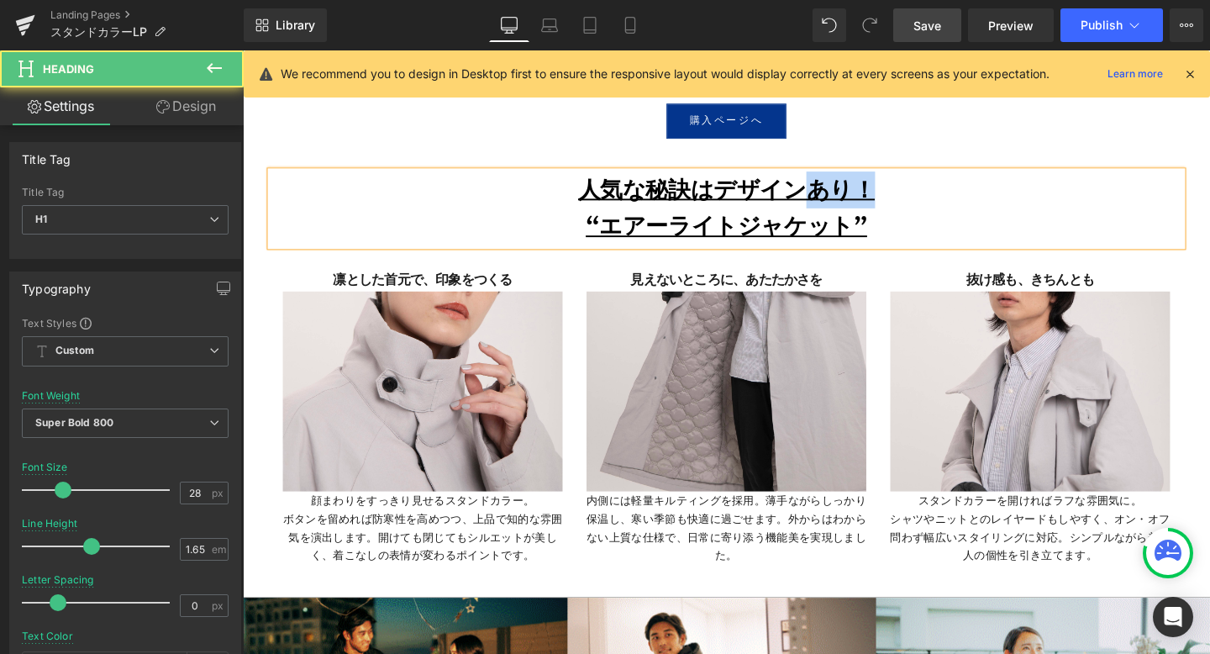
drag, startPoint x: 841, startPoint y: 193, endPoint x: 899, endPoint y: 198, distance: 57.4
click at [899, 199] on u "人気な秘訣はデザインあり！" at bounding box center [751, 197] width 313 height 32
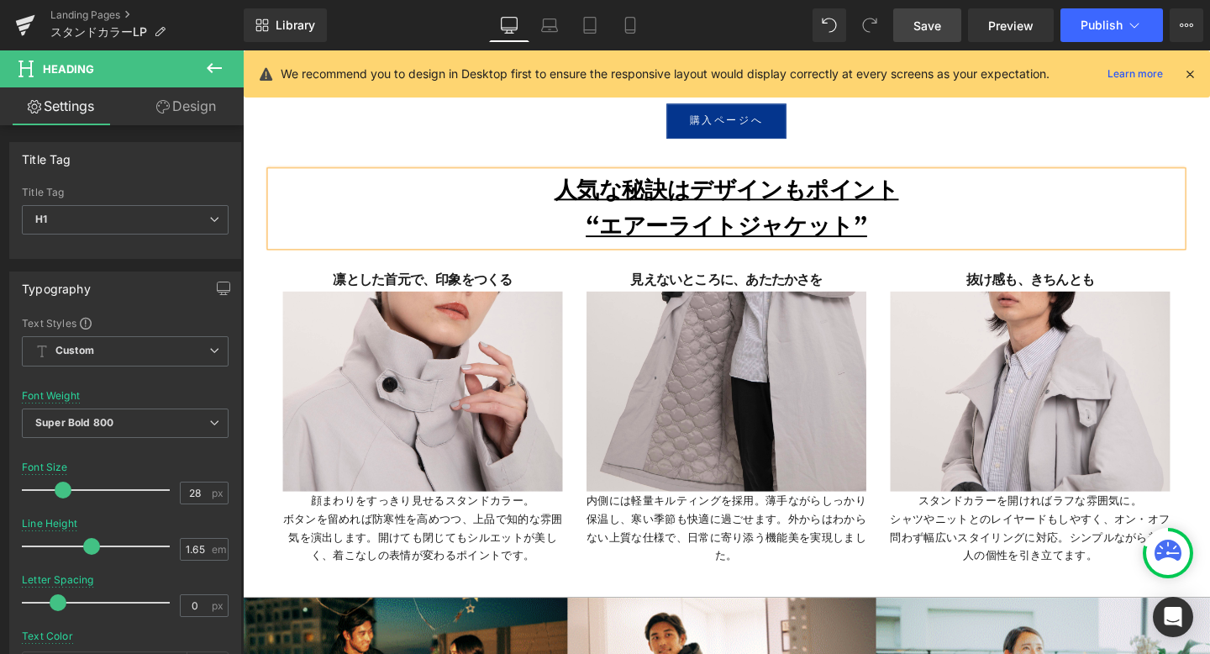
click at [893, 240] on h1 "“エアーライトジャケット”" at bounding box center [751, 235] width 958 height 39
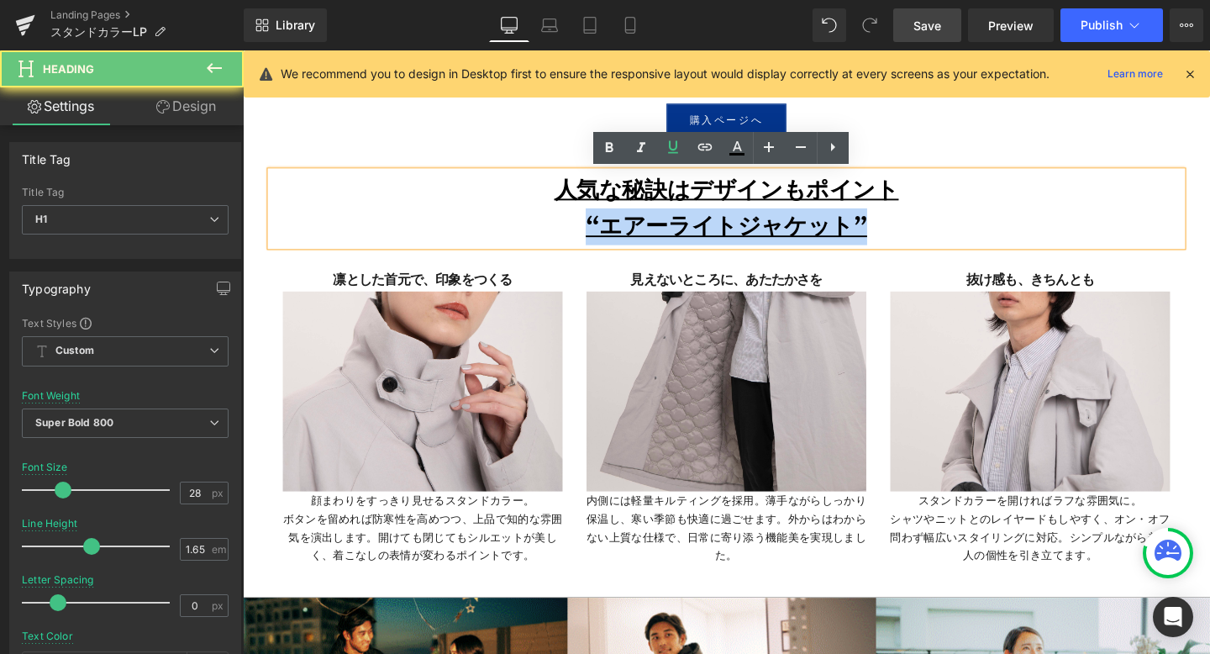
drag, startPoint x: 893, startPoint y: 240, endPoint x: 595, endPoint y: 240, distance: 297.6
click at [595, 240] on h1 "“エアーライトジャケット”" at bounding box center [751, 235] width 958 height 39
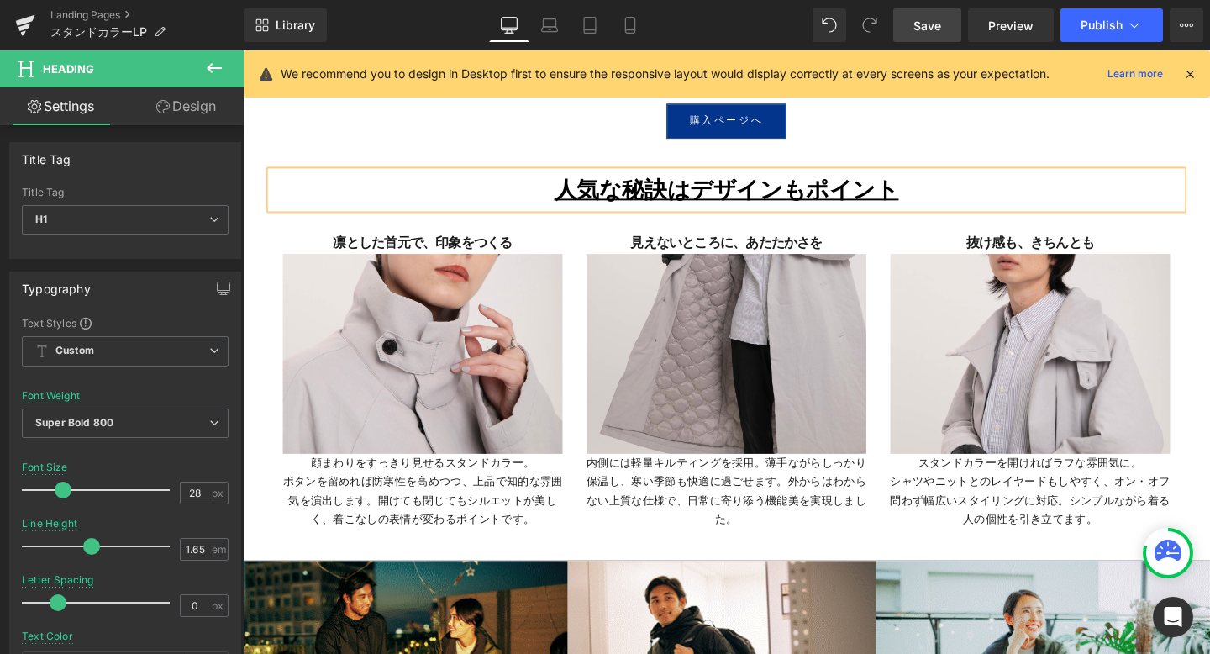
click at [709, 194] on u "人気な秘訣はデザインもポイント" at bounding box center [752, 197] width 362 height 32
click at [932, 205] on u "人気な秘訣は、デザインもポイント" at bounding box center [752, 197] width 386 height 32
click at [918, 28] on span "Save" at bounding box center [928, 26] width 28 height 18
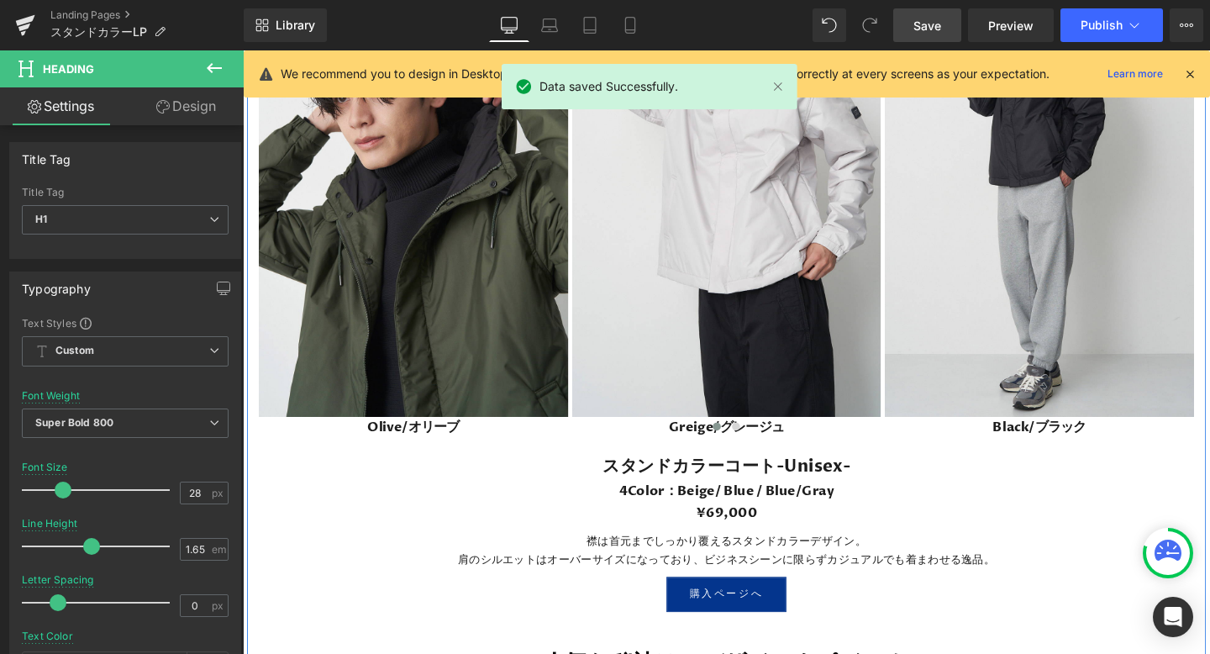
scroll to position [4671, 0]
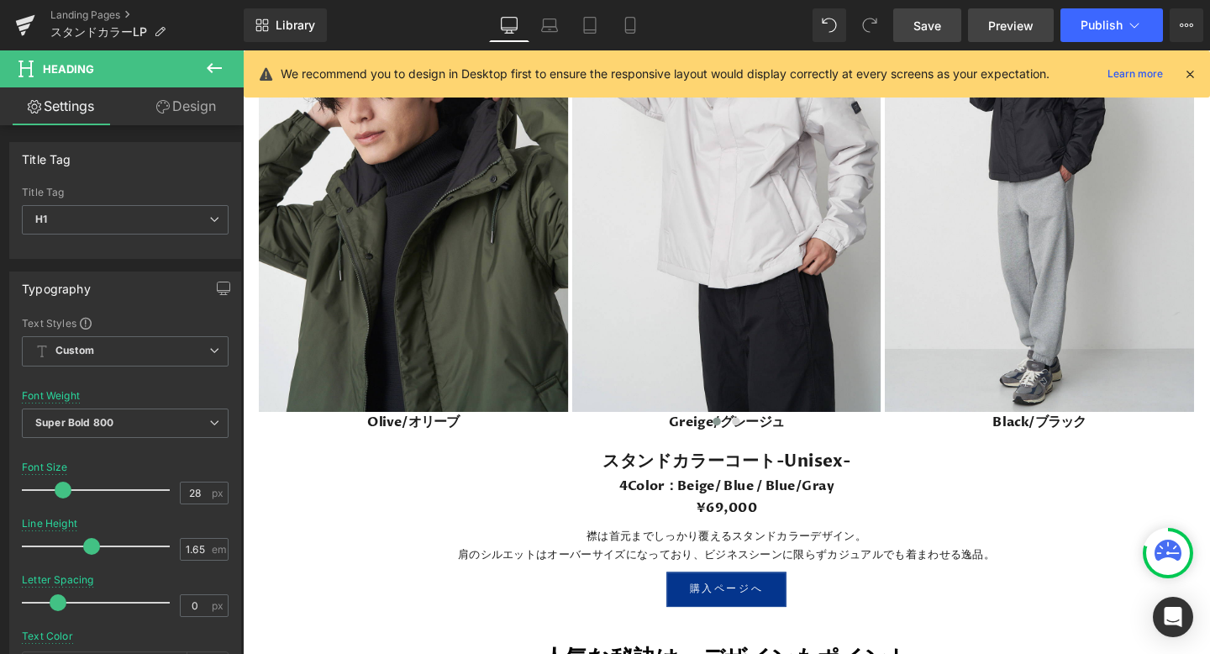
click at [999, 25] on span "Preview" at bounding box center [1011, 26] width 45 height 18
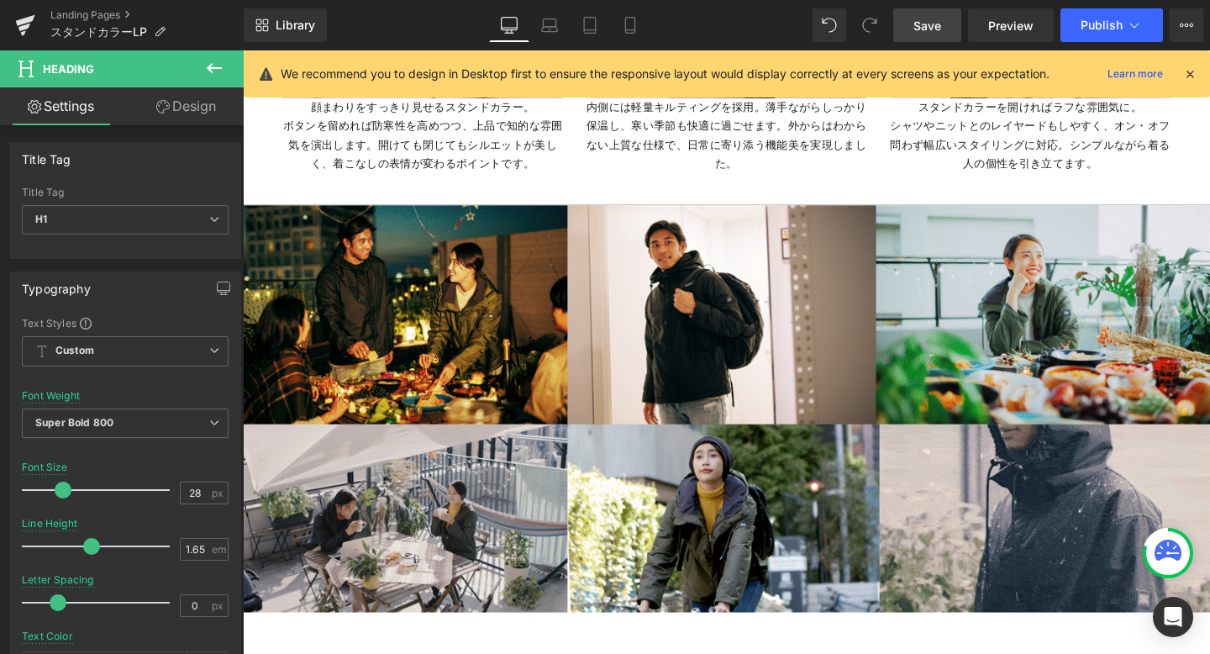
scroll to position [5508, 0]
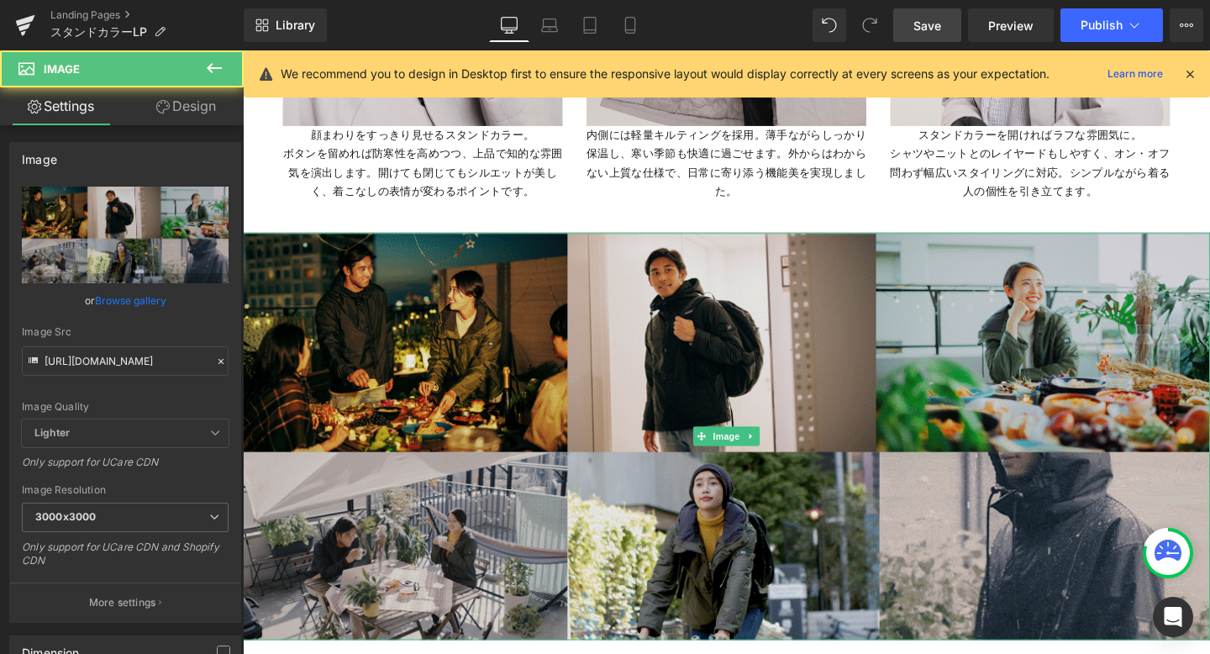
click at [648, 310] on img at bounding box center [751, 456] width 1017 height 428
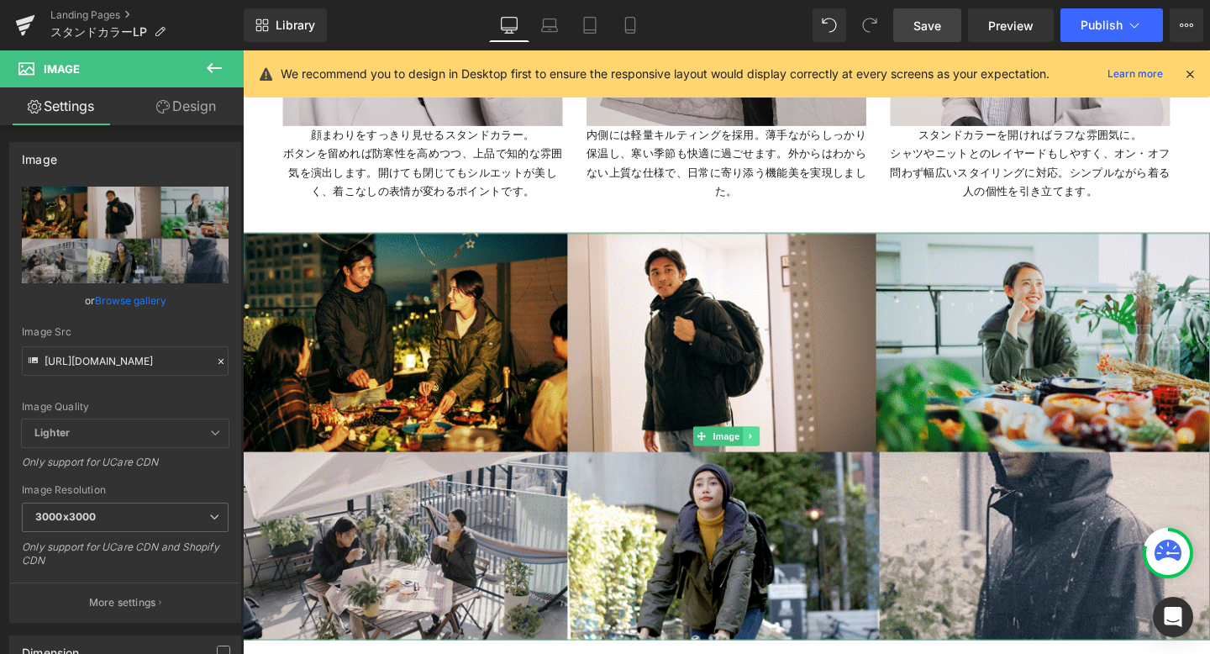
click at [778, 452] on icon at bounding box center [777, 456] width 9 height 10
click at [783, 455] on icon at bounding box center [786, 455] width 9 height 9
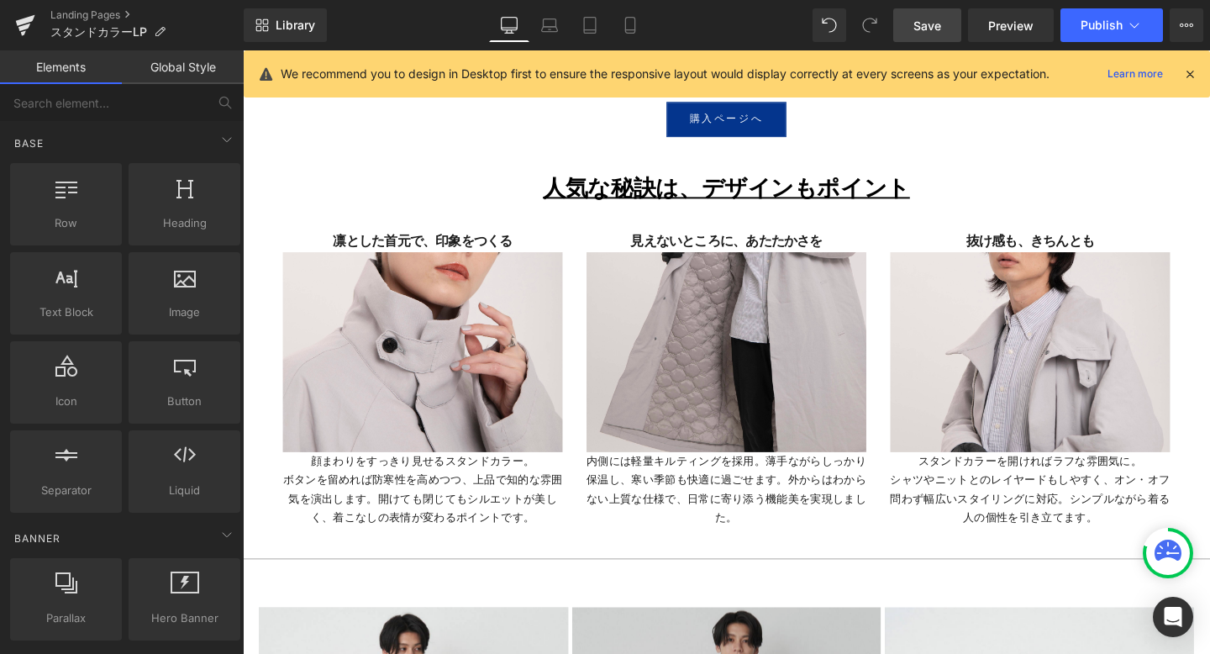
scroll to position [5138, 0]
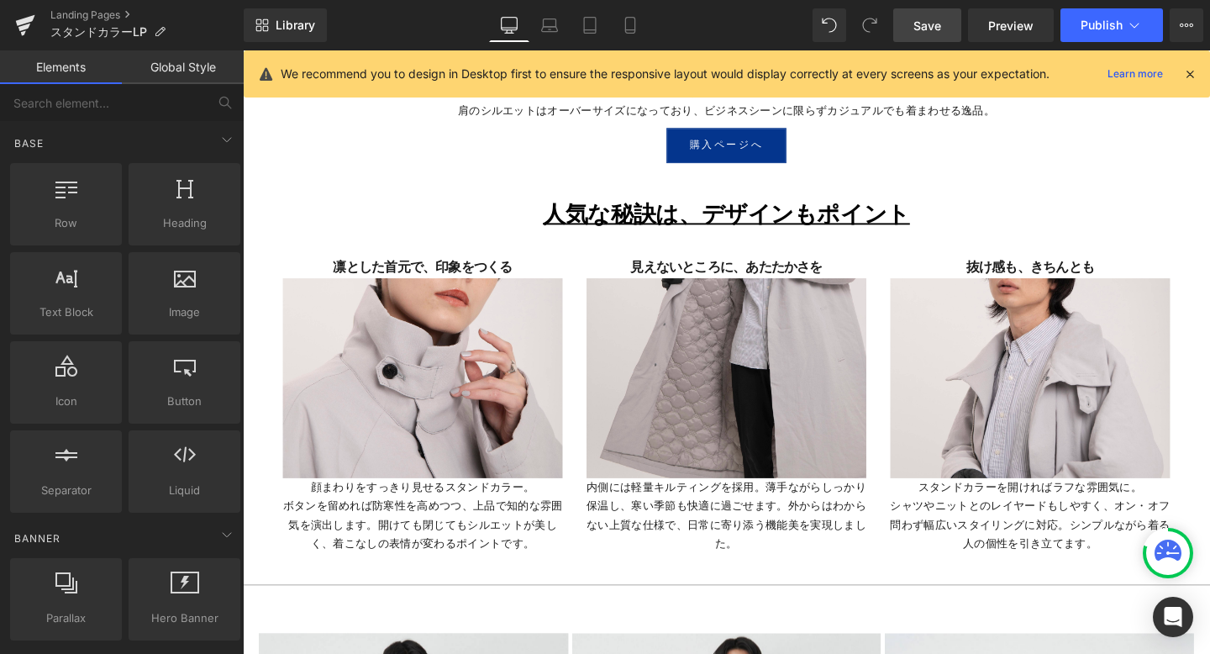
click at [908, 23] on link "Save" at bounding box center [928, 25] width 68 height 34
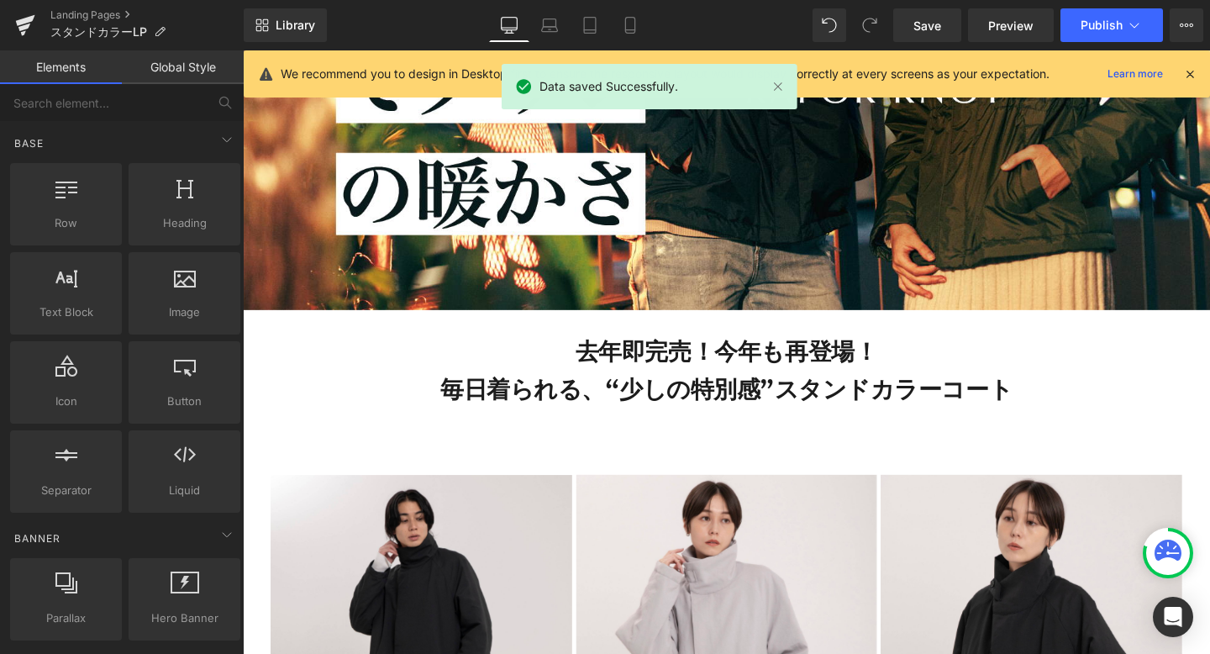
scroll to position [537, 0]
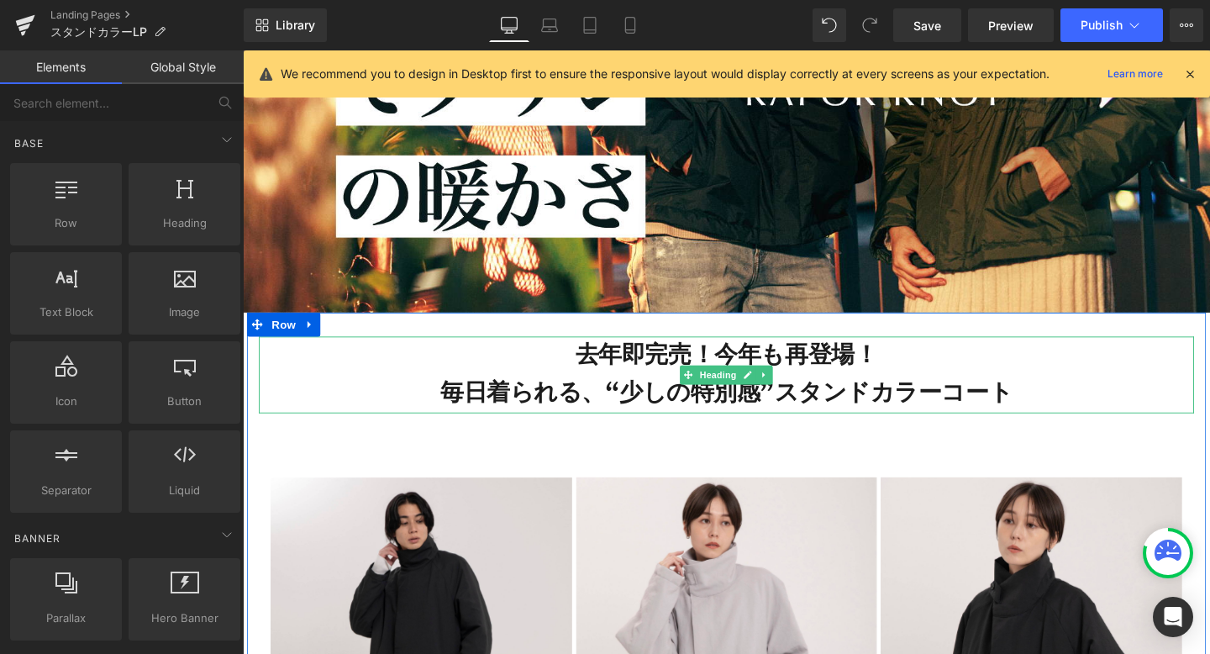
click at [830, 362] on h3 "去年即完売！今年も再登場！ 毎日着られる、“少しの特別感”スタンドカラーコート" at bounding box center [751, 391] width 983 height 81
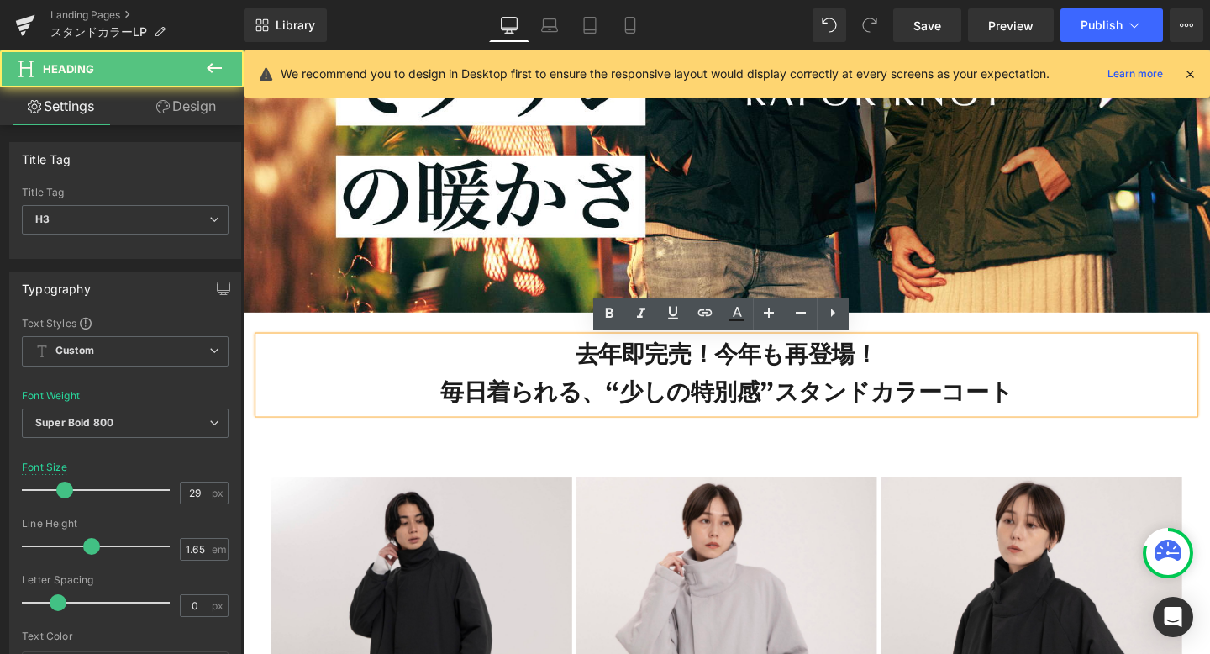
click at [830, 363] on h3 "去年即完売！今年も再登場！ 毎日着られる、“少しの特別感”スタンドカラーコート" at bounding box center [751, 391] width 983 height 81
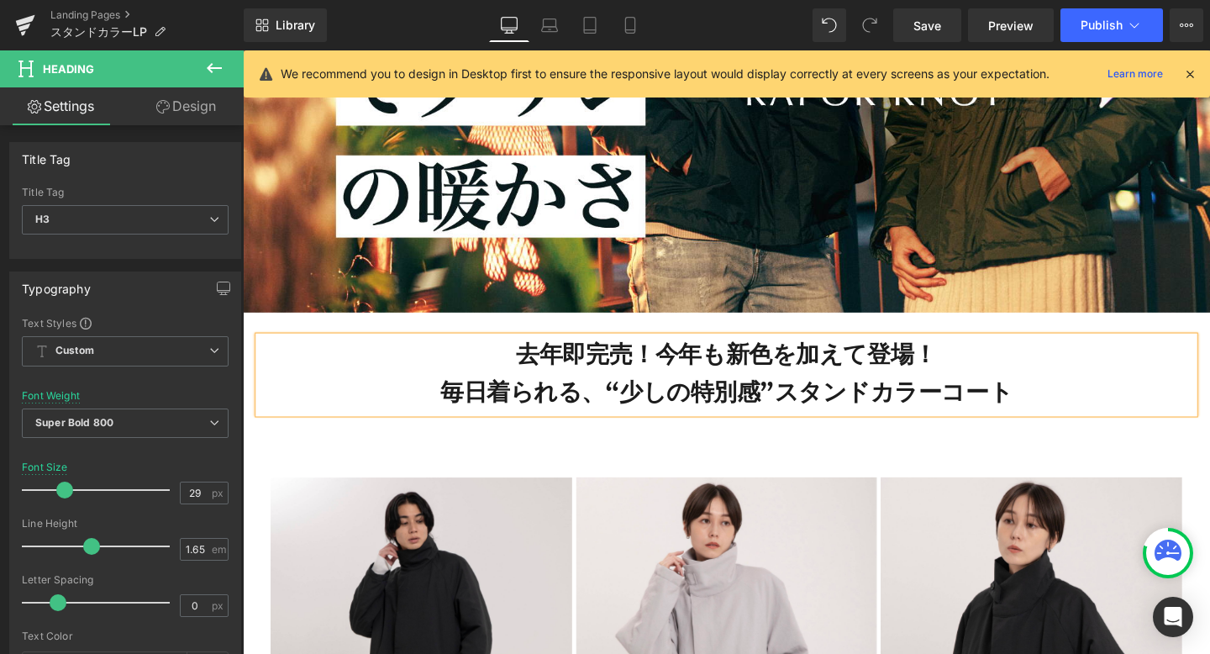
click at [753, 372] on h3 "去年即完売！今年も新色を加えて登場！ 毎日着られる、“少しの特別感”スタンドカラーコート" at bounding box center [751, 391] width 983 height 81
click at [996, 366] on h3 "去年即完売！新色を加えて登場！ 毎日着られる、“少しの特別感”スタンドカラーコート" at bounding box center [751, 391] width 983 height 81
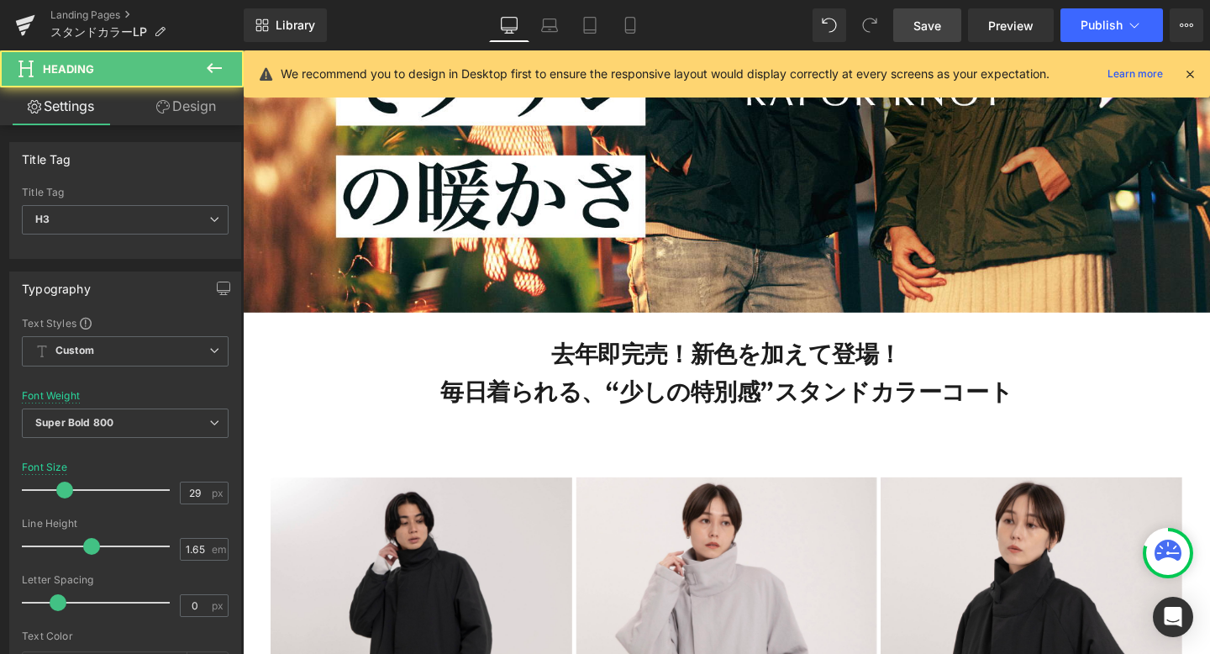
drag, startPoint x: 924, startPoint y: 23, endPoint x: 632, endPoint y: 162, distance: 323.3
click at [924, 23] on span "Save" at bounding box center [928, 26] width 28 height 18
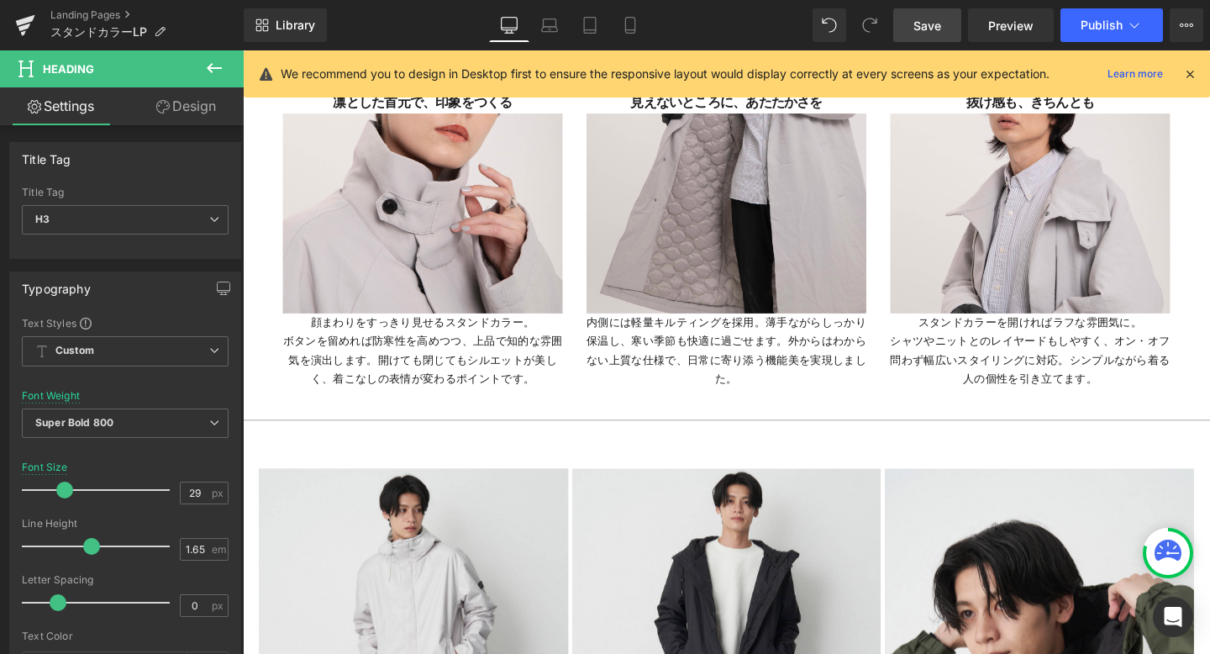
scroll to position [5327, 0]
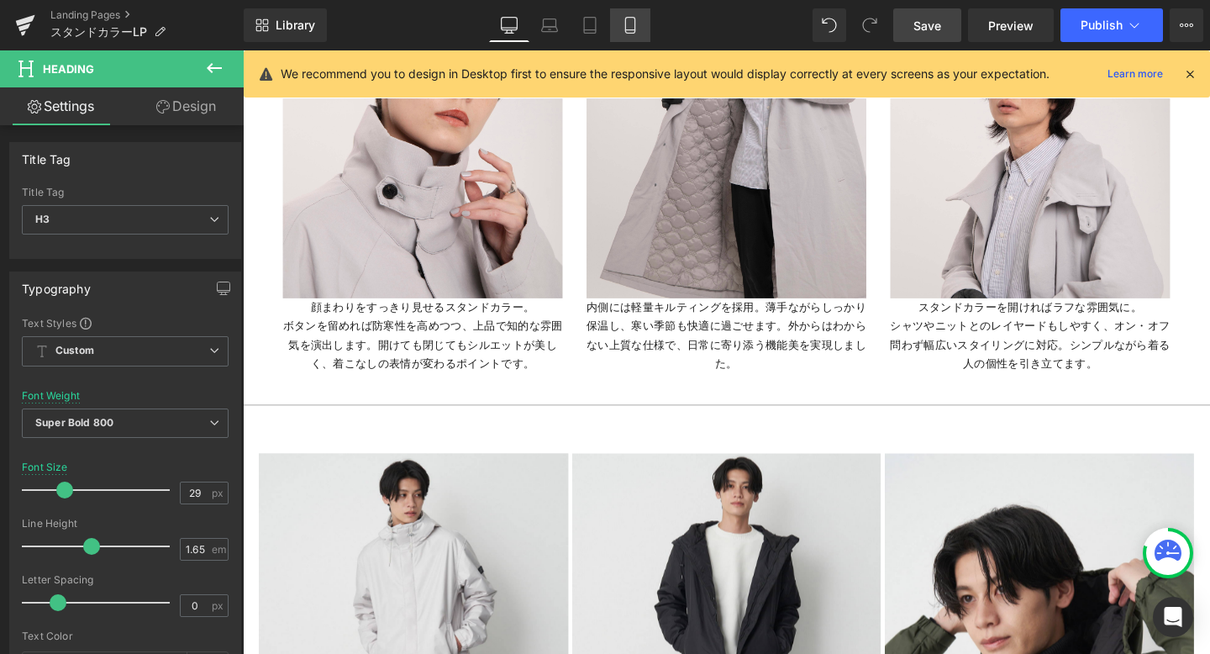
click at [638, 24] on icon at bounding box center [630, 25] width 17 height 17
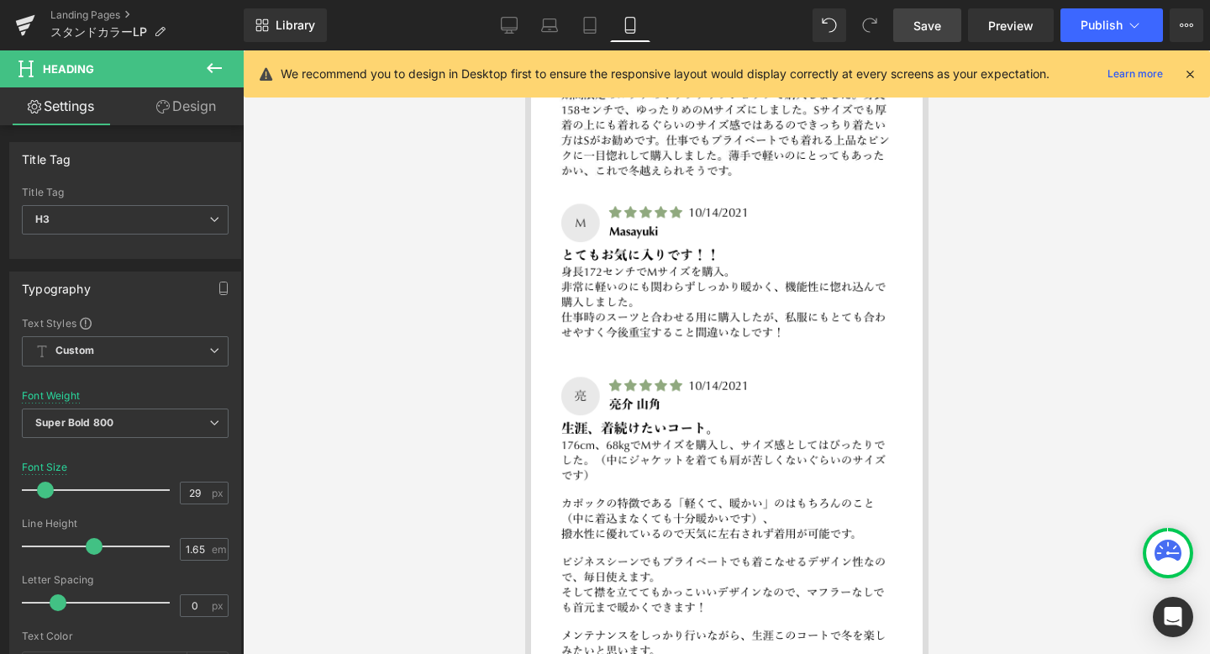
scroll to position [6925, 0]
click at [512, 21] on icon at bounding box center [509, 25] width 17 height 17
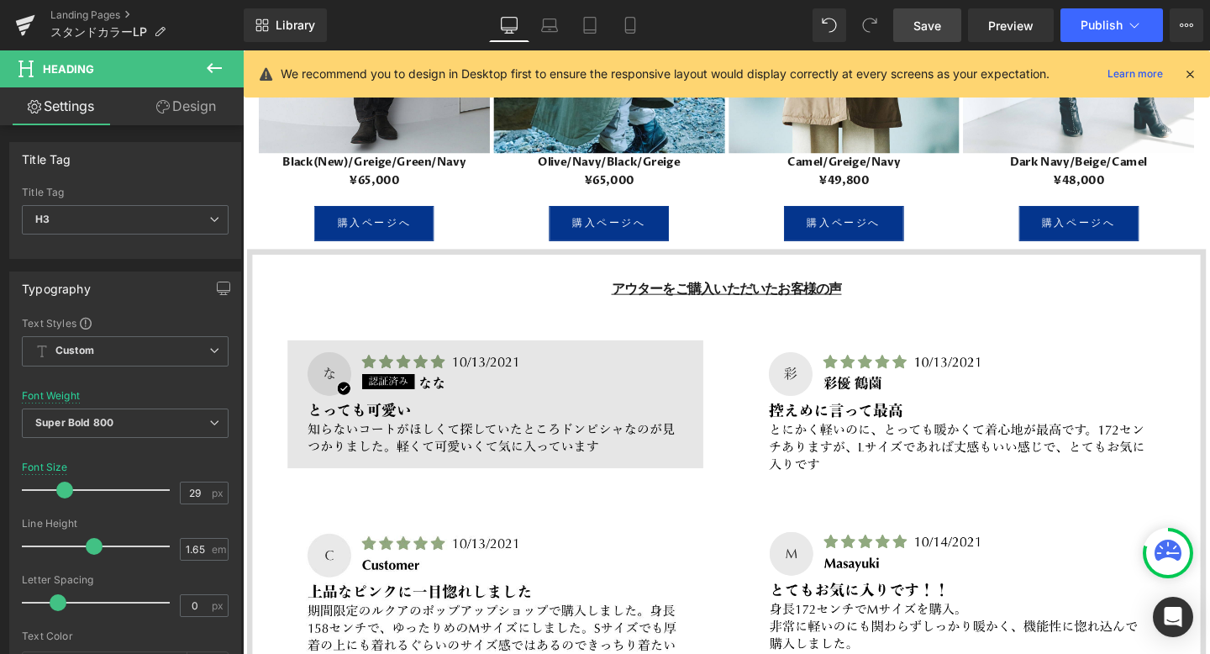
scroll to position [7895, 0]
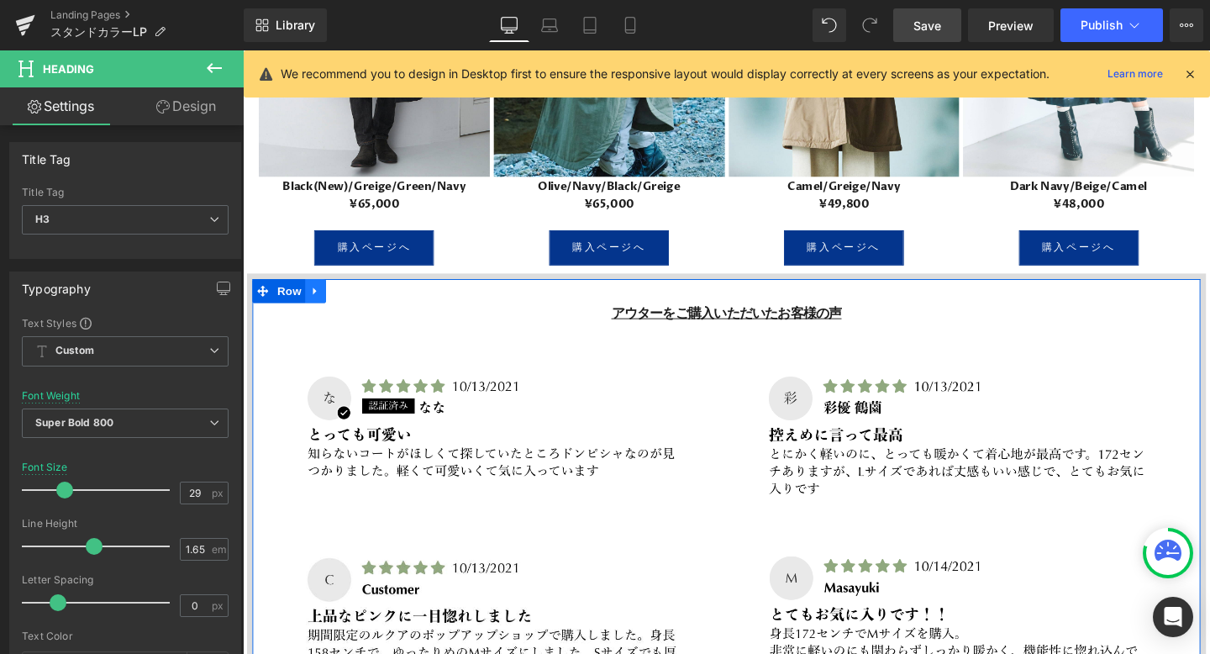
click at [316, 302] on icon at bounding box center [320, 303] width 12 height 13
click at [363, 303] on icon at bounding box center [363, 303] width 12 height 13
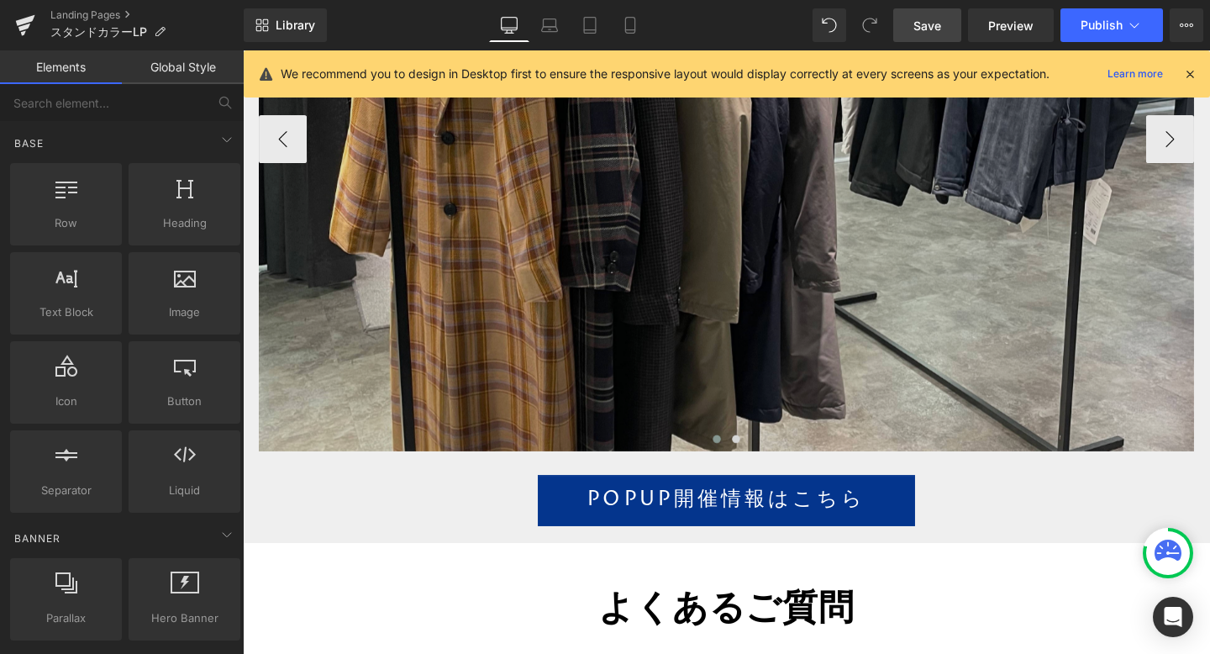
scroll to position [10103, 0]
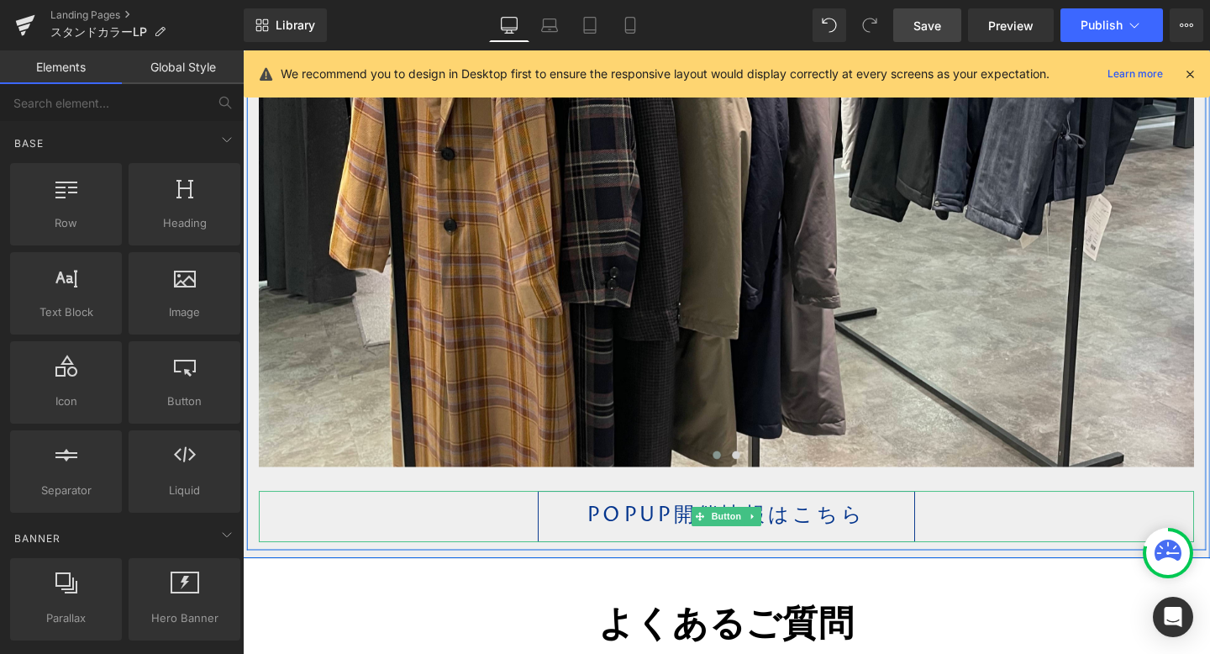
click at [573, 529] on link "POPUP開催情報はこちら" at bounding box center [751, 541] width 397 height 54
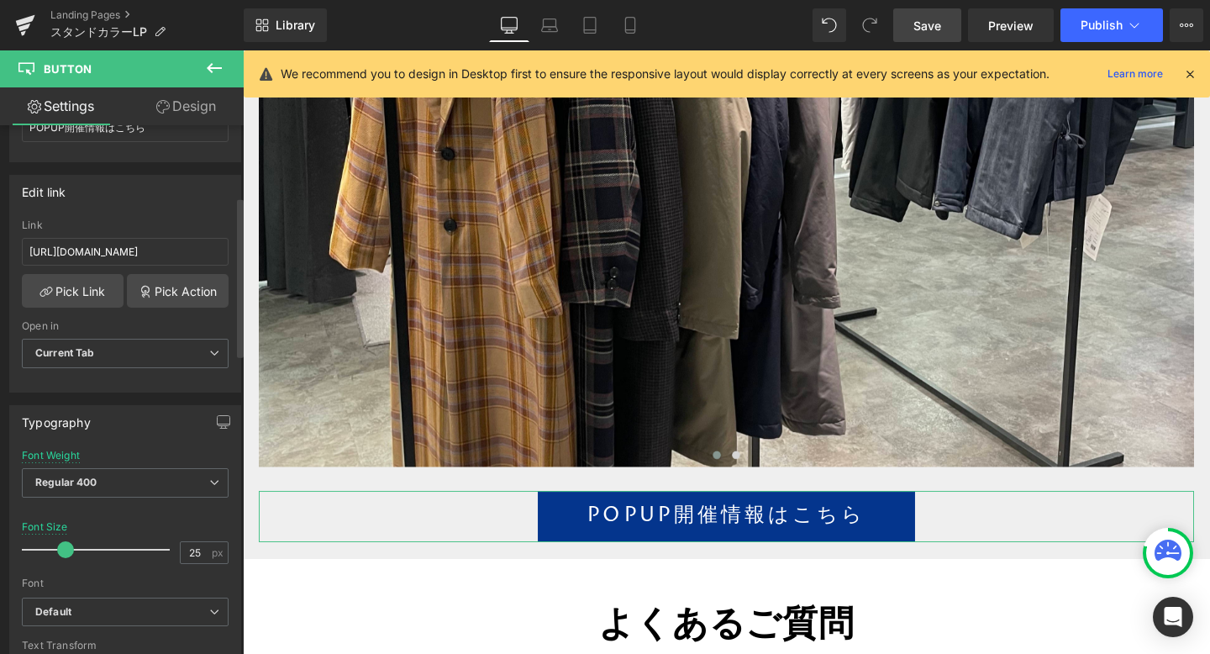
scroll to position [256, 0]
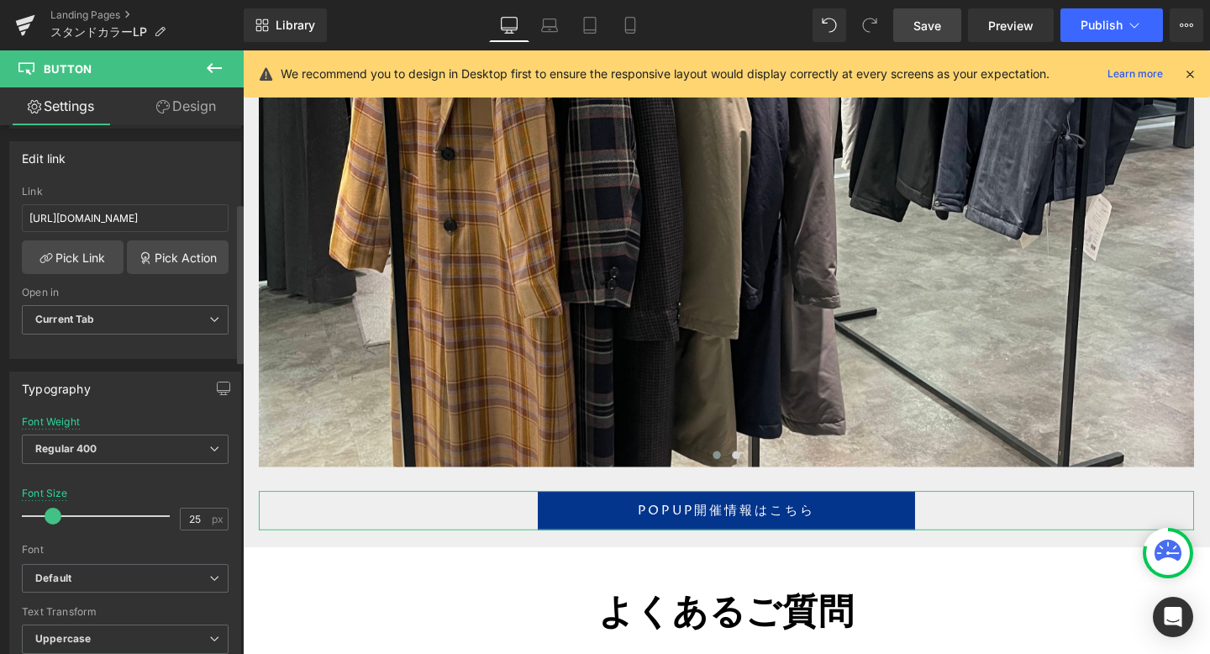
drag, startPoint x: 61, startPoint y: 514, endPoint x: 49, endPoint y: 515, distance: 11.8
click at [49, 515] on span at bounding box center [53, 516] width 17 height 17
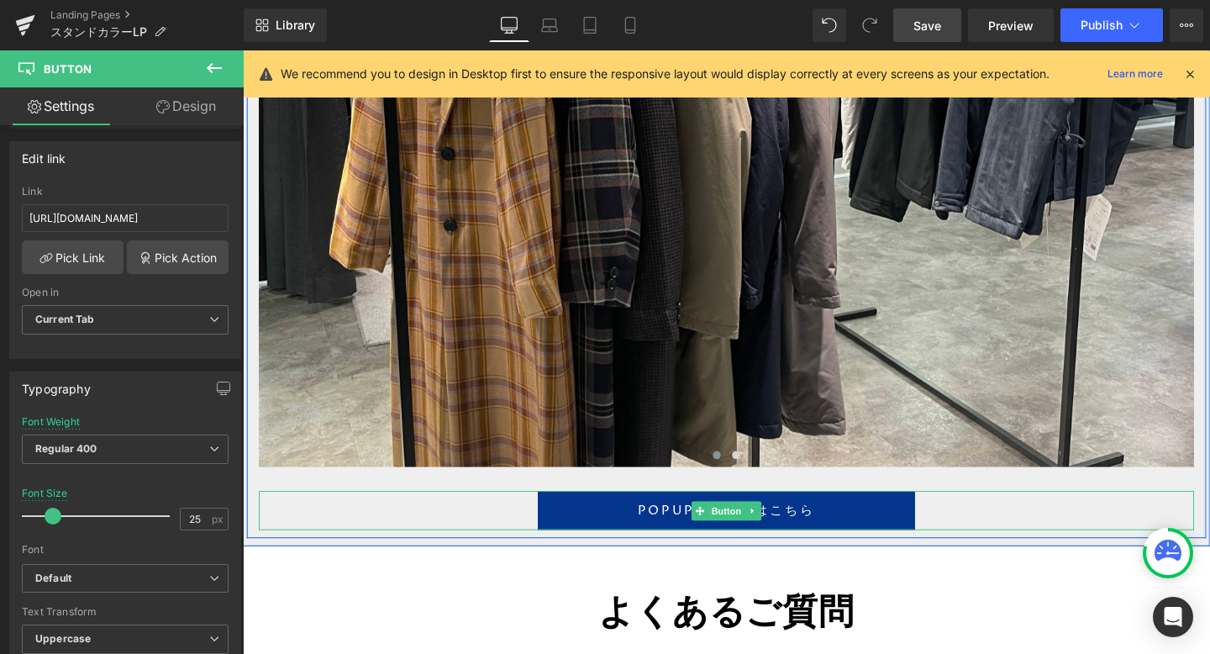
click at [358, 532] on div "POPUP開催情報はこちら" at bounding box center [751, 534] width 983 height 41
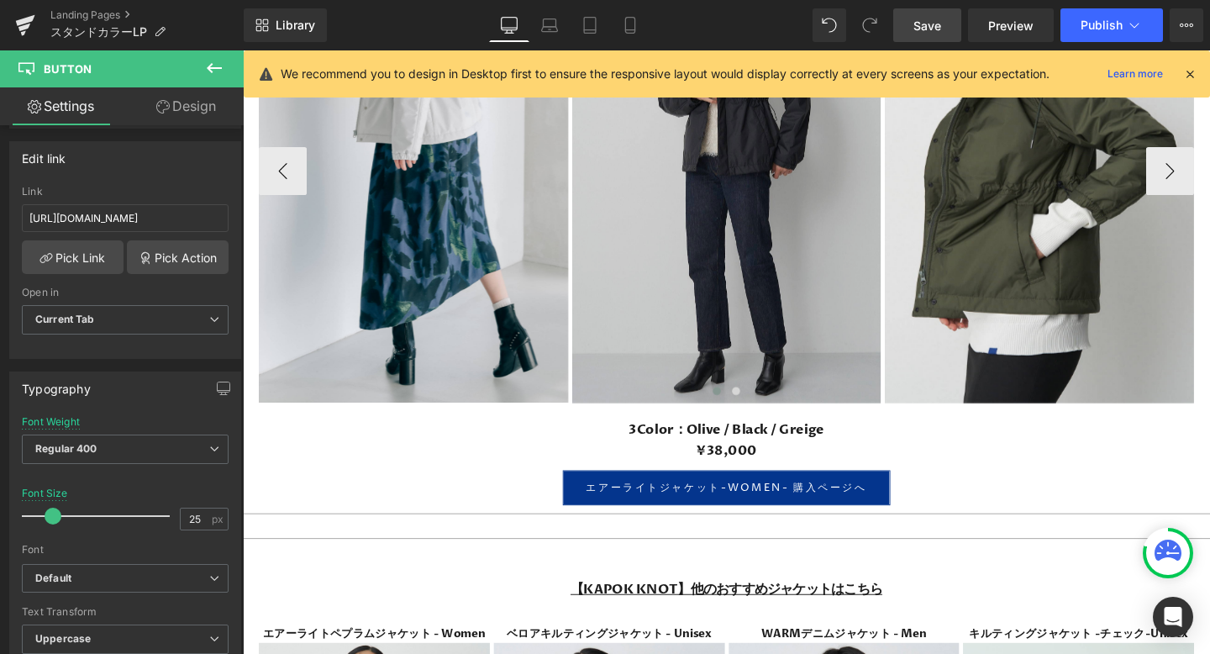
scroll to position [6433, 0]
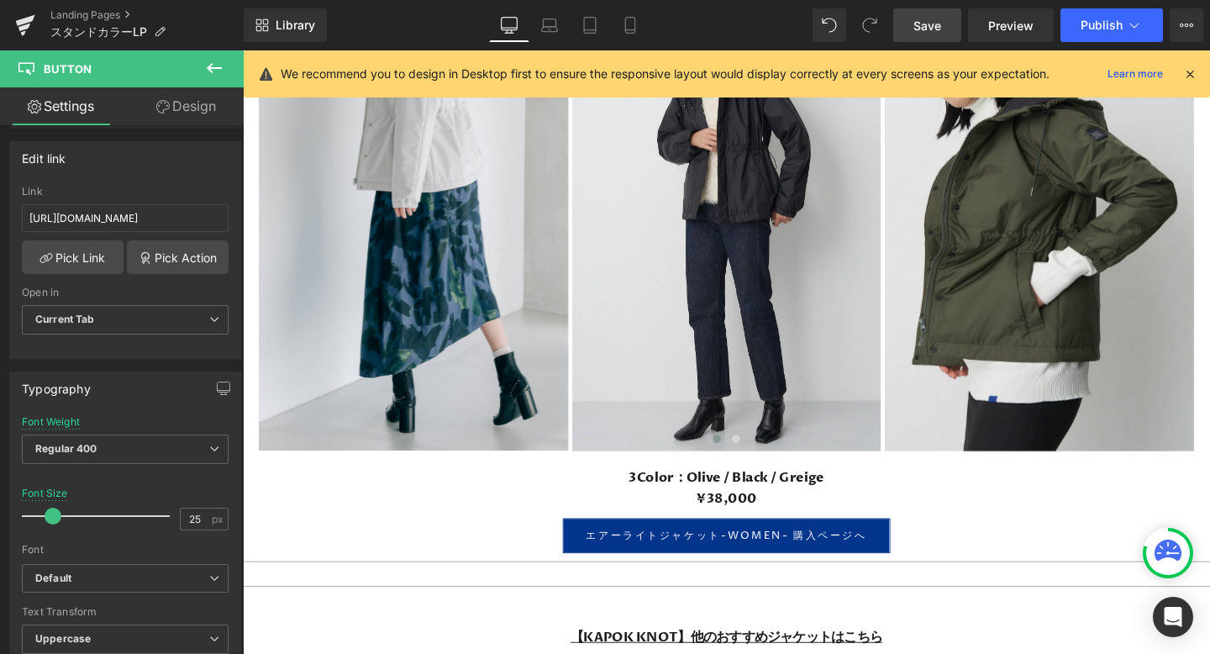
click at [925, 31] on span "Save" at bounding box center [928, 26] width 28 height 18
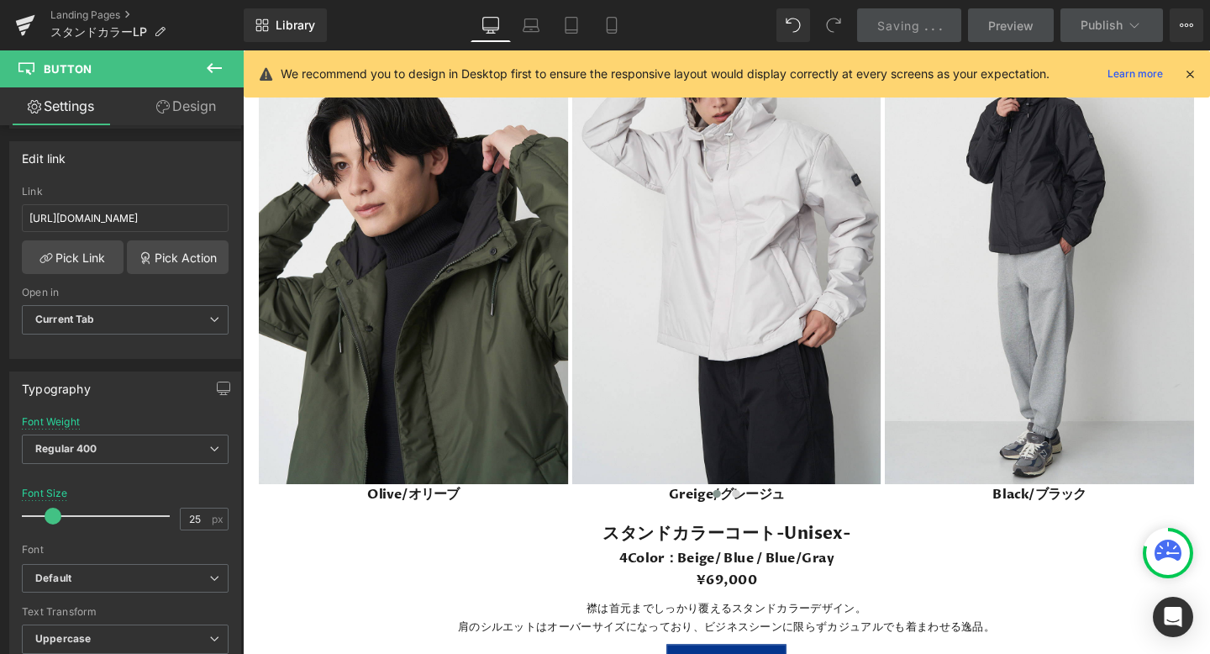
scroll to position [4610, 0]
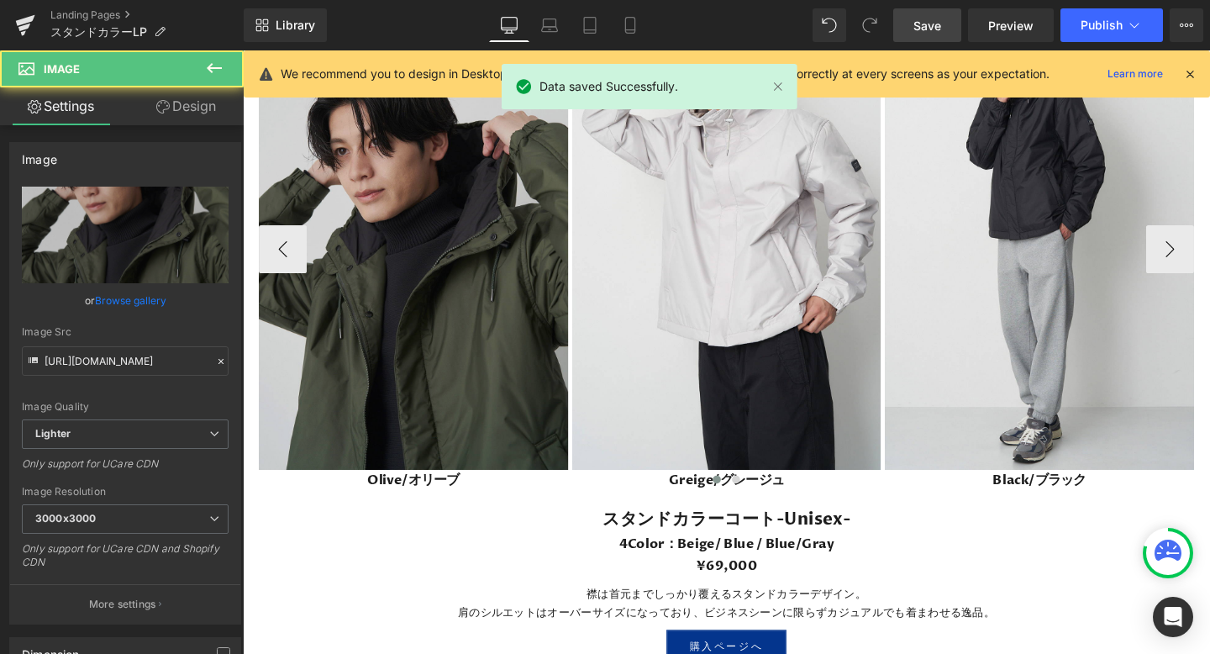
click at [433, 273] on img at bounding box center [422, 248] width 325 height 488
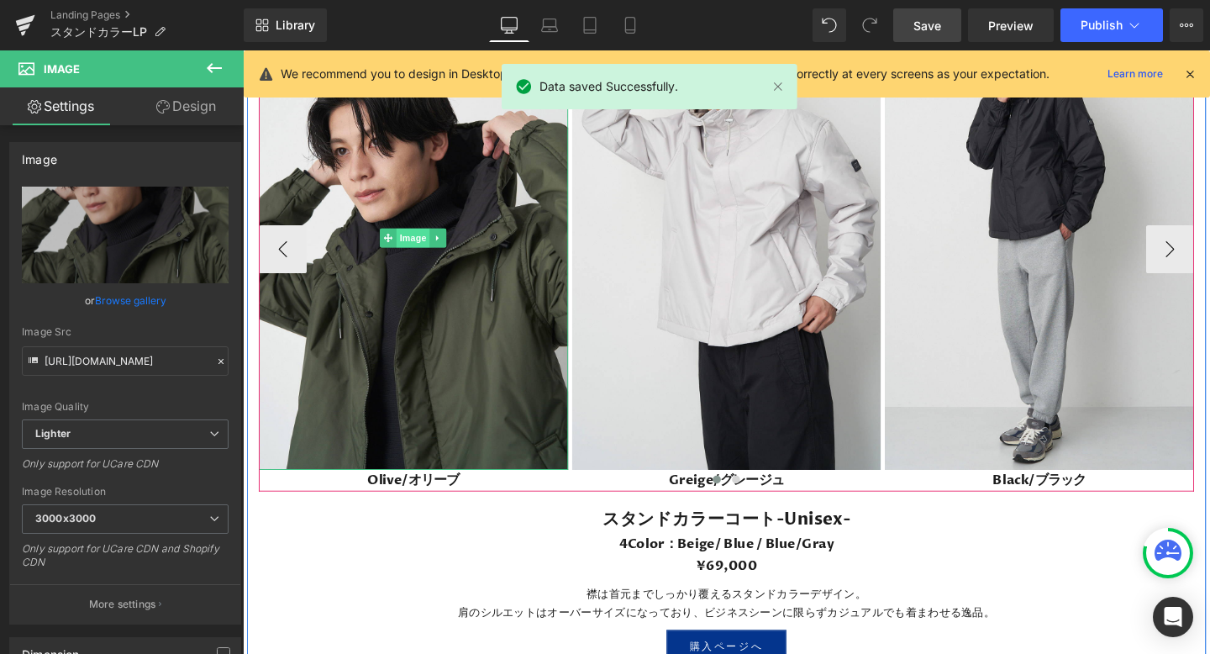
click at [422, 248] on span "Image" at bounding box center [422, 248] width 35 height 20
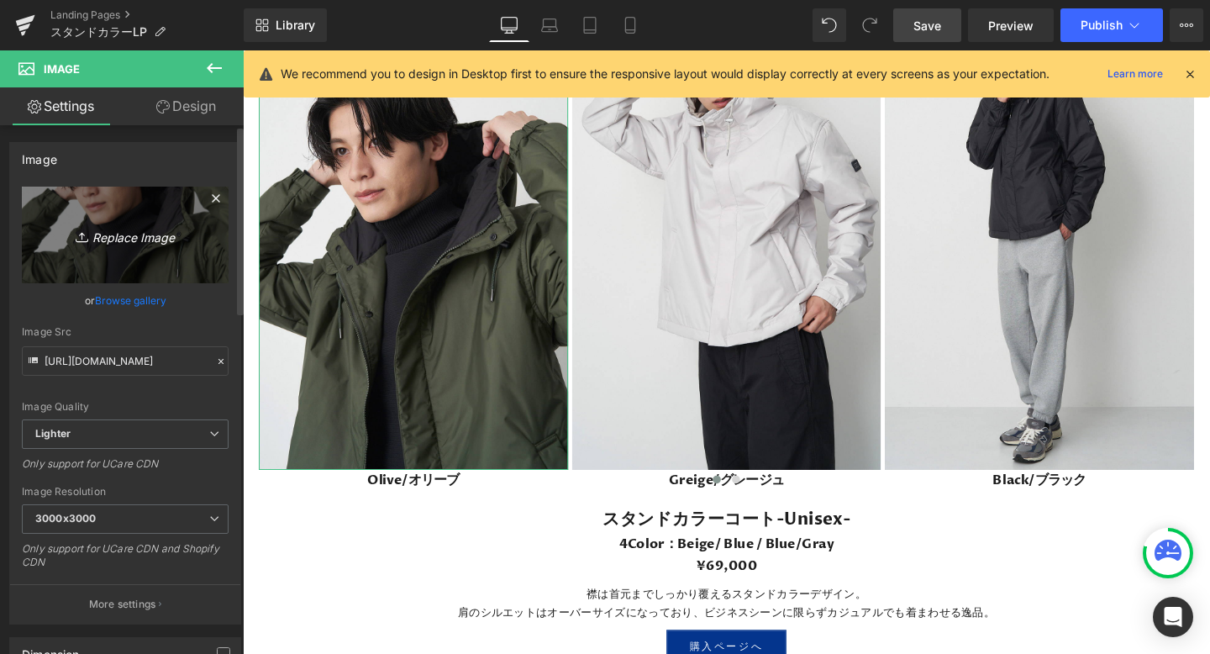
click at [111, 237] on icon "Replace Image" at bounding box center [125, 234] width 134 height 21
type input "C:\fakepath\96.jpeg"
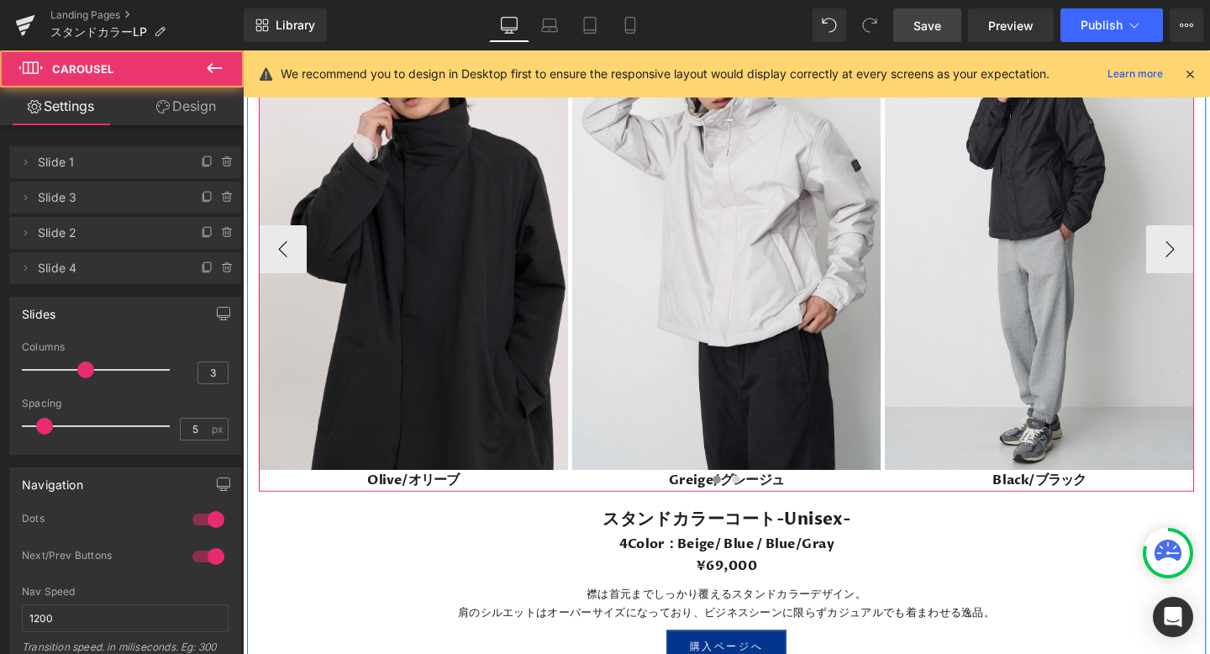
click at [460, 503] on div at bounding box center [751, 504] width 983 height 23
click at [424, 503] on div at bounding box center [751, 504] width 983 height 23
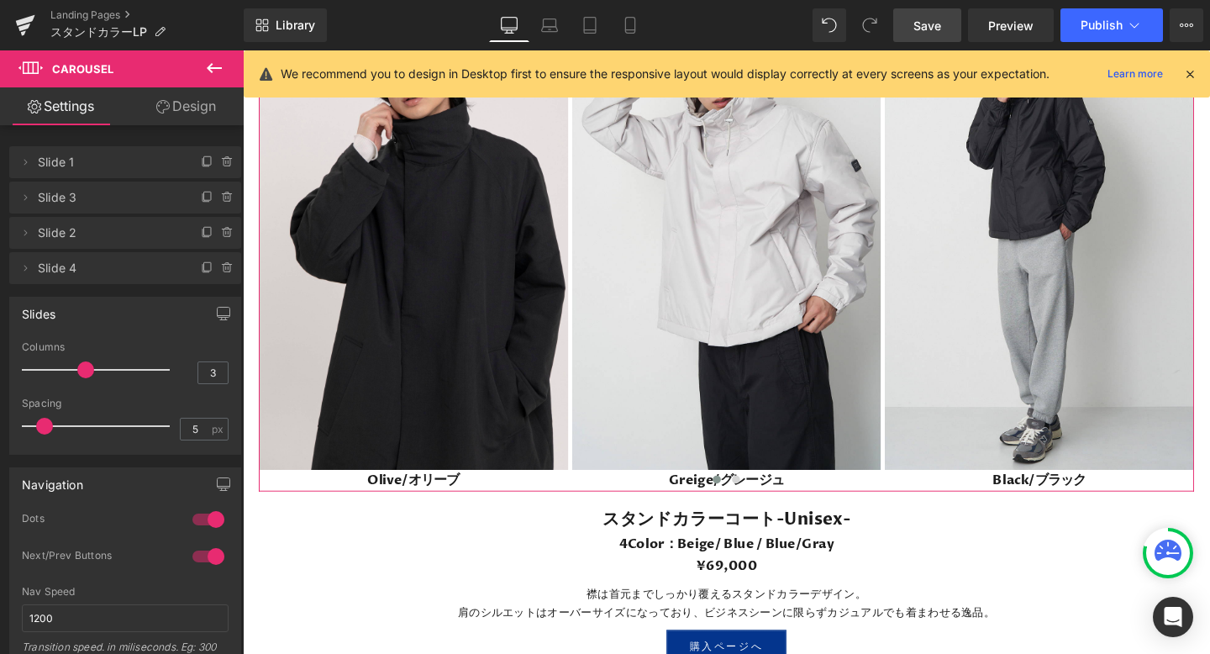
click at [193, 104] on link "Design" at bounding box center [186, 106] width 122 height 38
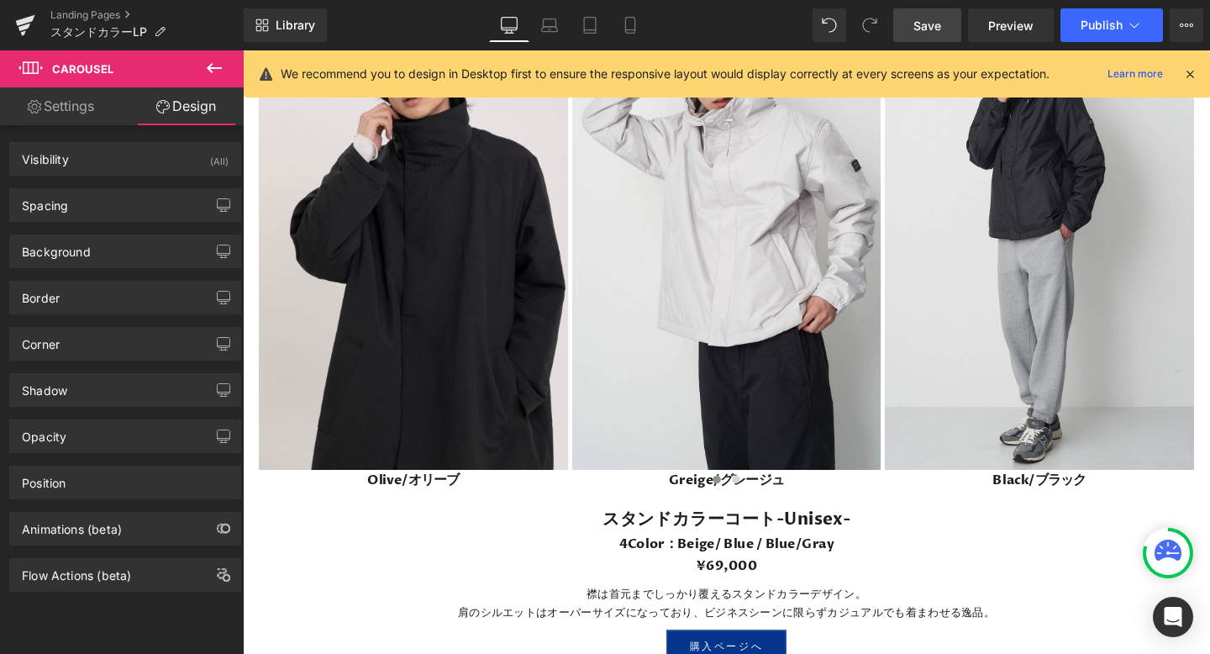
click at [214, 69] on icon at bounding box center [214, 68] width 20 height 20
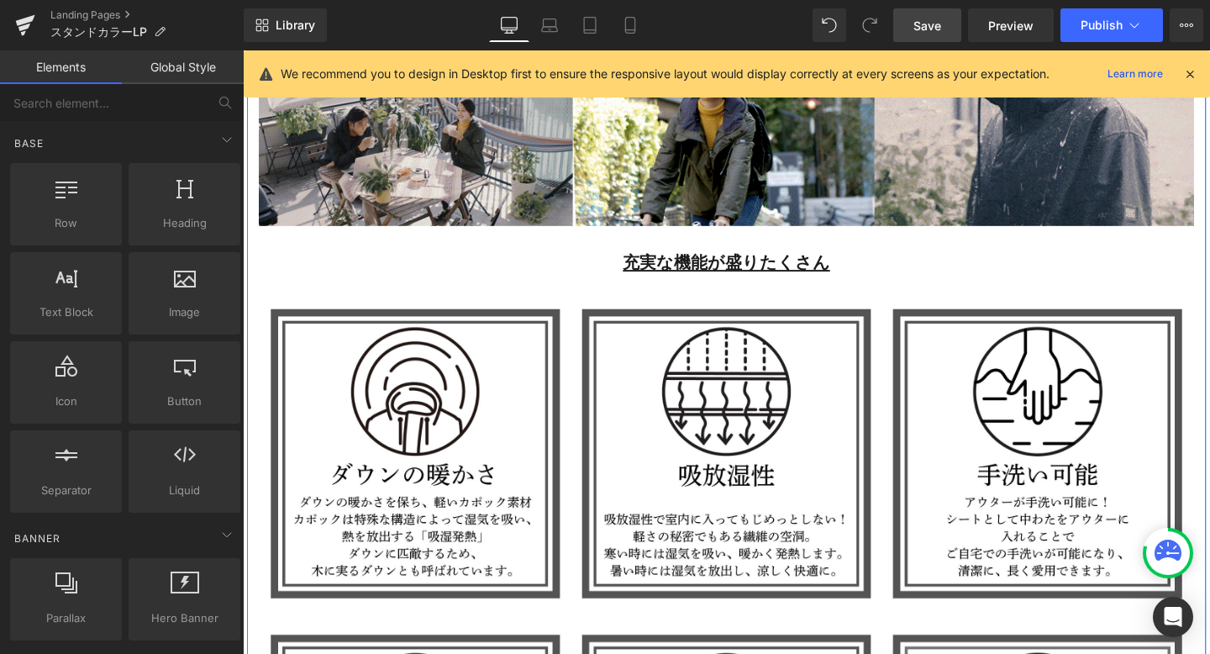
scroll to position [3483, 0]
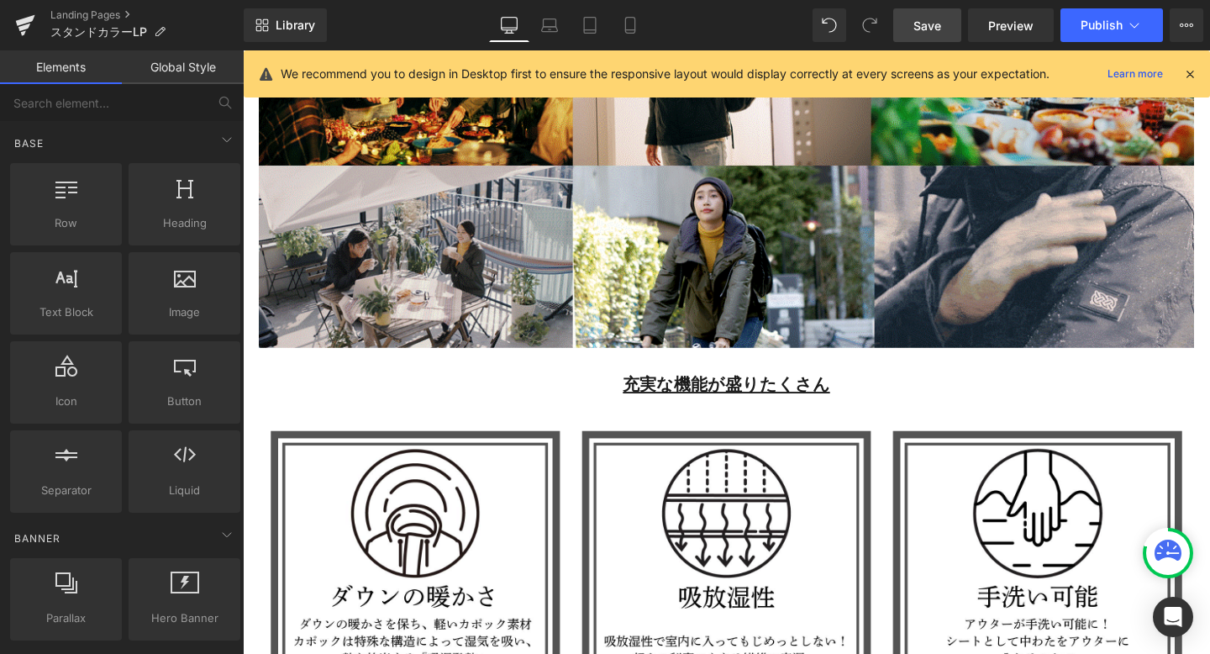
click at [931, 17] on span "Save" at bounding box center [928, 26] width 28 height 18
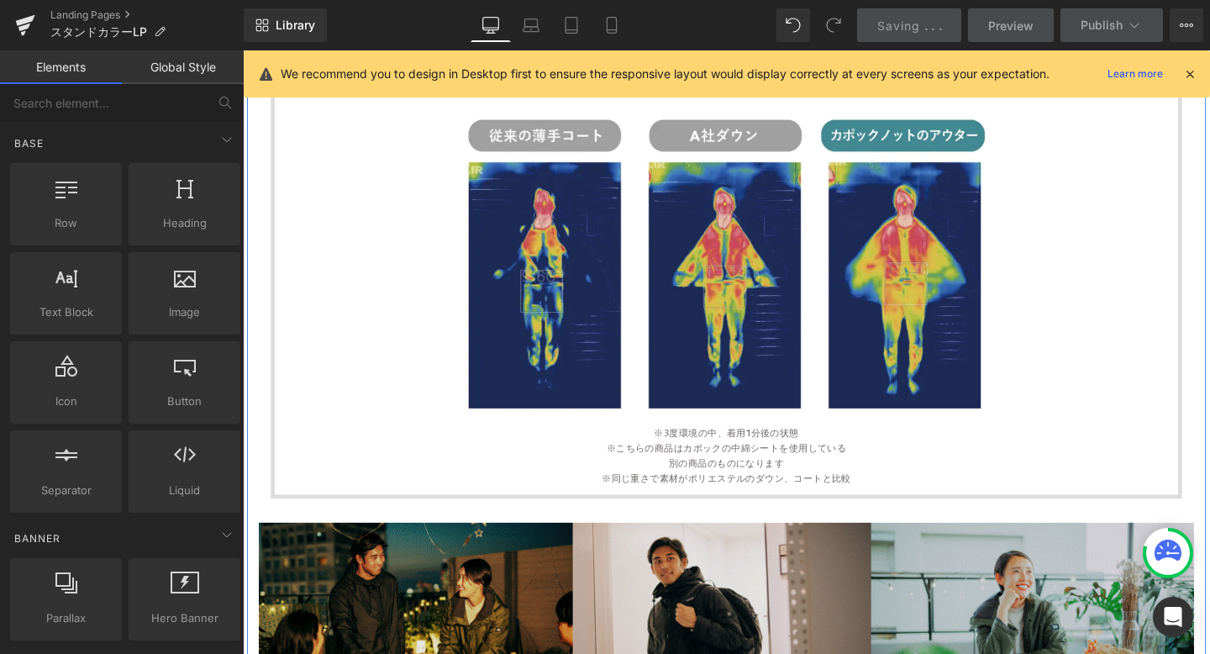
scroll to position [2893, 0]
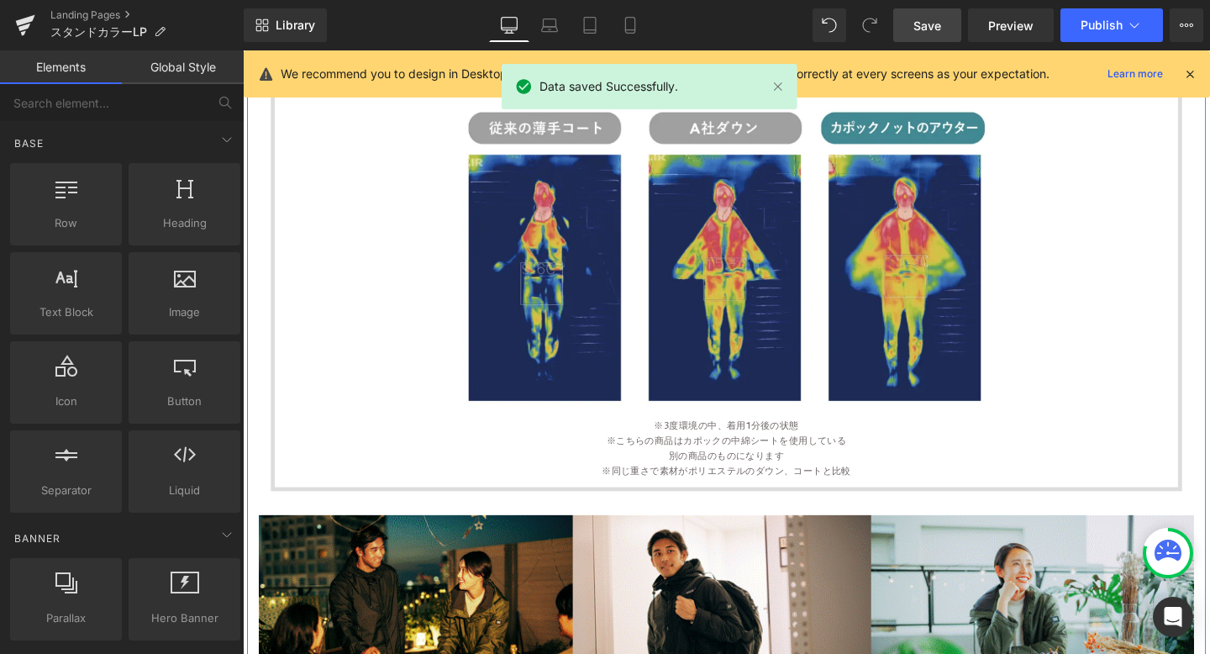
click at [768, 457] on p "※こちらの商品はカポックの中綿シートを使用している" at bounding box center [751, 461] width 925 height 16
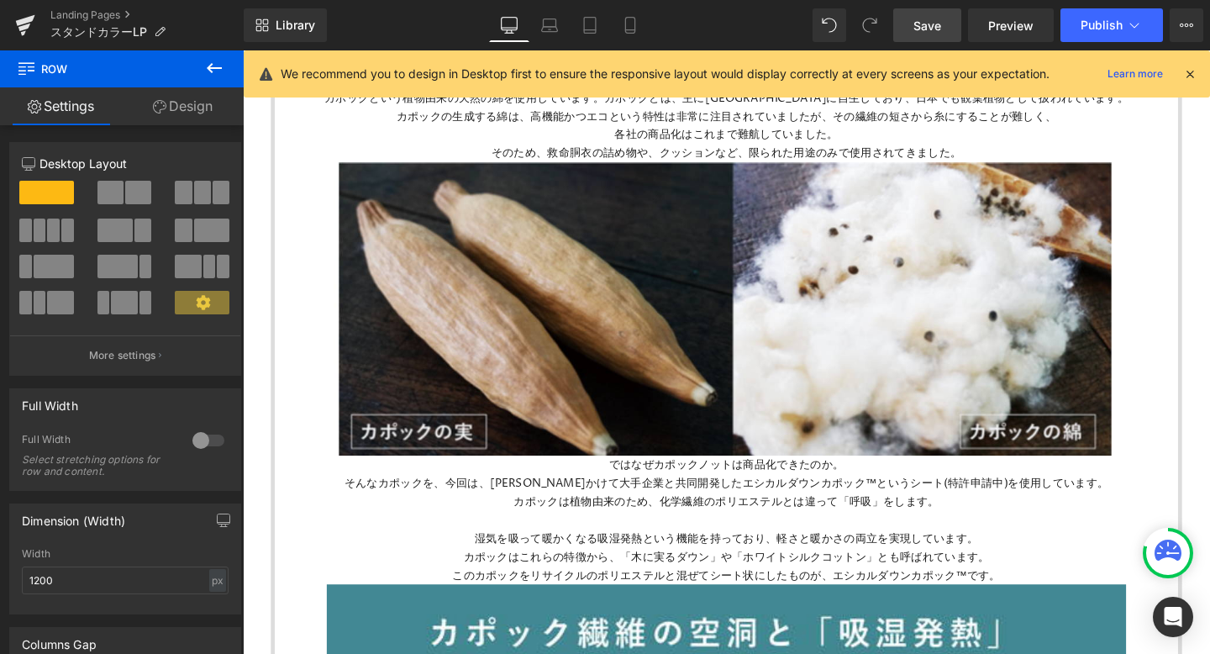
scroll to position [1843, 0]
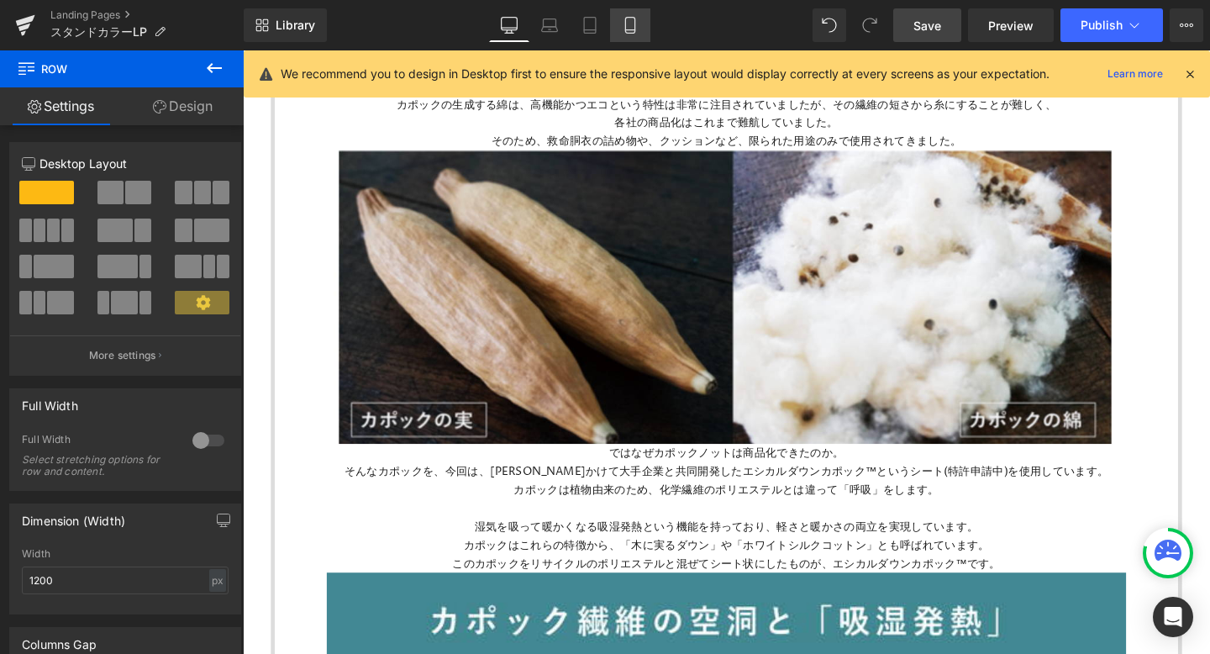
click at [635, 27] on icon at bounding box center [629, 26] width 9 height 16
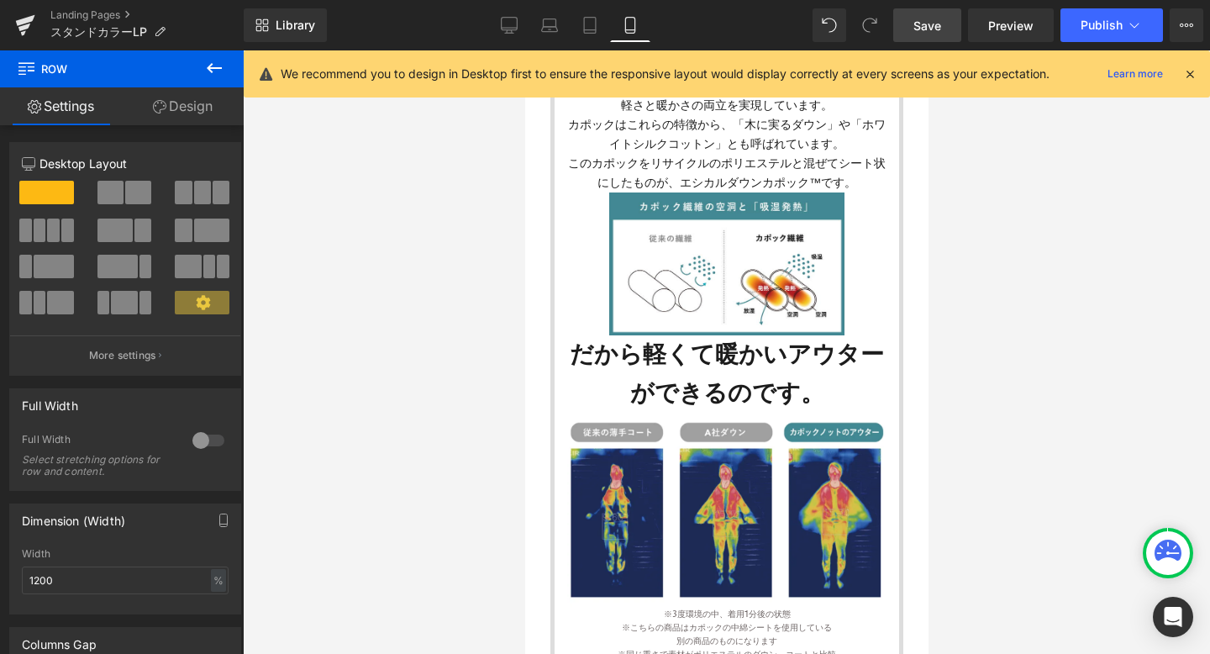
scroll to position [1598, 0]
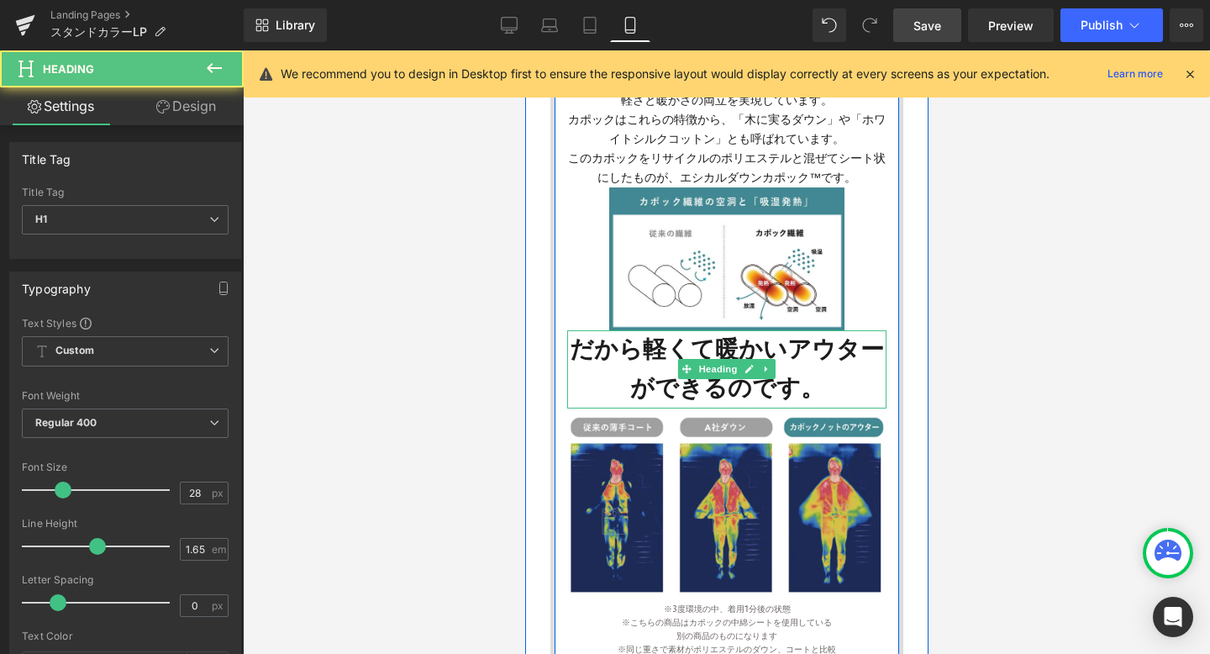
click at [687, 397] on h1 "だから軽くて暖かいアウターができるのです。" at bounding box center [726, 368] width 319 height 77
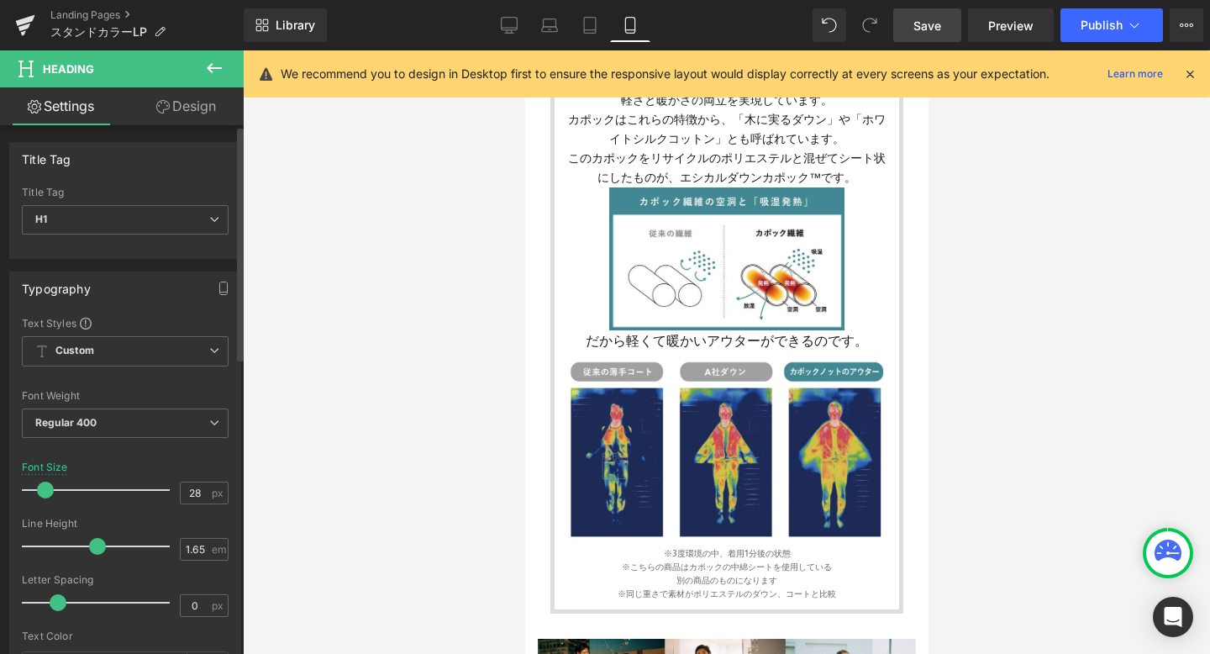
drag, startPoint x: 63, startPoint y: 494, endPoint x: 48, endPoint y: 496, distance: 15.2
click at [48, 497] on span at bounding box center [45, 490] width 17 height 17
click at [47, 493] on span at bounding box center [45, 490] width 17 height 17
click at [192, 112] on link "Design" at bounding box center [186, 106] width 122 height 38
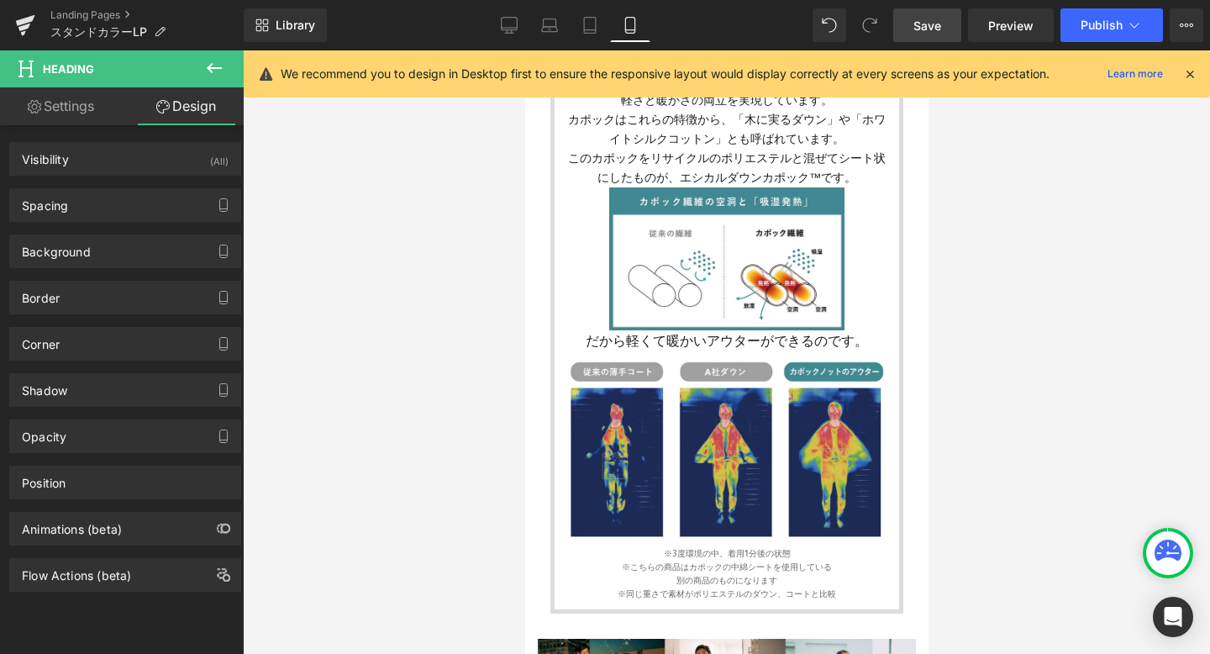
click at [216, 66] on icon at bounding box center [214, 68] width 20 height 20
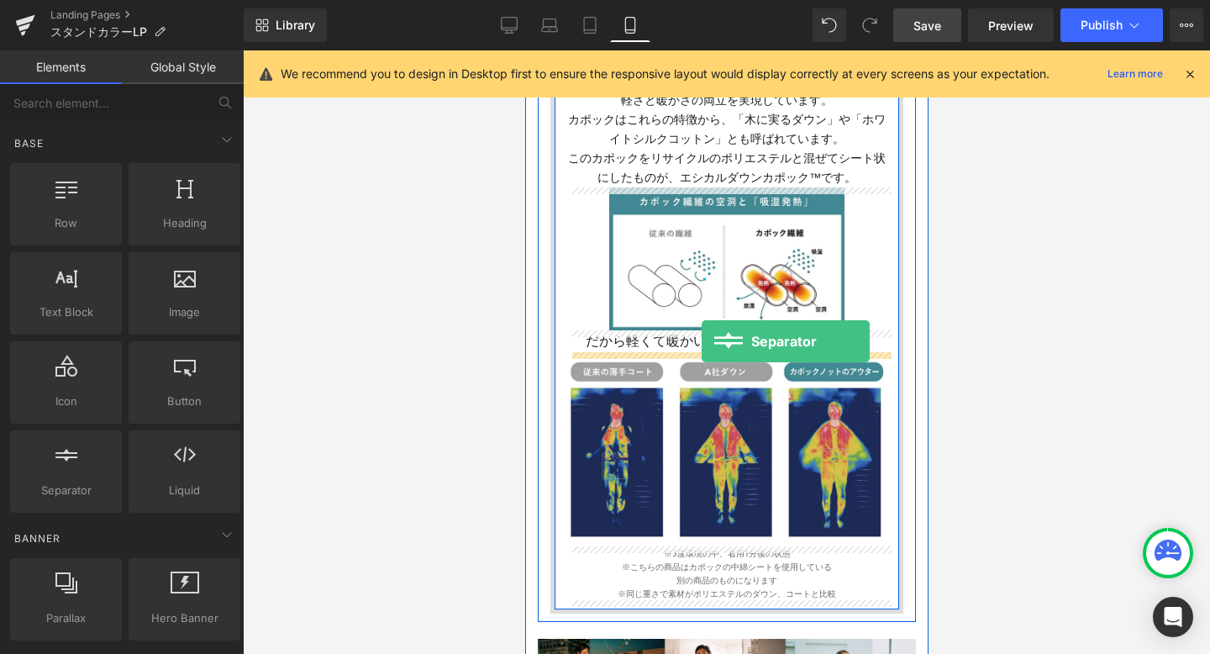
drag, startPoint x: 601, startPoint y: 531, endPoint x: 701, endPoint y: 341, distance: 214.7
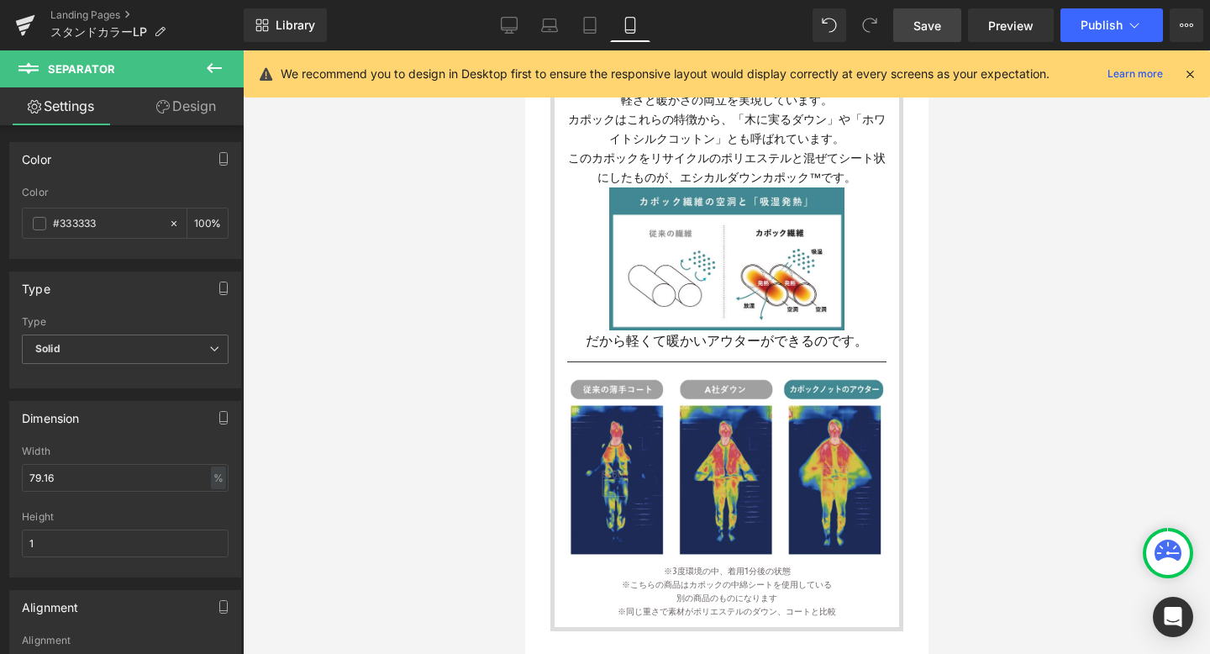
click at [1085, 324] on div at bounding box center [726, 352] width 967 height 604
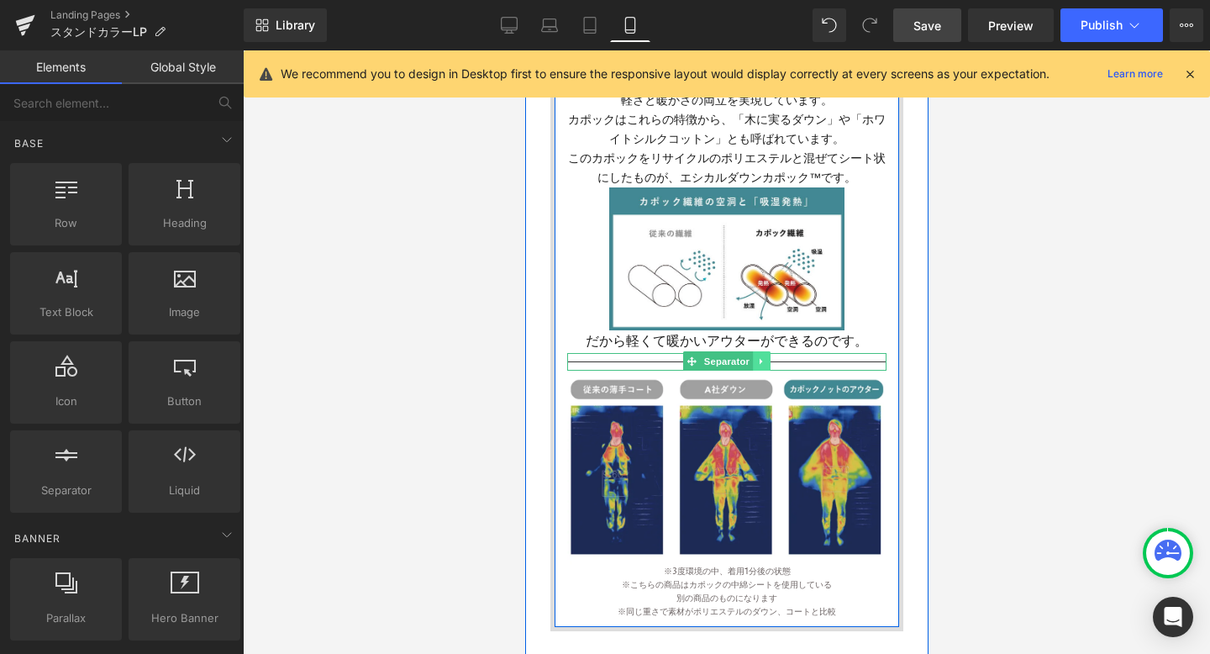
click at [767, 356] on link at bounding box center [761, 361] width 18 height 20
click at [774, 362] on icon at bounding box center [769, 361] width 9 height 9
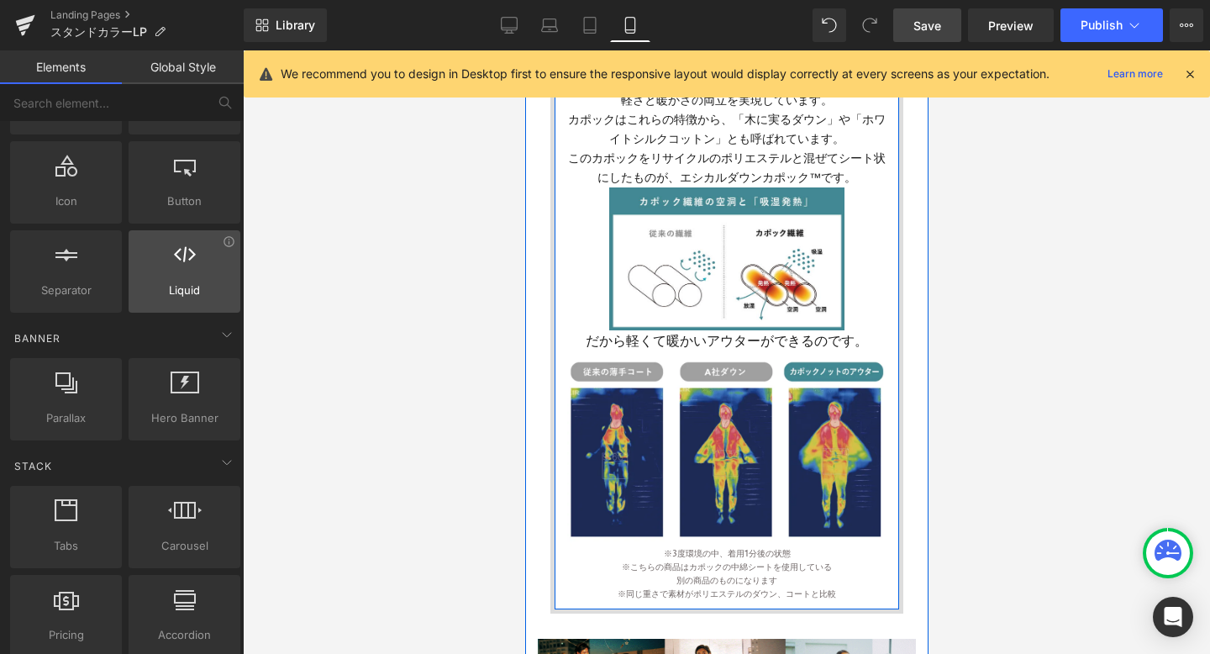
scroll to position [237, 0]
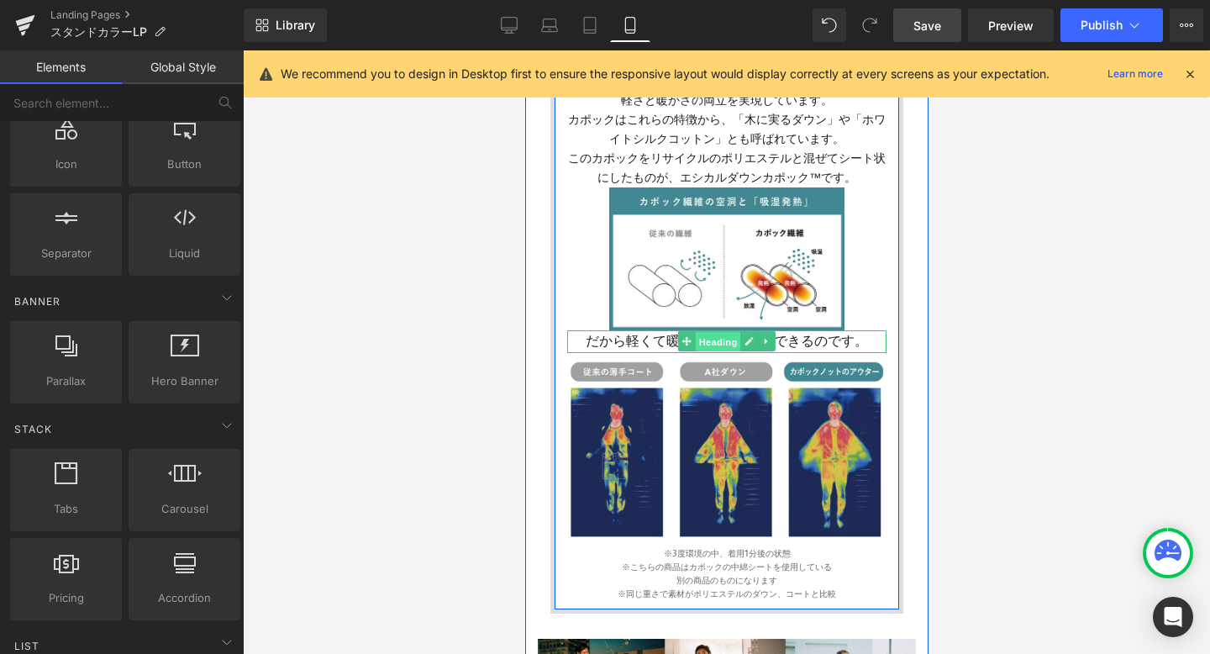
click at [700, 342] on span "Heading" at bounding box center [717, 342] width 45 height 20
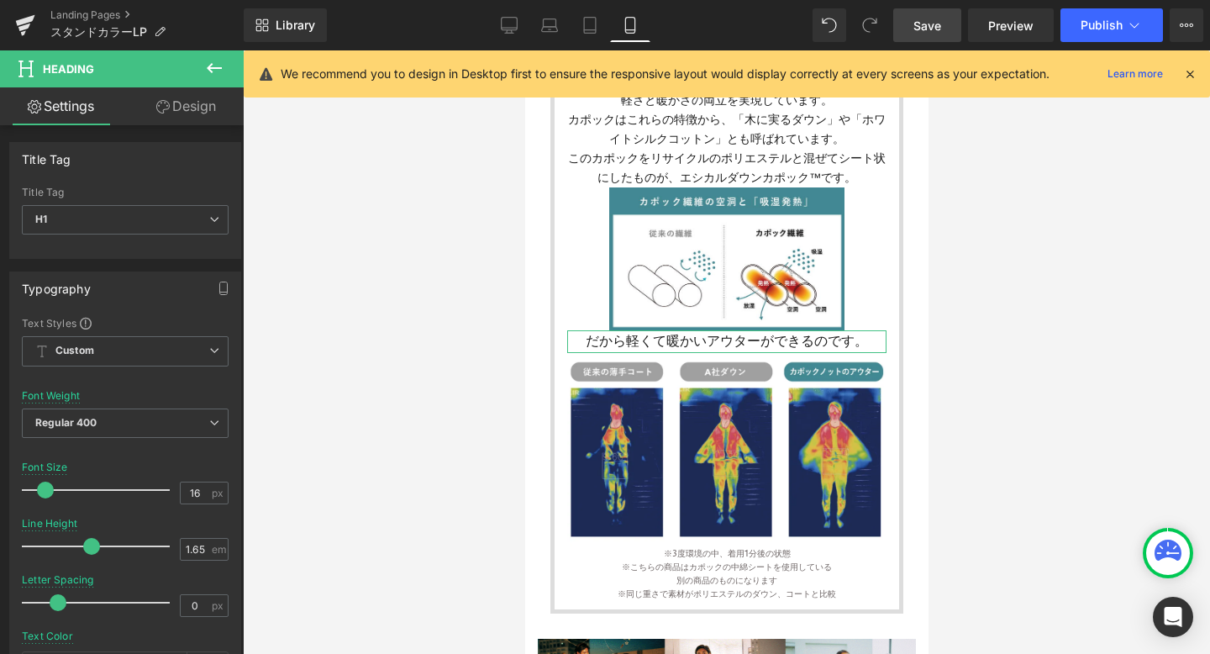
click at [202, 110] on link "Design" at bounding box center [186, 106] width 122 height 38
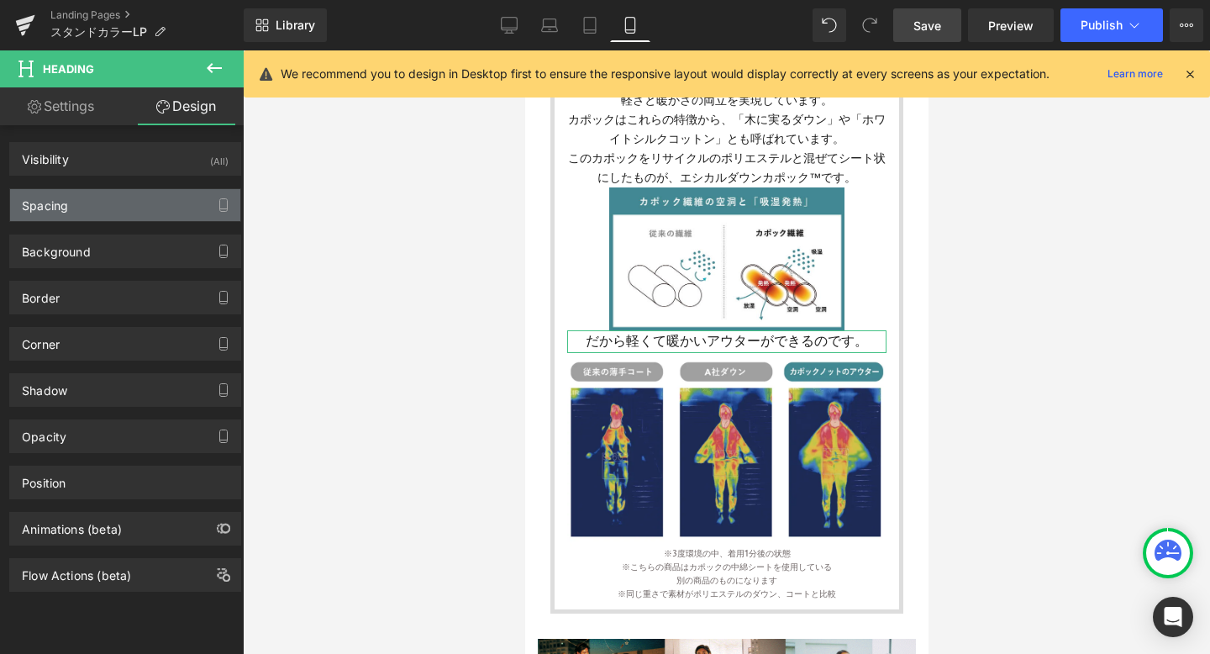
click at [107, 218] on div "Spacing" at bounding box center [125, 205] width 230 height 32
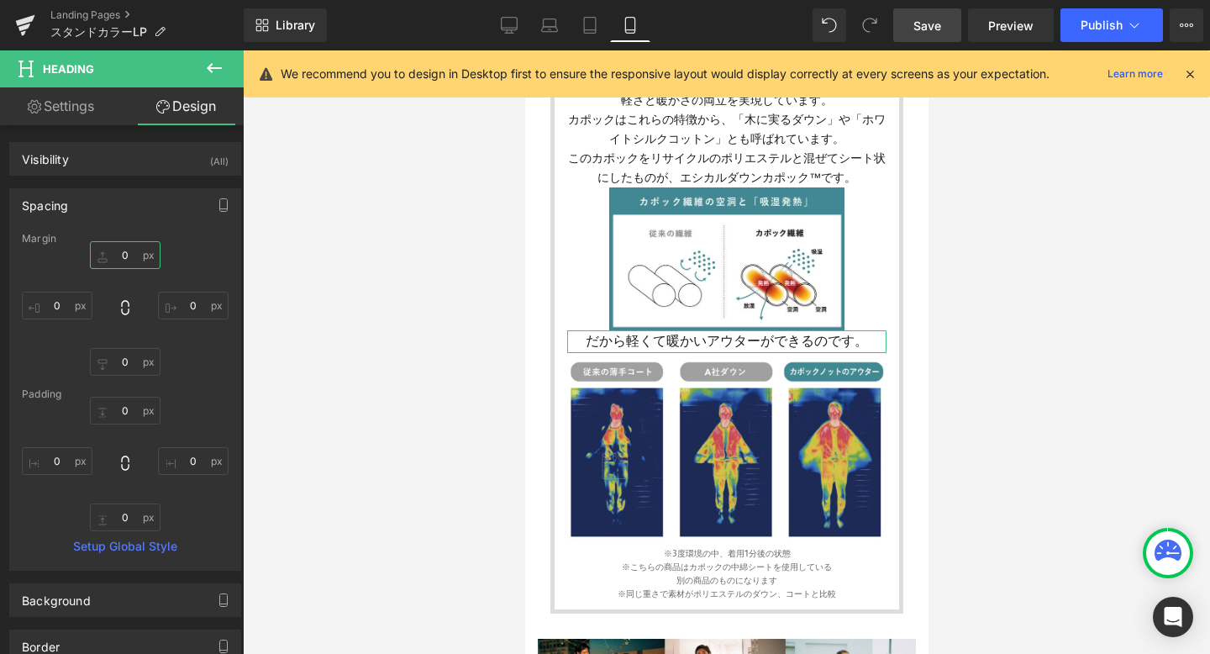
click at [126, 259] on input "0" at bounding box center [125, 255] width 71 height 28
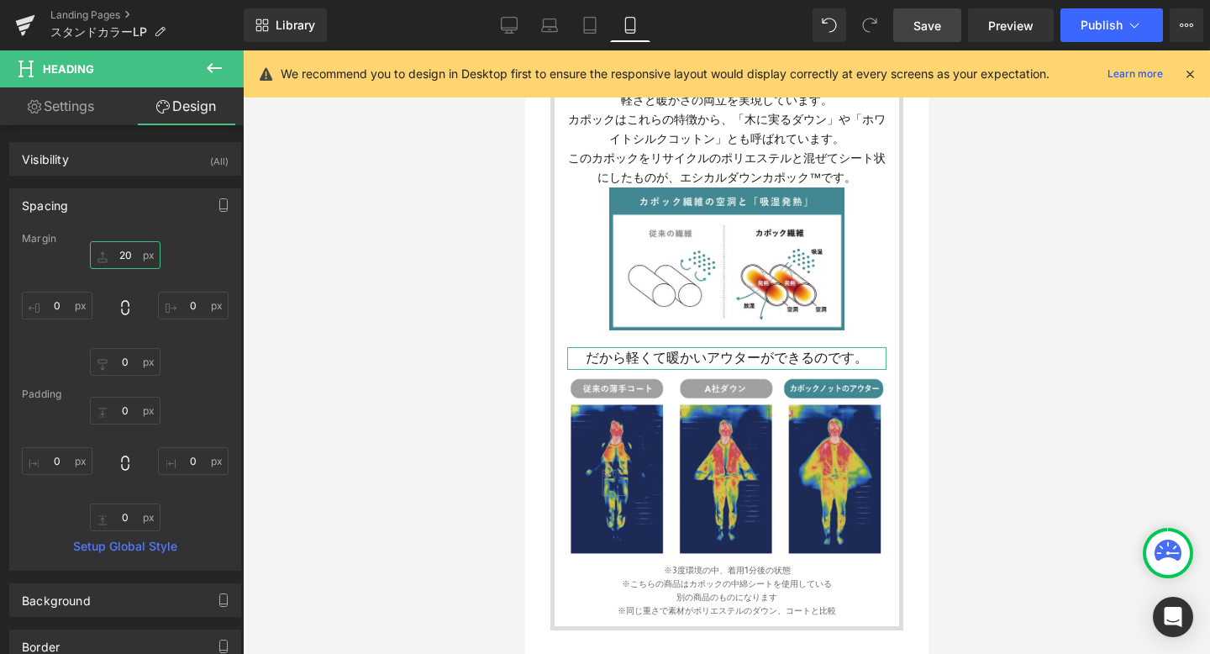
type input "2"
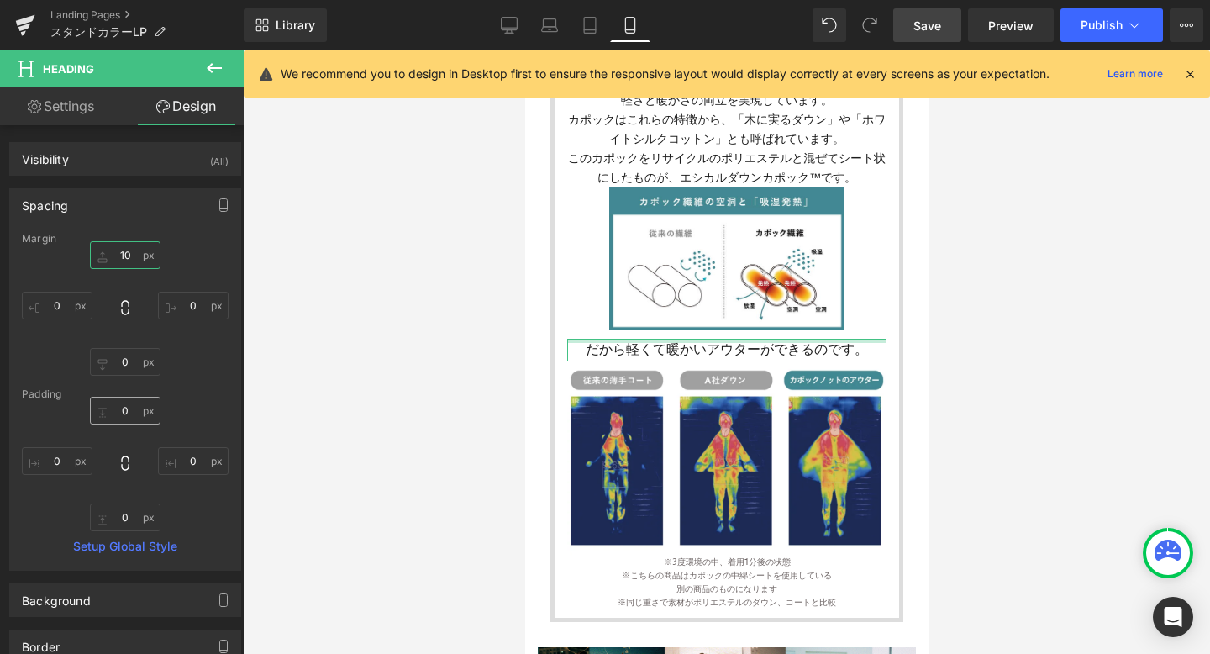
type input "10"
click at [129, 414] on input "0" at bounding box center [125, 411] width 71 height 28
click at [130, 361] on input "0" at bounding box center [125, 362] width 71 height 28
type input "10"
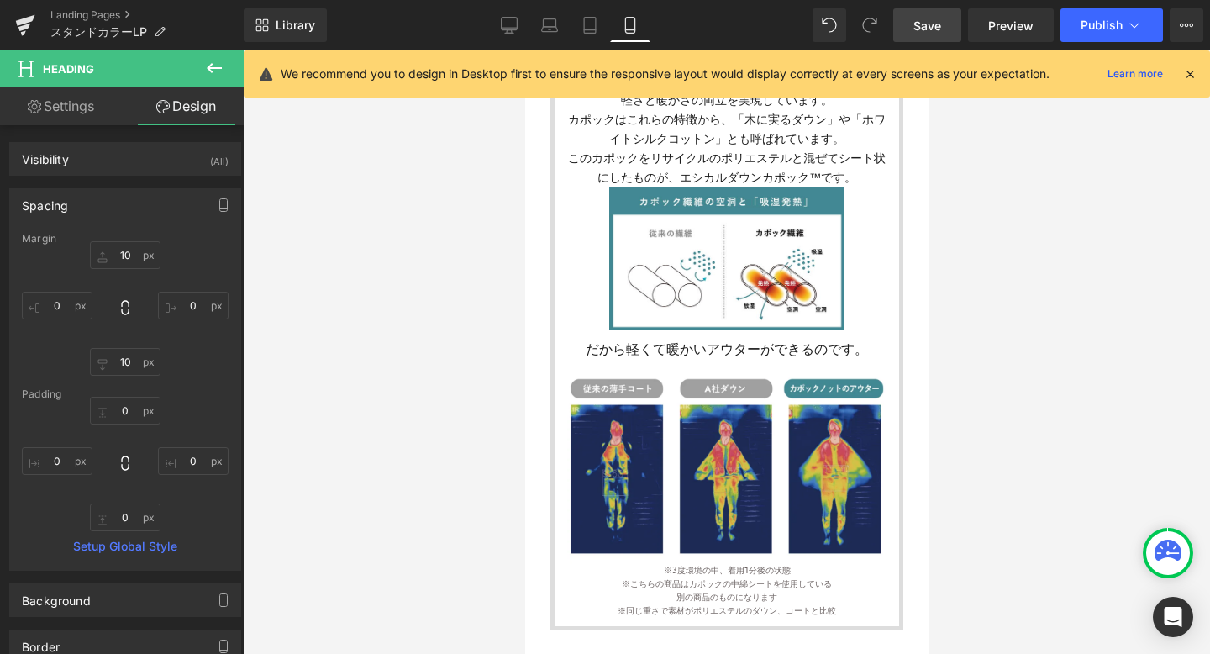
click at [356, 360] on div at bounding box center [726, 352] width 967 height 604
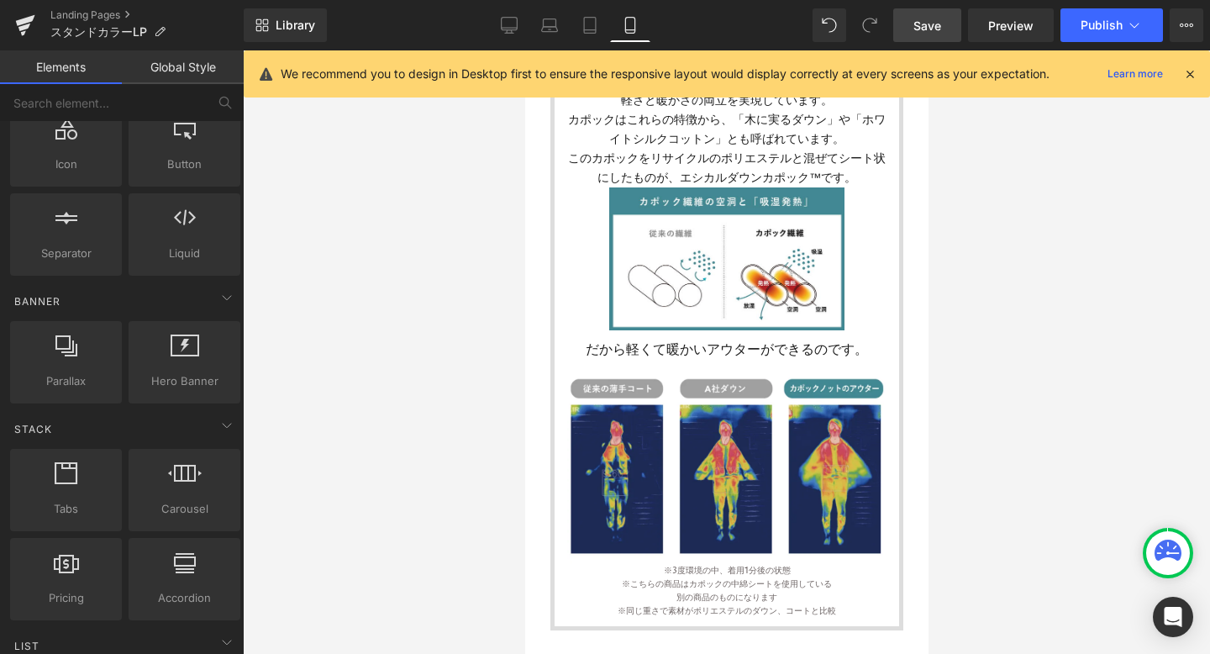
click at [917, 24] on span "Save" at bounding box center [928, 26] width 28 height 18
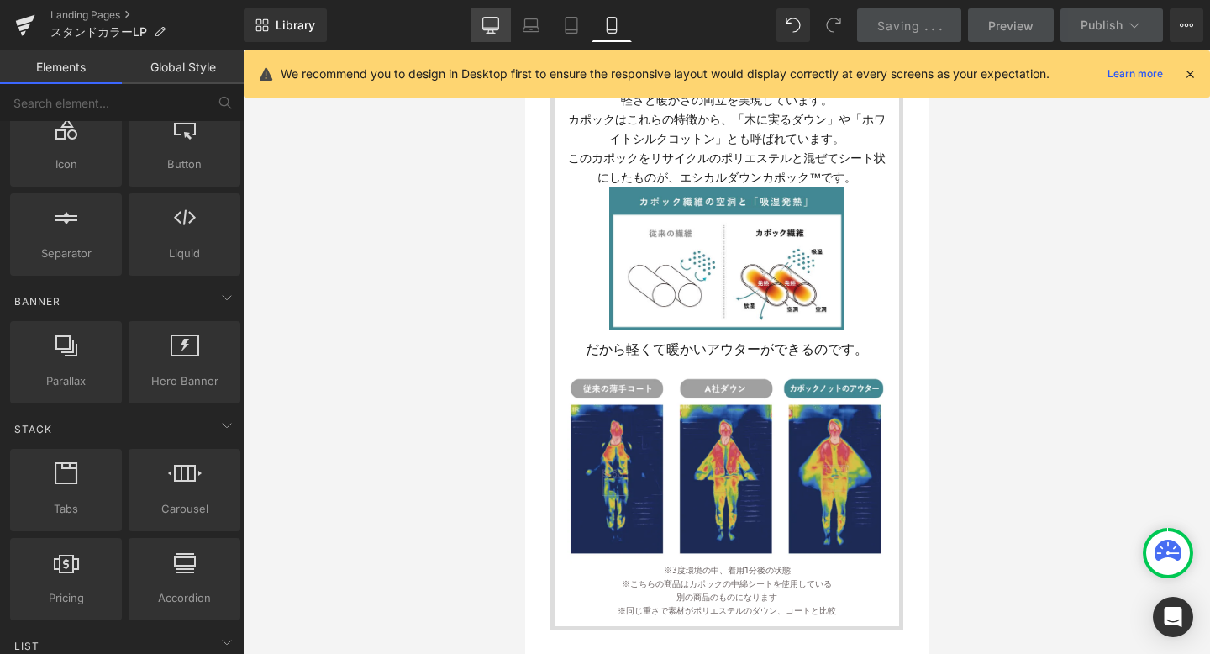
click at [489, 38] on link "Desktop" at bounding box center [491, 25] width 40 height 34
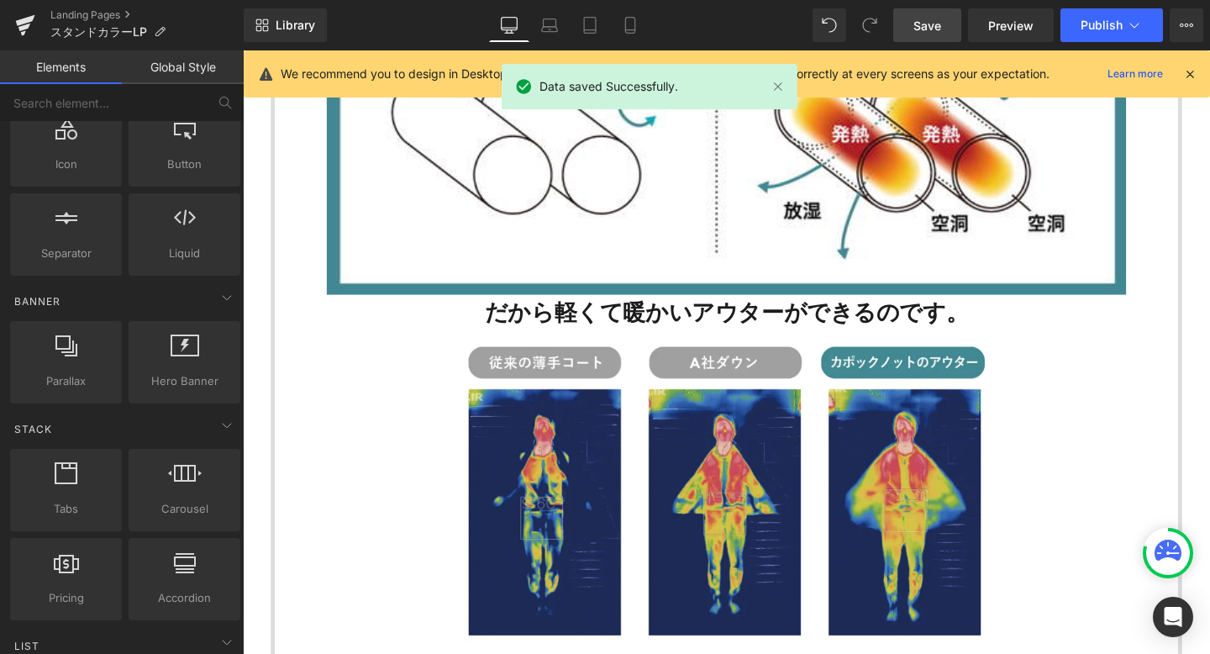
scroll to position [2648, 0]
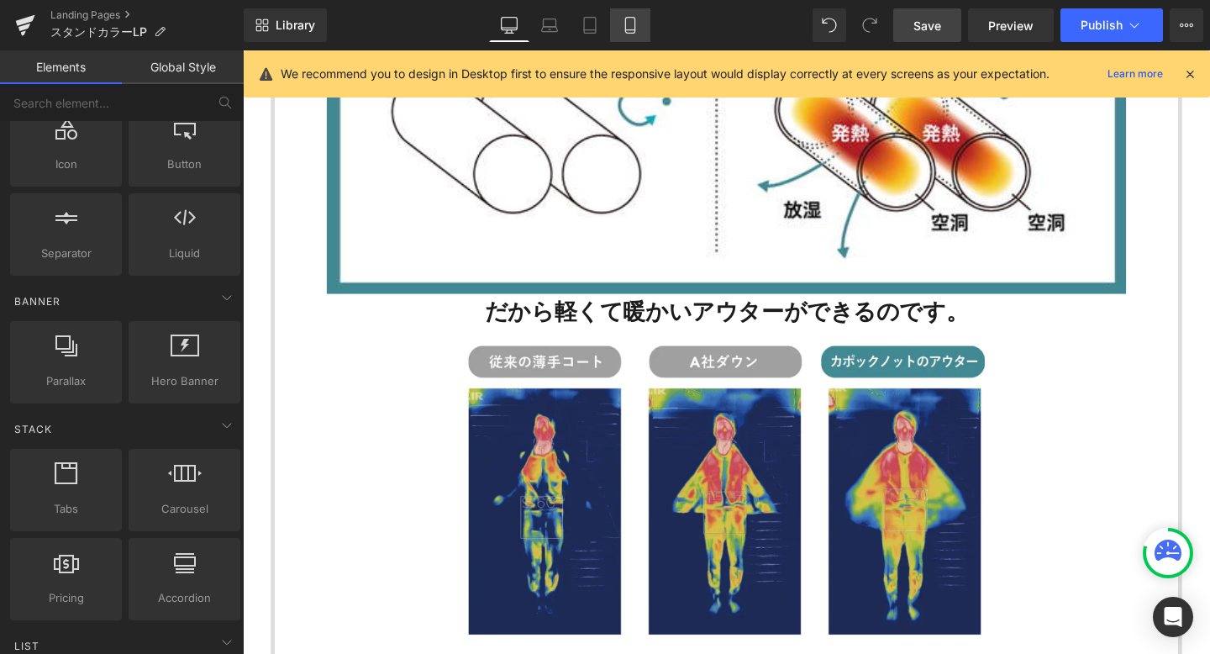
click at [628, 29] on icon at bounding box center [630, 25] width 17 height 17
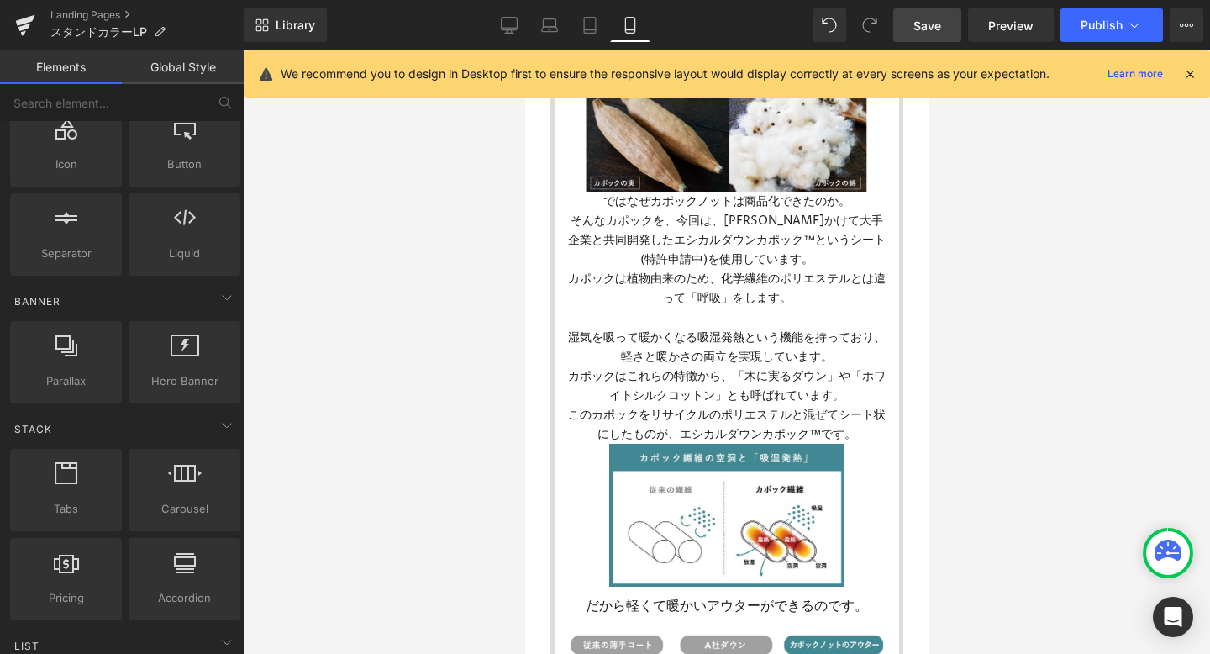
scroll to position [1399, 0]
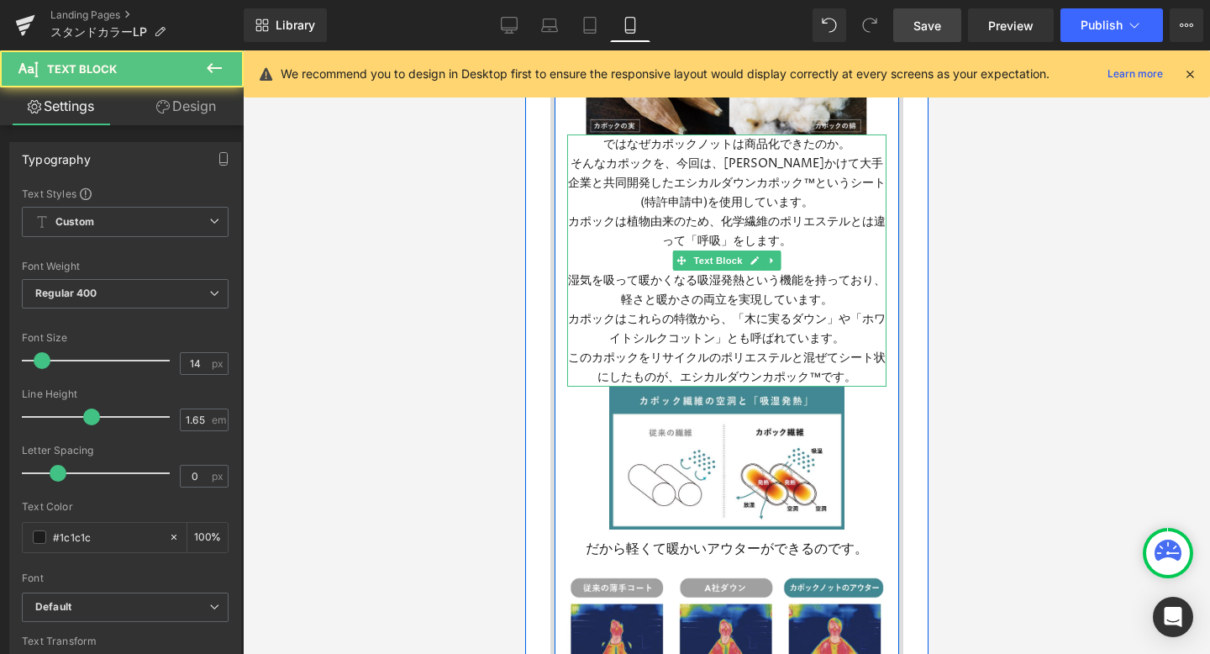
click at [715, 225] on span "カポックは植物由来のため、化学繊維のポリエステルとは違って「呼吸」をします。" at bounding box center [726, 231] width 318 height 35
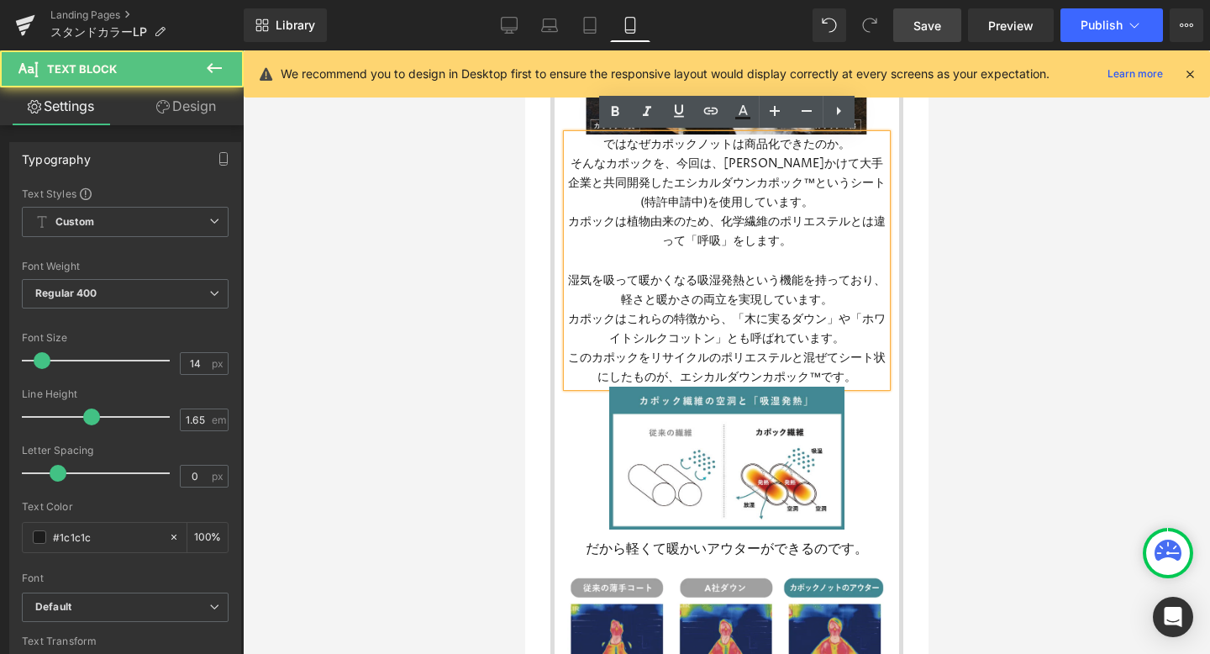
click at [723, 225] on span "カポックは植物由来のため、化学繊維のポリエステルとは違って「呼吸」をします。" at bounding box center [726, 231] width 318 height 35
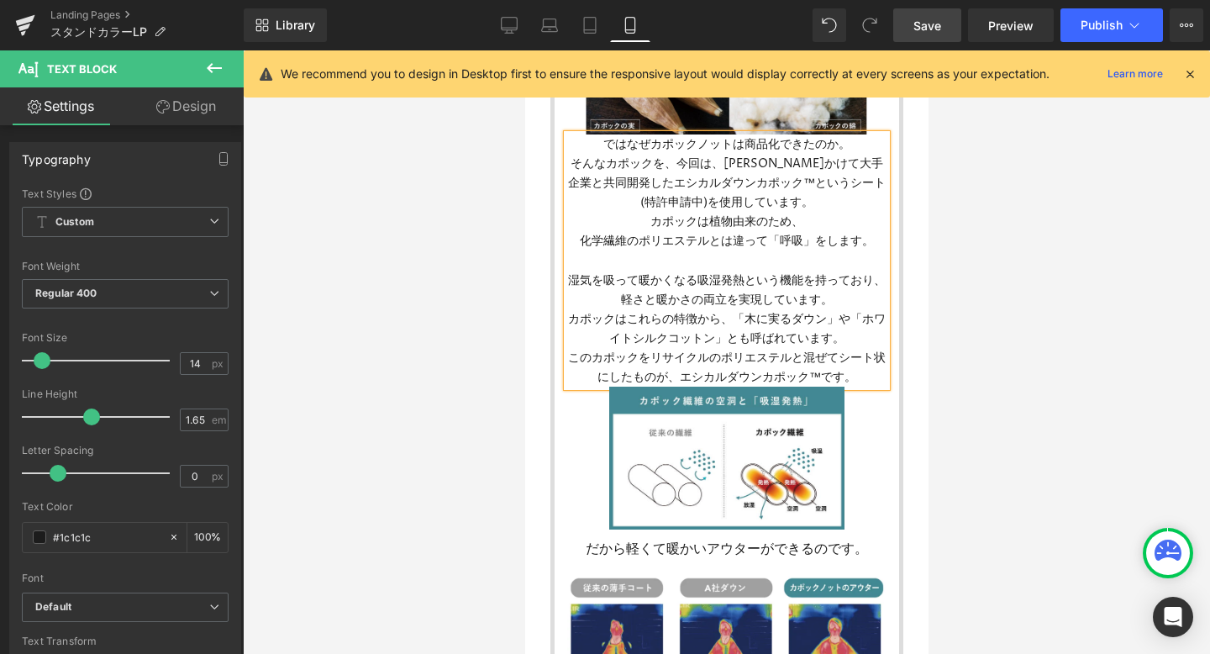
click at [845, 320] on span "カポックはこれらの特徴から、「木に実るダウン」や「ホワイトシルクコットン」とも呼ばれています。" at bounding box center [726, 328] width 318 height 35
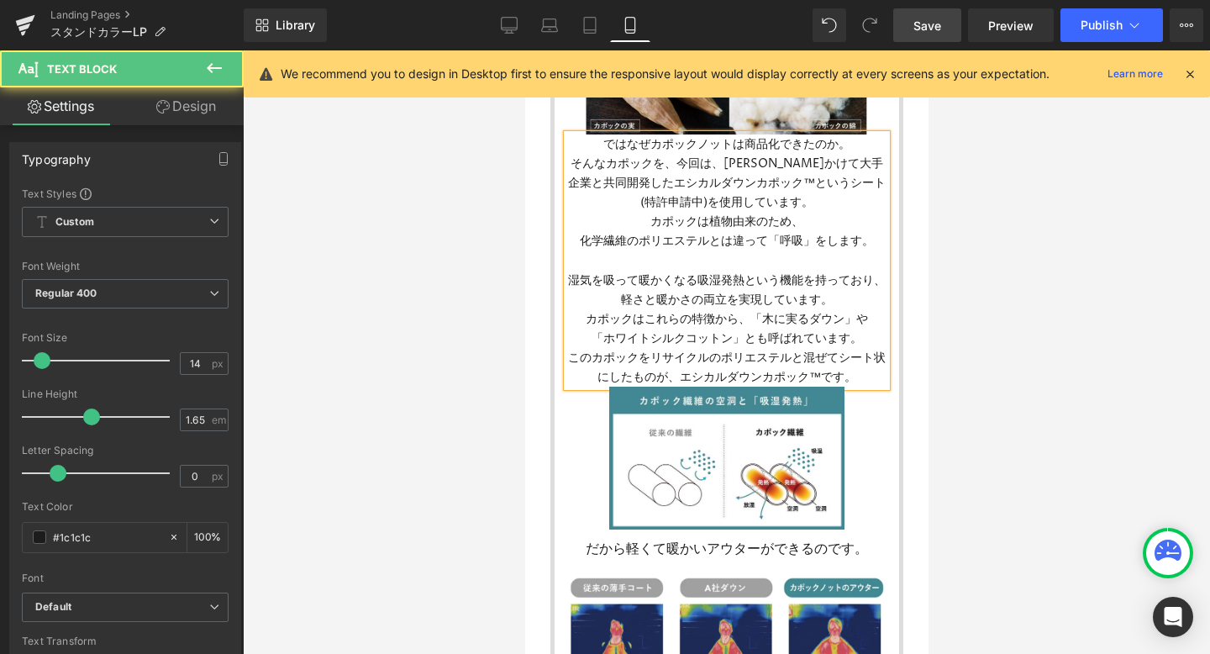
click at [836, 356] on span "このカポックをリサイクルのポリエステルと混ぜてシート状にしたものが、エシカルダウンカポック™です。" at bounding box center [726, 367] width 318 height 35
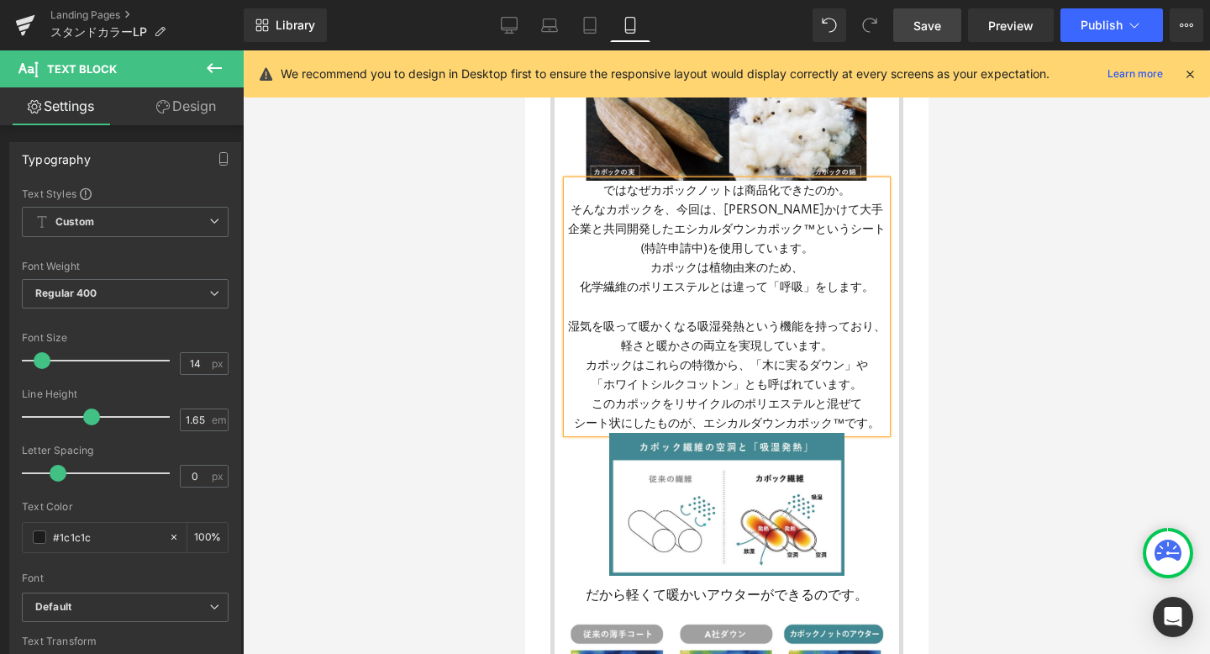
scroll to position [1335, 0]
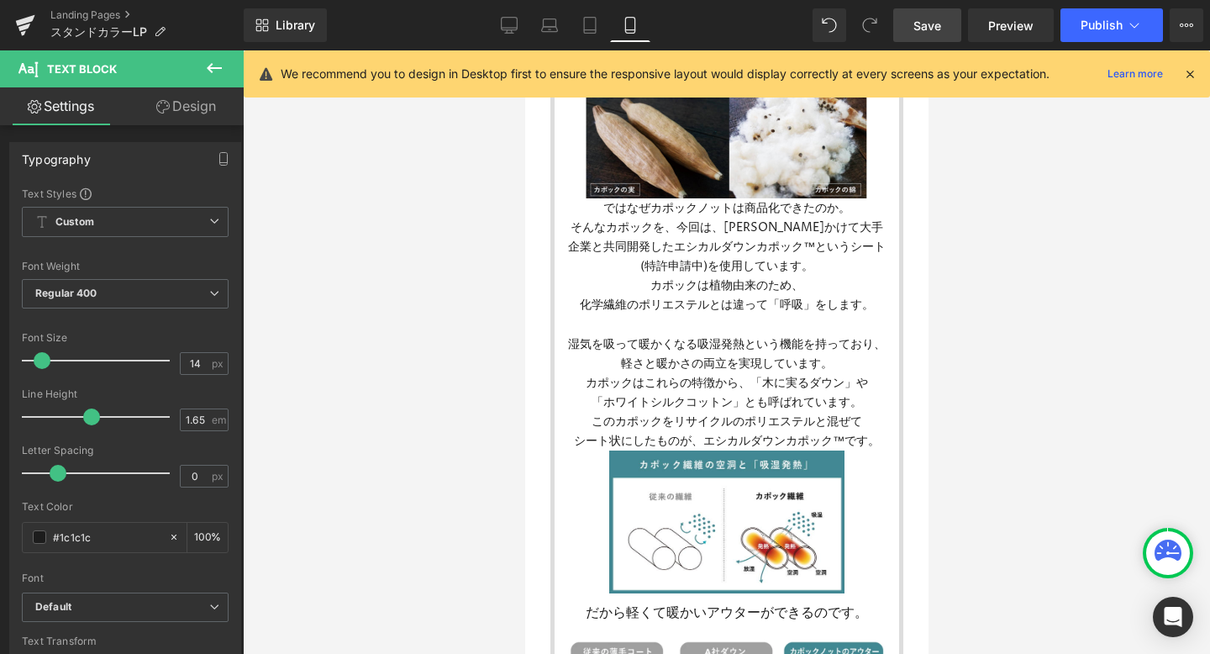
click at [967, 300] on div at bounding box center [726, 352] width 967 height 604
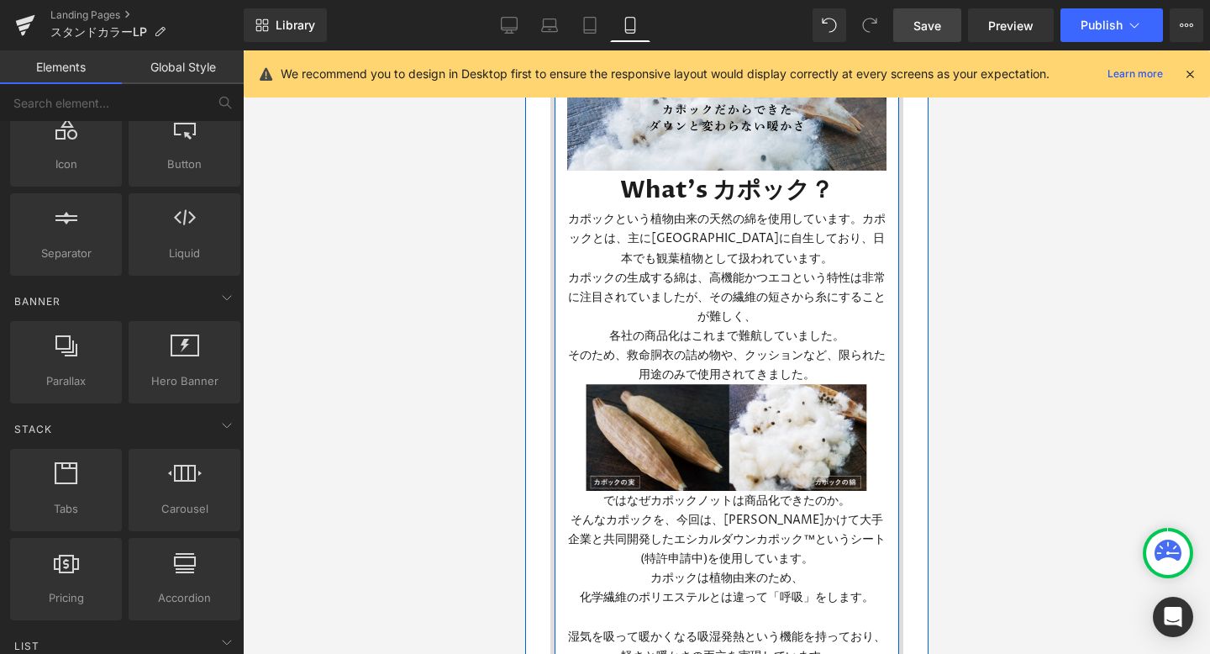
scroll to position [1018, 0]
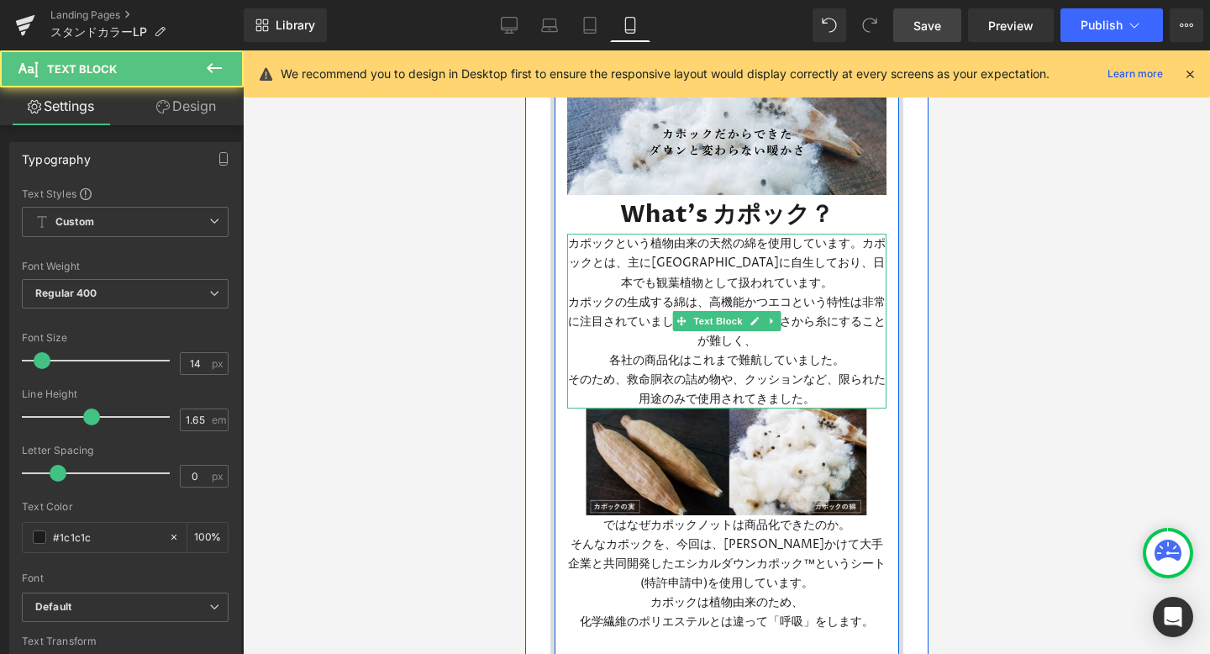
click at [703, 300] on p "カポックの生成する綿は、高機能かつエコという特性は非常に注目されていましたが、その繊維の短さから糸にすることが難しく、" at bounding box center [726, 322] width 319 height 58
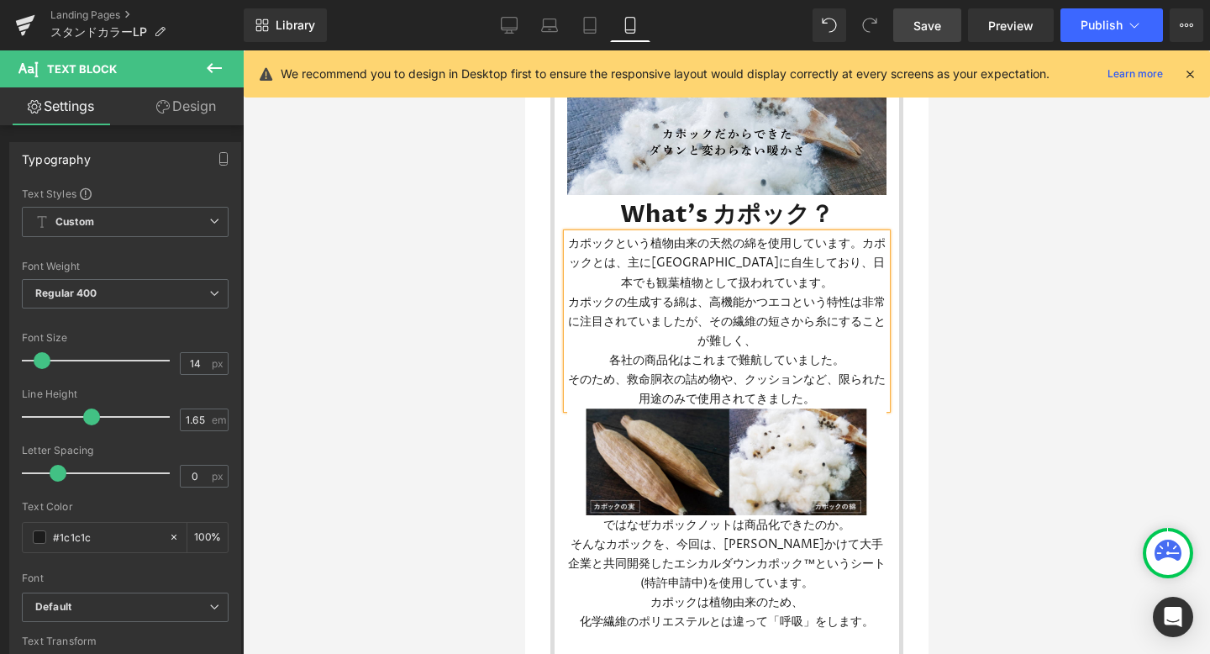
click at [705, 306] on p "カポックの生成する綿は、高機能かつエコという特性は非常に注目されていましたが、その繊維の短さから糸にすることが難しく、" at bounding box center [726, 322] width 319 height 58
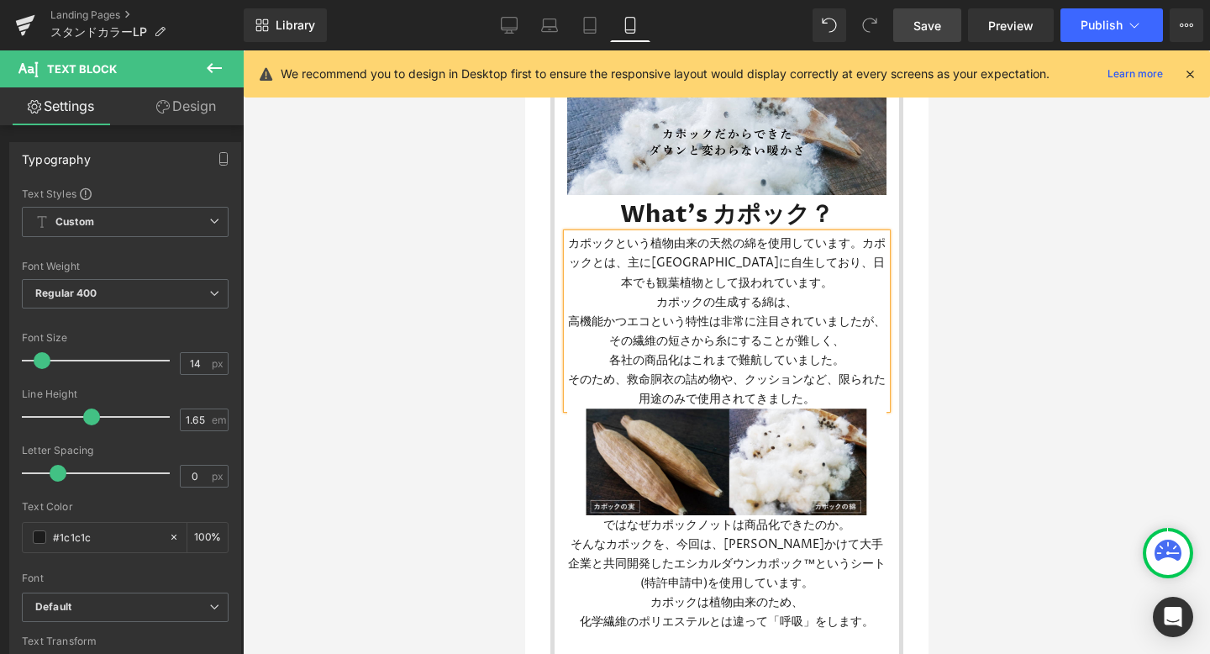
click at [839, 378] on p "そのため、救命胴衣の詰め物や、クッションなど、限られた用途のみで使用されてきました。" at bounding box center [726, 389] width 319 height 39
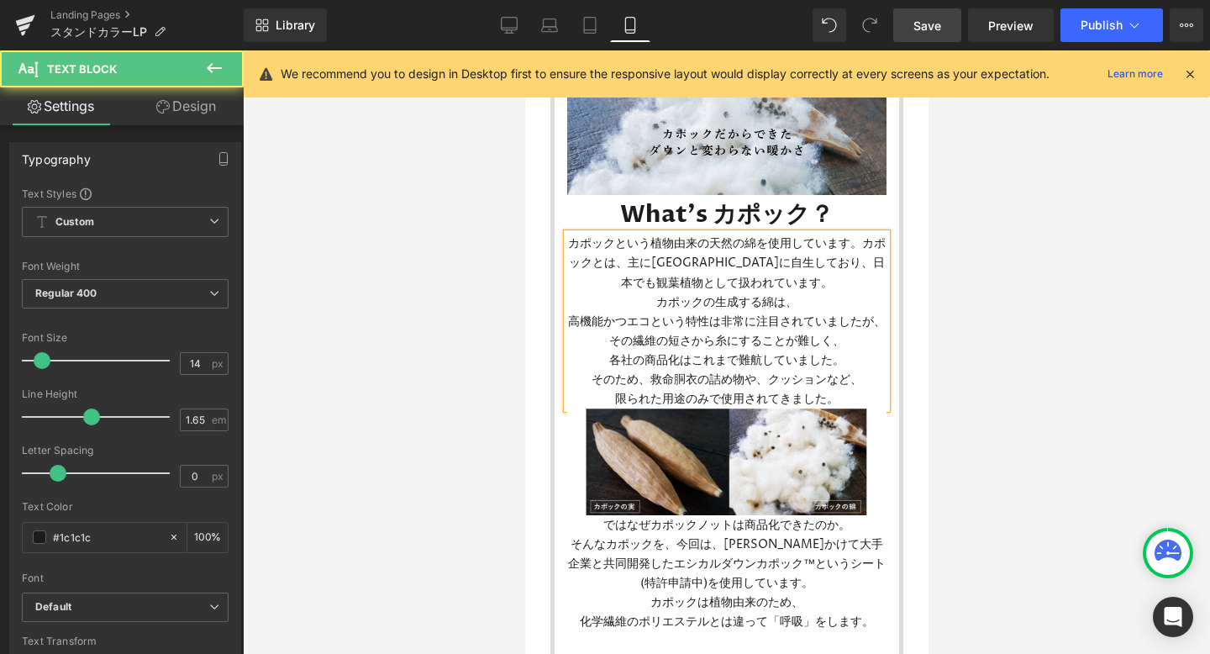
click at [804, 265] on p "カポックという植物由来の天然の綿を使用しています。カポックとは、主に[GEOGRAPHIC_DATA]に自生しており、日本でも観葉植物として扱われています。" at bounding box center [726, 263] width 319 height 58
click at [860, 242] on p "カポックという植物由来の天然の綿を使用しています。カポックとは、主に東南アジアに自生しており、" at bounding box center [726, 253] width 319 height 39
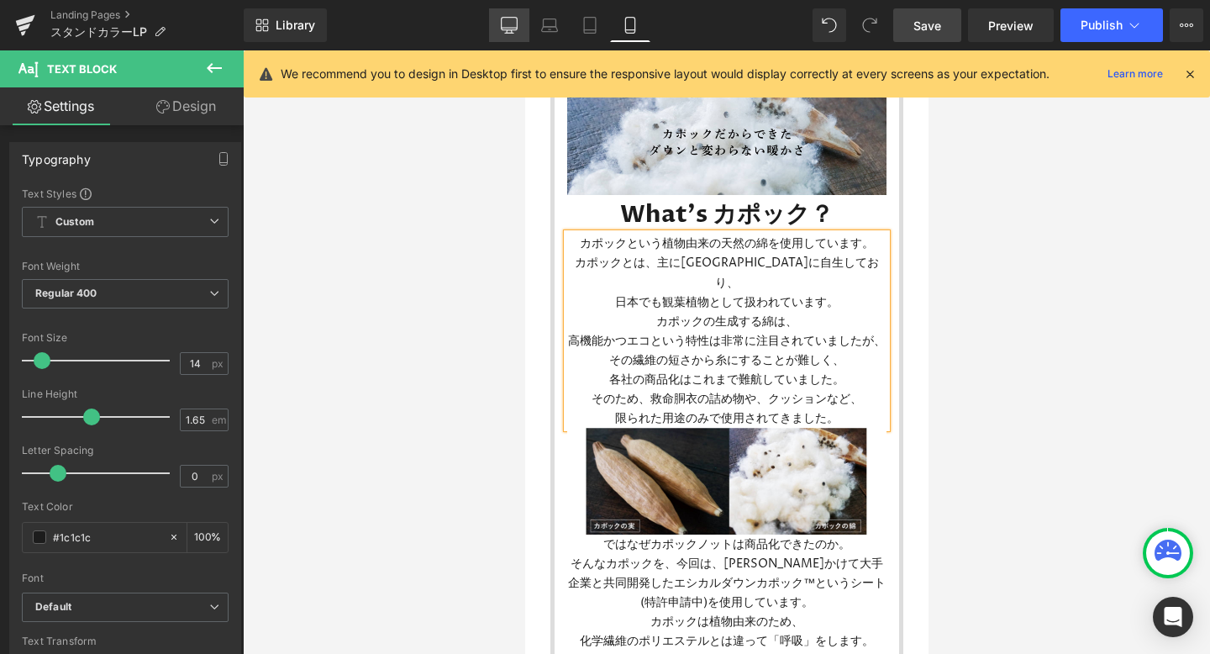
click at [513, 20] on icon at bounding box center [509, 25] width 17 height 17
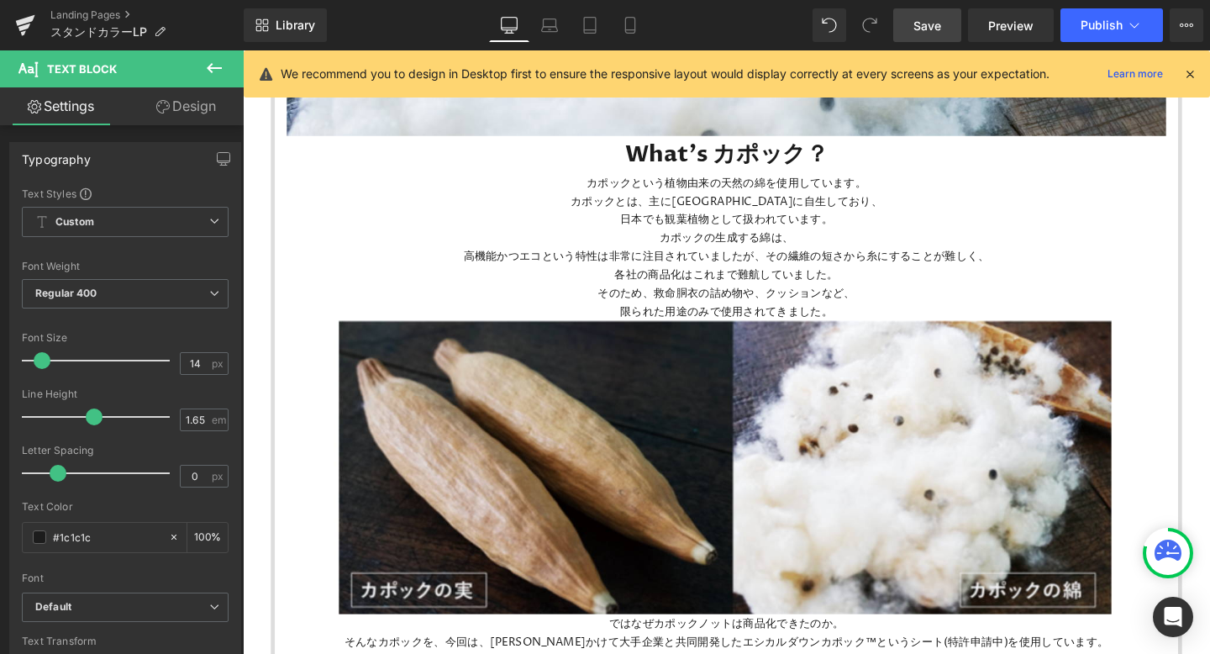
scroll to position [1687, 0]
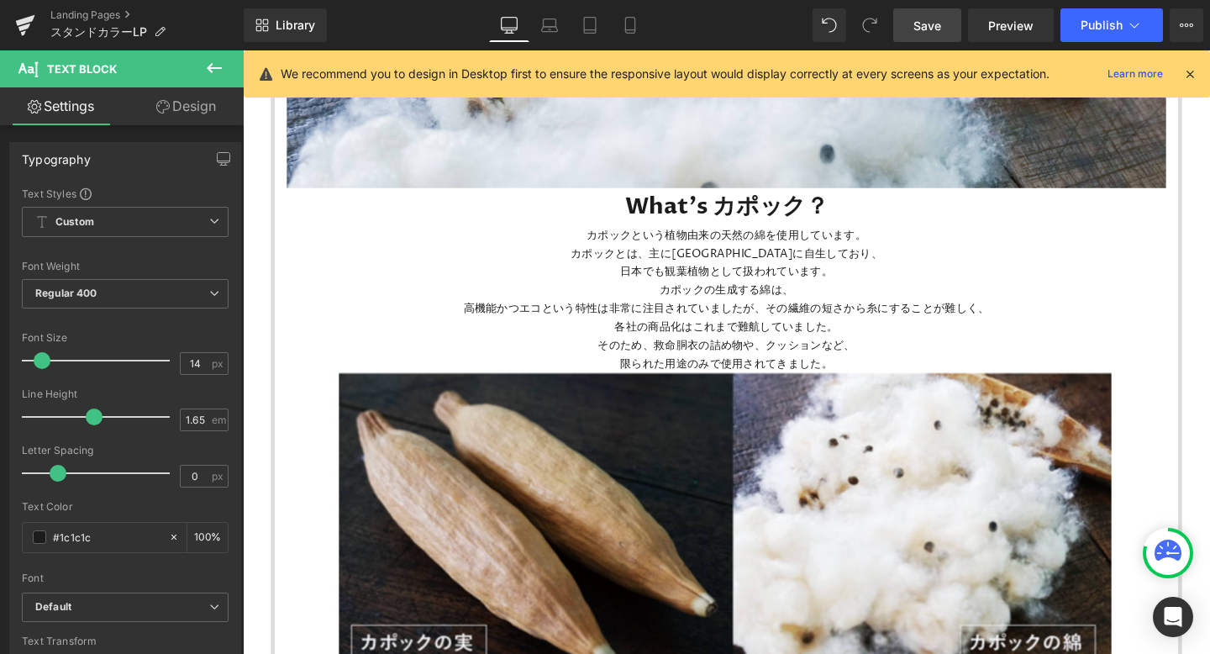
click at [916, 27] on span "Save" at bounding box center [928, 26] width 28 height 18
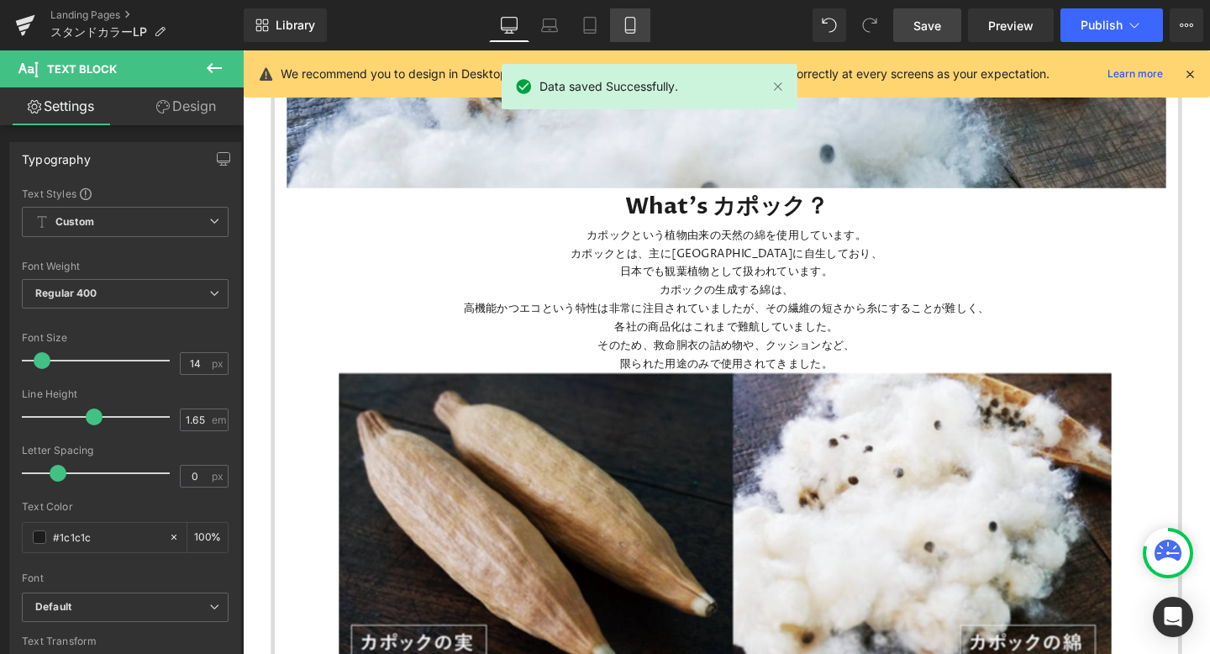
click at [624, 23] on icon at bounding box center [630, 25] width 17 height 17
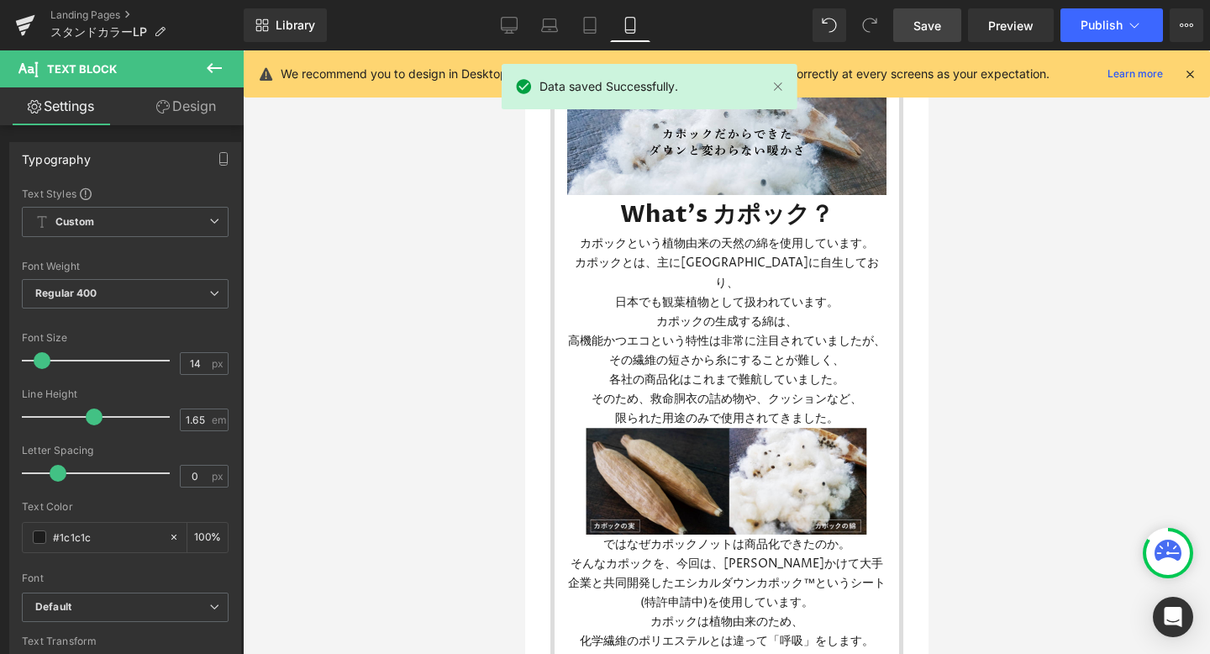
scroll to position [1018, 0]
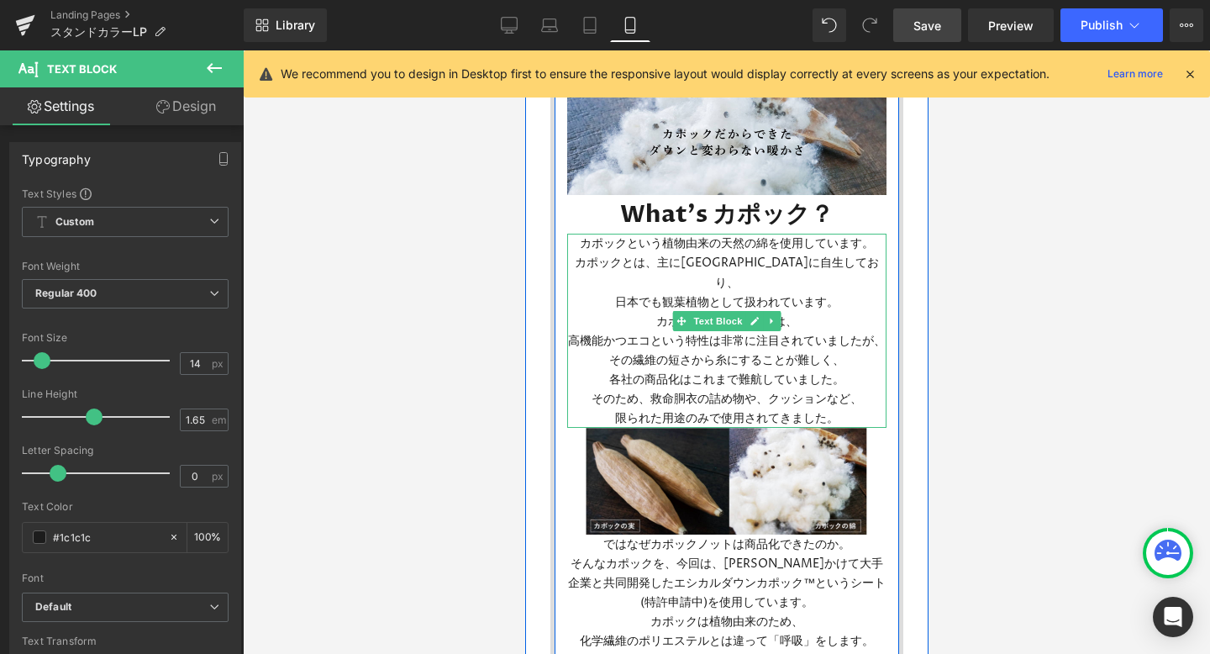
click at [878, 331] on p "高機能かつエコという特性は非常に注目されていましたが、その繊維の短さから糸にすることが難しく、" at bounding box center [726, 350] width 319 height 39
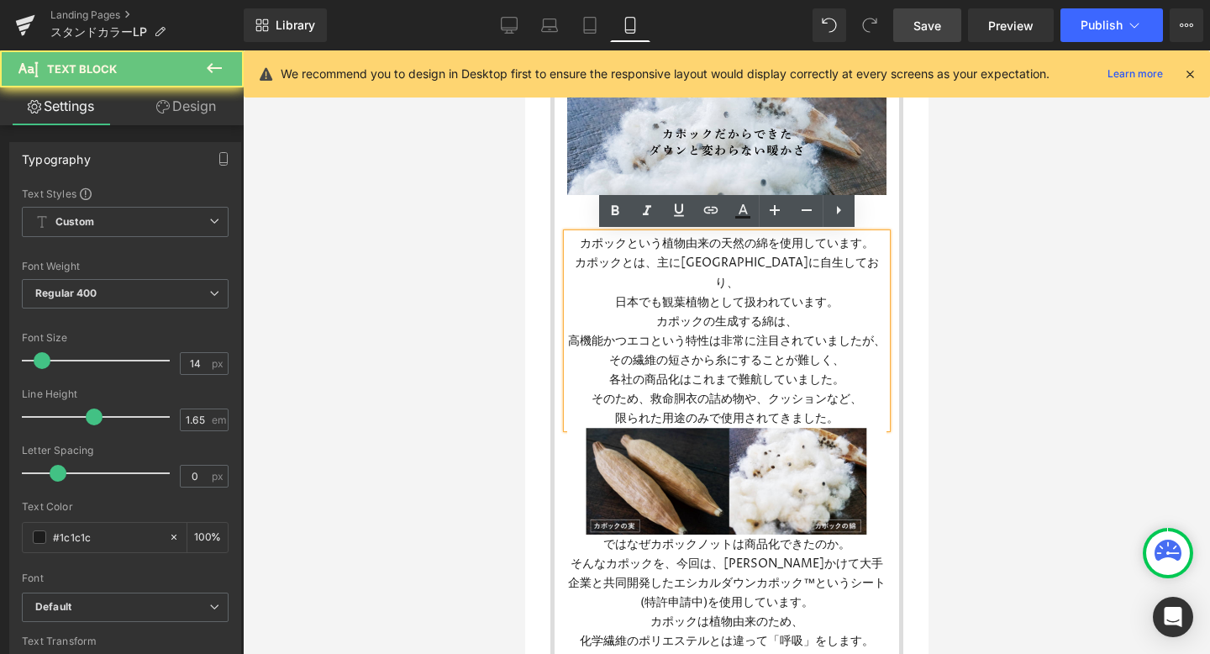
click at [879, 331] on p "高機能かつエコという特性は非常に注目されていましたが、その繊維の短さから糸にすることが難しく、" at bounding box center [726, 350] width 319 height 39
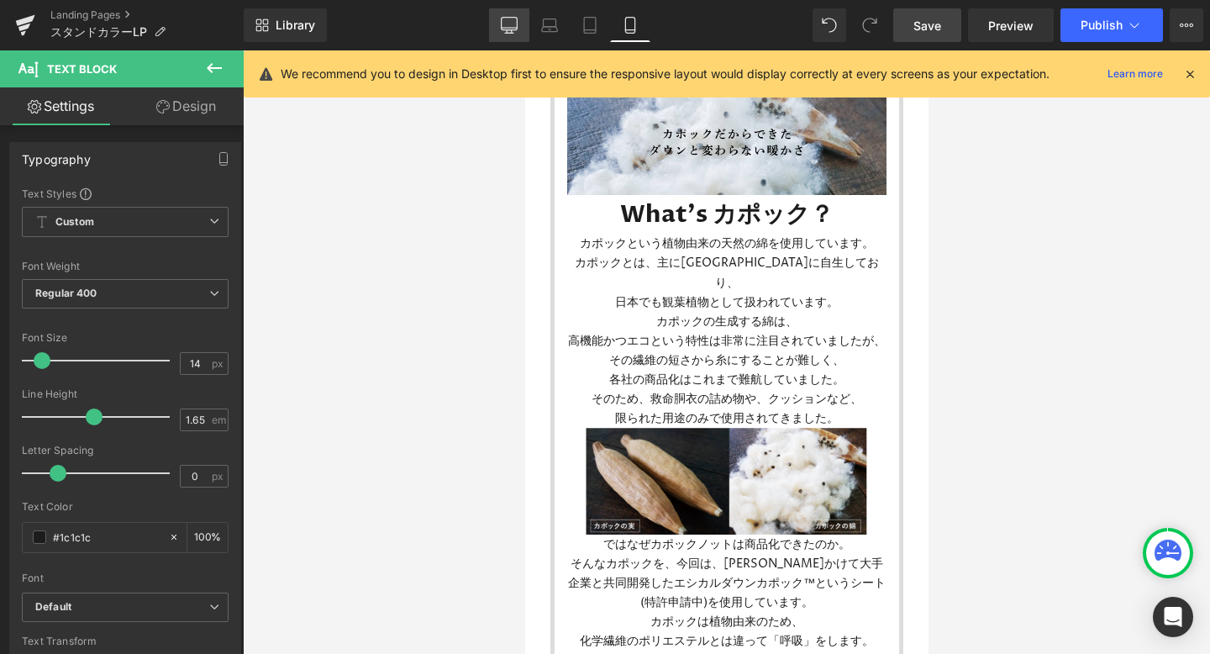
click at [503, 22] on icon at bounding box center [509, 25] width 17 height 17
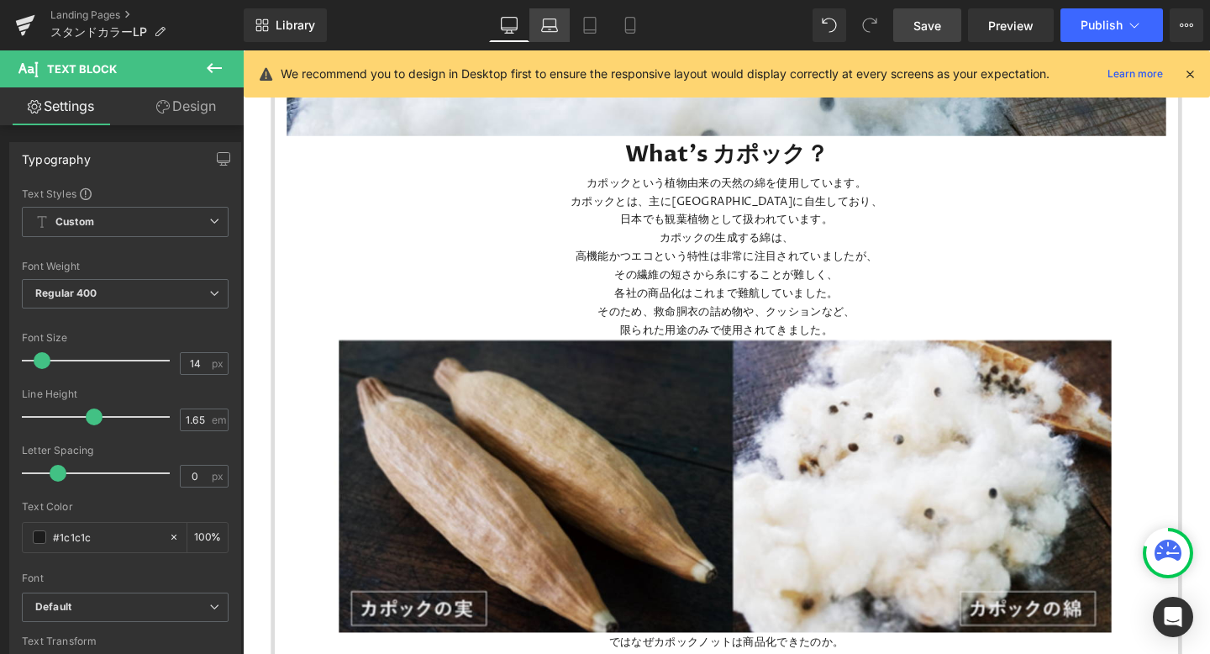
scroll to position [1687, 0]
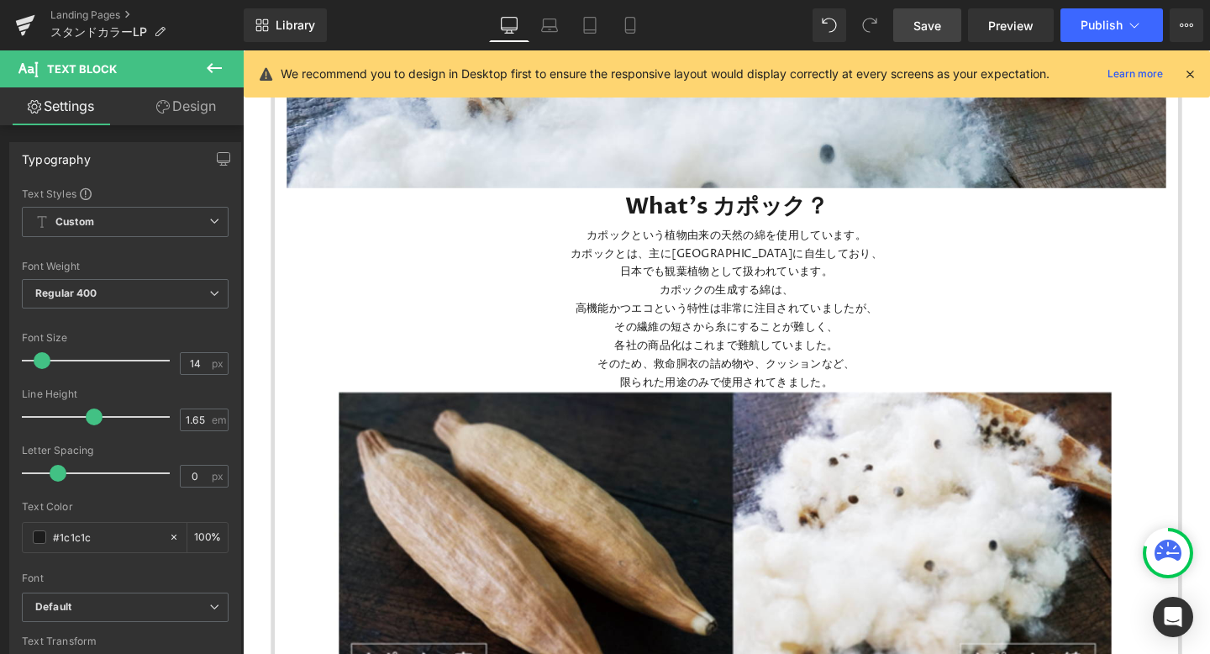
click at [921, 27] on span "Save" at bounding box center [928, 26] width 28 height 18
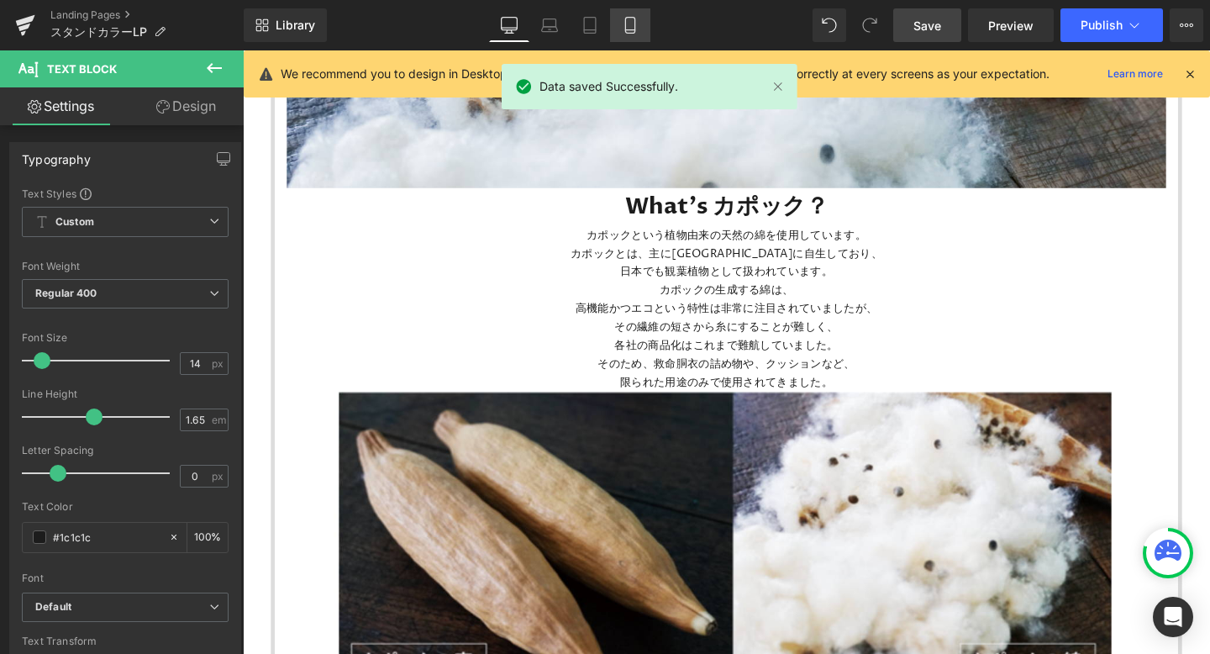
click at [614, 26] on link "Mobile" at bounding box center [630, 25] width 40 height 34
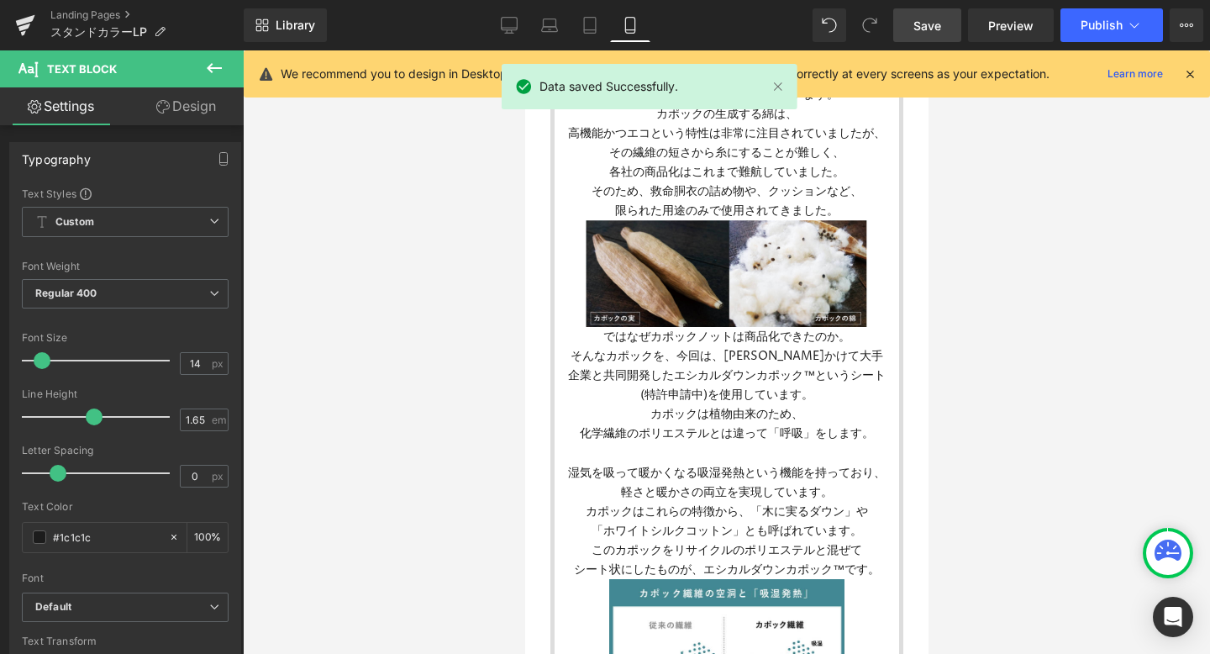
scroll to position [1225, 0]
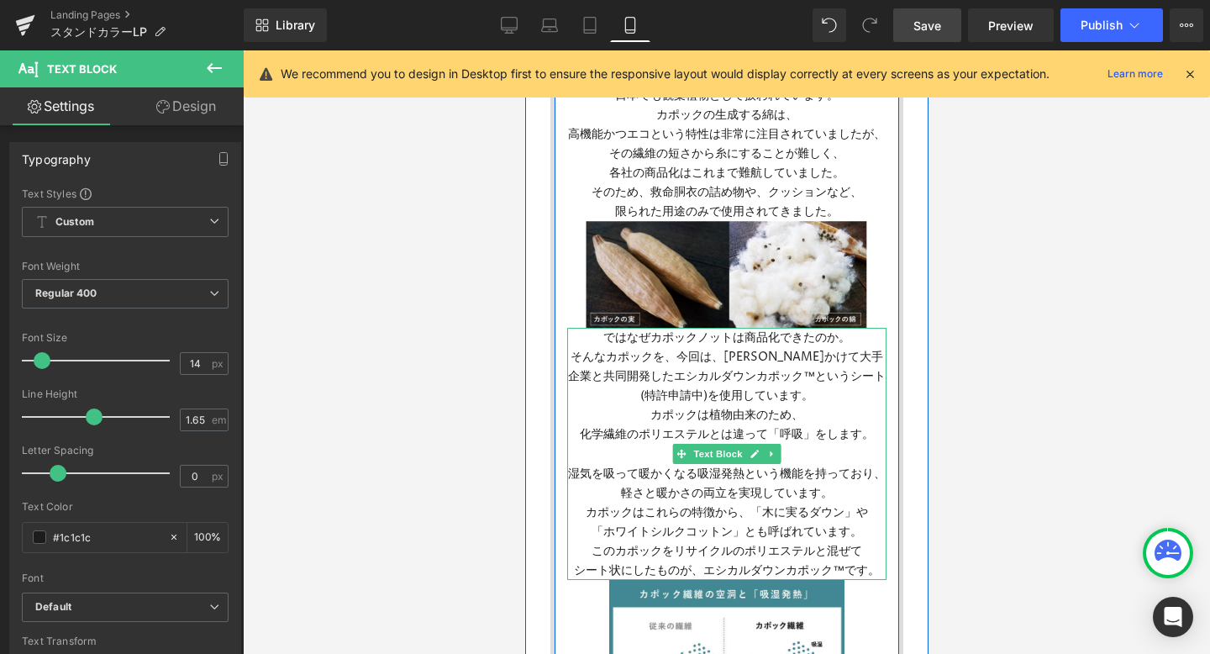
click at [836, 349] on span "そんなカポックを、今回は、[PERSON_NAME]かけて大手企業と共同開発したエシカルダウンカポック™というシート(特許申請中)を使用しています。" at bounding box center [726, 376] width 318 height 55
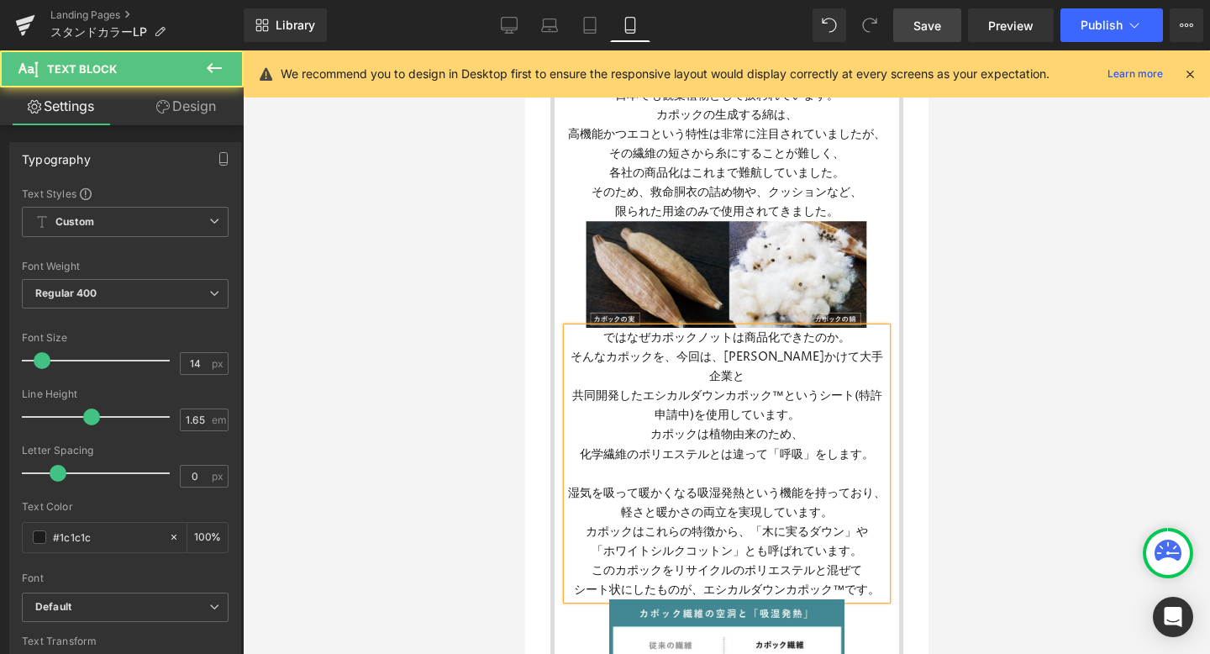
click at [819, 387] on span "共同開発したエシカルダウンカポック™というシート(特許申請中)を使用しています。" at bounding box center [727, 404] width 310 height 35
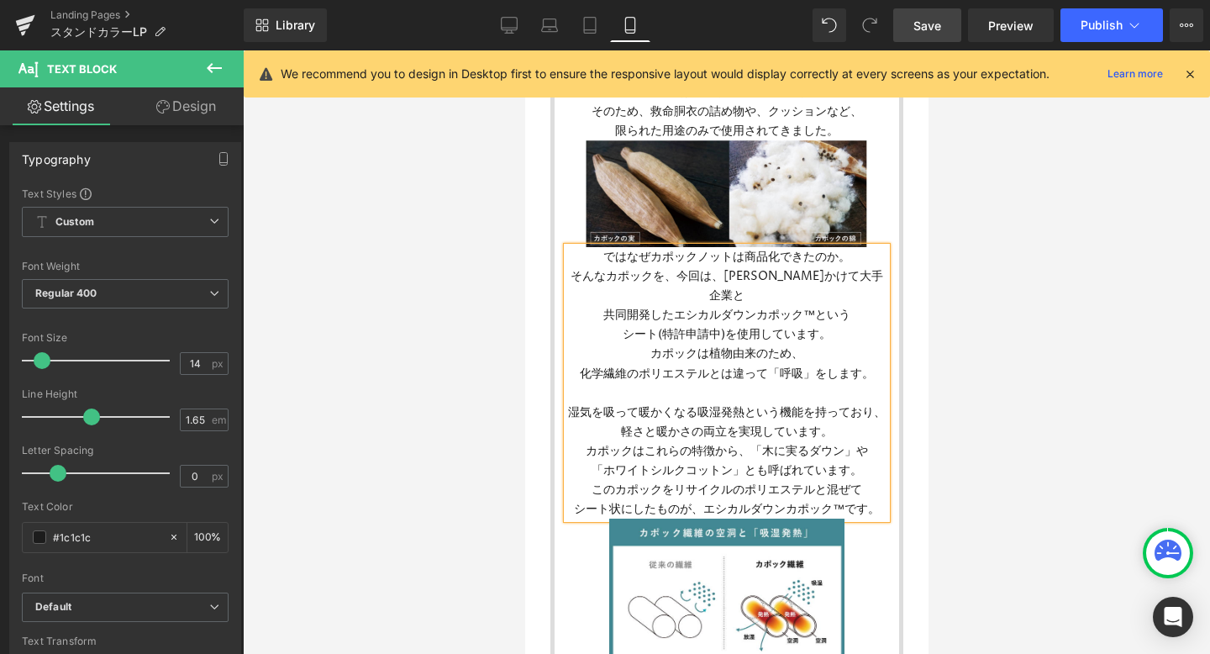
scroll to position [1307, 0]
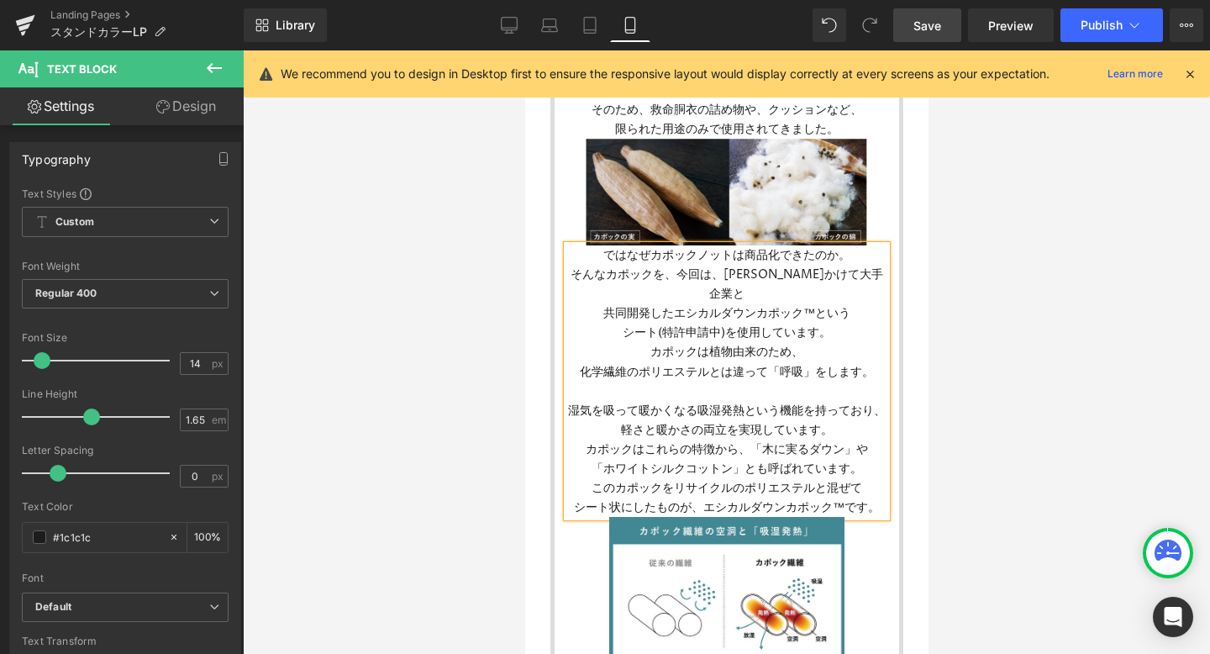
click at [917, 21] on span "Save" at bounding box center [928, 26] width 28 height 18
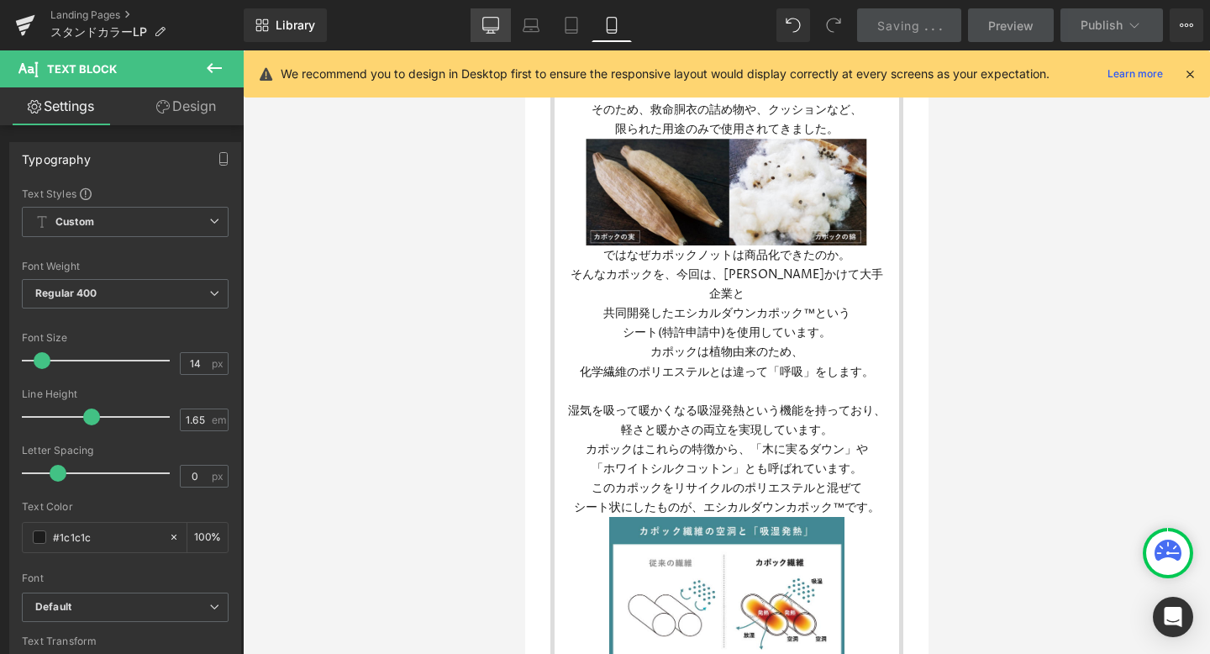
click at [499, 20] on icon at bounding box center [491, 24] width 16 height 13
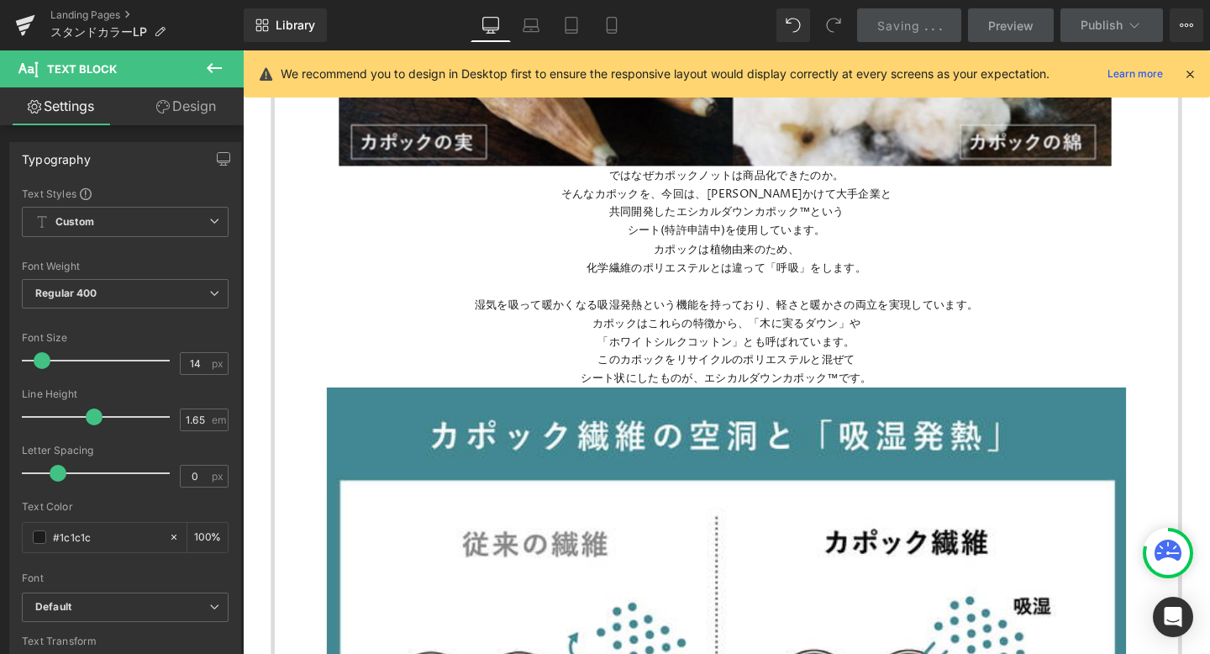
scroll to position [2178, 0]
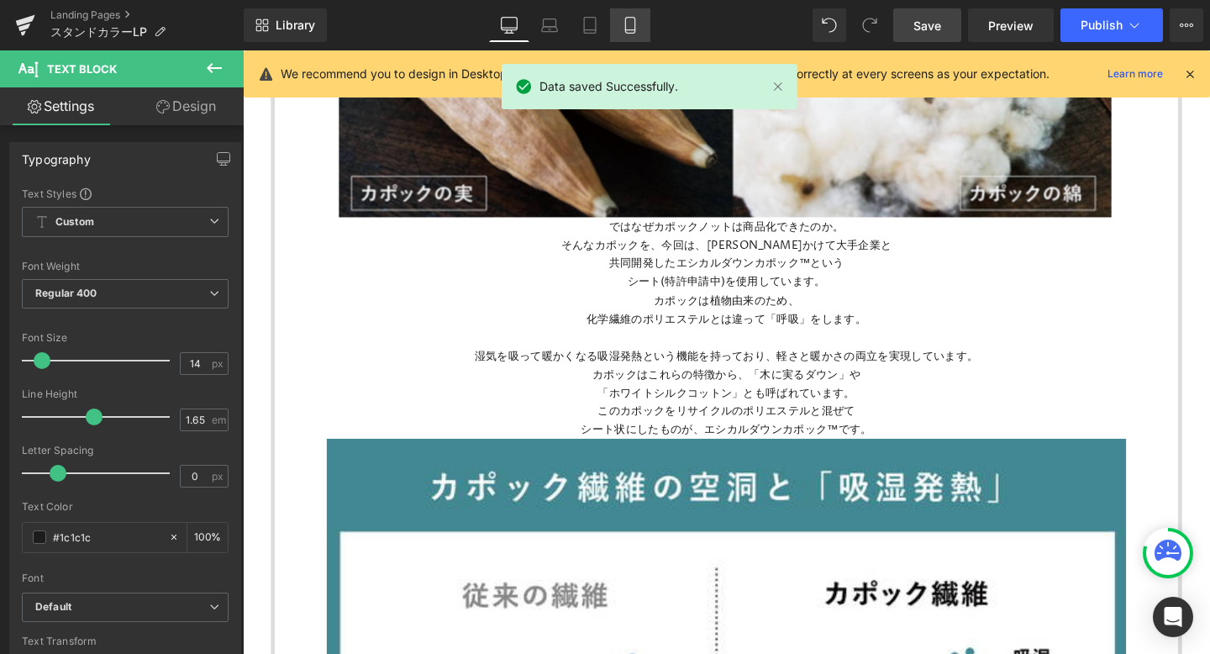
click at [635, 25] on icon at bounding box center [629, 26] width 9 height 16
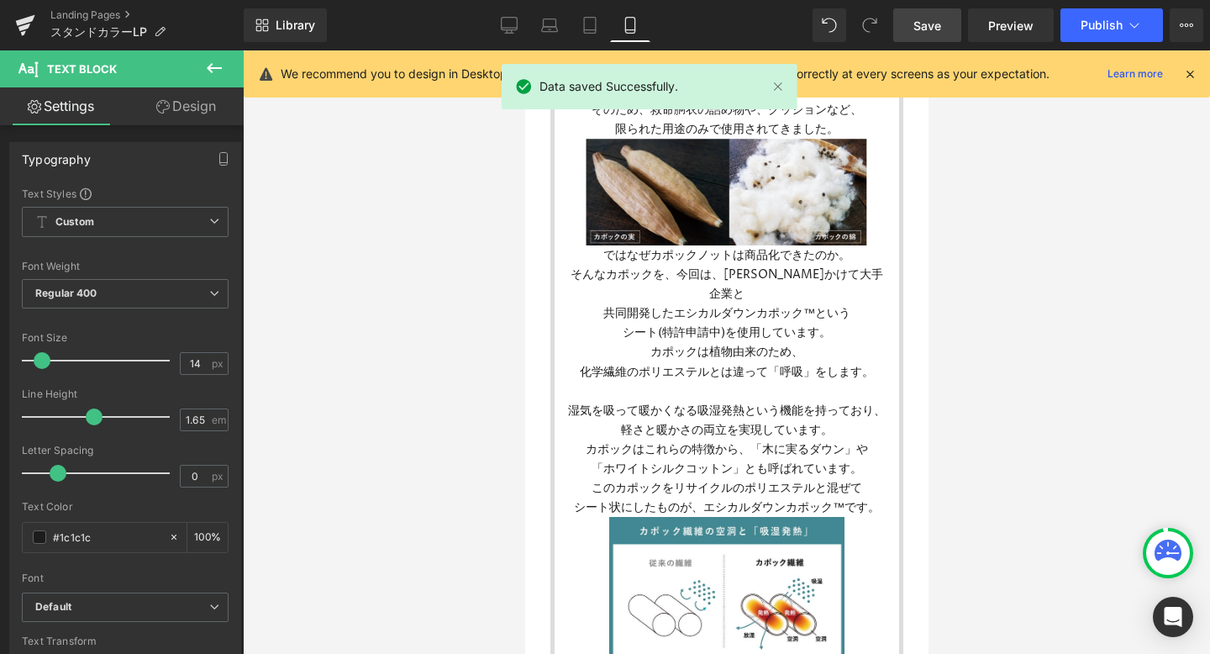
scroll to position [1307, 0]
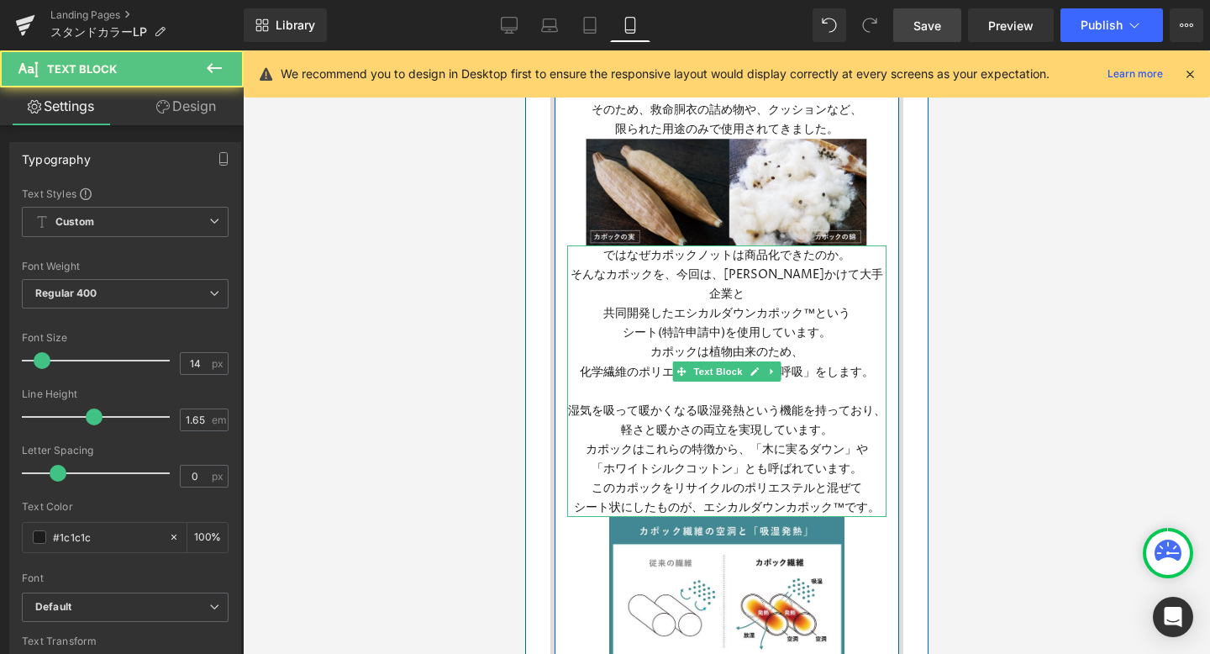
click at [878, 403] on span "湿気を吸って暖かくなる吸湿発熱という機能を持っており、軽さと暖かさの両立を実現しています。" at bounding box center [726, 420] width 318 height 35
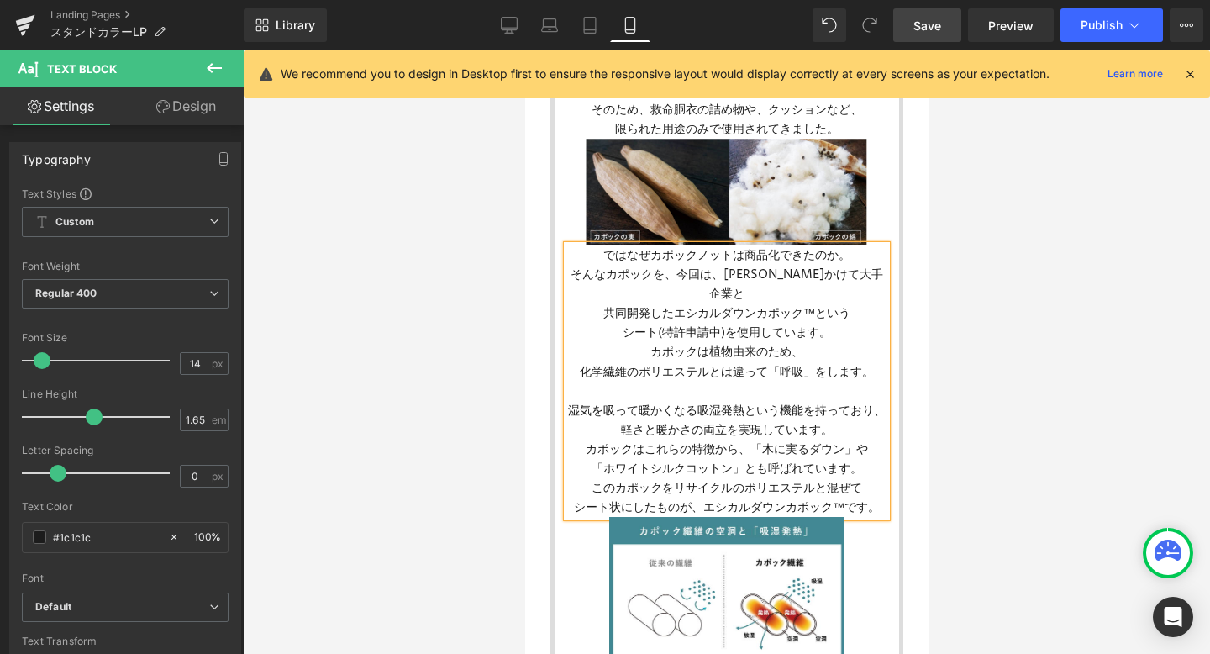
click at [941, 18] on span "Save" at bounding box center [928, 26] width 28 height 18
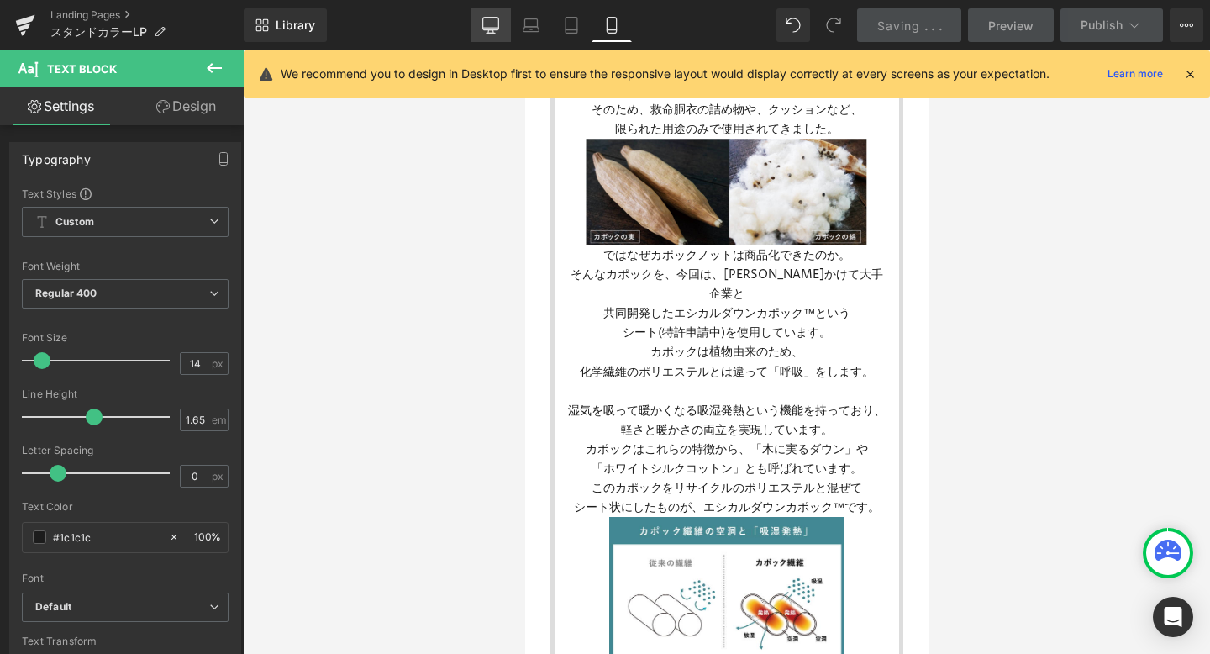
click at [499, 18] on icon at bounding box center [490, 25] width 17 height 17
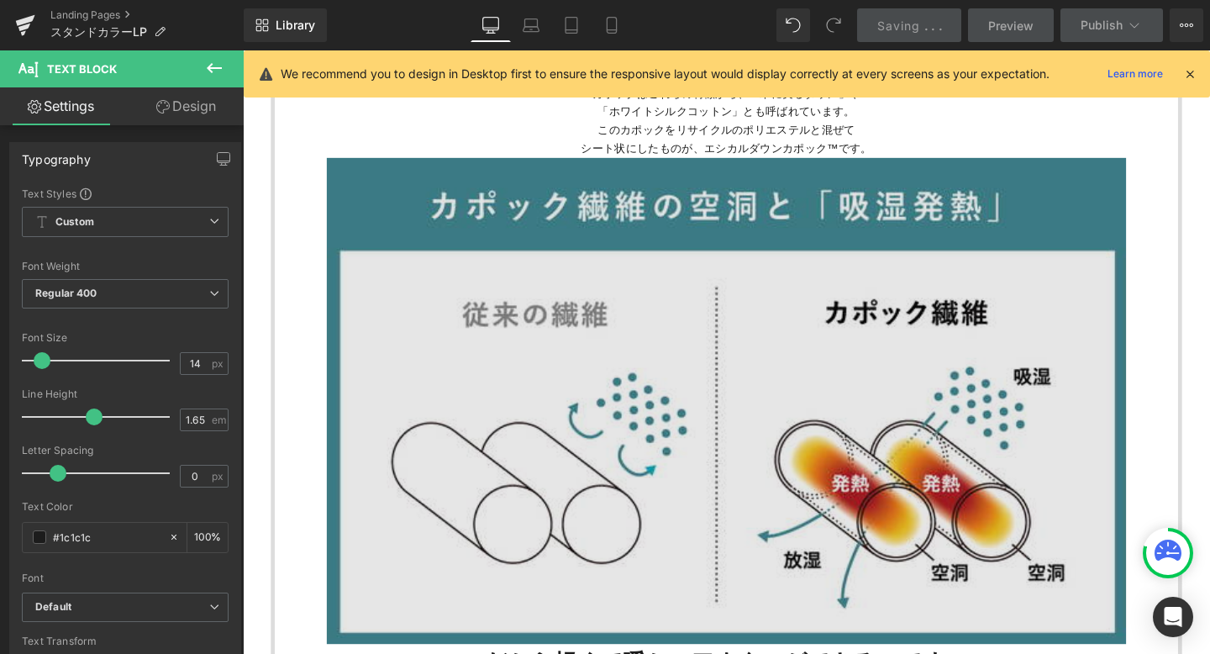
scroll to position [2498, 0]
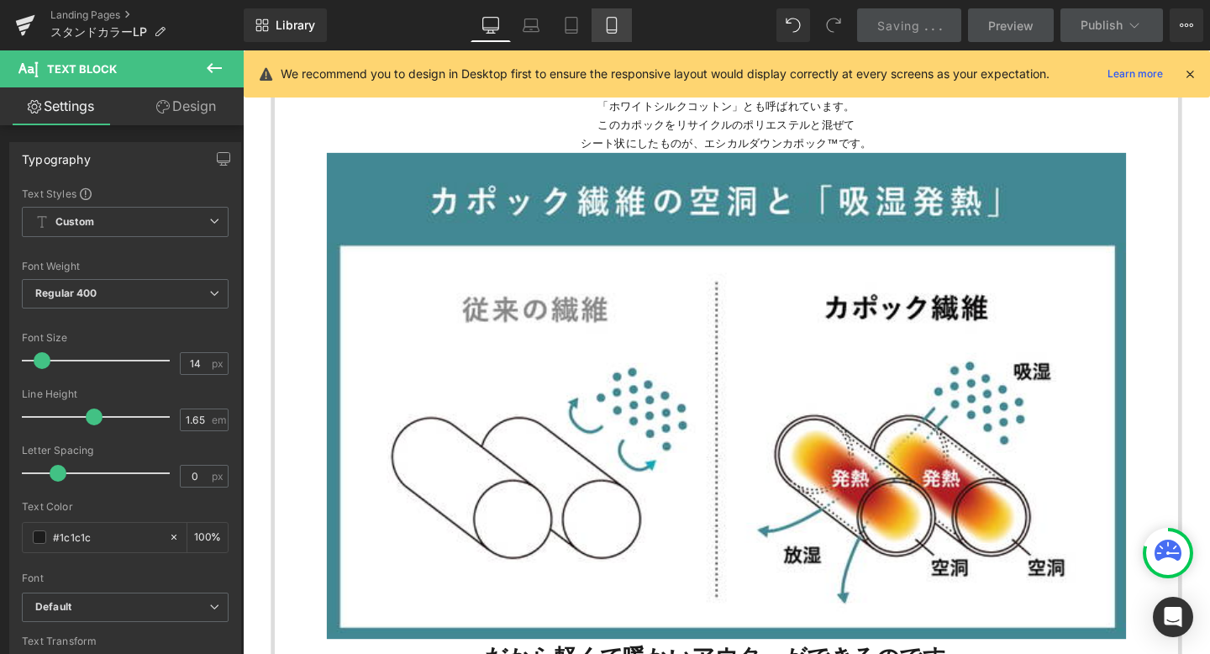
click at [623, 38] on link "Mobile" at bounding box center [612, 25] width 40 height 34
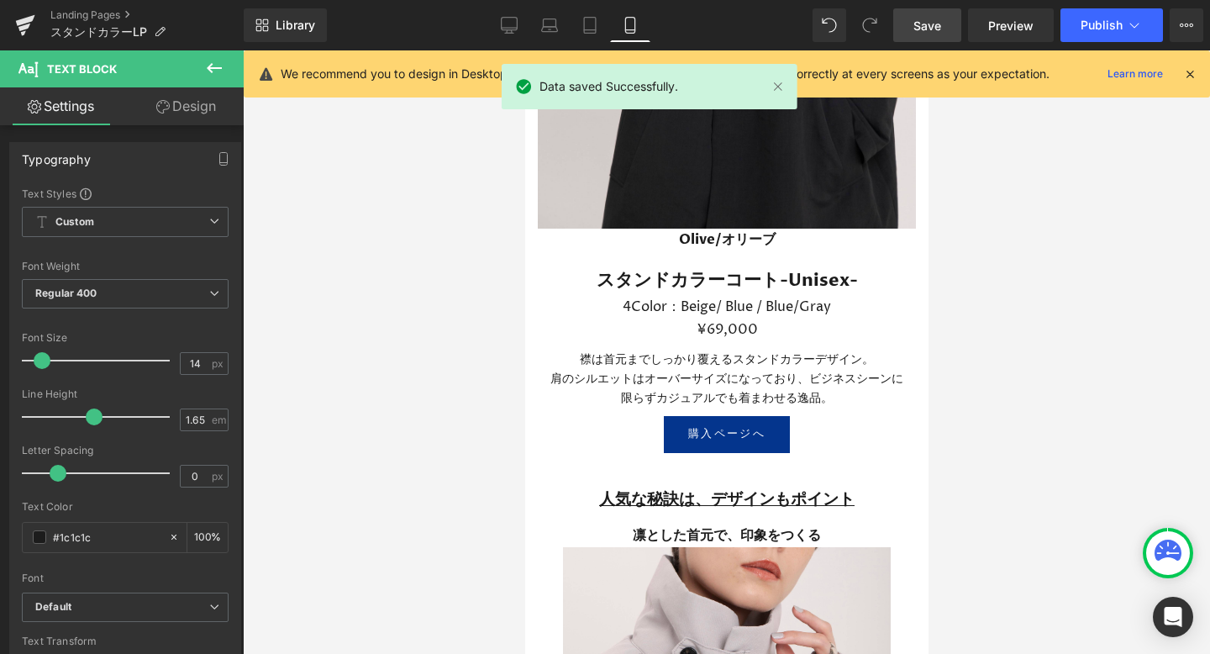
scroll to position [3156, 0]
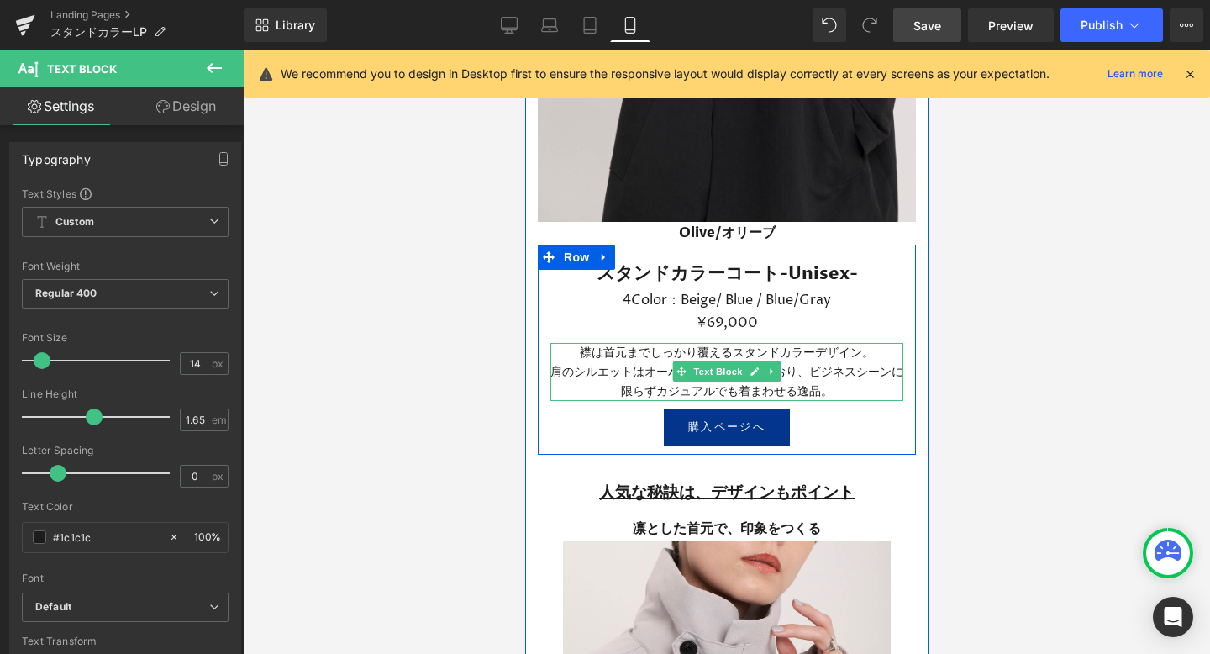
click at [809, 364] on span "肩のシルエットはオーバーサイズになっており、ビジネスシーンに限らずカジュアルでも着まわせる逸品。" at bounding box center [726, 381] width 353 height 35
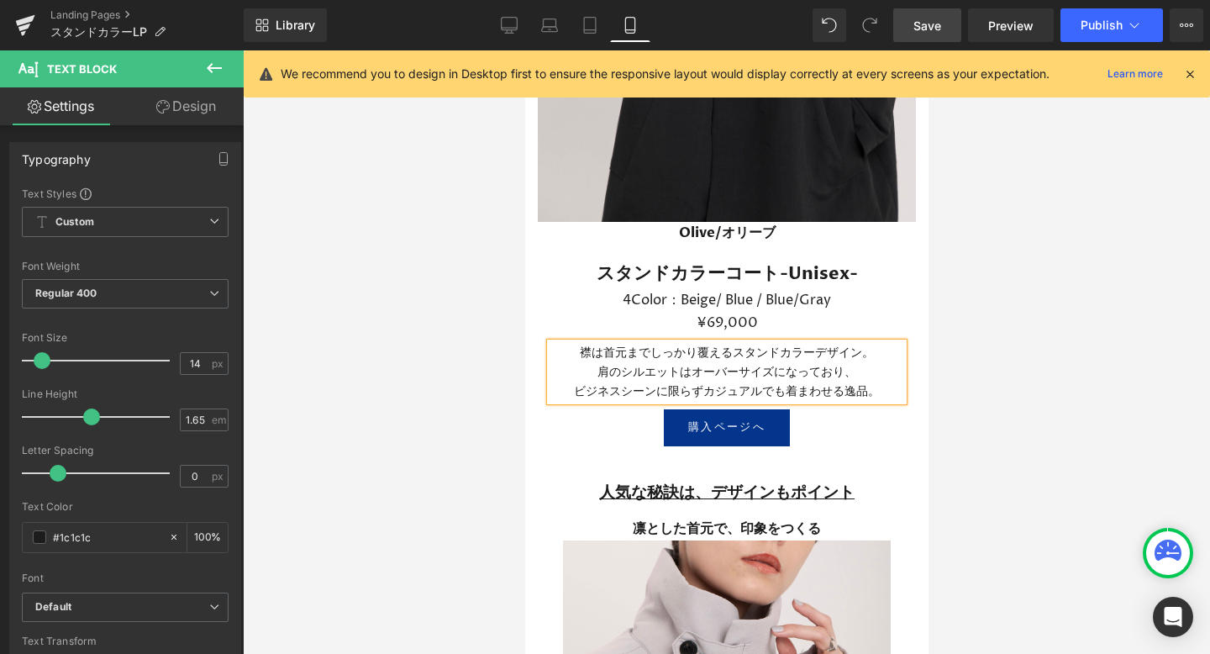
click at [998, 303] on div at bounding box center [726, 352] width 967 height 604
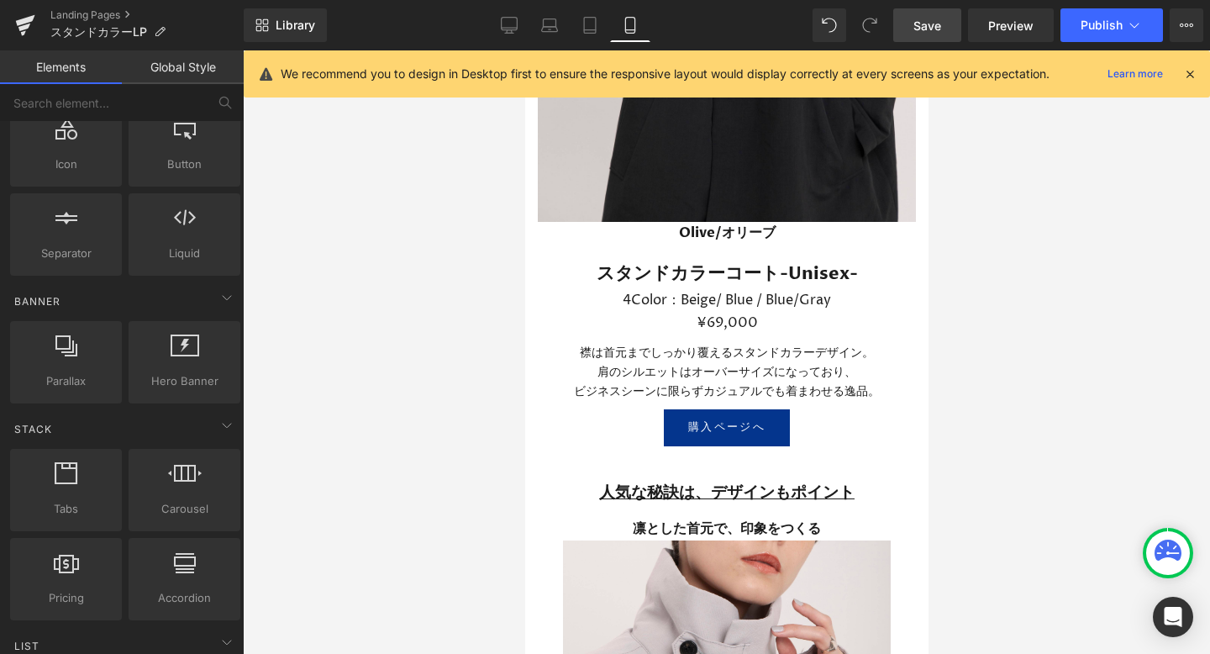
click at [910, 18] on link "Save" at bounding box center [928, 25] width 68 height 34
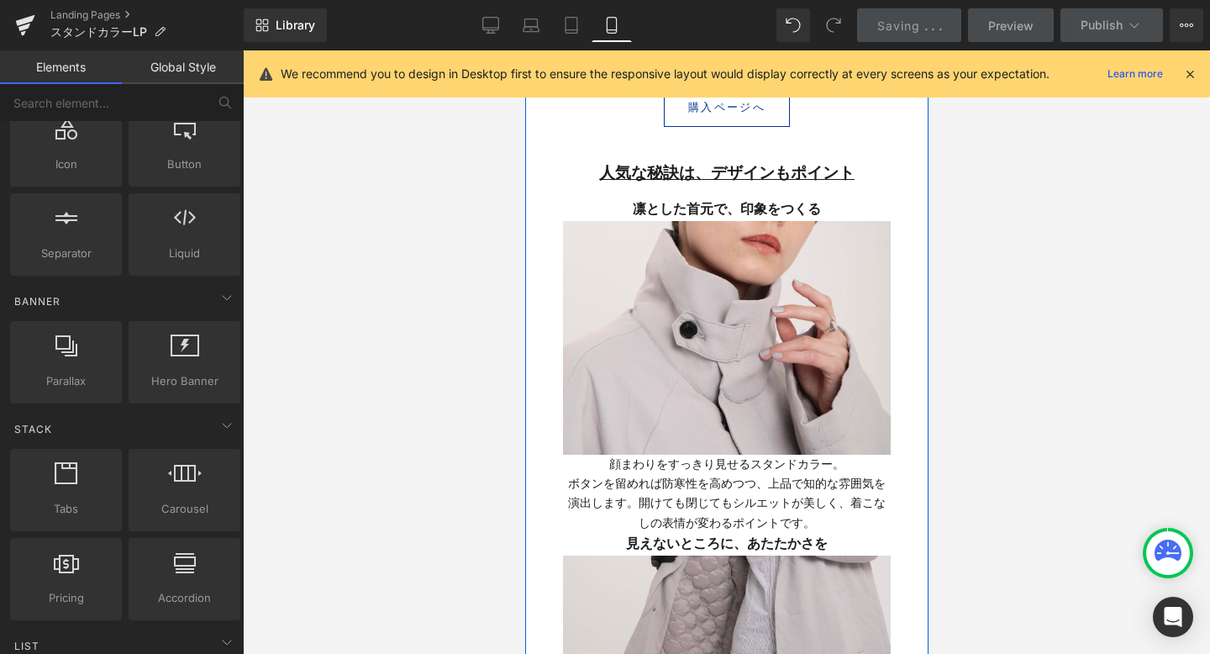
scroll to position [3507, 0]
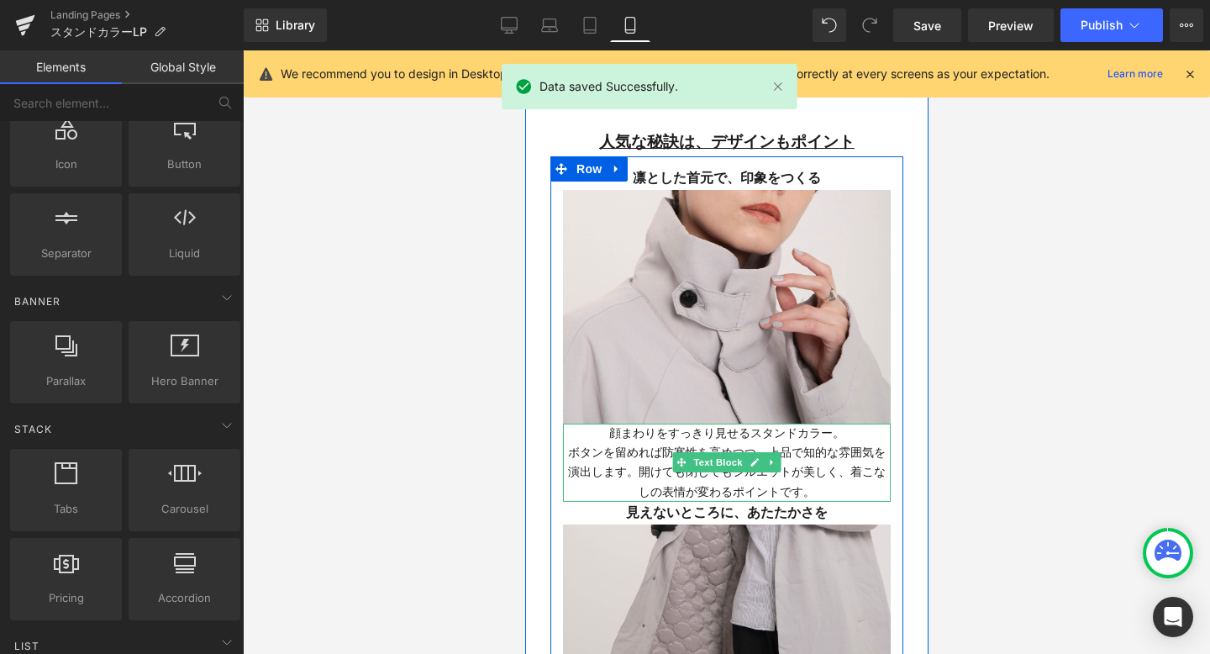
click at [829, 443] on p "ボタンを留めれば防寒性を高めつつ、上品で知的な雰囲気を演出します。開けても閉じてもシルエットが美しく、着こなしの表情が変わるポイントです。" at bounding box center [726, 472] width 328 height 58
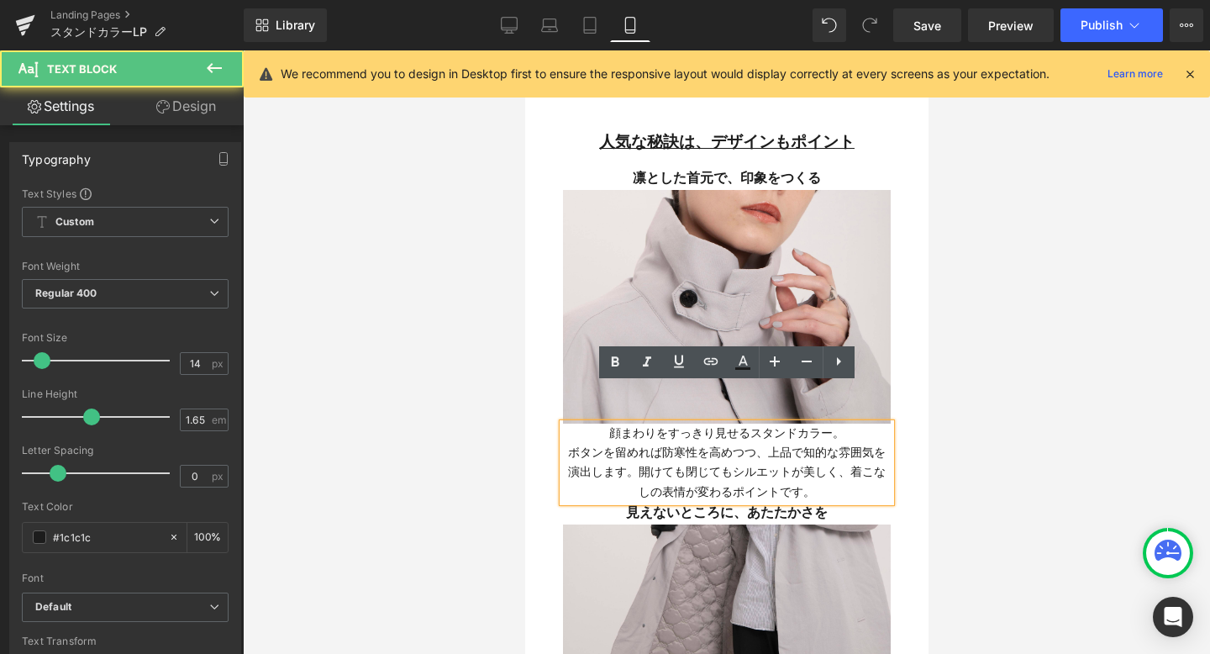
click at [772, 443] on p "ボタンを留めれば防寒性を高めつつ、上品で知的な雰囲気を演出します。開けても閉じてもシルエットが美しく、着こなしの表情が変わるポイントです。" at bounding box center [726, 472] width 328 height 58
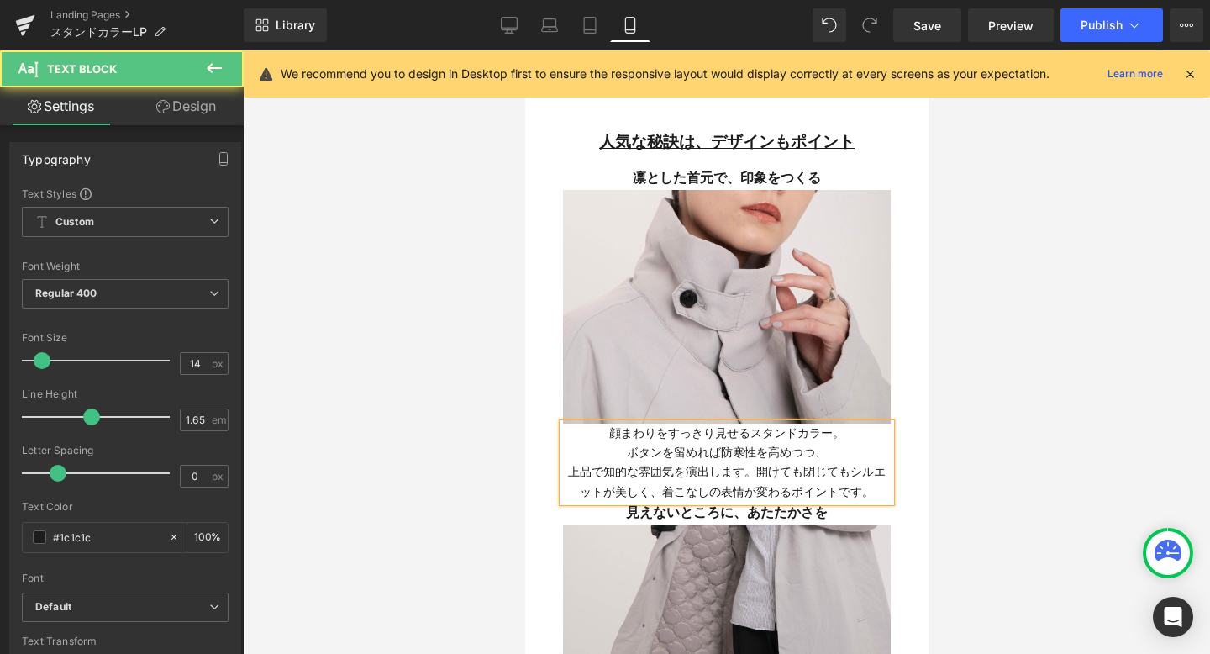
click at [751, 462] on p "上品で知的な雰囲気を演出します。開けても閉じてもシルエットが美しく、着こなしの表情が変わるポイントです。" at bounding box center [726, 481] width 328 height 39
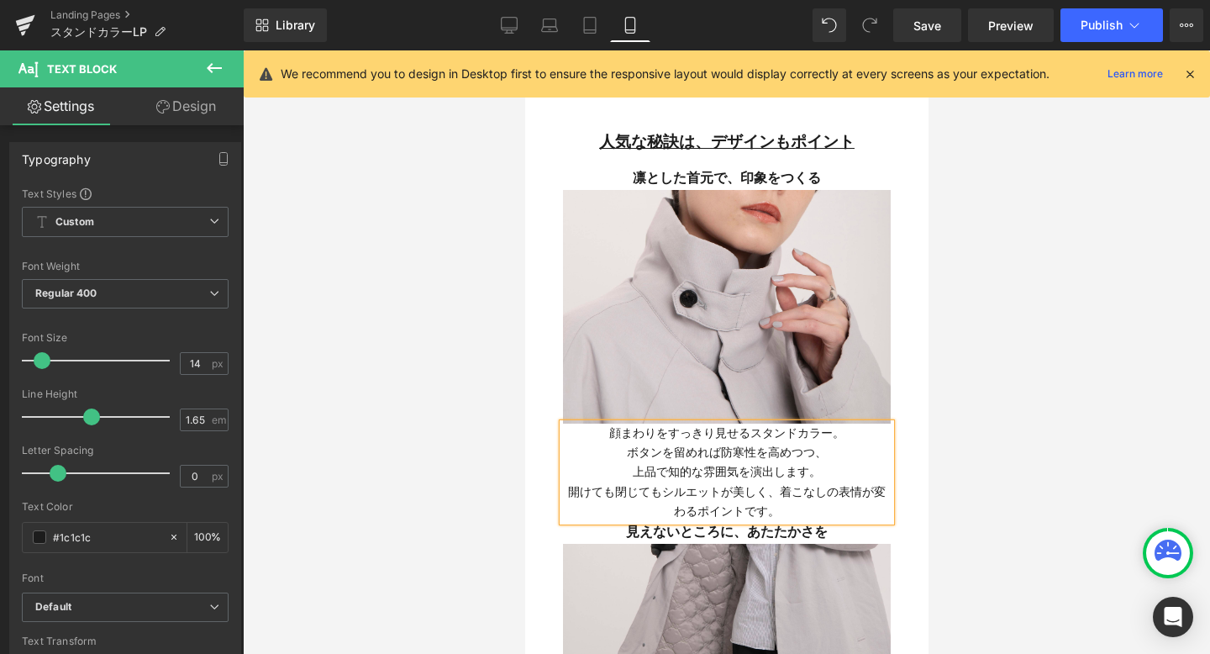
click at [775, 482] on p "開けても閉じてもシルエットが美しく、着こなしの表情が変わるポイントです。" at bounding box center [726, 501] width 328 height 39
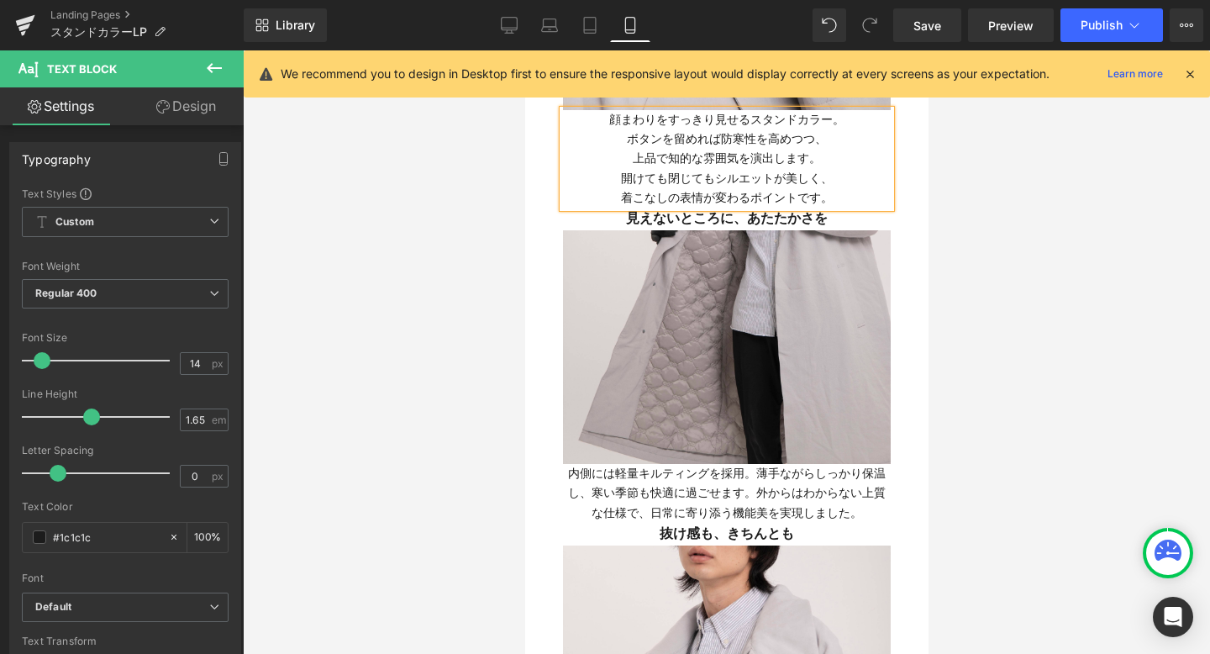
scroll to position [3871, 0]
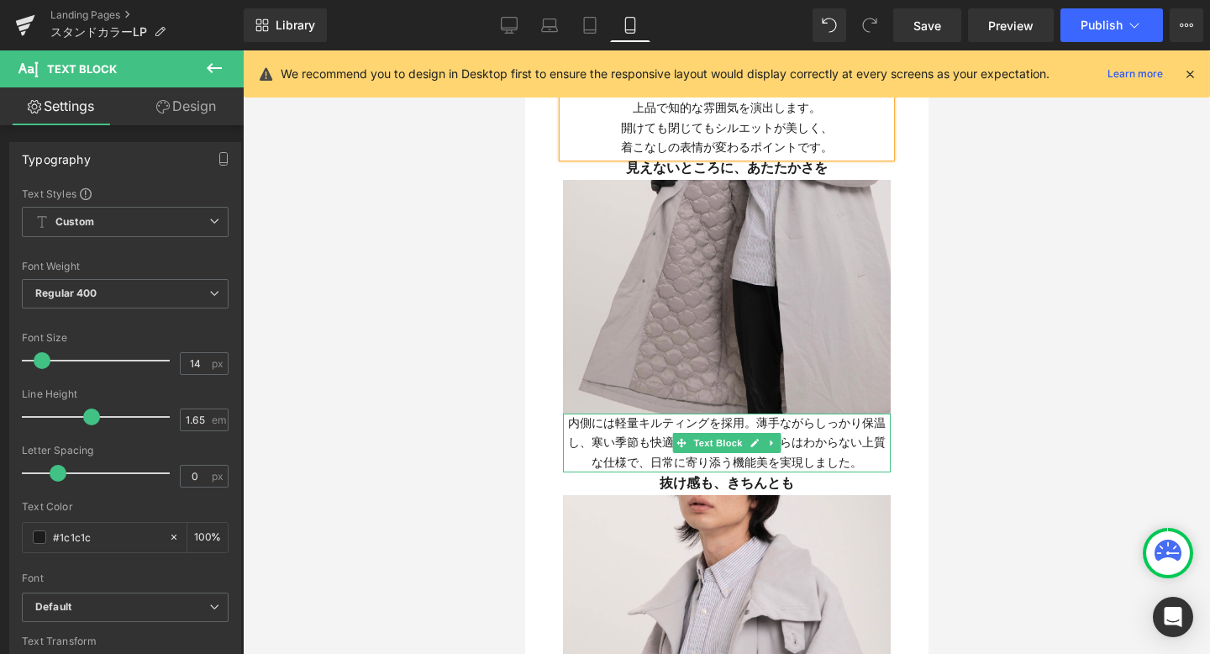
click at [757, 414] on p "内側には軽量キルティングを採用。薄手ながらしっかり保温し、寒い季節も快適に過ごせます。外からはわからない上質な仕様で、日常に寄り添う機能美を実現しました。" at bounding box center [726, 443] width 328 height 58
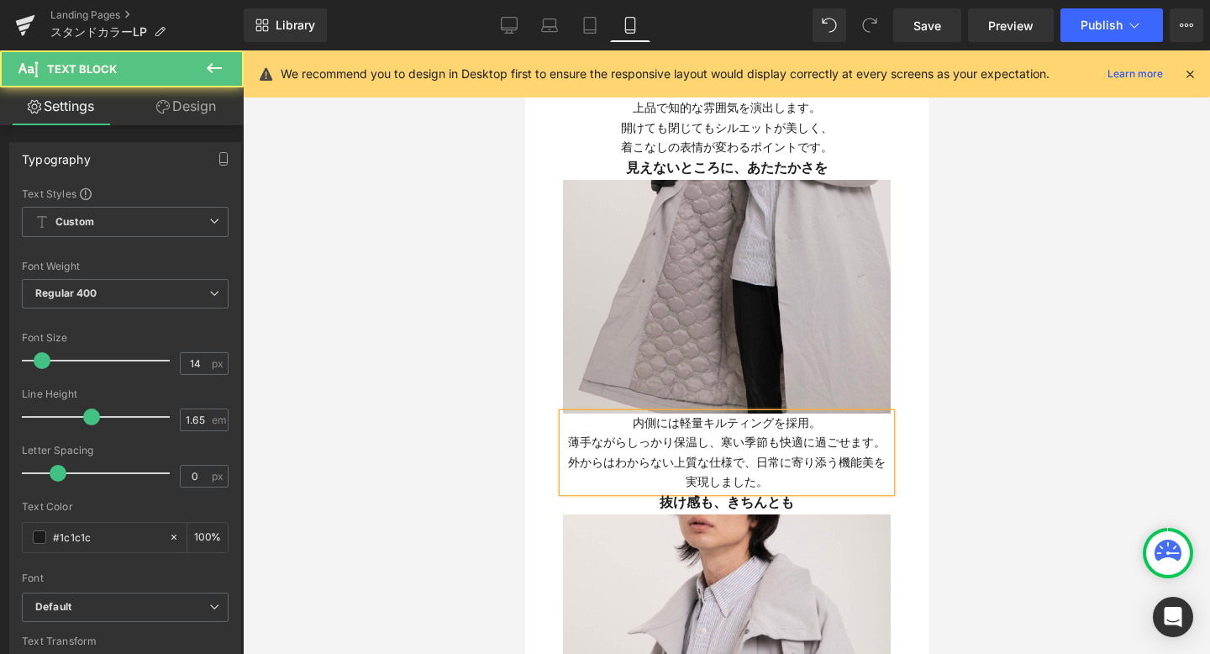
click at [879, 433] on p "薄手ながらしっかり保温し、寒い季節も快適に過ごせます。外からはわからない上質な仕様で、日常に寄り添う機能美を実現しました。" at bounding box center [726, 462] width 328 height 58
click at [759, 453] on p "外からはわからない上質な仕様で、日常に寄り添う機能美を実現しました。" at bounding box center [726, 472] width 328 height 39
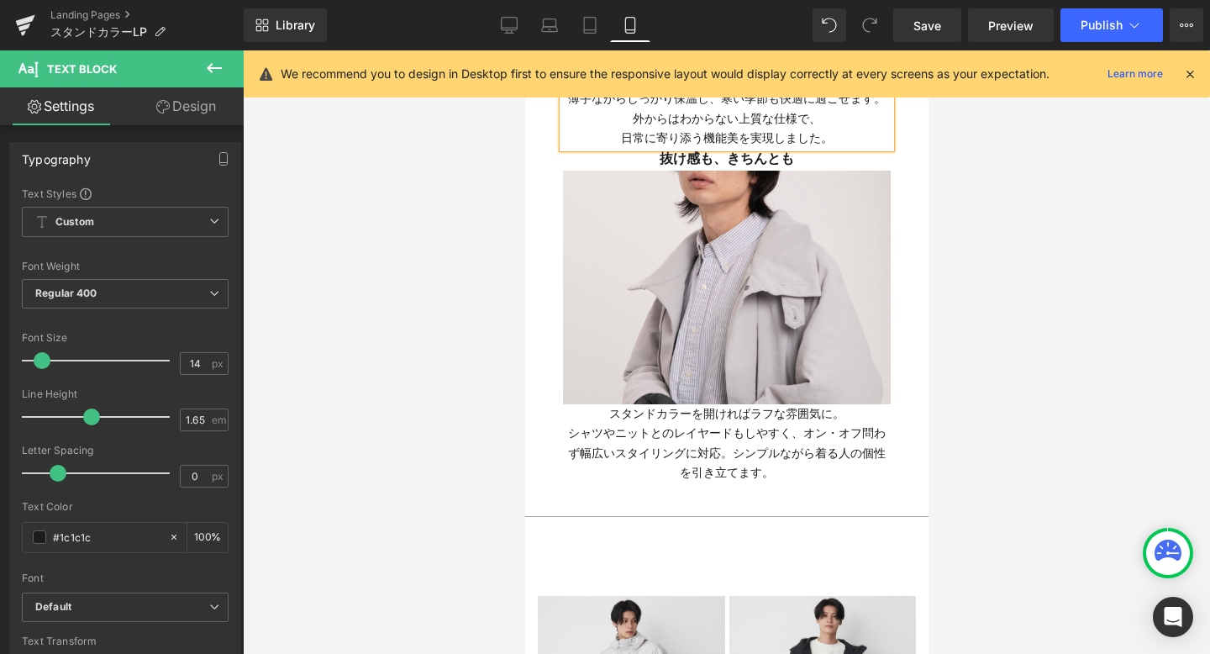
scroll to position [4217, 0]
click at [800, 421] on p "シャツやニットとのレイヤードもしやすく、オン・オフ問わず幅広いスタイリングに対応。シンプルながら着る人の個性を引き立てます。" at bounding box center [726, 450] width 328 height 58
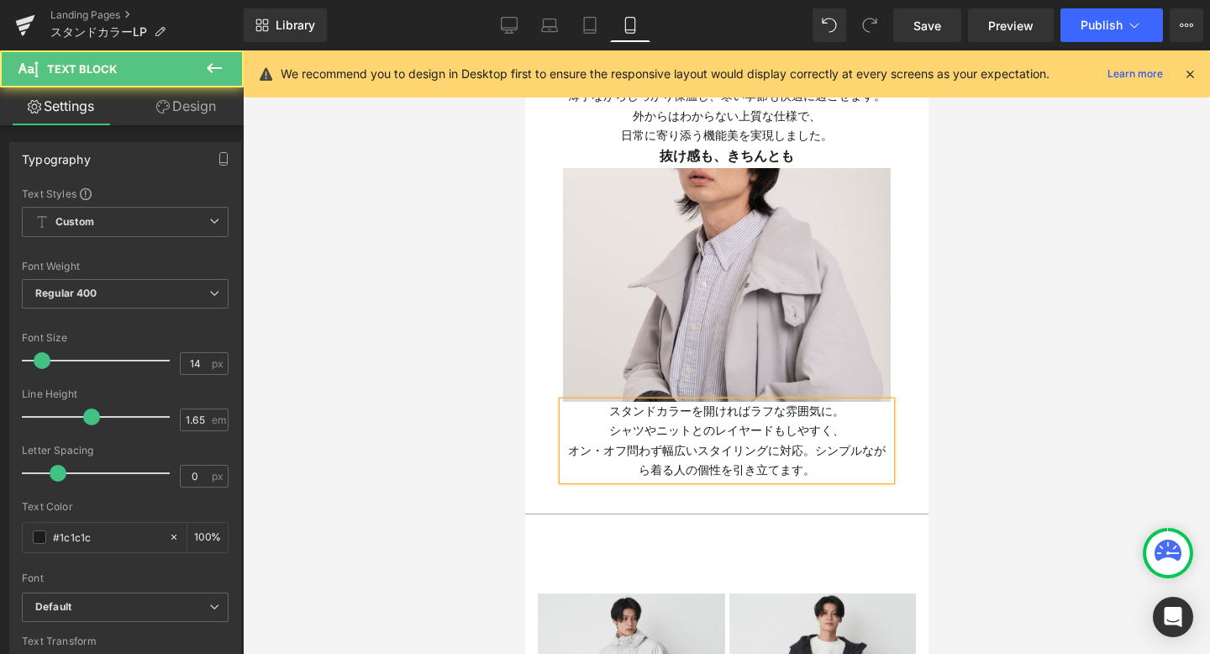
click at [817, 441] on p "オン・オフ問わず幅広いスタイリングに対応。シンプルながら着る人の個性を引き立てます。" at bounding box center [726, 460] width 328 height 39
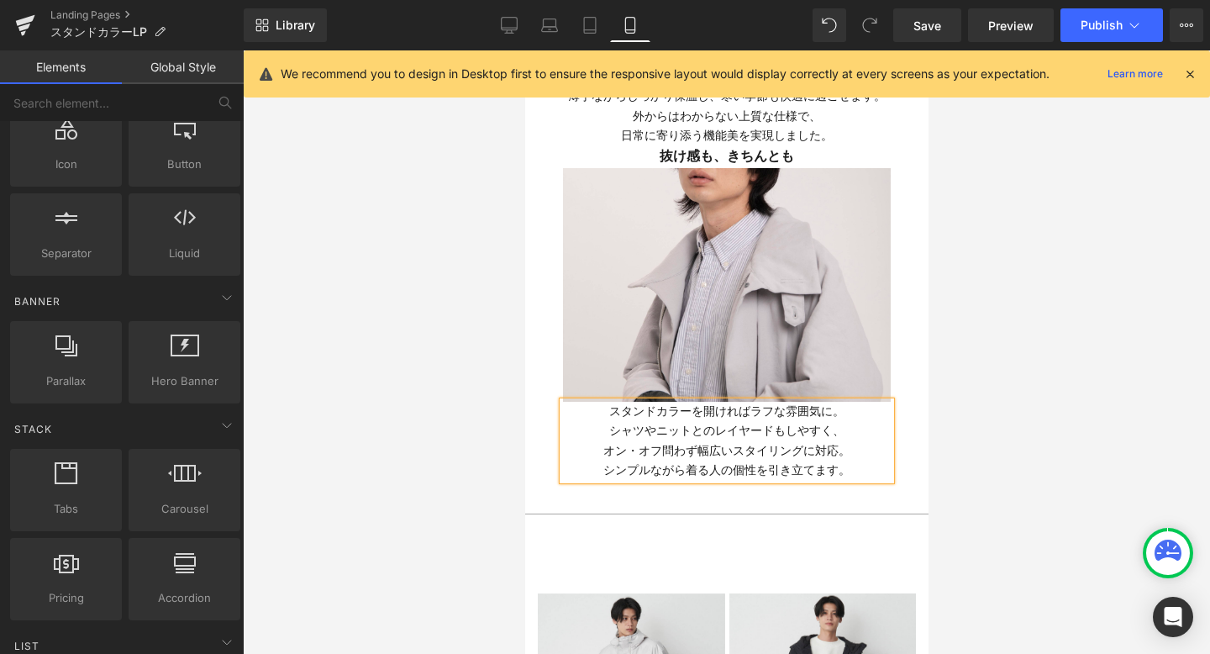
click at [1009, 401] on div at bounding box center [726, 352] width 967 height 604
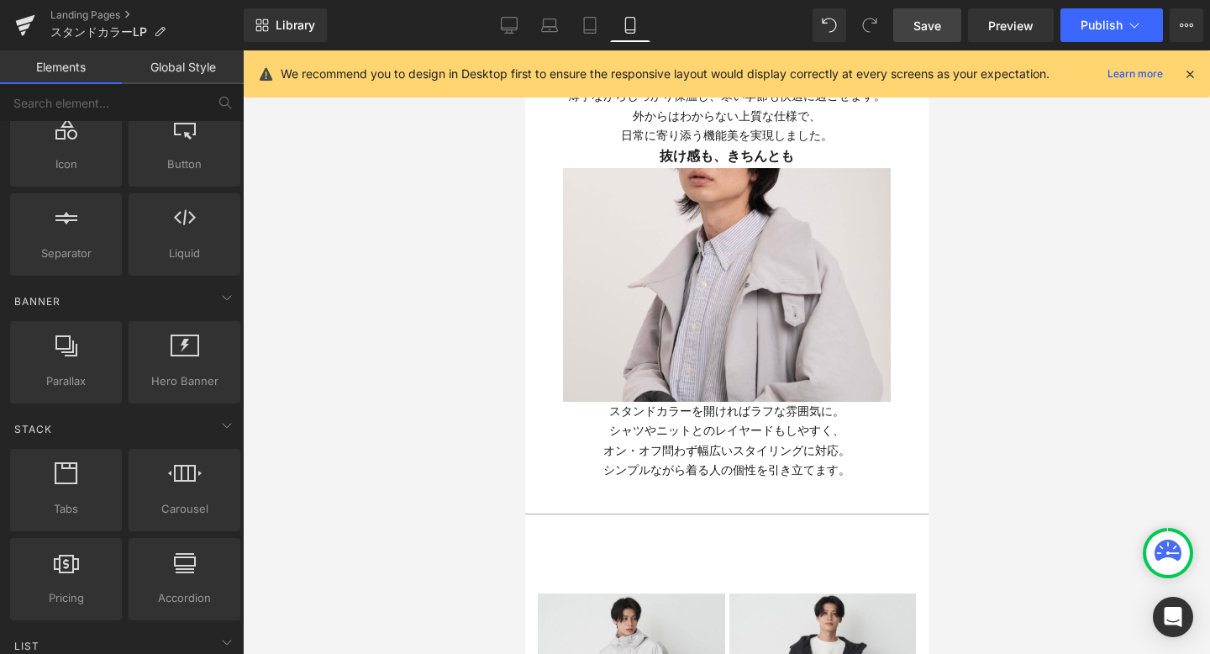
click at [908, 24] on link "Save" at bounding box center [928, 25] width 68 height 34
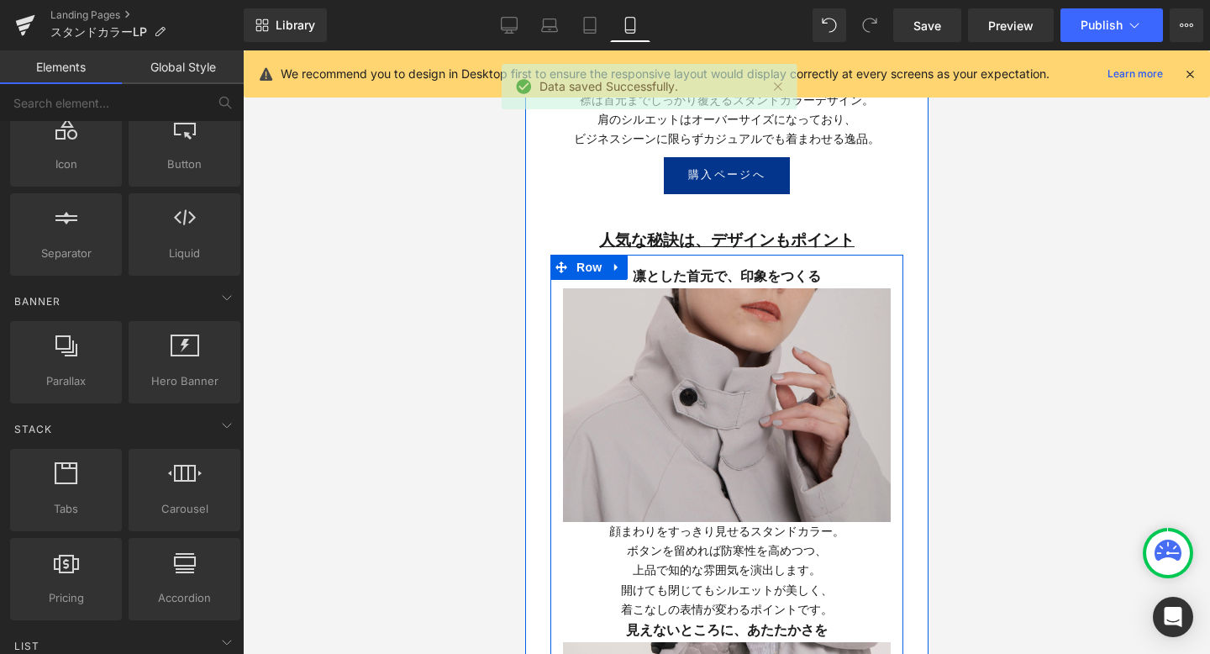
scroll to position [3427, 0]
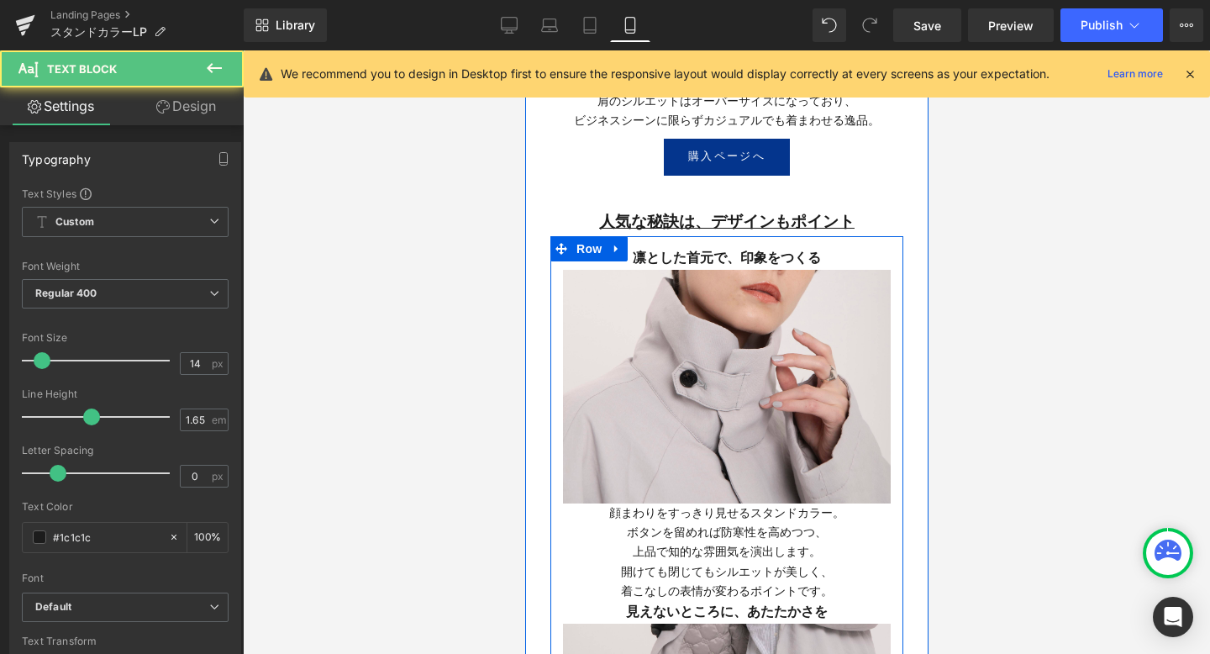
click at [525, 50] on div at bounding box center [525, 50] width 0 height 0
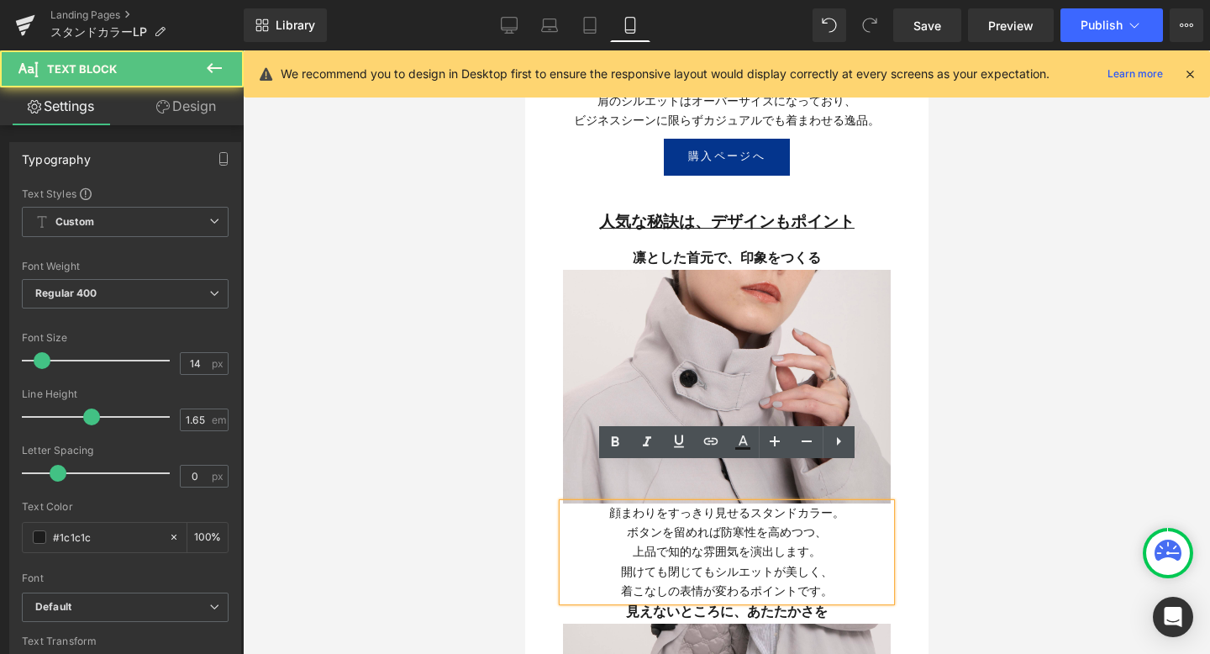
click at [826, 582] on p "着こなしの表情が変わるポイントです。" at bounding box center [726, 591] width 328 height 19
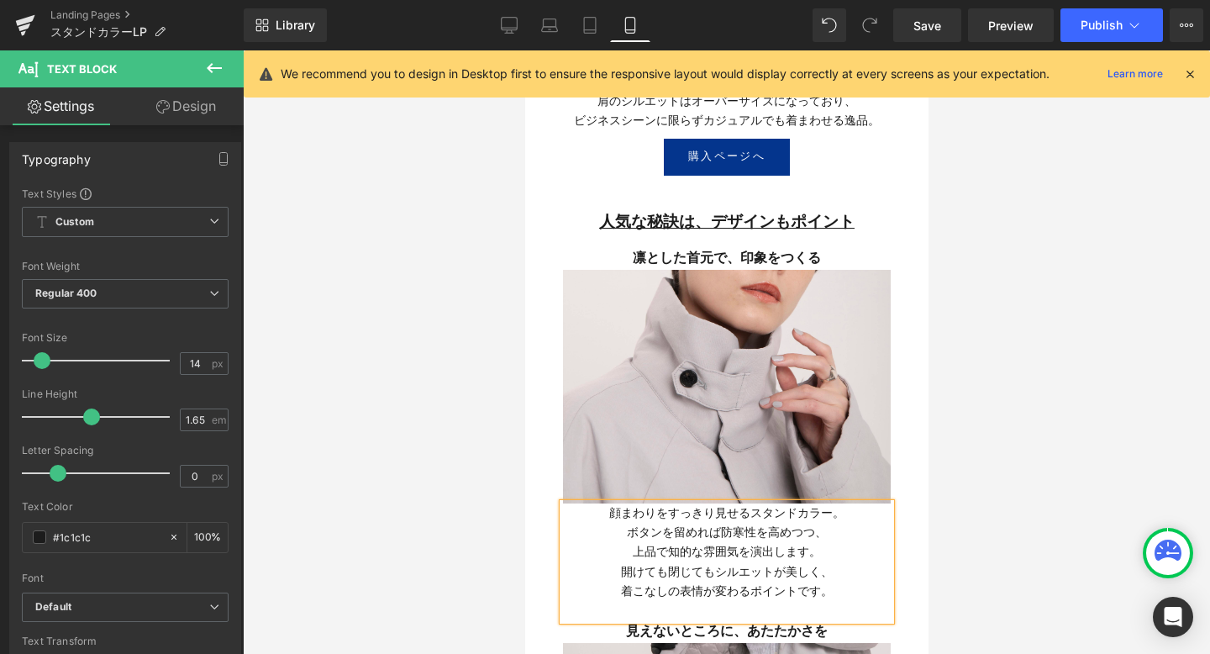
click at [1062, 531] on div at bounding box center [726, 352] width 967 height 604
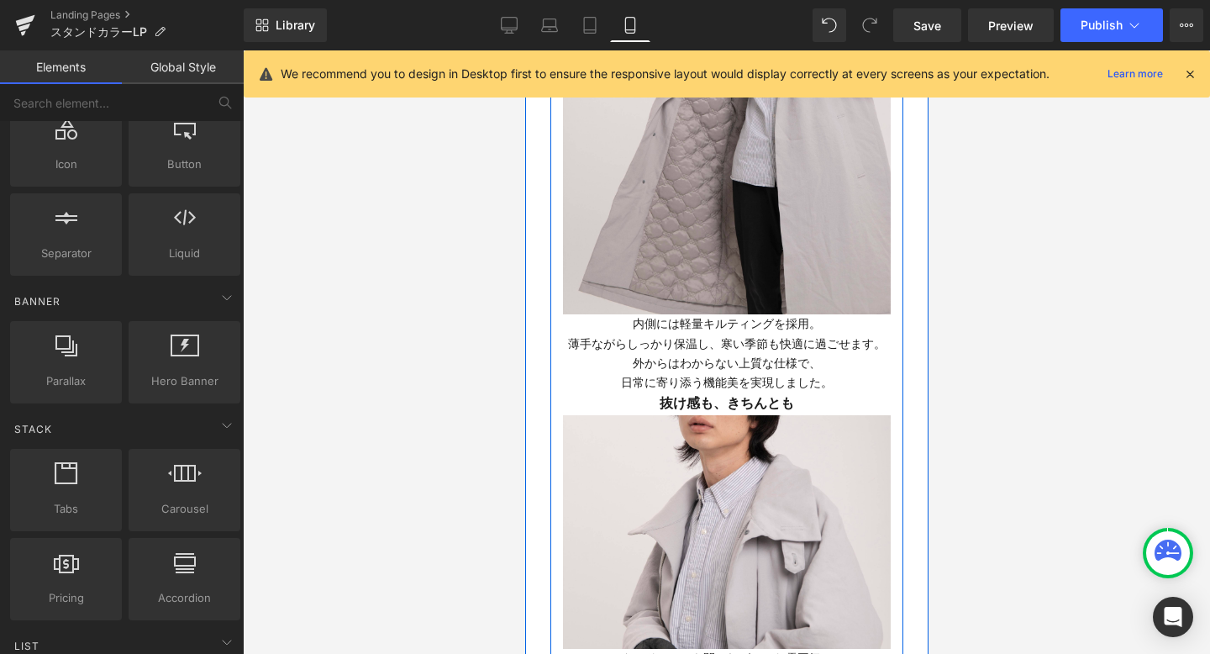
scroll to position [3999, 0]
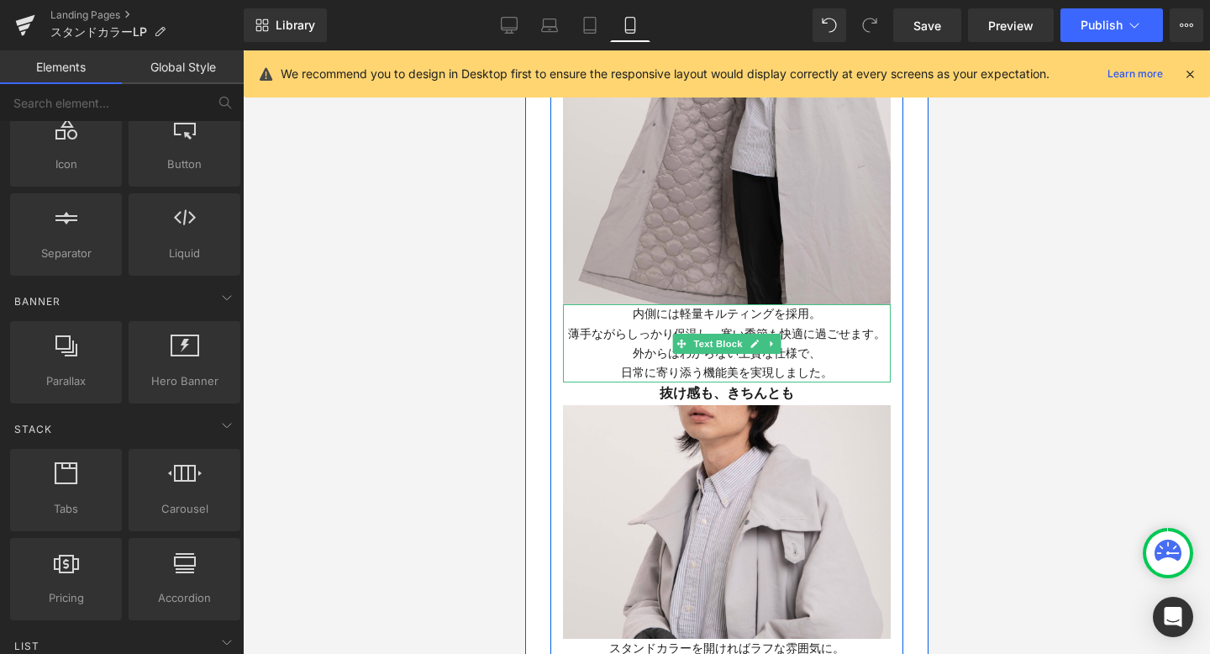
click at [836, 378] on div at bounding box center [726, 380] width 328 height 4
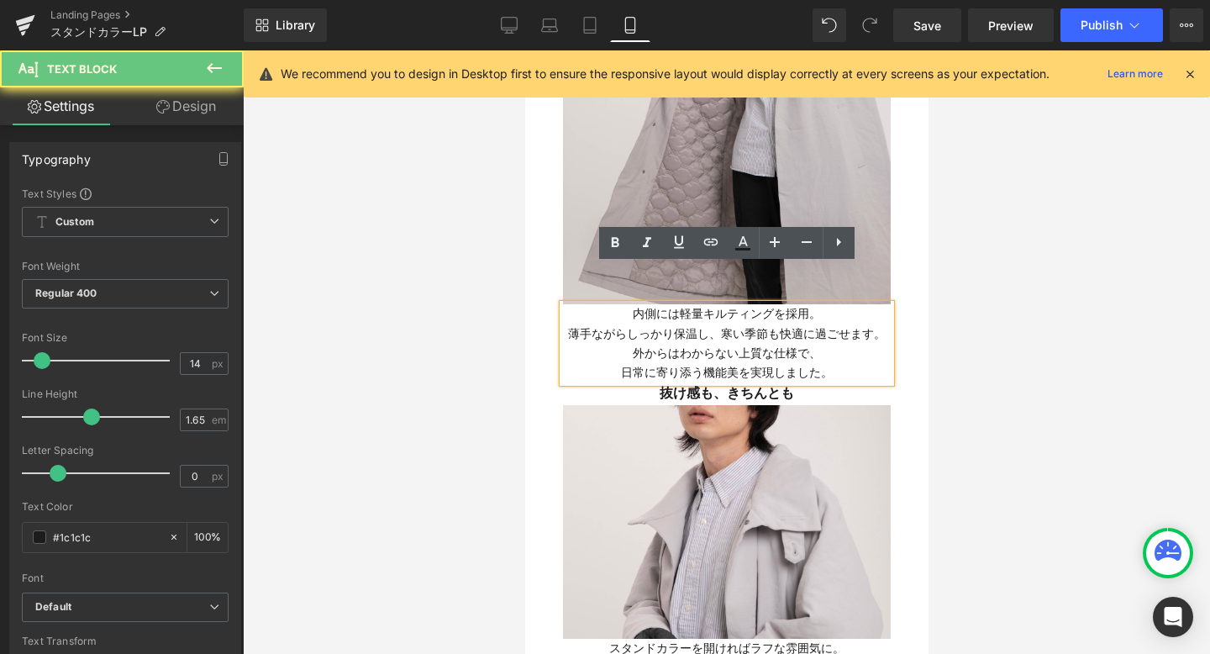
click at [835, 363] on p "日常に寄り添う機能美を実現しました。" at bounding box center [726, 372] width 328 height 19
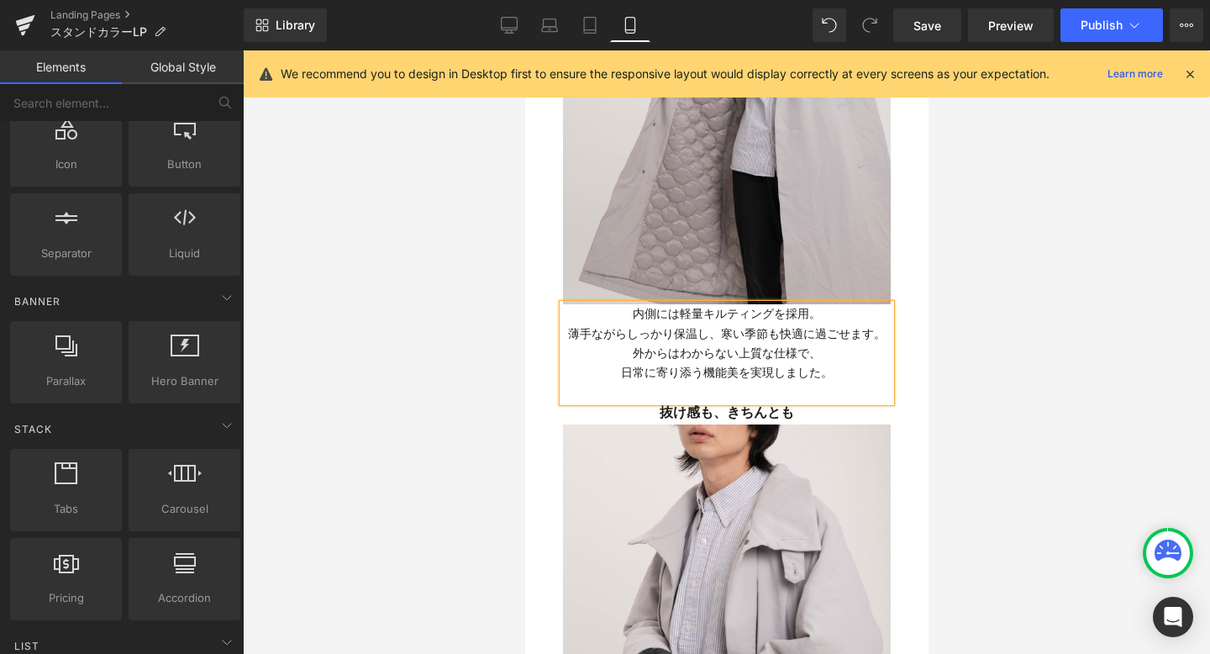
click at [1056, 425] on div at bounding box center [726, 352] width 967 height 604
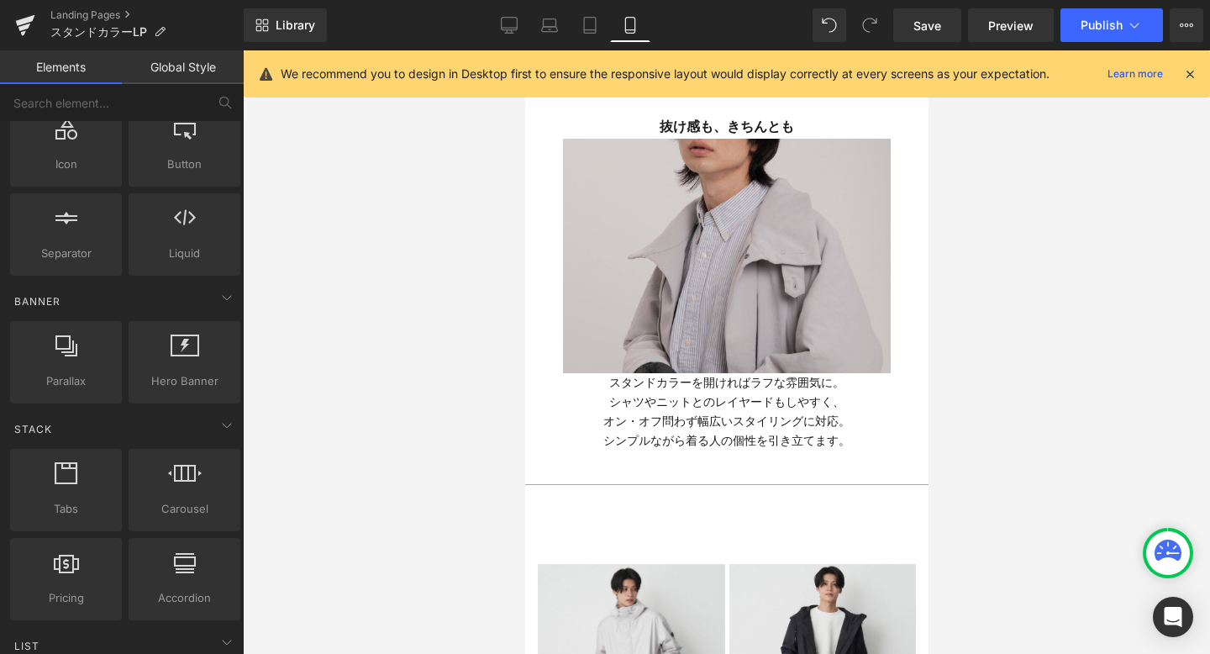
scroll to position [4286, 0]
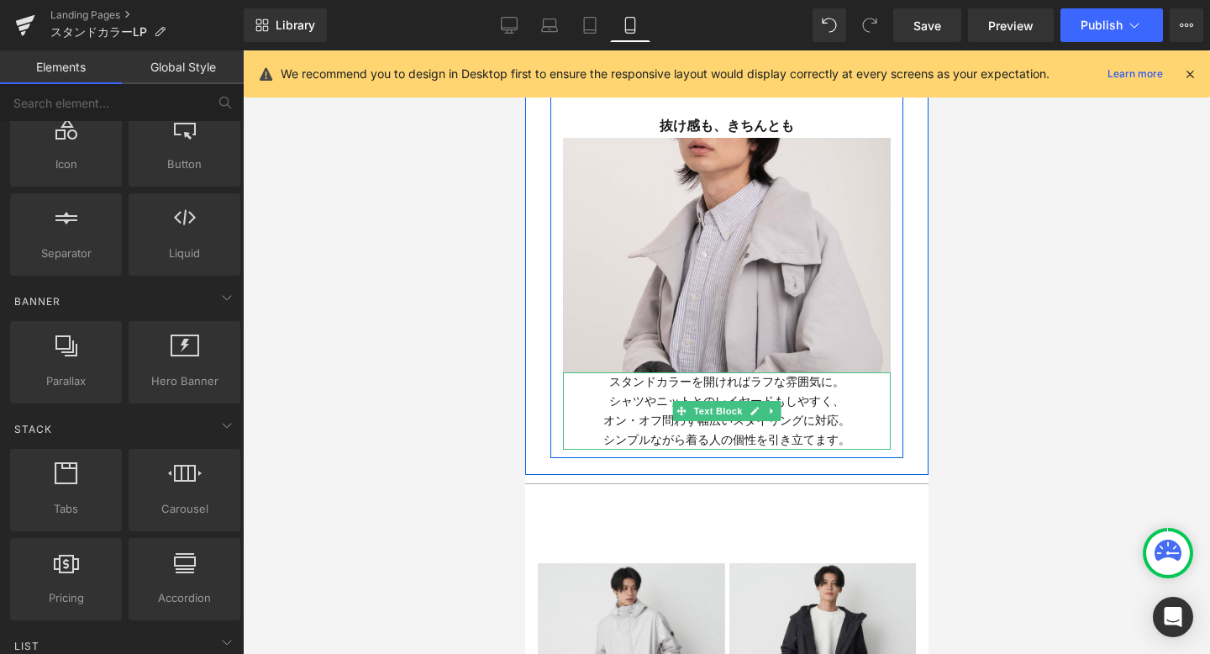
click at [848, 430] on p "シンプルながら着る人の個性を引き立てます。" at bounding box center [726, 439] width 328 height 19
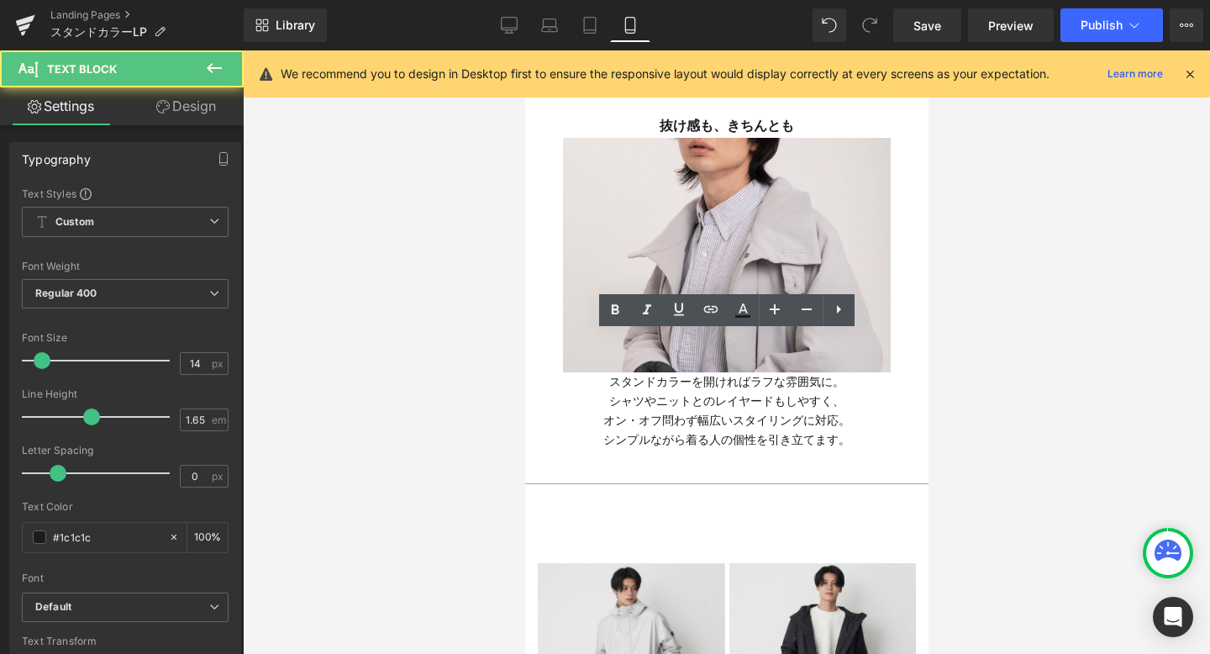
click at [1025, 323] on div at bounding box center [726, 352] width 967 height 604
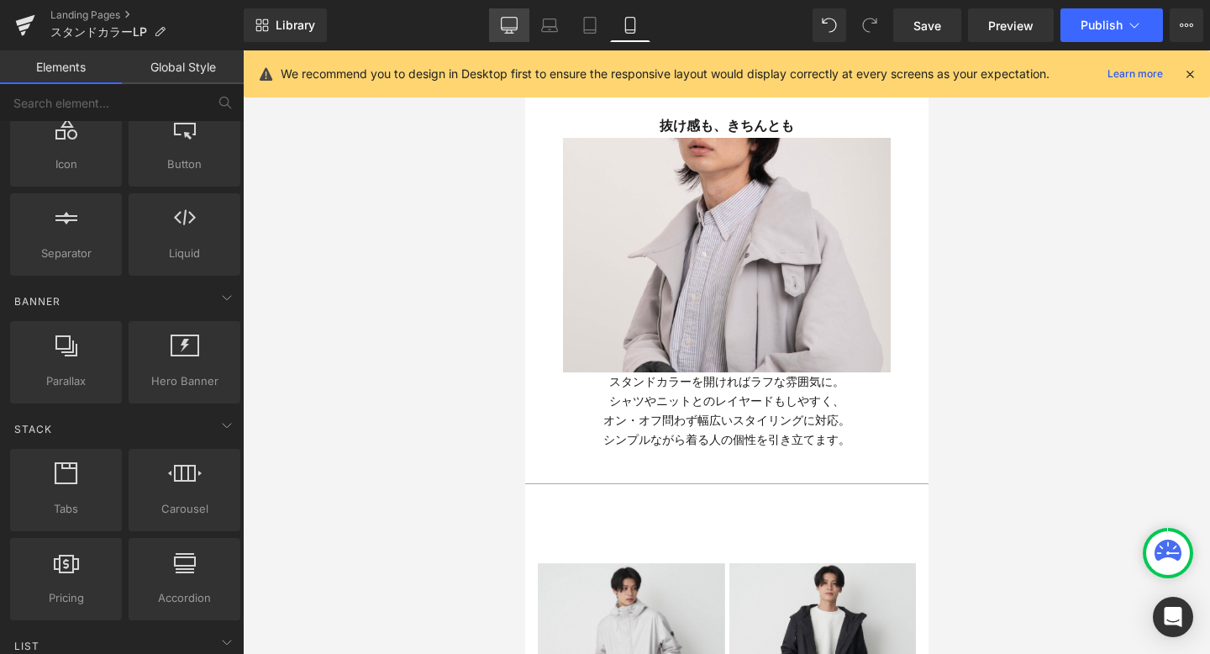
click at [513, 26] on icon at bounding box center [509, 25] width 17 height 17
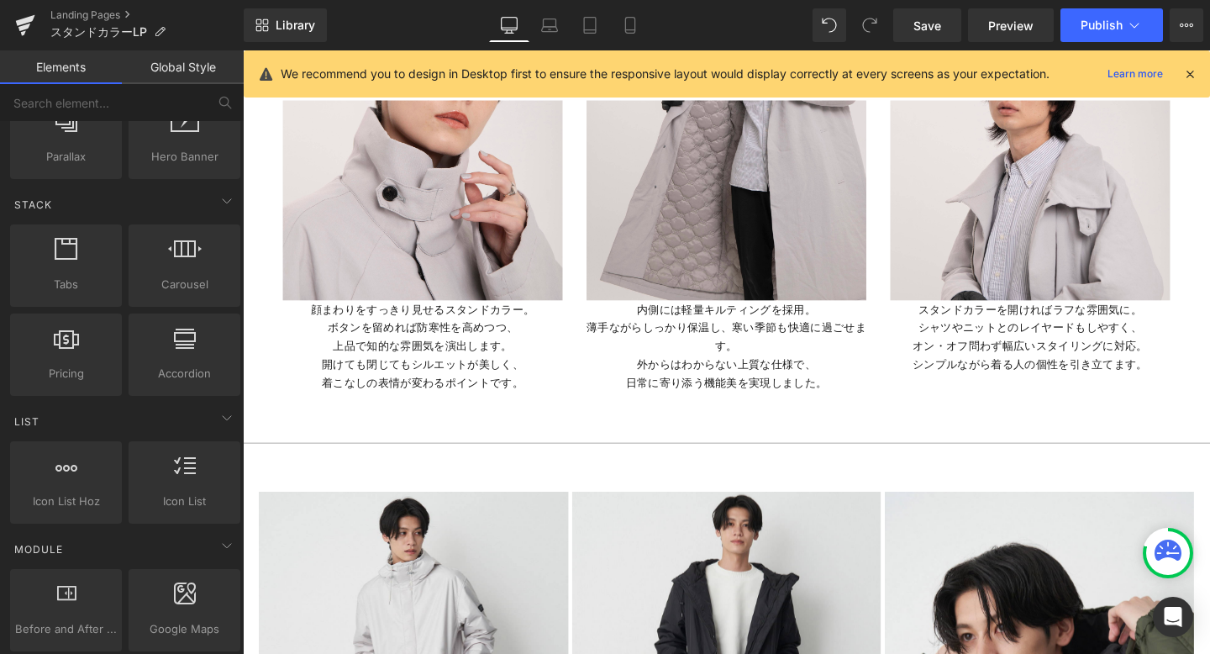
scroll to position [461, 0]
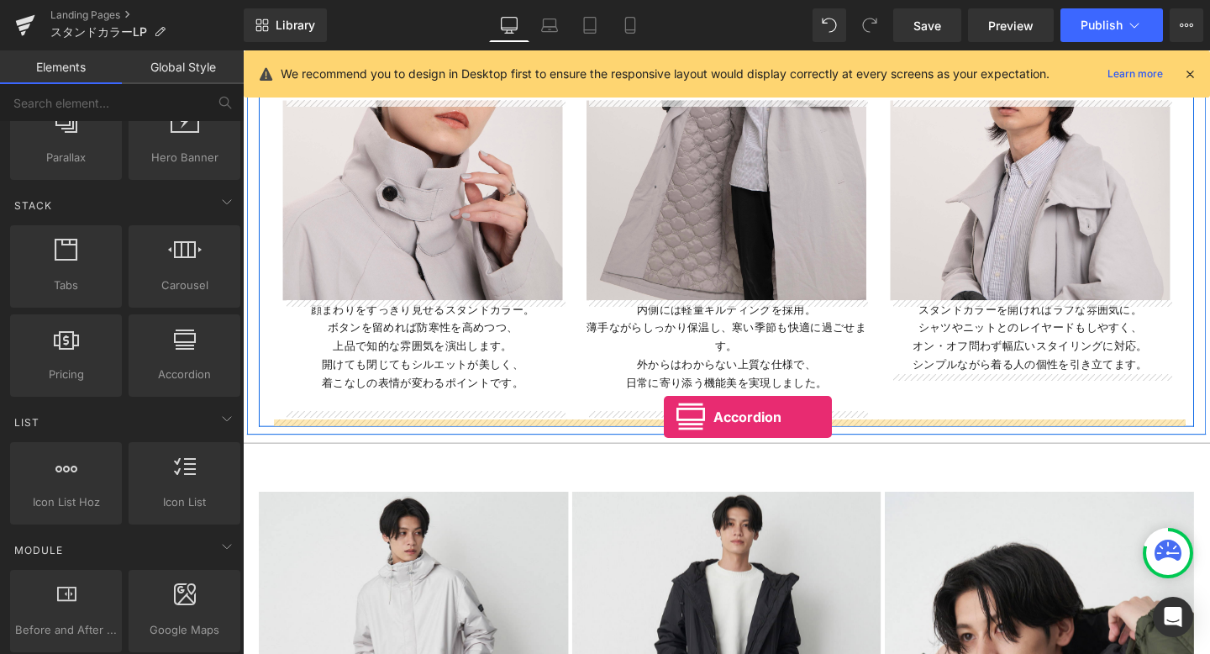
drag, startPoint x: 429, startPoint y: 411, endPoint x: 683, endPoint y: 435, distance: 255.0
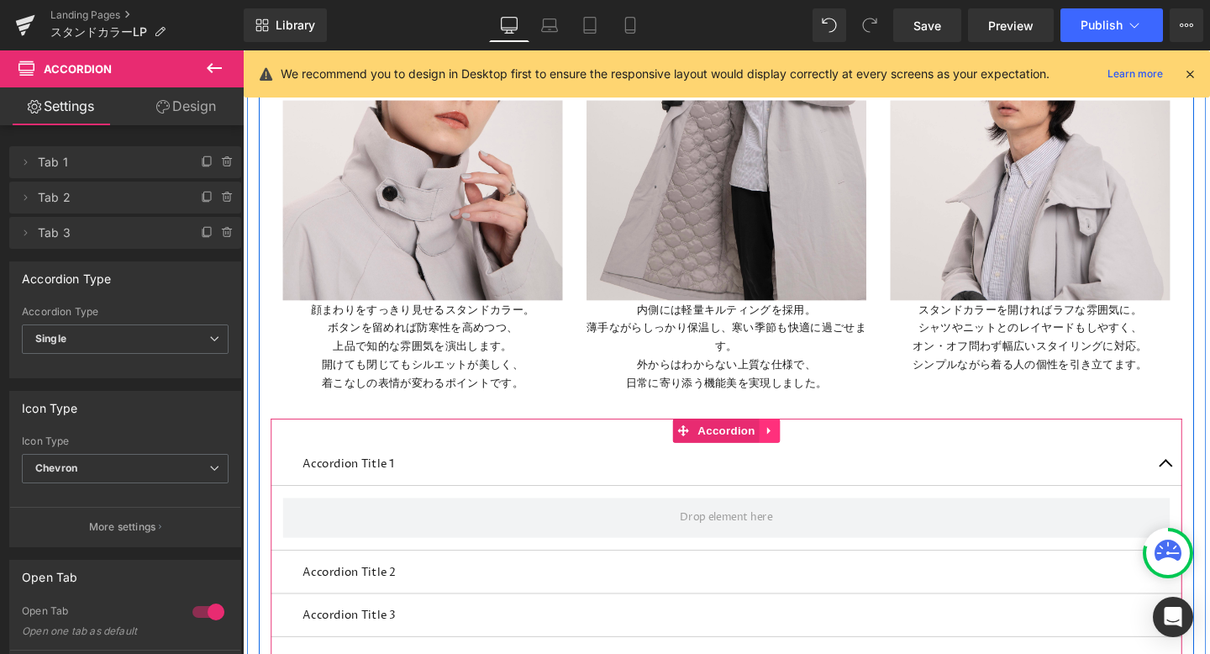
click at [796, 449] on icon at bounding box center [795, 451] width 3 height 8
click at [802, 449] on icon at bounding box center [808, 451] width 12 height 12
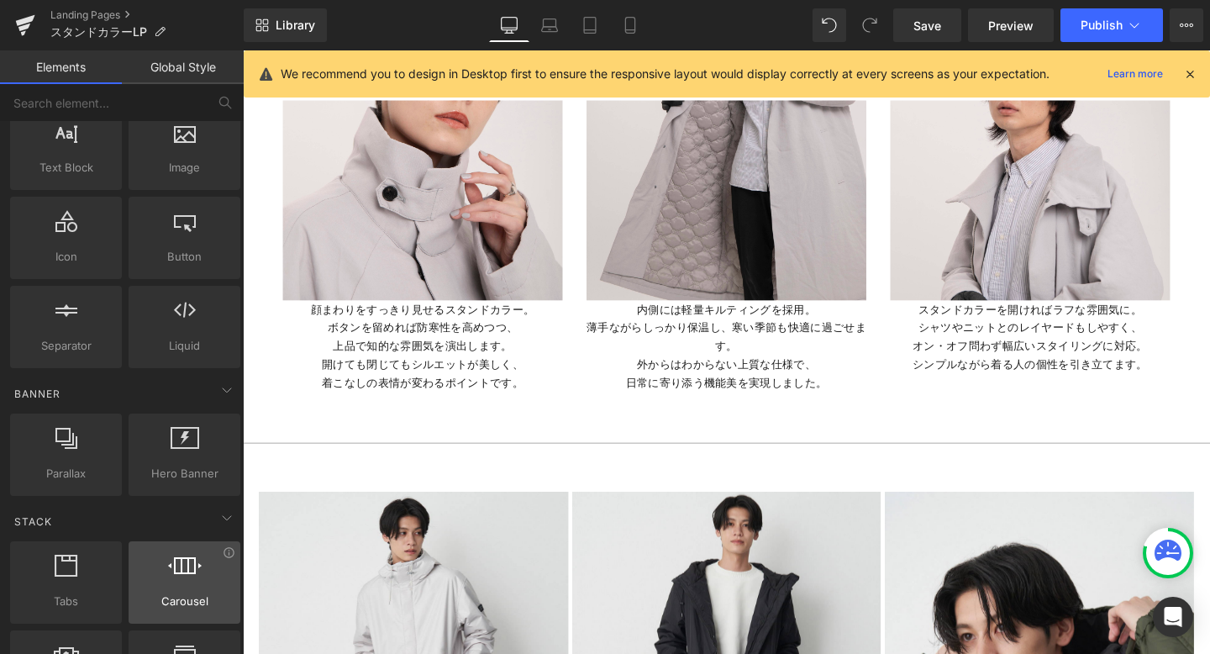
scroll to position [129, 0]
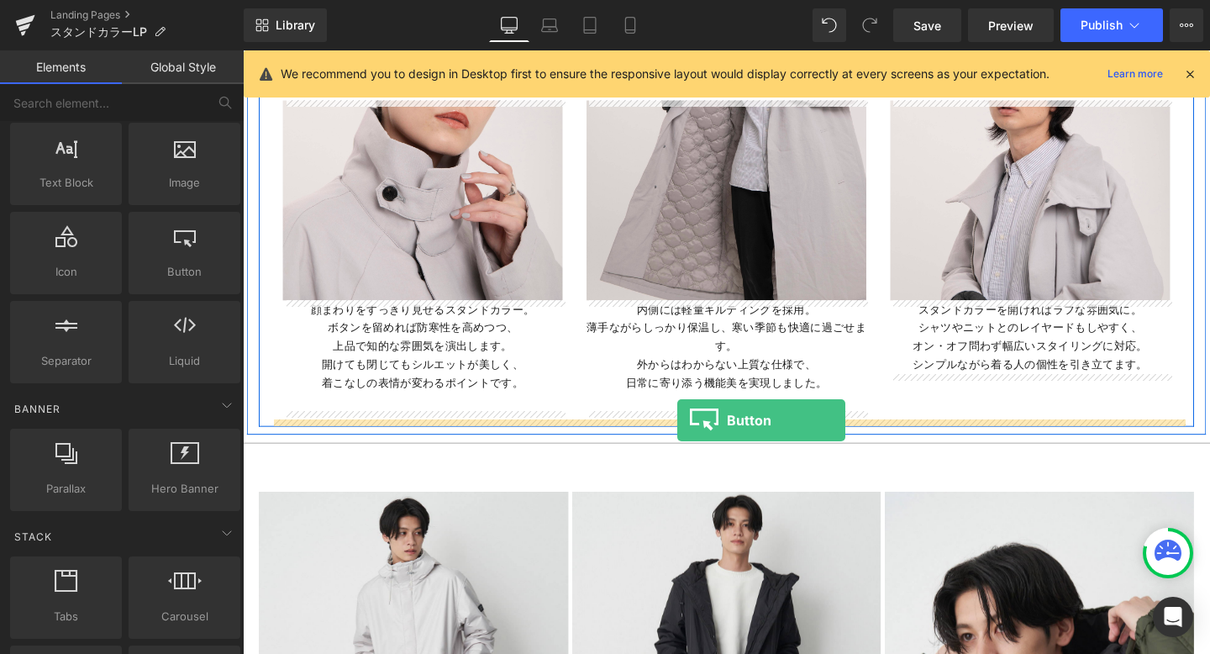
drag, startPoint x: 424, startPoint y: 314, endPoint x: 700, endPoint y: 440, distance: 302.8
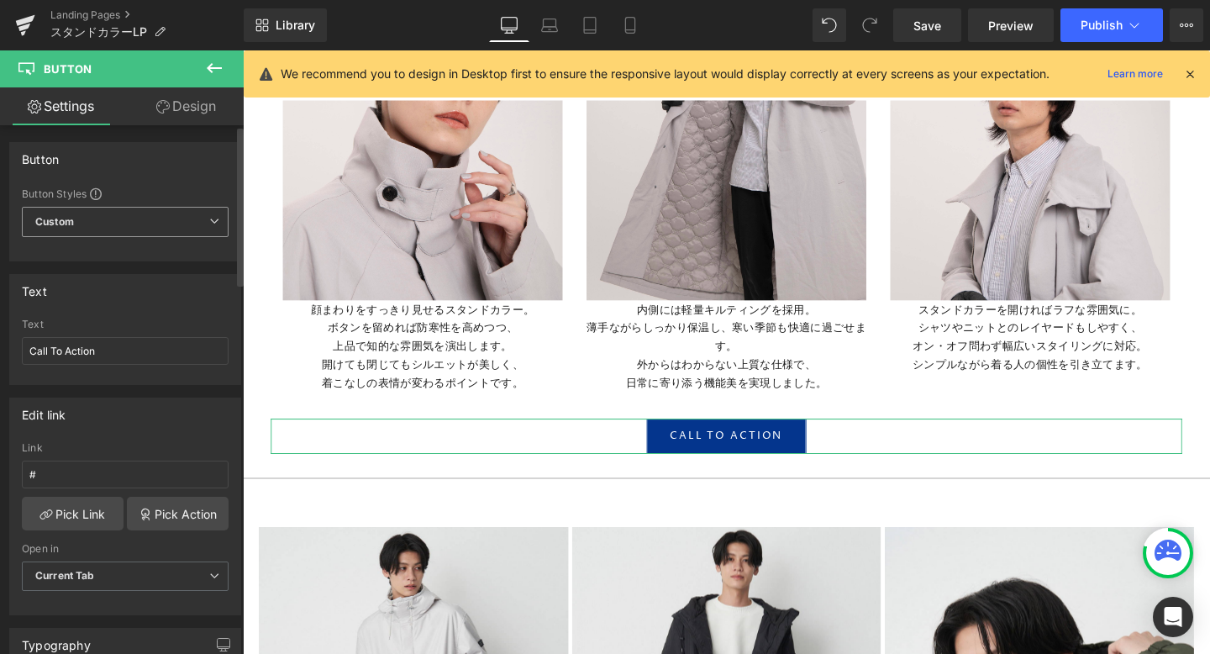
click at [83, 220] on span "Custom Setup Global Style" at bounding box center [125, 222] width 207 height 30
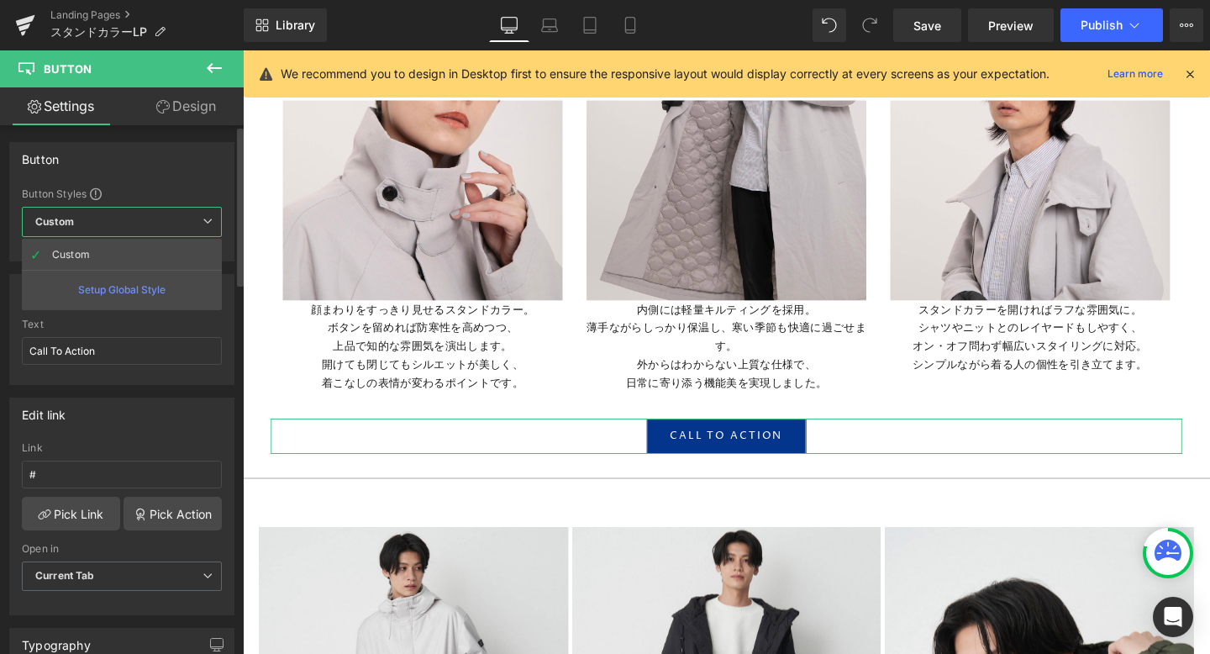
click at [83, 220] on span "Custom Setup Global Style" at bounding box center [122, 222] width 200 height 30
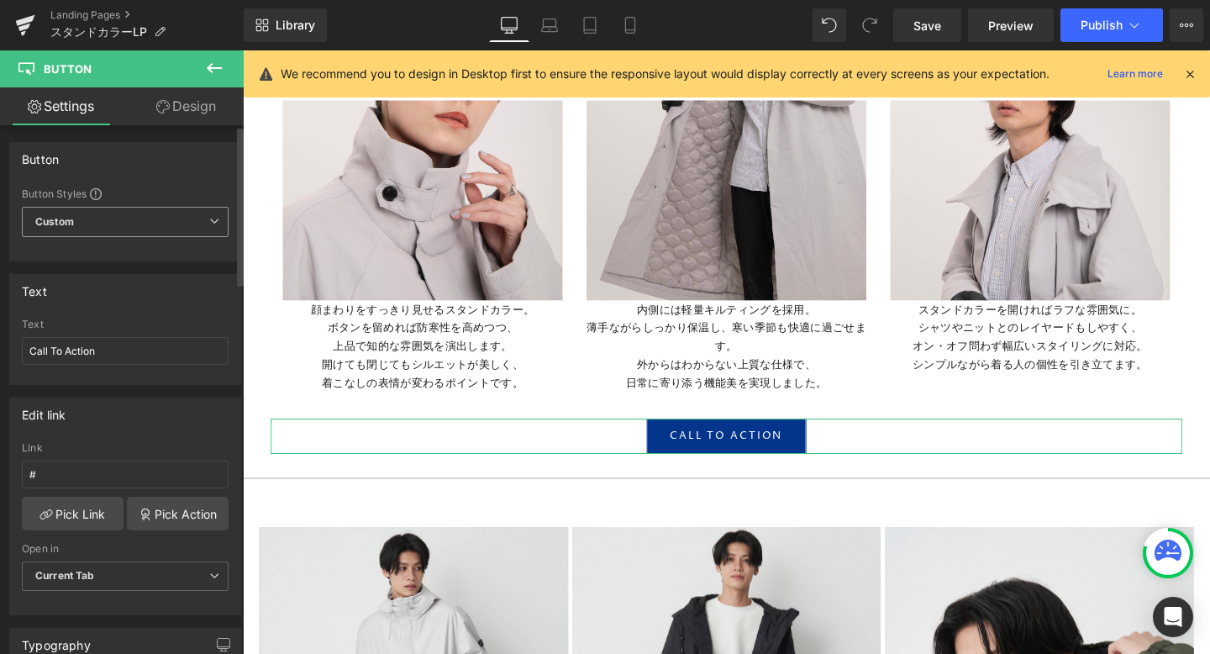
click at [83, 220] on span "Custom Setup Global Style" at bounding box center [125, 222] width 207 height 30
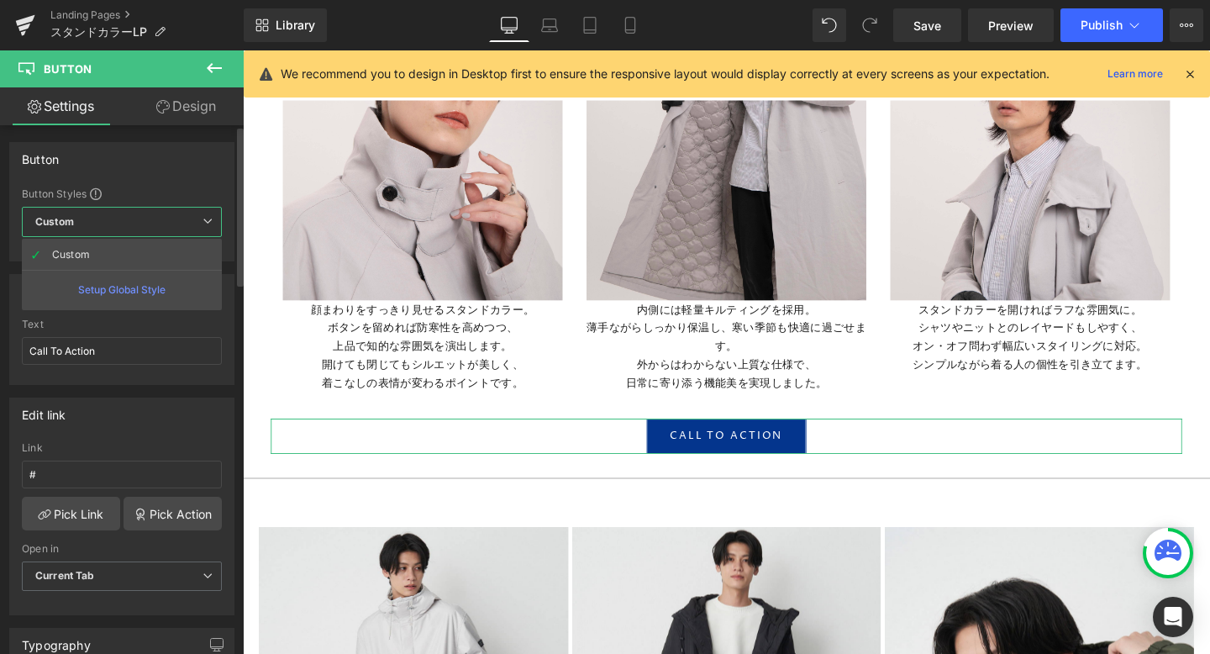
click at [83, 220] on span "Custom Setup Global Style" at bounding box center [122, 222] width 200 height 30
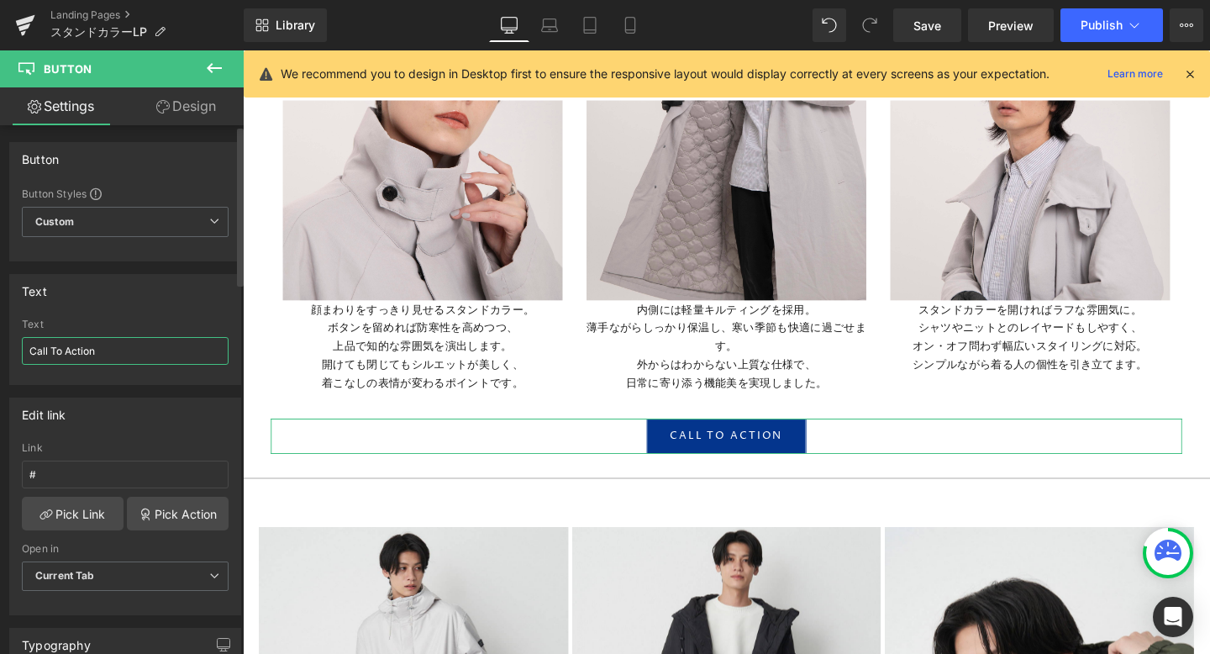
drag, startPoint x: 108, startPoint y: 353, endPoint x: 3, endPoint y: 351, distance: 104.2
click at [3, 351] on div "Text Call To Action Text Call To Action" at bounding box center [125, 323] width 251 height 124
type input "d"
type input "デザインに込めた想い"
click at [141, 261] on div "Button Button Styles Custom Custom Setup Global Style Custom Setup Global Style…" at bounding box center [125, 201] width 232 height 119
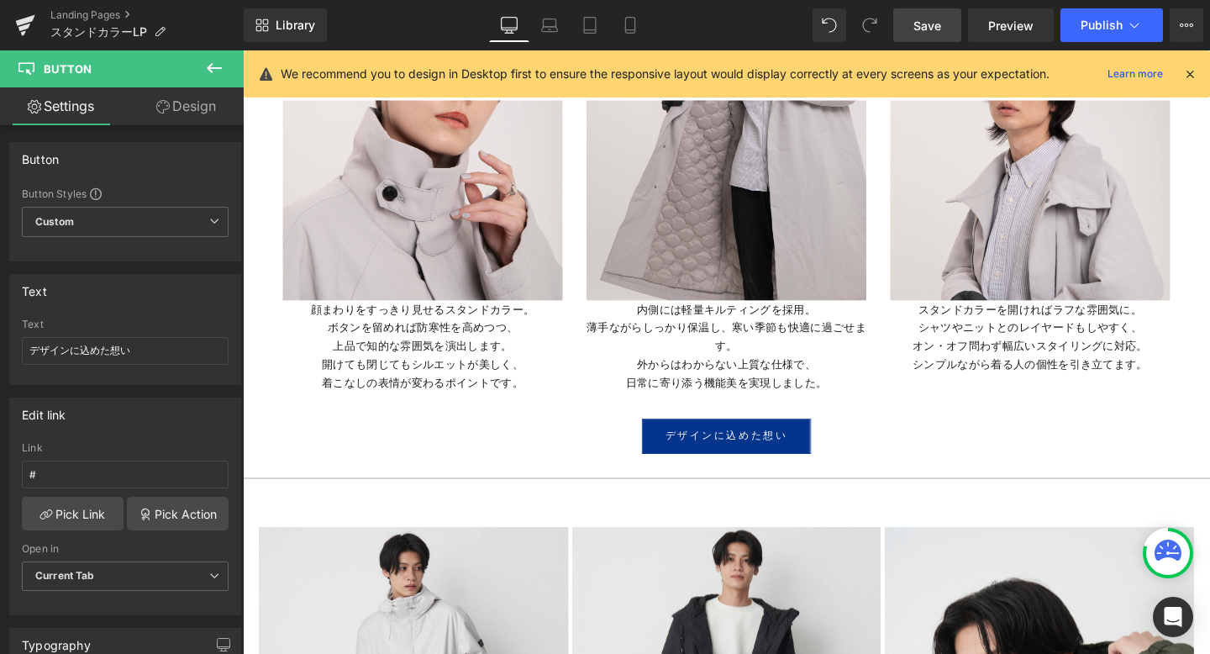
click at [933, 18] on span "Save" at bounding box center [928, 26] width 28 height 18
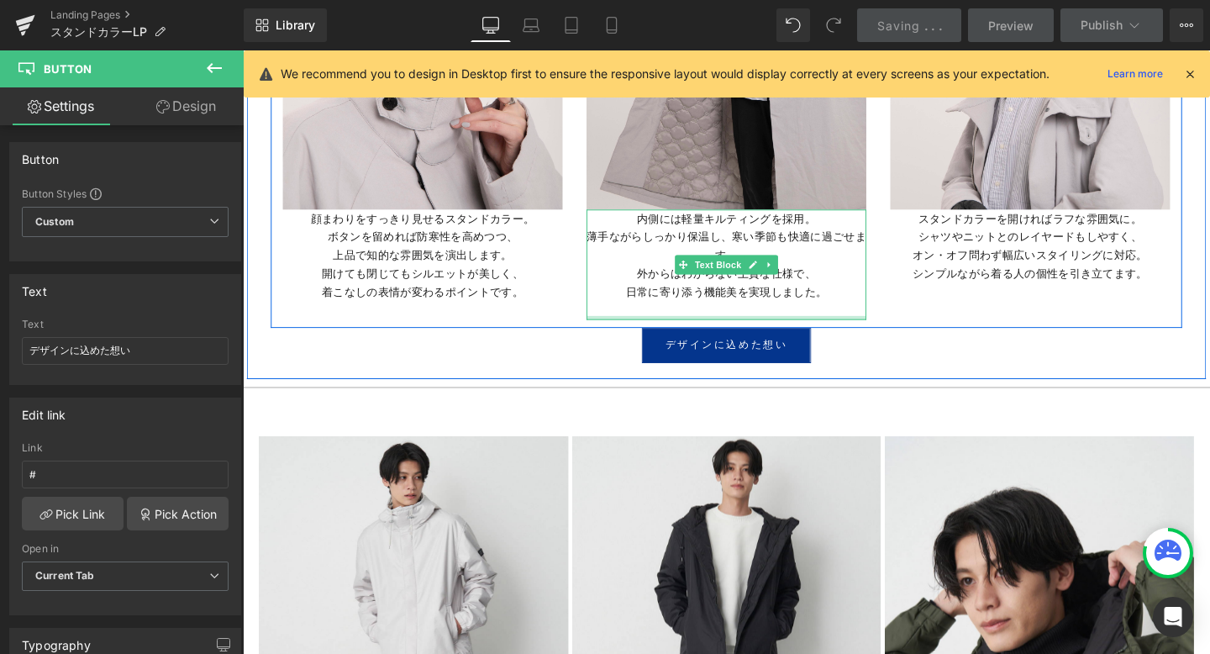
scroll to position [5675, 0]
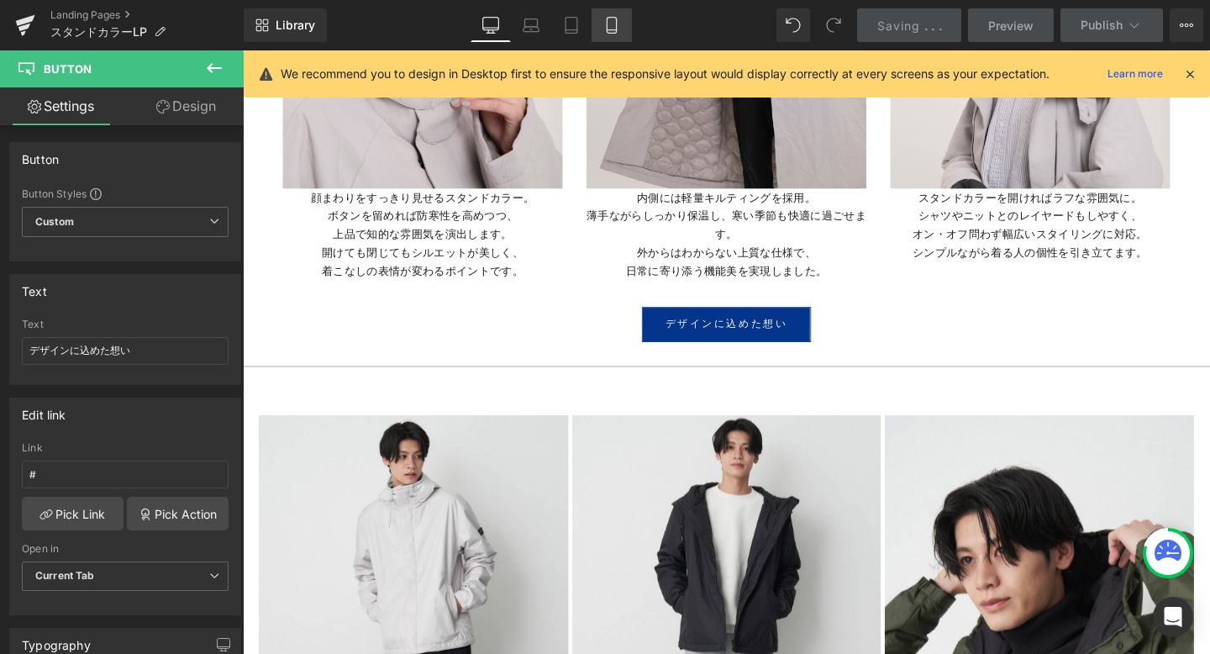
click at [615, 21] on icon at bounding box center [612, 25] width 17 height 17
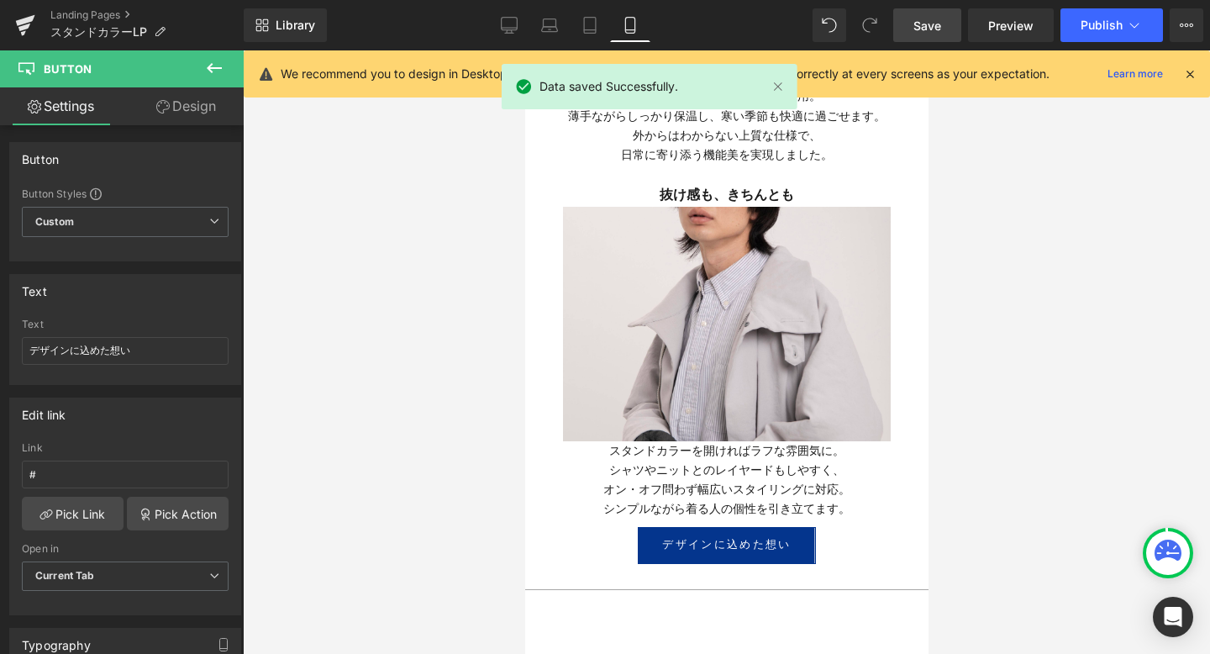
scroll to position [4410, 0]
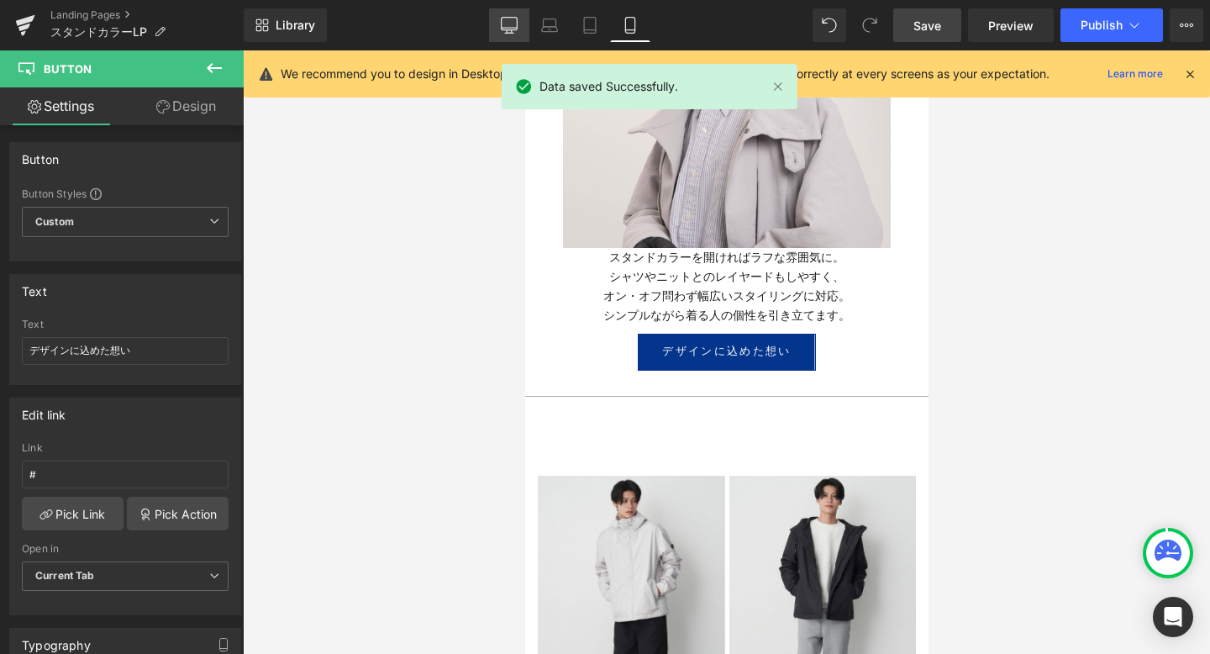
click at [511, 18] on icon at bounding box center [509, 25] width 17 height 17
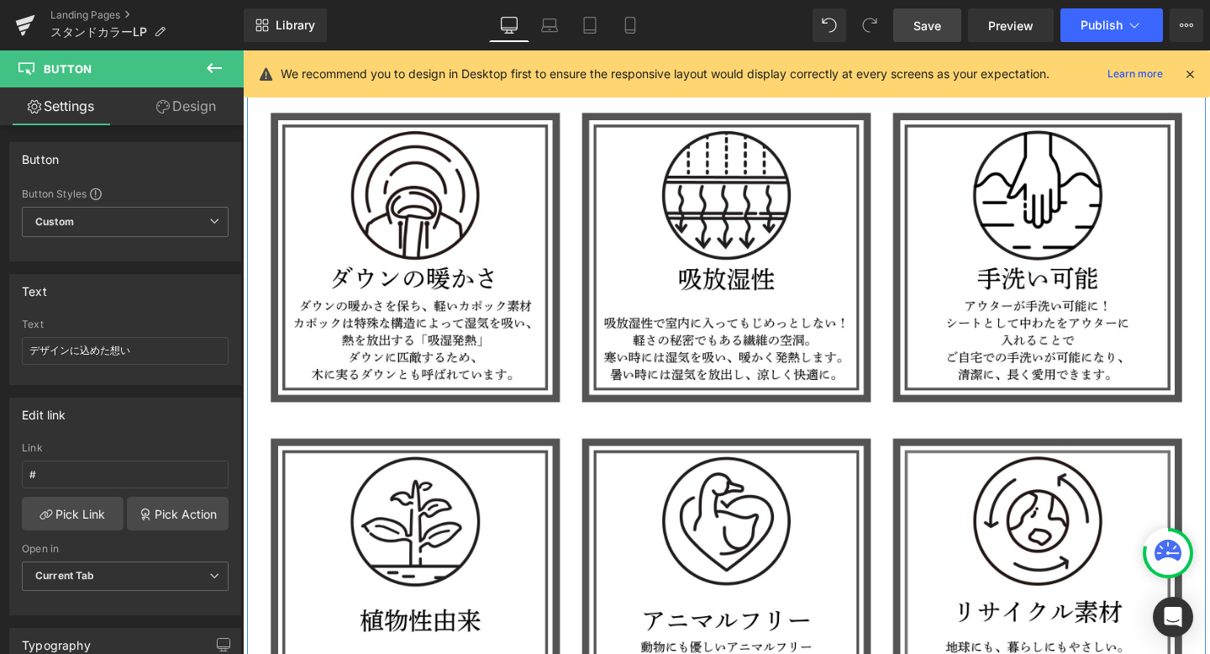
scroll to position [4048, 0]
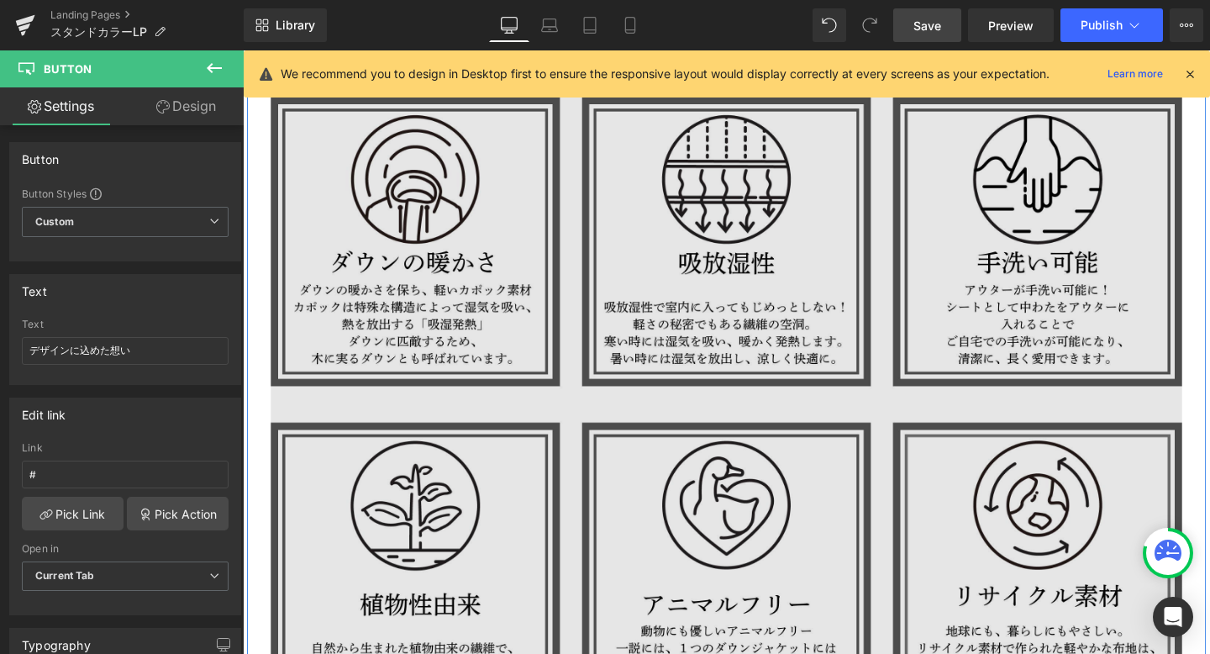
click at [659, 368] on img at bounding box center [751, 422] width 958 height 646
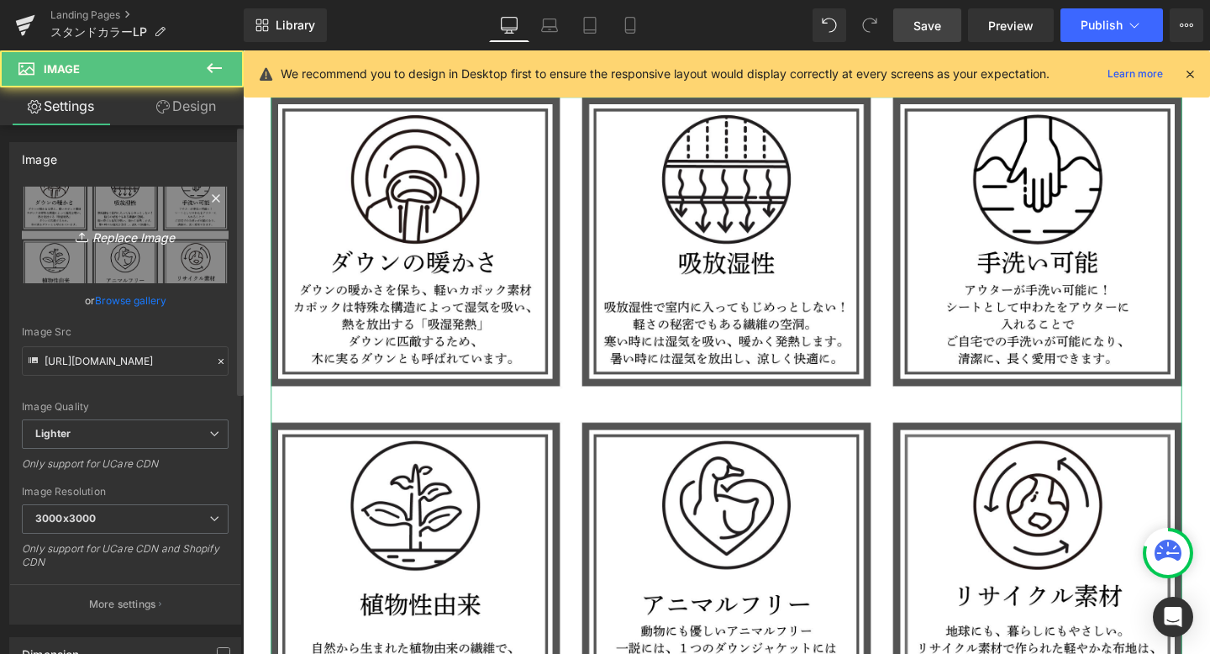
click at [122, 240] on icon "Replace Image" at bounding box center [125, 234] width 134 height 21
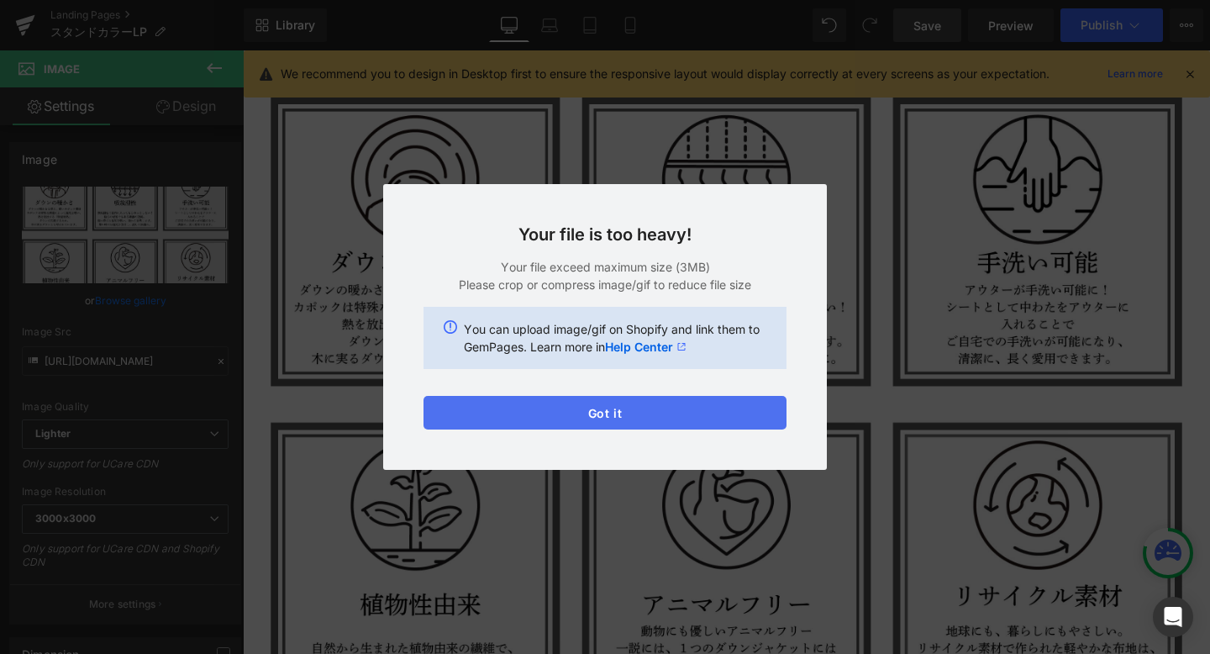
click at [586, 416] on button "Got it" at bounding box center [605, 413] width 363 height 34
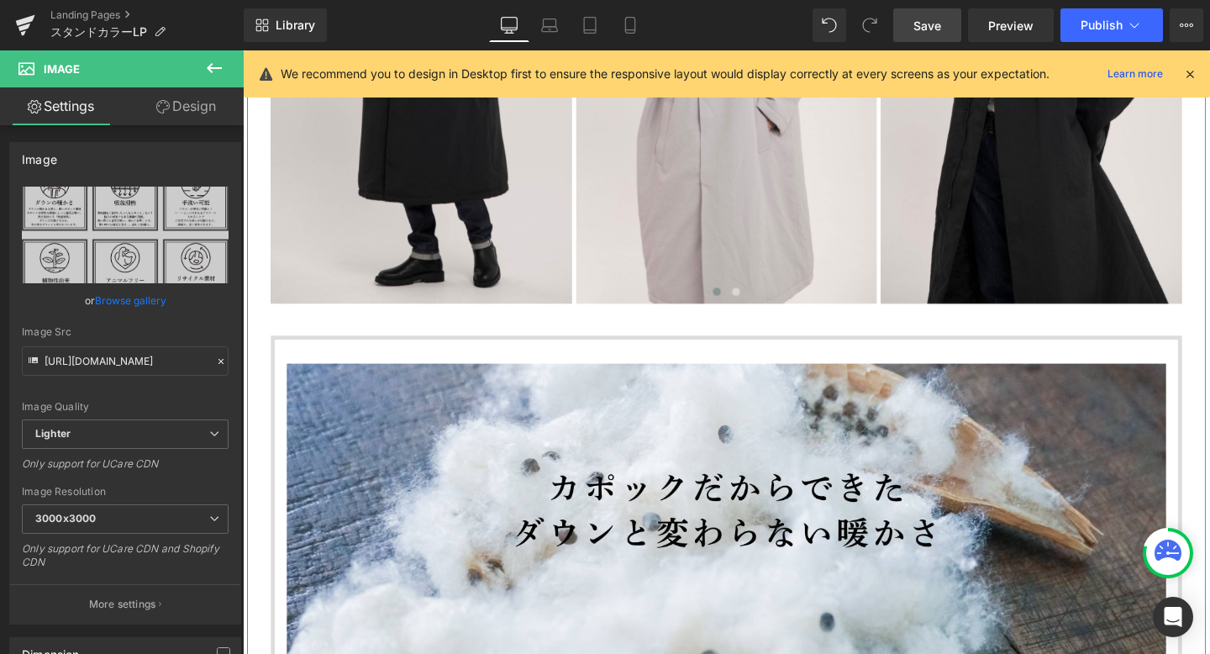
scroll to position [1193, 0]
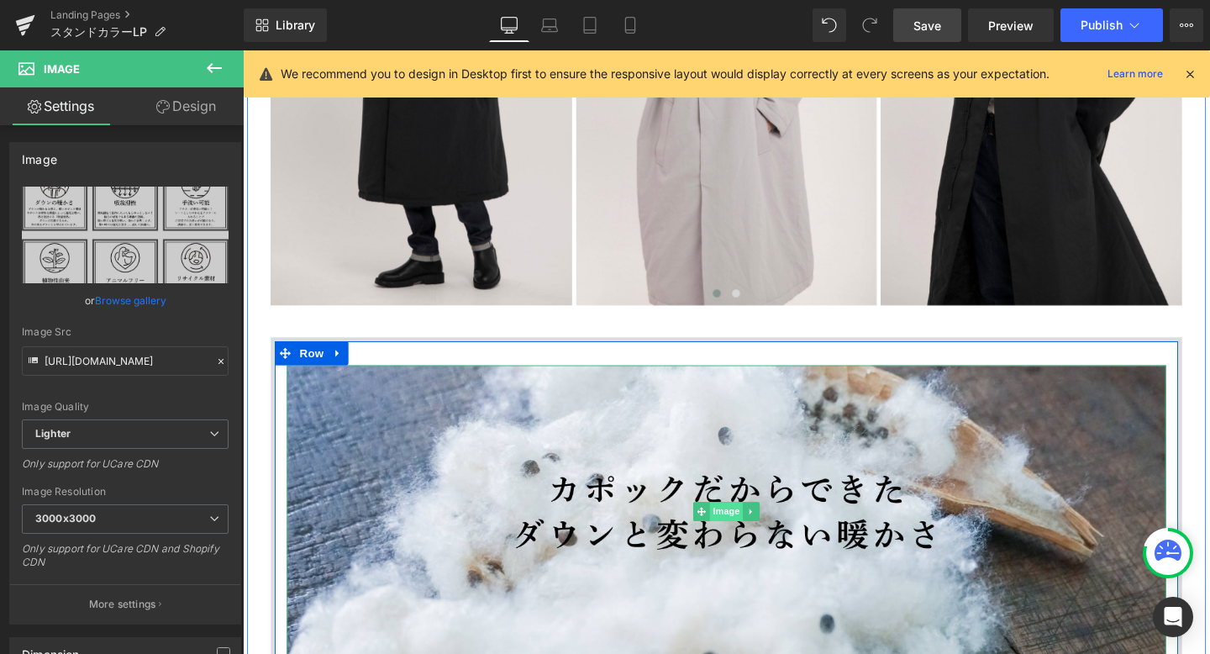
click at [751, 531] on span "Image" at bounding box center [751, 535] width 35 height 20
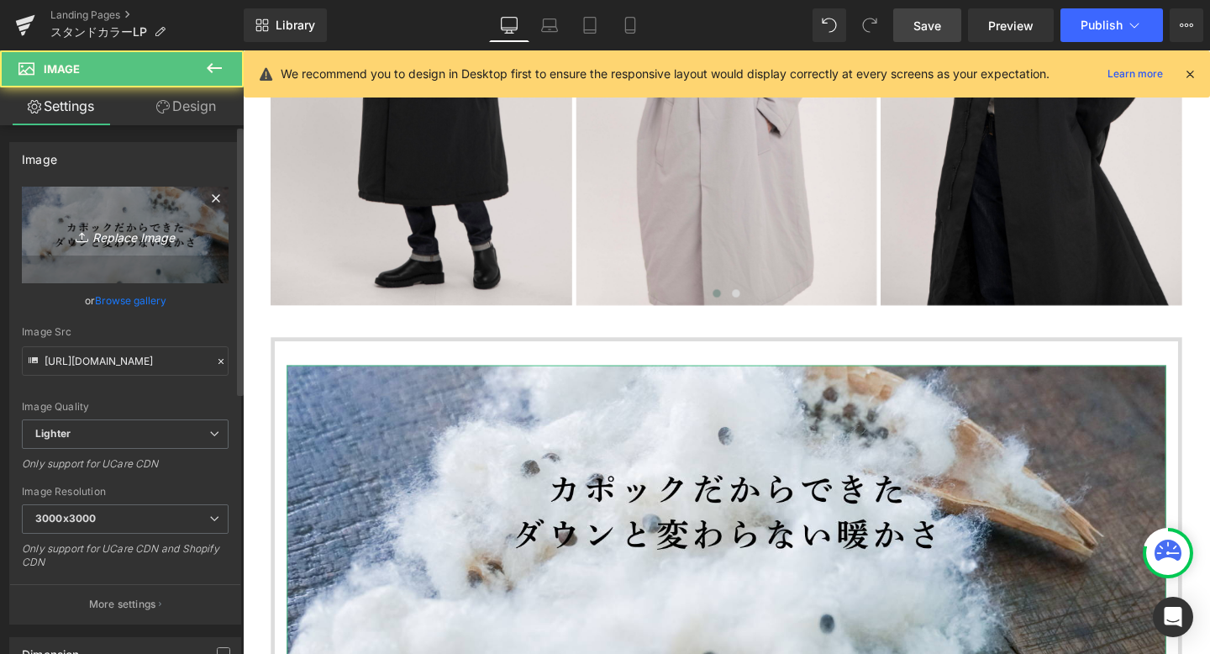
click at [140, 230] on icon "Replace Image" at bounding box center [125, 234] width 134 height 21
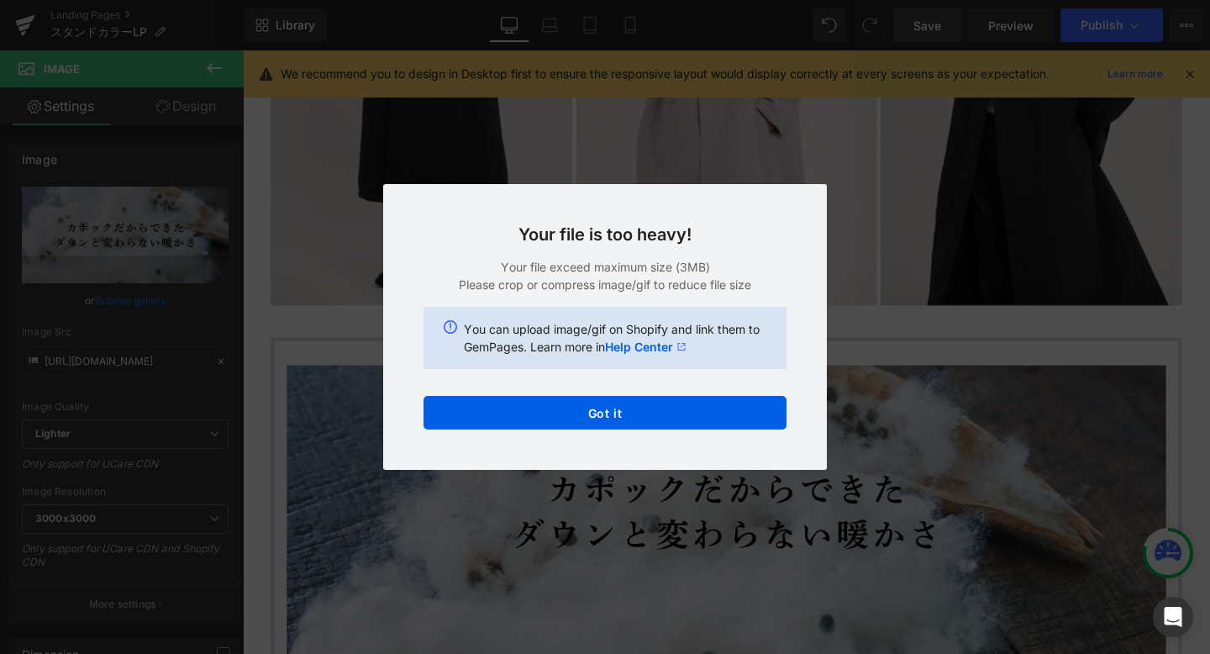
click at [772, 146] on div "Back to Library Insert Your file is too heavy! Your file exceed maximum size (3…" at bounding box center [605, 327] width 1210 height 654
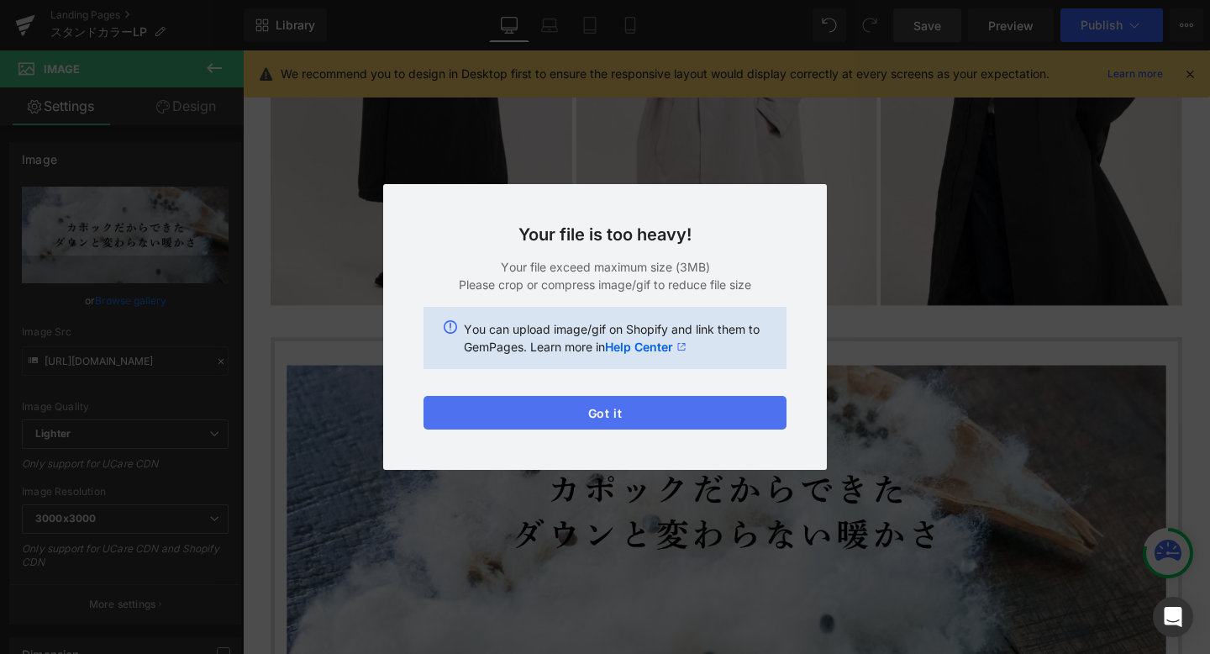
click at [615, 415] on button "Got it" at bounding box center [605, 413] width 363 height 34
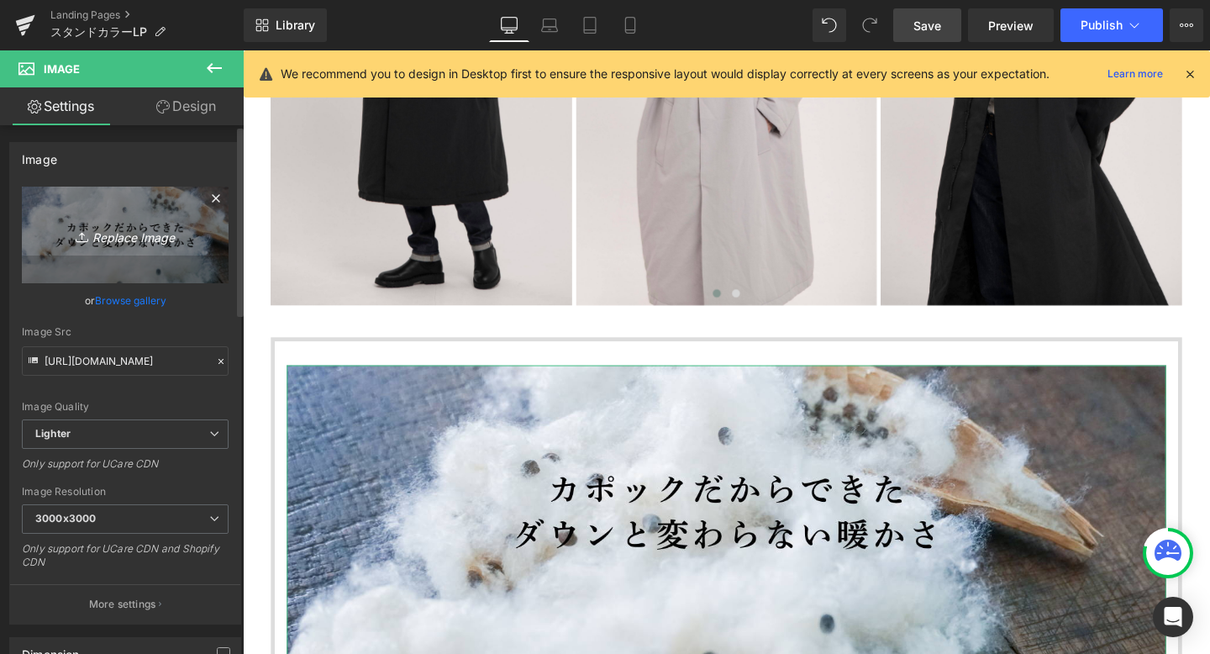
click at [113, 236] on icon "Replace Image" at bounding box center [125, 234] width 134 height 21
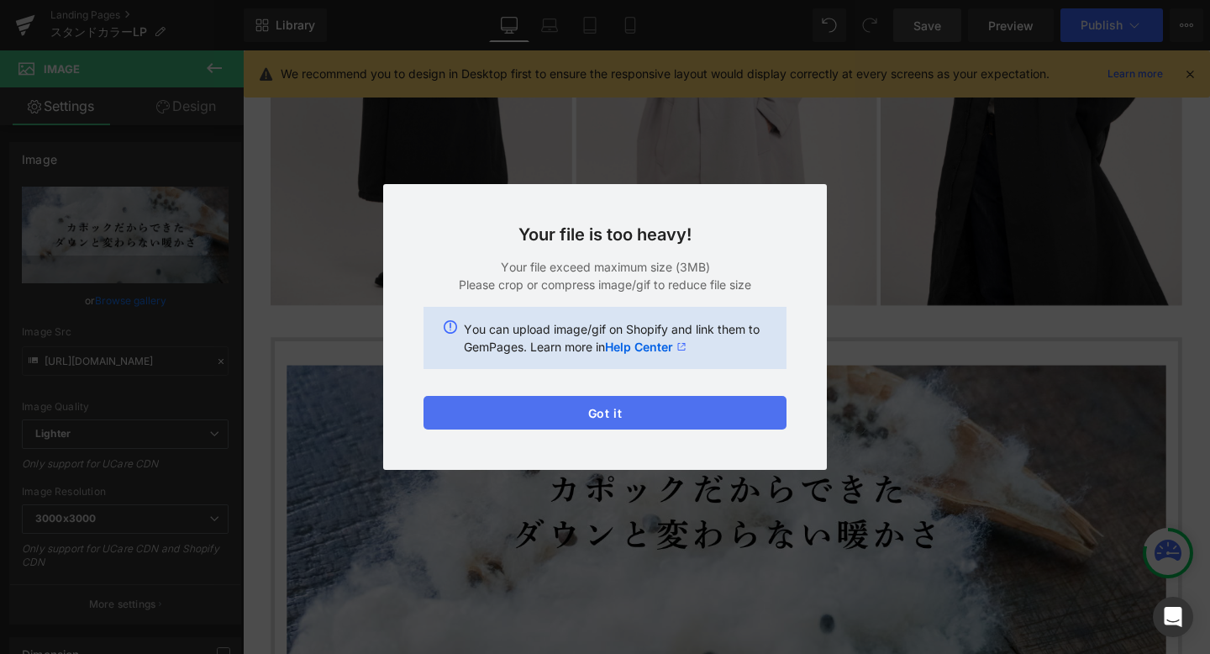
click at [619, 404] on button "Got it" at bounding box center [605, 413] width 363 height 34
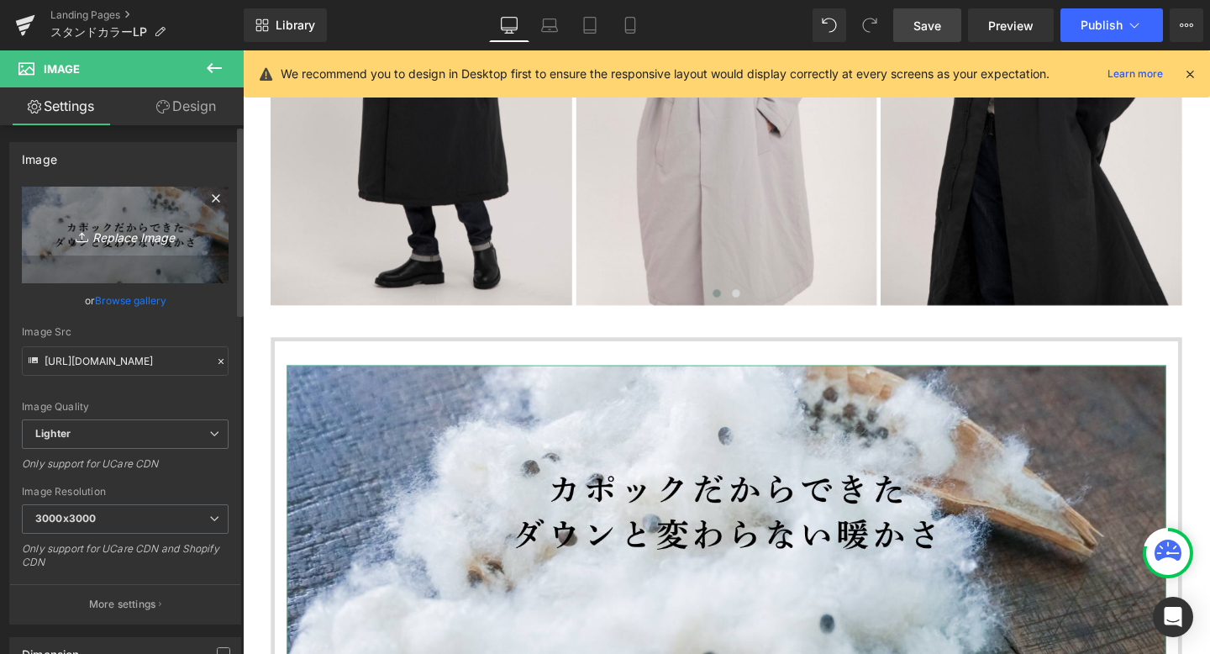
click at [150, 237] on icon "Replace Image" at bounding box center [125, 234] width 134 height 21
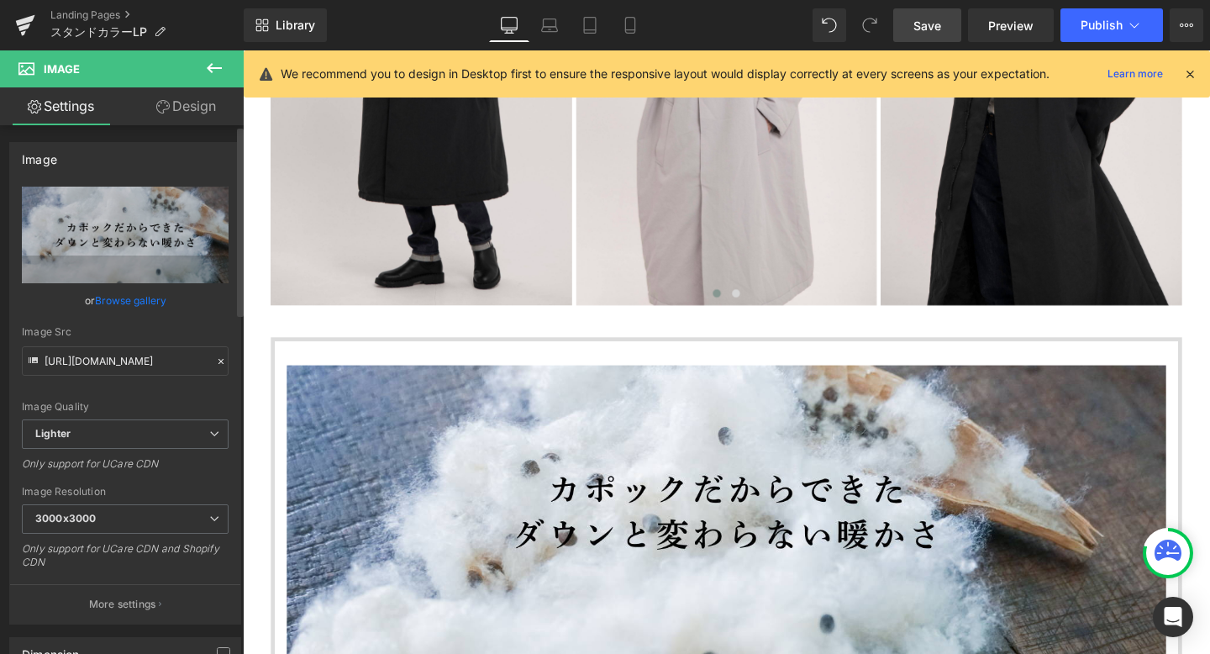
type input "C:\fakepath\KK_LINEリッチ (56).jpeg"
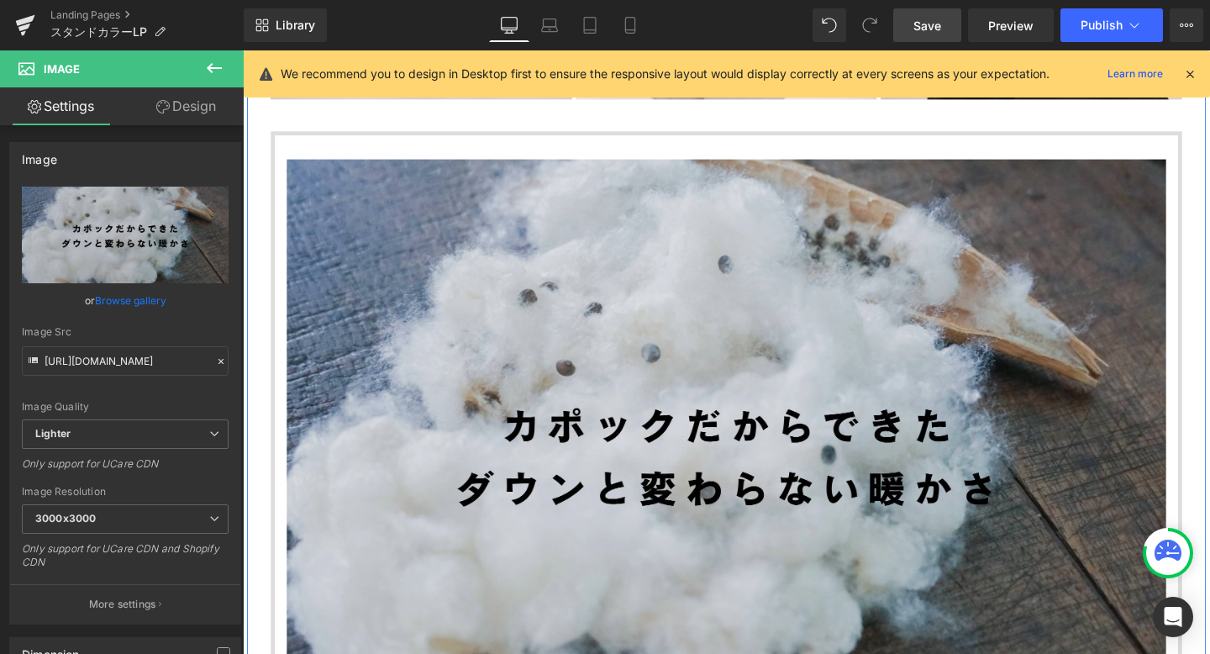
scroll to position [1433, 0]
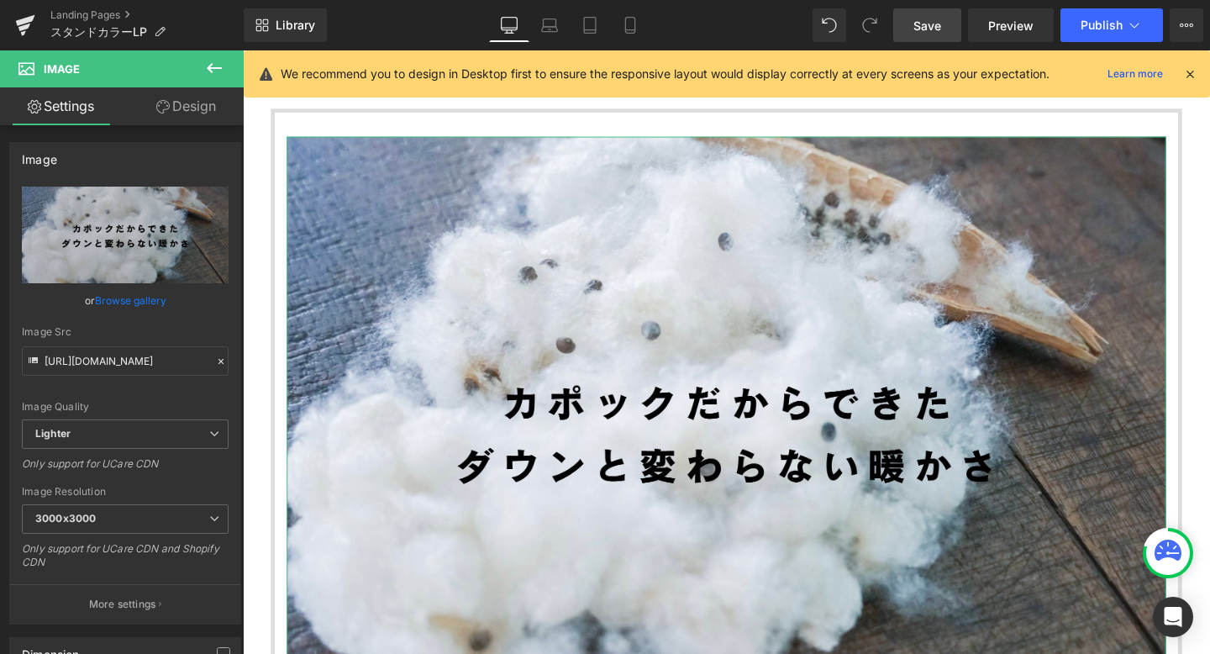
click at [182, 113] on link "Design" at bounding box center [186, 106] width 122 height 38
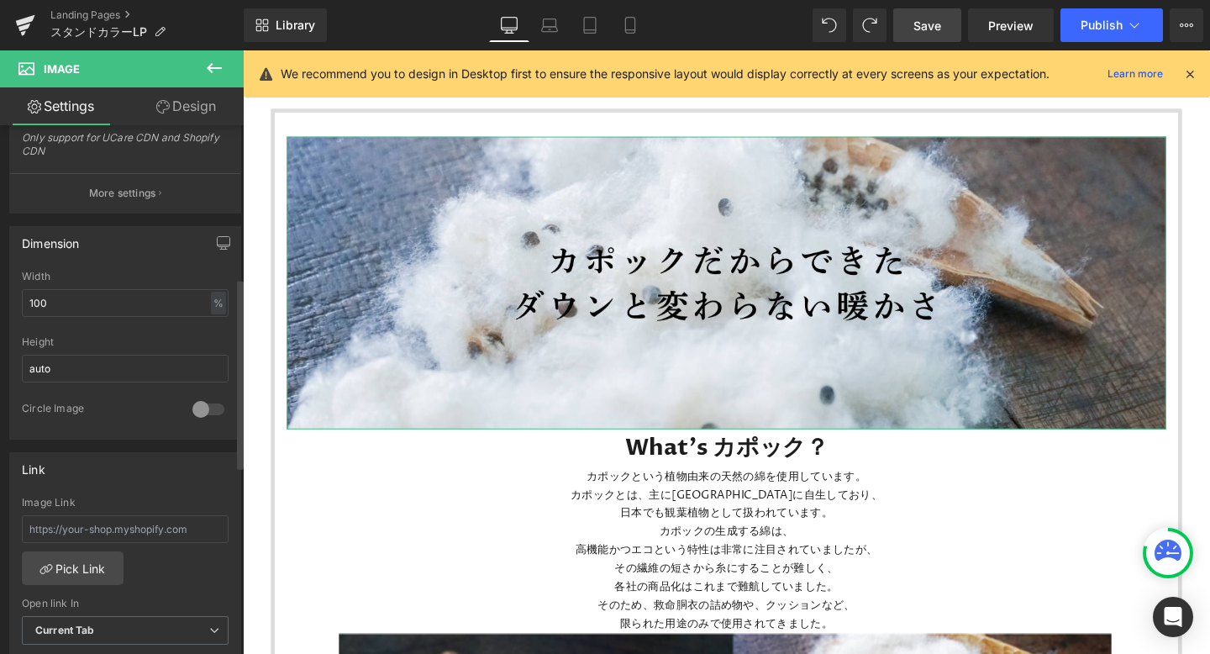
scroll to position [425, 0]
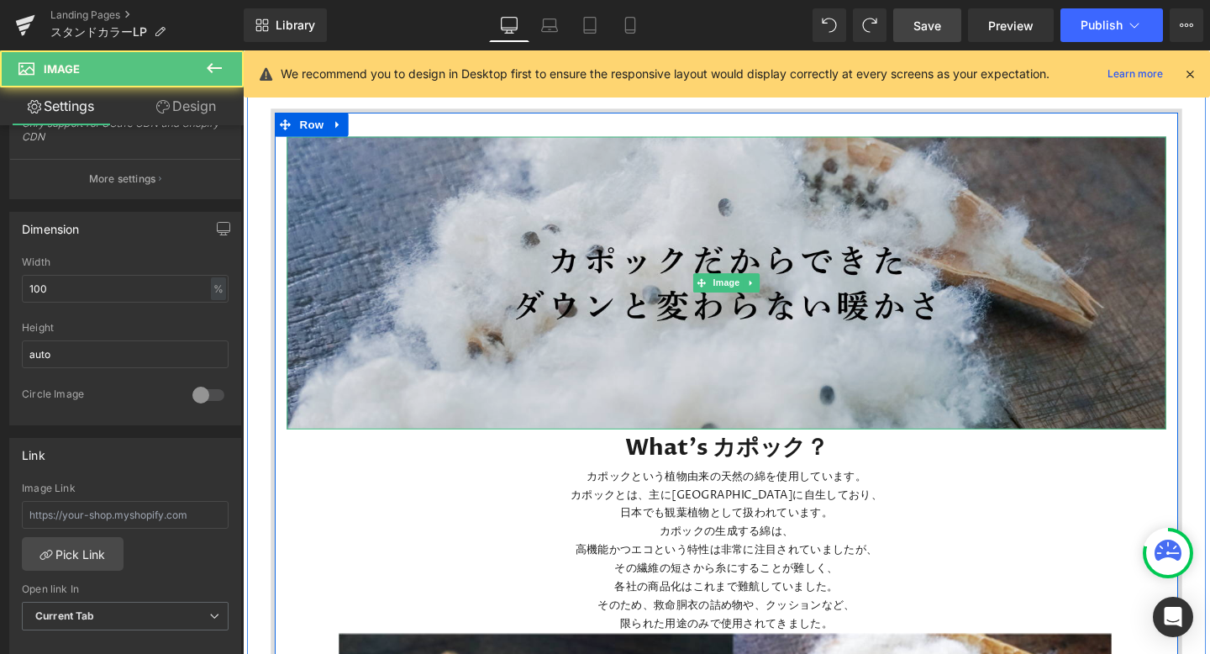
click at [493, 352] on img at bounding box center [751, 295] width 925 height 308
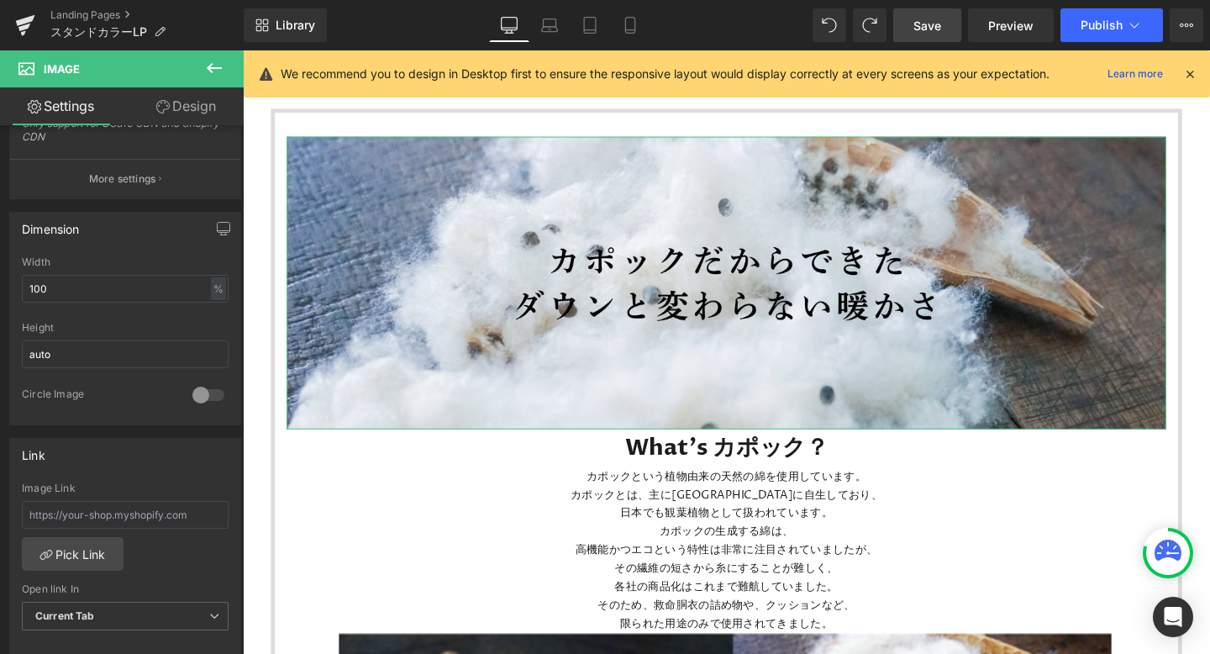
click at [198, 97] on link "Design" at bounding box center [186, 106] width 122 height 38
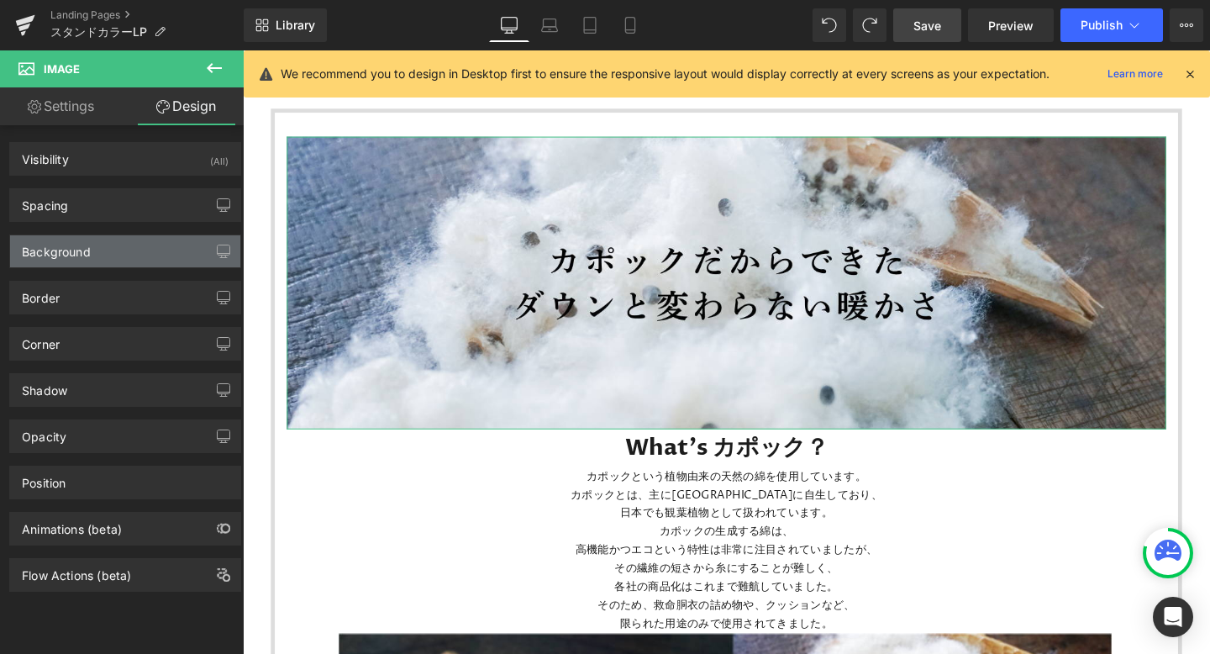
click at [111, 247] on div "Background" at bounding box center [125, 251] width 230 height 32
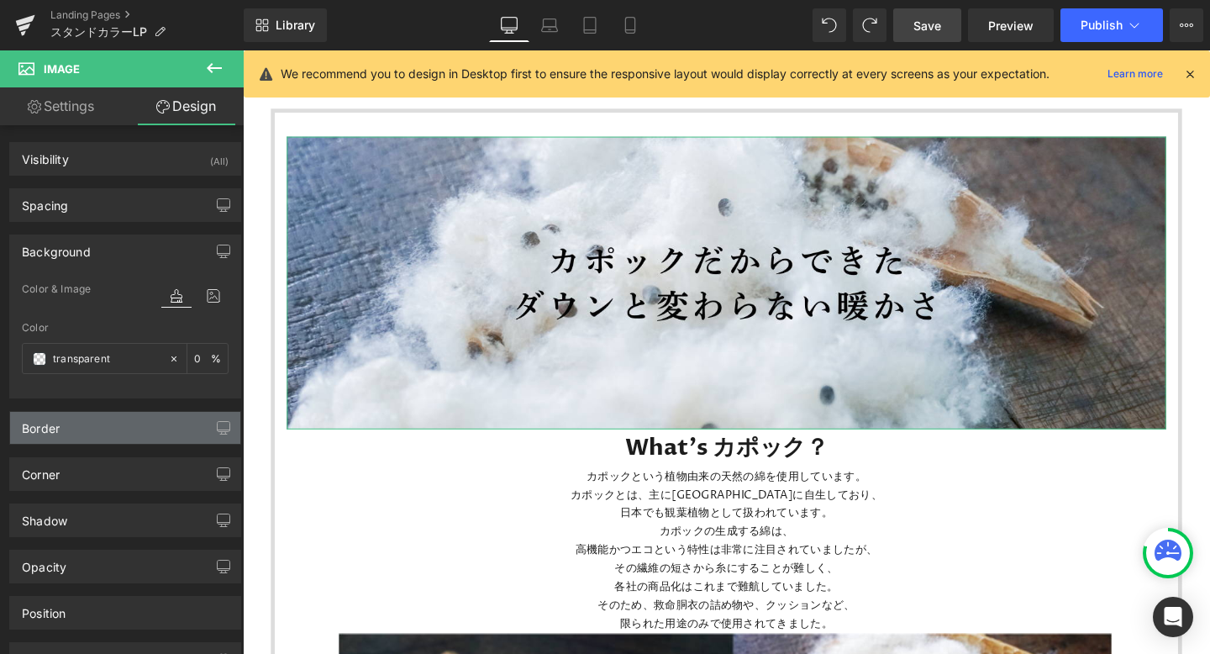
click at [105, 433] on div "Border" at bounding box center [125, 428] width 230 height 32
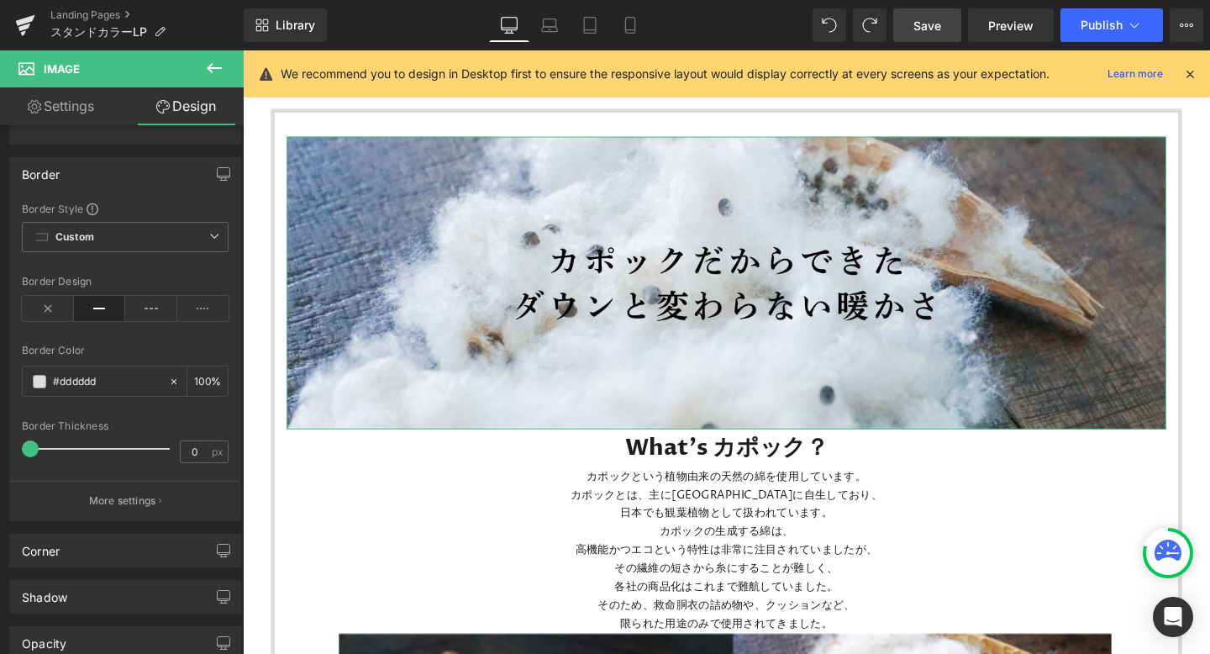
scroll to position [320, 0]
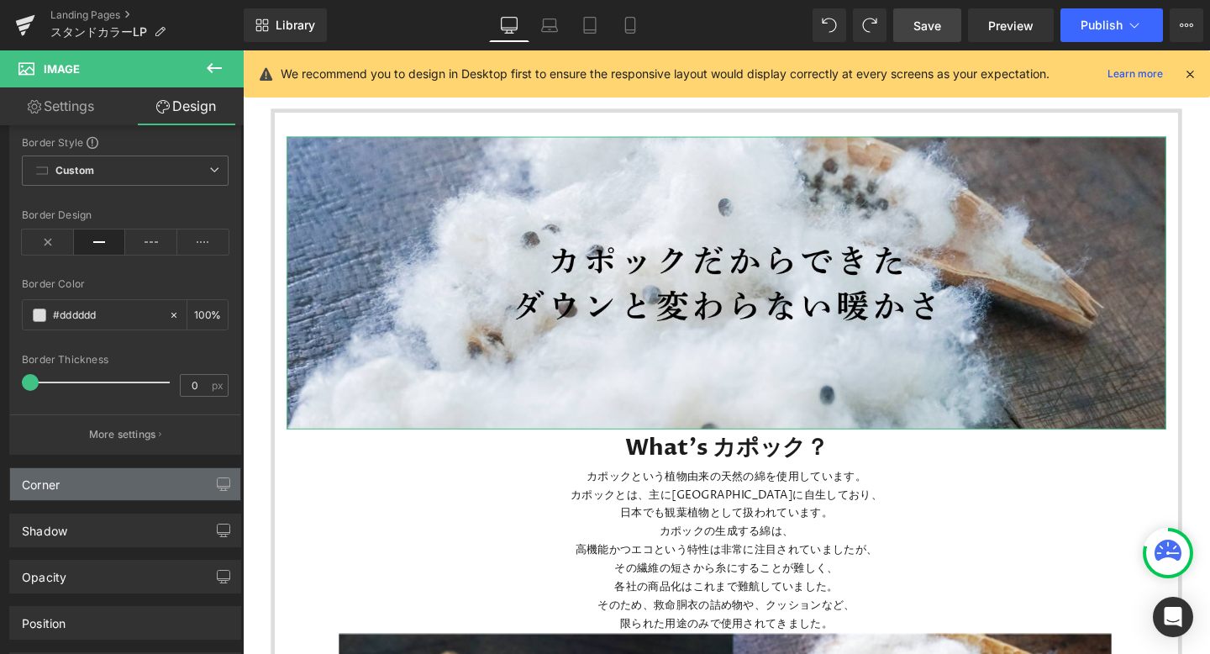
click at [92, 493] on div "Corner" at bounding box center [125, 484] width 230 height 32
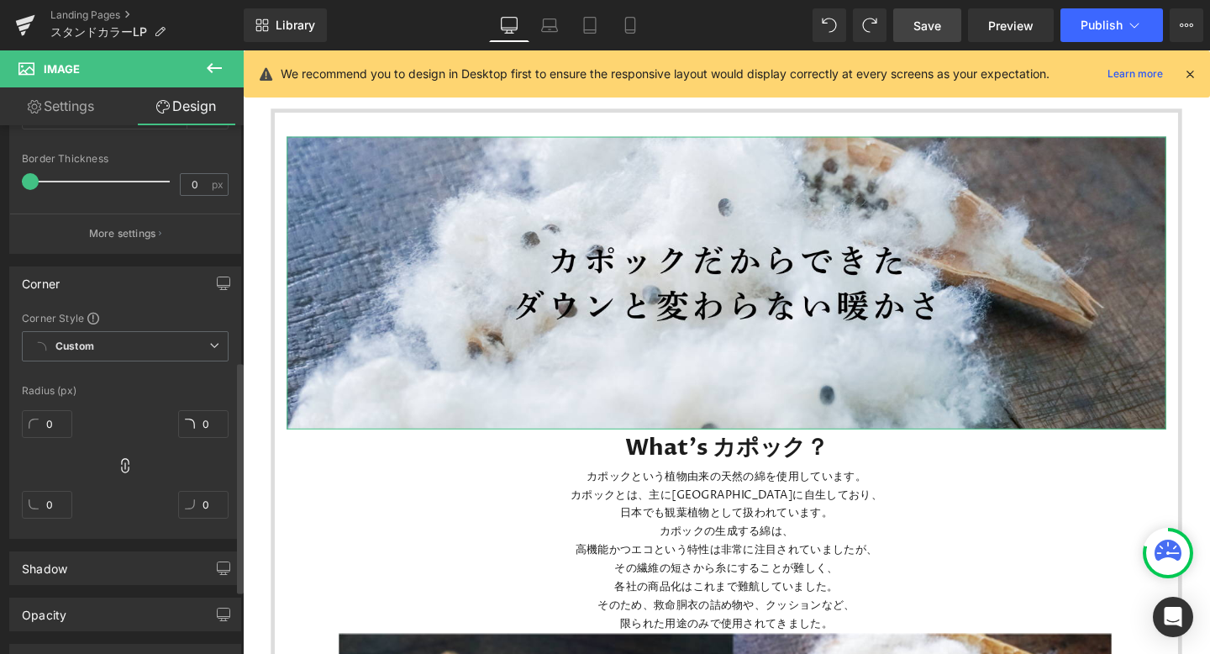
scroll to position [577, 0]
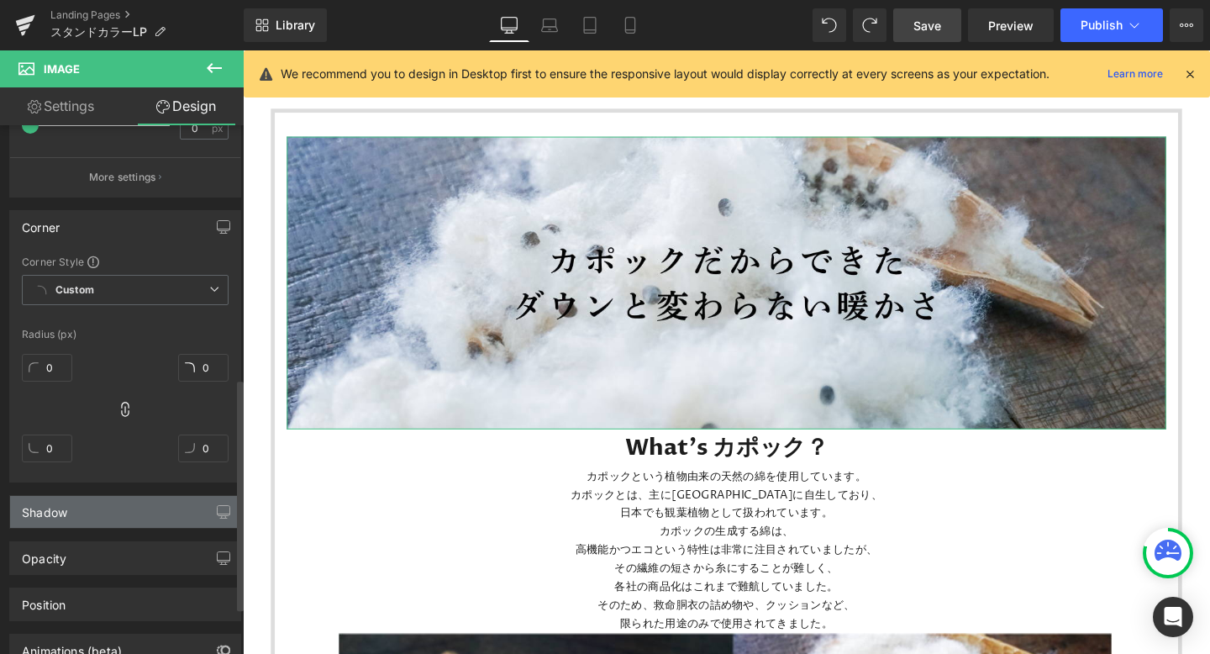
click at [92, 523] on div "Shadow" at bounding box center [125, 512] width 230 height 32
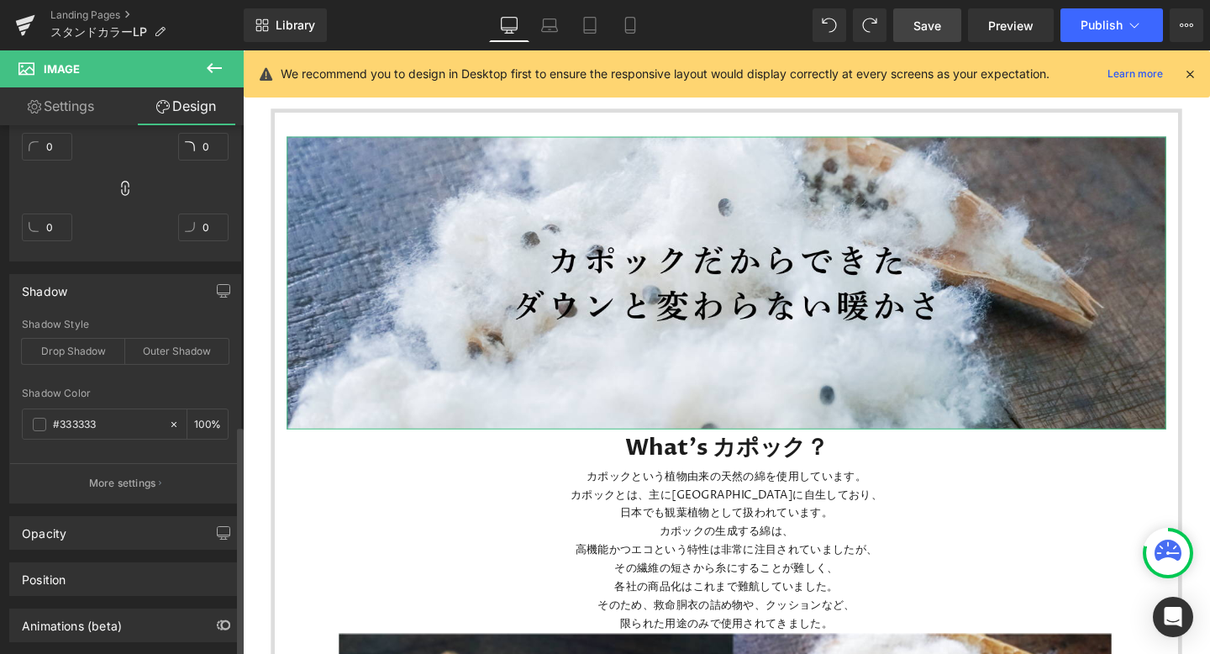
scroll to position [809, 0]
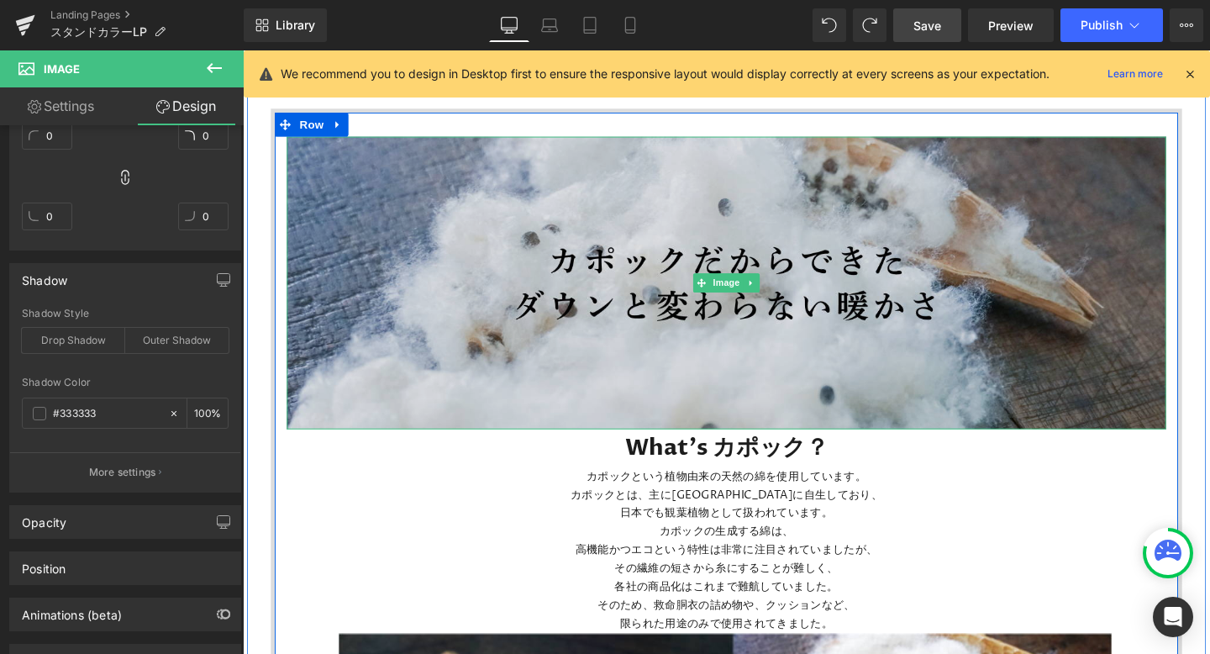
click at [574, 248] on img at bounding box center [751, 295] width 925 height 308
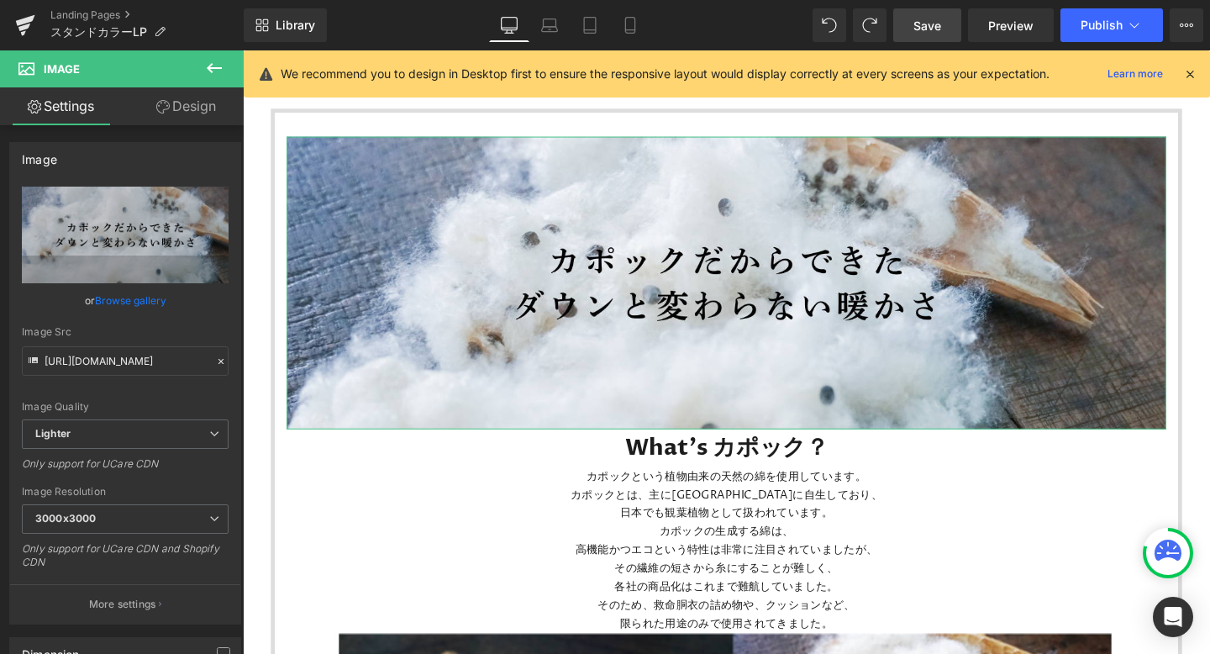
click at [193, 104] on link "Design" at bounding box center [186, 106] width 122 height 38
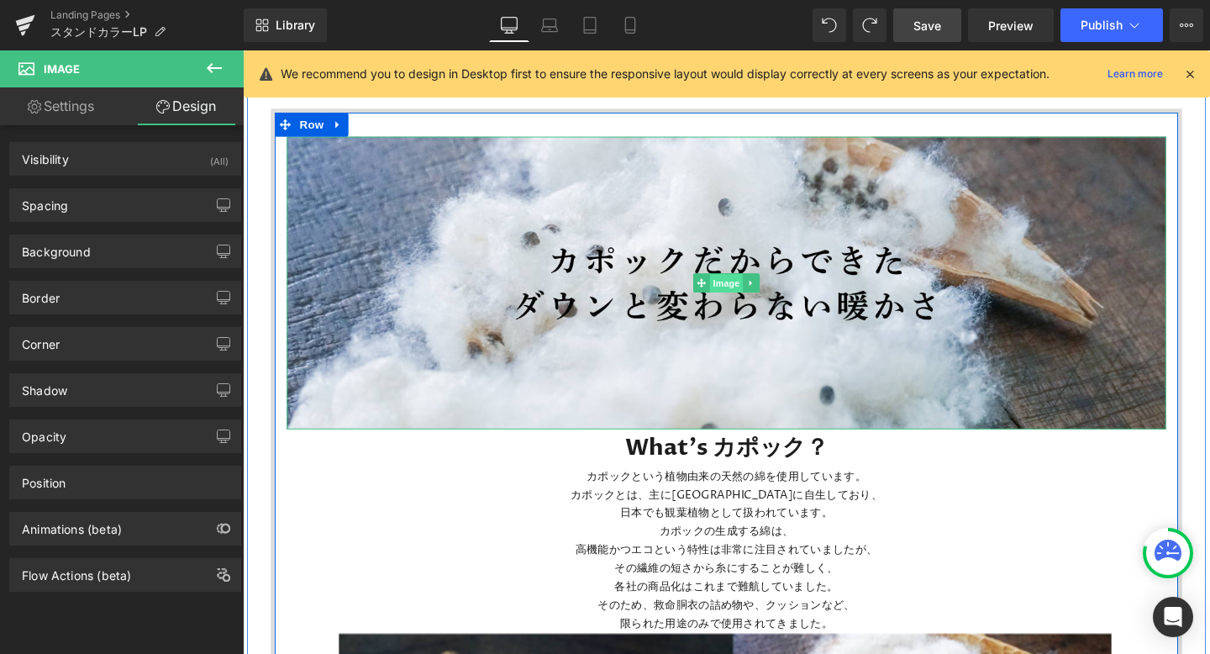
click at [745, 298] on span "Image" at bounding box center [751, 296] width 35 height 20
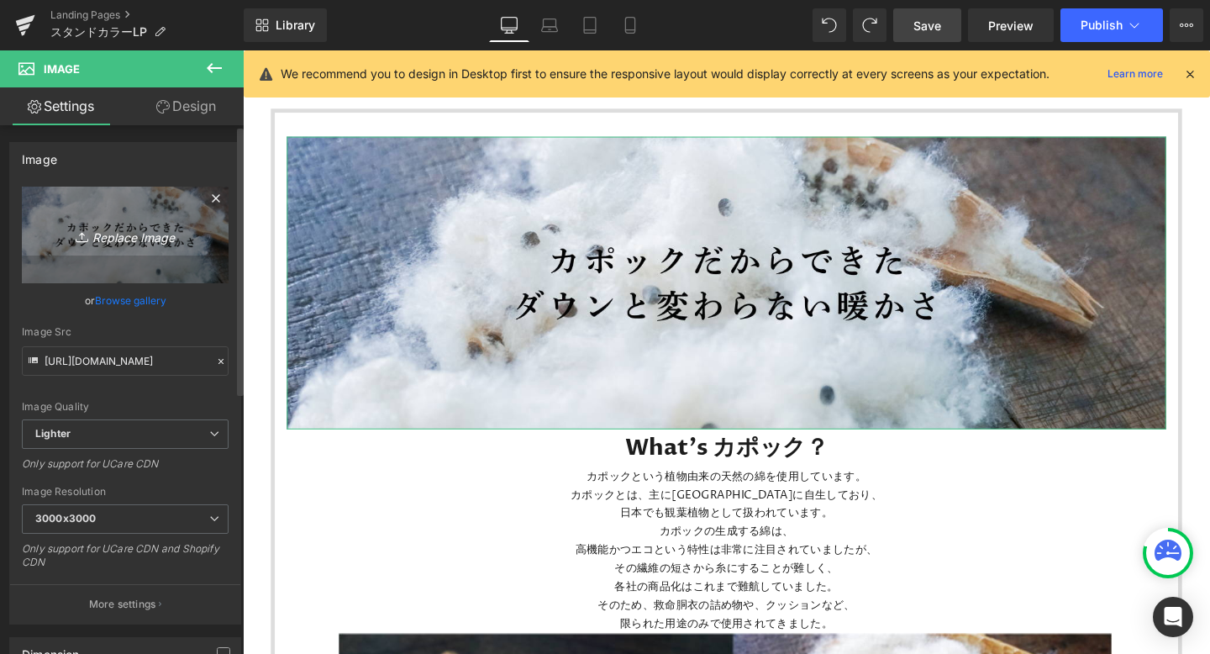
click at [132, 232] on icon "Replace Image" at bounding box center [125, 234] width 134 height 21
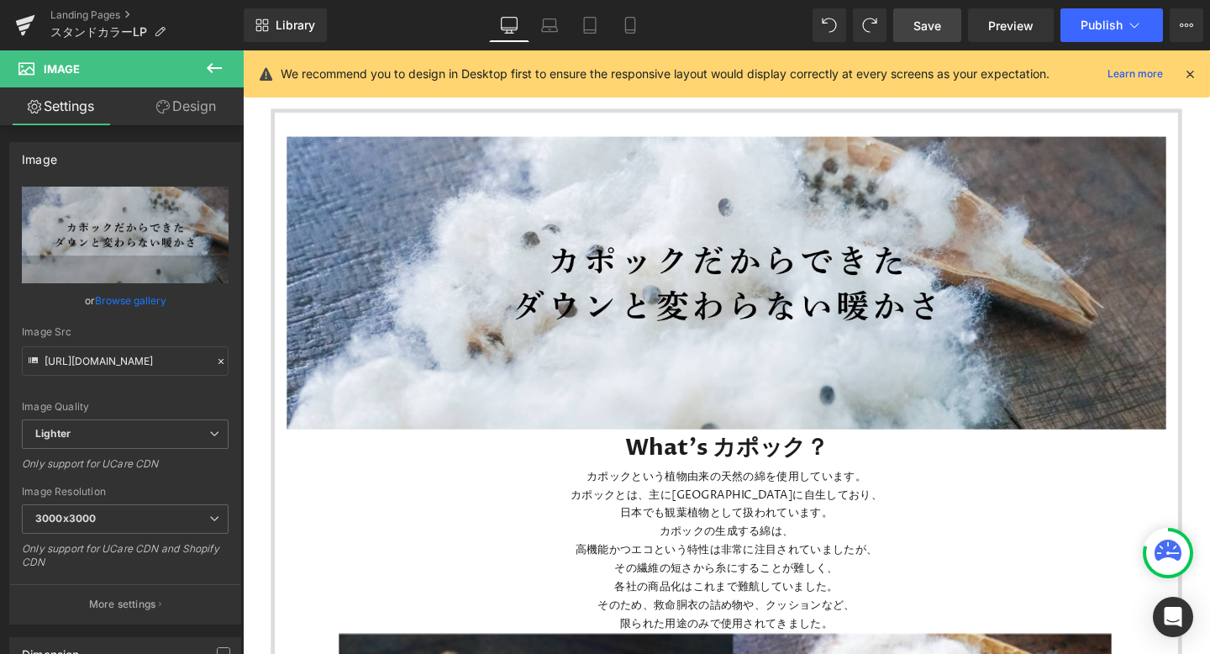
type input "C:\fakepath\KK_LINEリッチ (56).jpeg"
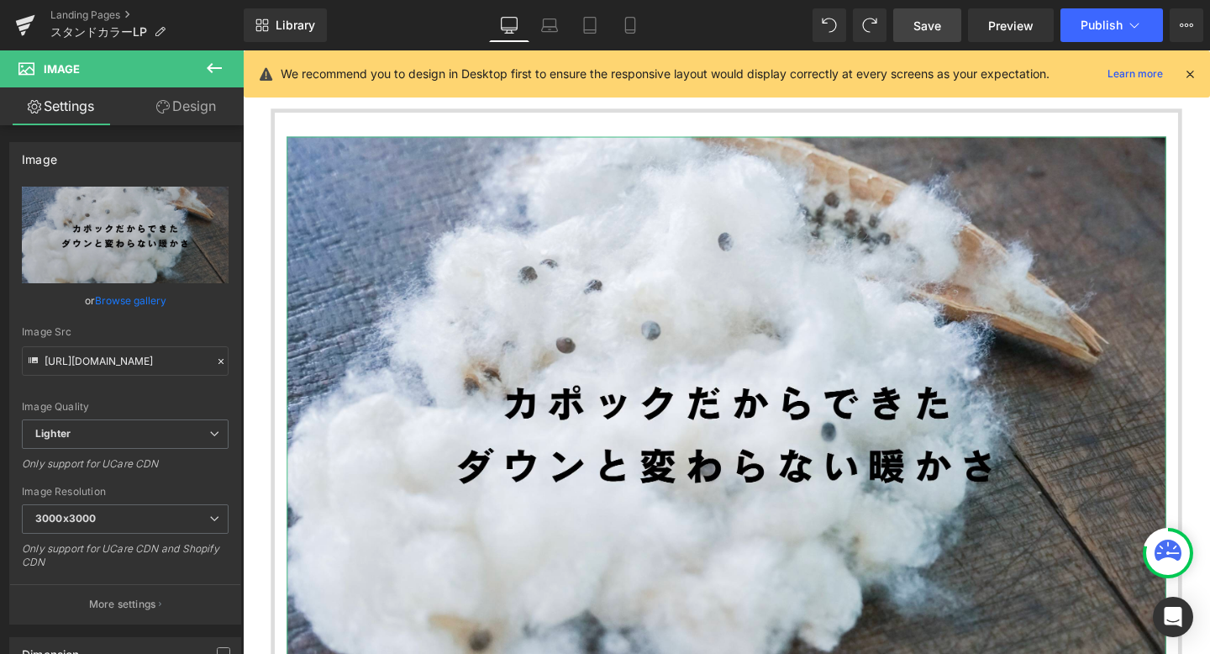
click at [185, 108] on link "Design" at bounding box center [186, 106] width 122 height 38
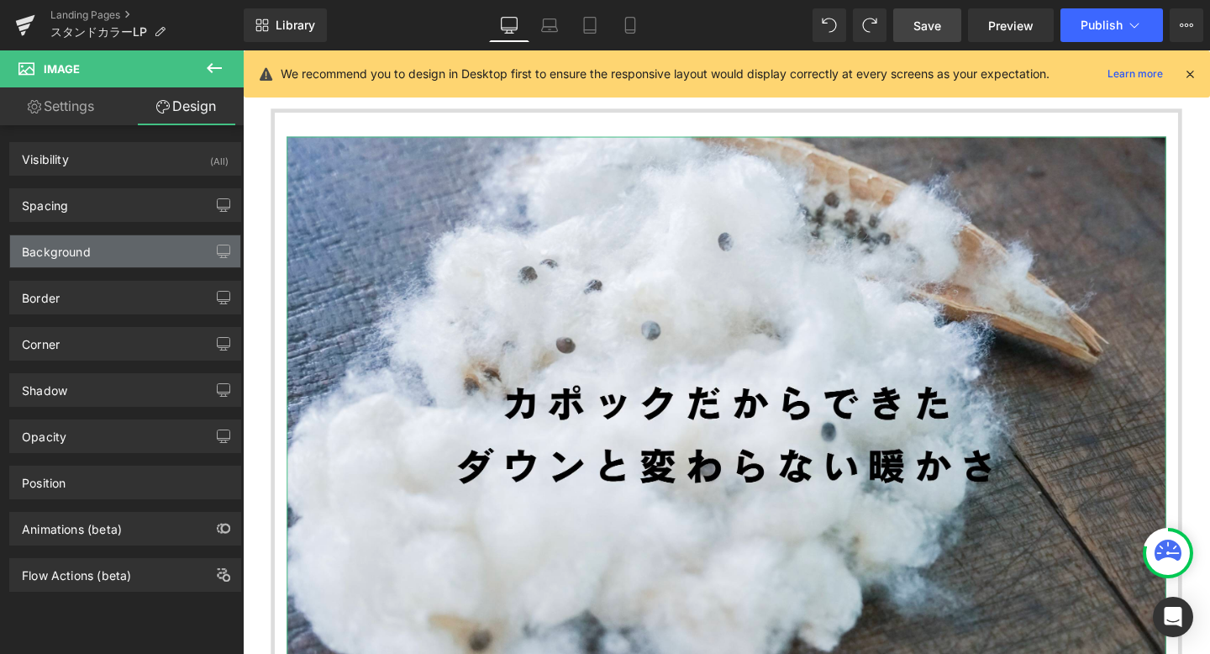
click at [115, 249] on div "Background" at bounding box center [125, 251] width 230 height 32
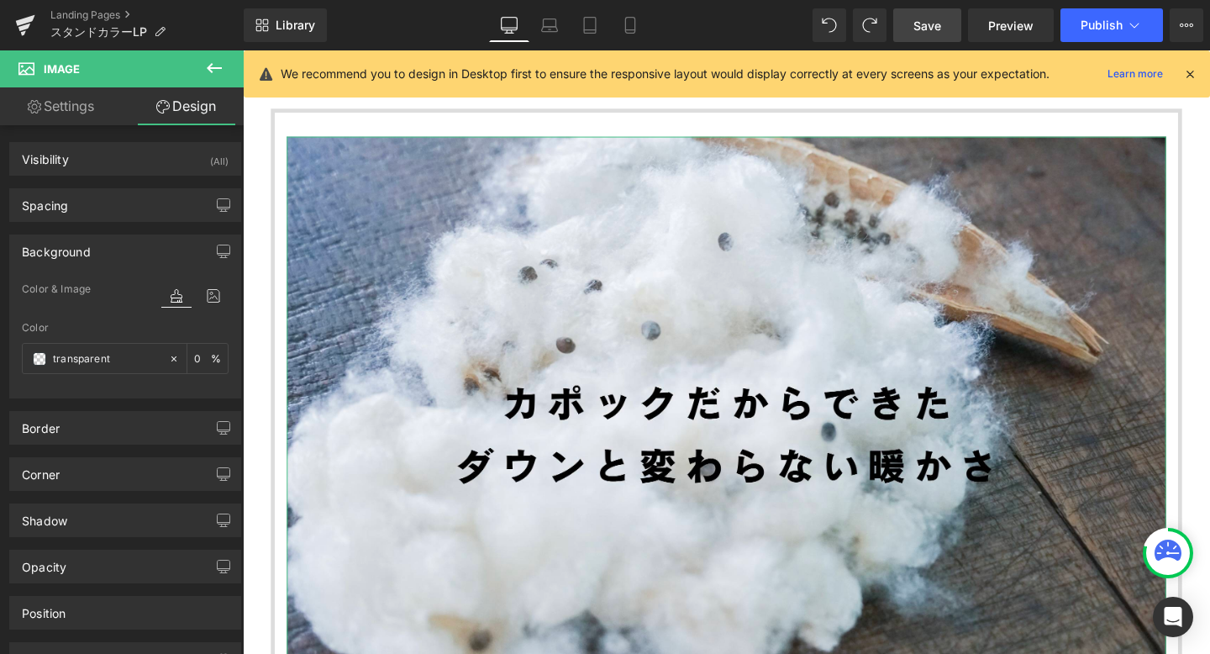
click at [82, 109] on link "Settings" at bounding box center [61, 106] width 122 height 38
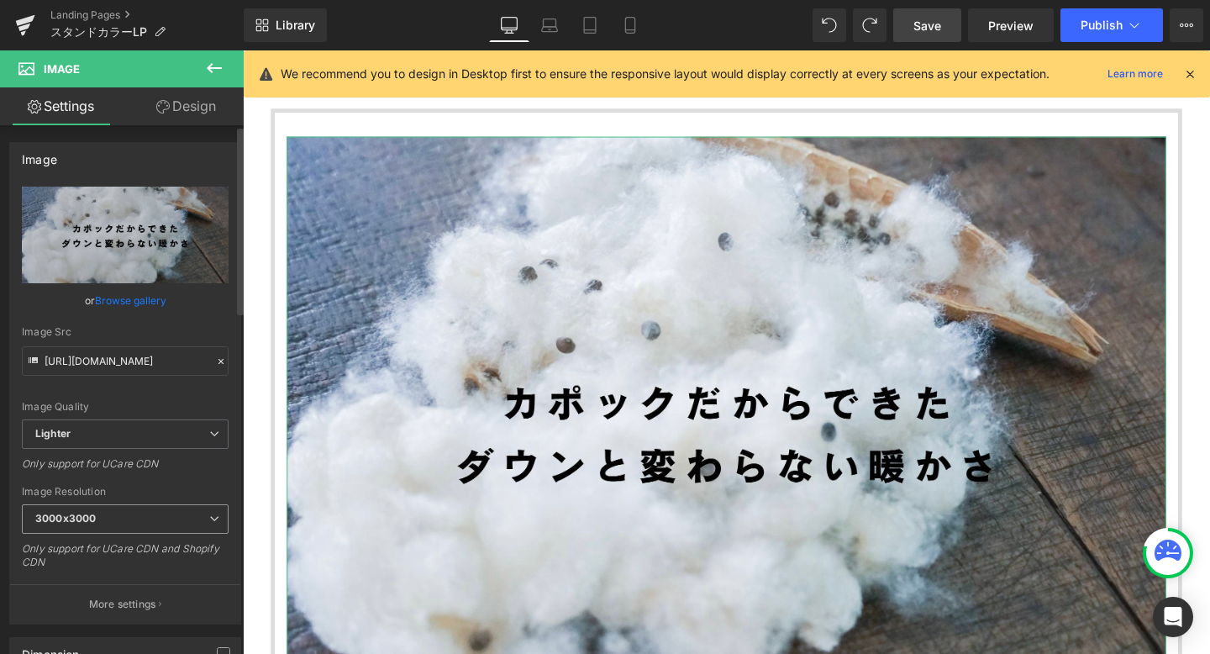
click at [94, 522] on b "3000x3000" at bounding box center [65, 518] width 61 height 13
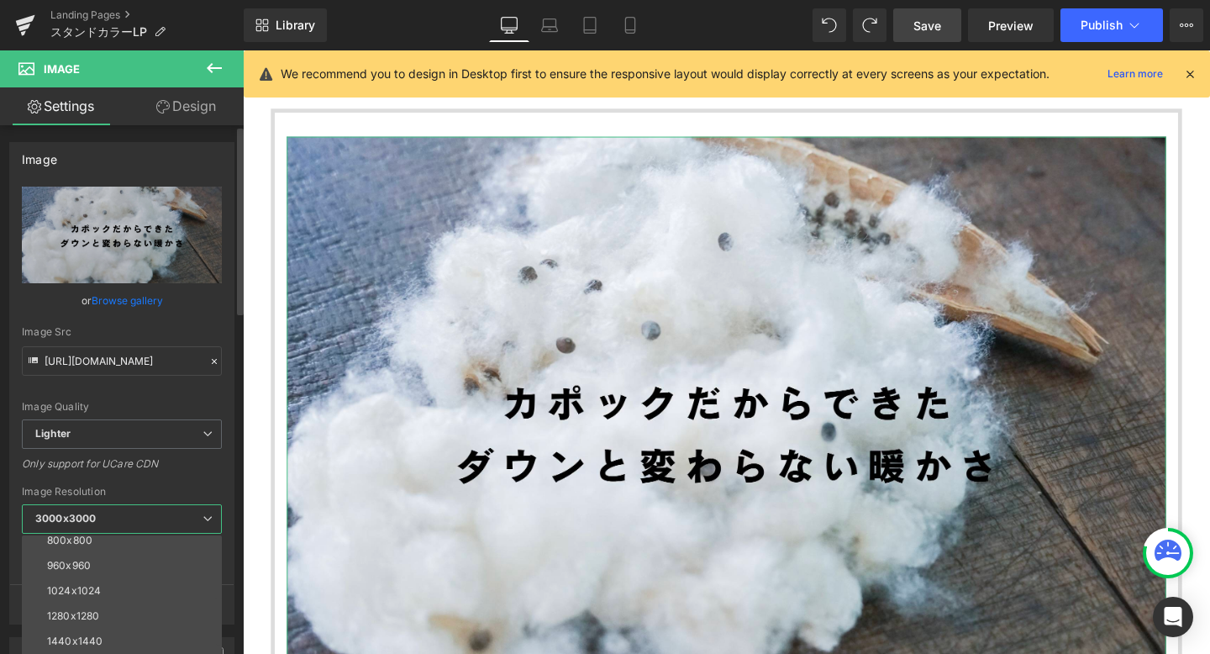
scroll to position [171, 0]
click at [124, 598] on li "1280x1280" at bounding box center [126, 604] width 208 height 25
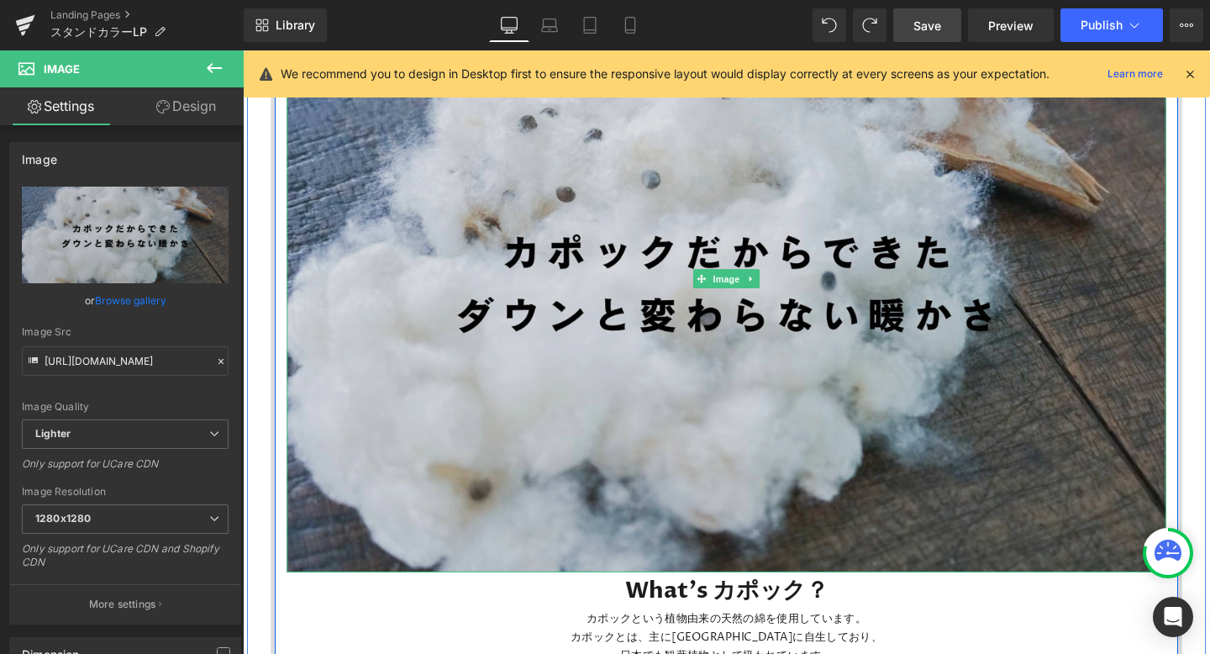
scroll to position [1595, 0]
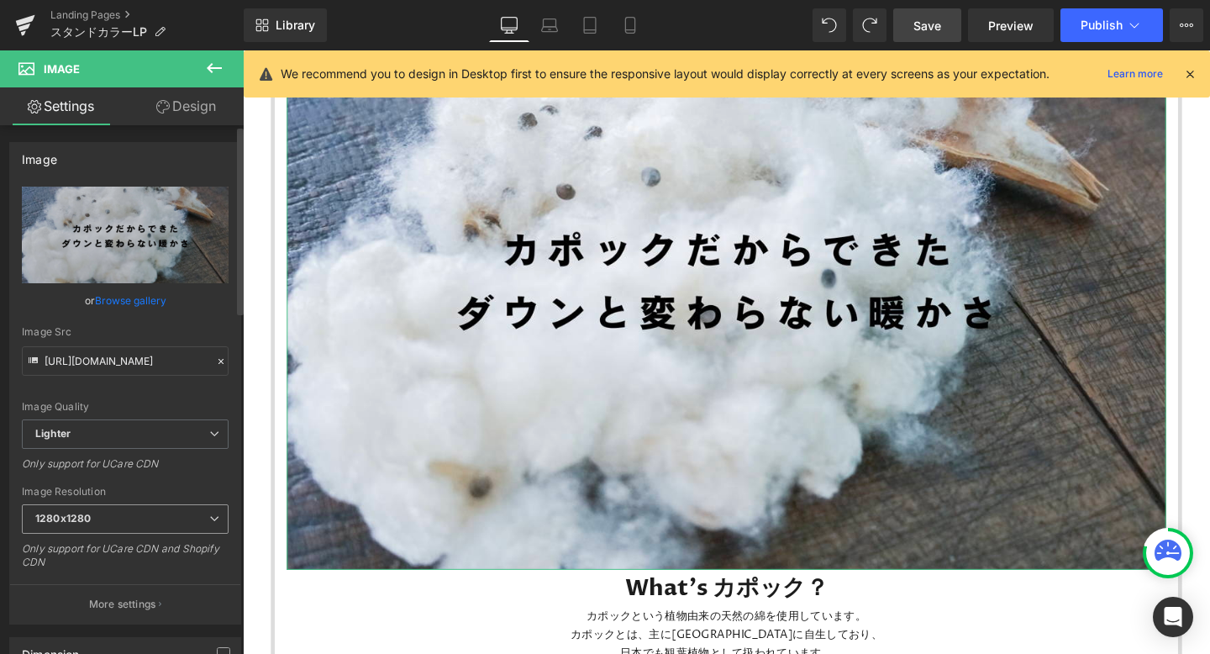
click at [209, 519] on icon at bounding box center [214, 519] width 10 height 10
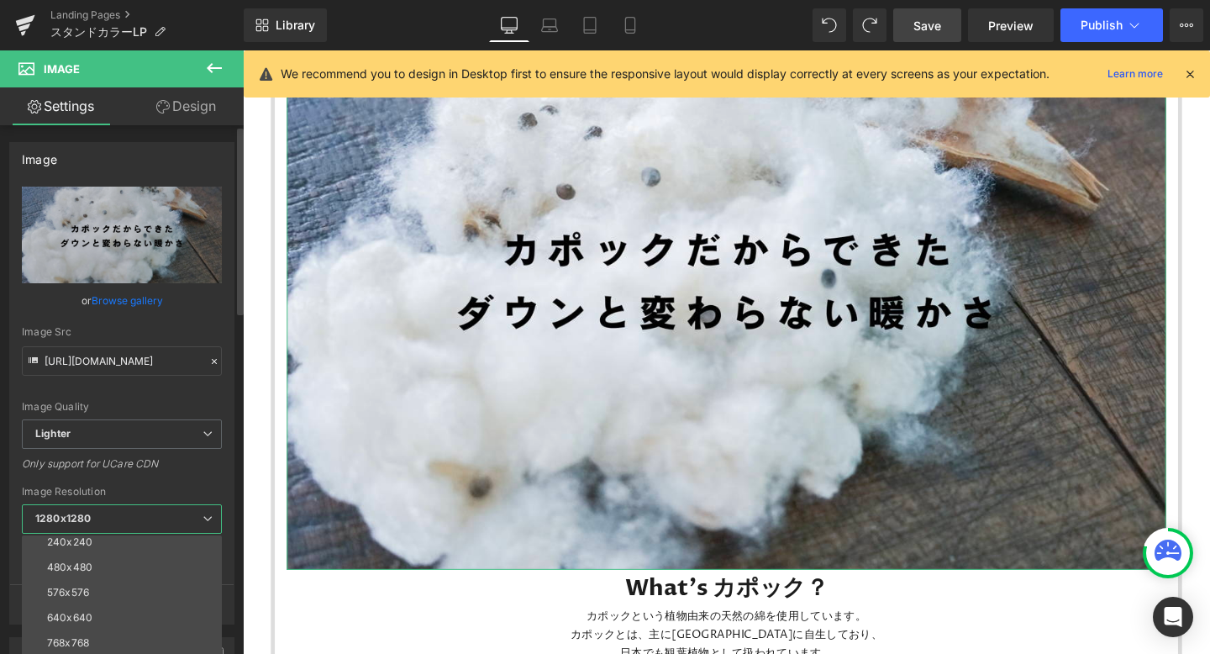
scroll to position [27, 0]
click at [152, 560] on li "480x480" at bounding box center [126, 571] width 208 height 25
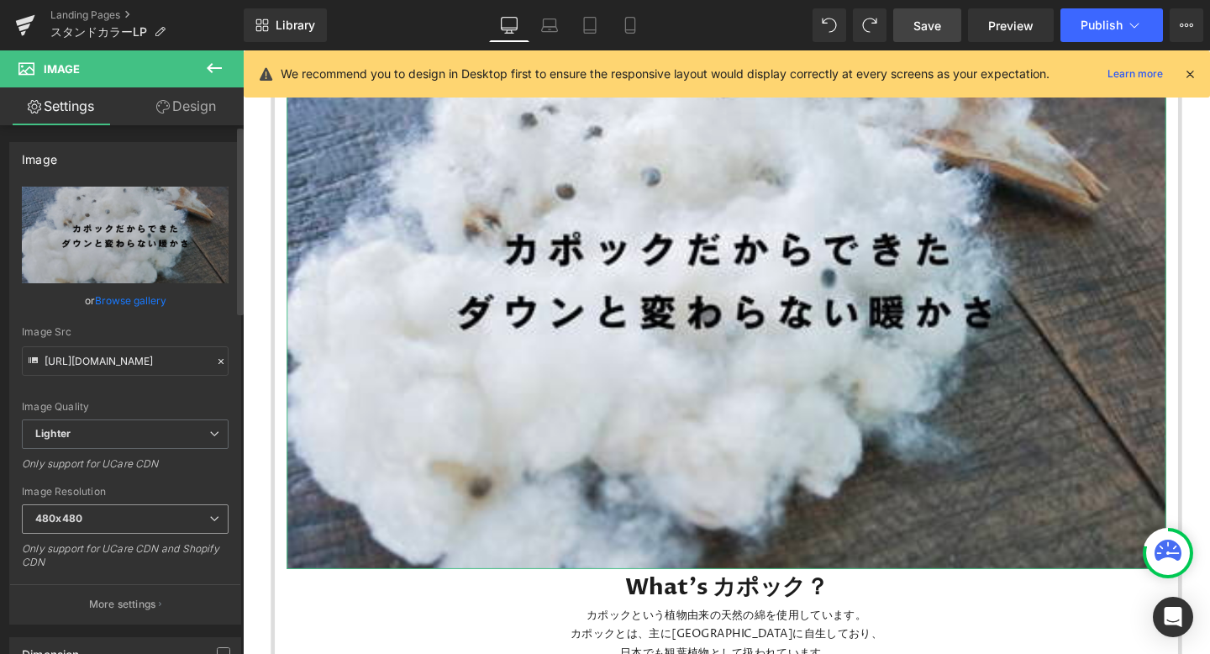
click at [204, 512] on span "480x480" at bounding box center [125, 518] width 207 height 29
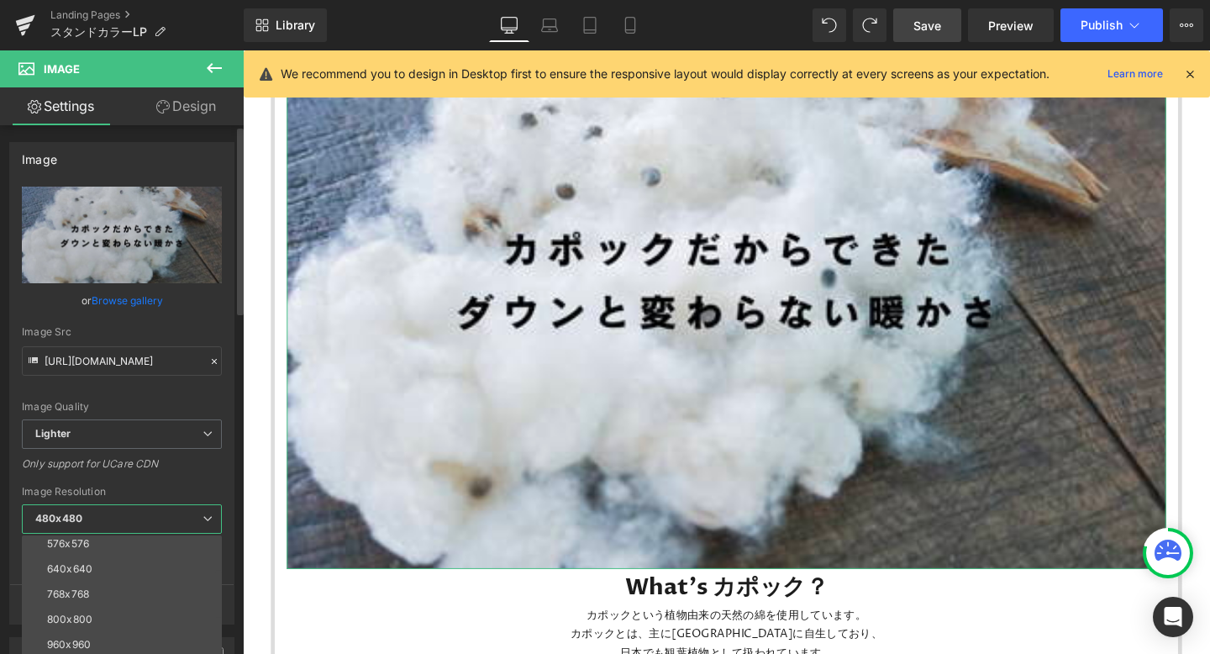
scroll to position [98, 0]
click at [175, 471] on div "Only support for UCare CDN" at bounding box center [122, 469] width 200 height 24
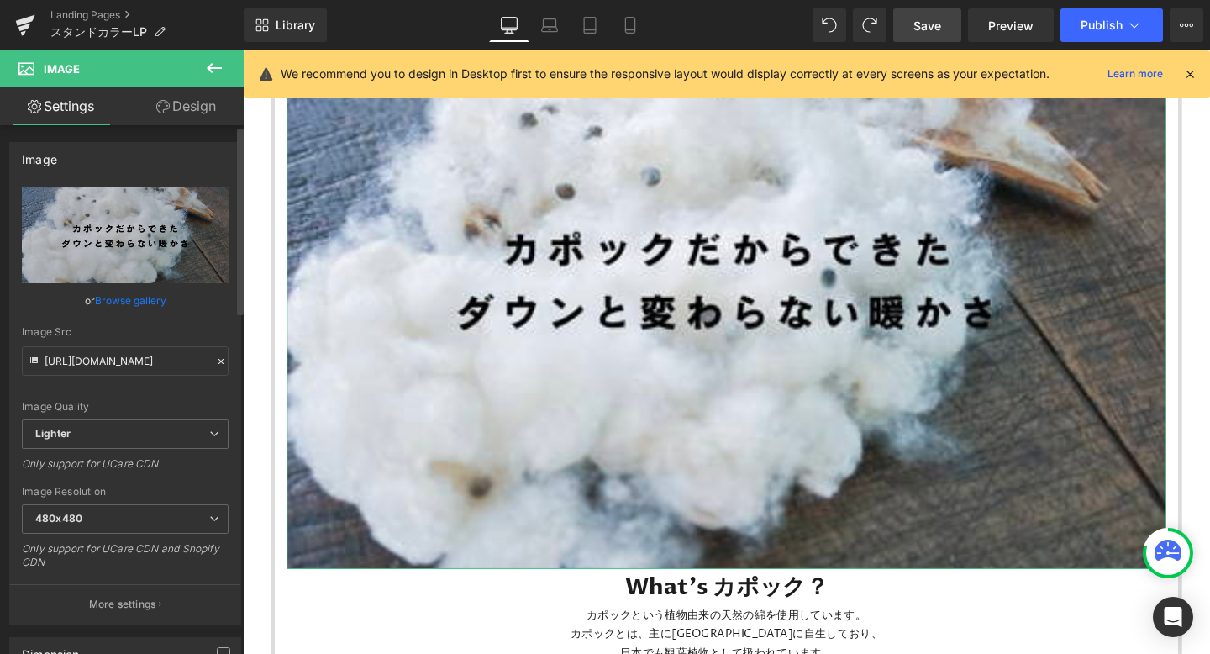
scroll to position [40, 0]
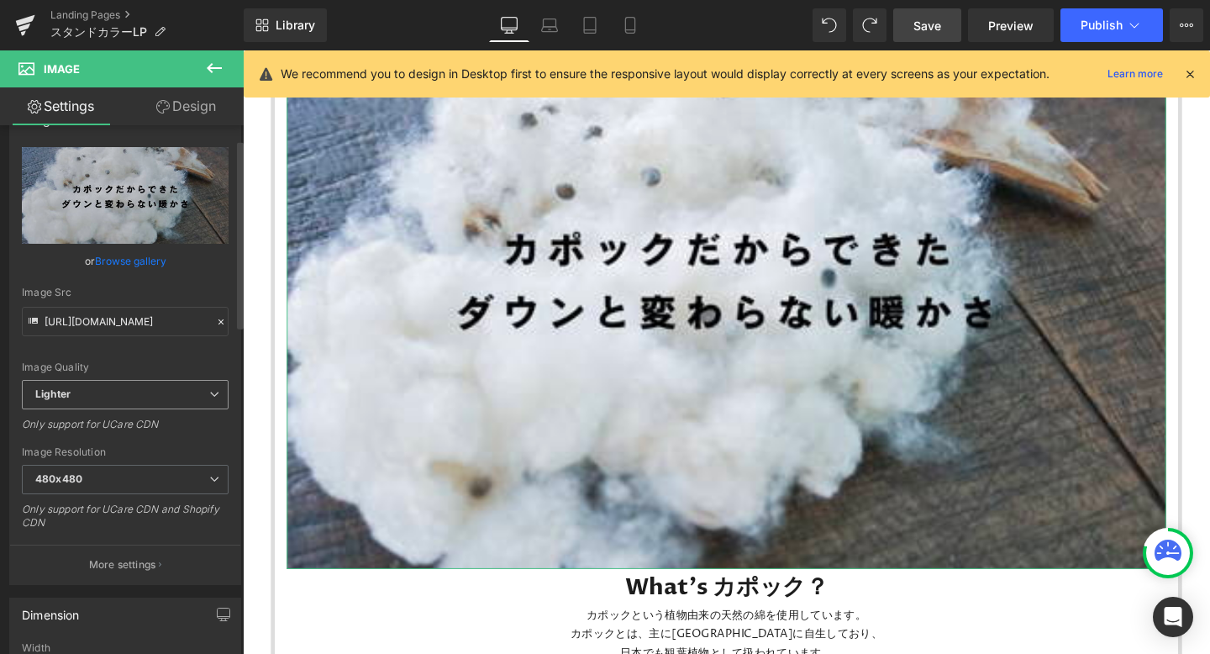
click at [209, 402] on span "Lighter" at bounding box center [125, 394] width 207 height 29
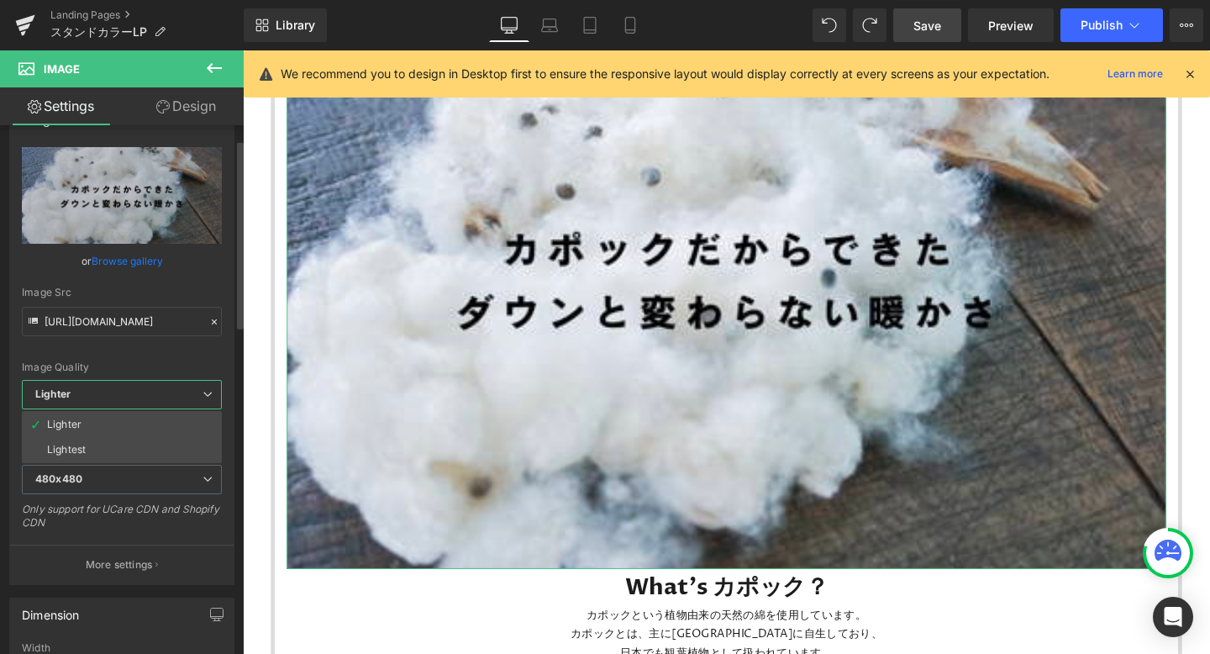
click at [209, 402] on span "Lighter" at bounding box center [122, 394] width 200 height 29
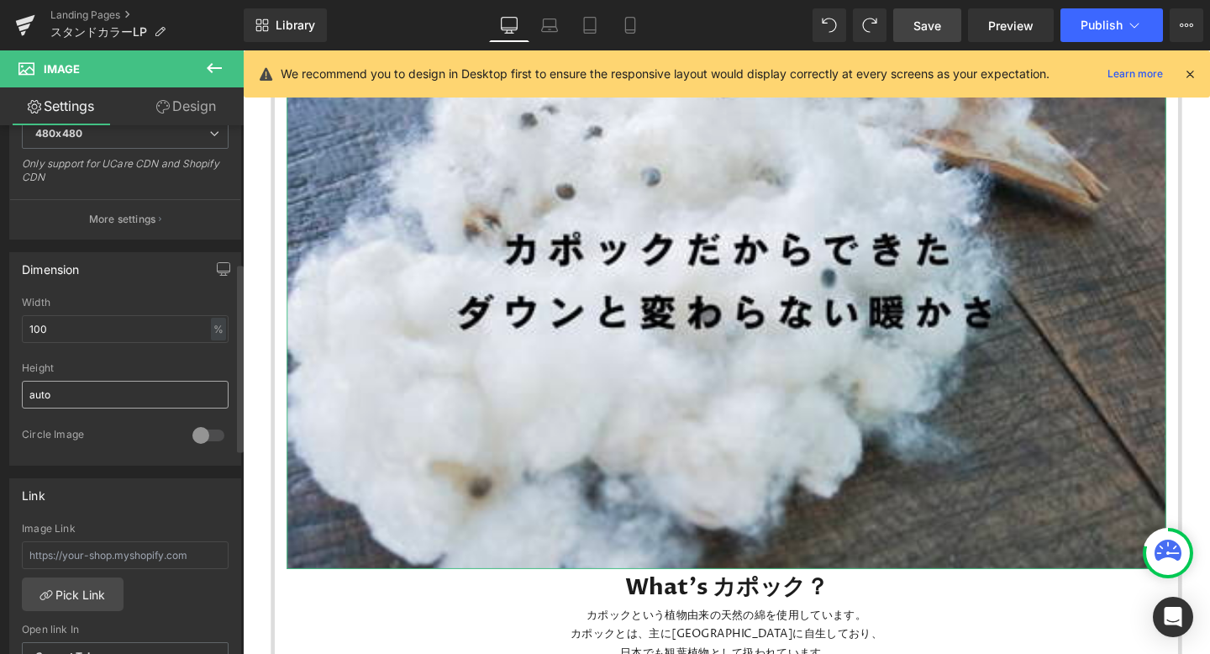
scroll to position [386, 0]
click at [130, 401] on input "auto" at bounding box center [125, 394] width 207 height 28
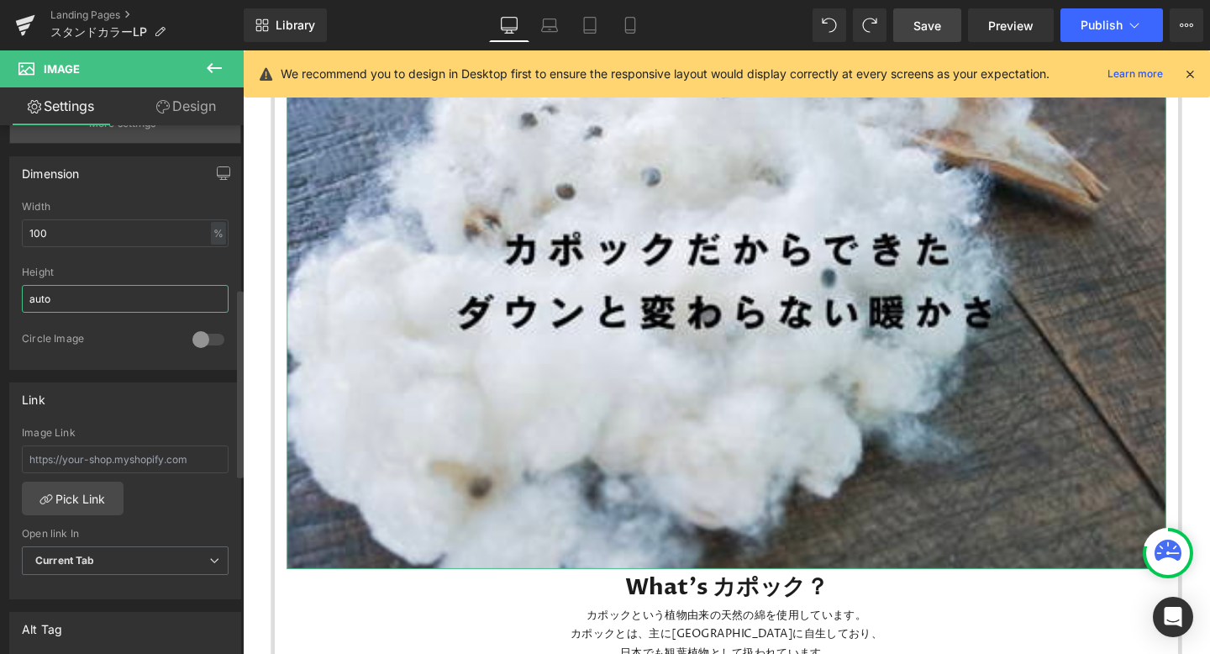
scroll to position [457, 0]
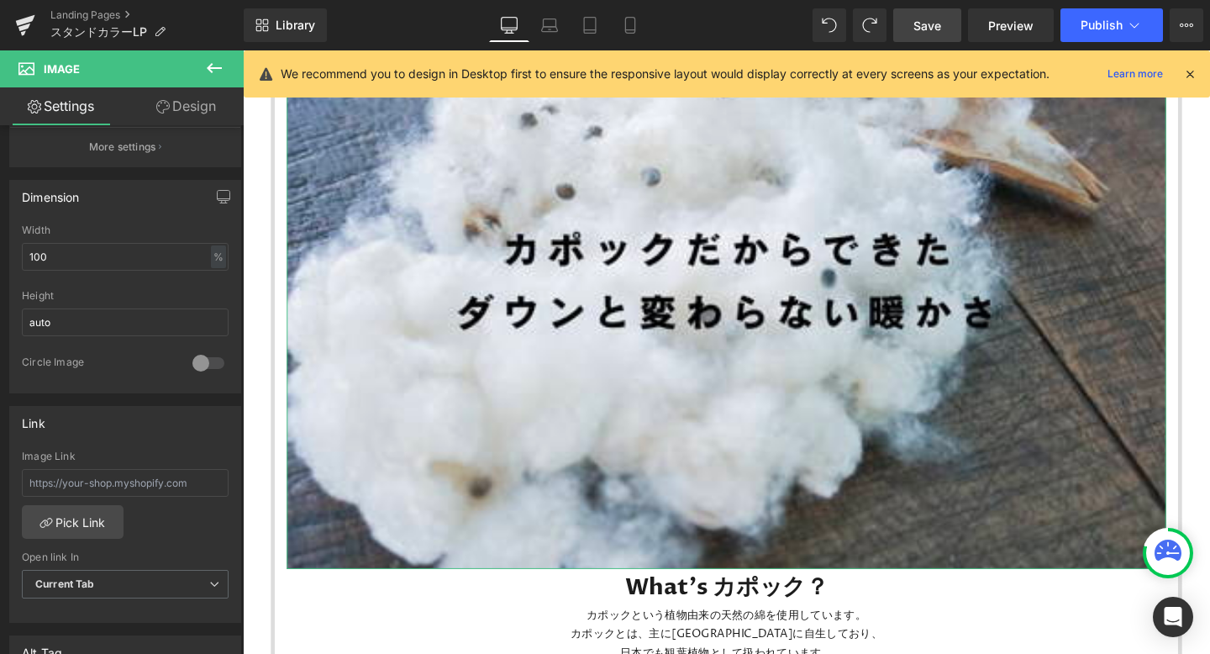
click at [196, 116] on link "Design" at bounding box center [186, 106] width 122 height 38
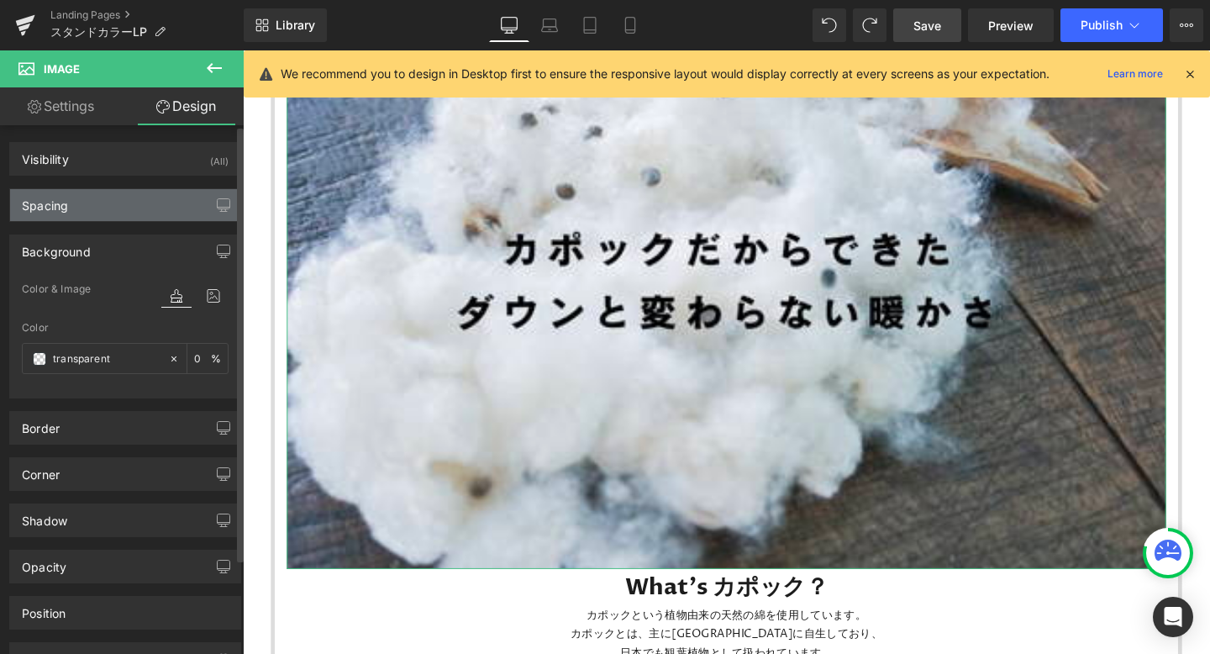
click at [136, 206] on div "Spacing" at bounding box center [125, 205] width 230 height 32
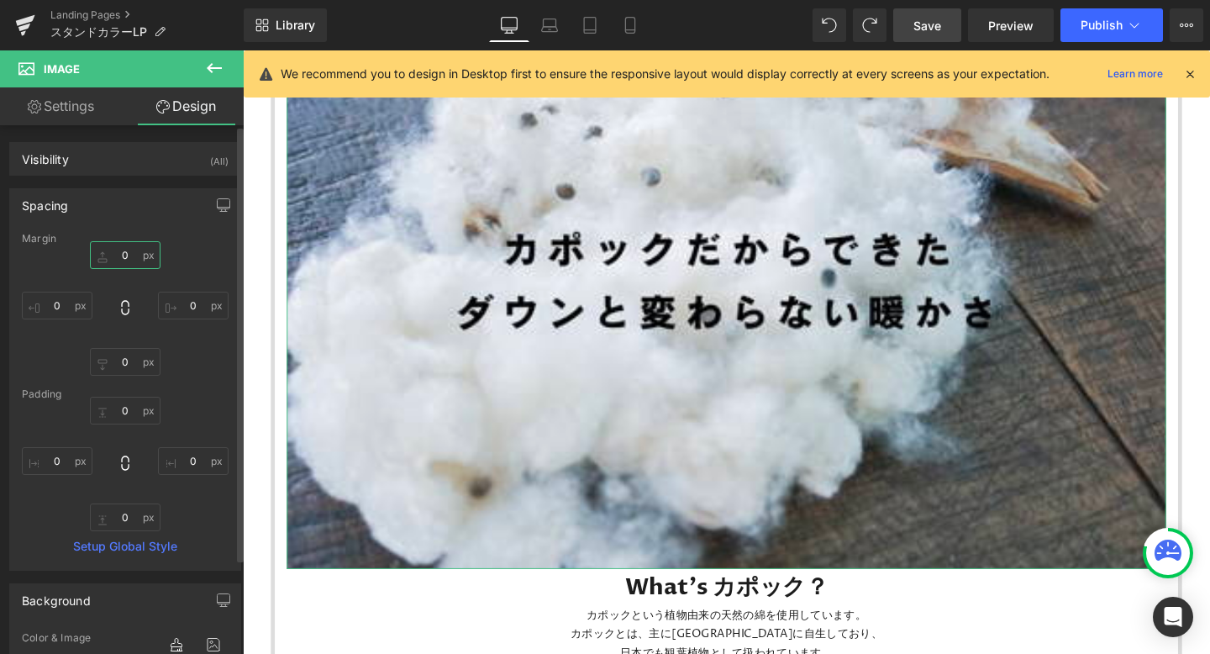
click at [122, 256] on input "text" at bounding box center [125, 255] width 71 height 28
click at [121, 416] on input "text" at bounding box center [125, 411] width 71 height 28
type input "１0"
type input "１０"
type input "１００"
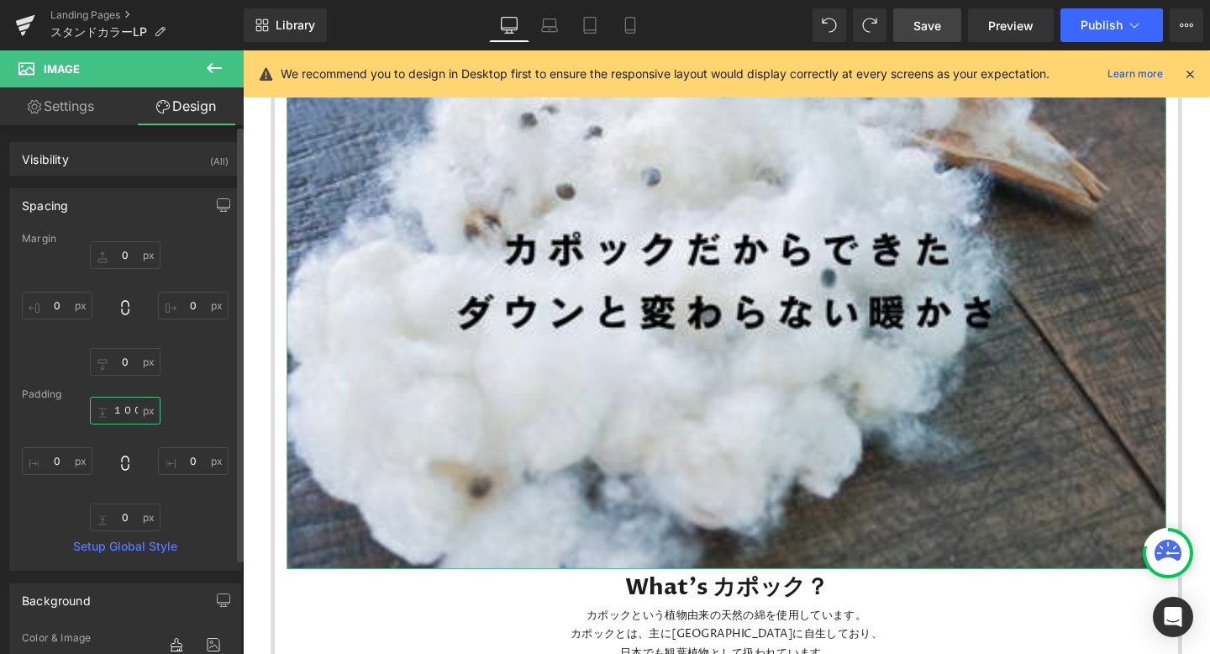
scroll to position [0, 0]
click at [133, 411] on input "１００" at bounding box center [125, 411] width 71 height 28
type input "１"
type input "１０"
type input "１００"
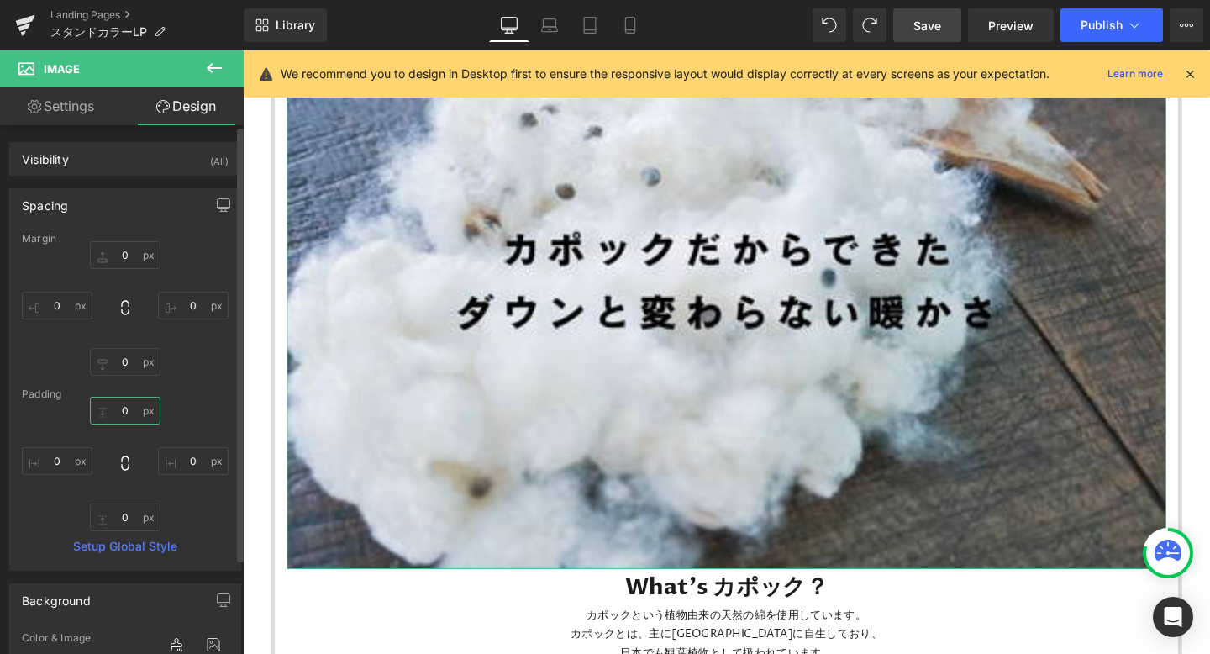
type input "１０"
type input "１"
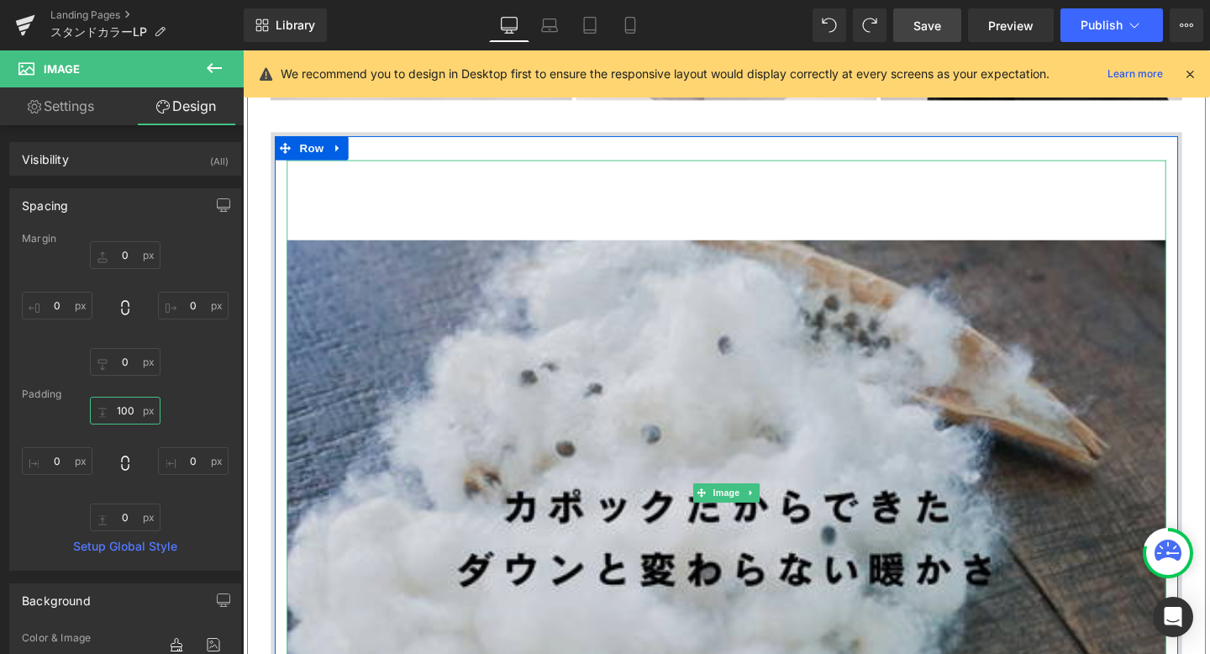
scroll to position [1416, 0]
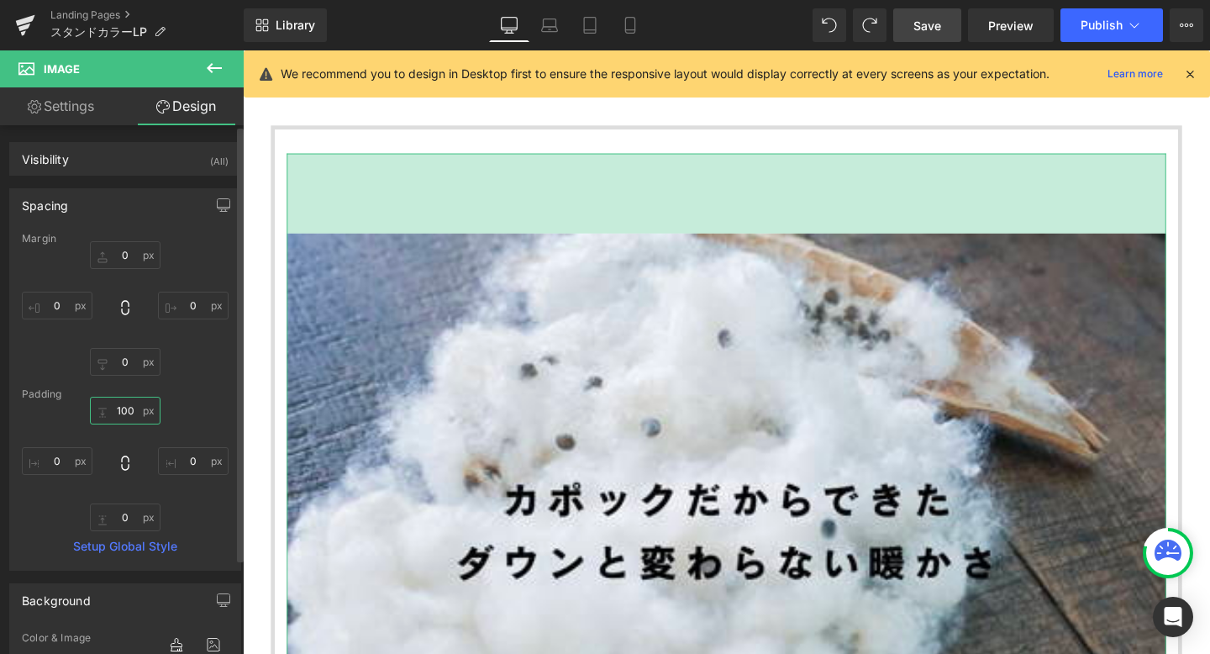
click at [131, 409] on input "100" at bounding box center [125, 411] width 71 height 28
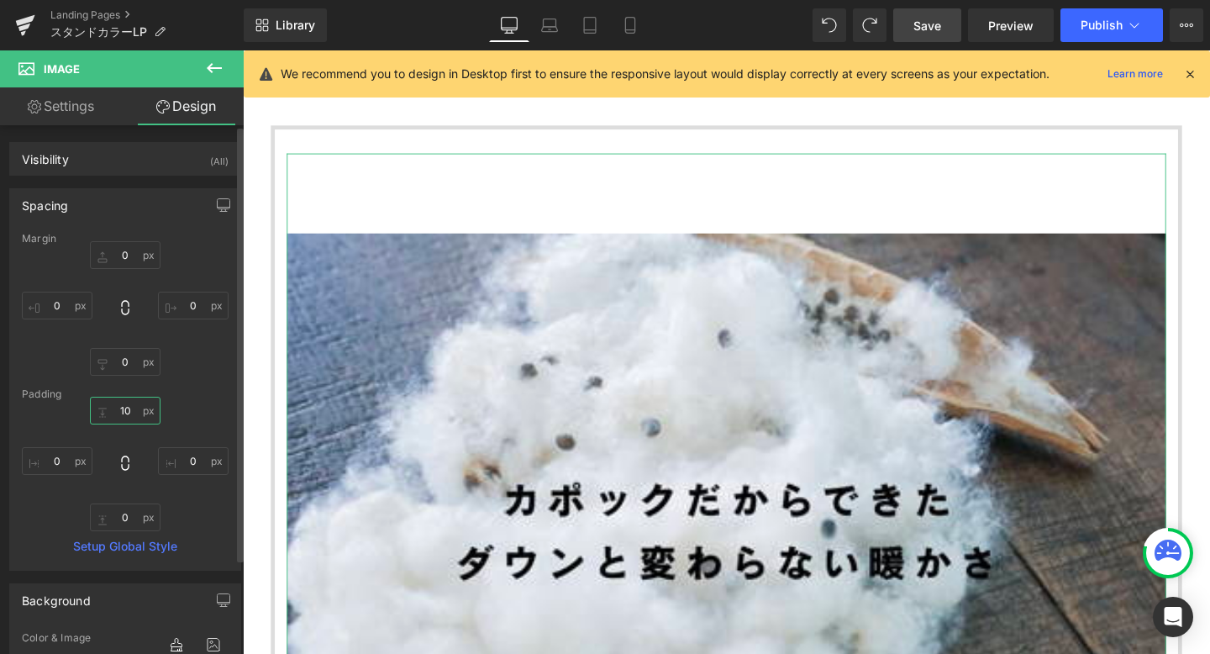
type input "1"
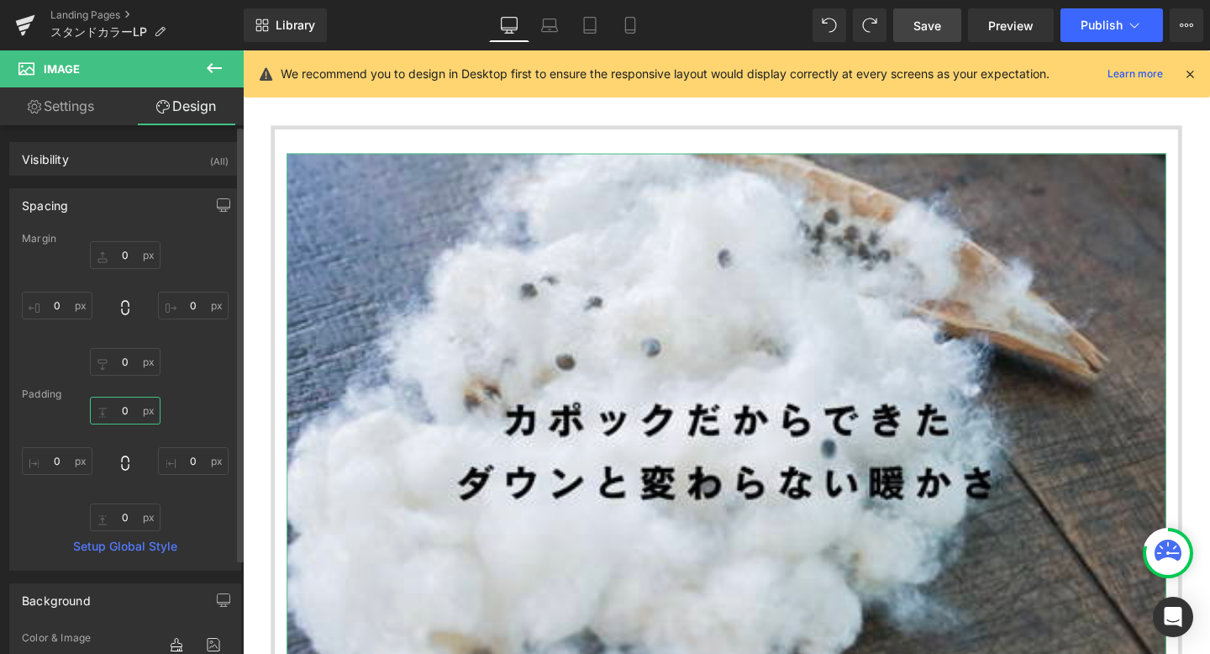
type input "0"
click at [89, 110] on link "Settings" at bounding box center [61, 106] width 122 height 38
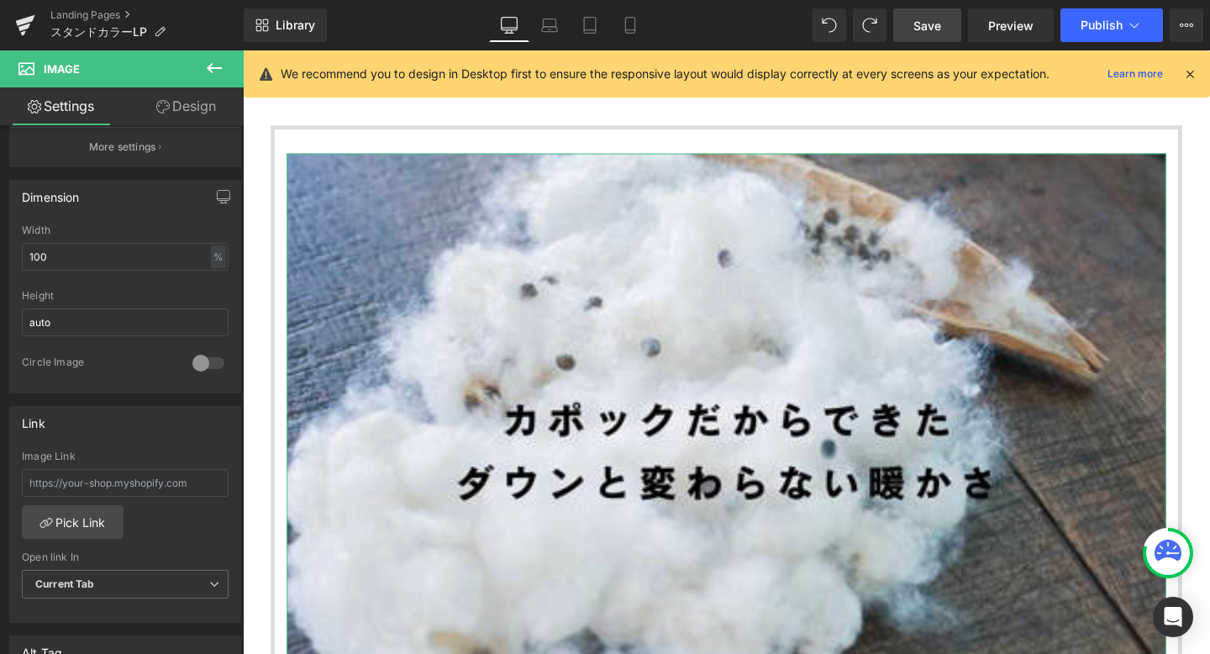
click at [192, 105] on link "Design" at bounding box center [186, 106] width 122 height 38
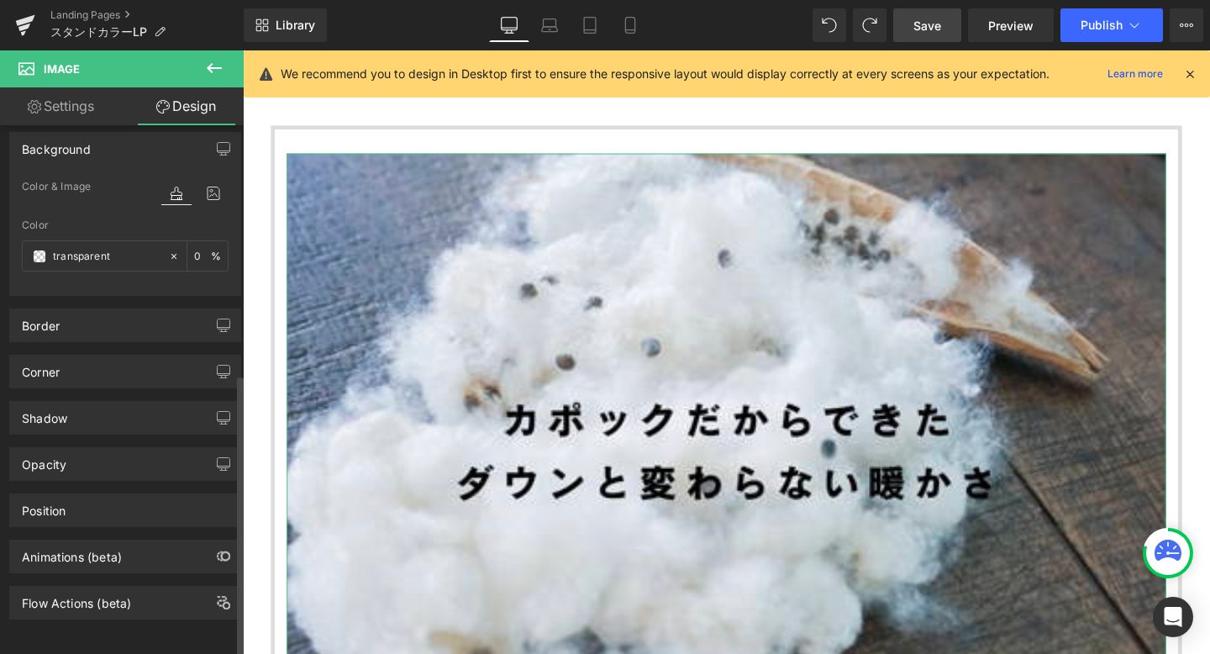
scroll to position [465, 0]
click at [114, 356] on div "Corner" at bounding box center [125, 372] width 230 height 32
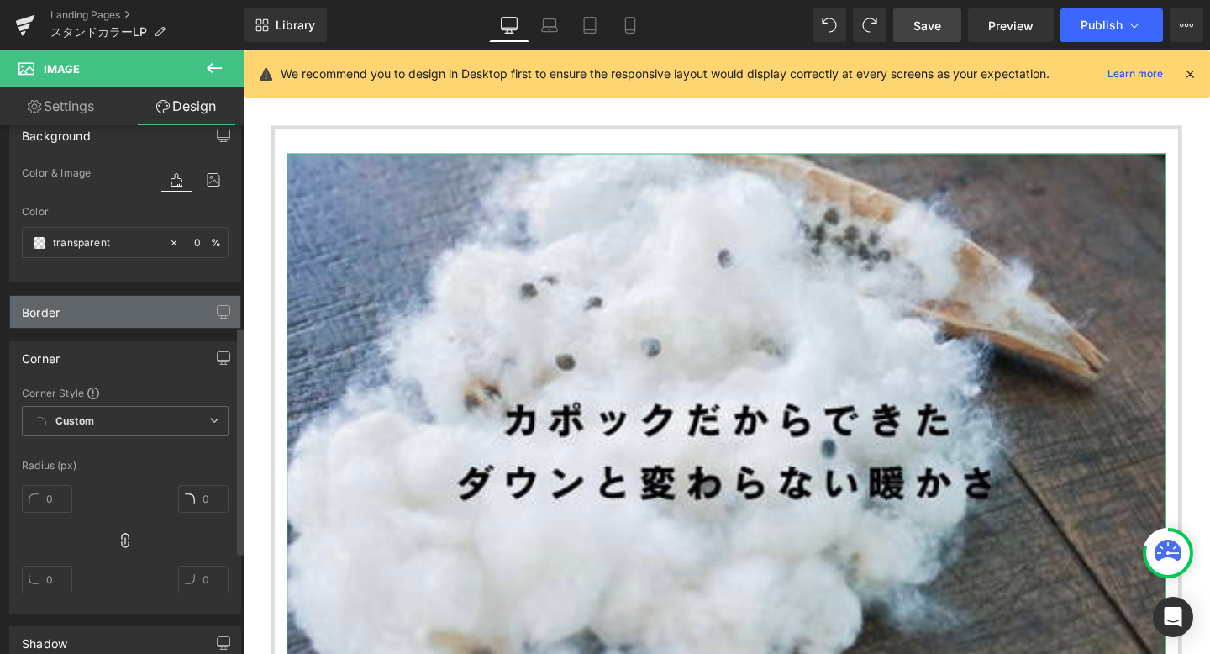
click at [139, 310] on div "Border" at bounding box center [125, 312] width 230 height 32
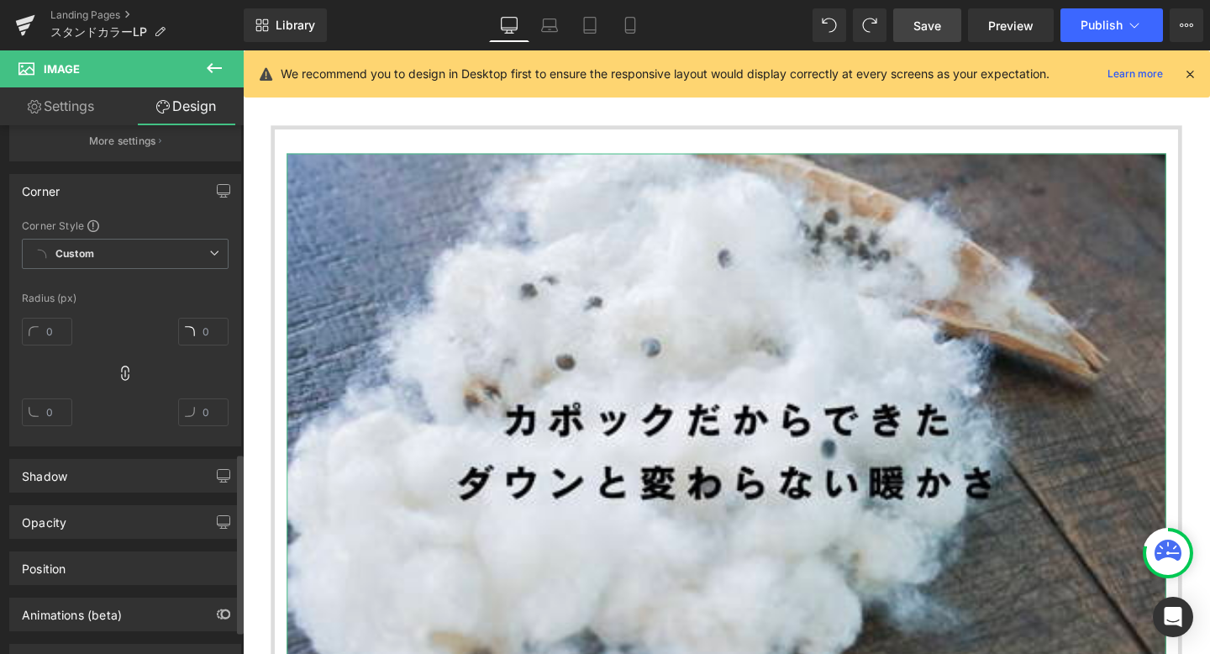
scroll to position [1017, 0]
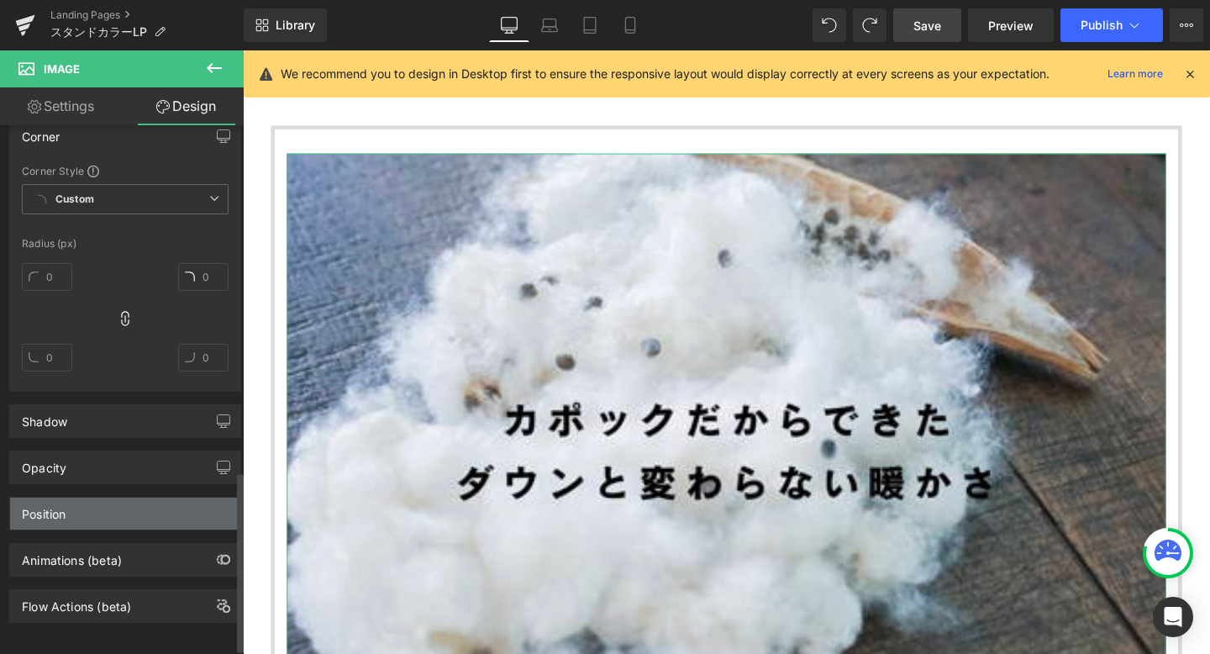
click at [142, 513] on div "Position" at bounding box center [125, 514] width 230 height 32
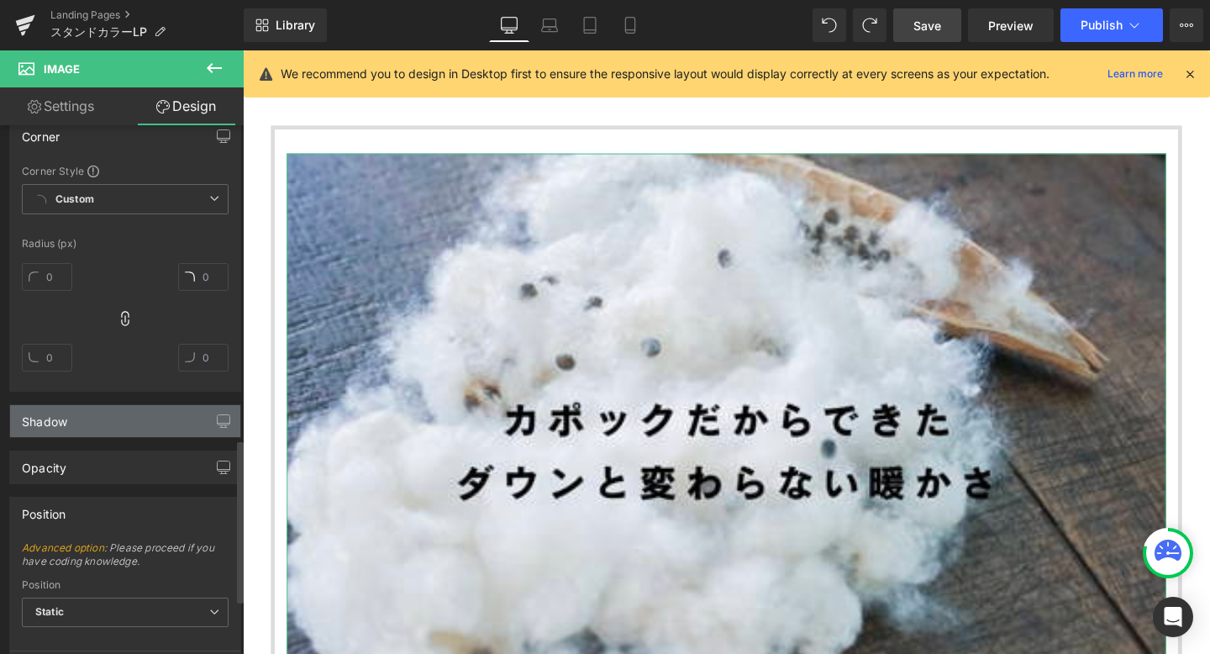
click at [140, 430] on div "Shadow" at bounding box center [125, 421] width 230 height 32
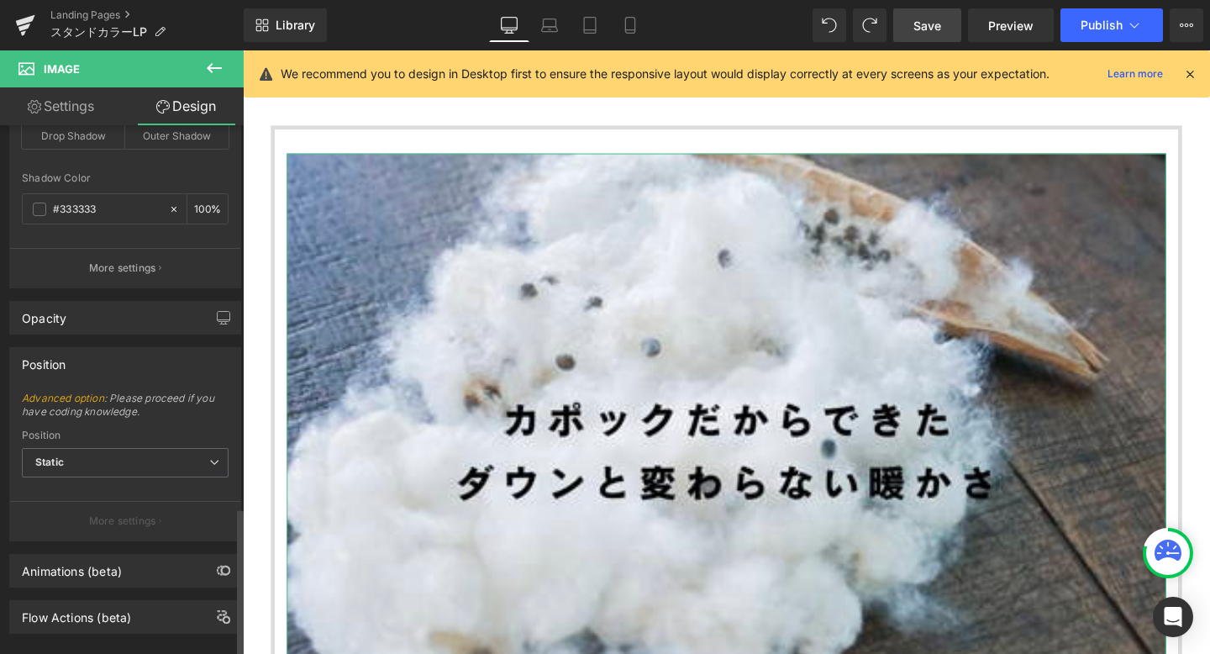
scroll to position [1390, 0]
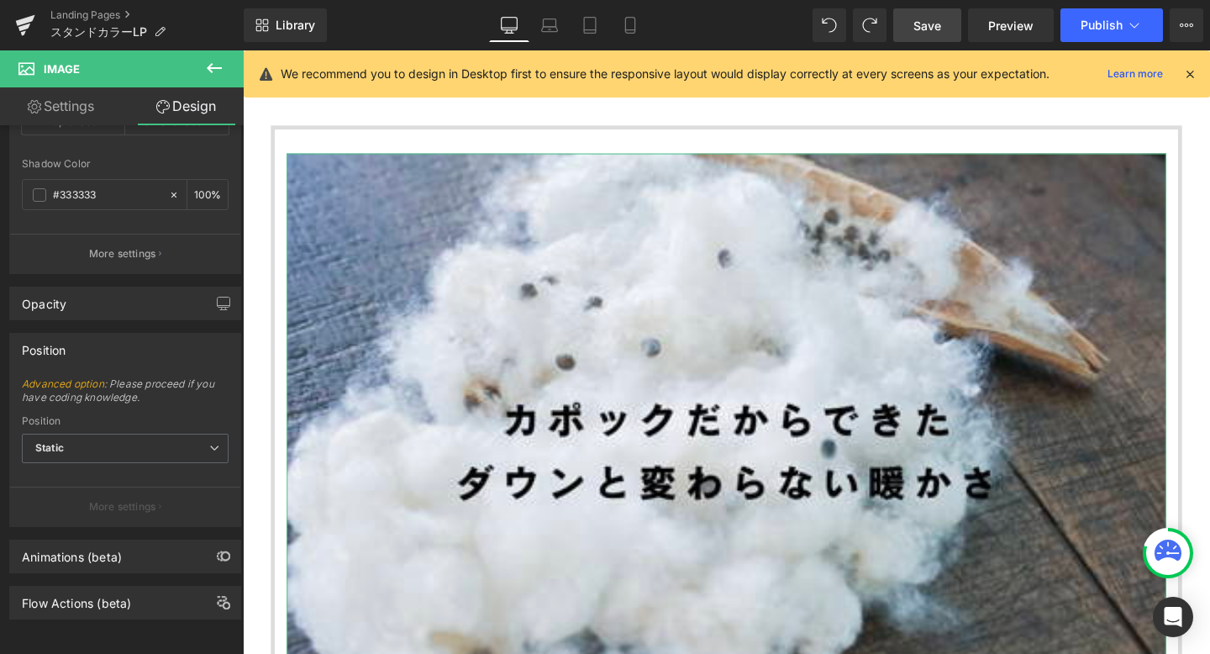
click at [73, 108] on link "Settings" at bounding box center [61, 106] width 122 height 38
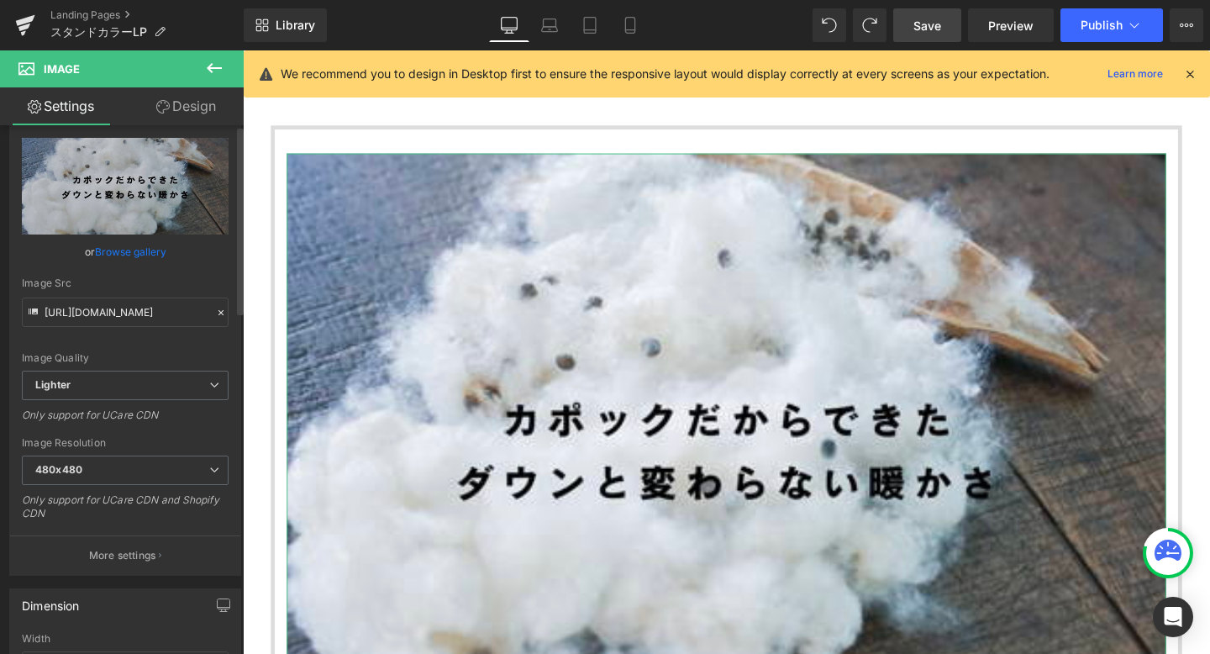
scroll to position [0, 0]
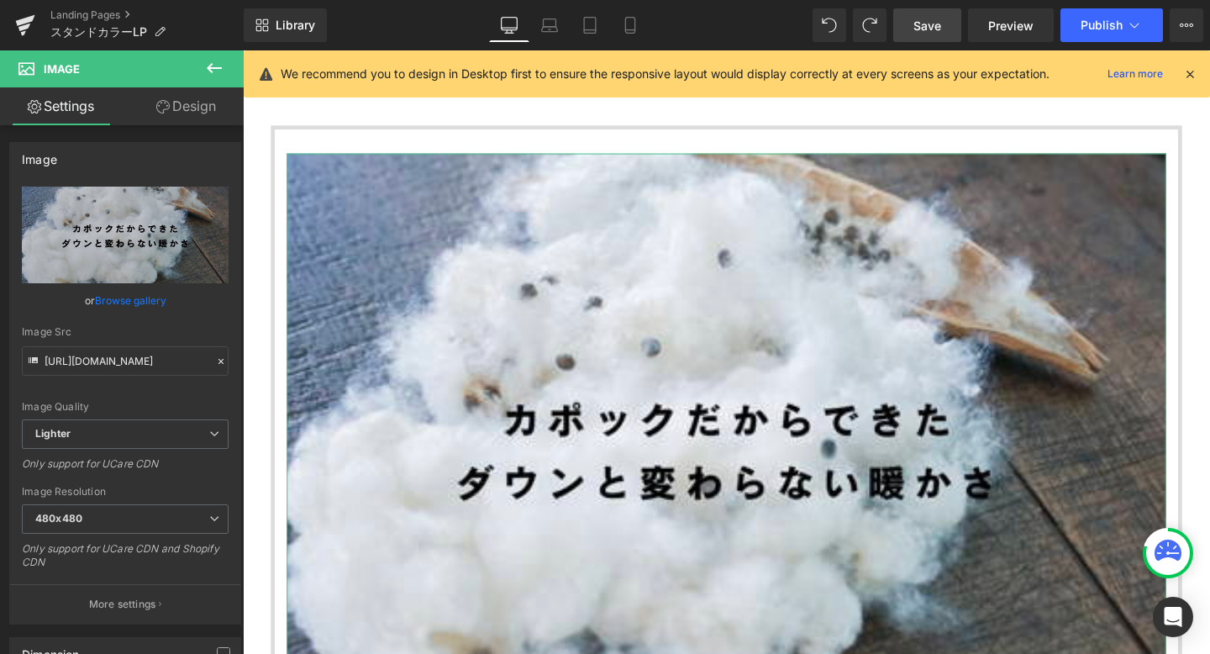
click at [186, 109] on link "Design" at bounding box center [186, 106] width 122 height 38
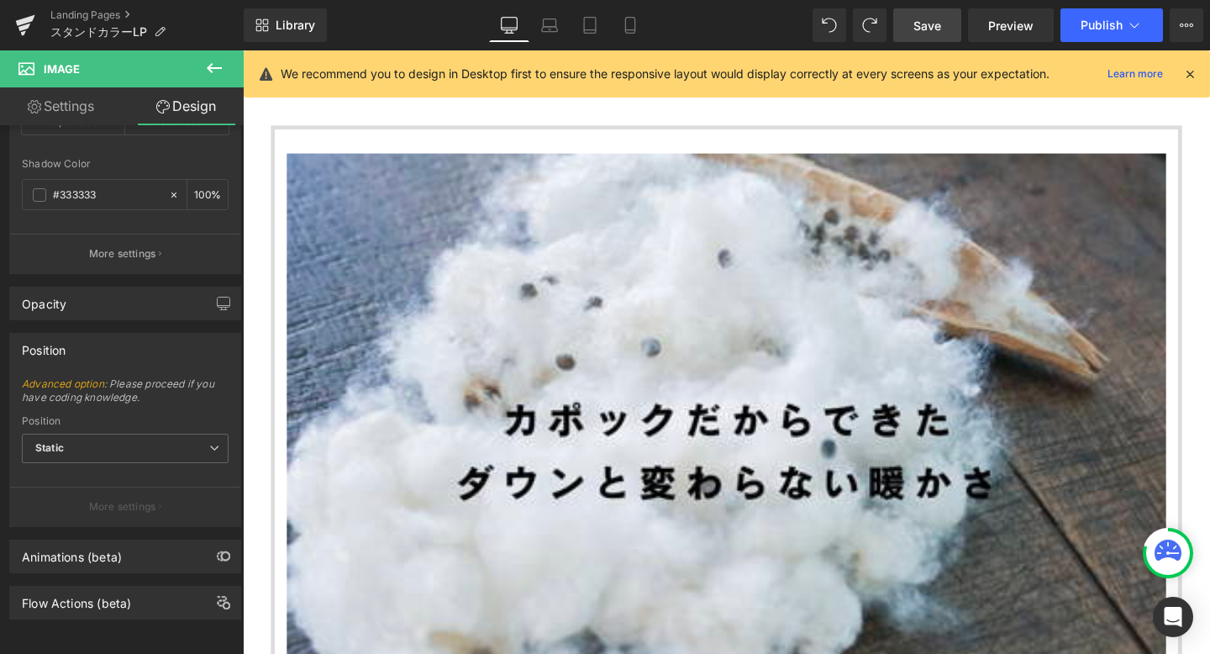
click at [216, 62] on icon at bounding box center [214, 68] width 20 height 20
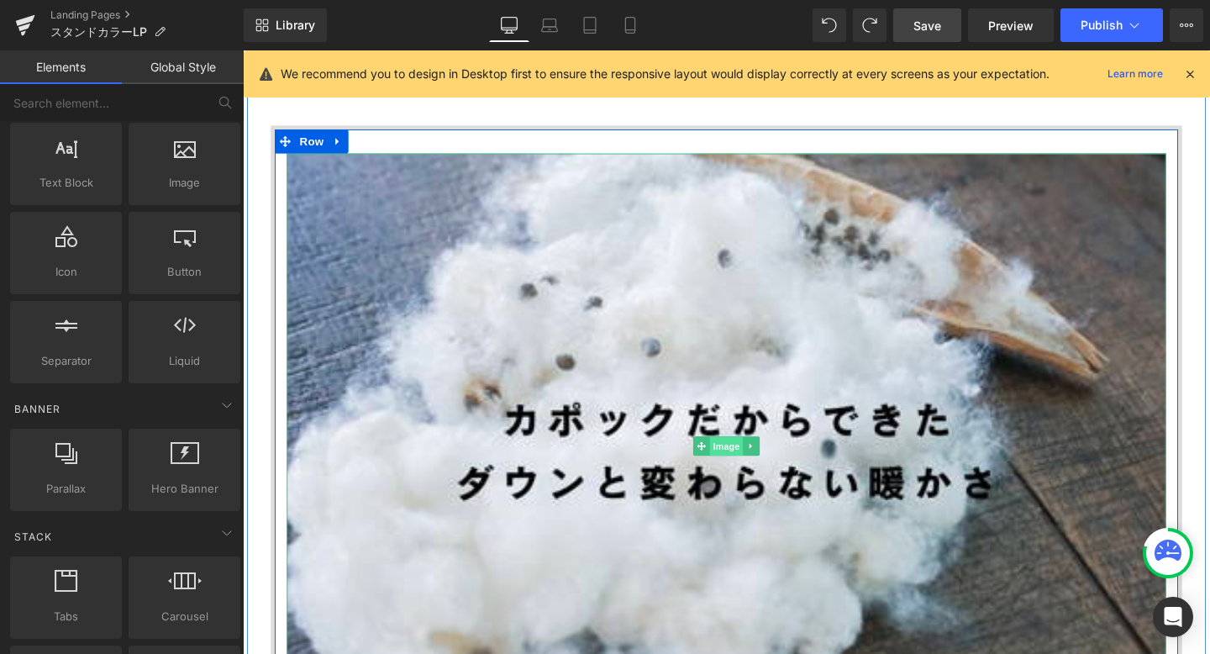
click at [746, 460] on span "Image" at bounding box center [751, 466] width 35 height 20
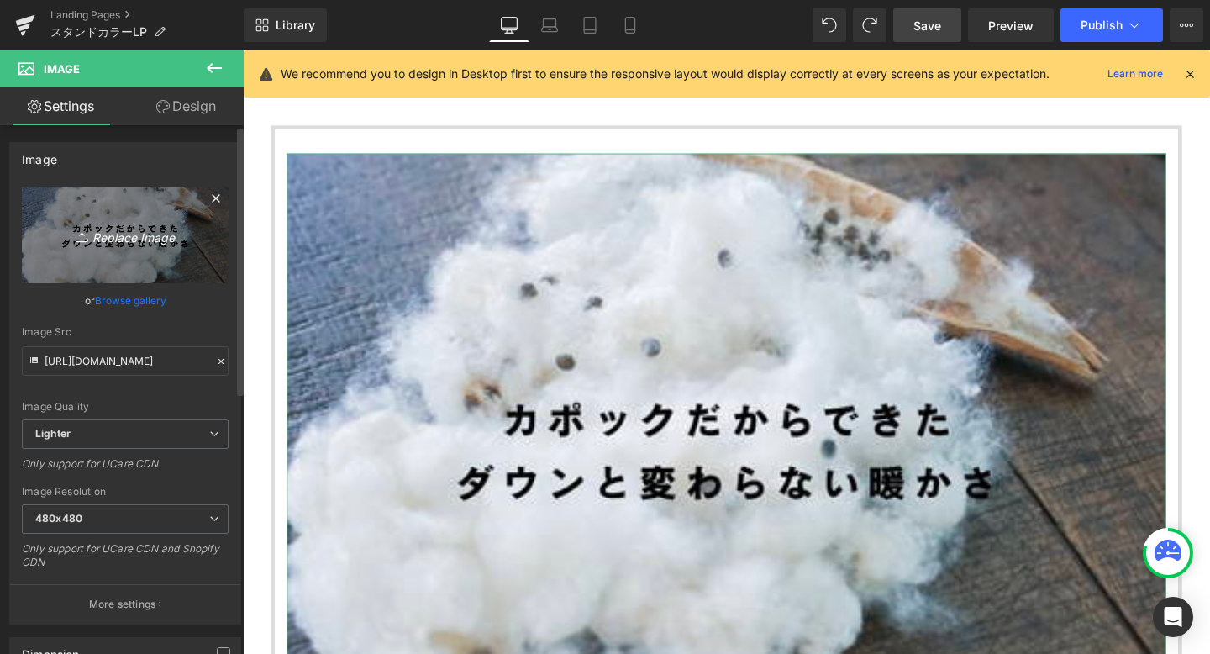
click at [124, 242] on icon "Replace Image" at bounding box center [125, 234] width 134 height 21
type input "C:\fakepath\take a break.png"
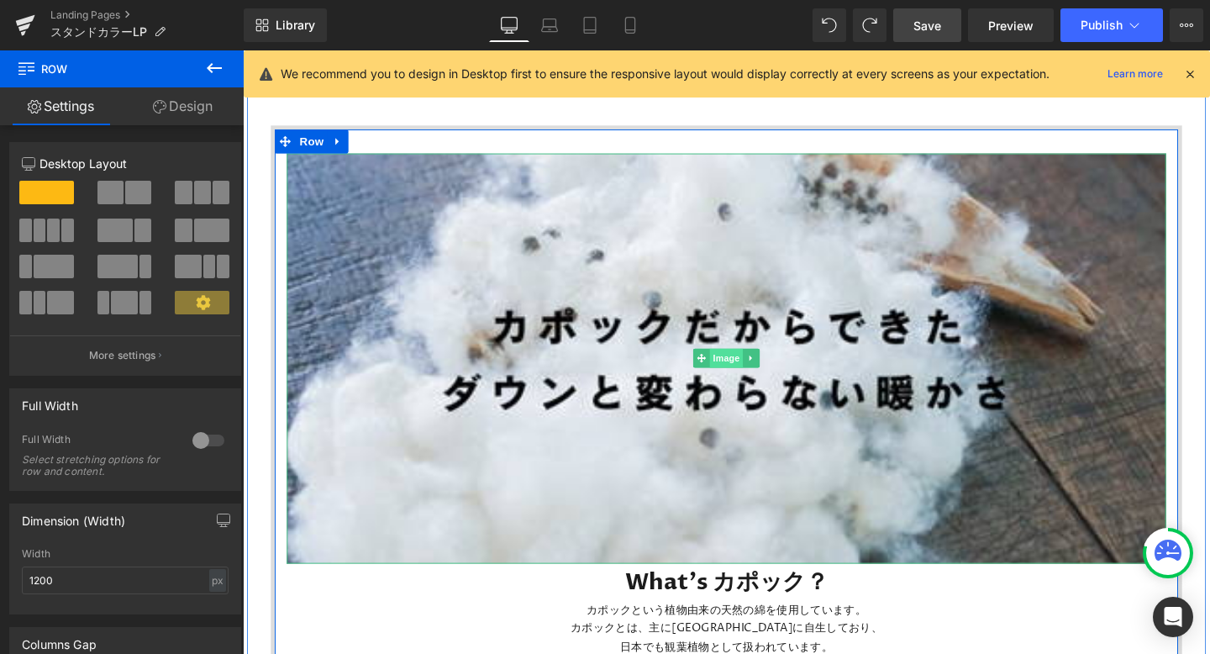
click at [747, 371] on span "Image" at bounding box center [751, 374] width 35 height 20
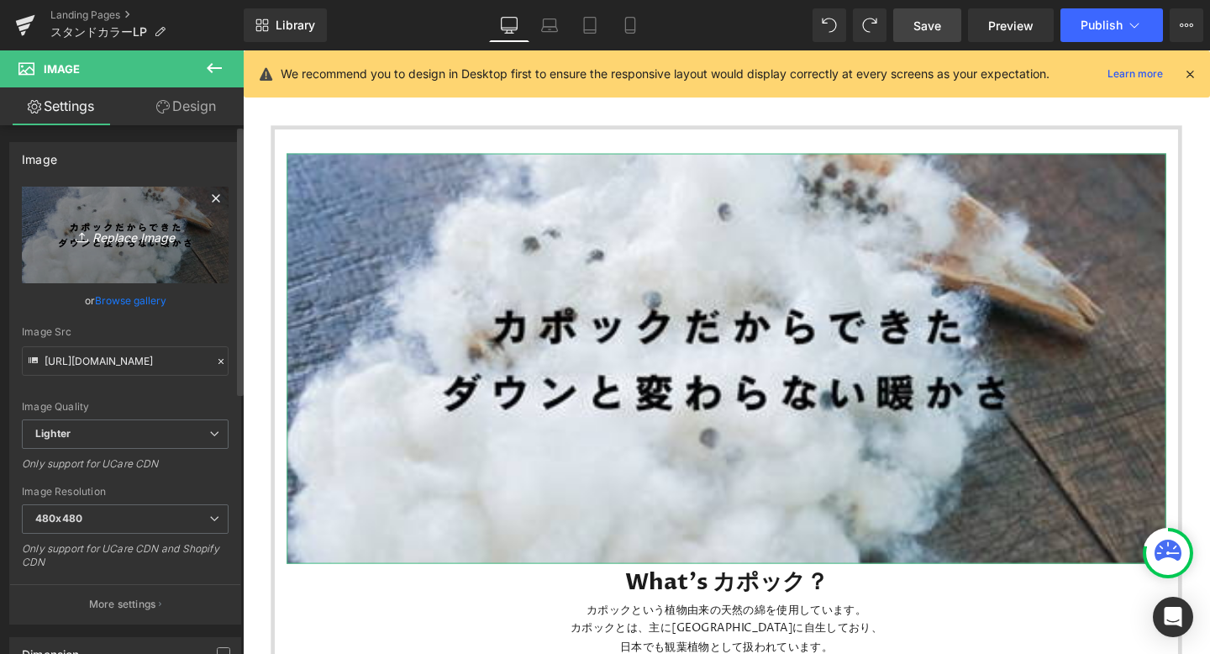
click at [119, 238] on icon "Replace Image" at bounding box center [125, 234] width 134 height 21
type input "C:\fakepath\take a break (1).png"
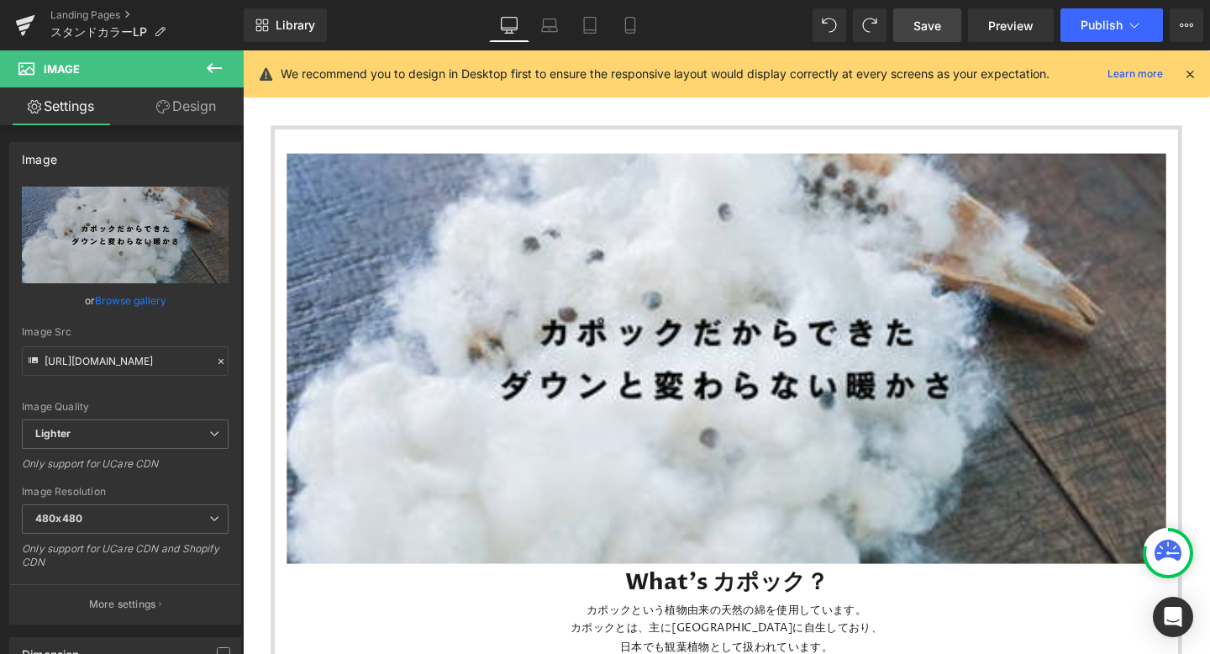
click at [925, 26] on span "Save" at bounding box center [928, 26] width 28 height 18
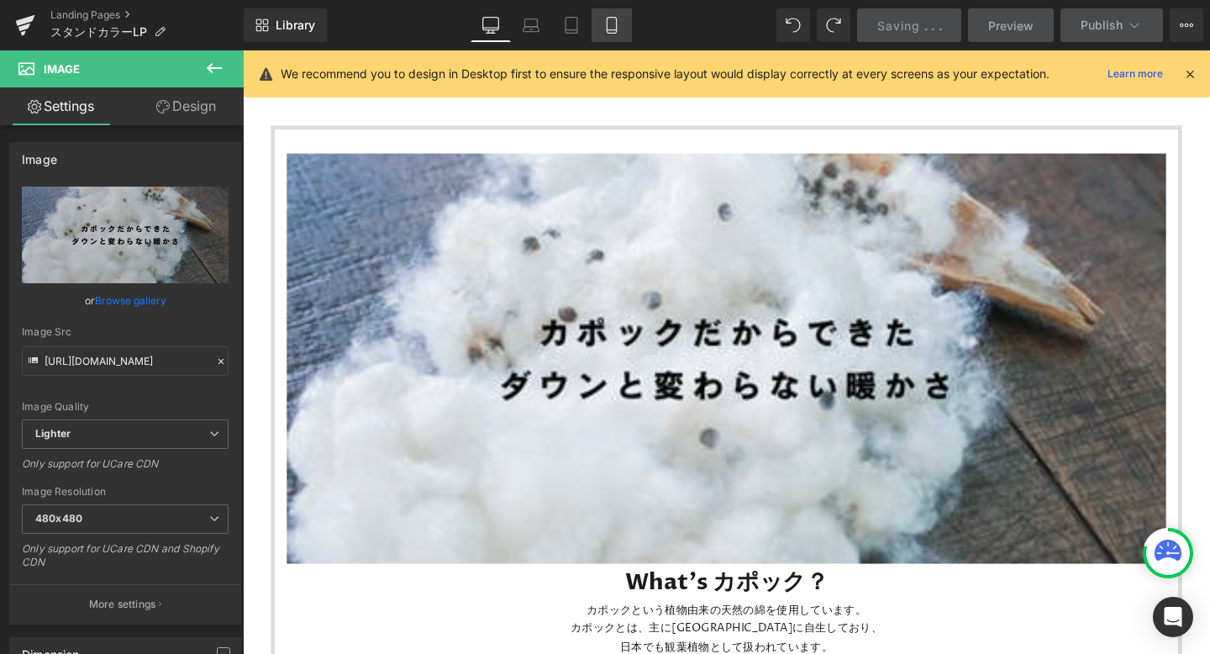
click at [619, 19] on link "Mobile" at bounding box center [612, 25] width 40 height 34
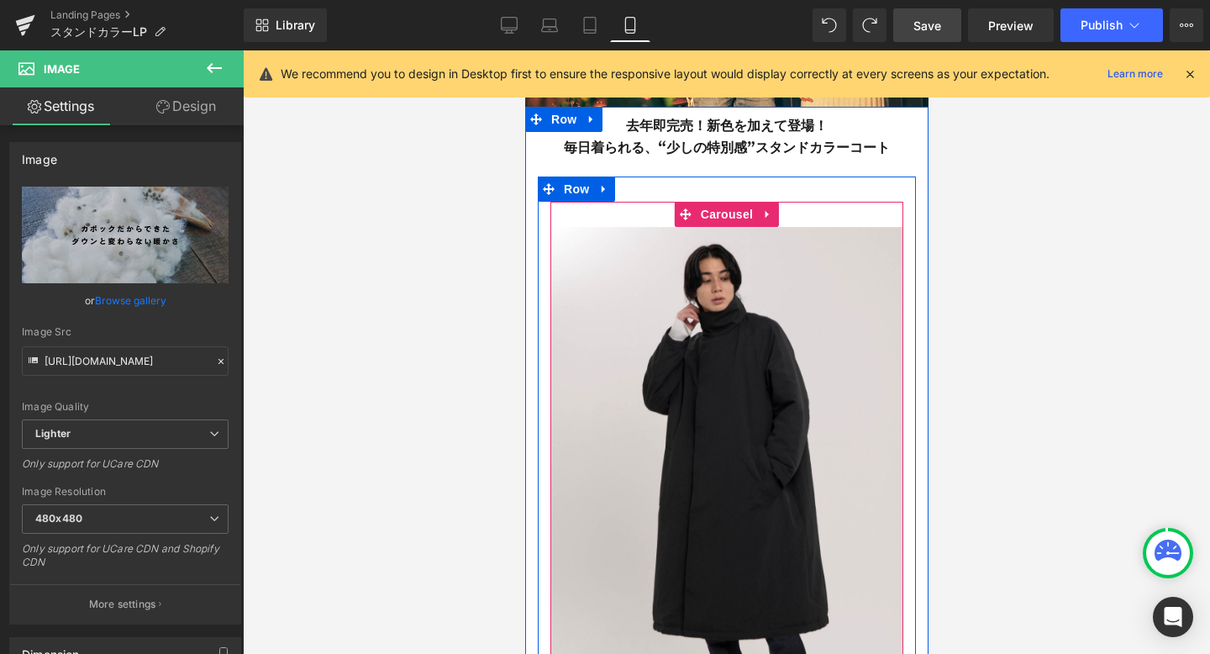
scroll to position [328, 0]
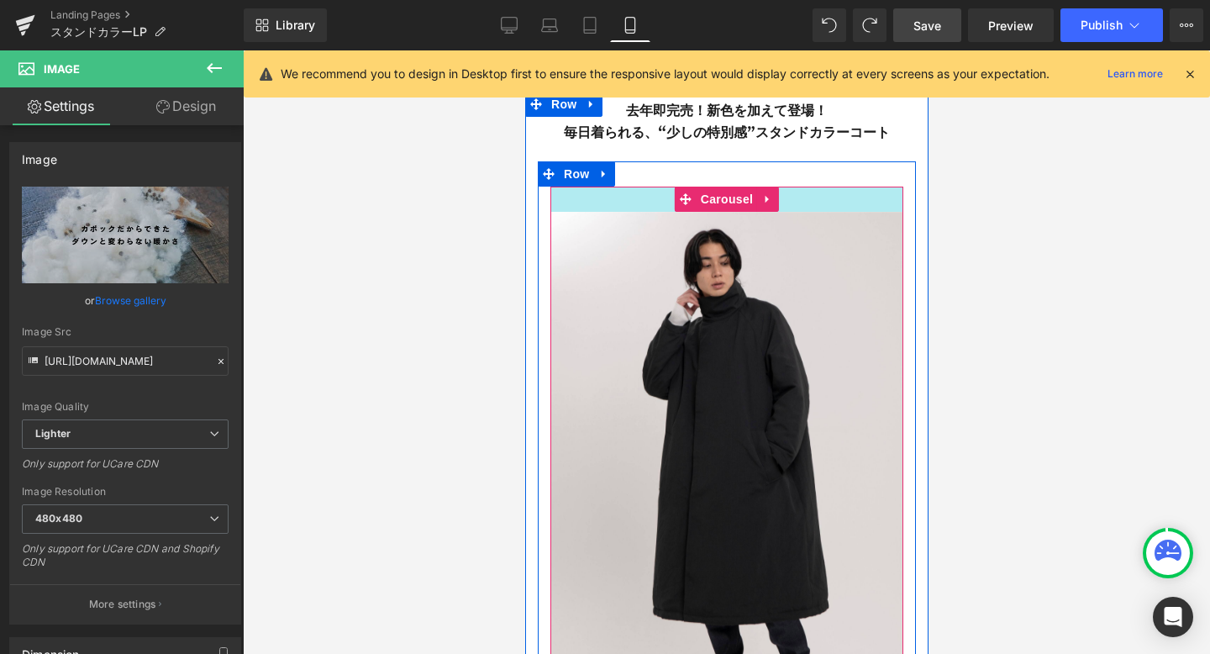
click at [839, 198] on div at bounding box center [726, 199] width 353 height 25
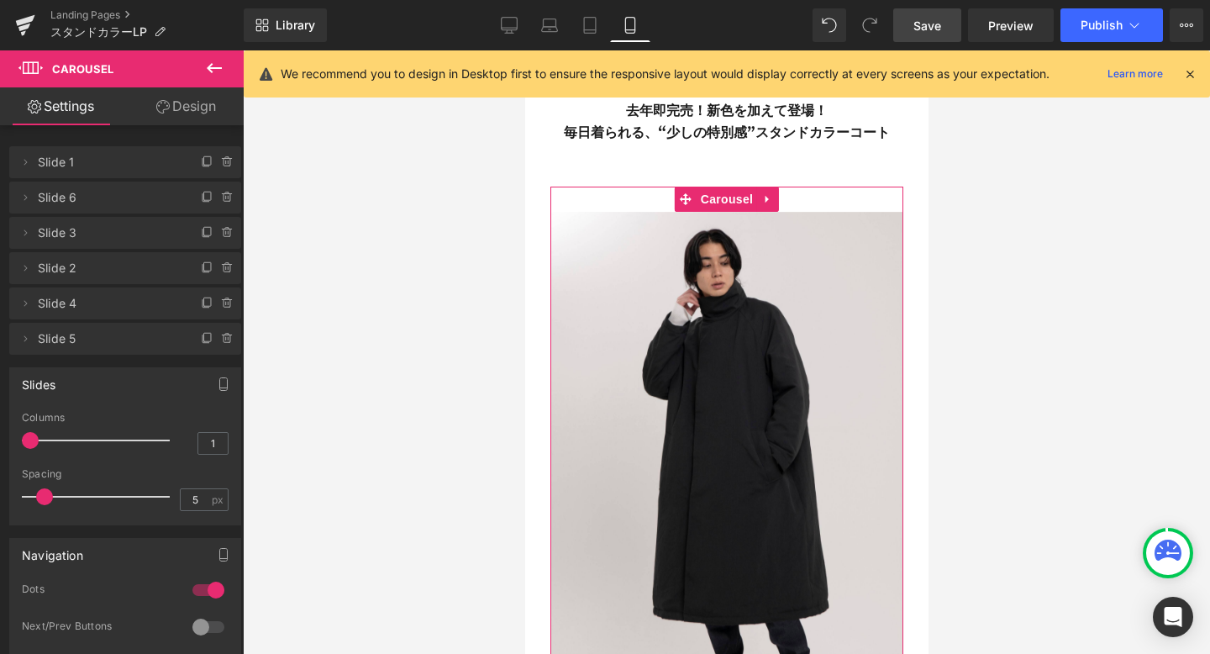
drag, startPoint x: 32, startPoint y: 441, endPoint x: 44, endPoint y: 441, distance: 11.8
click at [44, 441] on div at bounding box center [100, 441] width 140 height 34
click at [40, 440] on div at bounding box center [100, 441] width 140 height 34
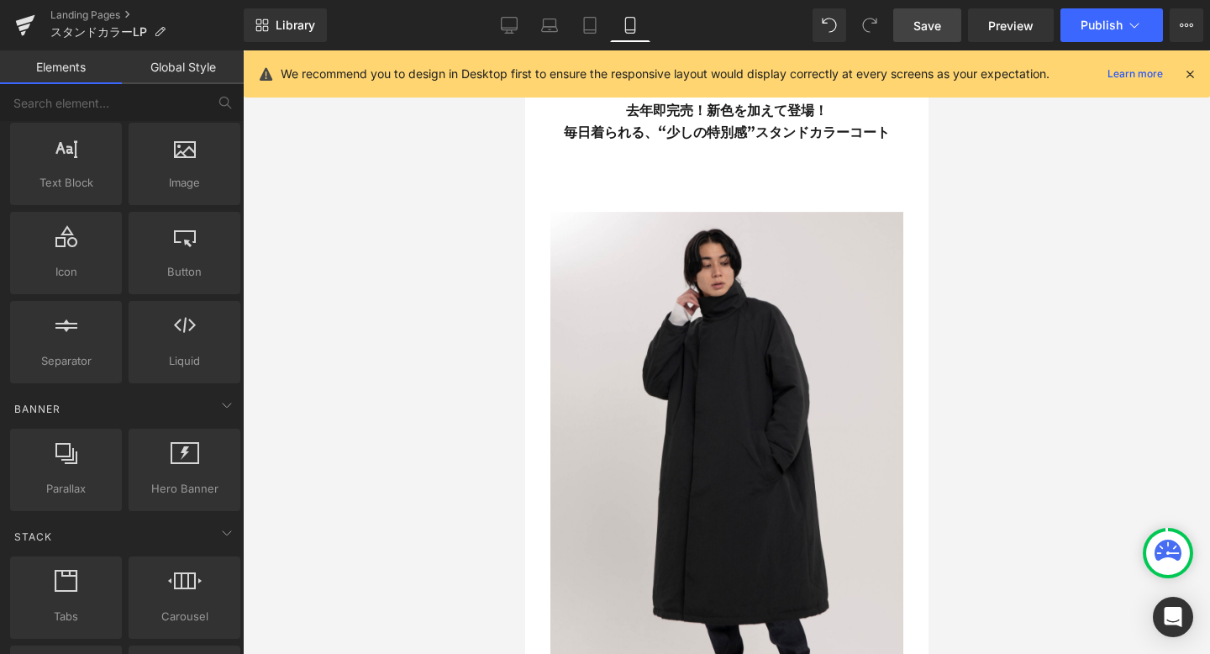
click at [989, 219] on div at bounding box center [726, 352] width 967 height 604
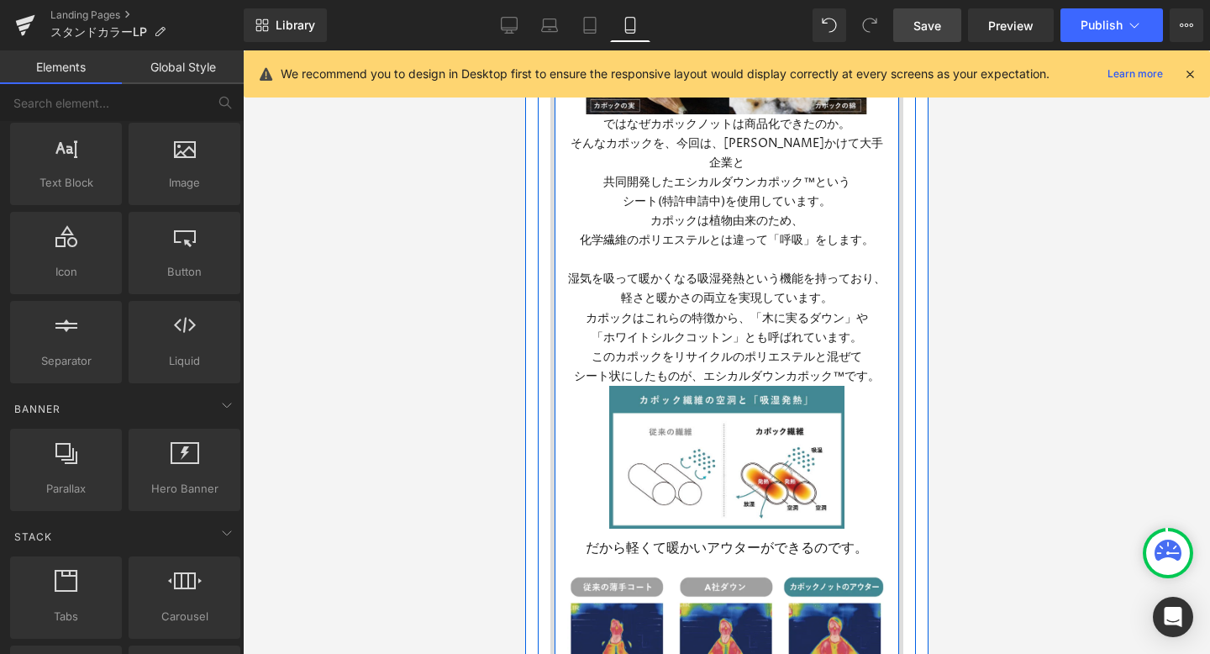
scroll to position [1496, 0]
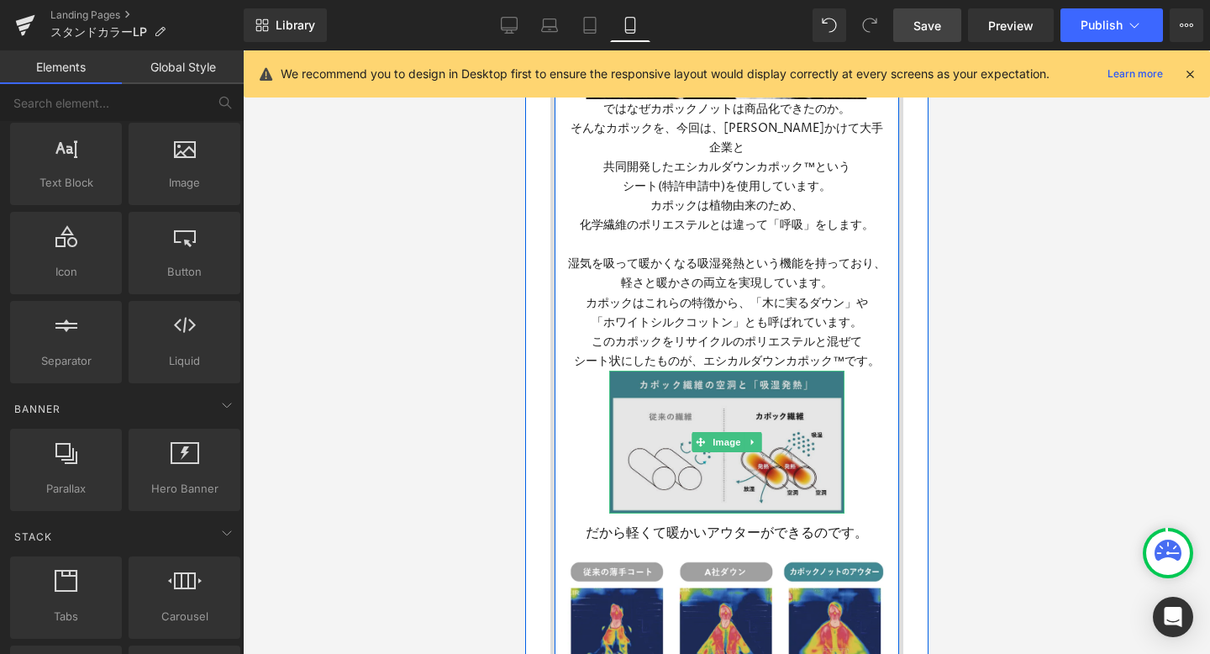
click at [717, 387] on img at bounding box center [726, 442] width 235 height 143
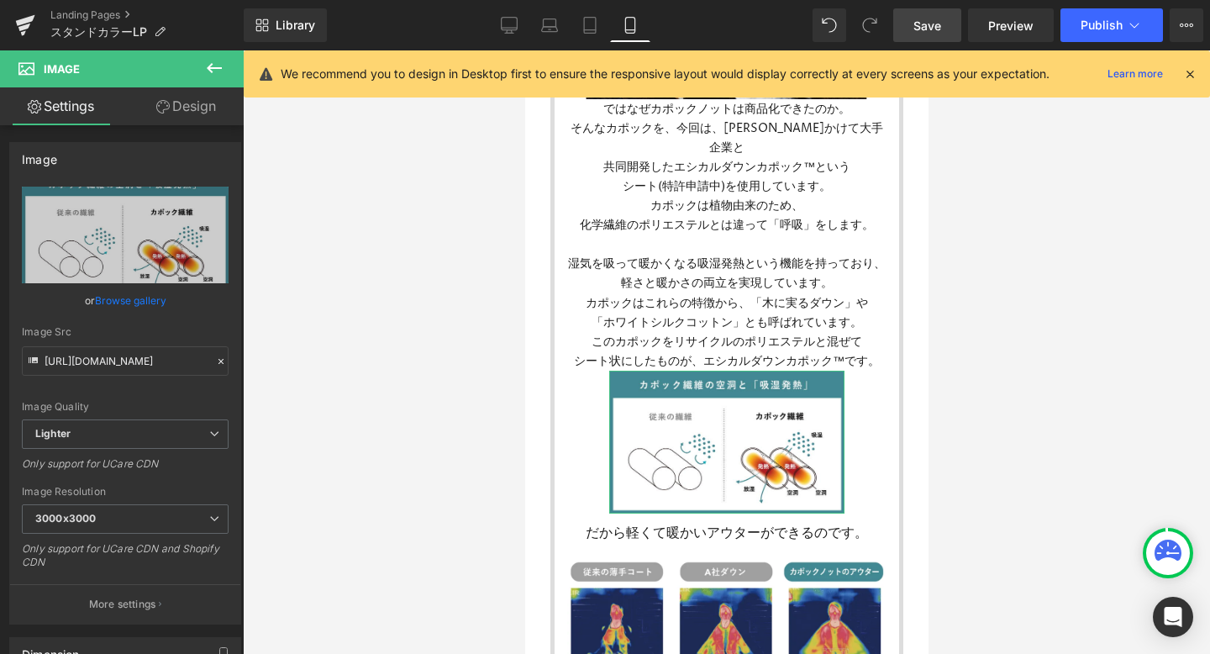
click at [201, 107] on link "Design" at bounding box center [186, 106] width 122 height 38
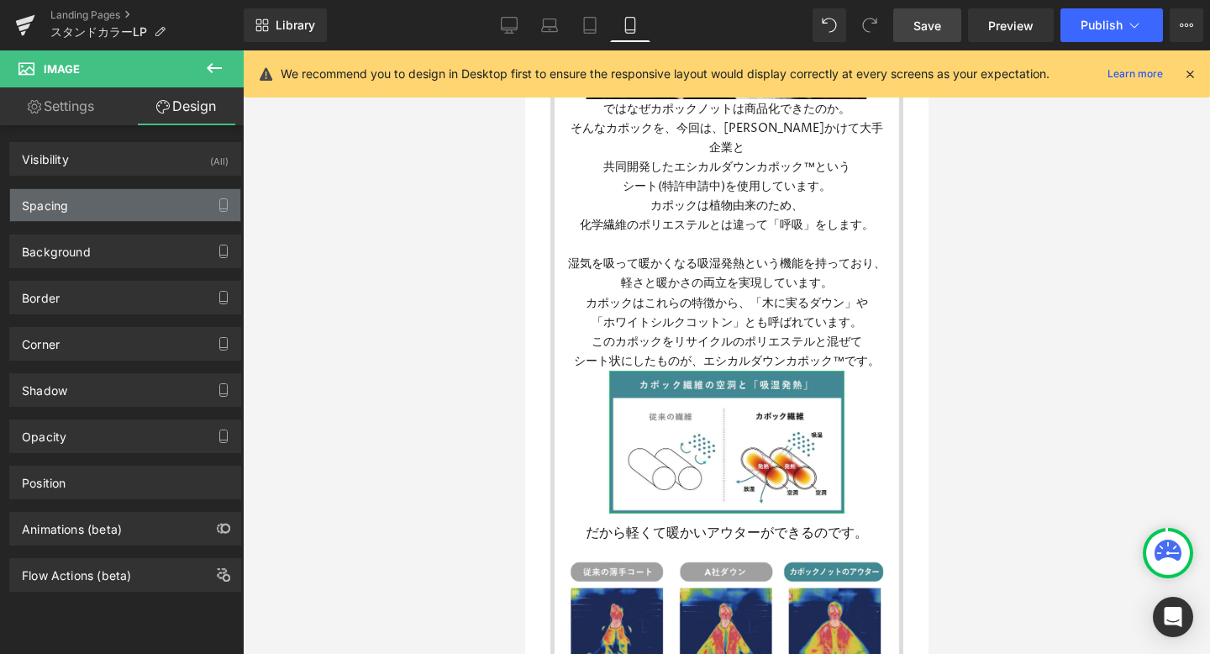
click at [98, 214] on div "Spacing" at bounding box center [125, 205] width 230 height 32
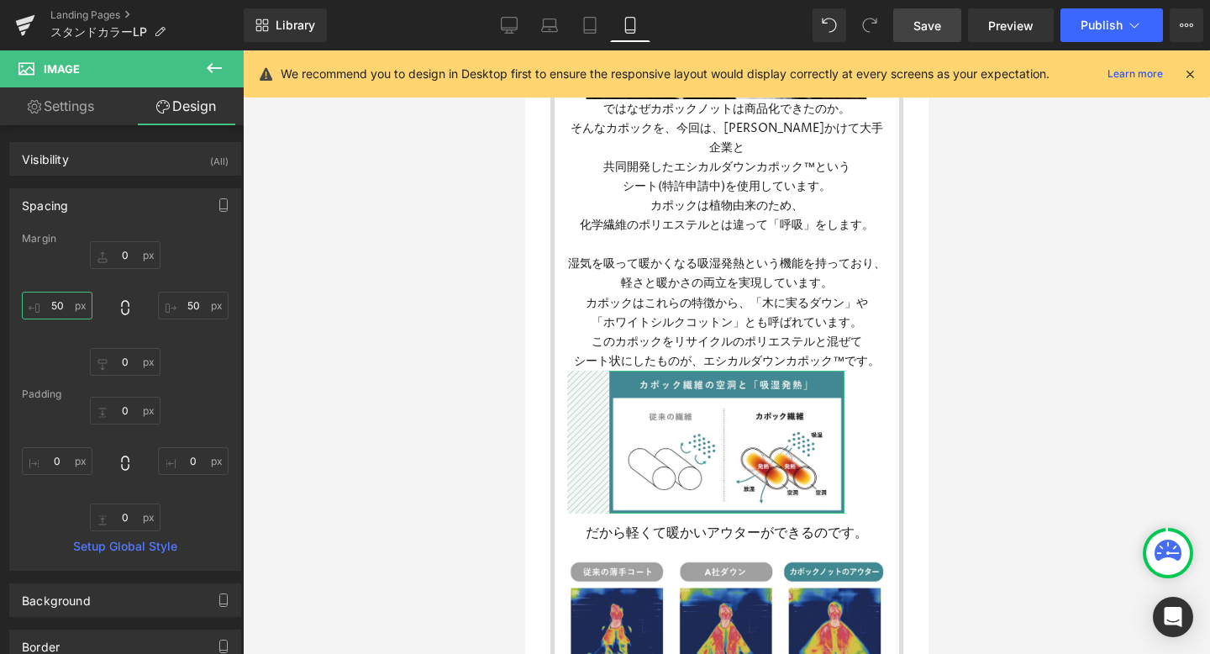
click at [58, 305] on input "text" at bounding box center [57, 306] width 71 height 28
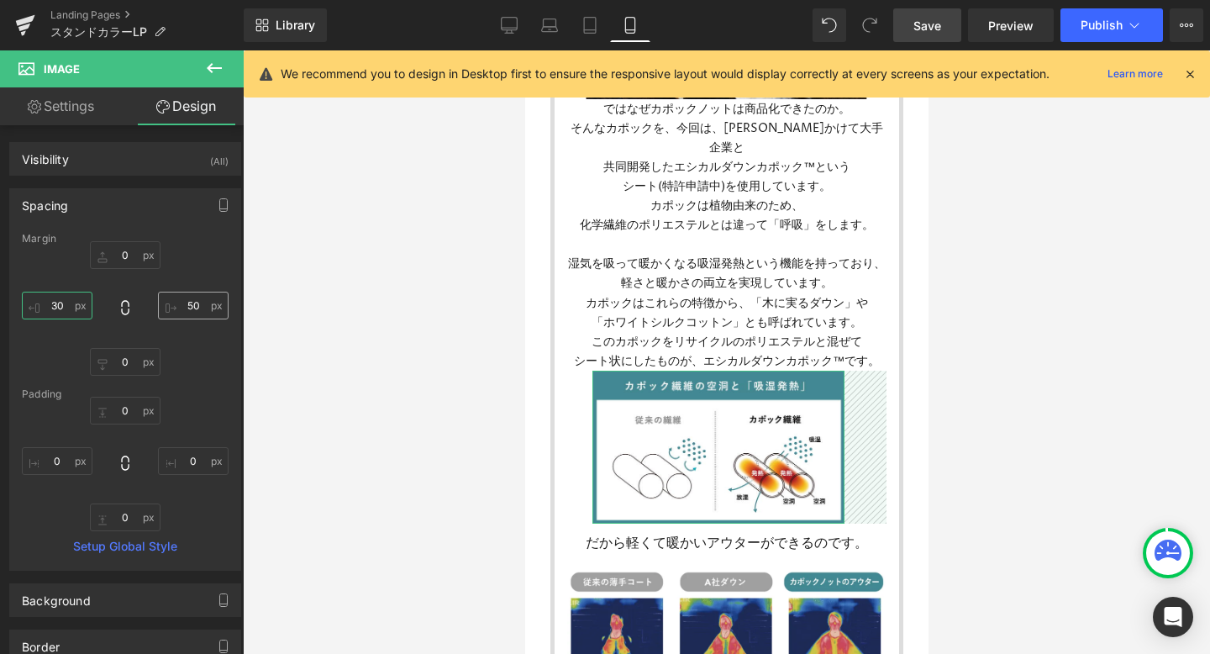
type input "30"
click at [195, 307] on input "text" at bounding box center [193, 306] width 71 height 28
type input "30"
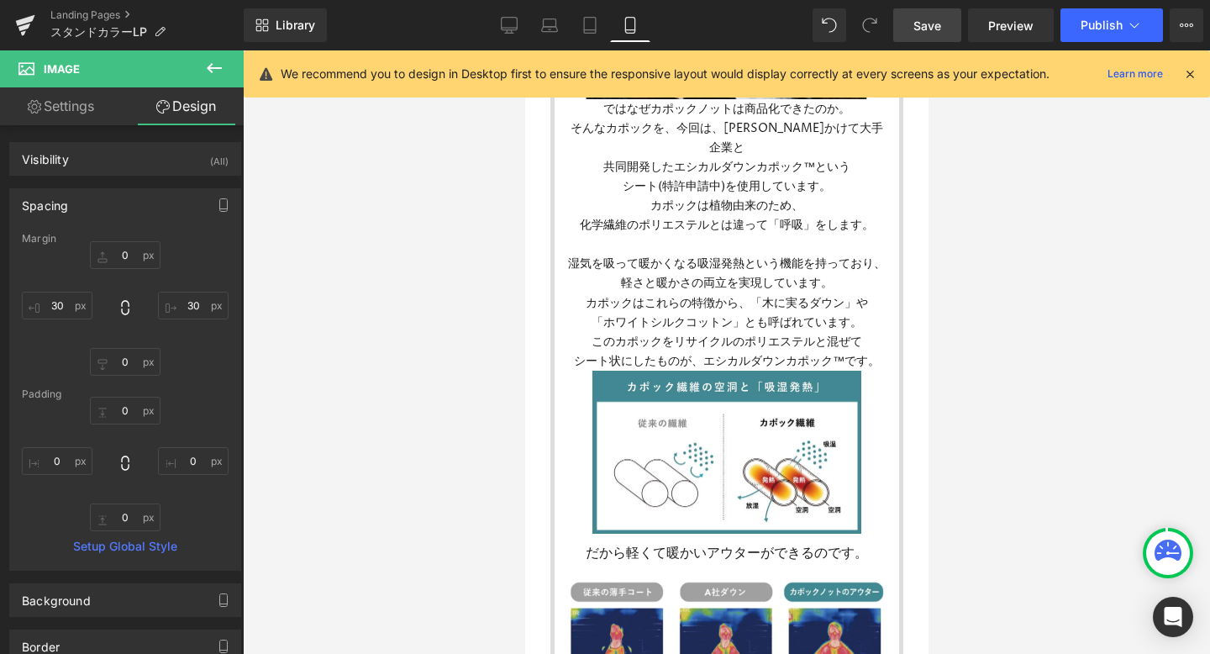
click at [988, 298] on div at bounding box center [726, 352] width 967 height 604
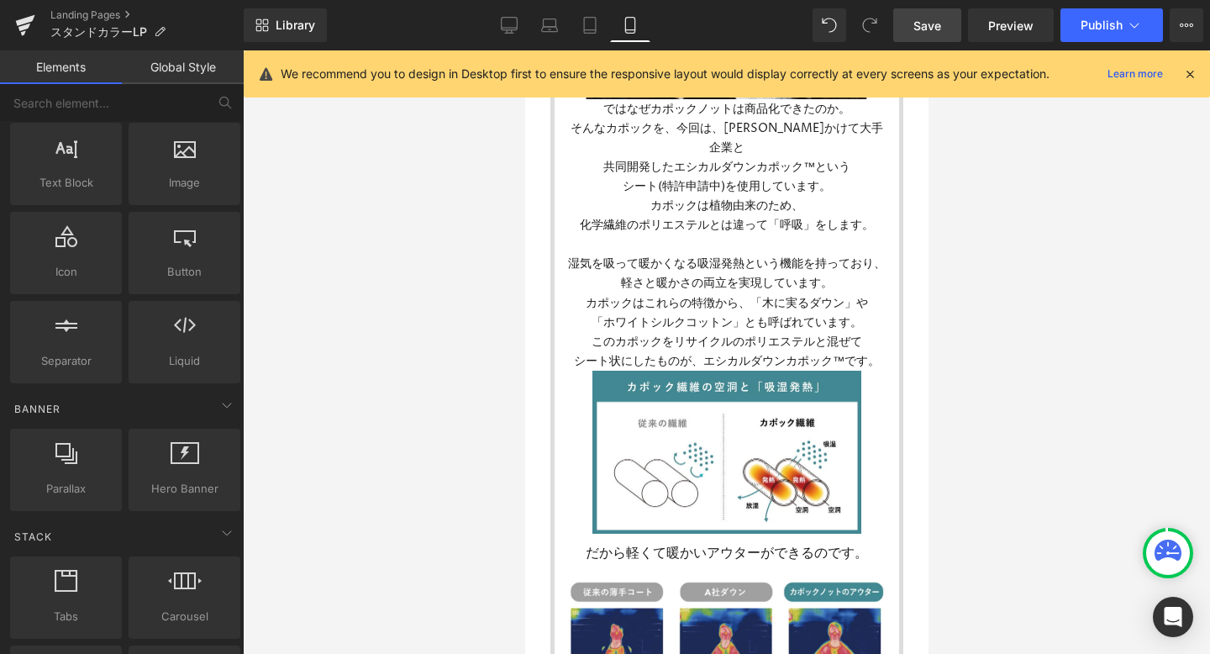
click at [923, 20] on span "Save" at bounding box center [928, 26] width 28 height 18
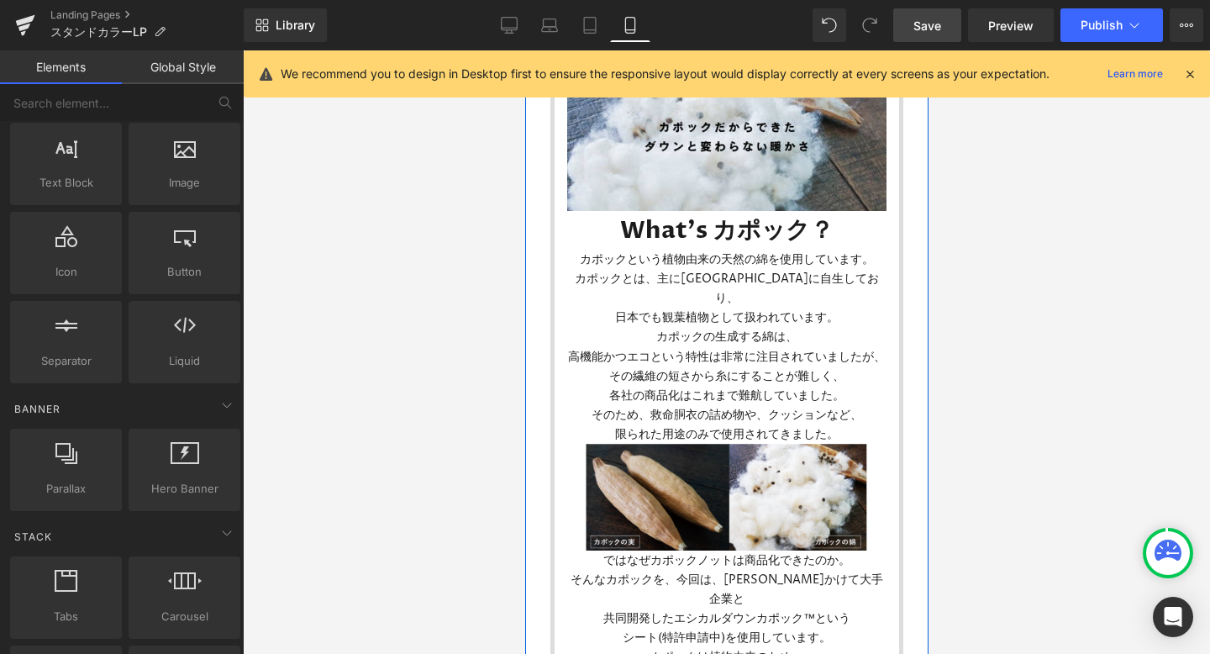
scroll to position [1049, 0]
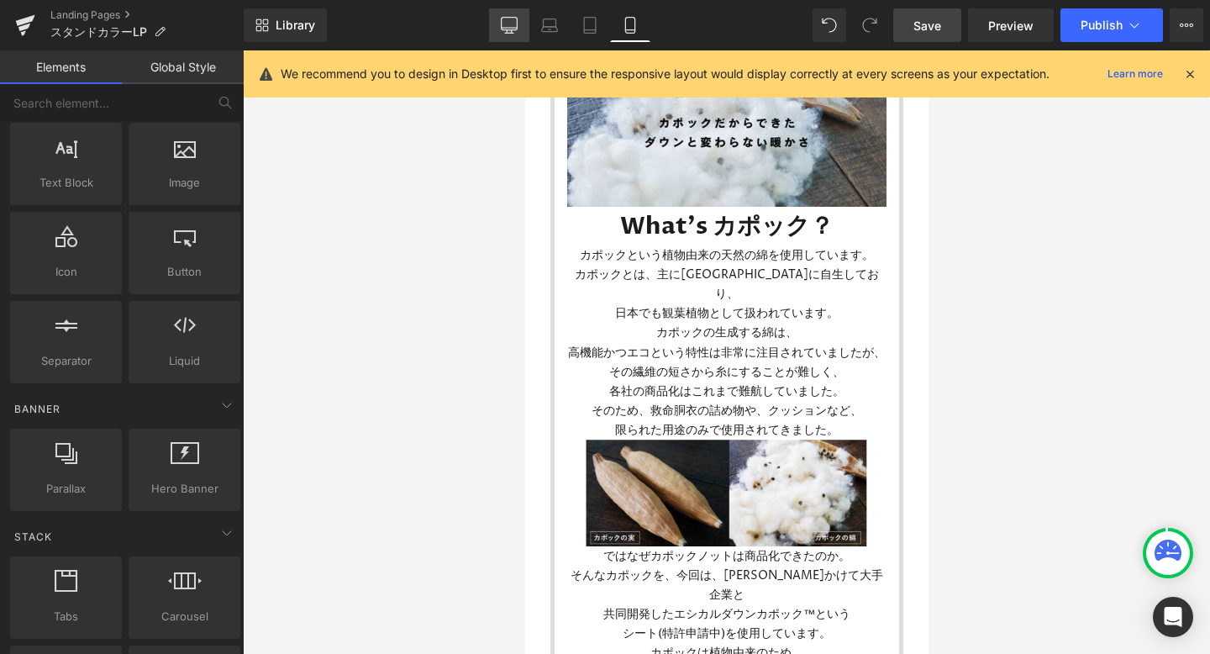
click at [511, 22] on icon at bounding box center [509, 25] width 17 height 17
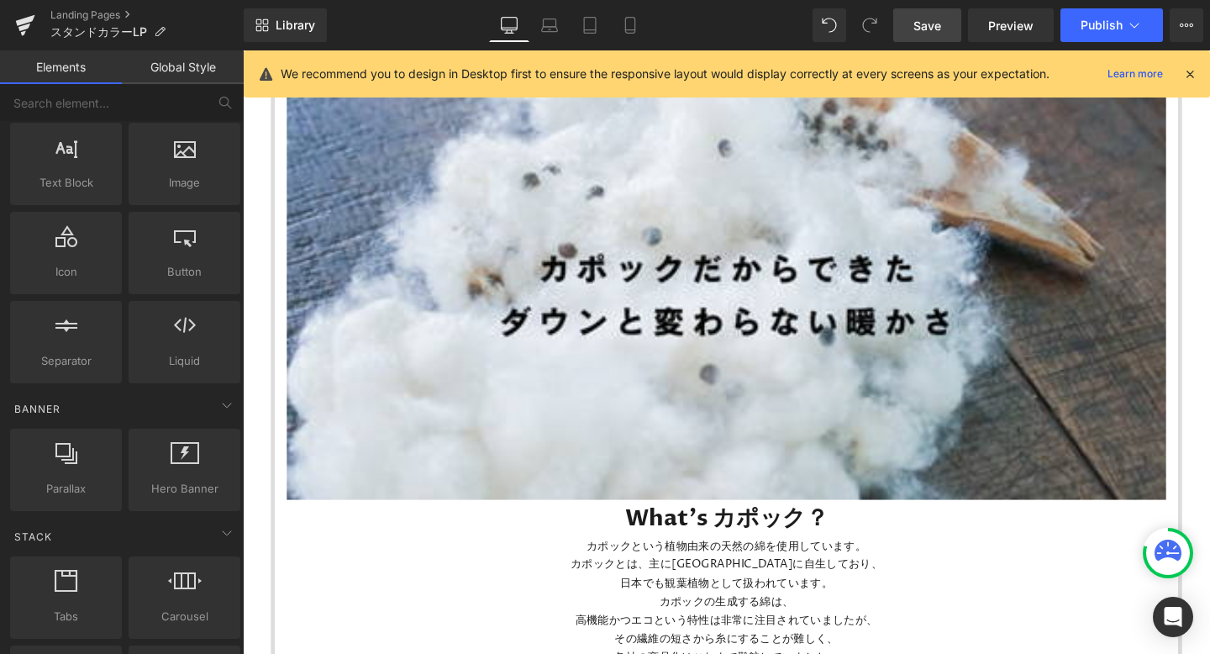
scroll to position [1429, 0]
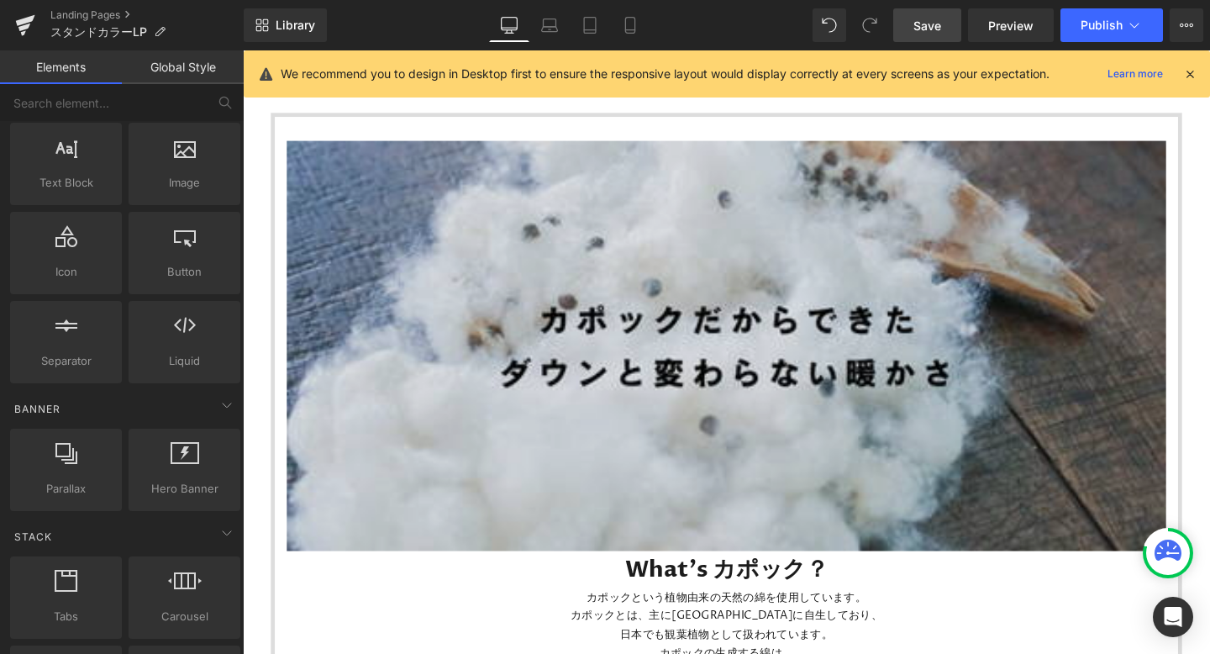
click at [725, 324] on img at bounding box center [751, 360] width 925 height 431
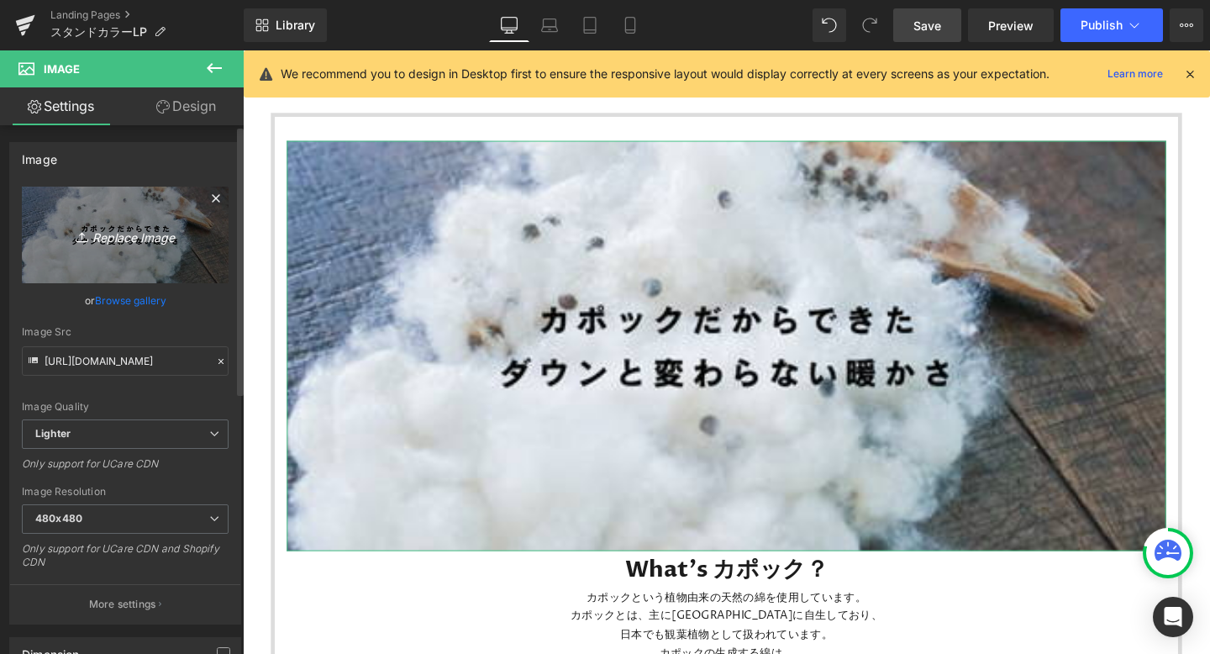
click at [145, 234] on icon "Replace Image" at bounding box center [125, 234] width 134 height 21
type input "C:\fakepath\take a break (2).png"
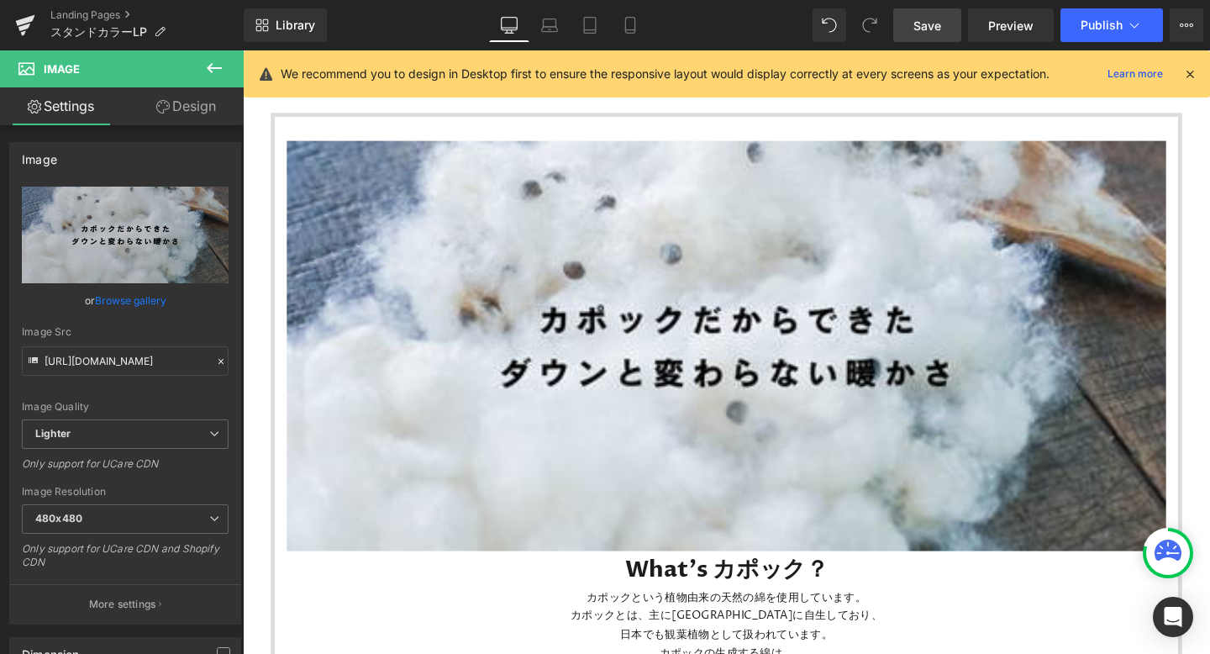
click at [941, 25] on span "Save" at bounding box center [928, 26] width 28 height 18
click at [909, 31] on link "Save" at bounding box center [928, 25] width 68 height 34
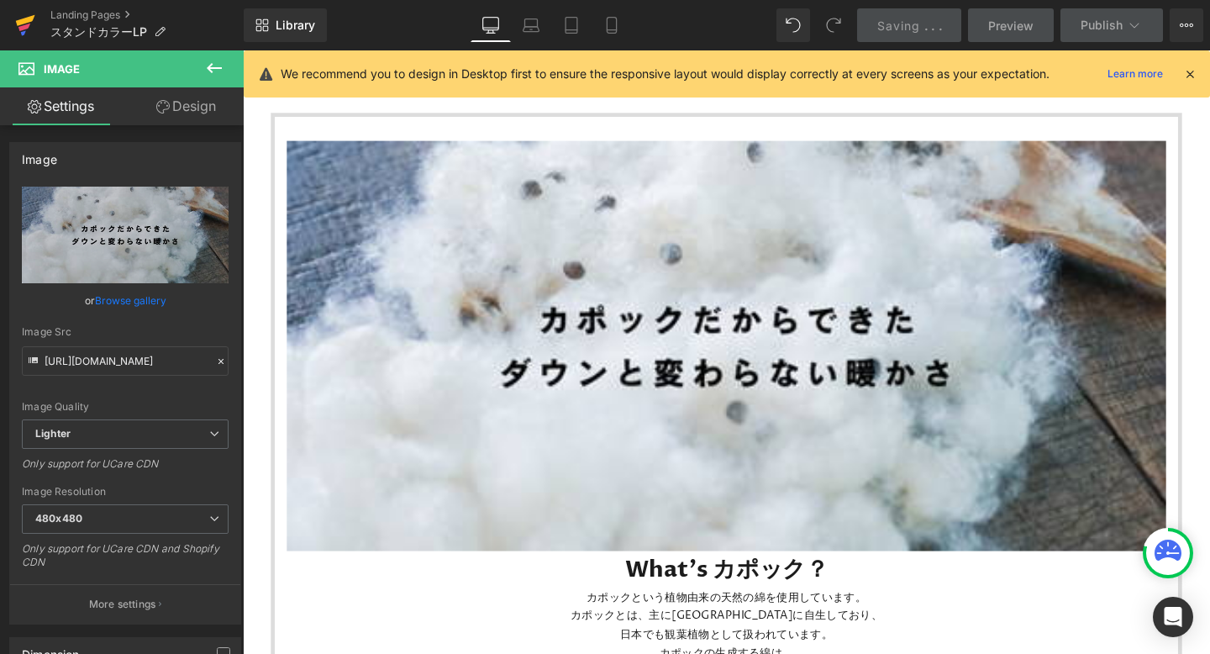
click at [22, 18] on icon at bounding box center [25, 25] width 20 height 42
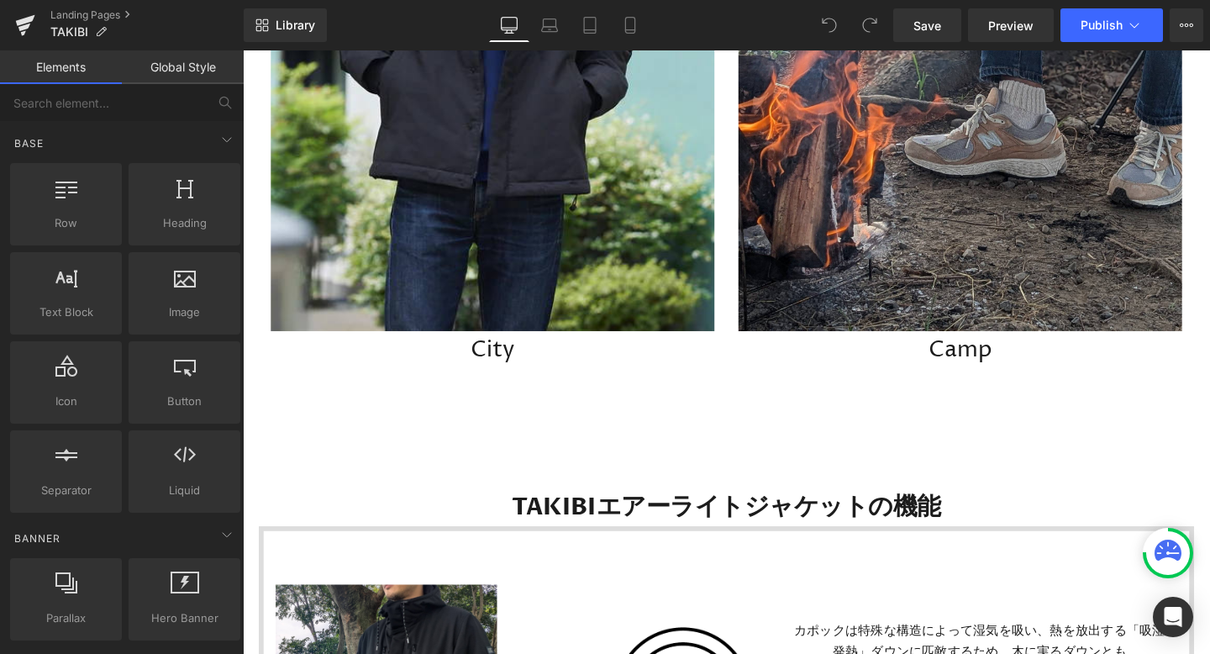
scroll to position [1325, 0]
